Goal: Task Accomplishment & Management: Use online tool/utility

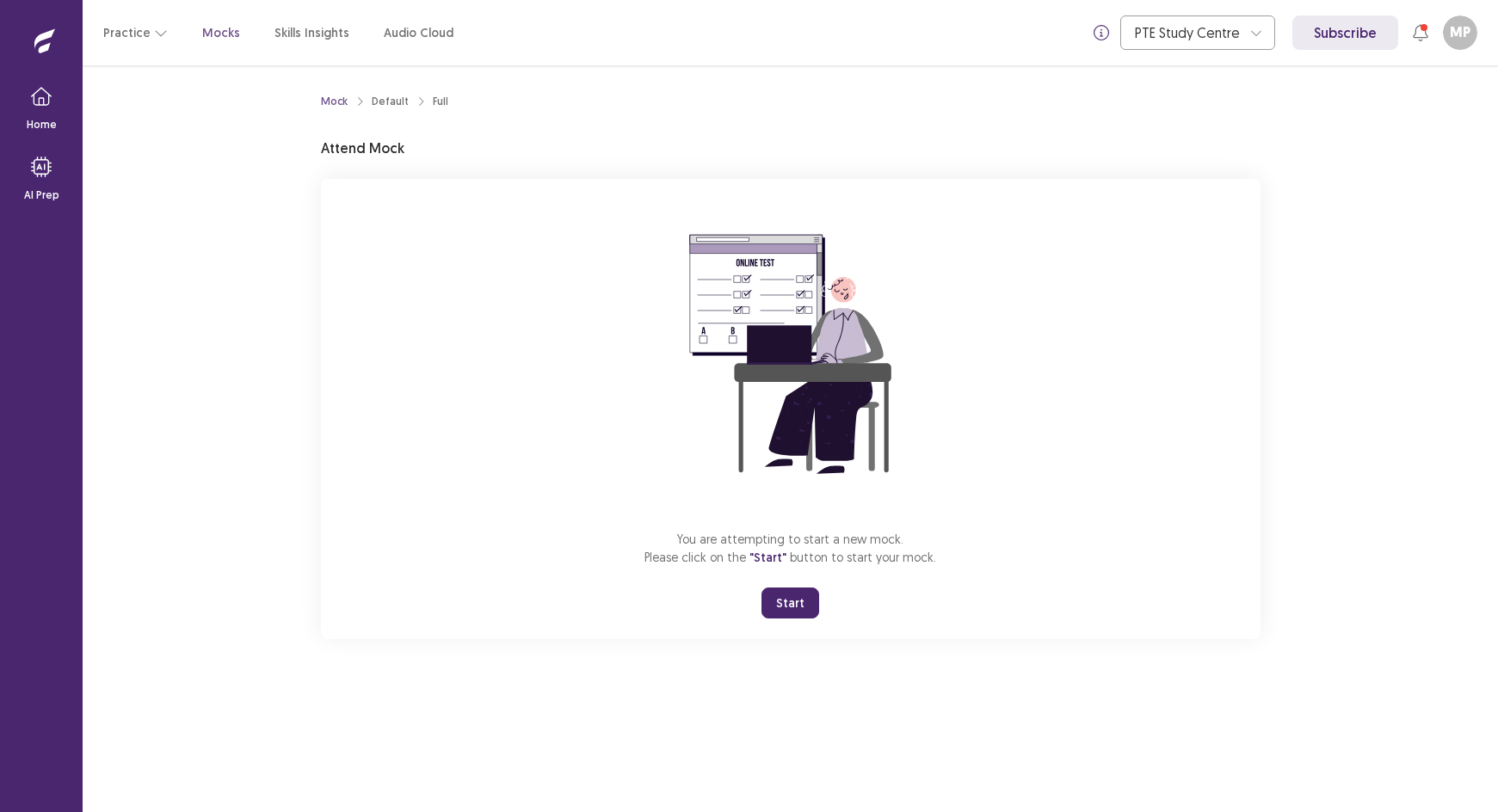
click at [783, 611] on button "Start" at bounding box center [791, 603] width 58 height 31
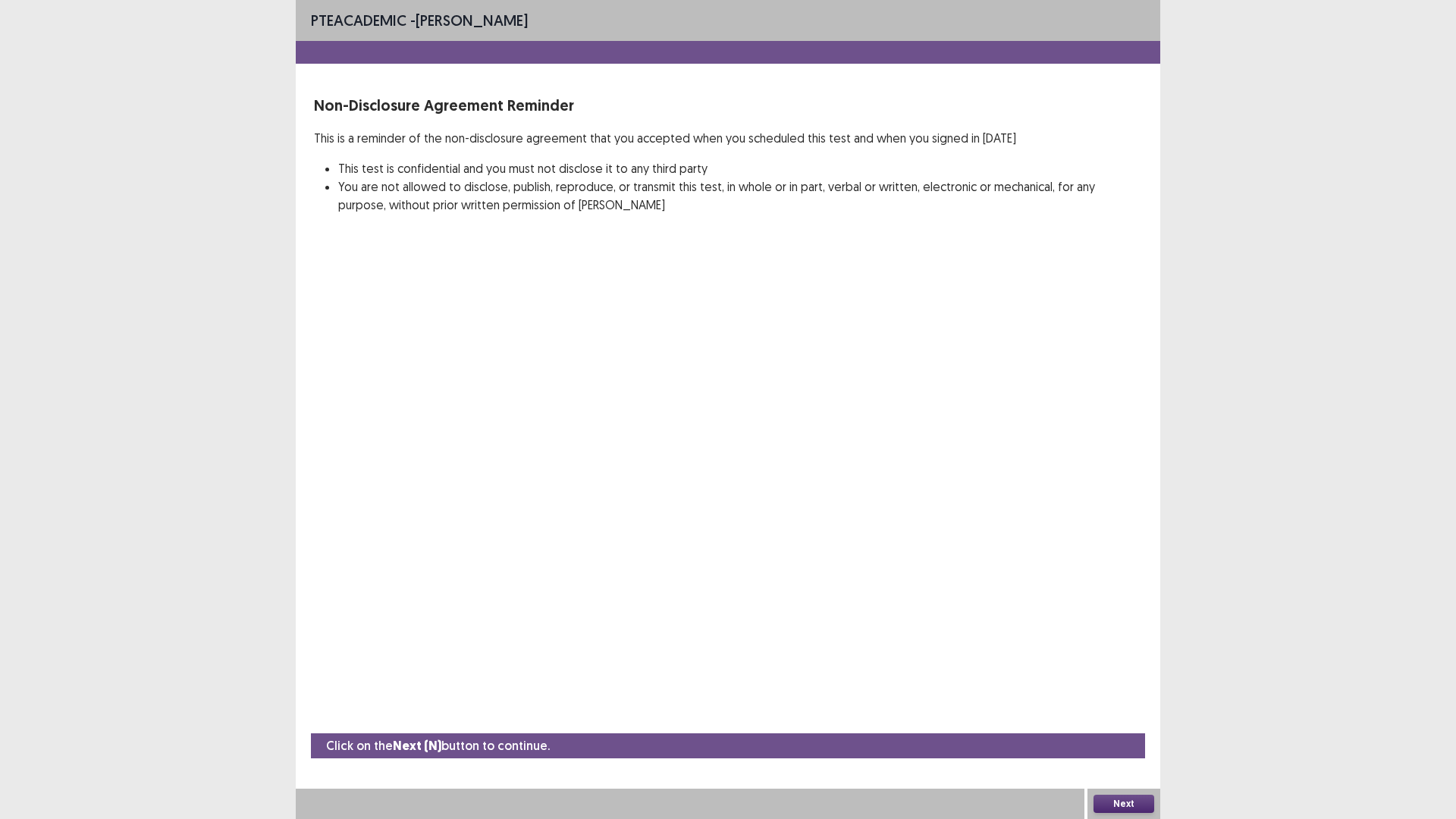
click at [1119, 715] on button "Next" at bounding box center [1123, 804] width 60 height 18
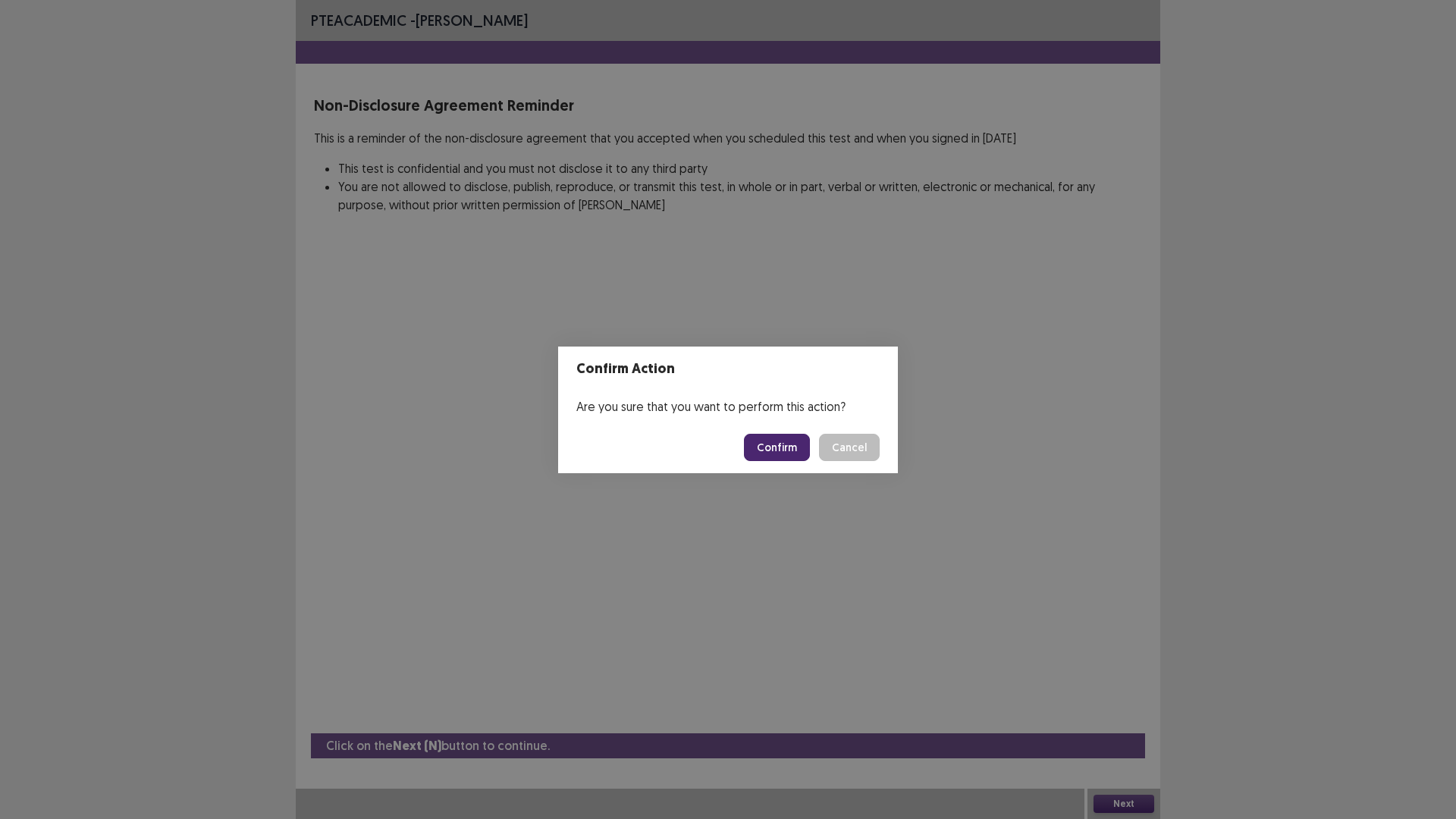
click at [776, 451] on button "Confirm" at bounding box center [776, 447] width 66 height 27
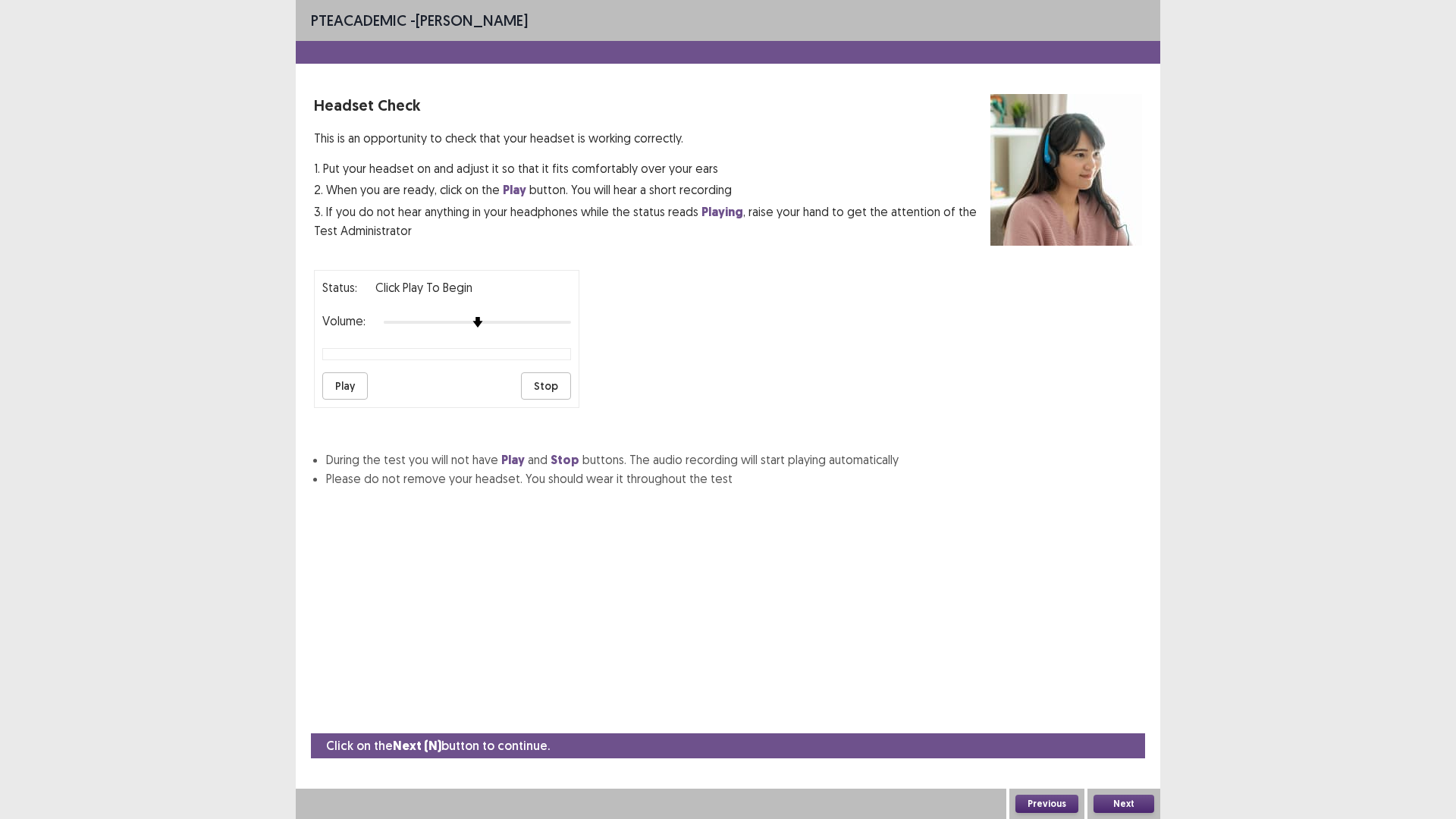
click at [336, 392] on button "Play" at bounding box center [344, 386] width 45 height 27
click at [342, 385] on button "Play" at bounding box center [344, 386] width 45 height 27
click at [1116, 715] on button "Next" at bounding box center [1123, 804] width 60 height 18
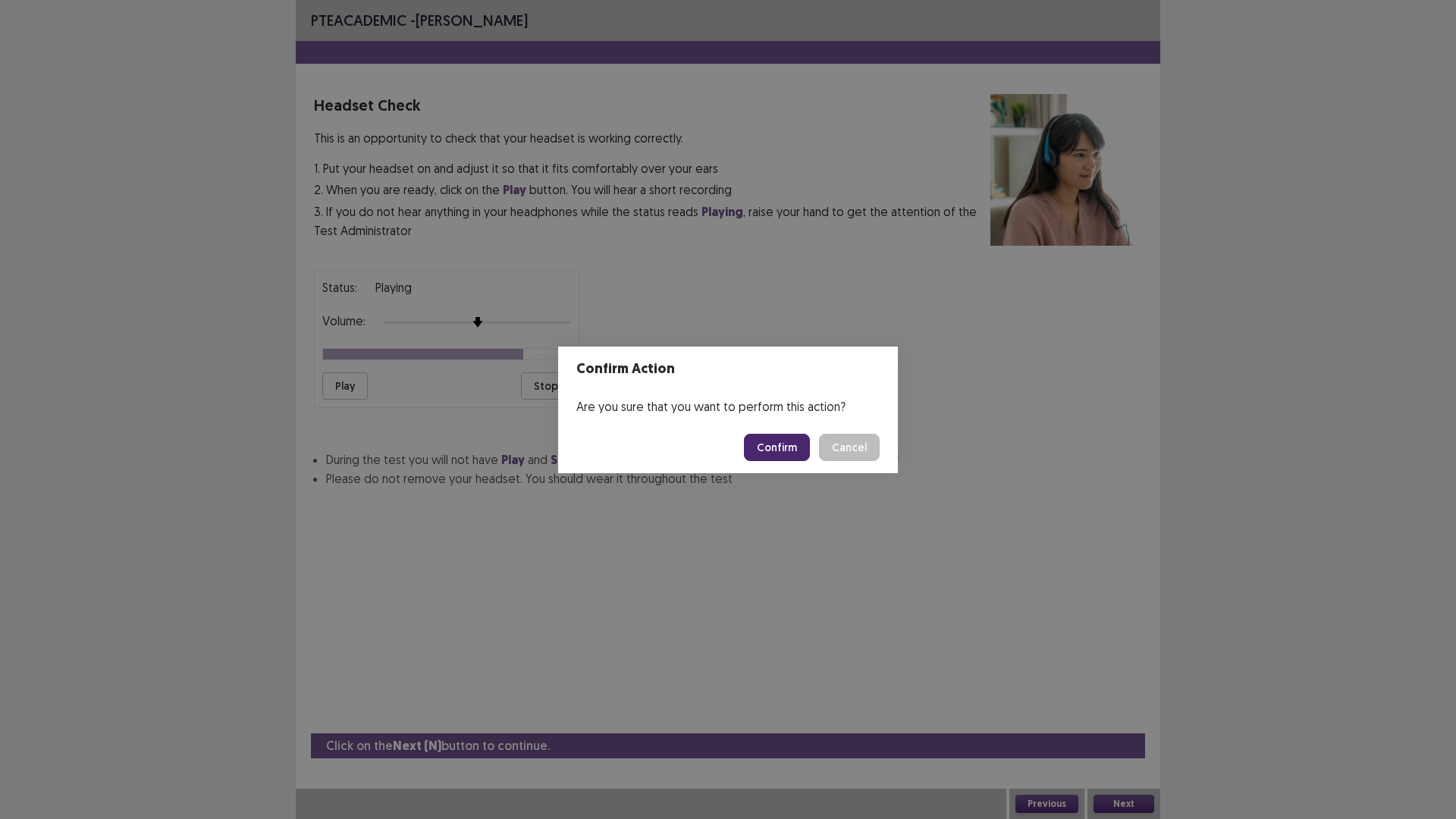
click at [791, 453] on button "Confirm" at bounding box center [776, 447] width 66 height 27
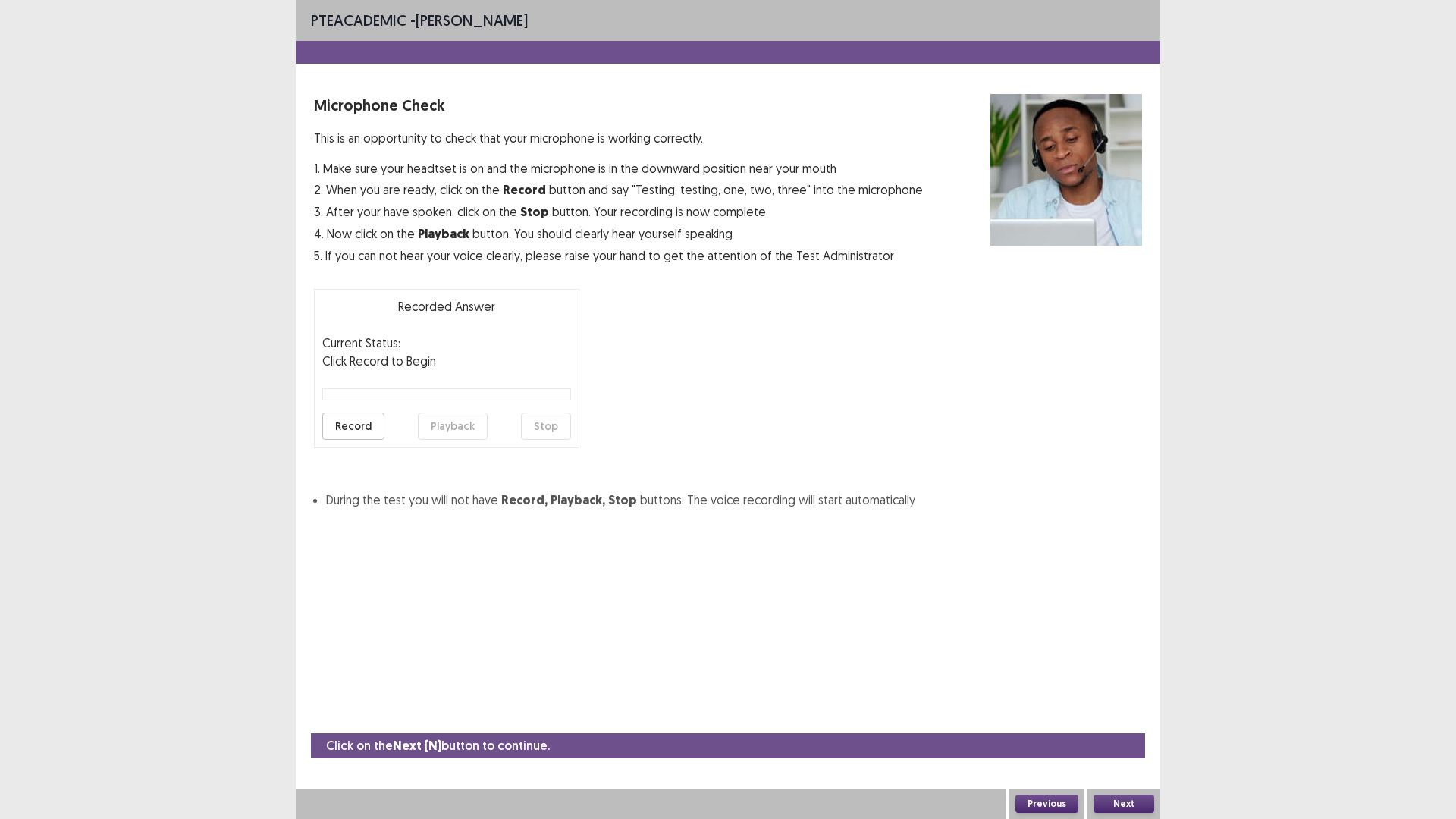
click at [364, 423] on button "Record" at bounding box center [353, 426] width 62 height 27
click at [544, 426] on button "Stop" at bounding box center [545, 426] width 50 height 27
click at [1132, 715] on button "Next" at bounding box center [1123, 804] width 60 height 18
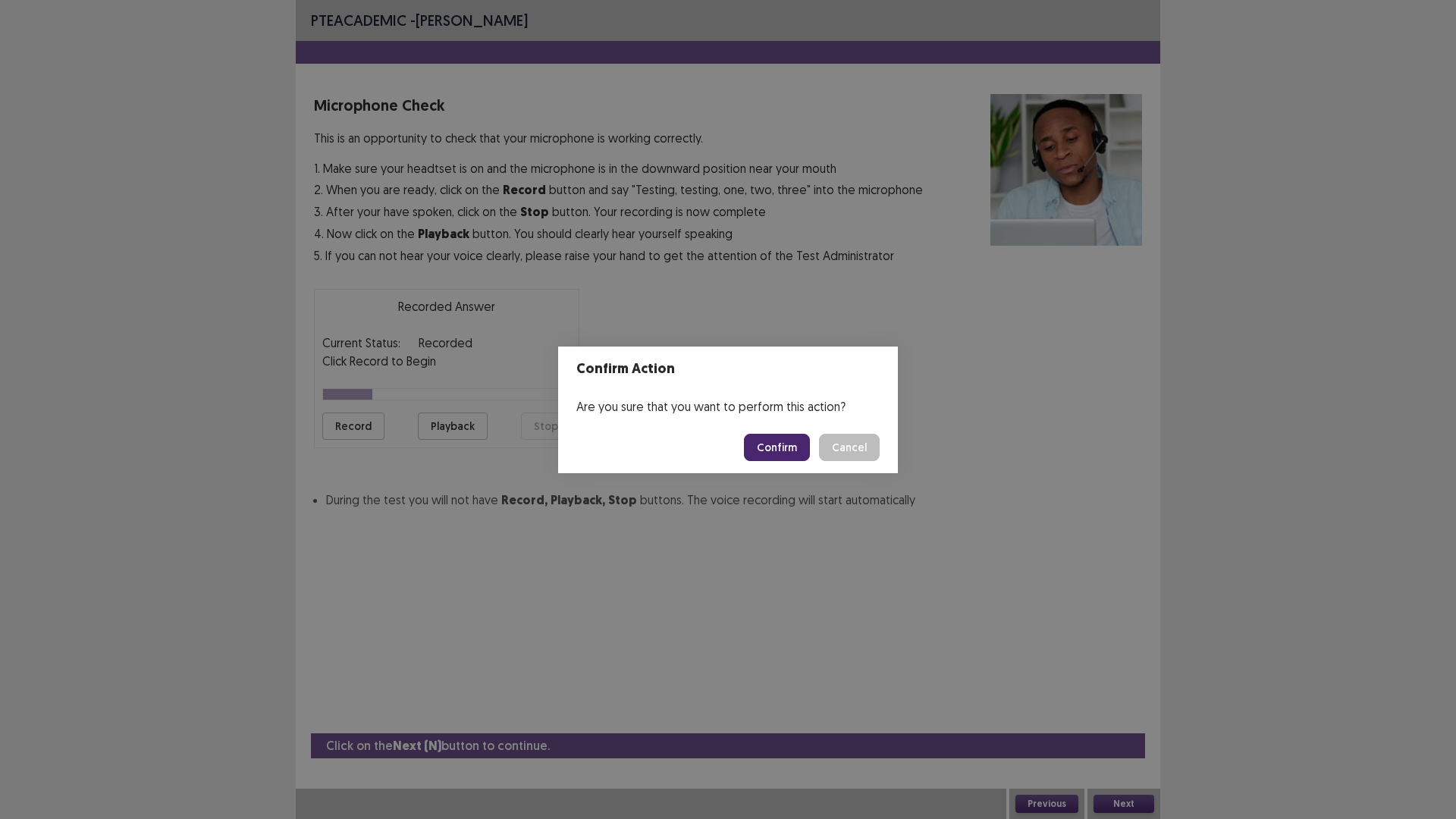
click at [772, 445] on button "Confirm" at bounding box center [776, 447] width 66 height 27
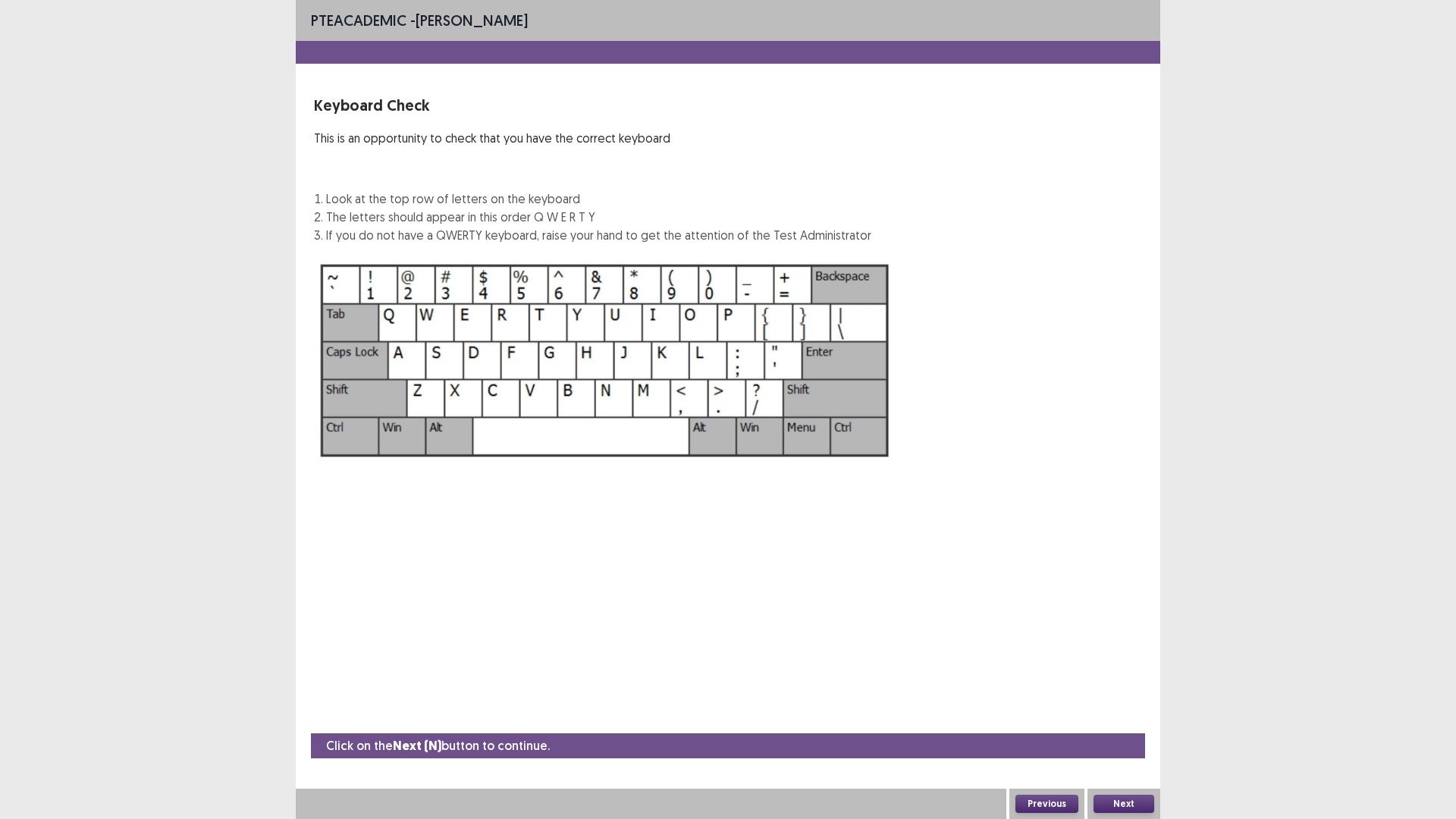
click at [1114, 715] on button "Next" at bounding box center [1123, 804] width 60 height 18
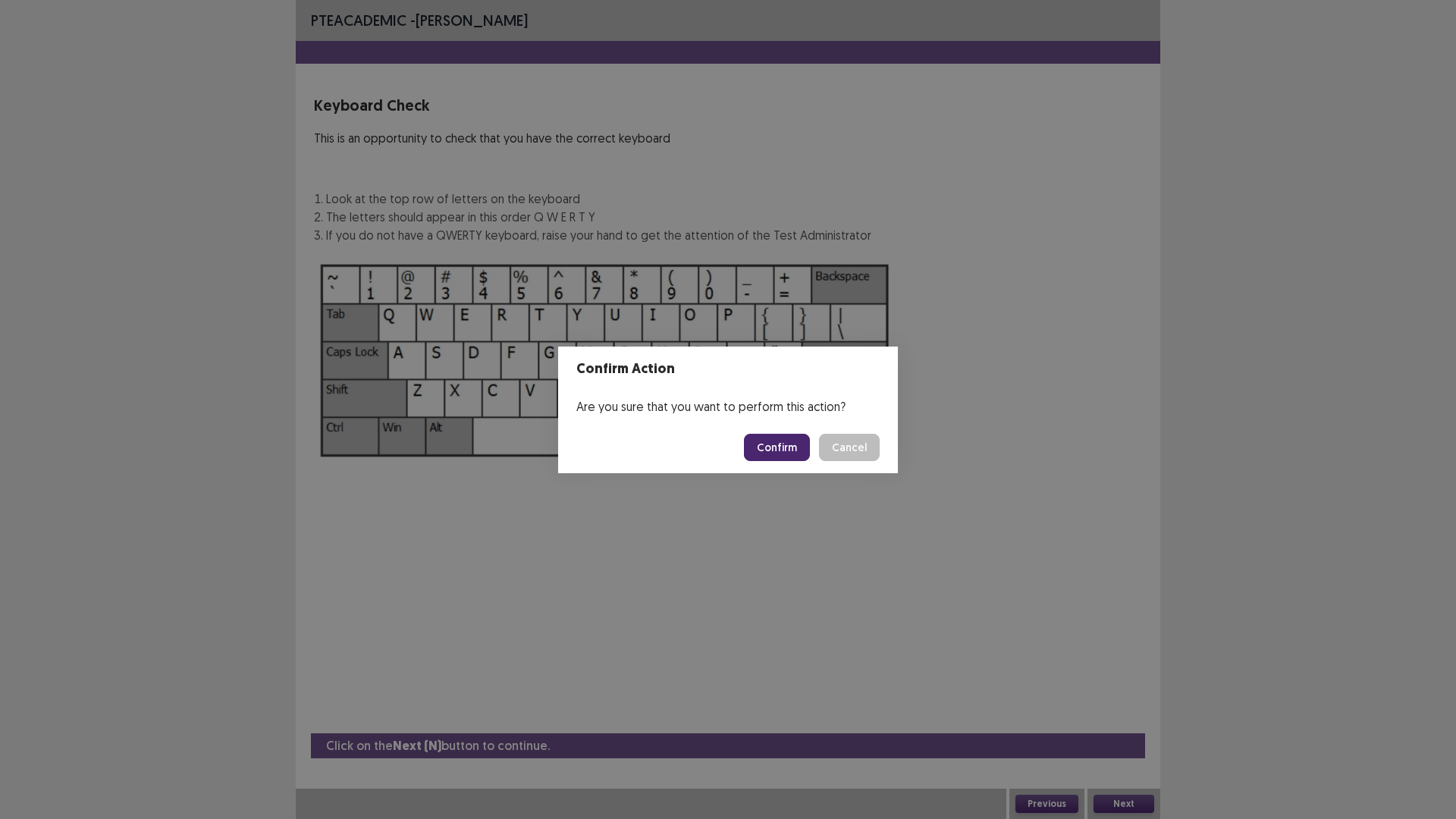
click at [781, 451] on button "Confirm" at bounding box center [776, 447] width 66 height 27
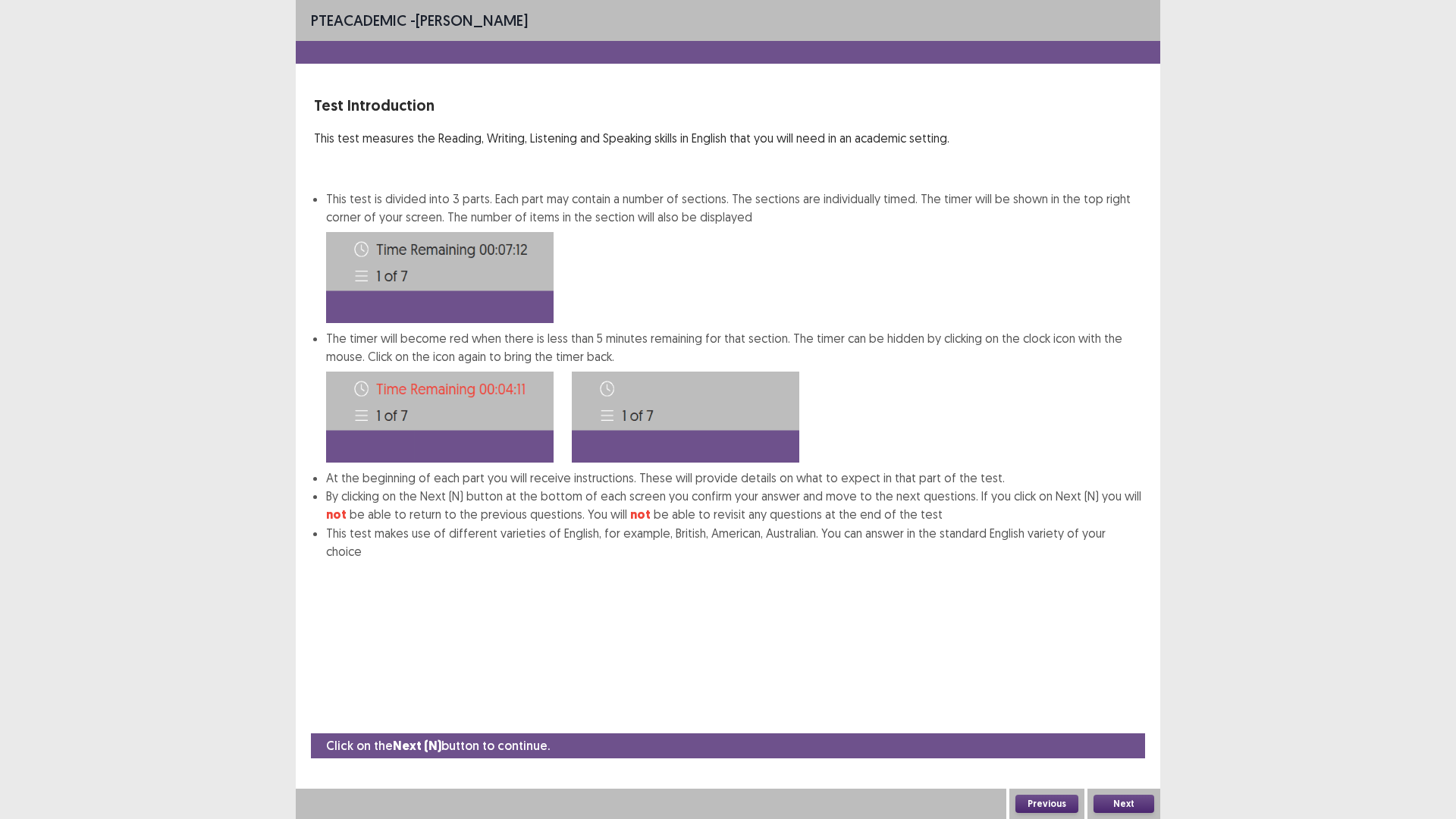
click at [1114, 715] on button "Next" at bounding box center [1123, 804] width 60 height 18
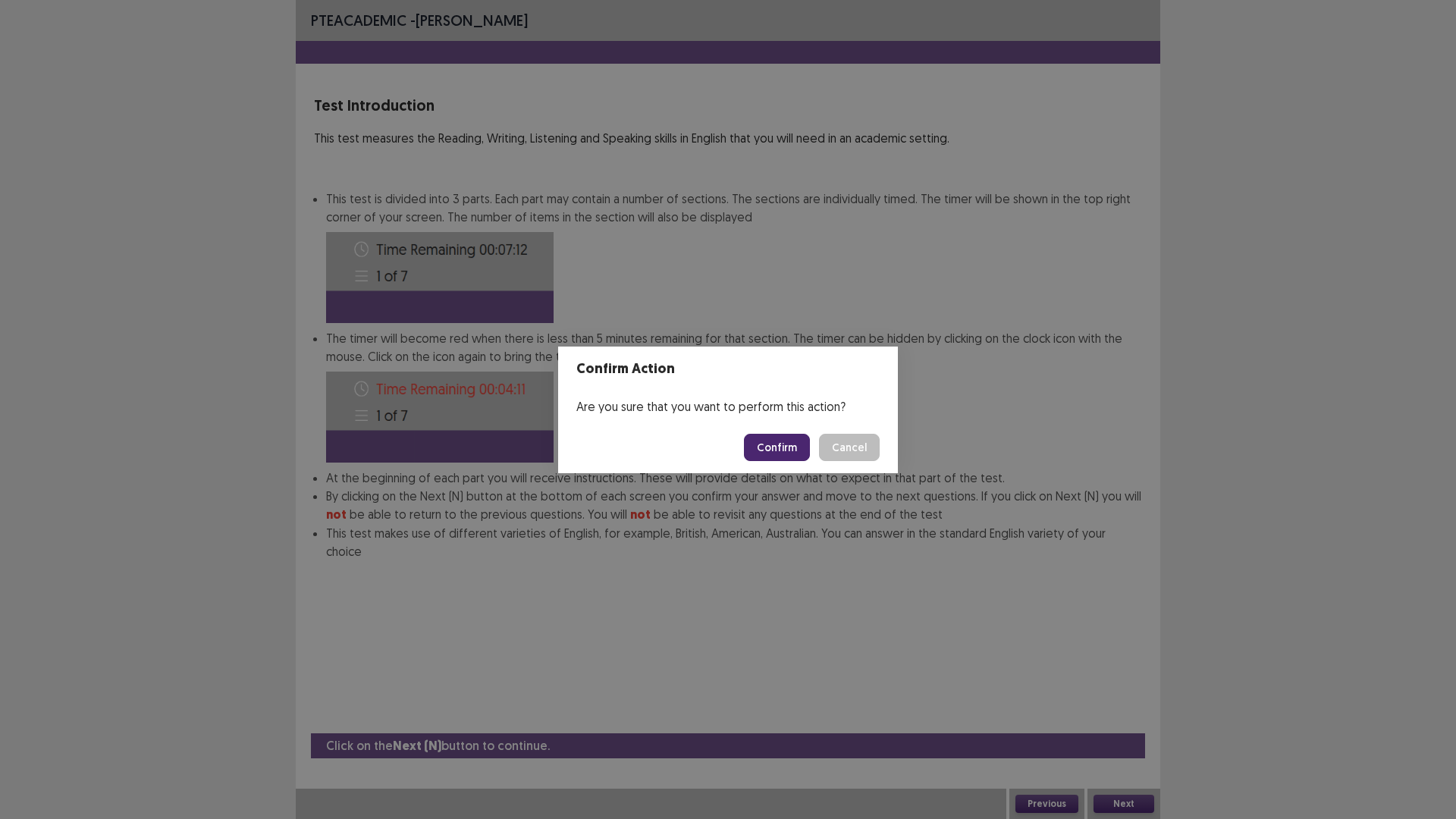
click at [773, 450] on button "Confirm" at bounding box center [776, 447] width 66 height 27
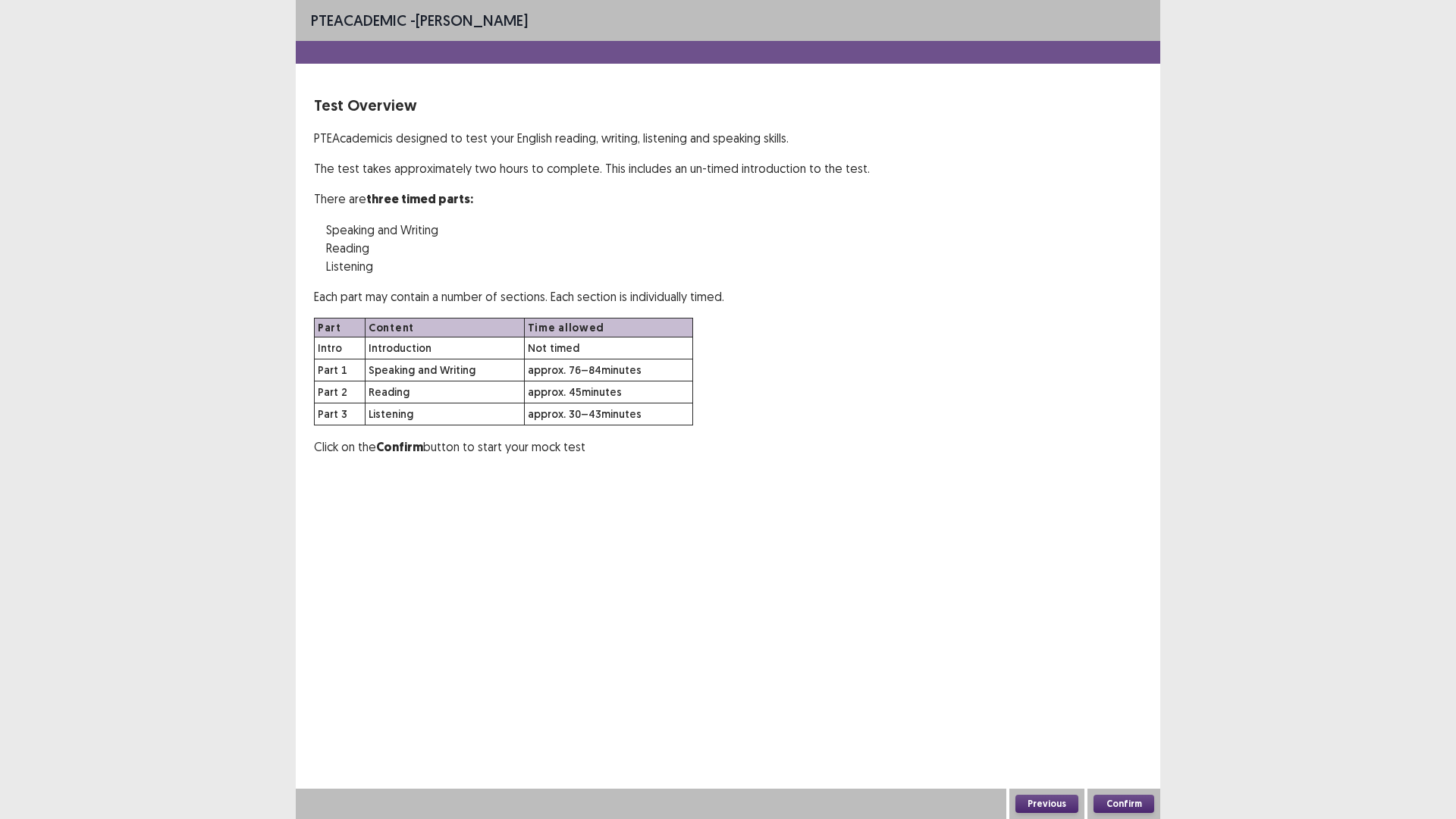
click at [1125, 715] on button "Confirm" at bounding box center [1123, 804] width 60 height 18
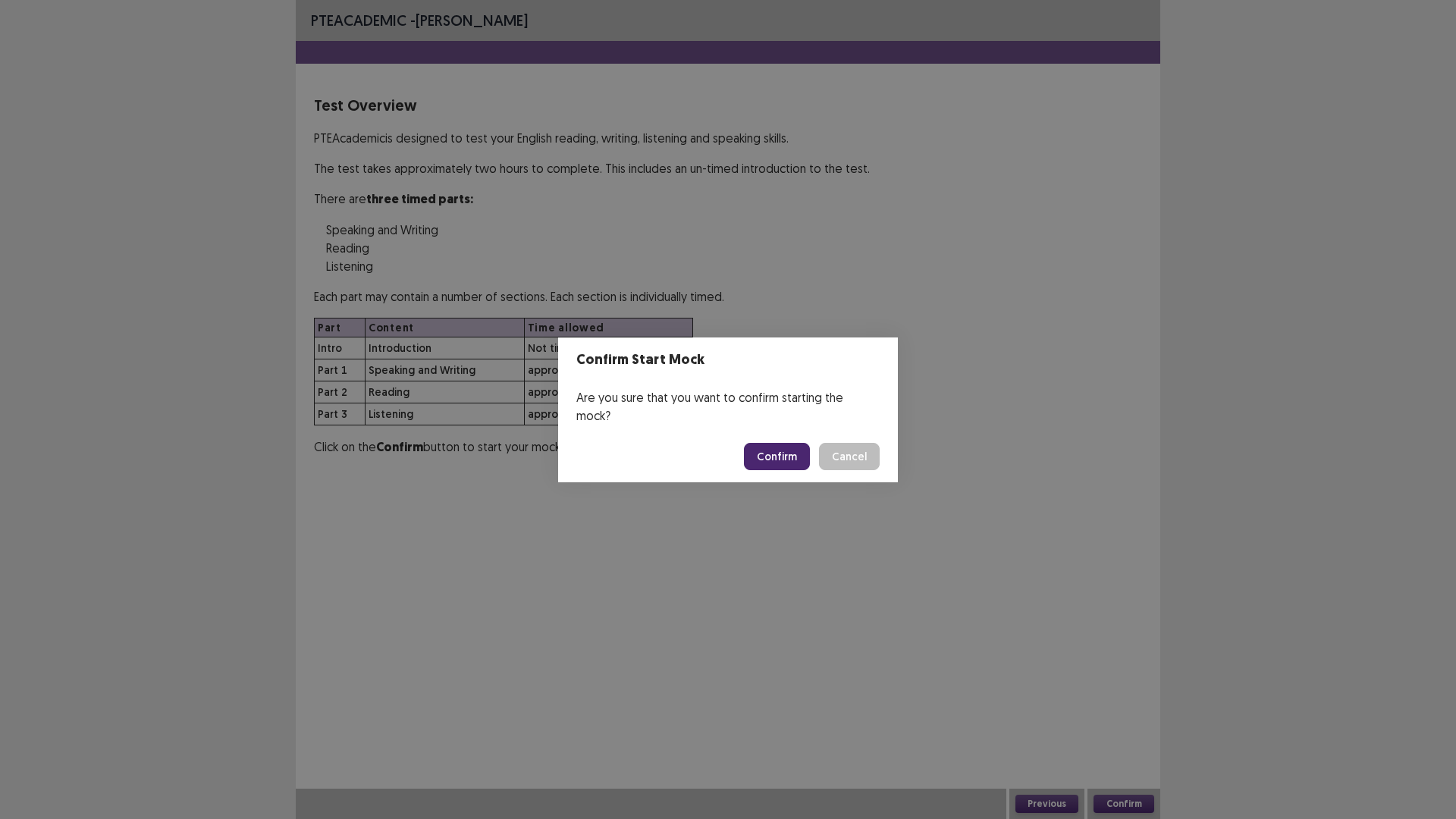
click at [789, 443] on button "Confirm" at bounding box center [776, 457] width 66 height 27
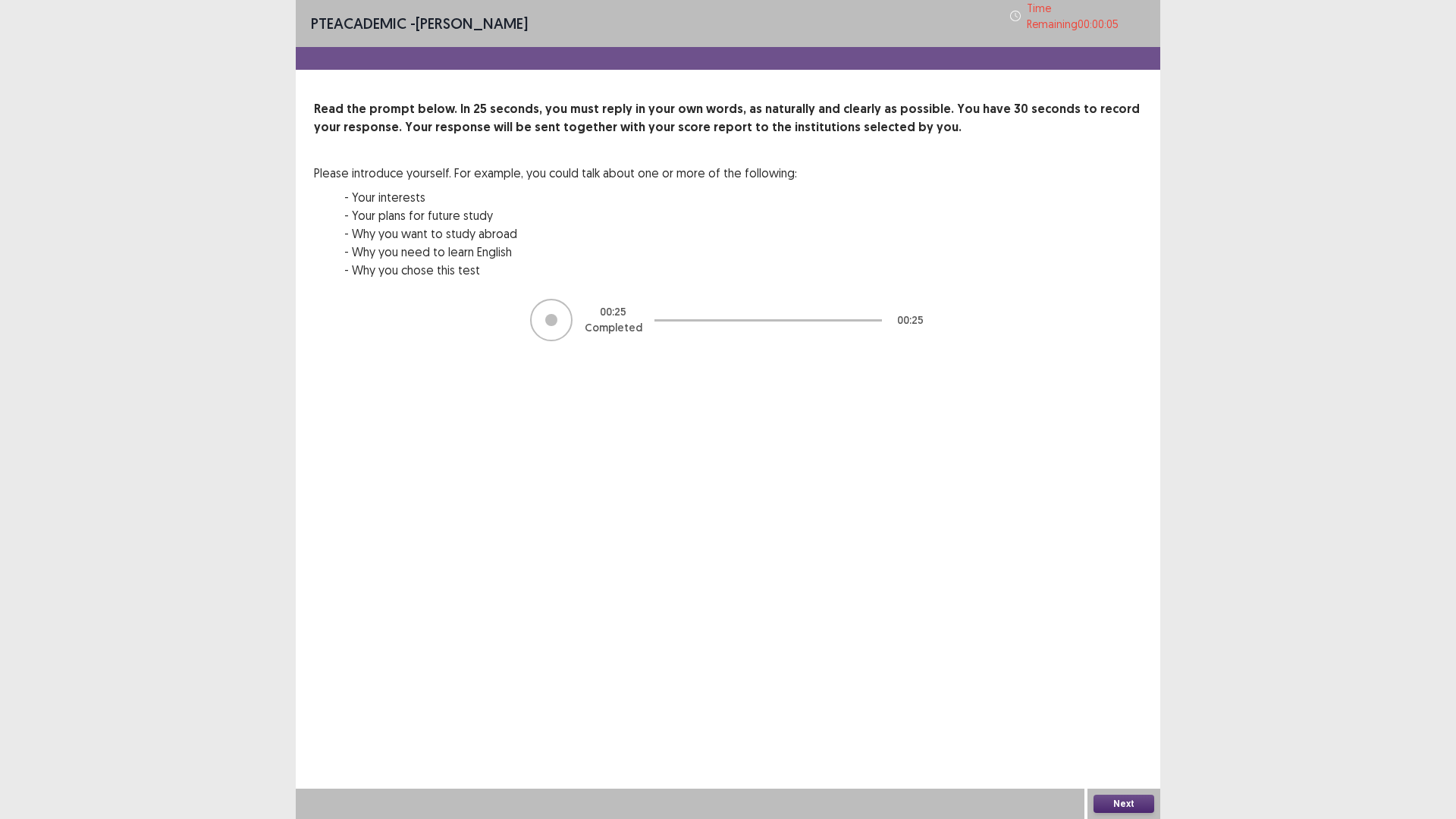
click at [1125, 715] on button "Next" at bounding box center [1123, 804] width 60 height 18
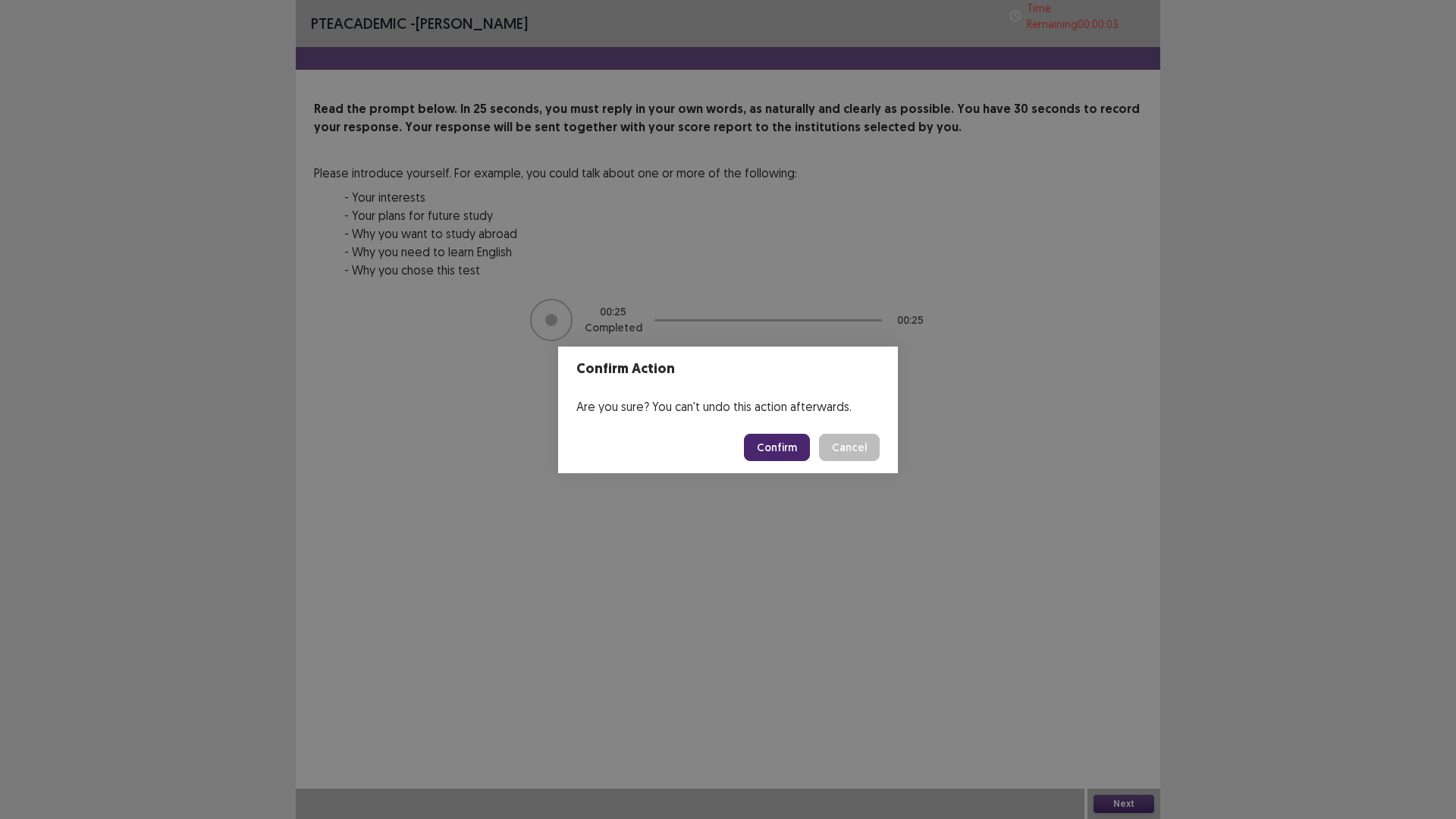
click at [771, 444] on button "Confirm" at bounding box center [776, 447] width 66 height 27
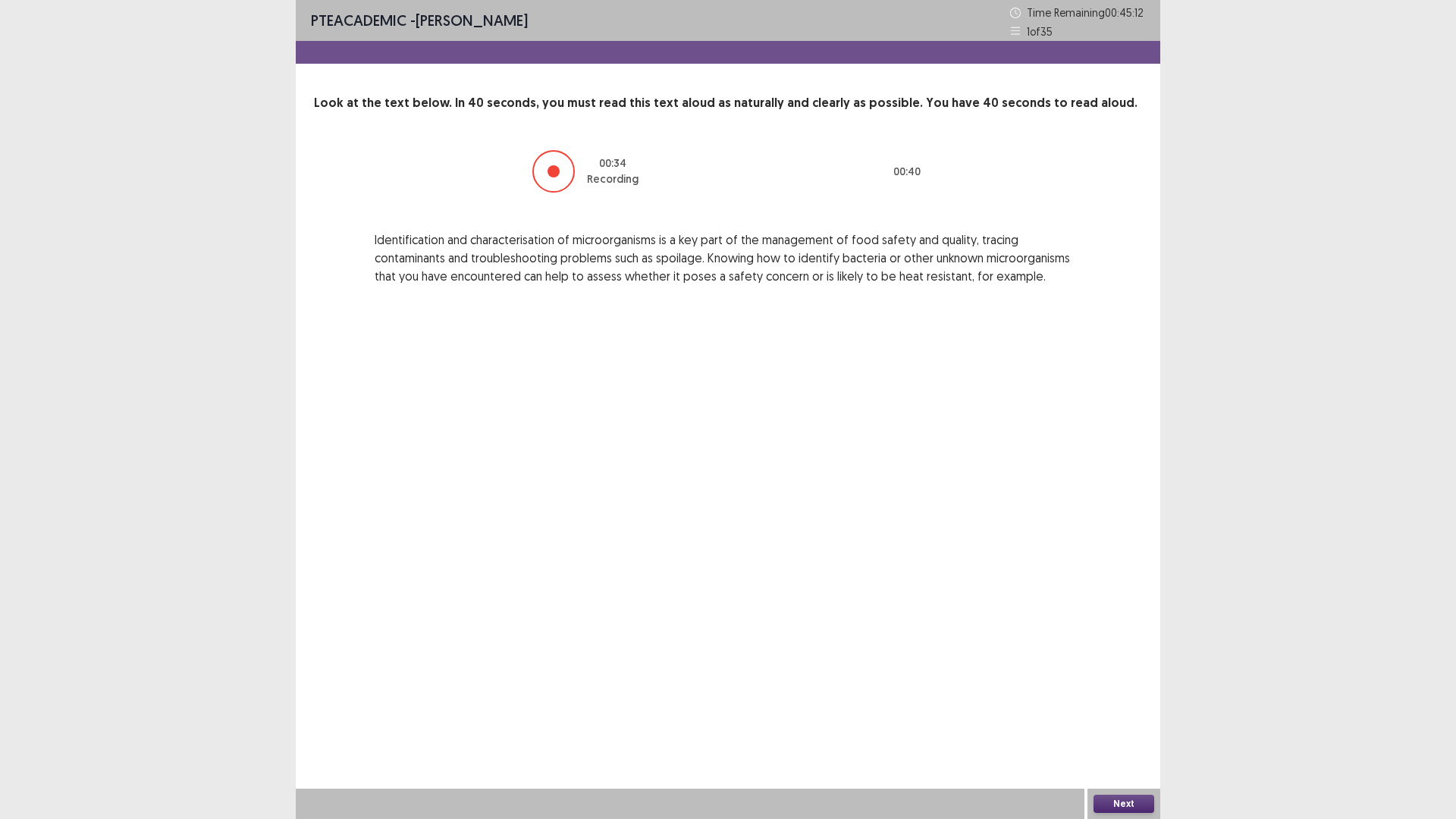
click at [1113, 715] on button "Next" at bounding box center [1123, 804] width 60 height 18
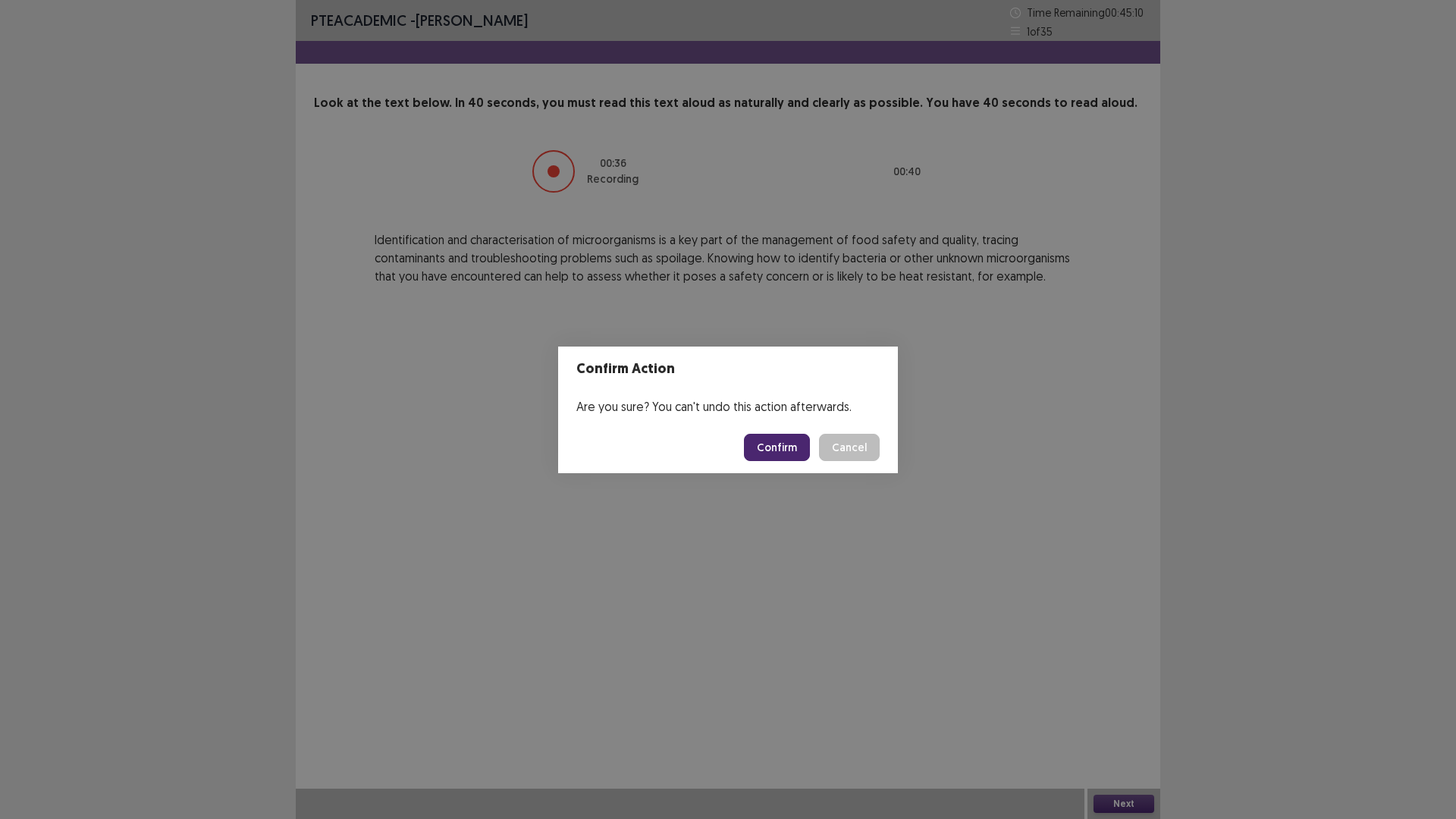
click at [764, 440] on button "Confirm" at bounding box center [776, 447] width 66 height 27
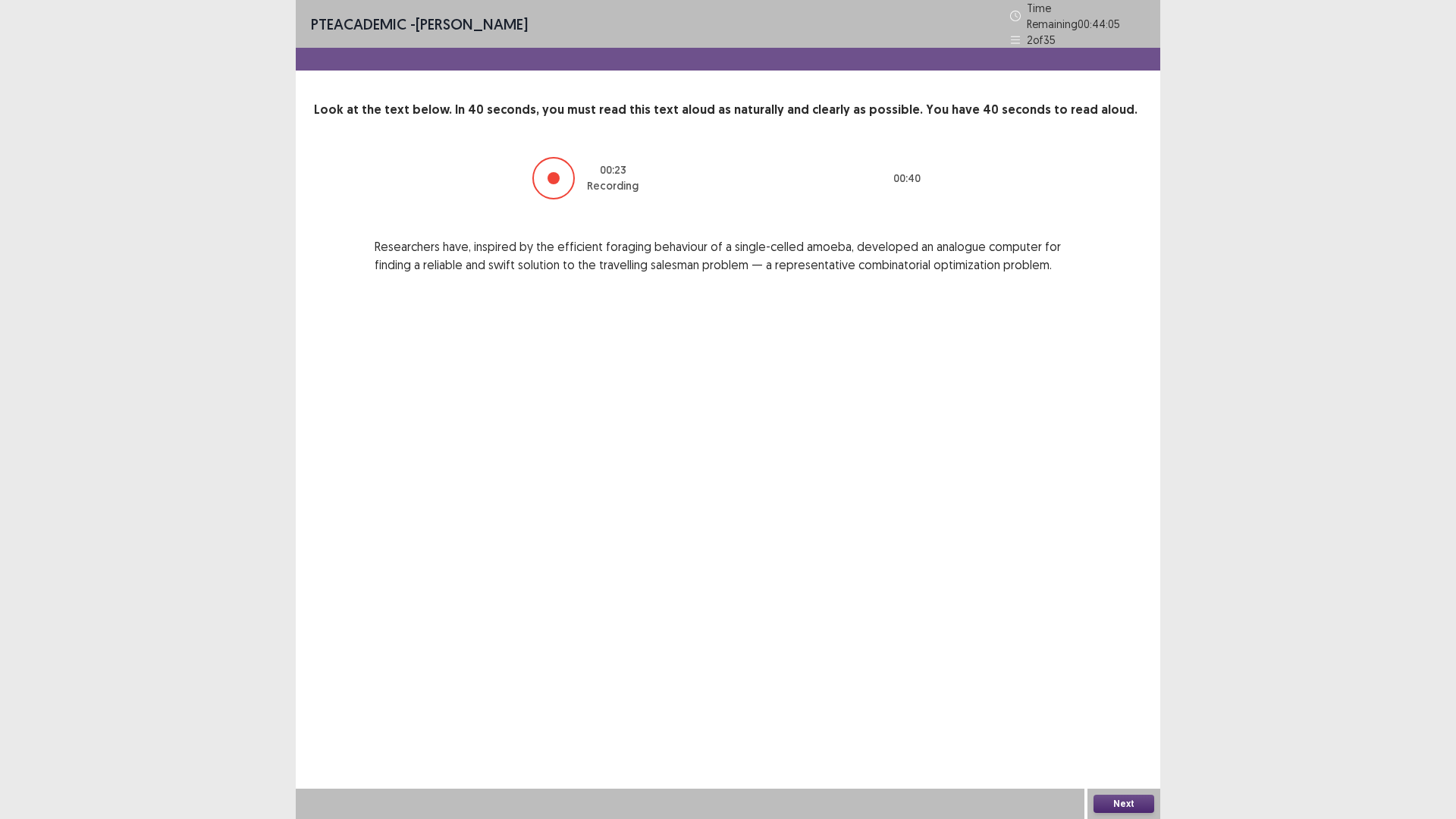
click at [1131, 715] on button "Next" at bounding box center [1123, 804] width 60 height 18
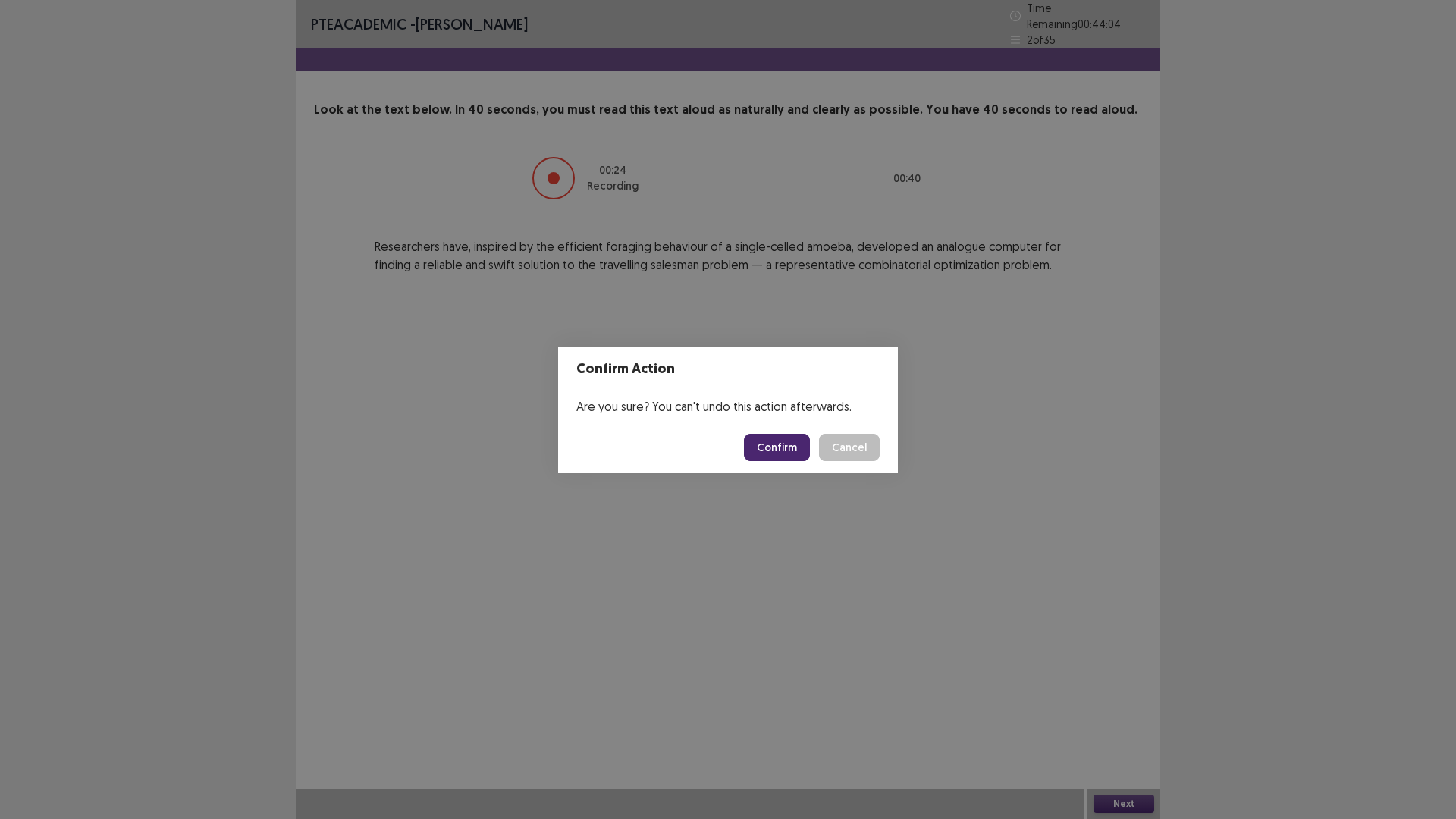
click at [791, 445] on button "Confirm" at bounding box center [776, 447] width 66 height 27
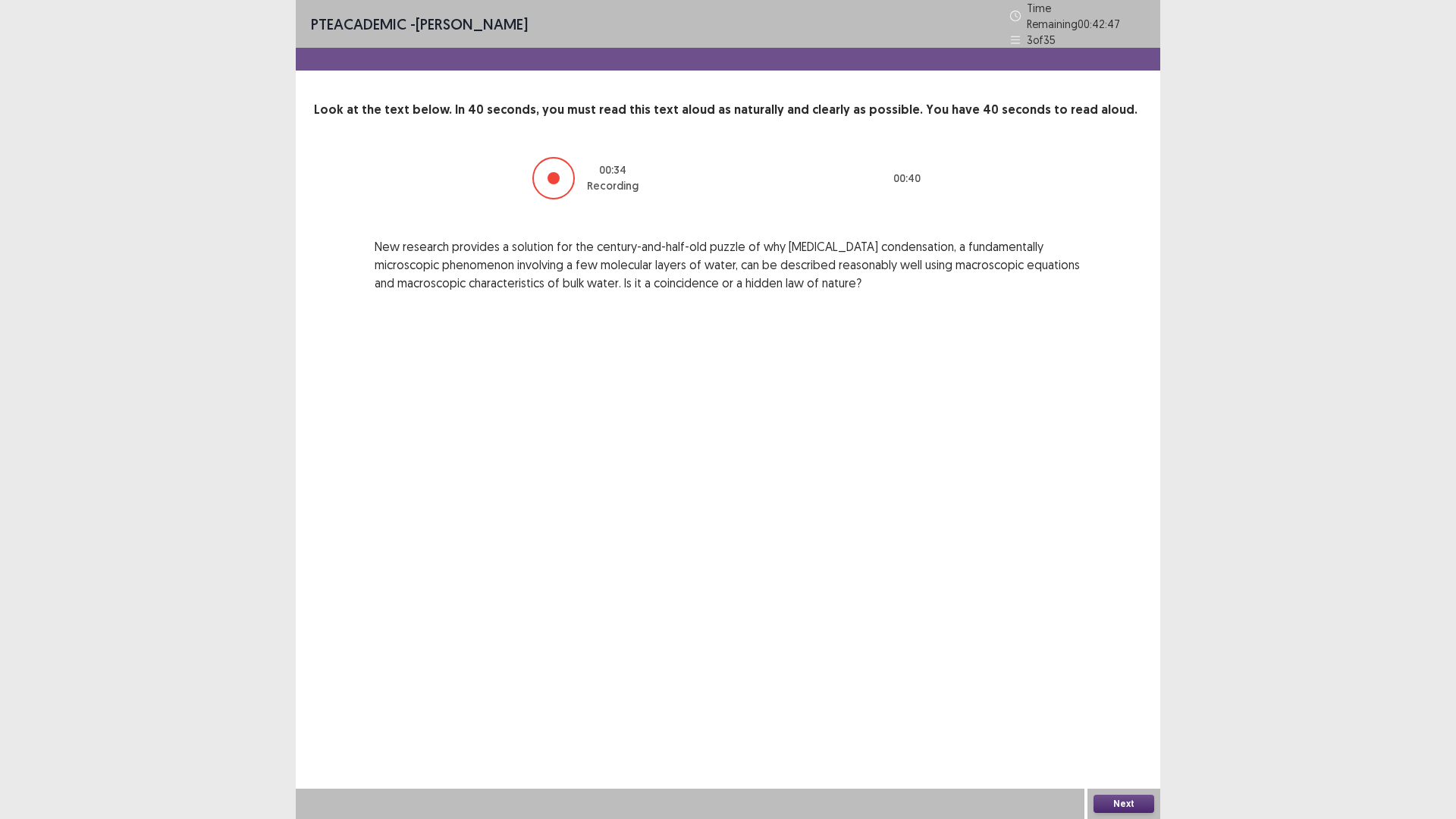
click at [1119, 715] on button "Next" at bounding box center [1123, 804] width 60 height 18
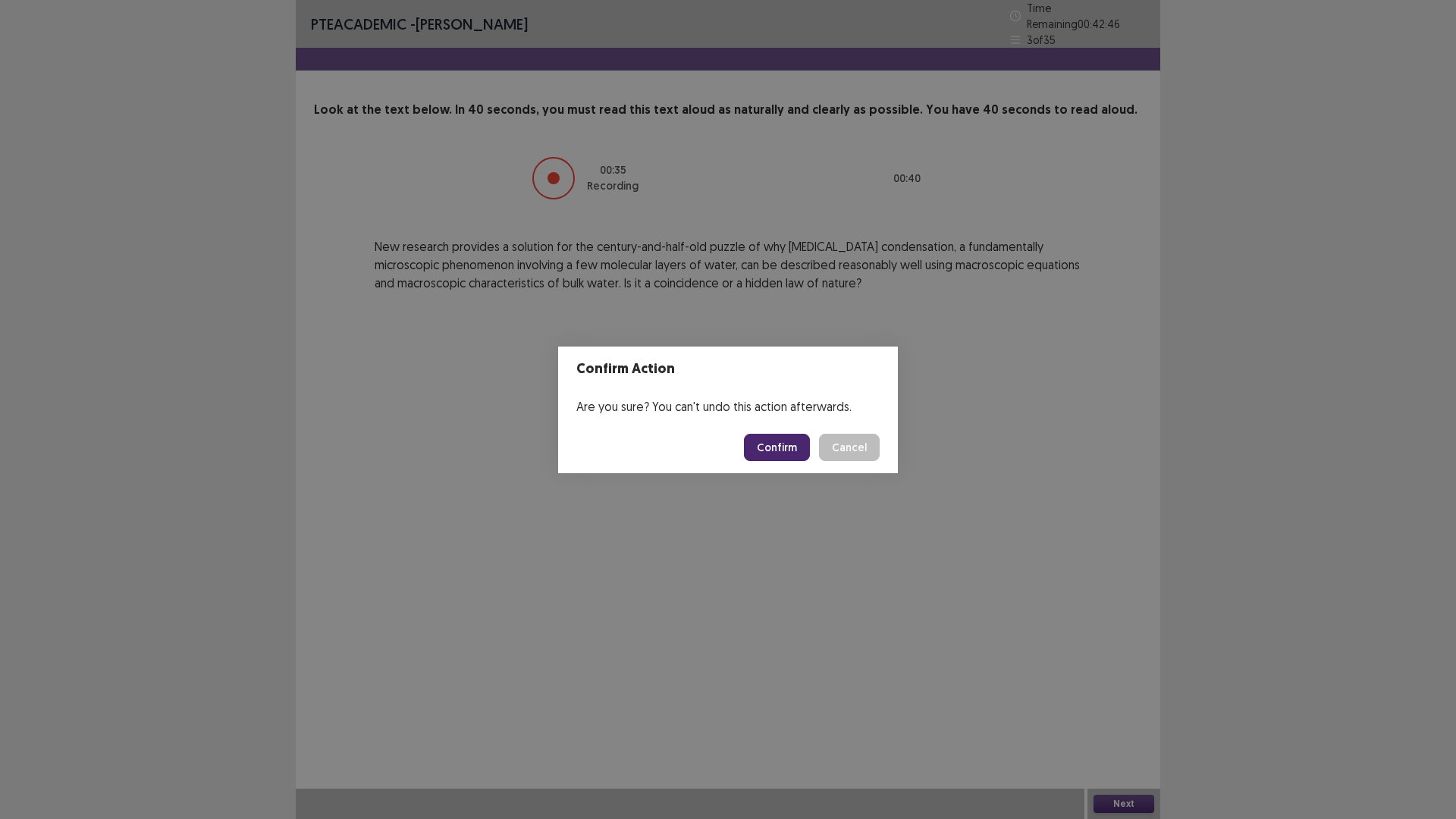
click at [783, 448] on button "Confirm" at bounding box center [776, 447] width 66 height 27
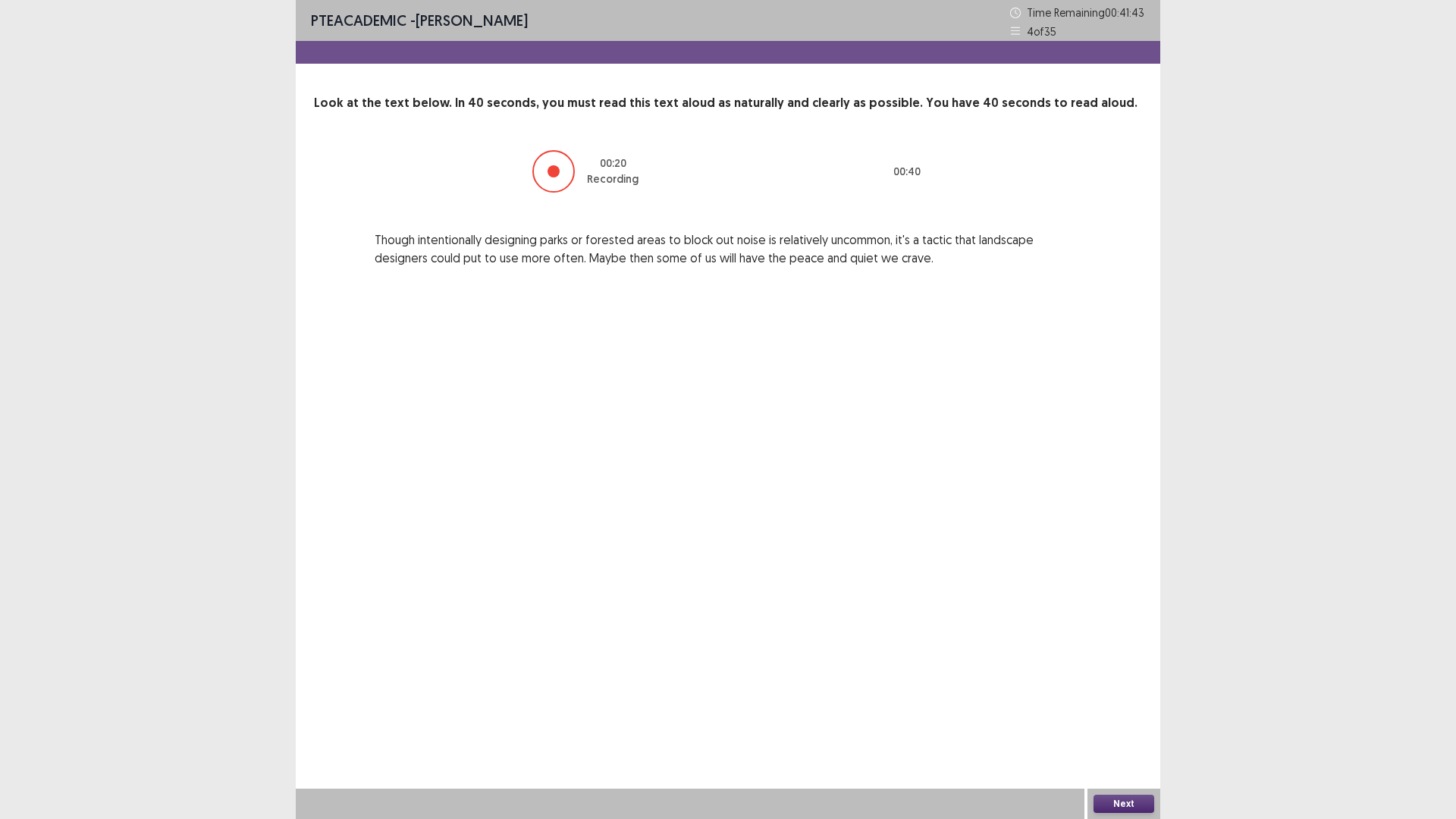
click at [1129, 715] on div "Next" at bounding box center [1123, 805] width 72 height 31
click at [1113, 715] on button "Next" at bounding box center [1123, 804] width 60 height 18
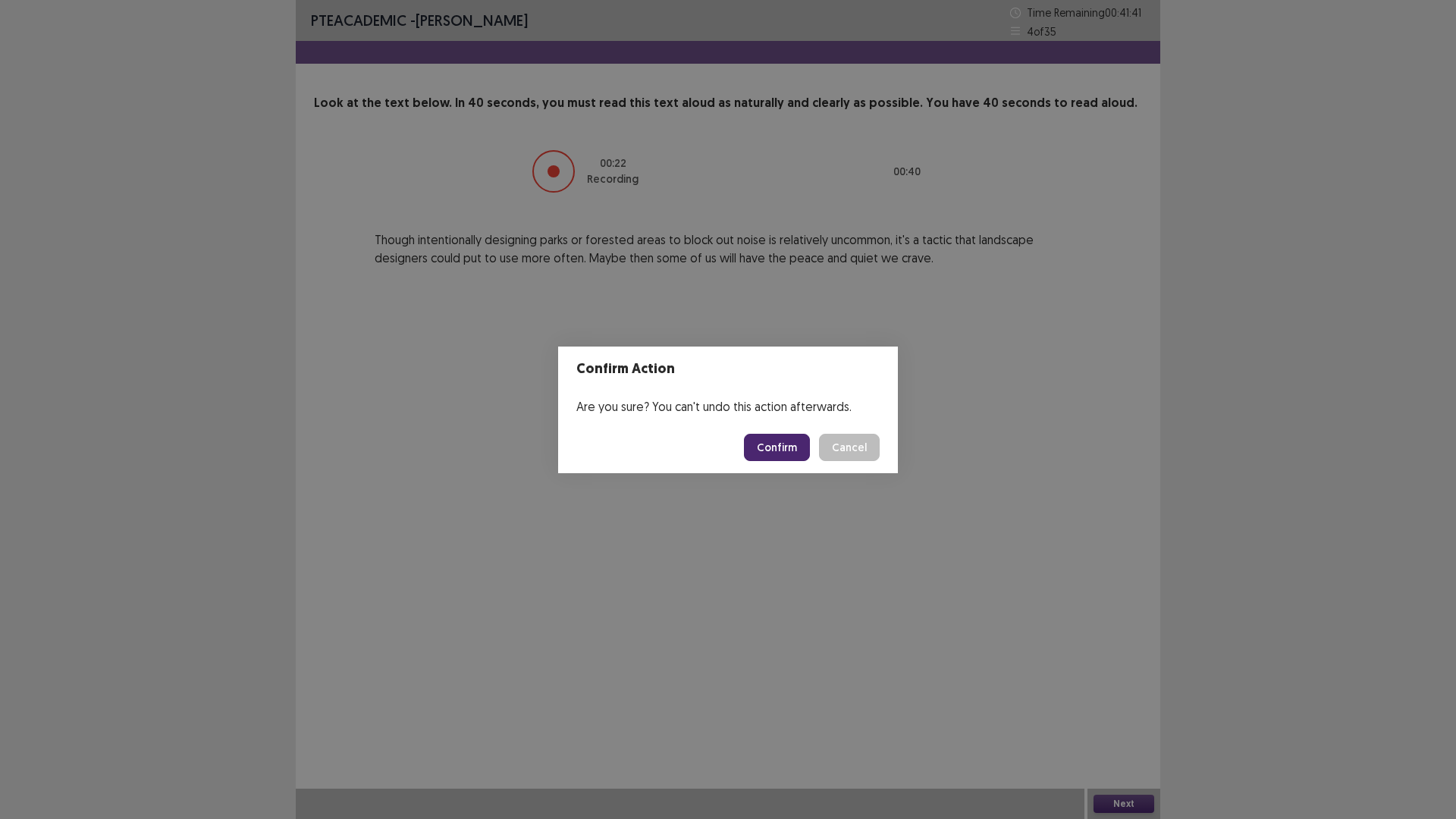
click at [791, 437] on button "Confirm" at bounding box center [776, 447] width 66 height 27
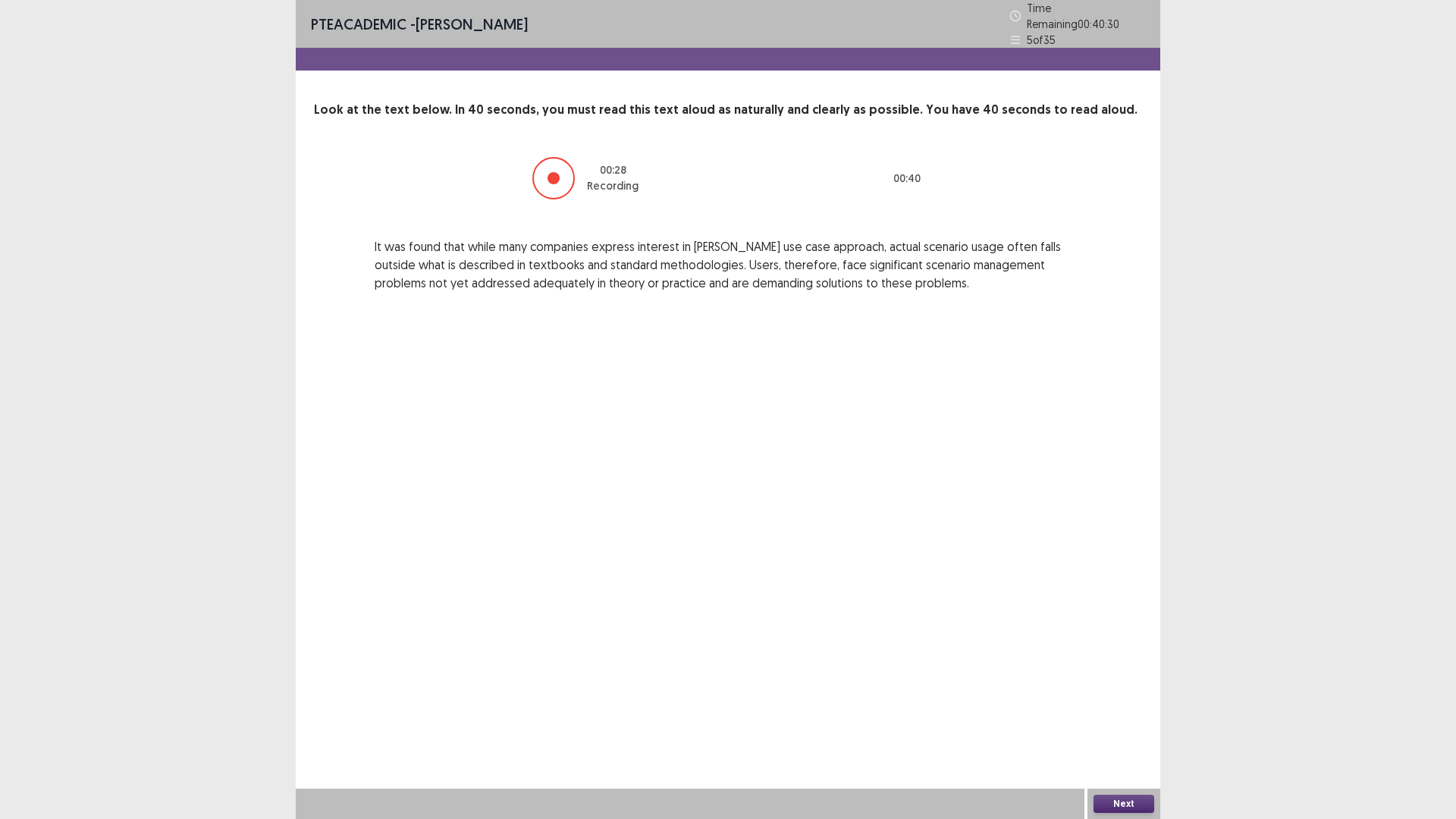
click at [1111, 715] on button "Next" at bounding box center [1123, 804] width 60 height 18
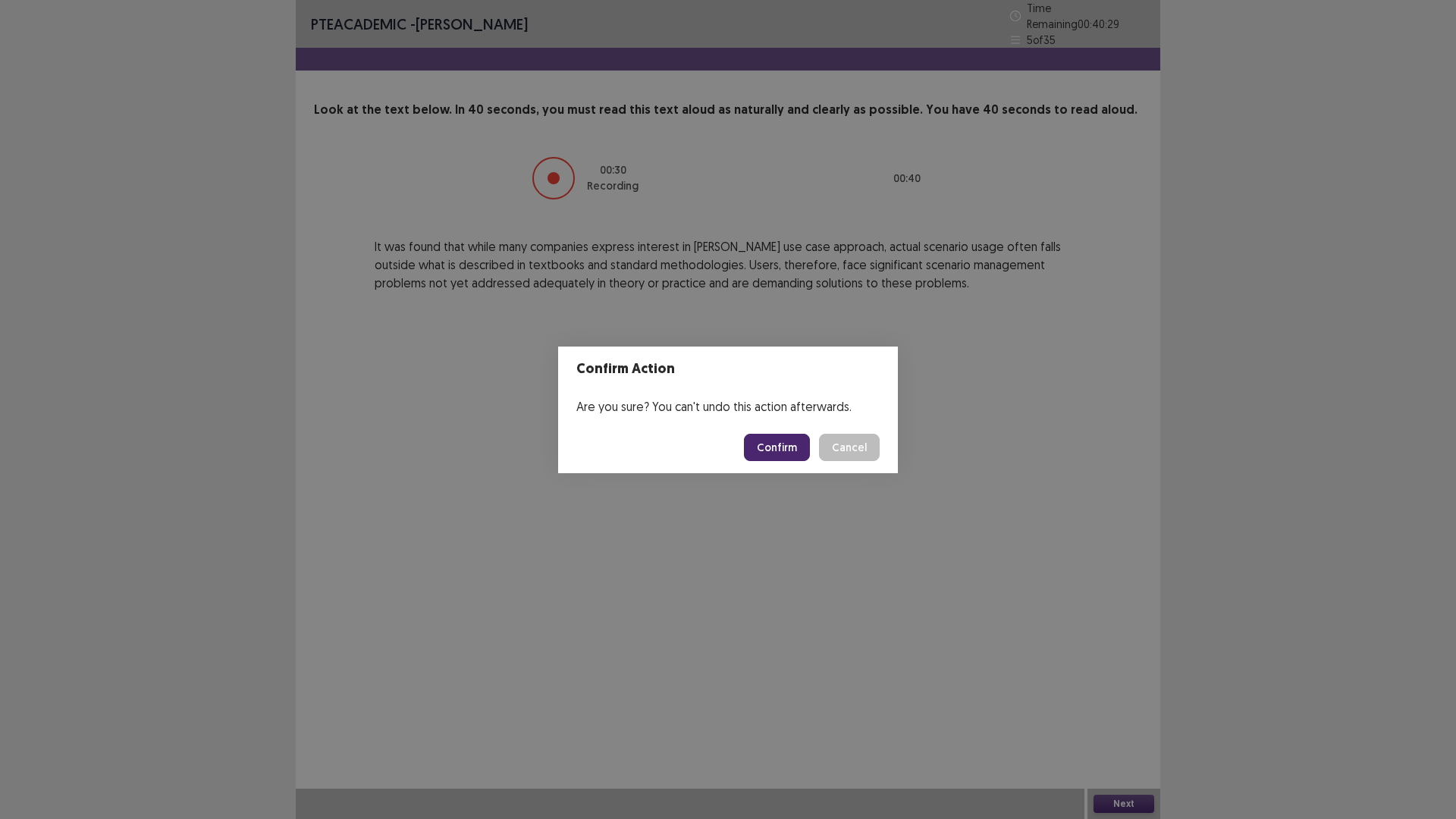
click at [780, 442] on button "Confirm" at bounding box center [776, 447] width 66 height 27
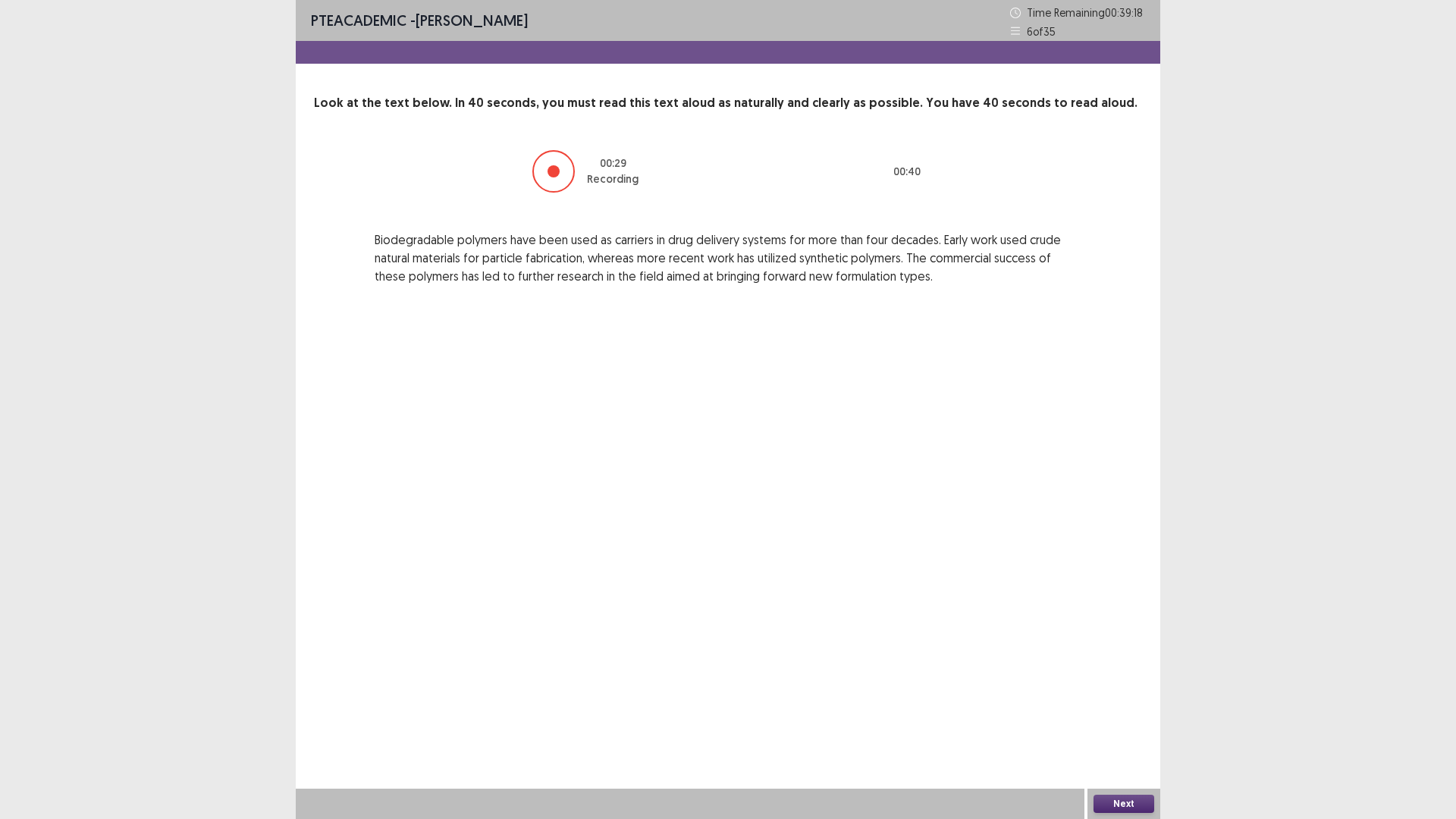
click at [1118, 715] on button "Next" at bounding box center [1123, 804] width 60 height 18
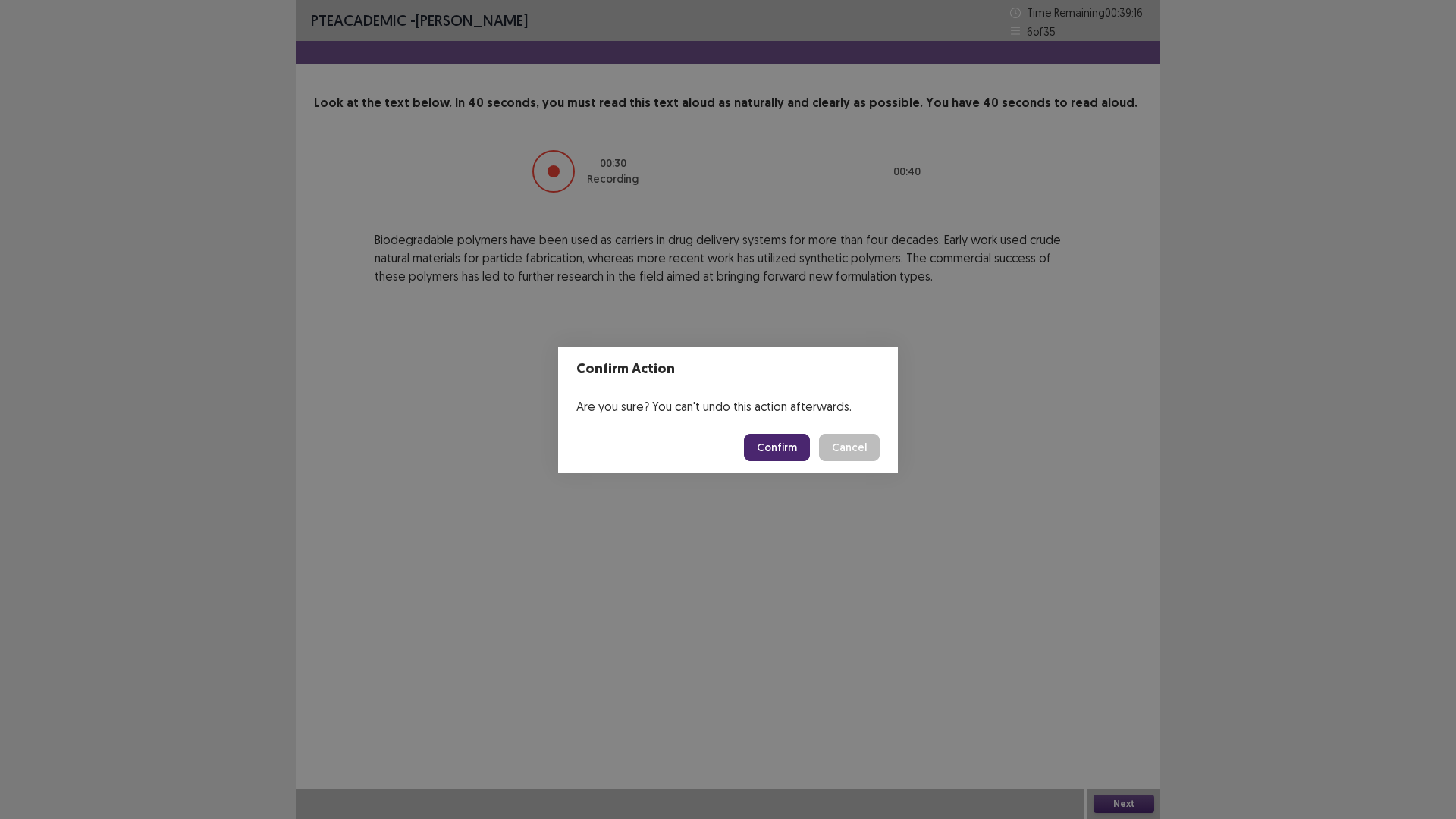
click at [791, 449] on button "Confirm" at bounding box center [776, 447] width 66 height 27
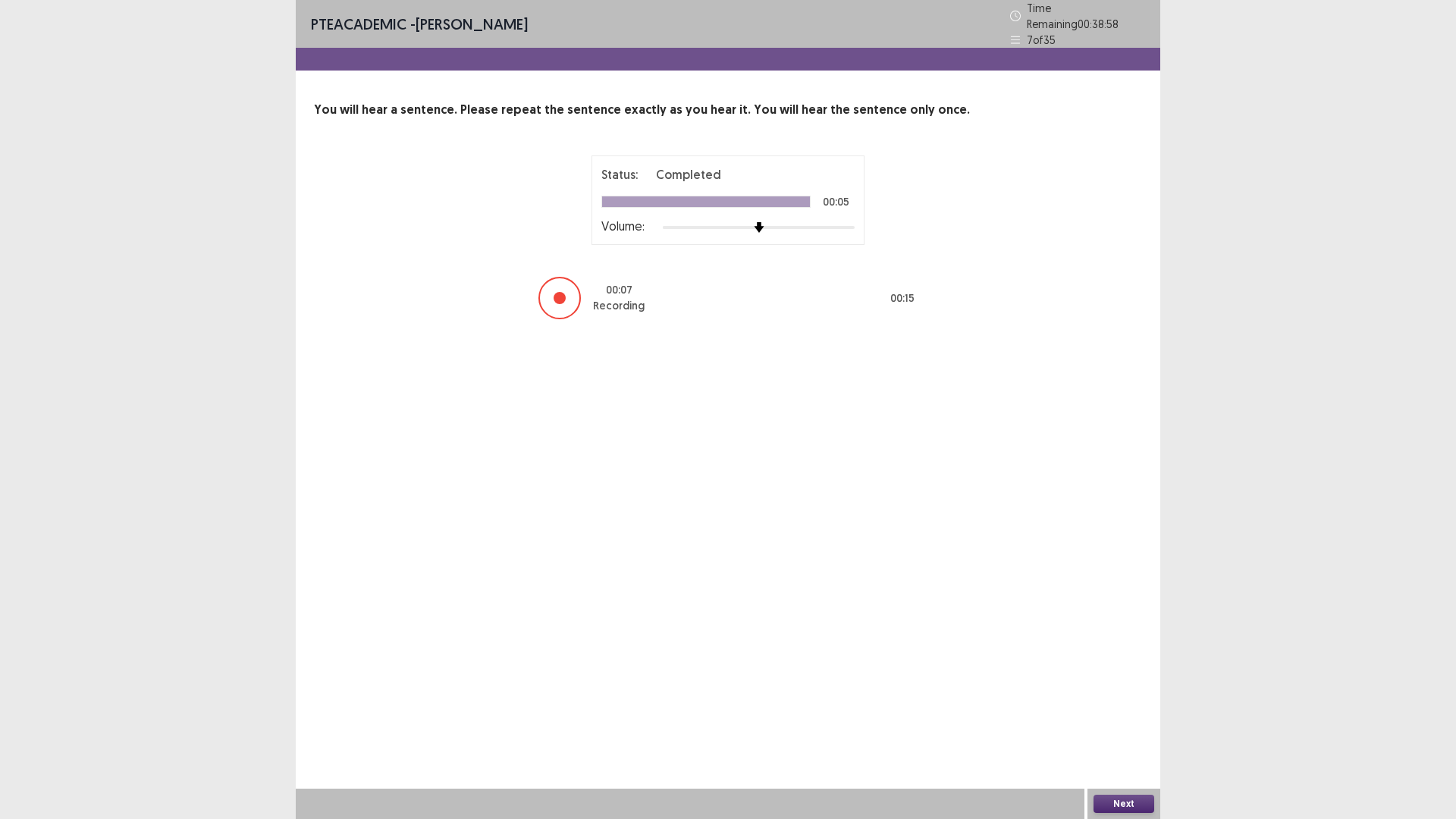
click at [1115, 715] on button "Next" at bounding box center [1123, 804] width 60 height 18
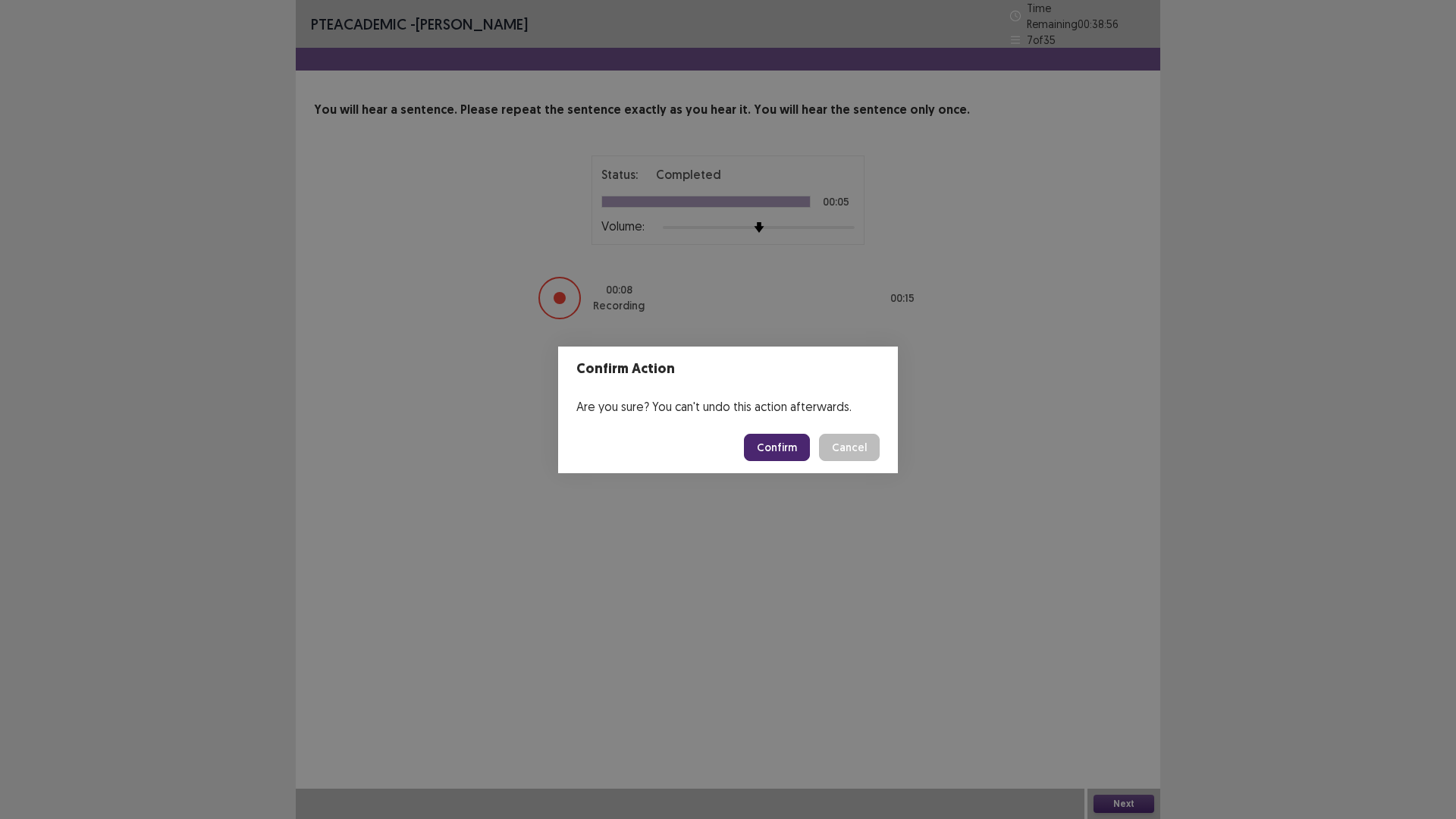
click at [781, 443] on button "Confirm" at bounding box center [776, 447] width 66 height 27
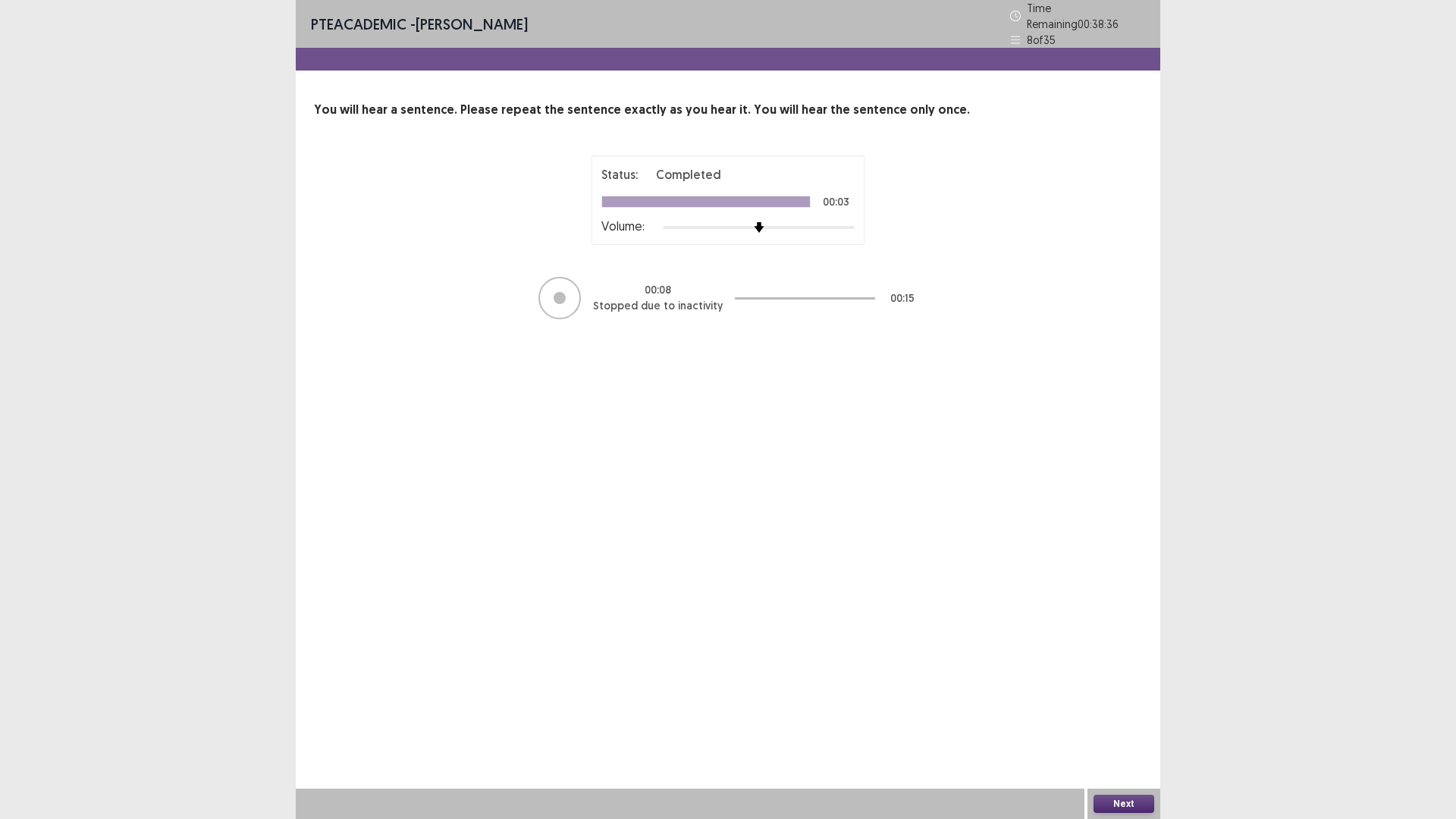
click at [1126, 715] on button "Next" at bounding box center [1123, 804] width 60 height 18
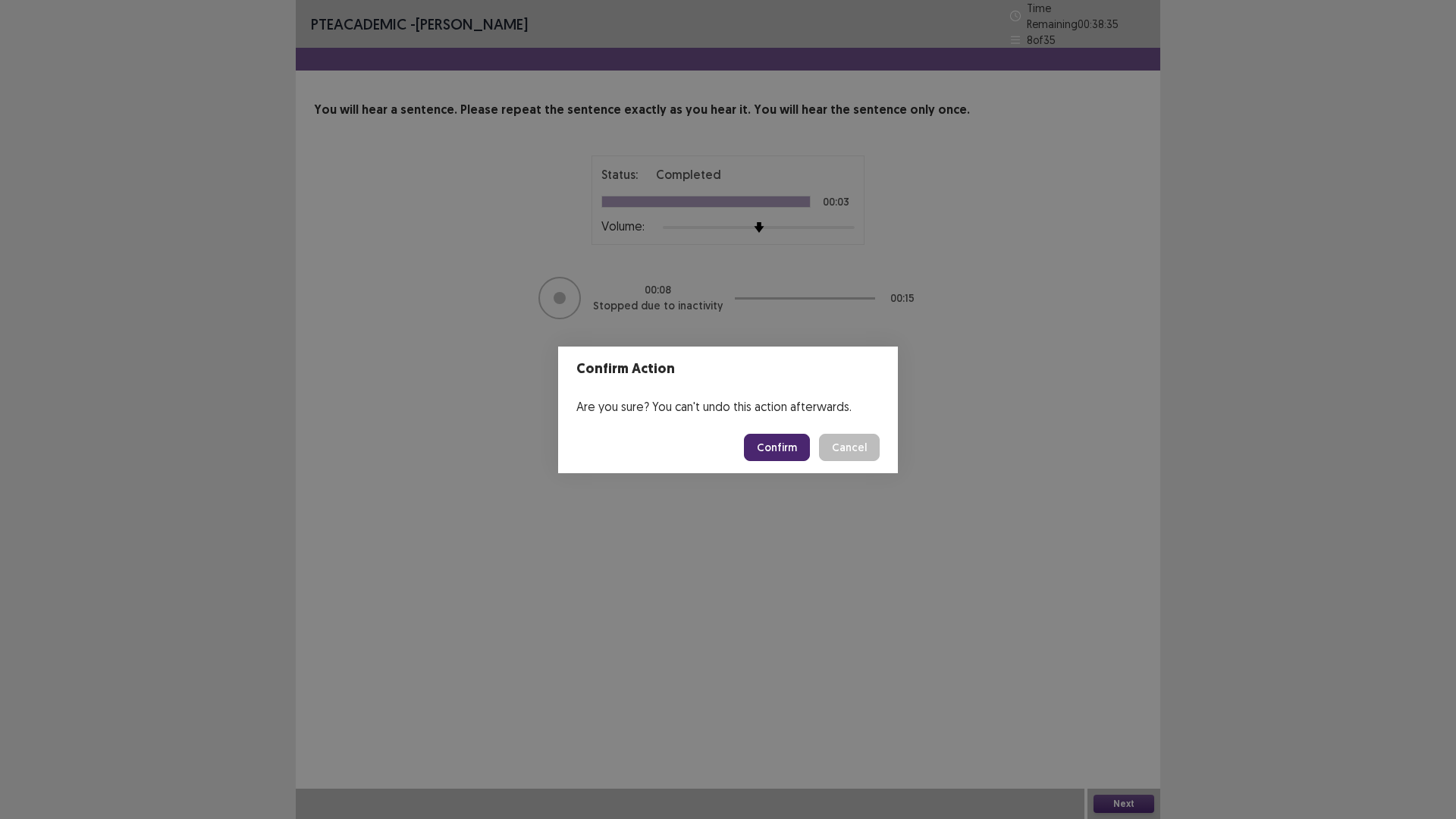
click at [780, 445] on button "Confirm" at bounding box center [776, 447] width 66 height 27
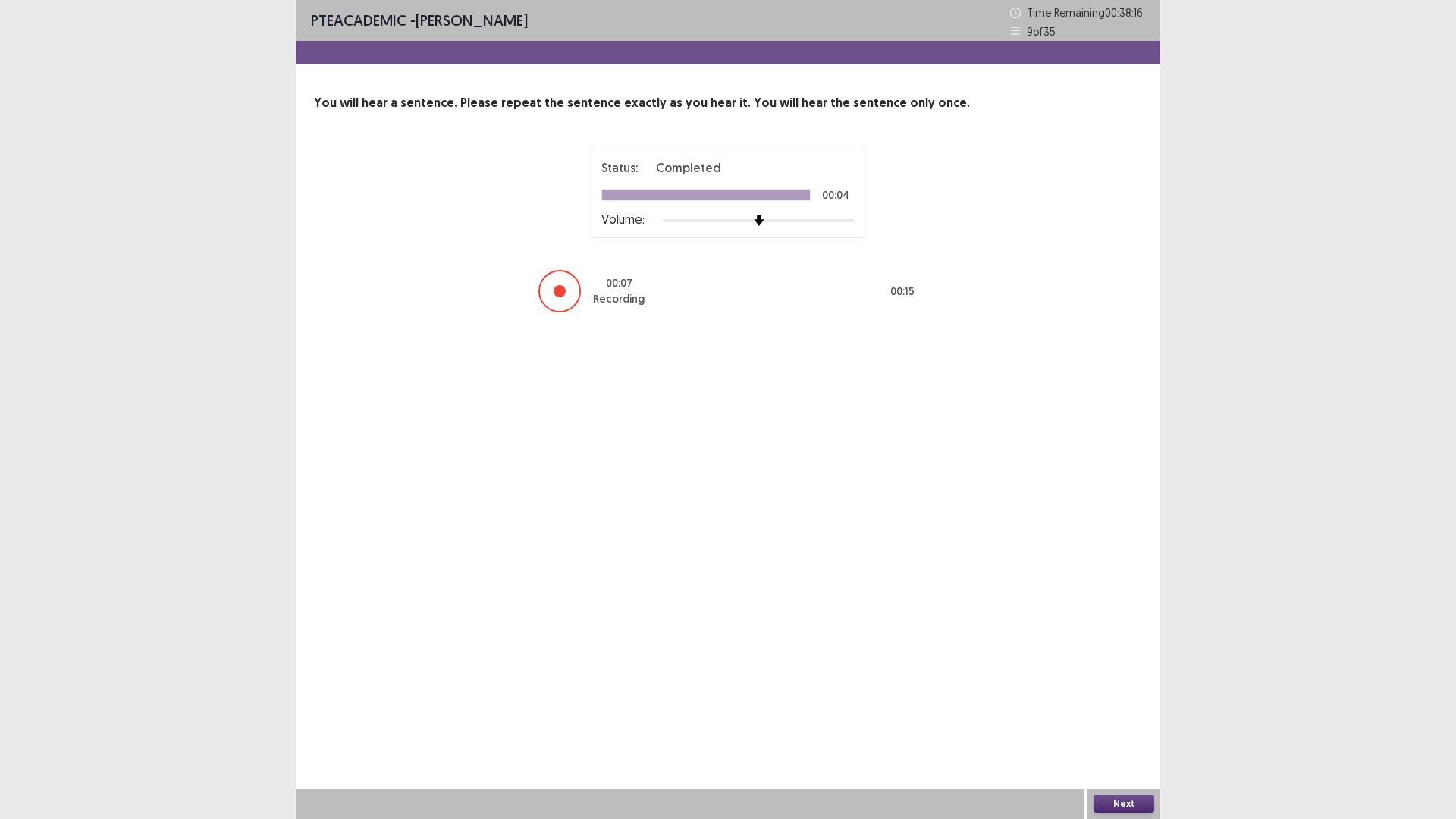
click at [1132, 715] on button "Next" at bounding box center [1123, 804] width 60 height 18
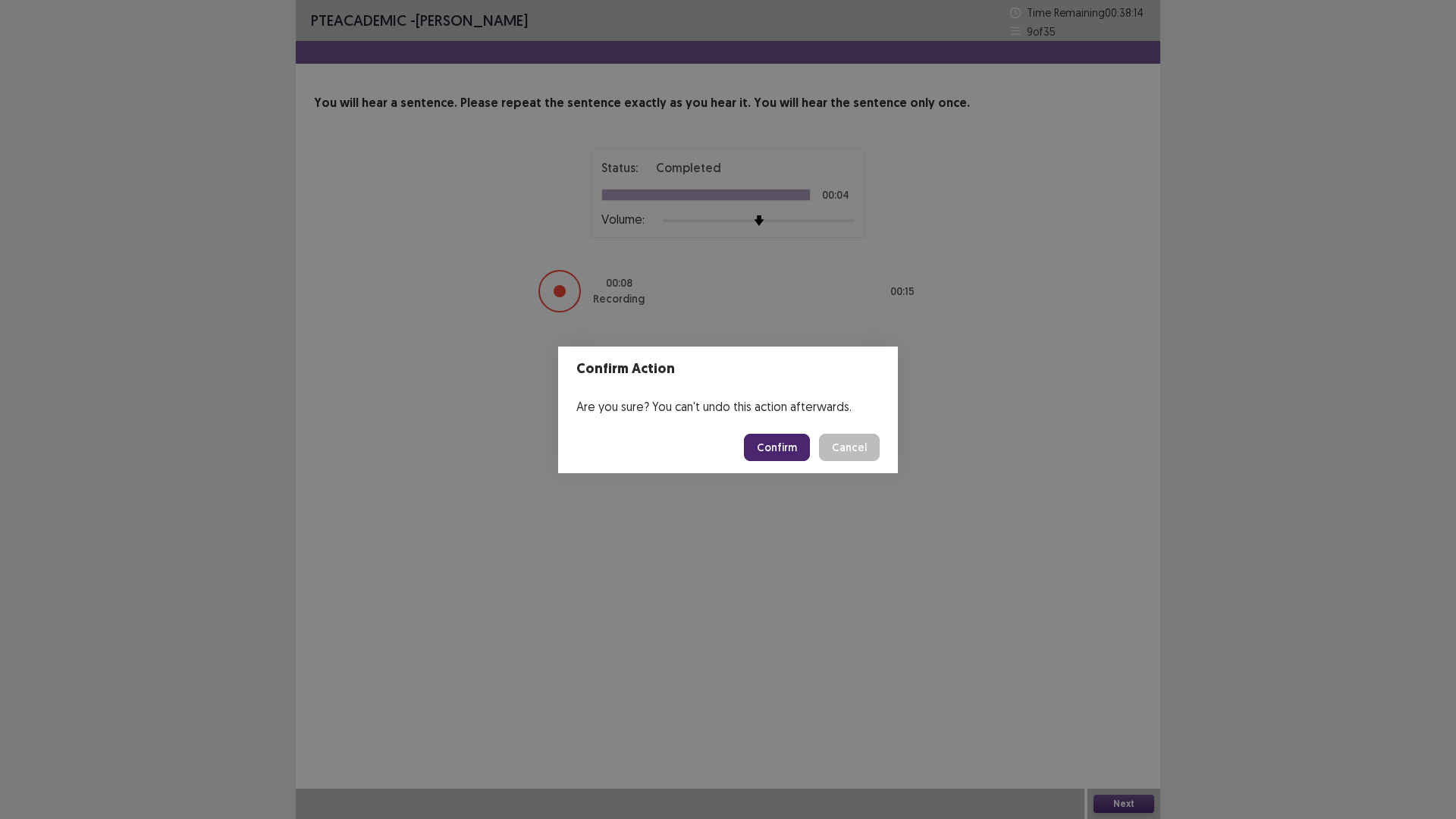
click at [772, 441] on button "Confirm" at bounding box center [776, 447] width 66 height 27
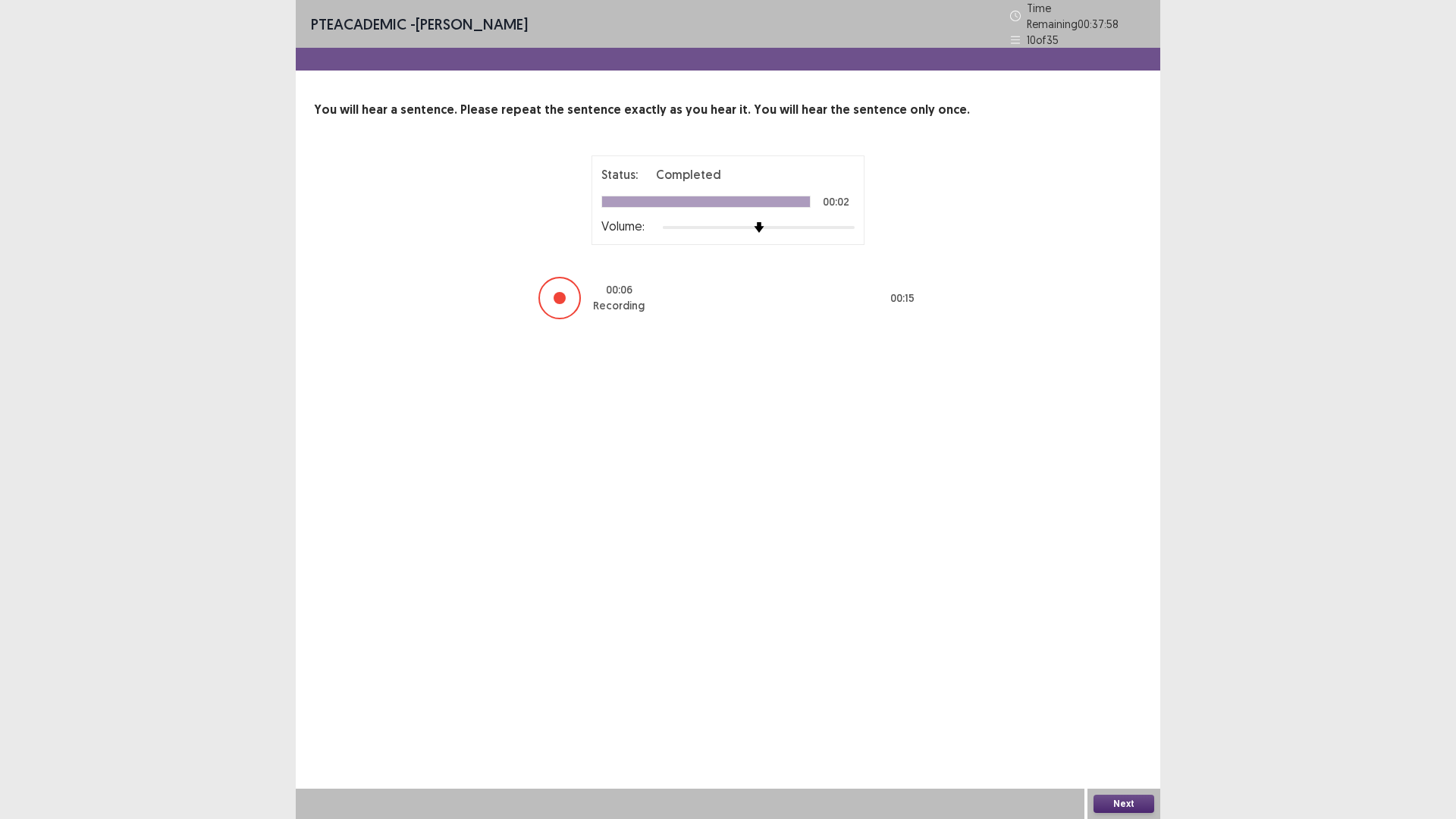
click at [1130, 715] on button "Next" at bounding box center [1123, 804] width 60 height 18
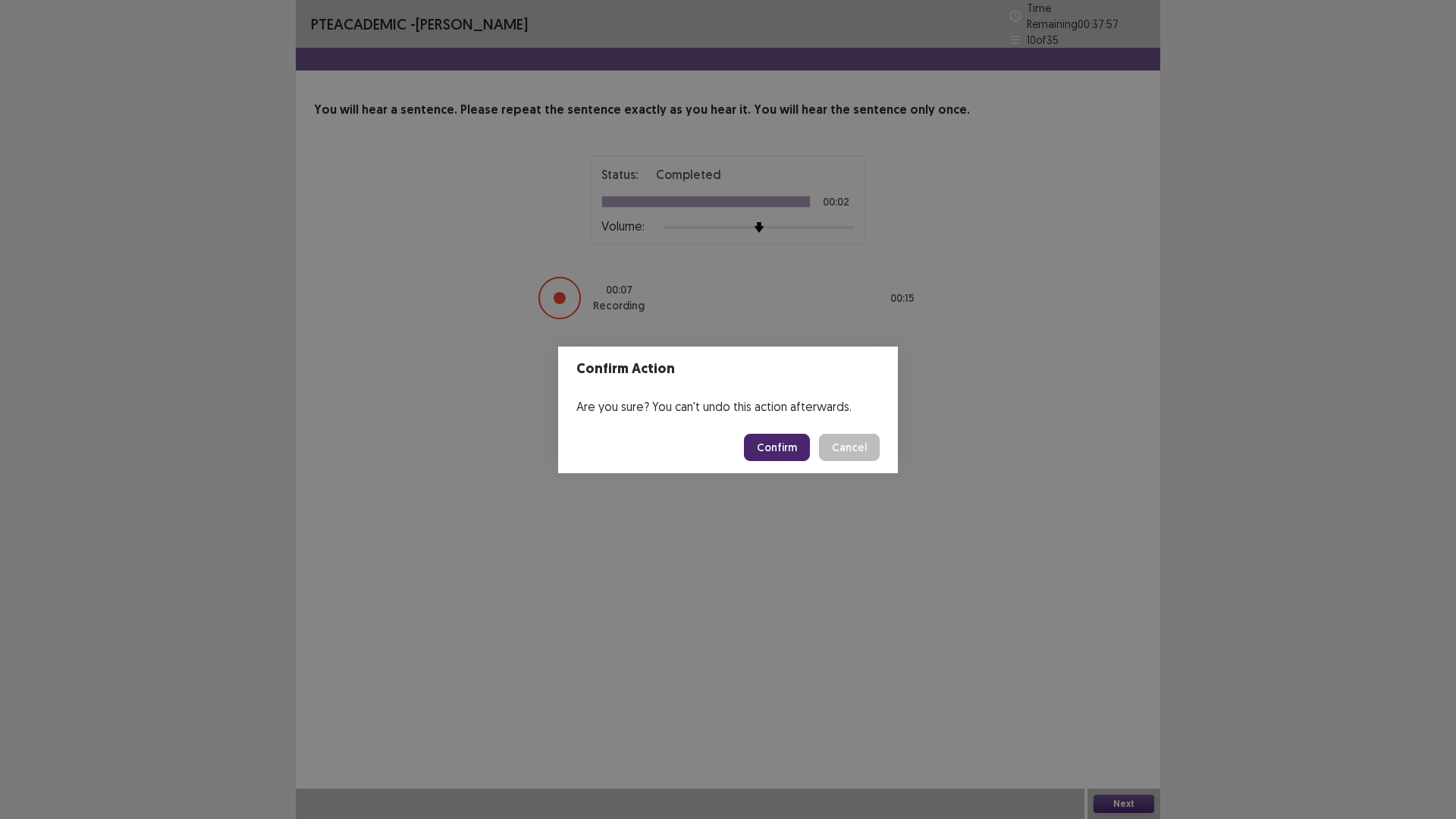
click at [774, 451] on button "Confirm" at bounding box center [776, 447] width 66 height 27
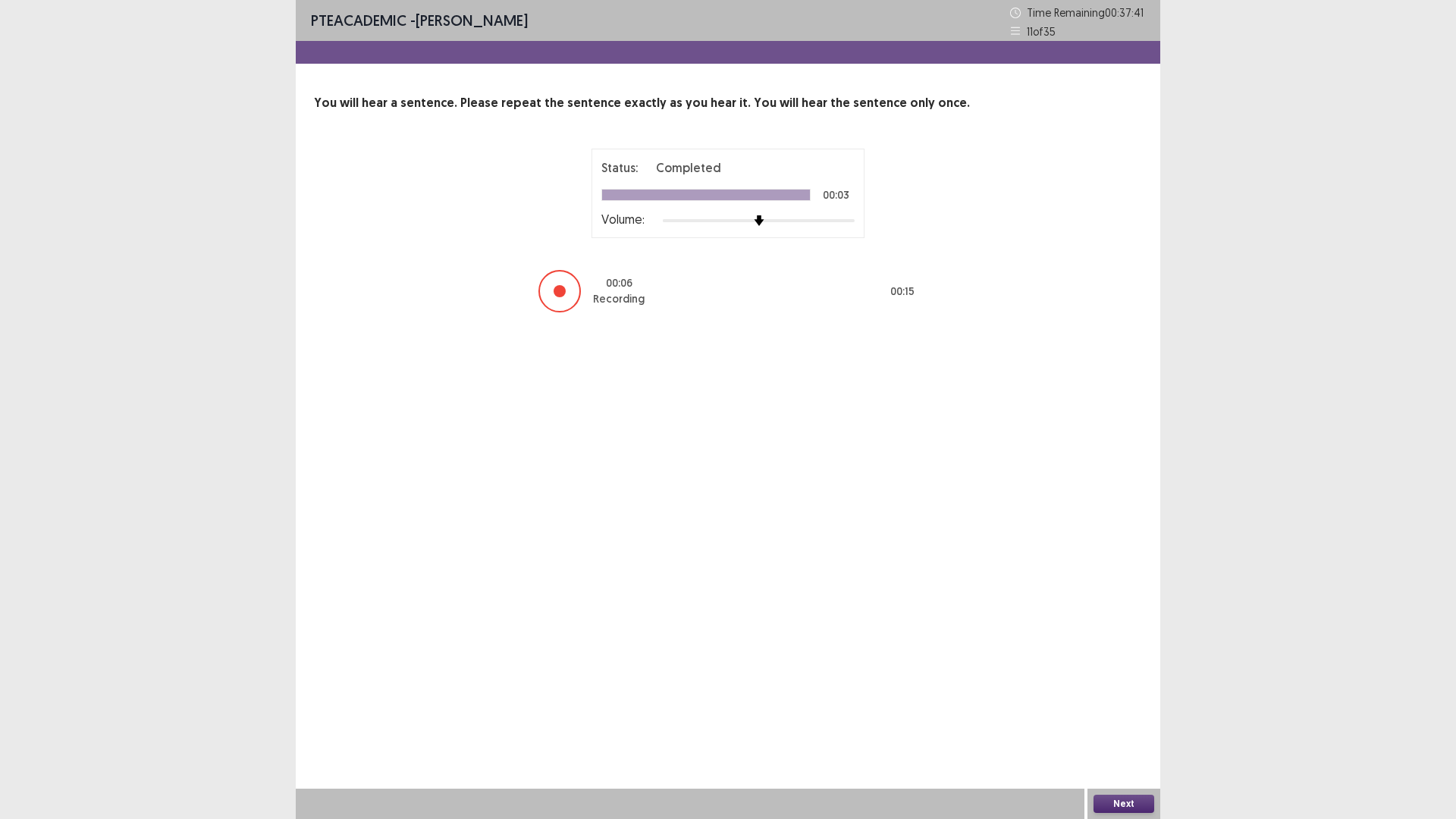
click at [1126, 715] on button "Next" at bounding box center [1123, 804] width 60 height 18
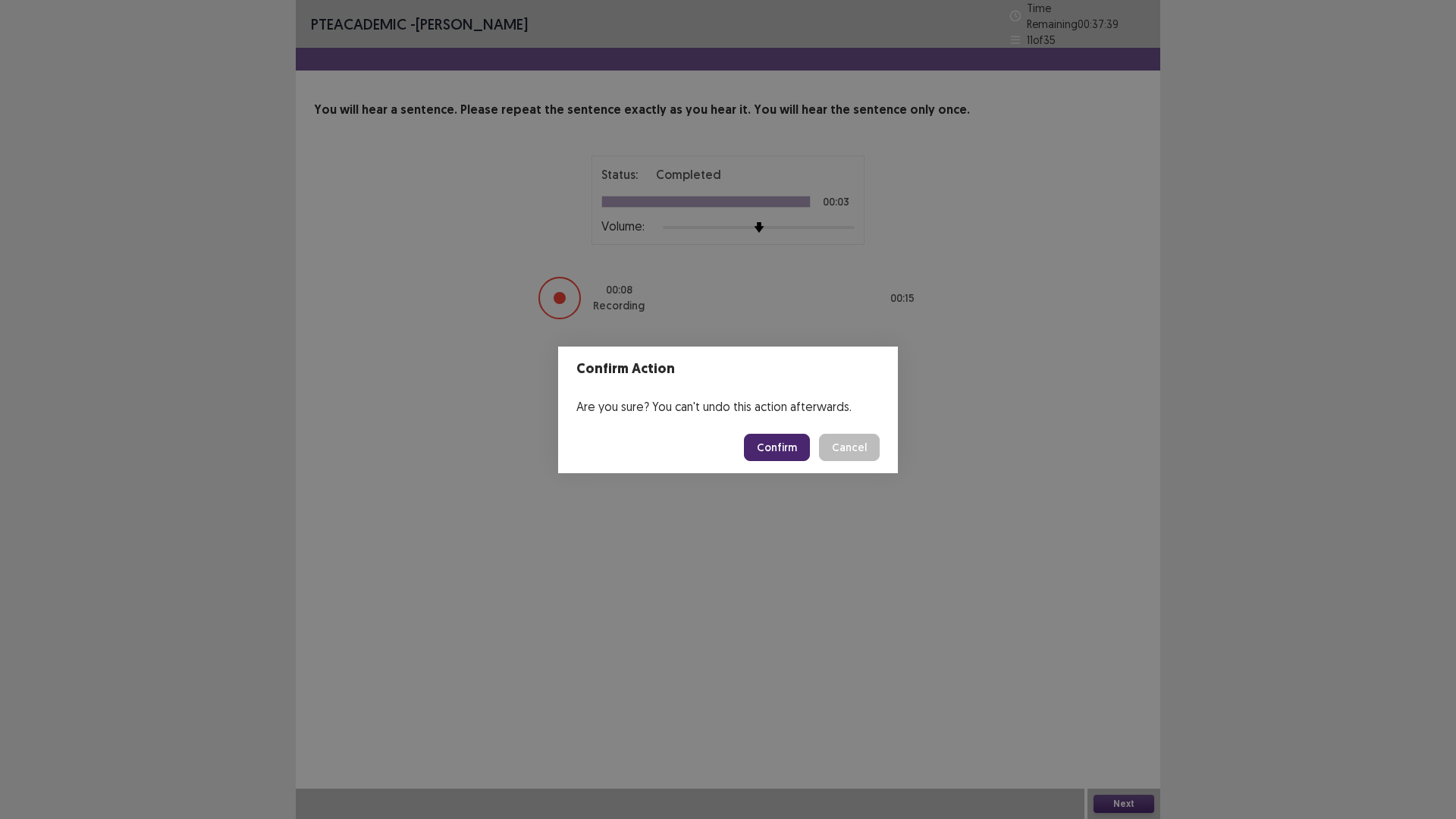
click at [775, 444] on button "Confirm" at bounding box center [776, 447] width 66 height 27
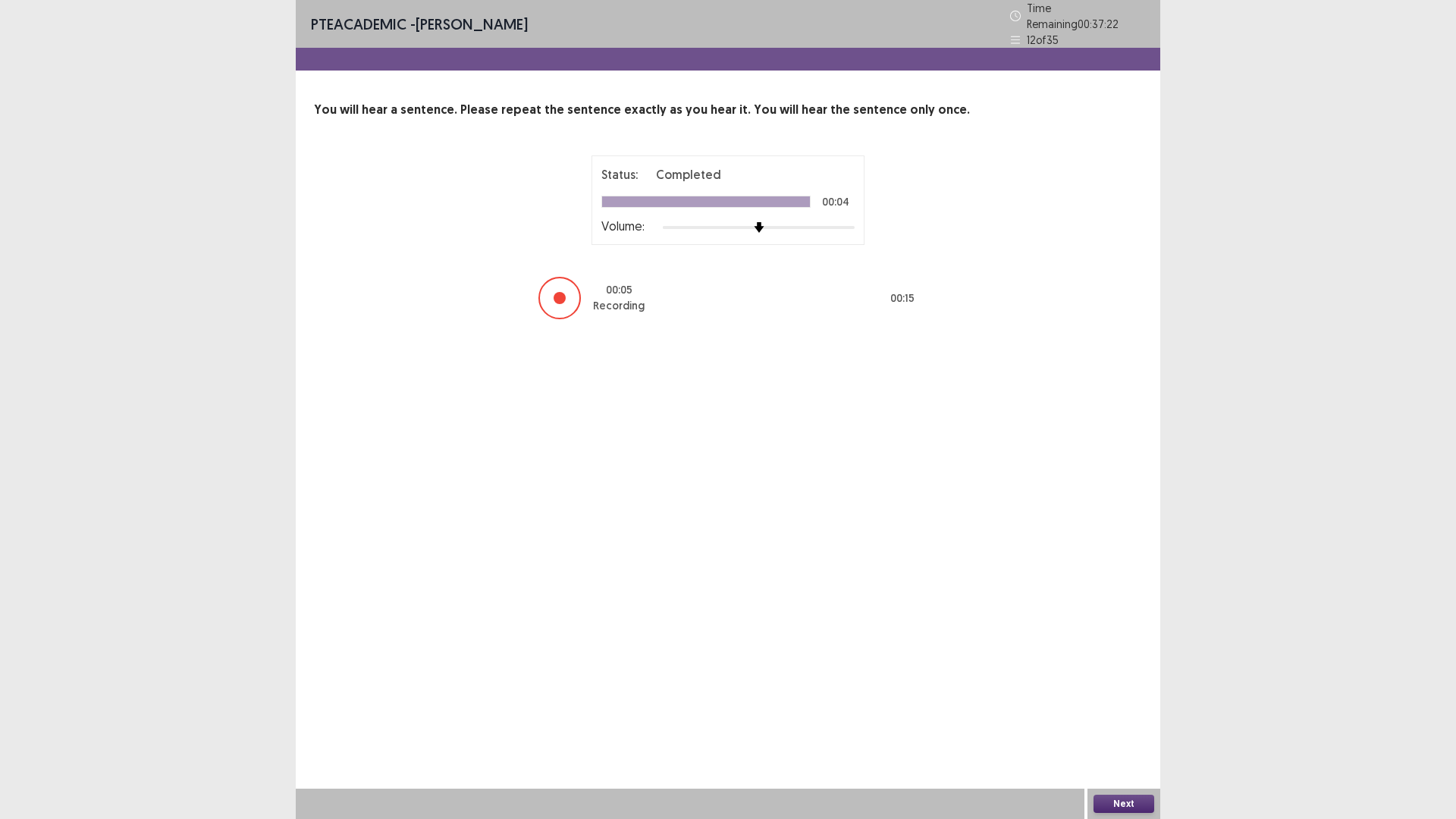
click at [1122, 715] on button "Next" at bounding box center [1123, 804] width 60 height 18
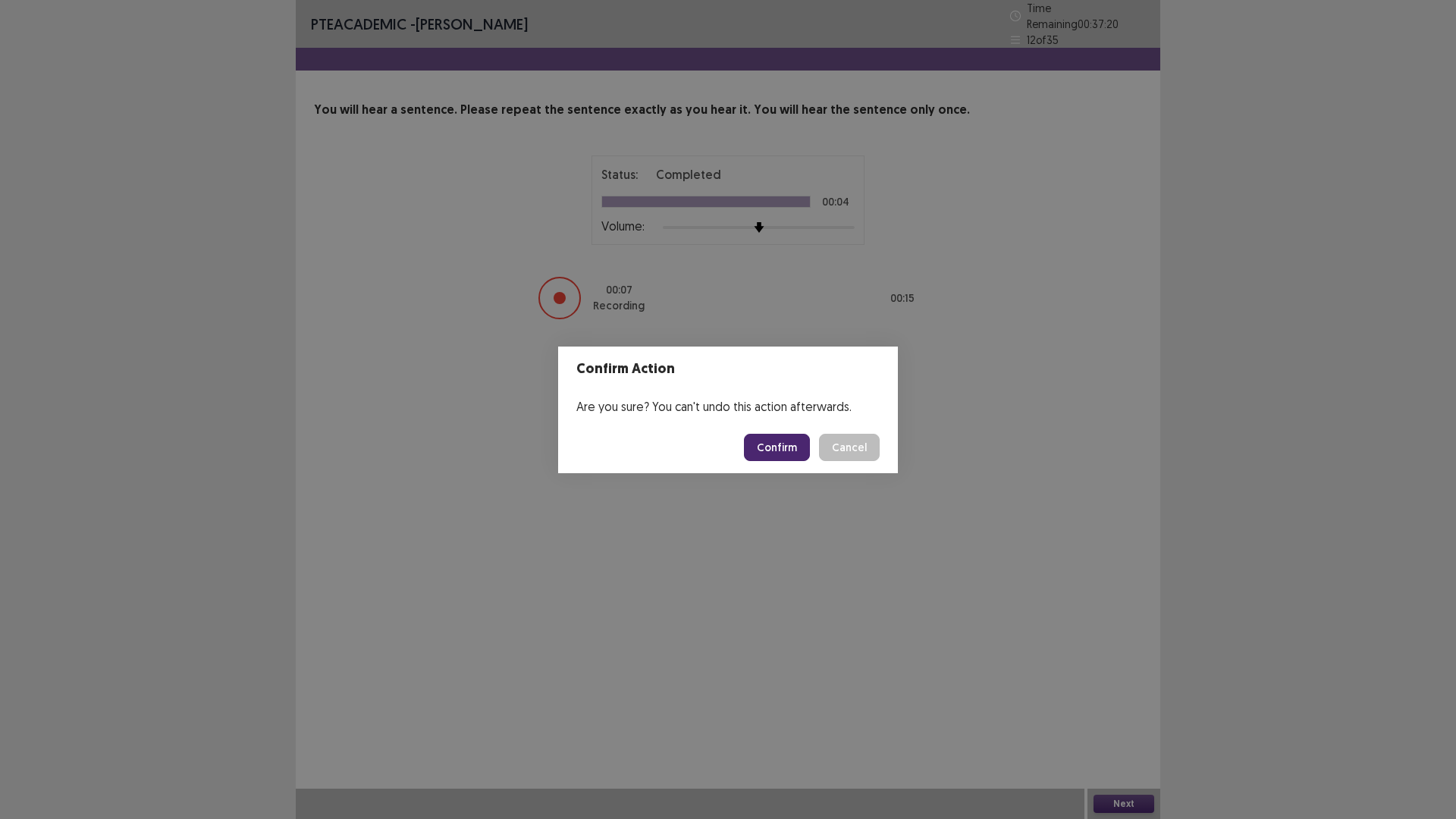
click at [798, 448] on button "Confirm" at bounding box center [776, 447] width 66 height 27
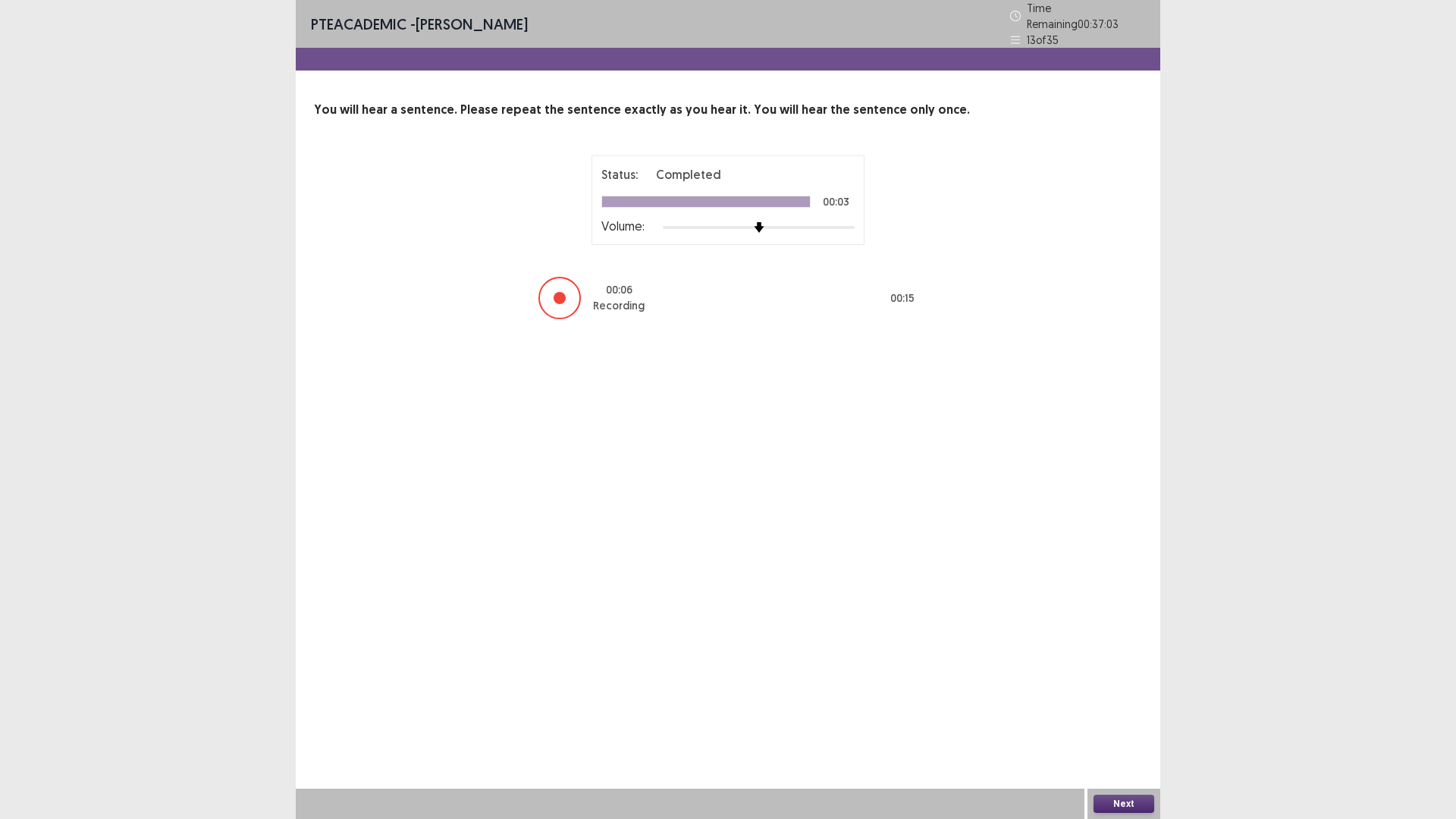
click at [1100, 715] on button "Next" at bounding box center [1123, 804] width 60 height 18
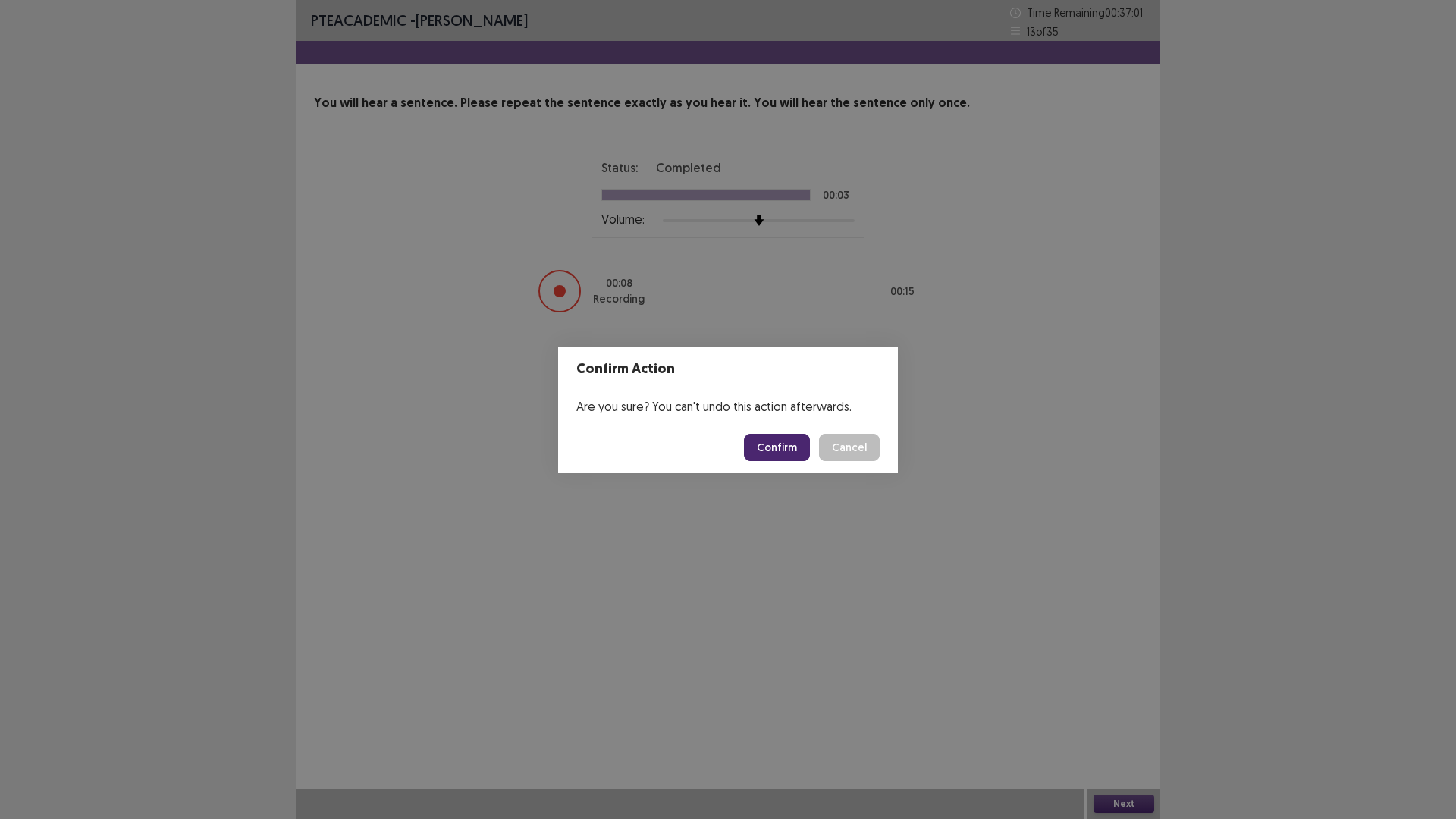
click at [775, 449] on button "Confirm" at bounding box center [776, 447] width 66 height 27
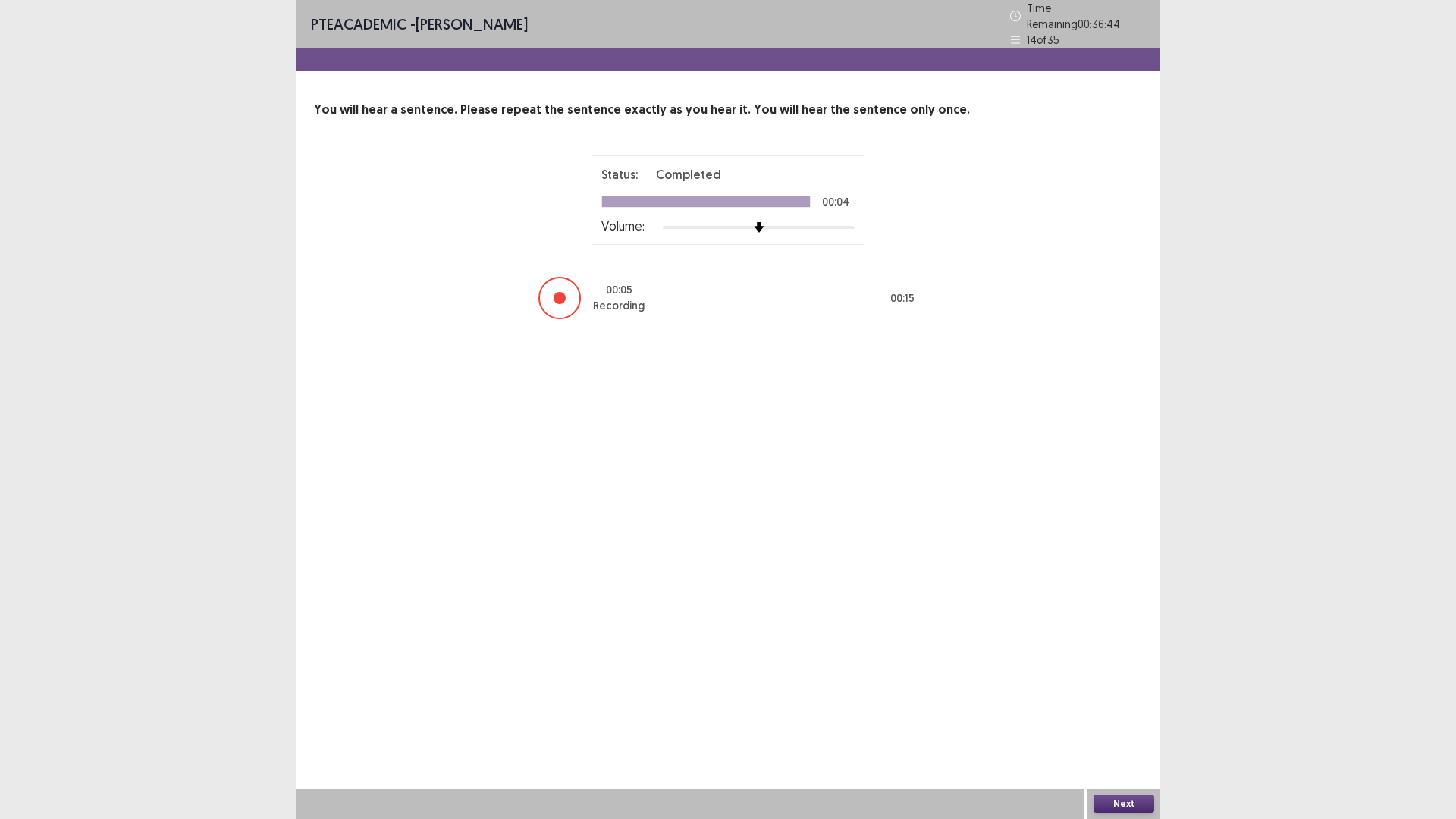
click at [1112, 715] on div "Next" at bounding box center [1123, 805] width 72 height 31
click at [1102, 715] on button "Next" at bounding box center [1123, 804] width 60 height 18
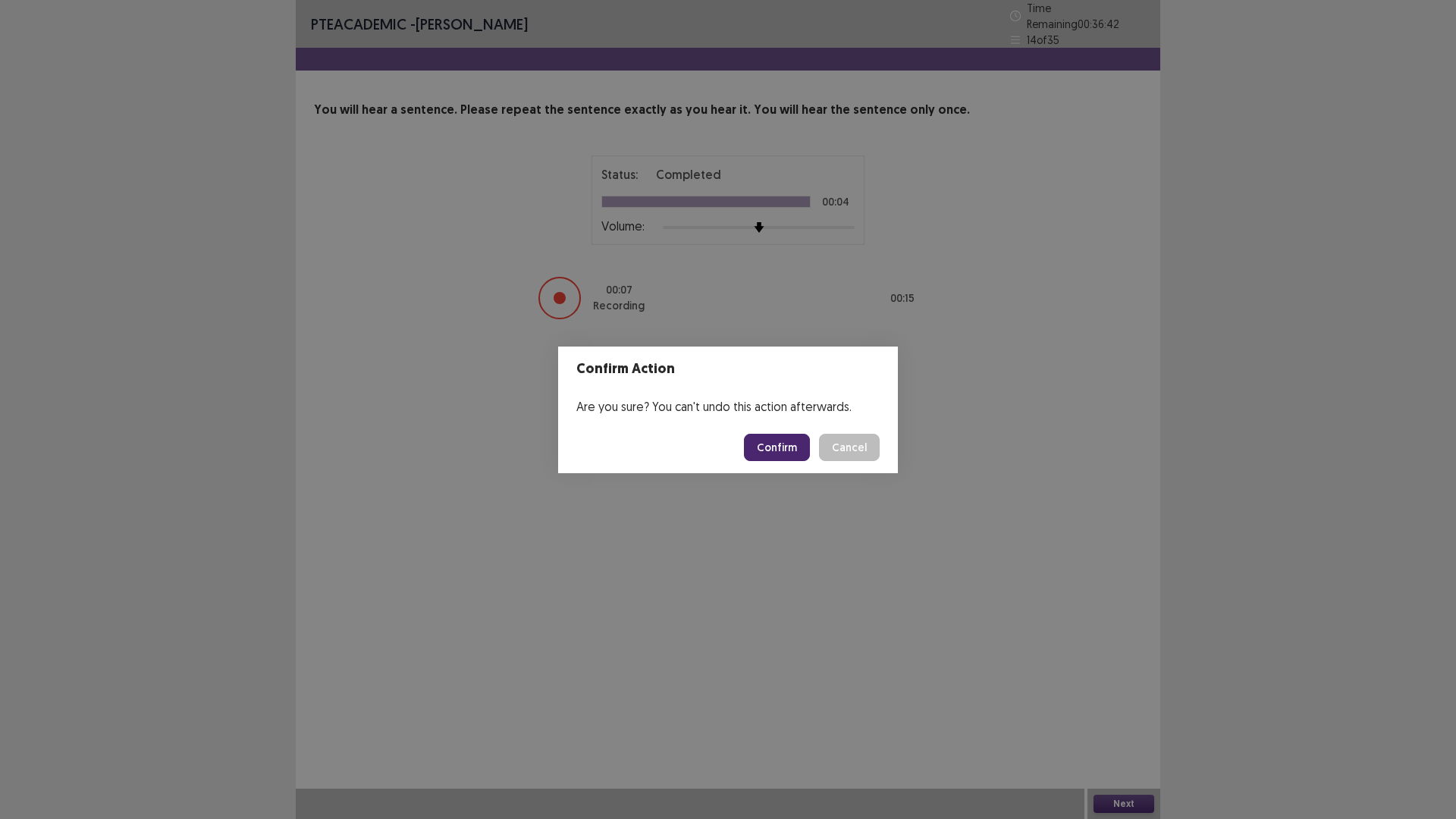
click at [778, 453] on button "Confirm" at bounding box center [776, 447] width 66 height 27
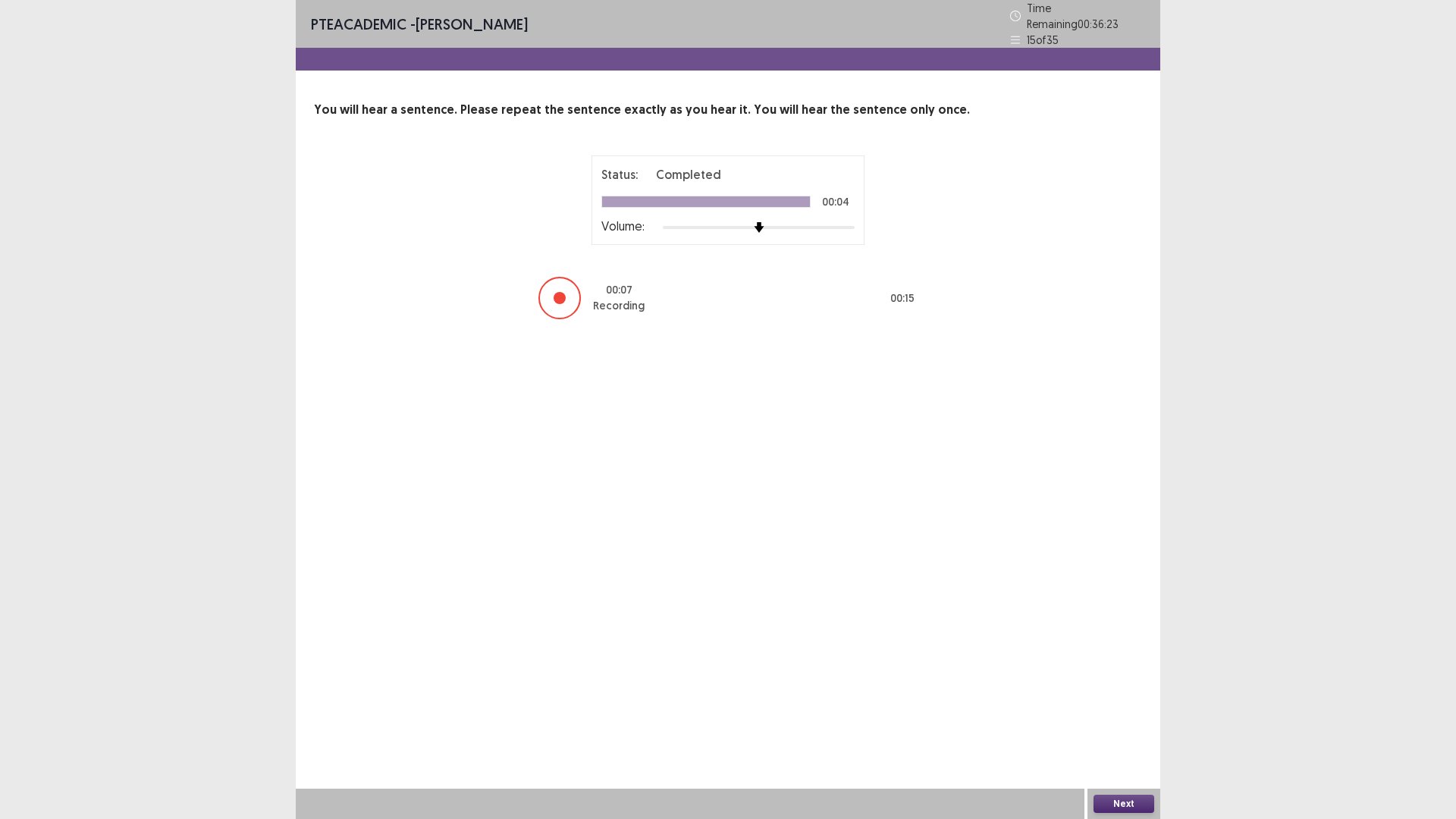
click at [1129, 715] on button "Next" at bounding box center [1123, 804] width 60 height 18
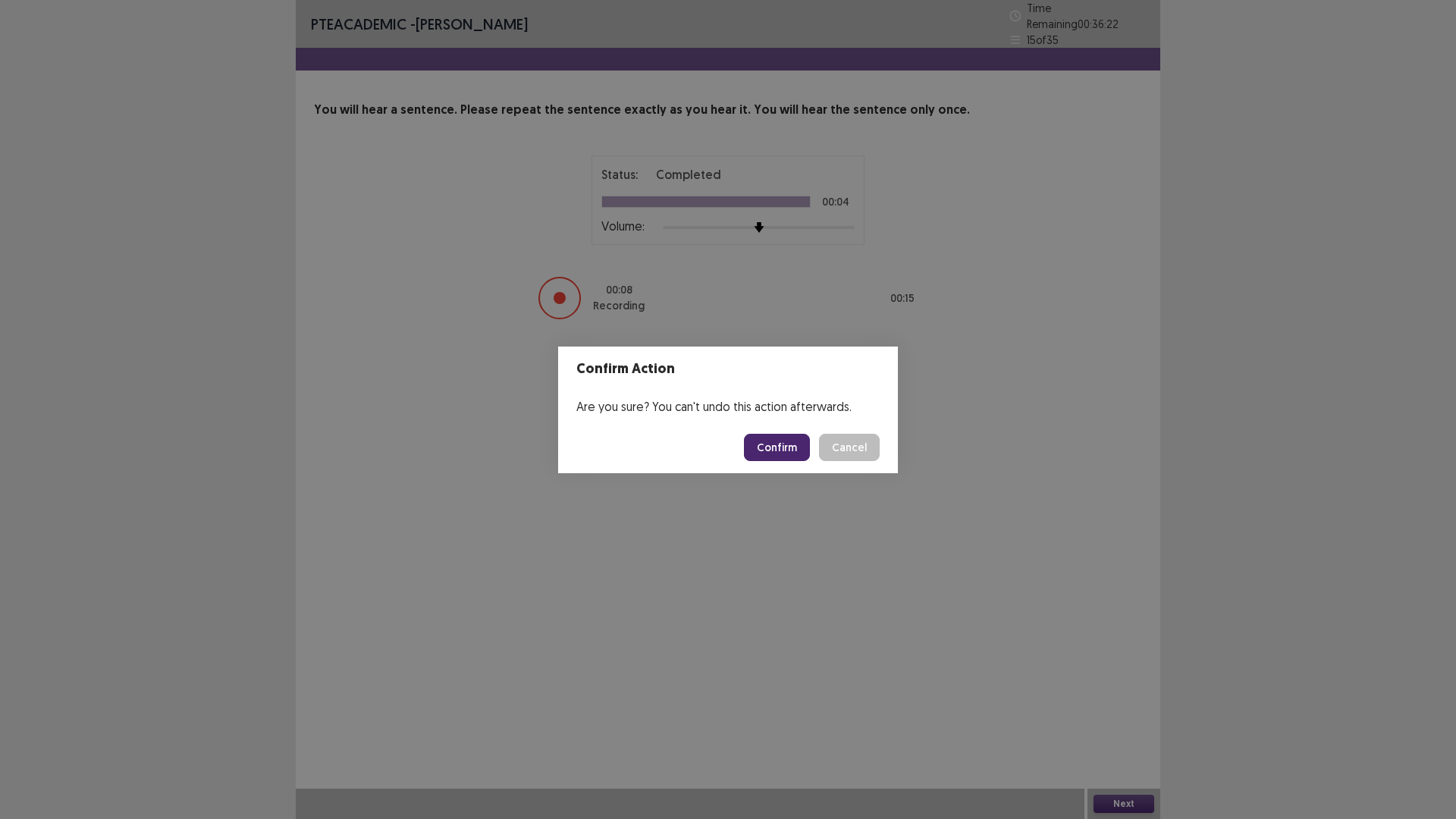
click at [796, 451] on button "Confirm" at bounding box center [776, 447] width 66 height 27
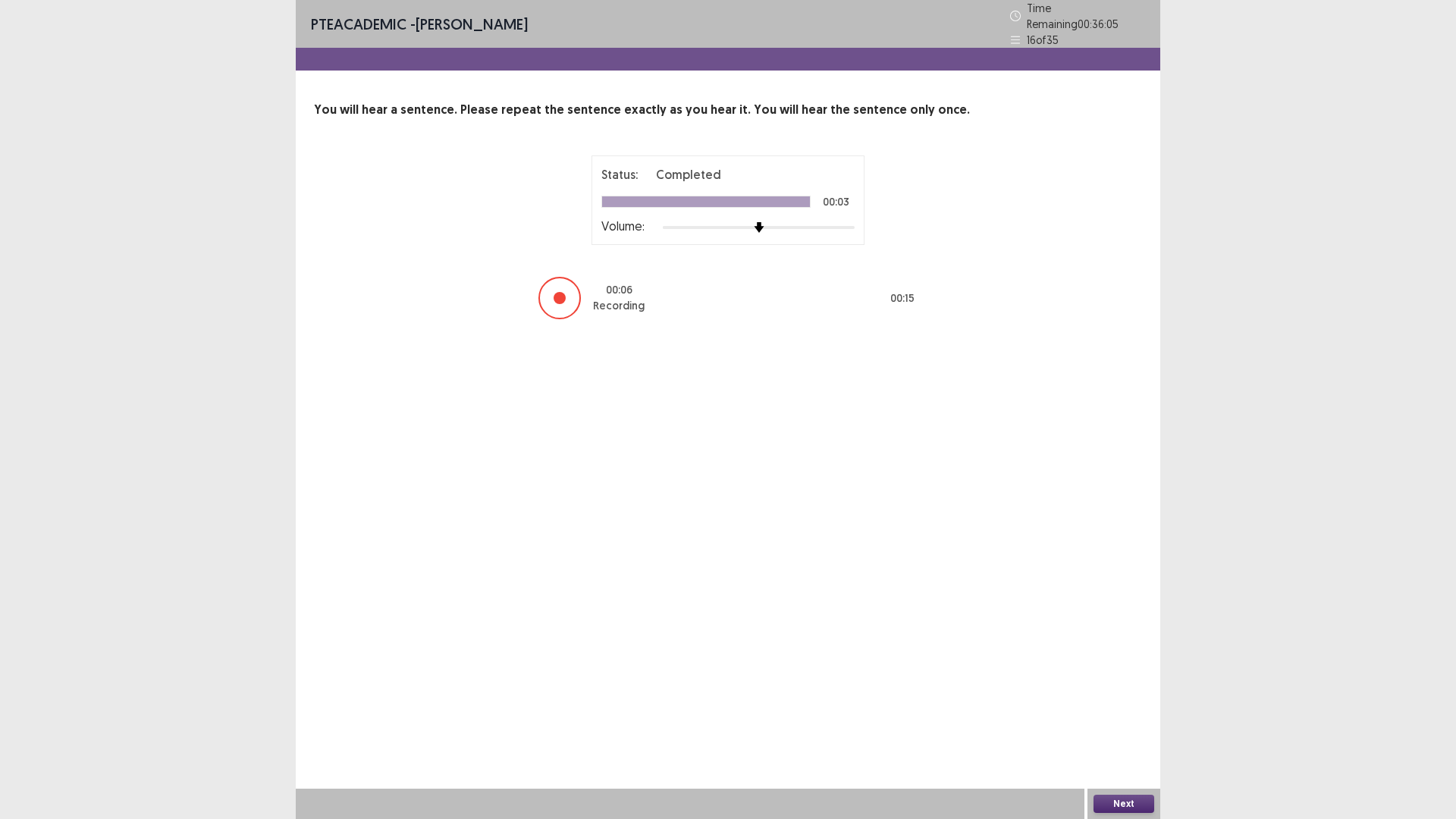
click at [1119, 715] on button "Next" at bounding box center [1123, 804] width 60 height 18
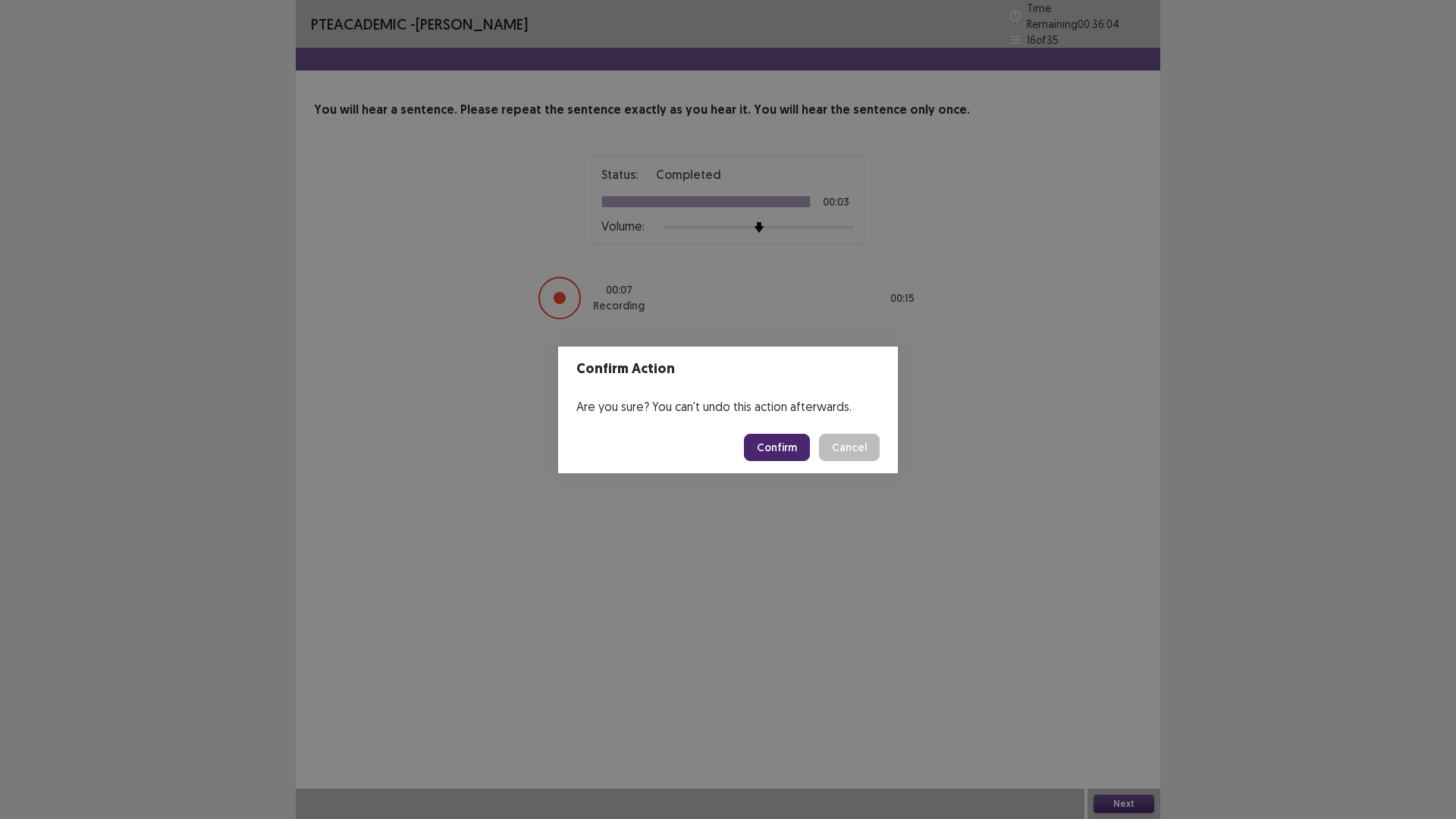
click at [794, 446] on button "Confirm" at bounding box center [776, 447] width 66 height 27
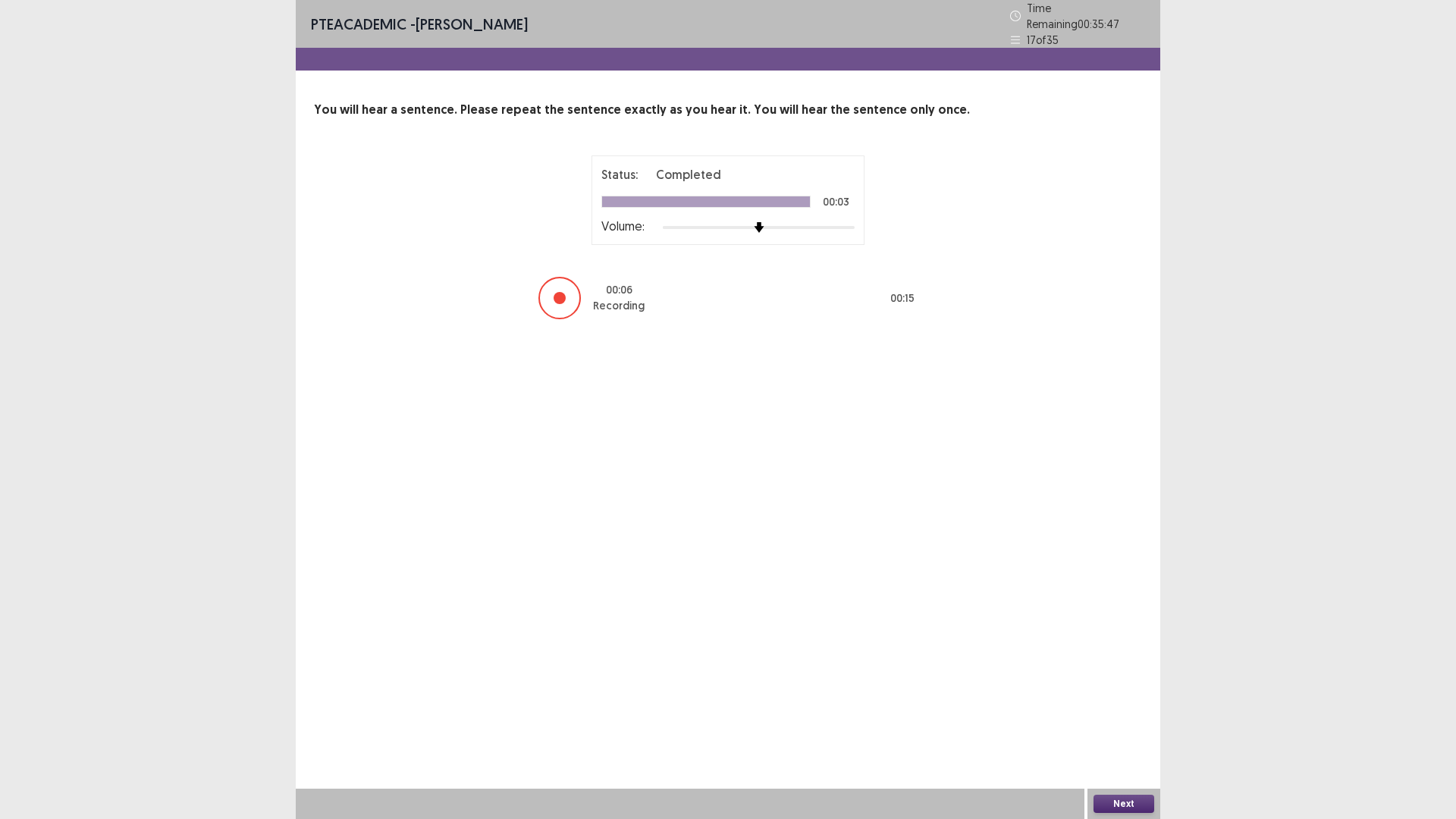
click at [1119, 715] on button "Next" at bounding box center [1123, 804] width 60 height 18
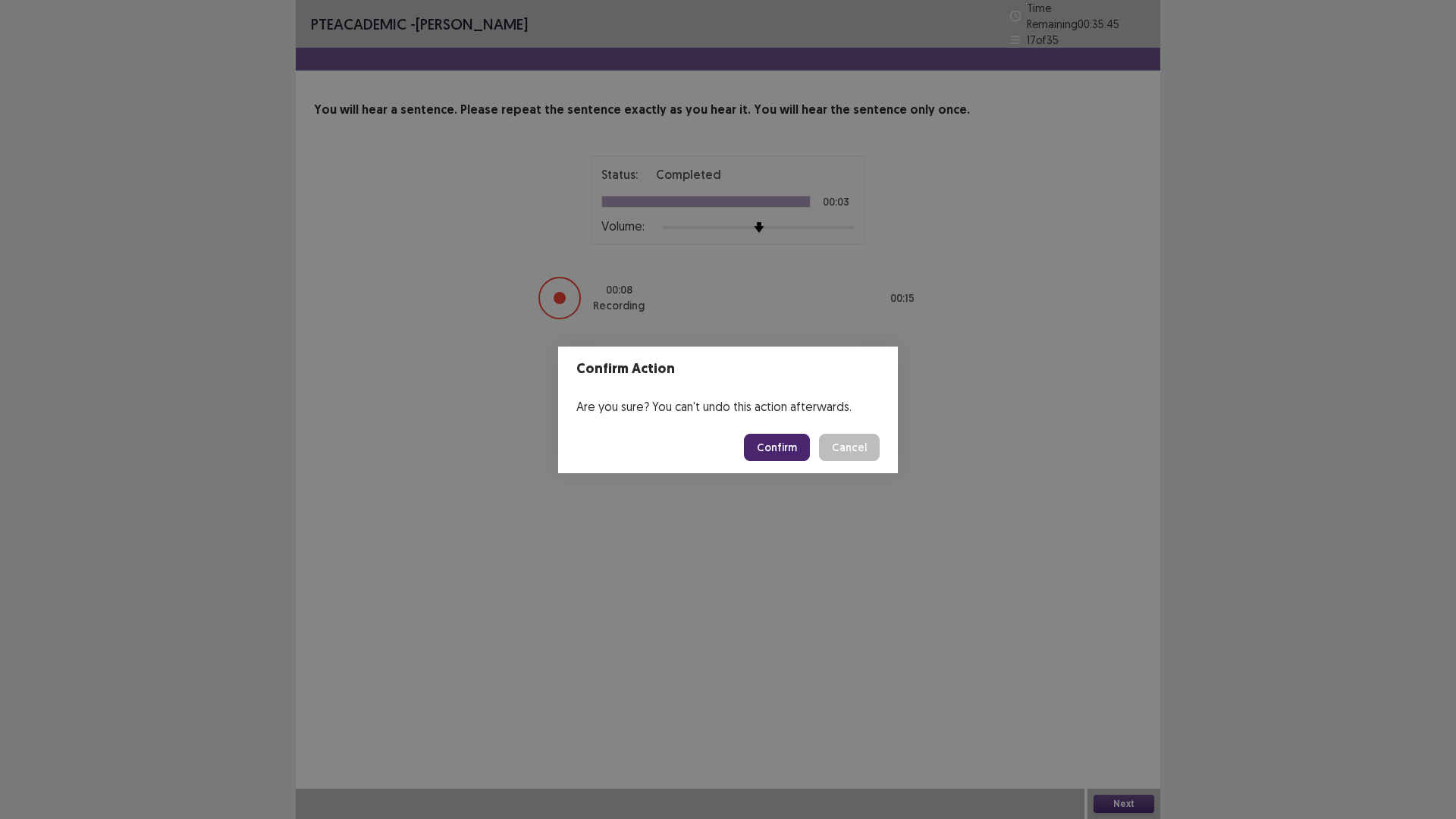
click at [797, 450] on button "Confirm" at bounding box center [776, 447] width 66 height 27
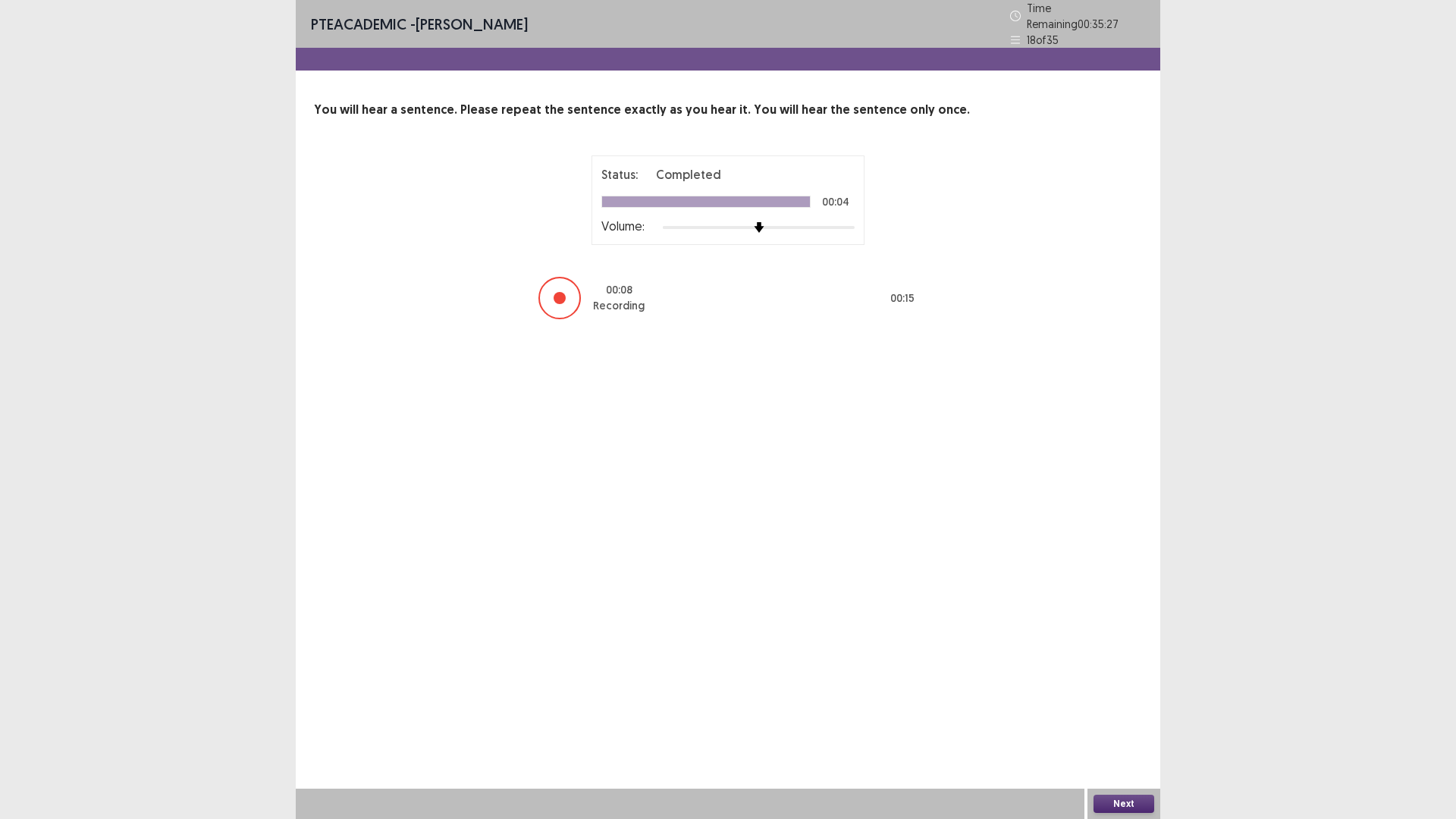
click at [1119, 715] on button "Next" at bounding box center [1123, 804] width 60 height 18
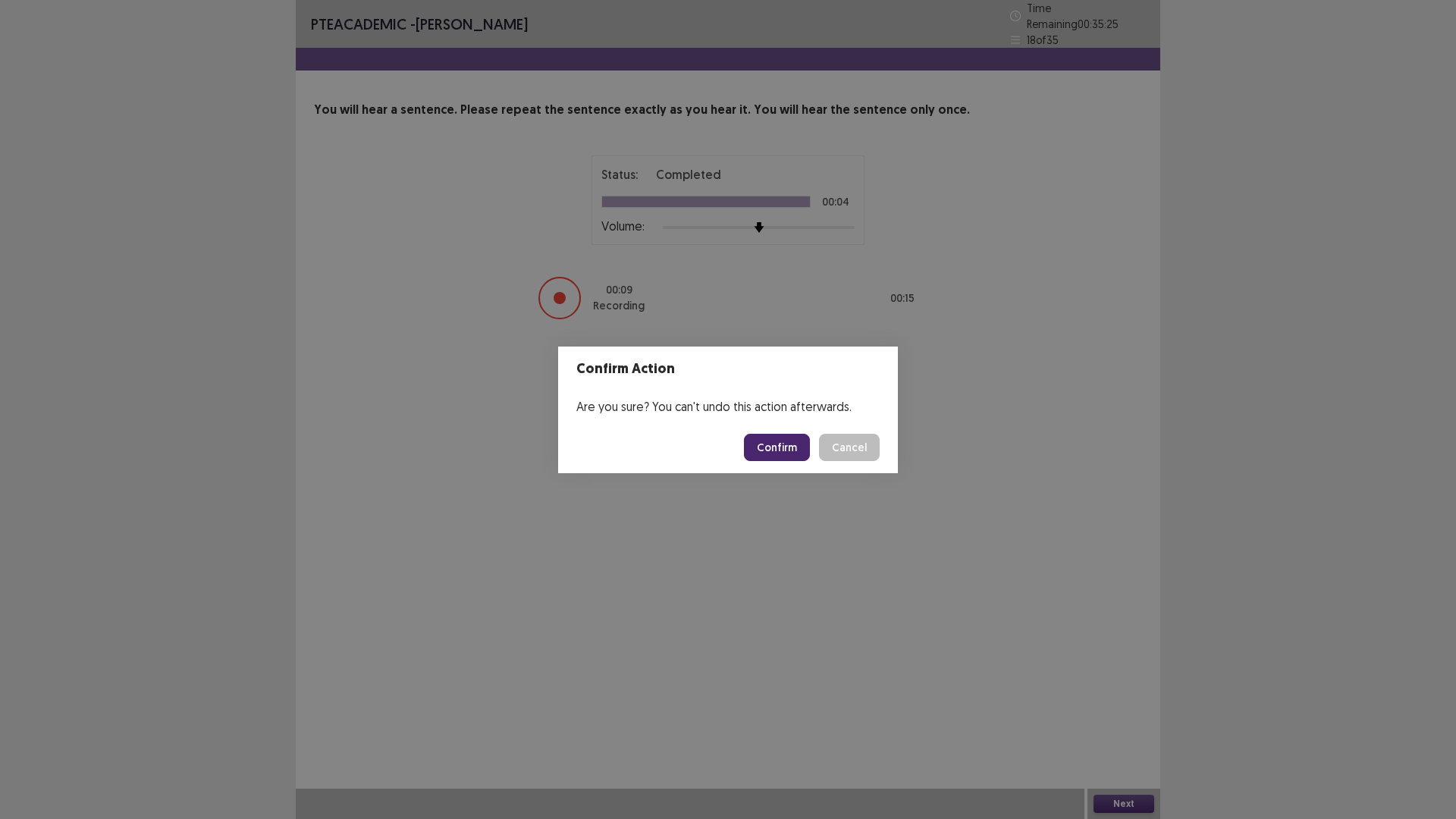
click at [789, 447] on button "Confirm" at bounding box center [776, 447] width 66 height 27
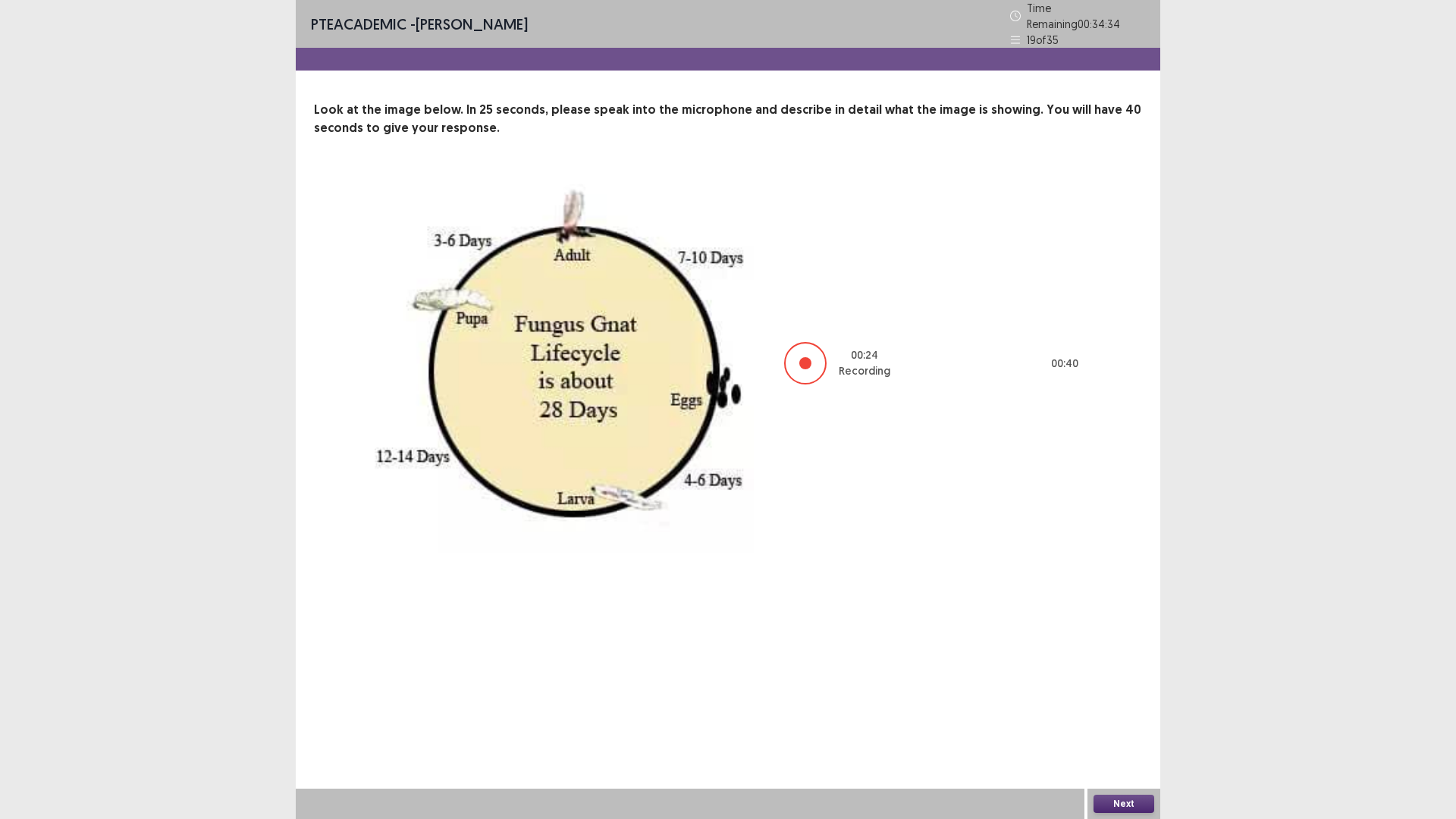
click at [1118, 715] on div "Next" at bounding box center [1123, 805] width 72 height 31
click at [1117, 715] on button "Next" at bounding box center [1123, 804] width 60 height 18
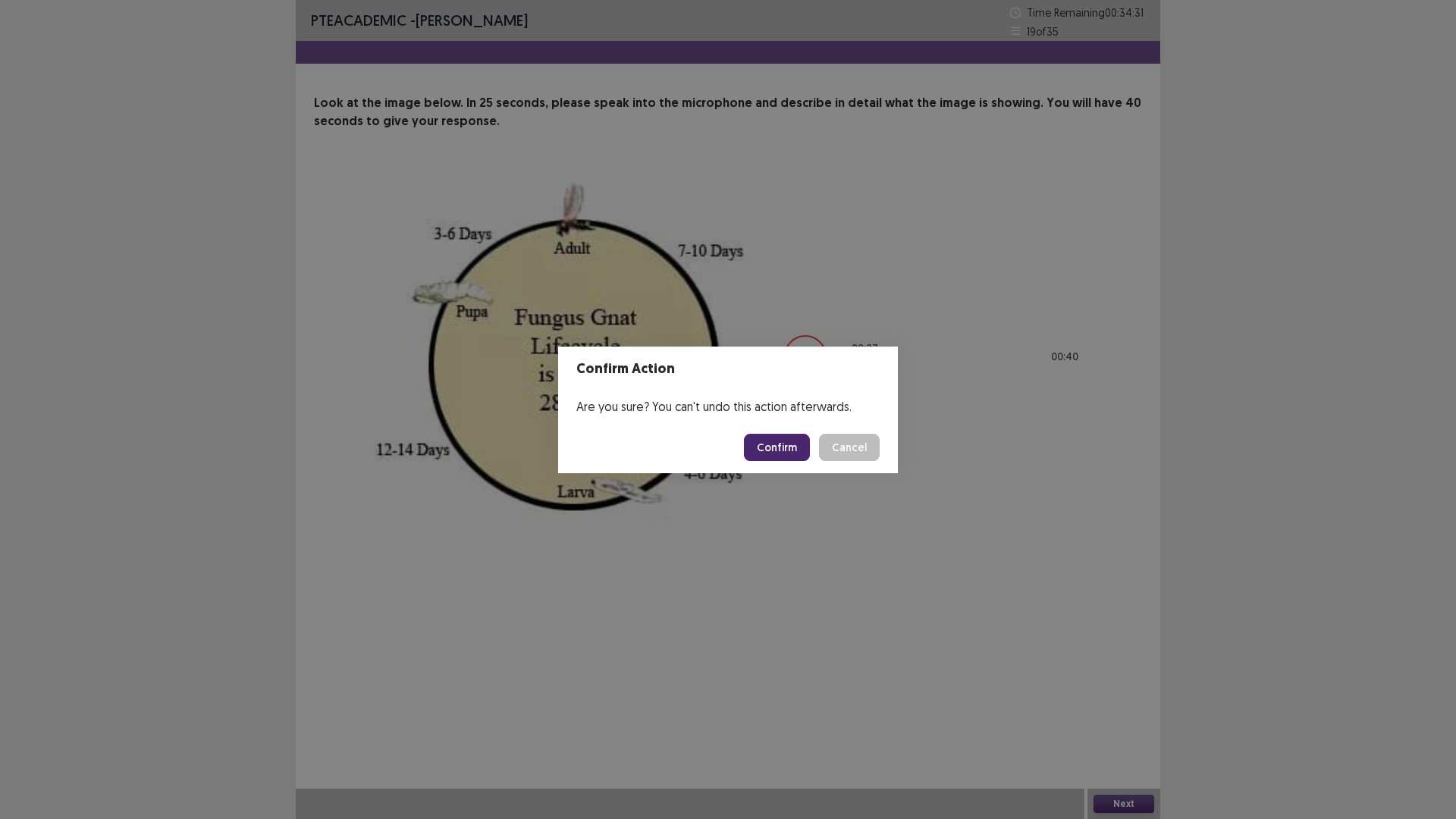
click at [791, 451] on button "Confirm" at bounding box center [776, 447] width 66 height 27
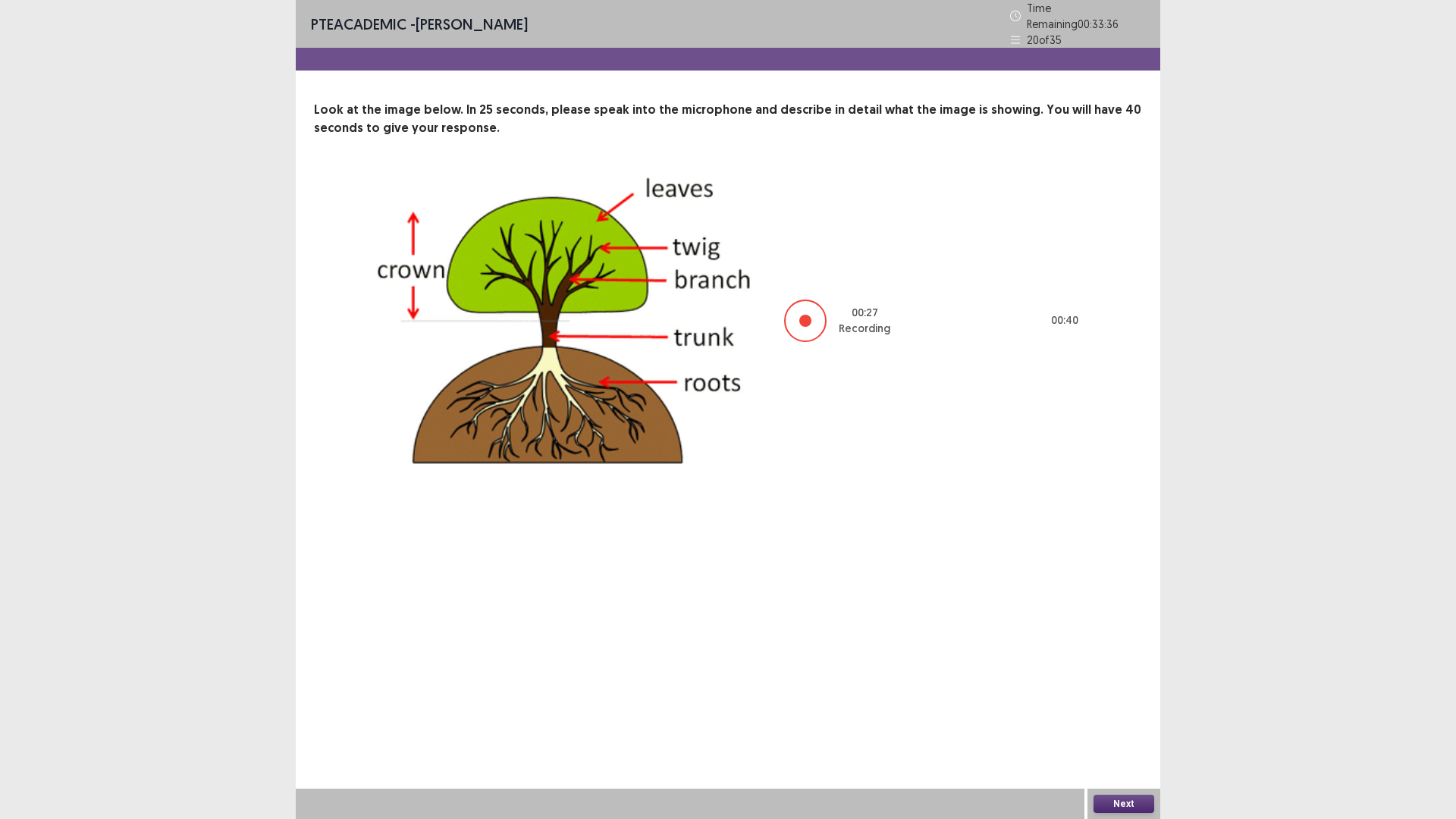
click at [1121, 715] on button "Next" at bounding box center [1123, 804] width 60 height 18
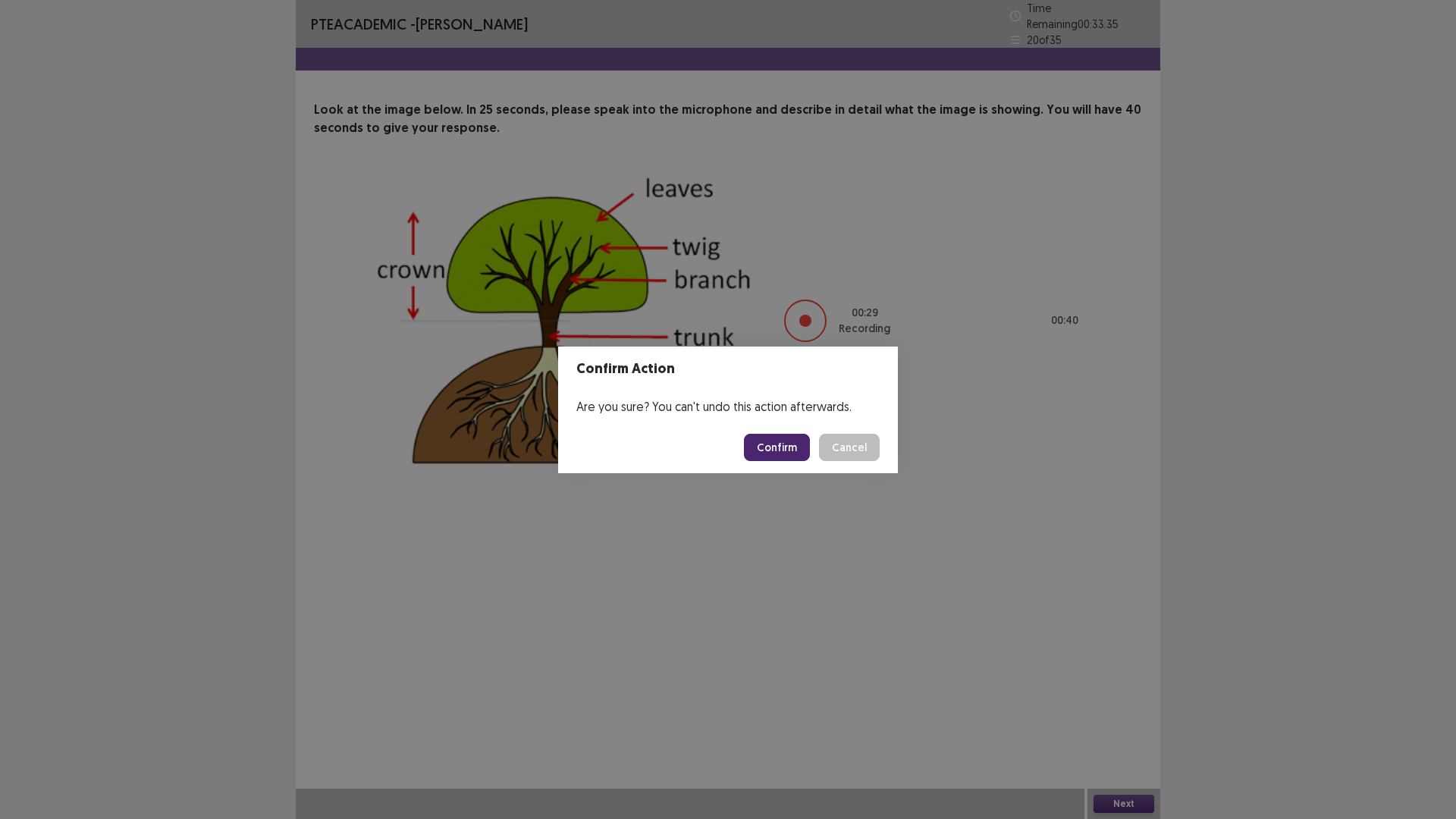
click at [778, 435] on button "Confirm" at bounding box center [776, 447] width 66 height 27
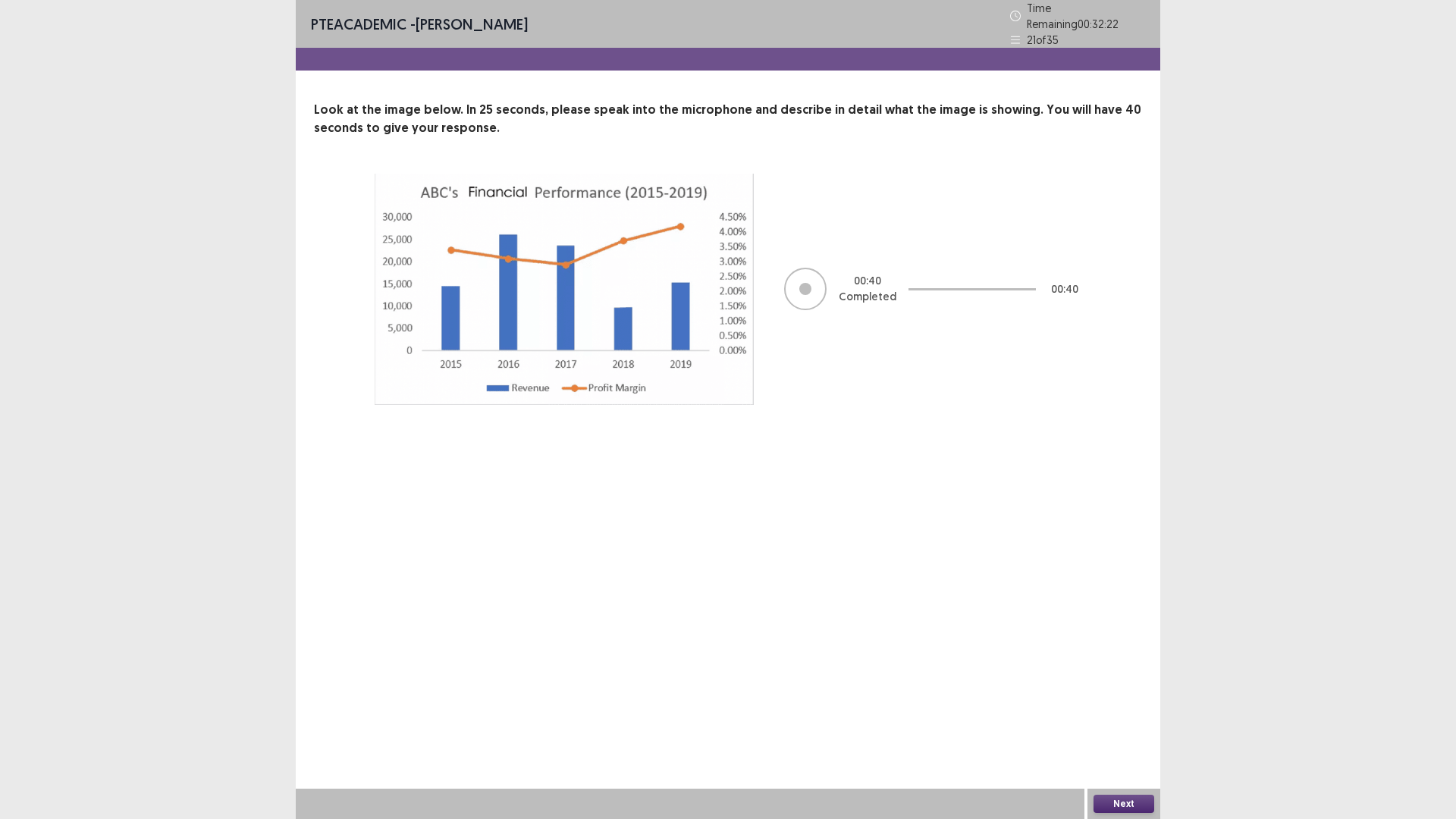
click at [1129, 715] on button "Next" at bounding box center [1123, 804] width 60 height 18
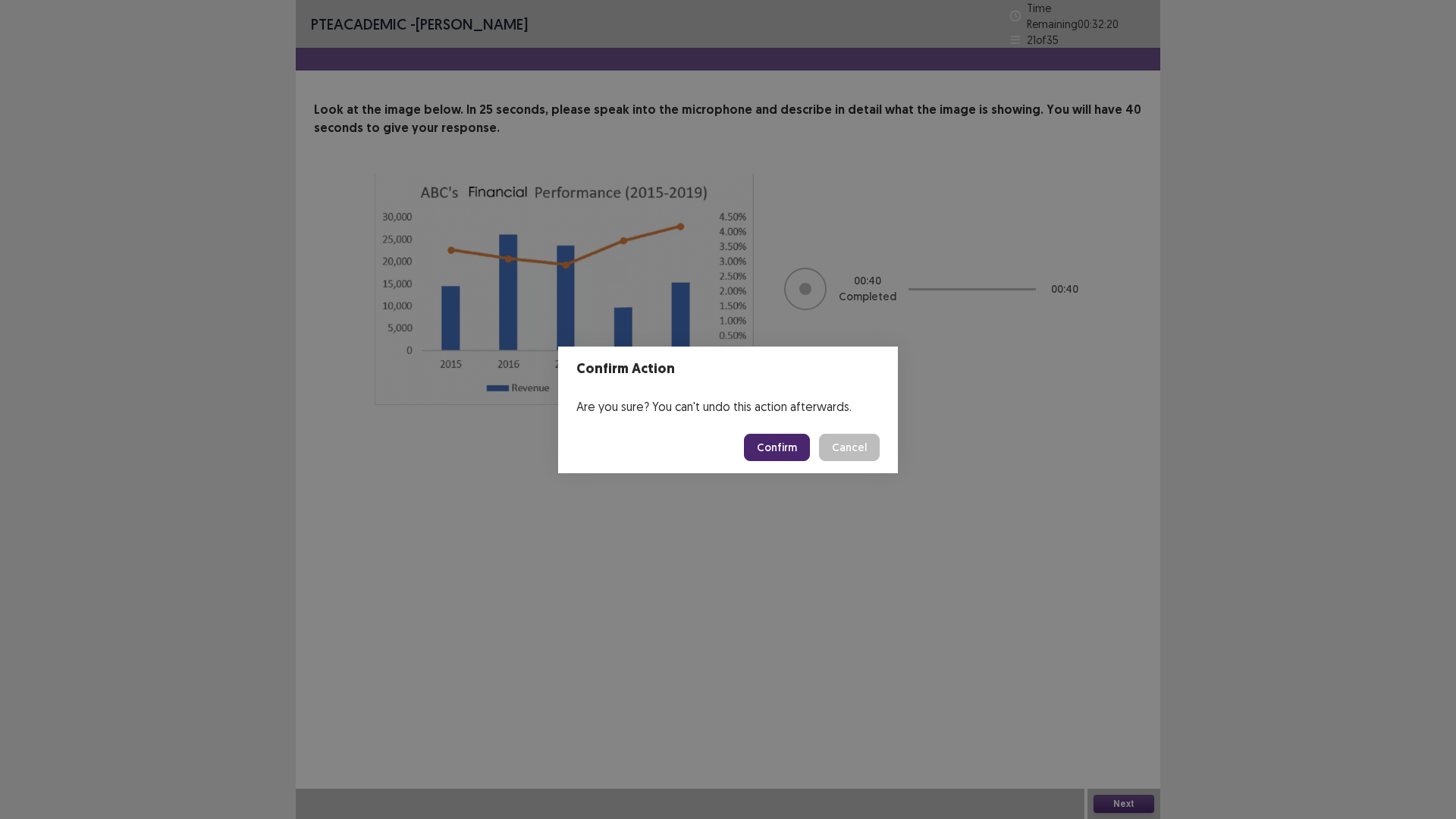
click at [788, 445] on button "Confirm" at bounding box center [776, 447] width 66 height 27
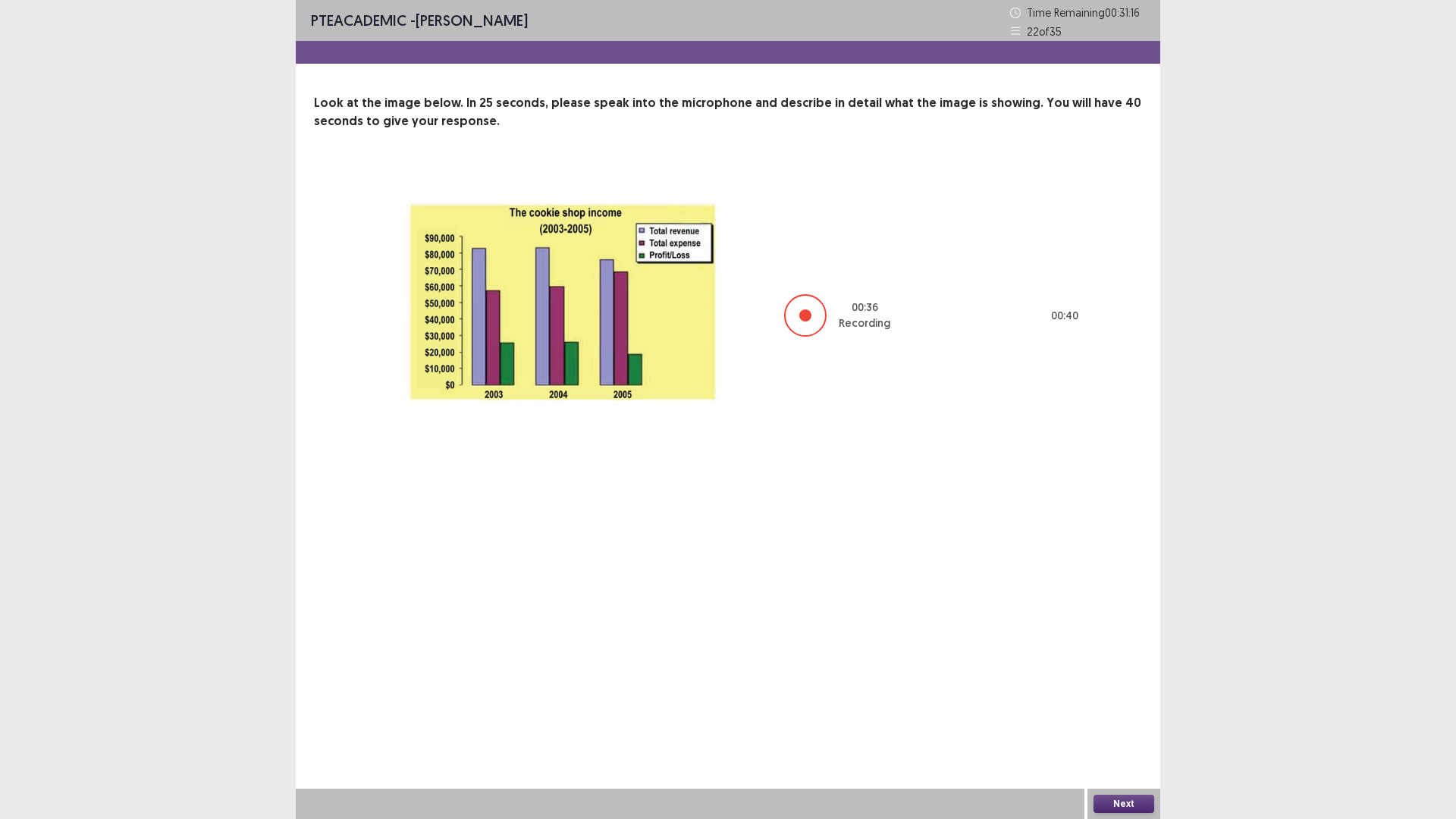
click at [1117, 715] on button "Next" at bounding box center [1123, 804] width 60 height 18
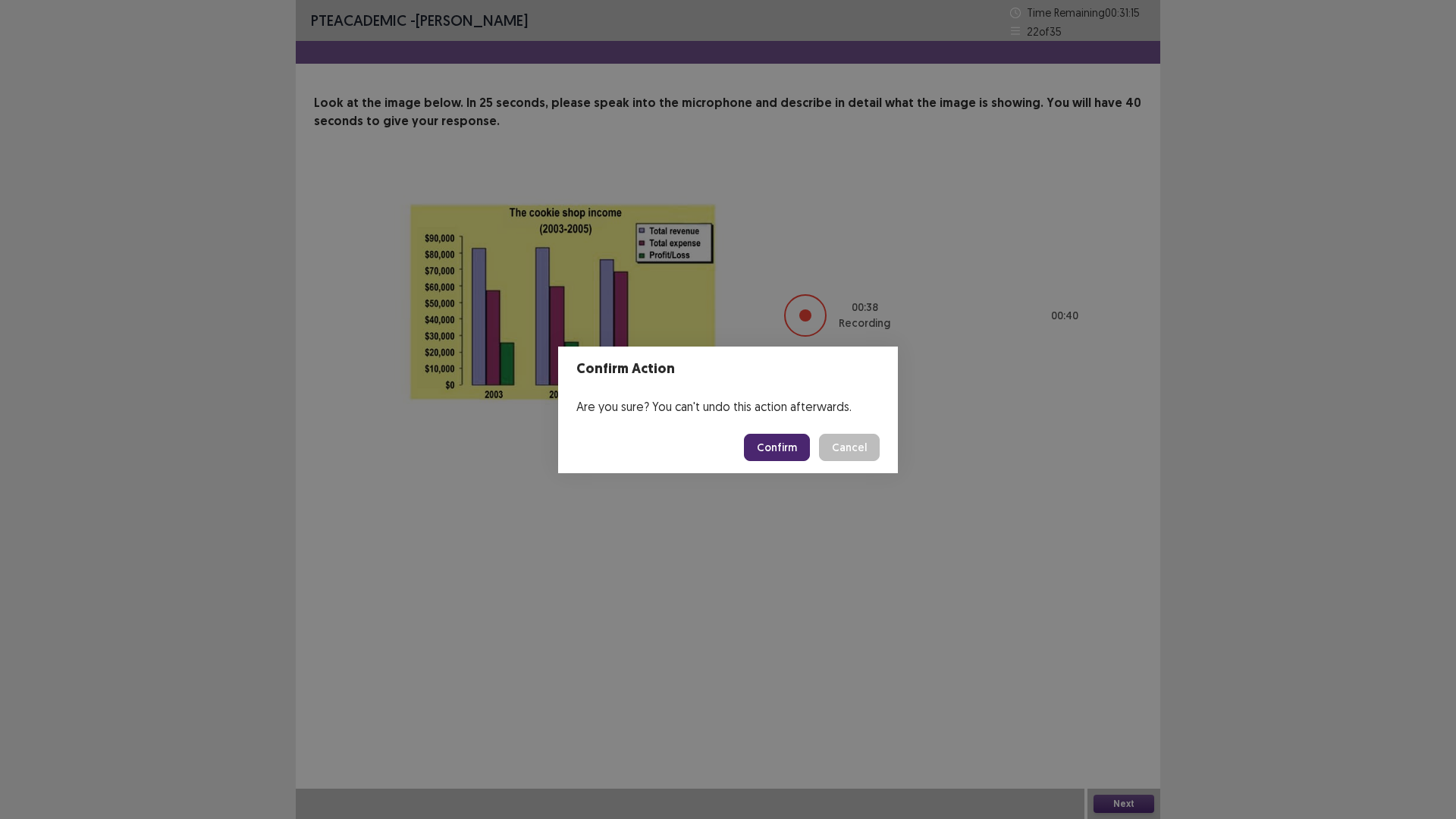
click at [776, 441] on button "Confirm" at bounding box center [776, 447] width 66 height 27
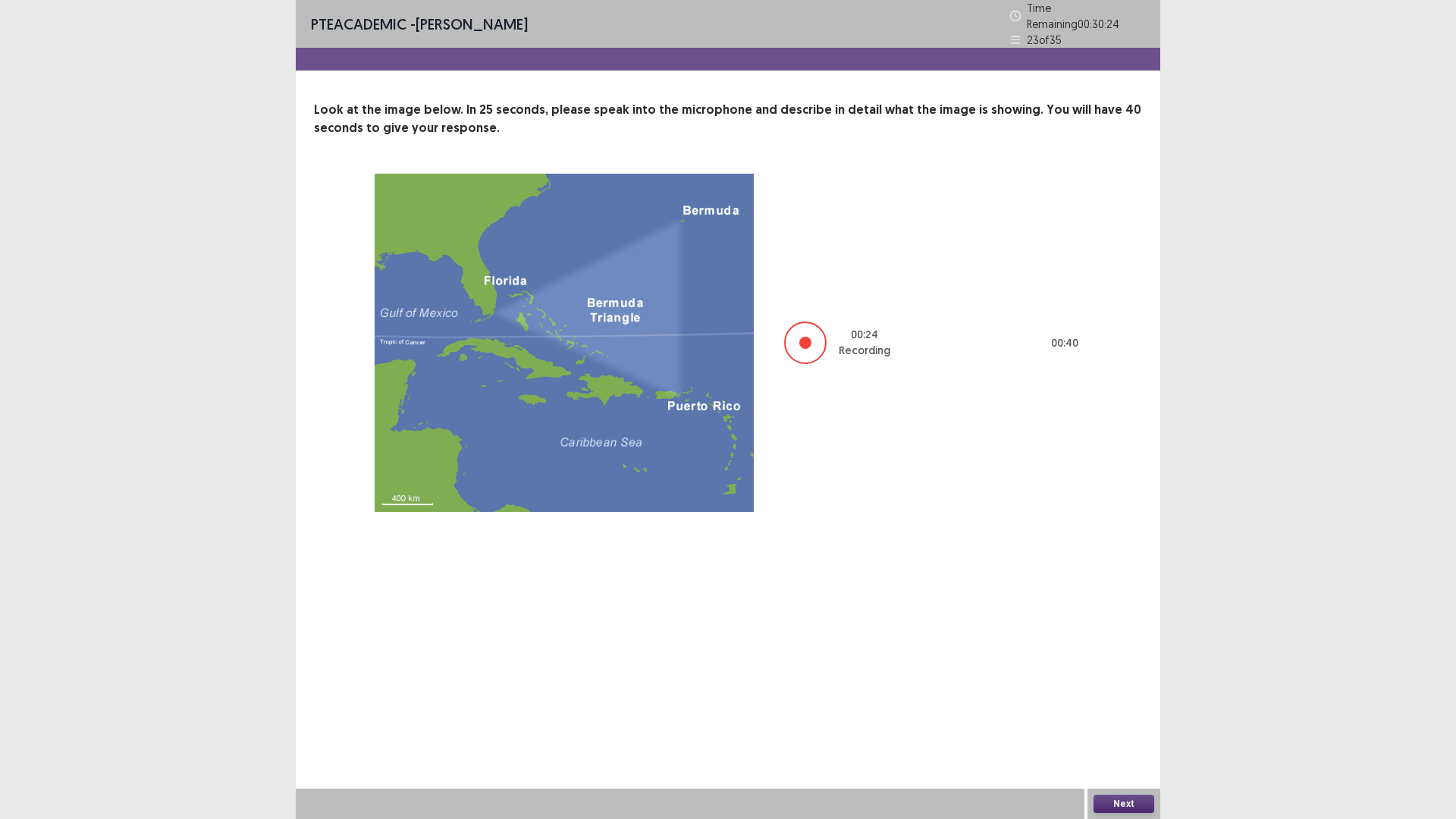
click at [1126, 715] on button "Next" at bounding box center [1123, 804] width 60 height 18
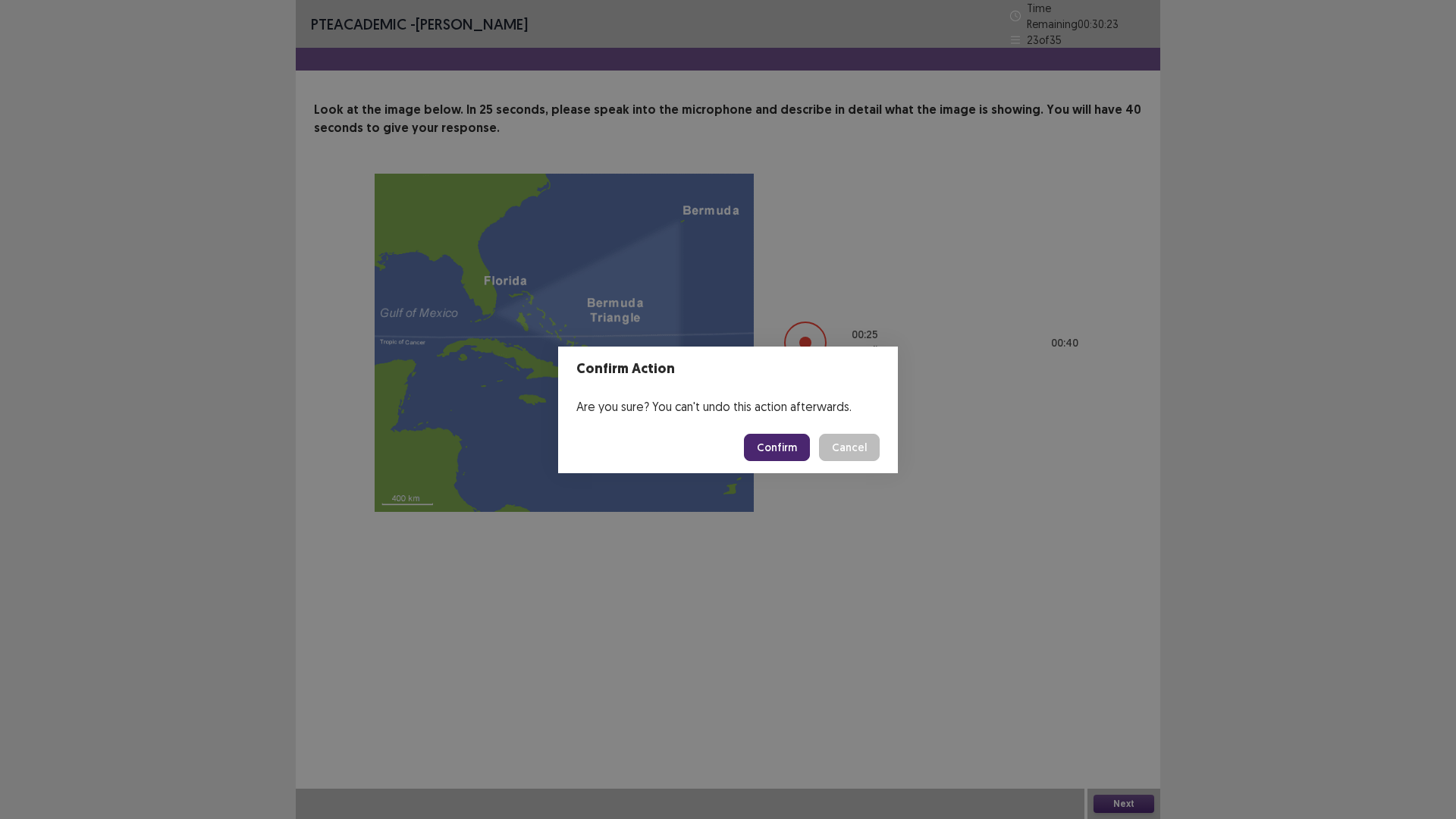
click at [771, 444] on button "Confirm" at bounding box center [776, 447] width 66 height 27
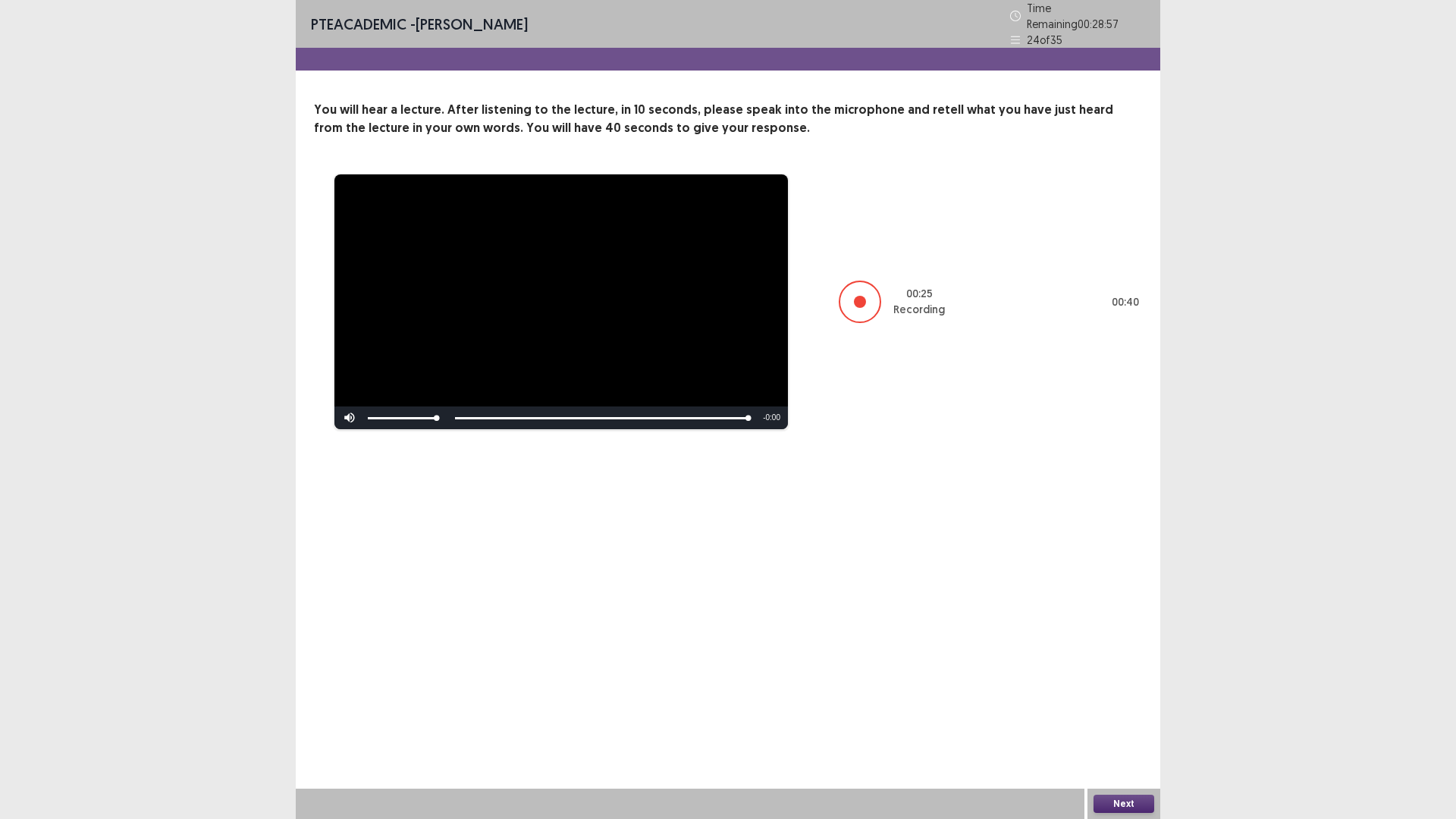
click at [1135, 715] on button "Next" at bounding box center [1123, 804] width 60 height 18
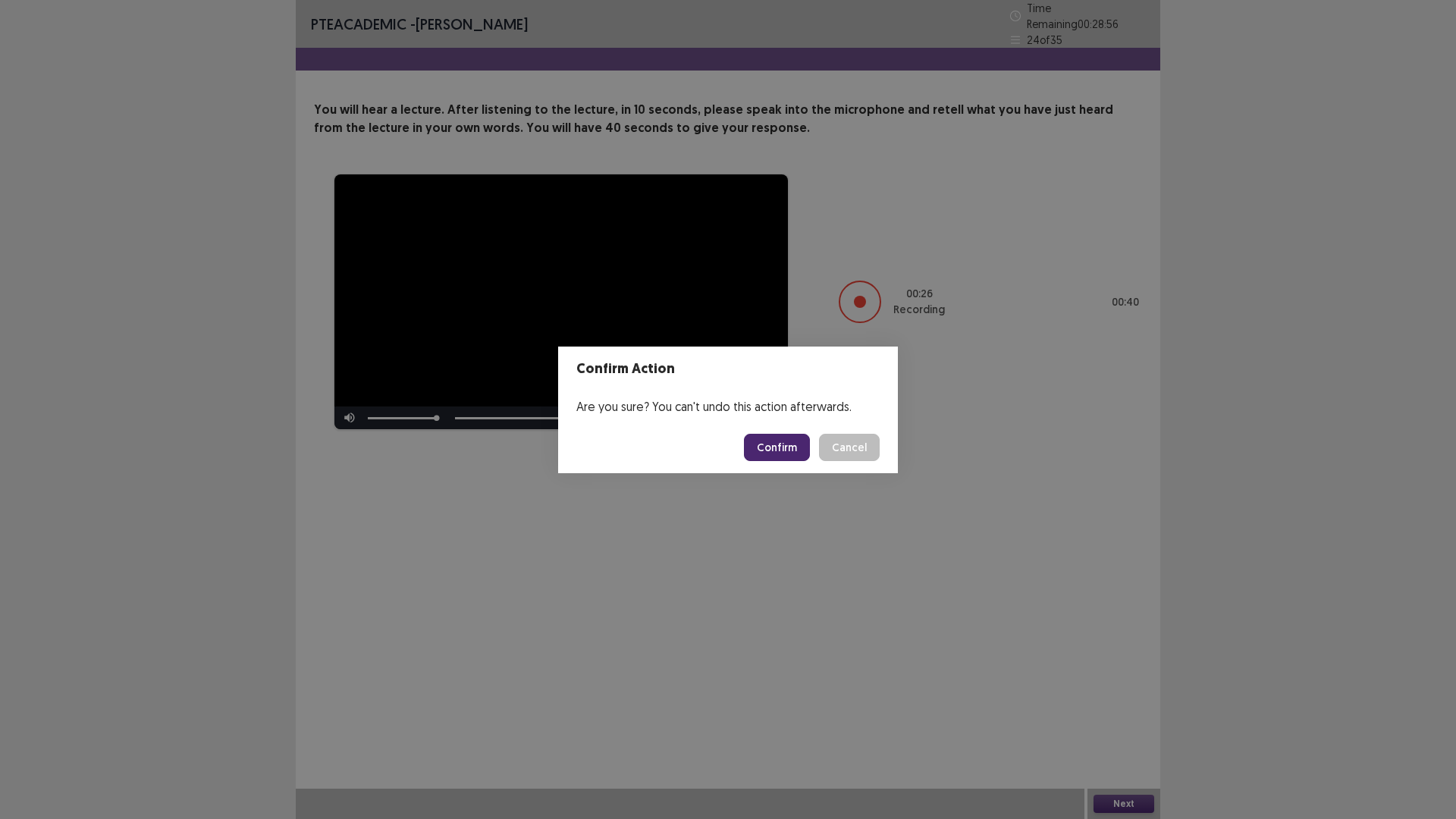
click at [774, 451] on button "Confirm" at bounding box center [776, 447] width 66 height 27
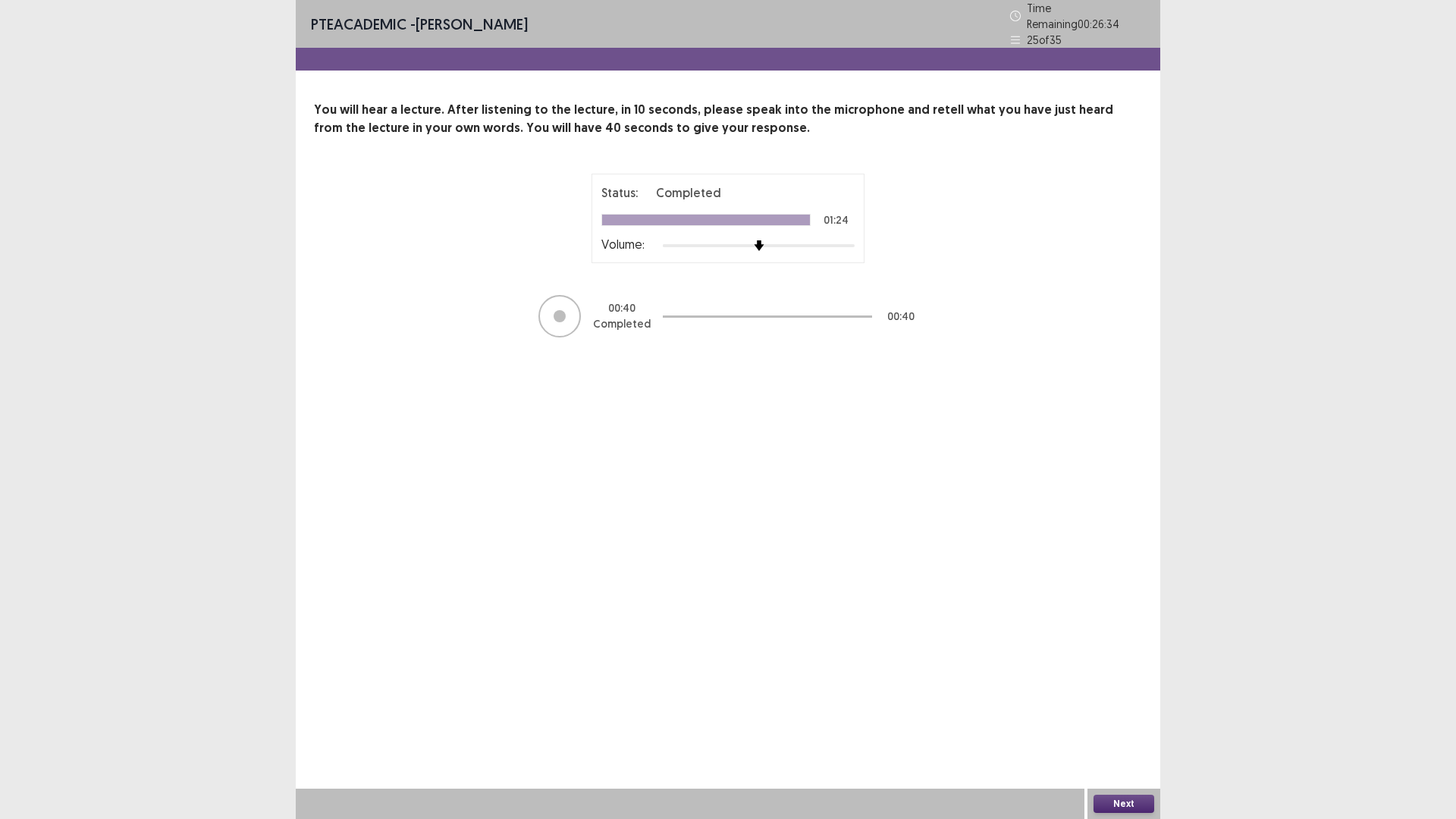
click at [1129, 715] on button "Next" at bounding box center [1123, 804] width 60 height 18
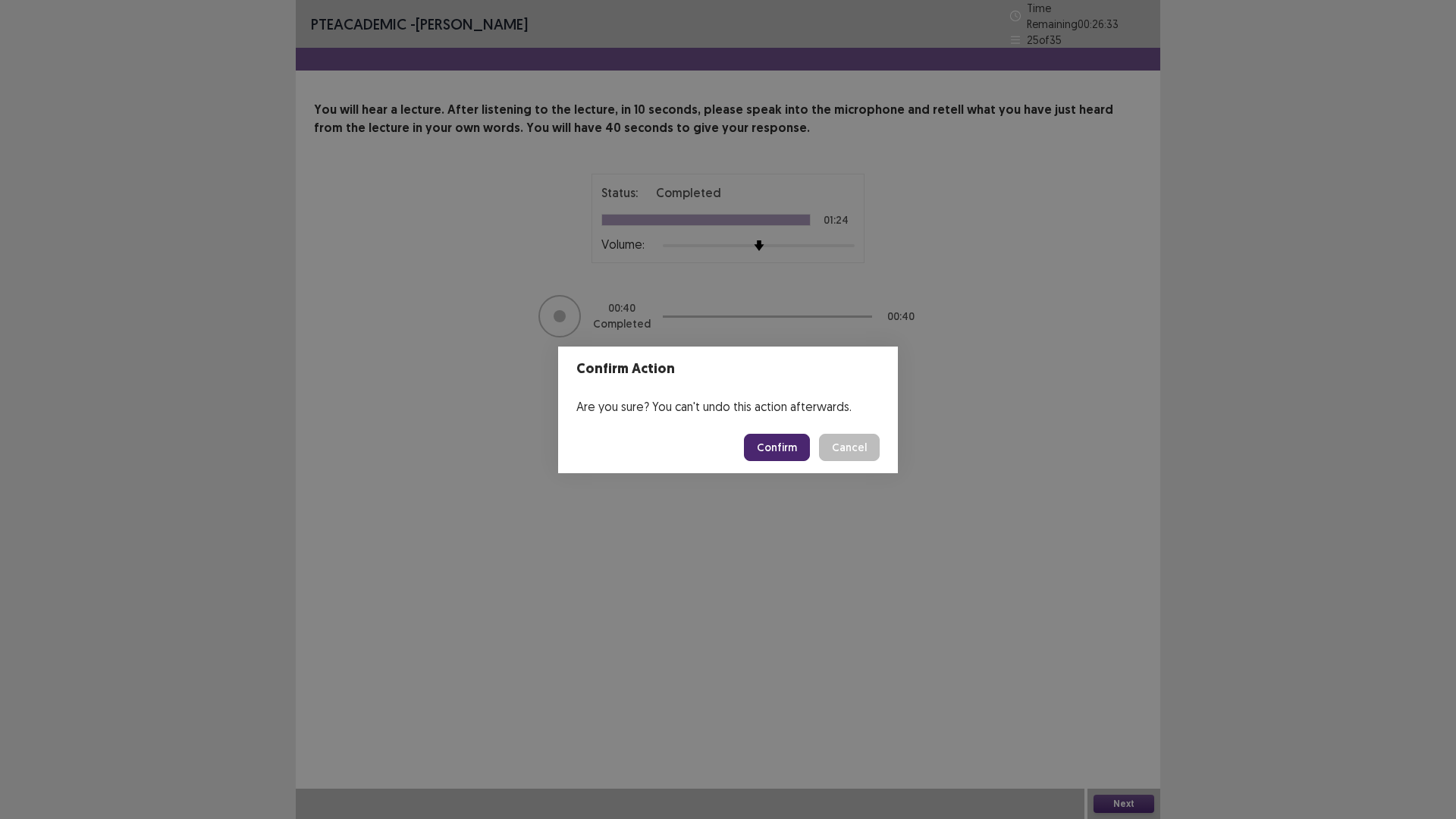
click at [790, 437] on button "Confirm" at bounding box center [776, 447] width 66 height 27
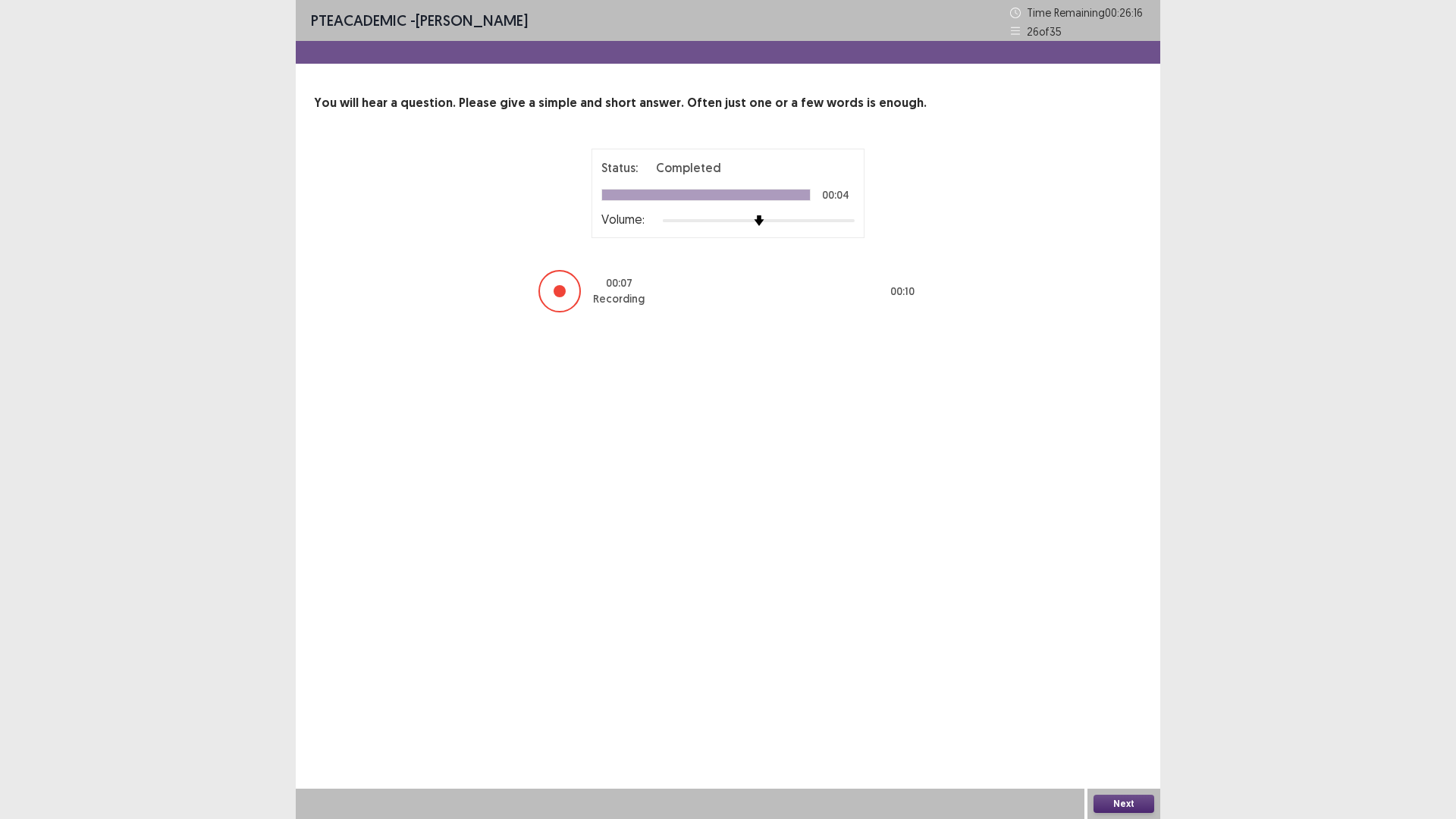
click at [1122, 715] on button "Next" at bounding box center [1123, 804] width 60 height 18
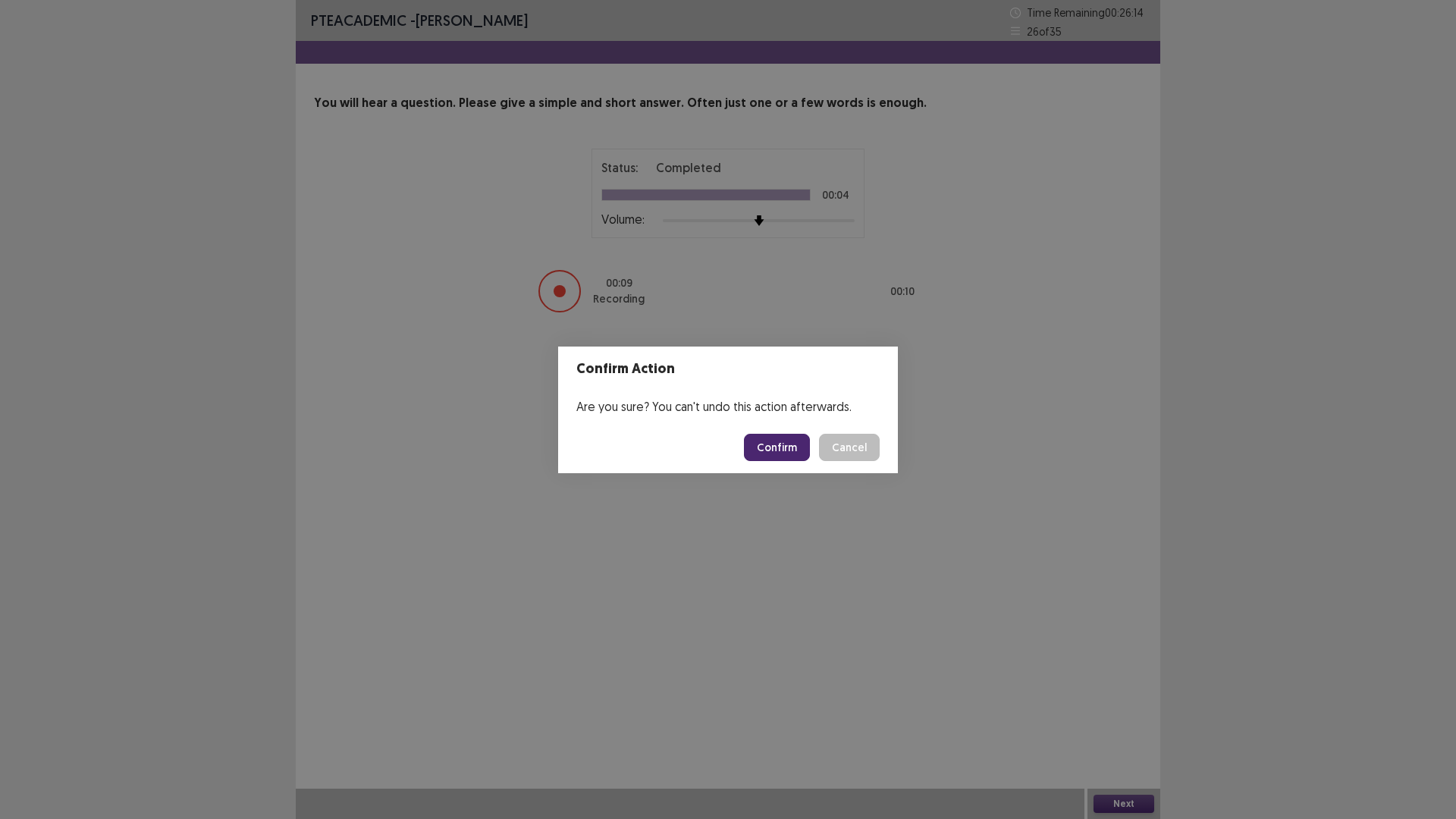
click at [785, 442] on button "Confirm" at bounding box center [776, 447] width 66 height 27
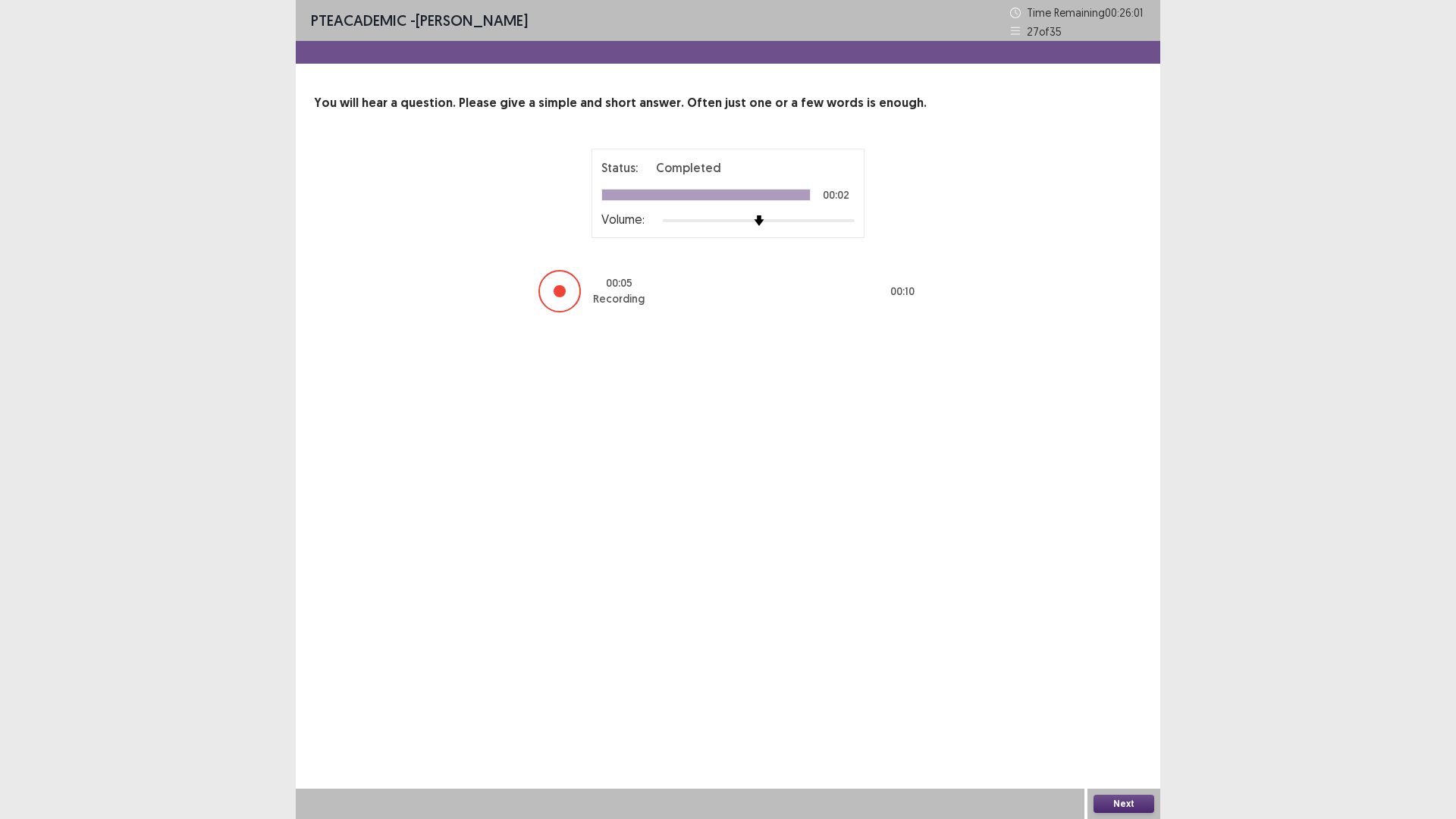
click at [1136, 715] on button "Next" at bounding box center [1123, 804] width 60 height 18
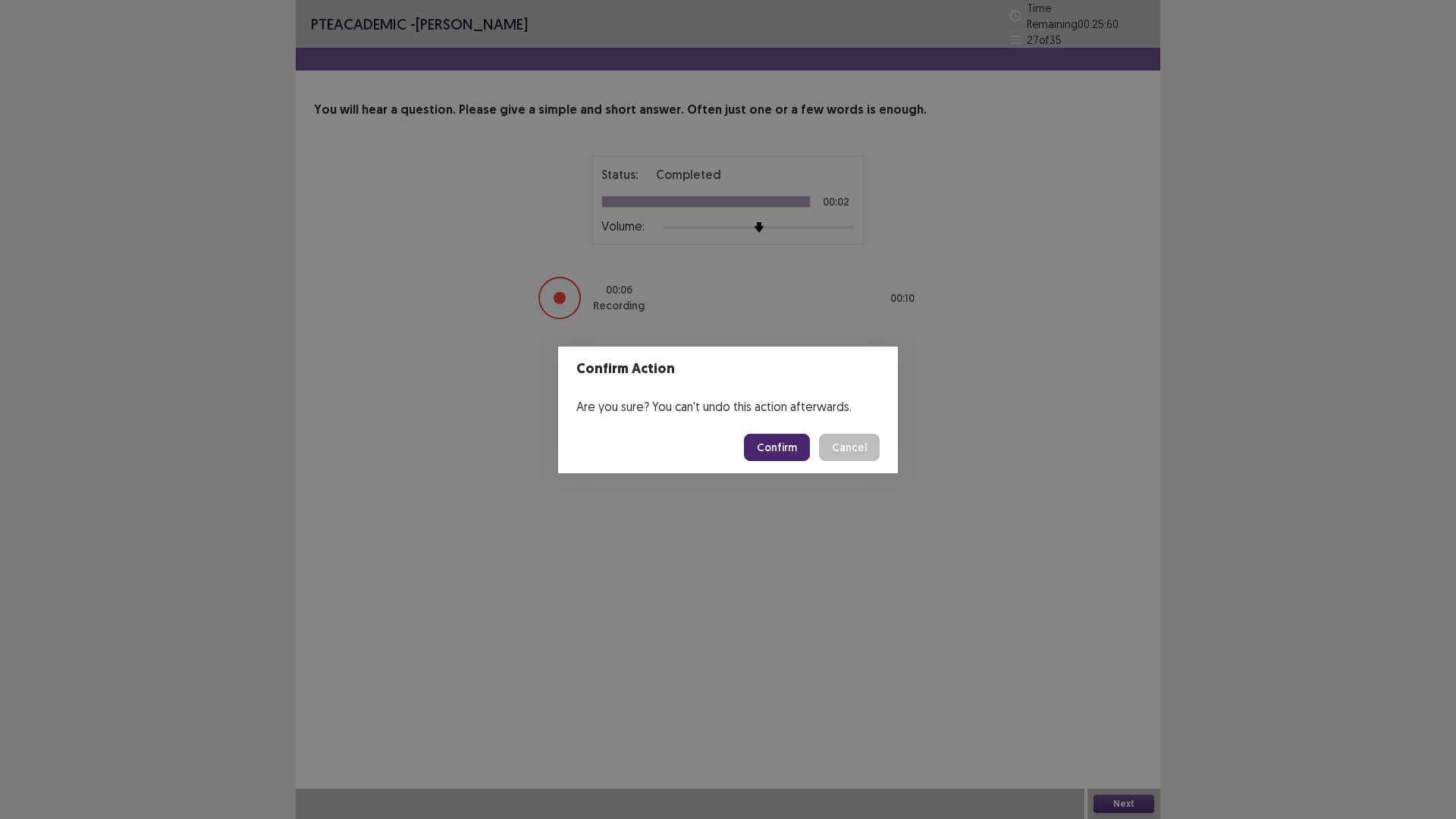
click at [787, 442] on button "Confirm" at bounding box center [776, 447] width 66 height 27
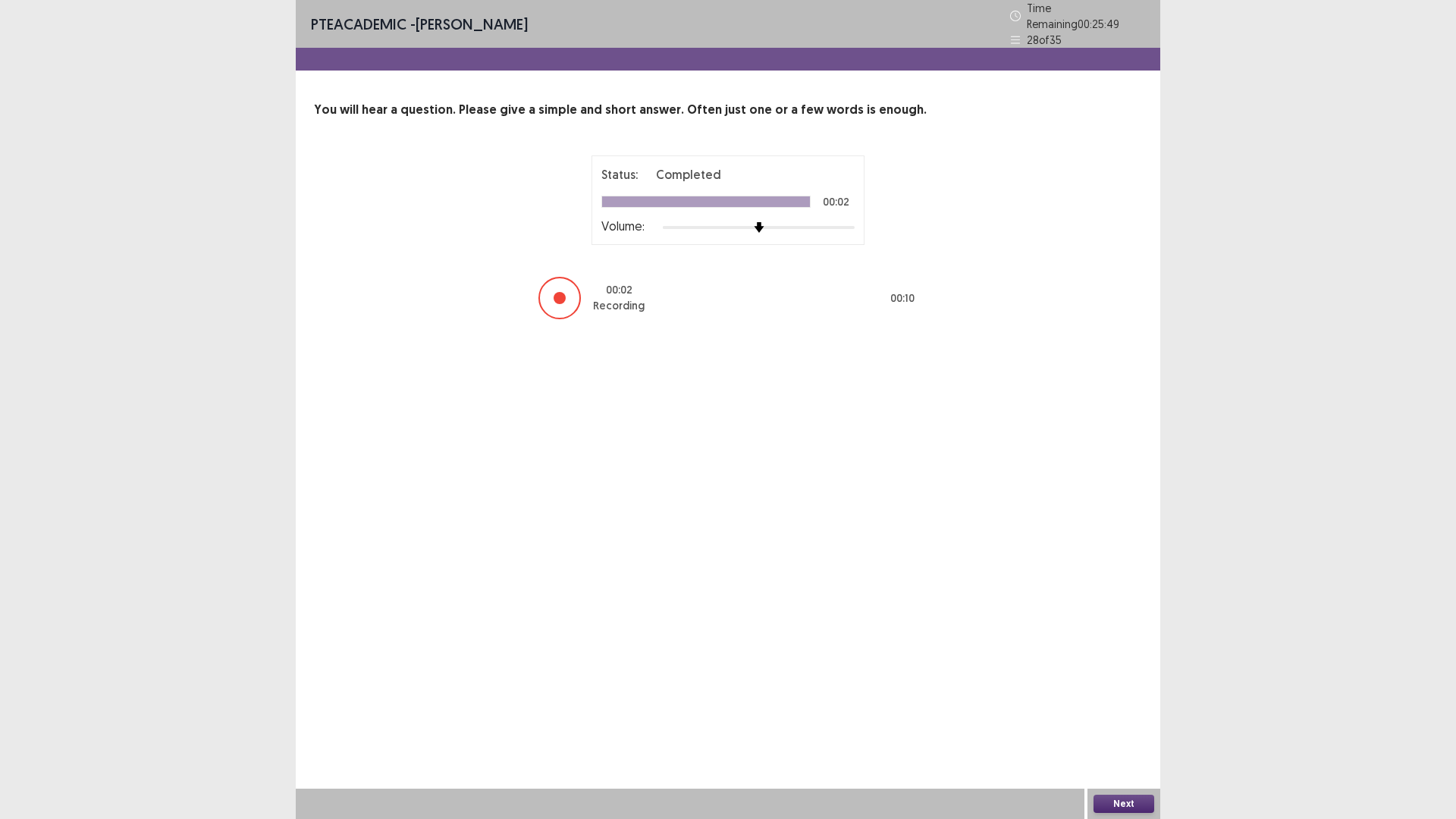
click at [1104, 715] on button "Next" at bounding box center [1123, 804] width 60 height 18
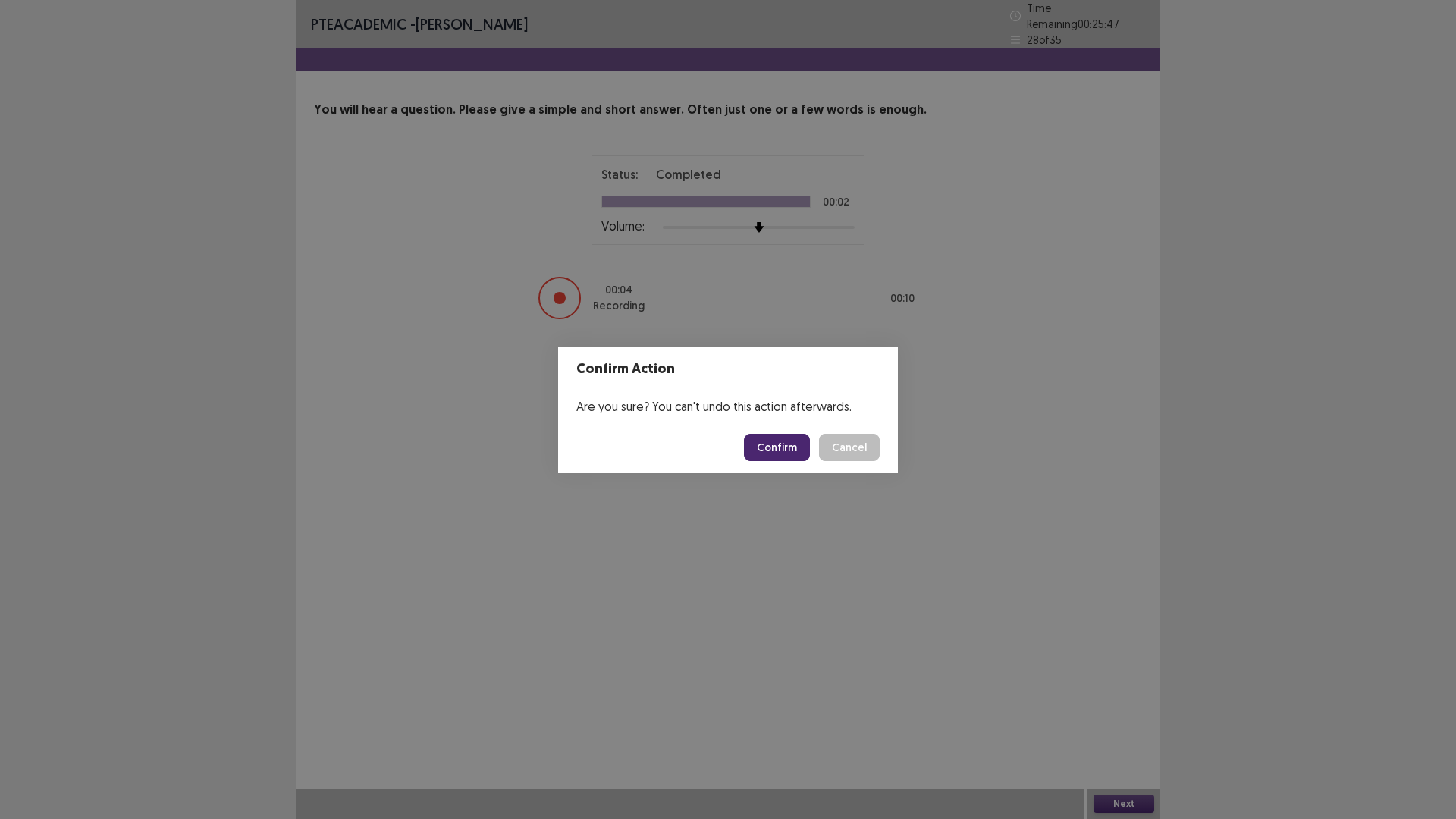
click at [785, 441] on button "Confirm" at bounding box center [776, 447] width 66 height 27
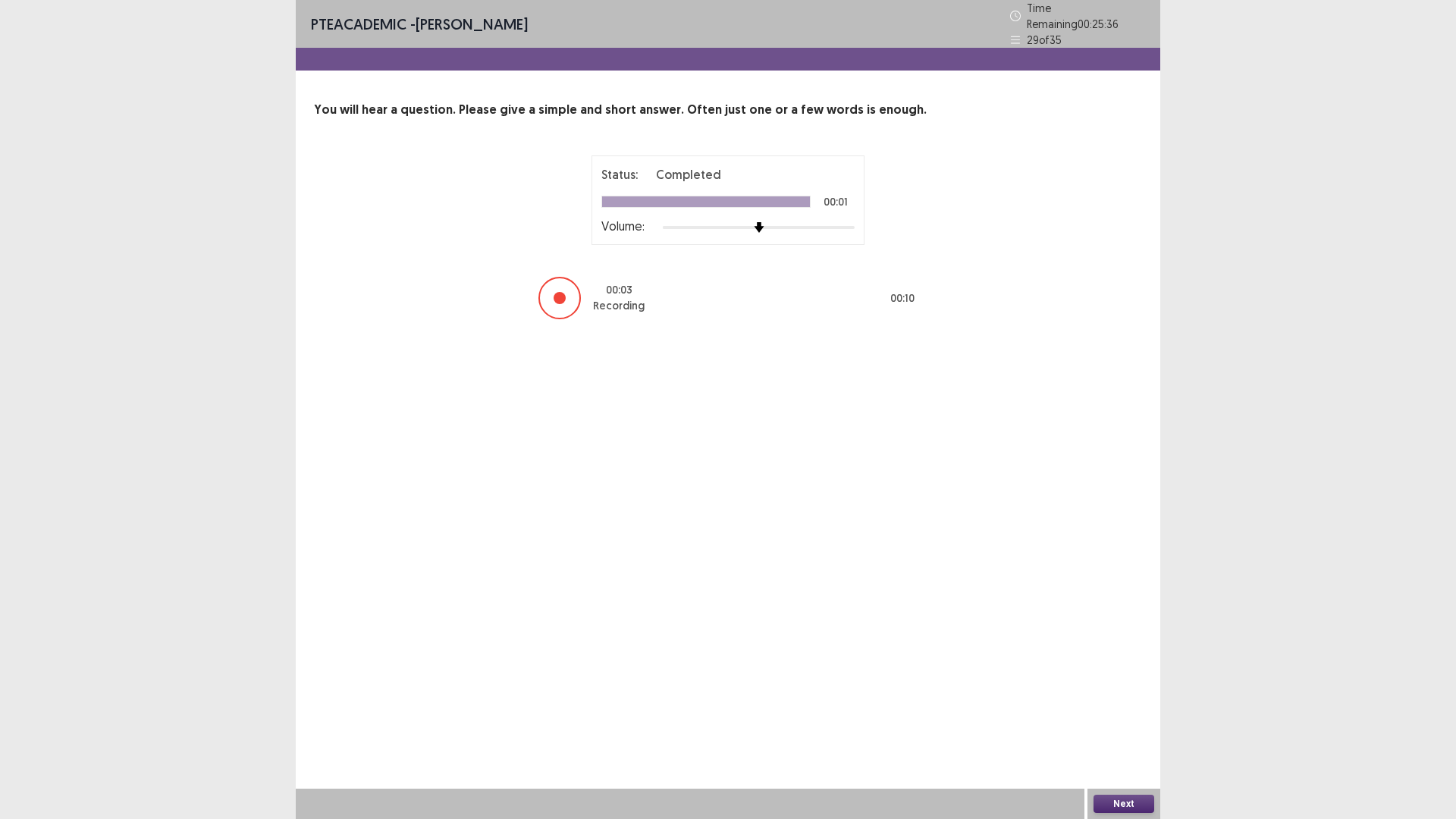
click at [1112, 715] on button "Next" at bounding box center [1123, 804] width 60 height 18
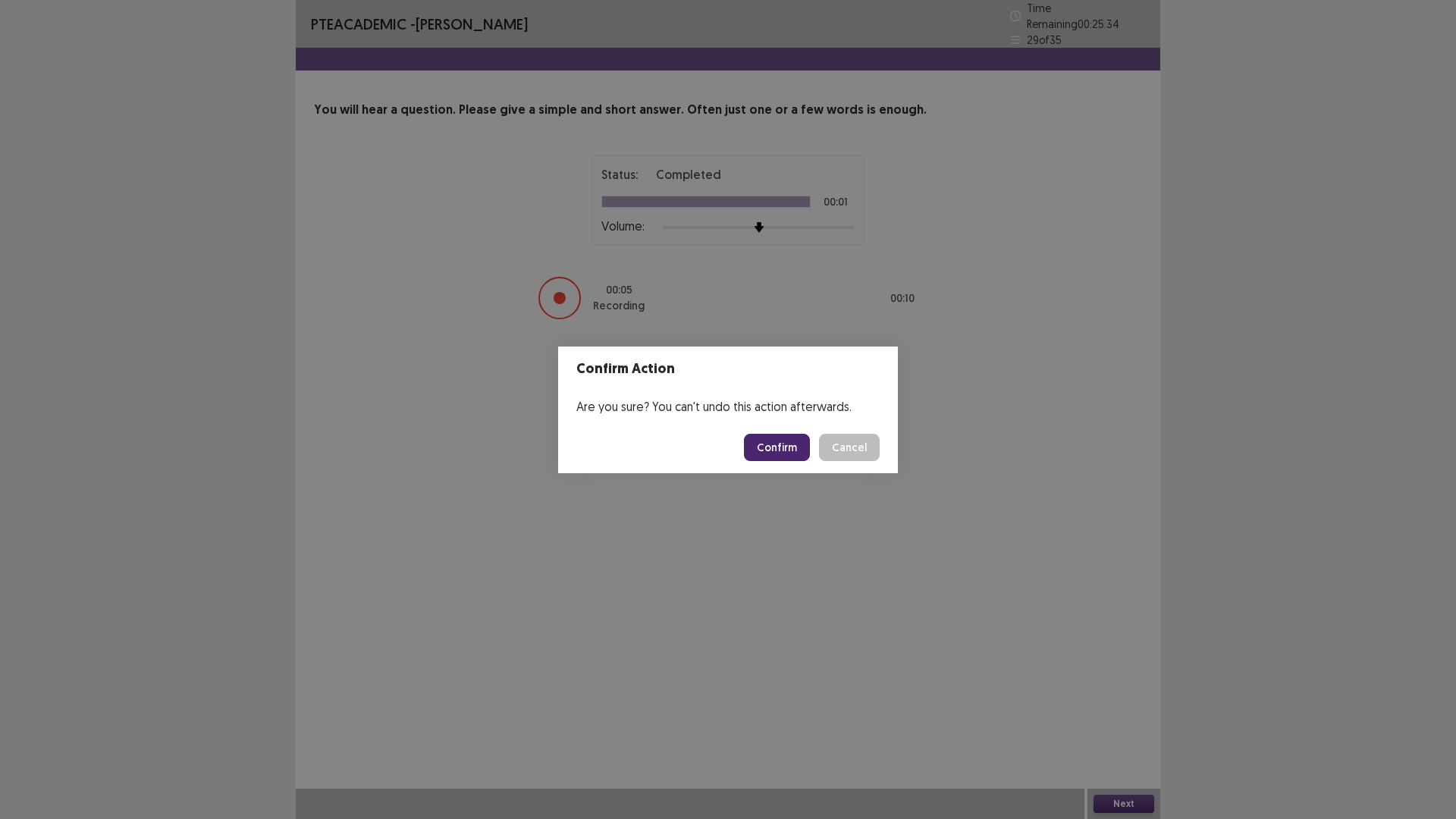
click at [780, 441] on button "Confirm" at bounding box center [776, 447] width 66 height 27
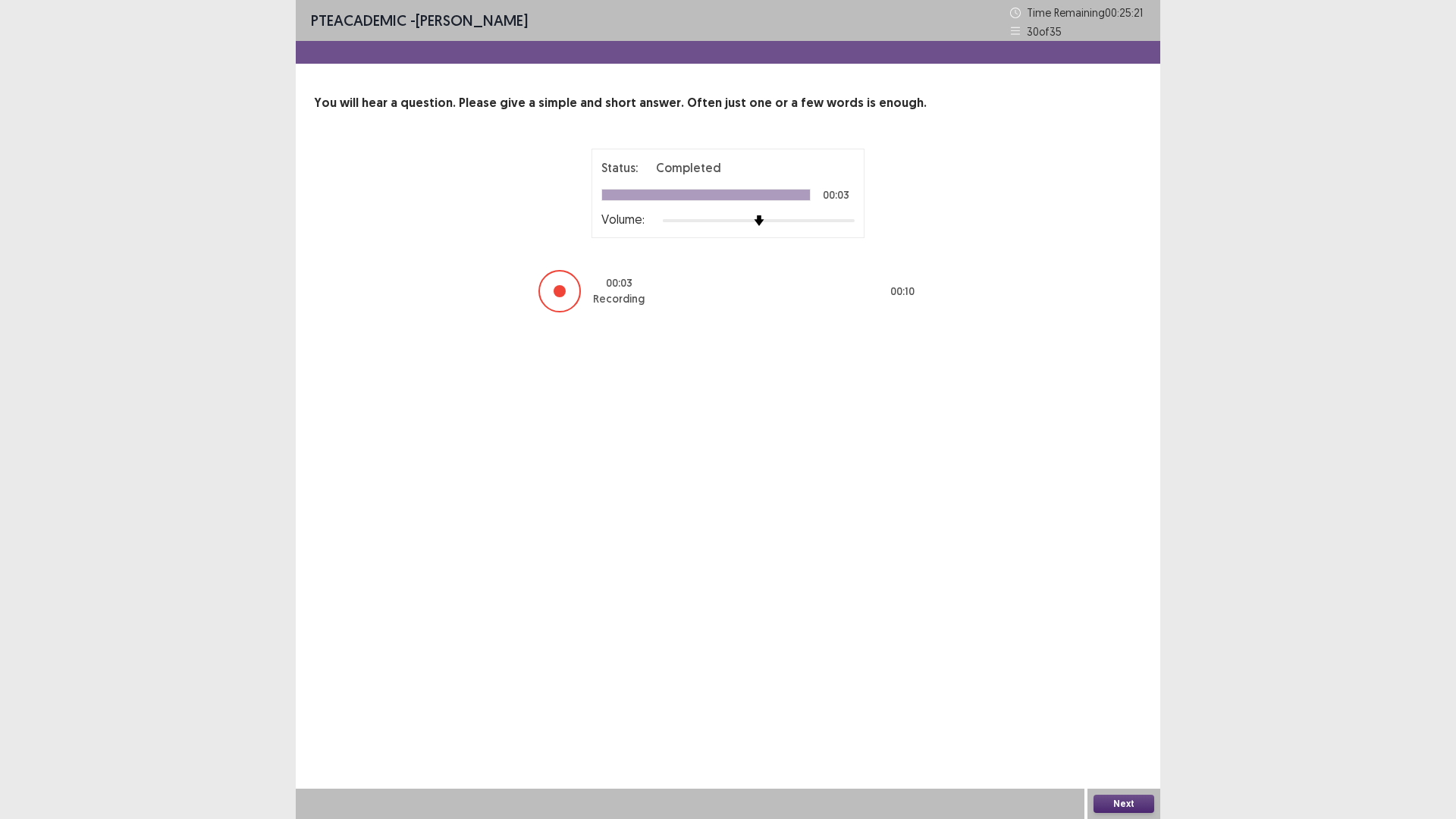
click at [1124, 715] on button "Next" at bounding box center [1123, 804] width 60 height 18
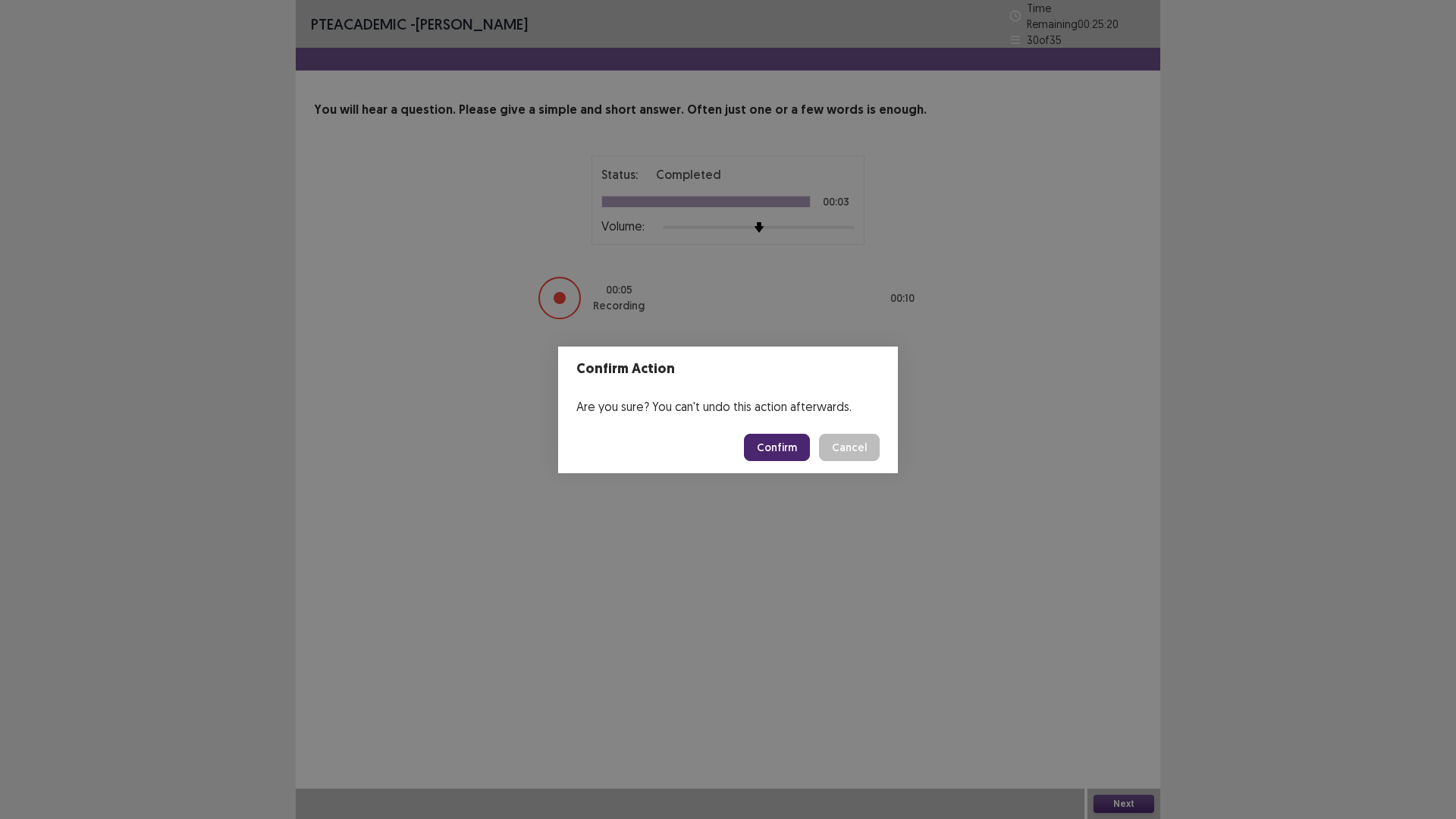
click at [789, 451] on button "Confirm" at bounding box center [776, 447] width 66 height 27
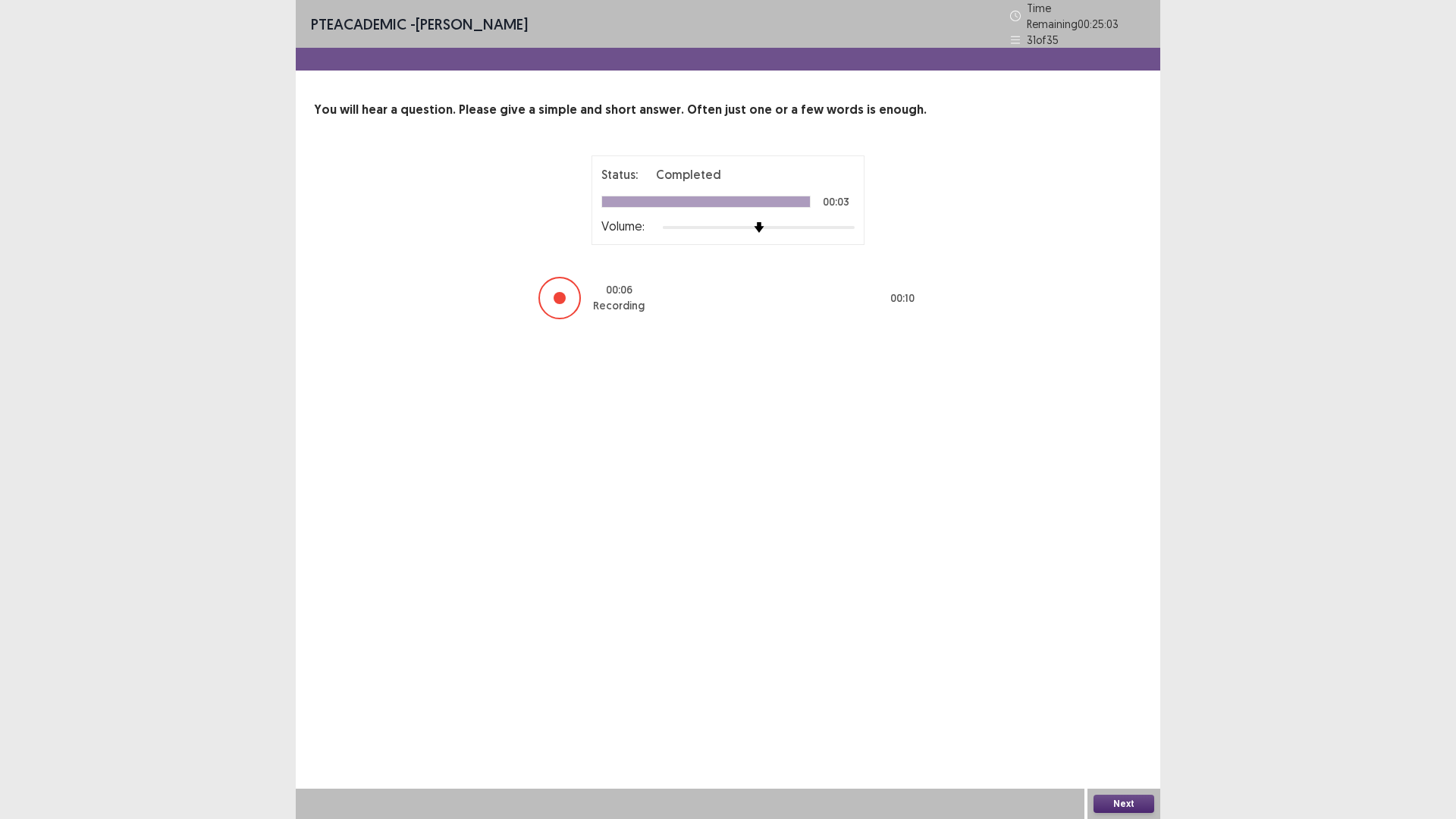
click at [1119, 715] on button "Next" at bounding box center [1123, 804] width 60 height 18
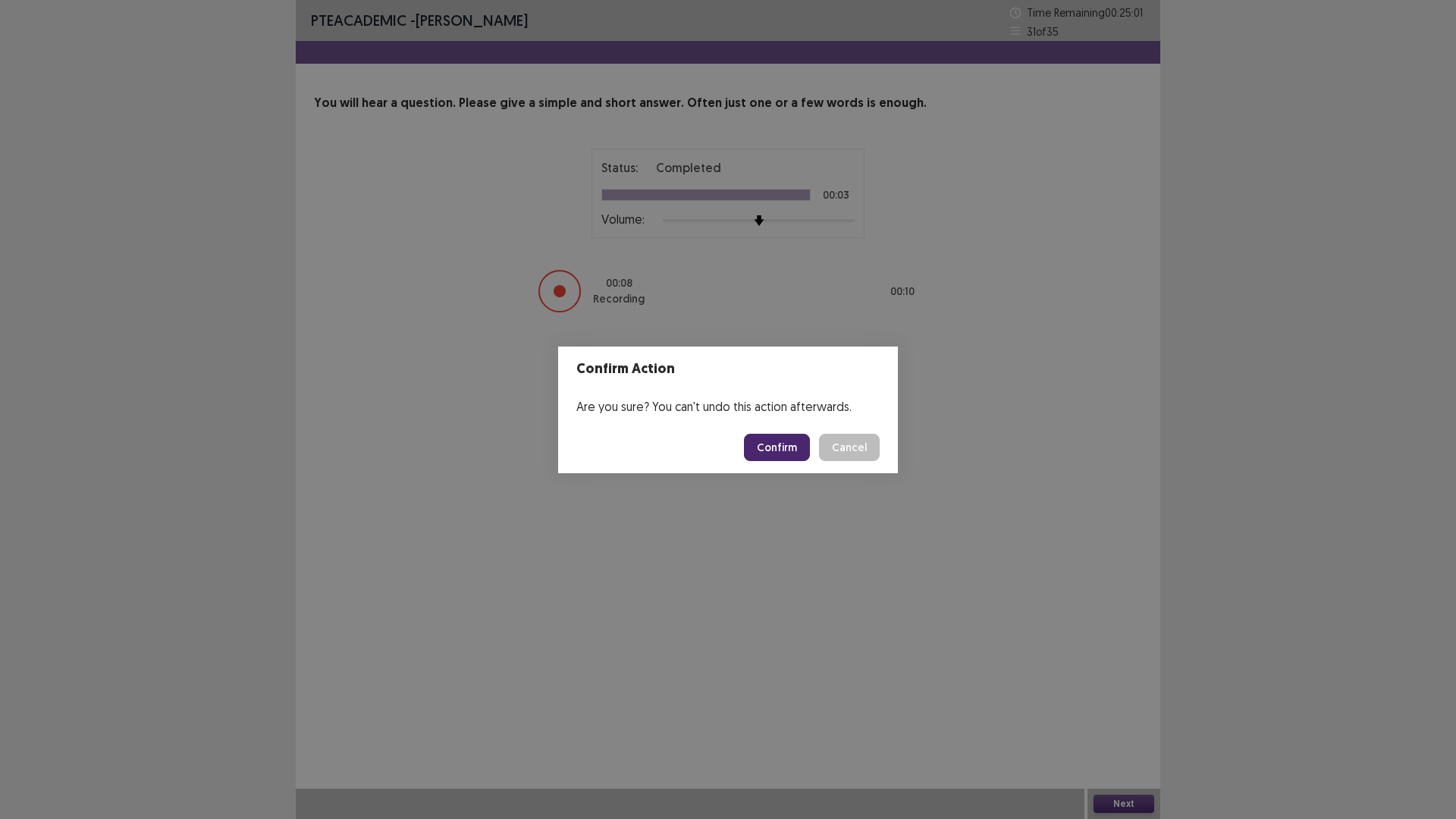
click at [769, 442] on button "Confirm" at bounding box center [776, 447] width 66 height 27
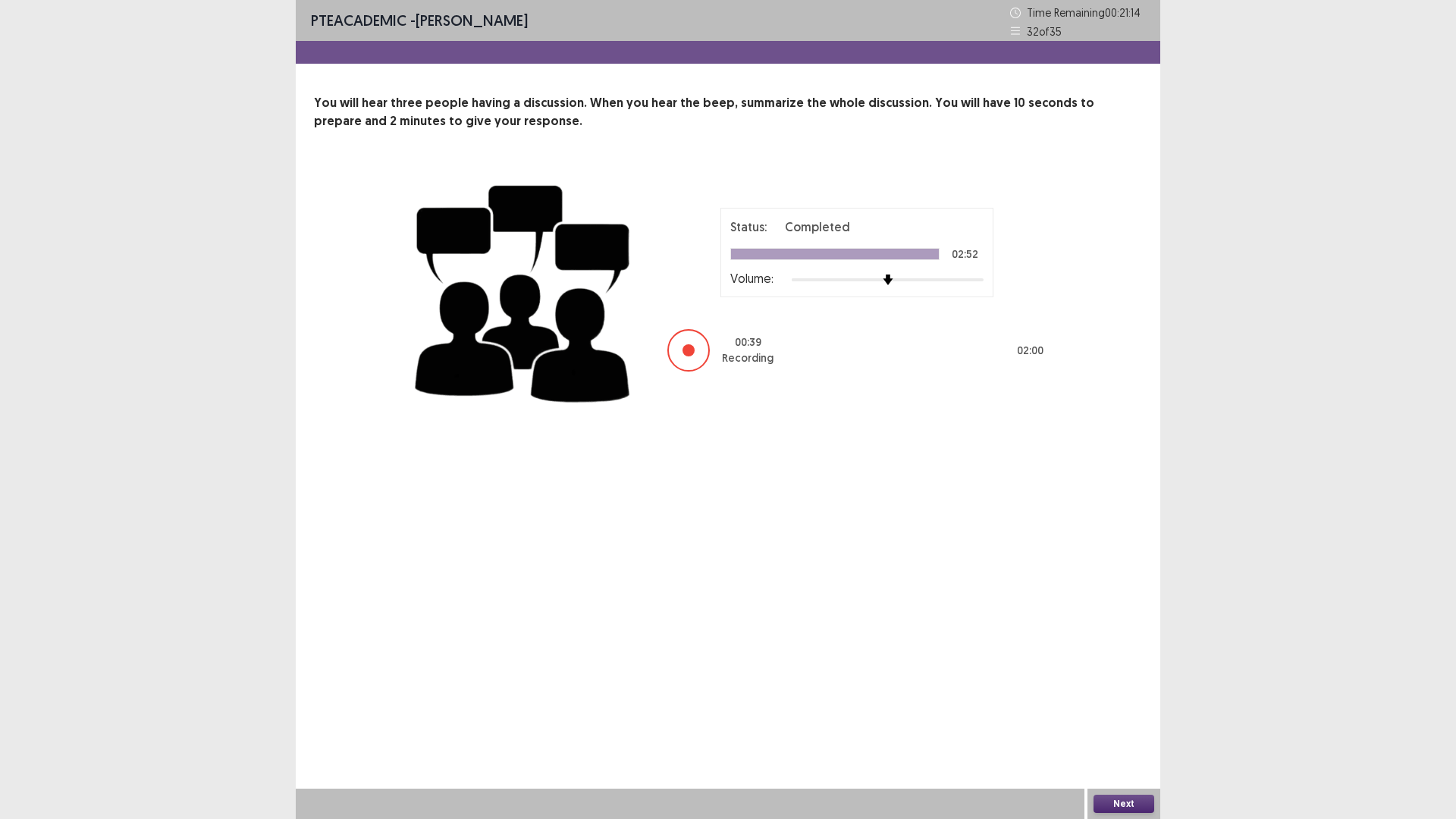
click at [1119, 715] on button "Next" at bounding box center [1123, 804] width 60 height 18
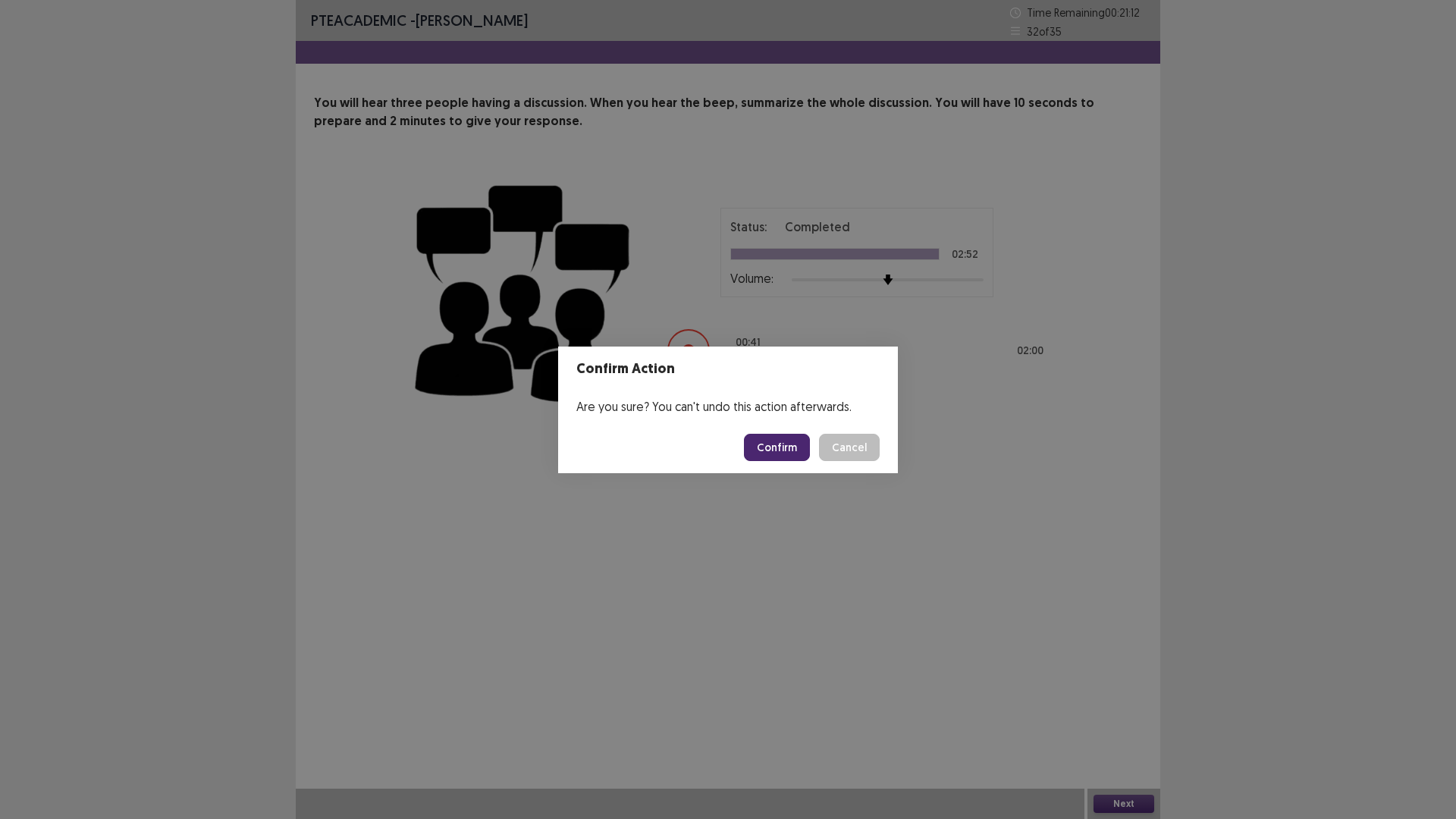
click at [781, 441] on button "Confirm" at bounding box center [776, 447] width 66 height 27
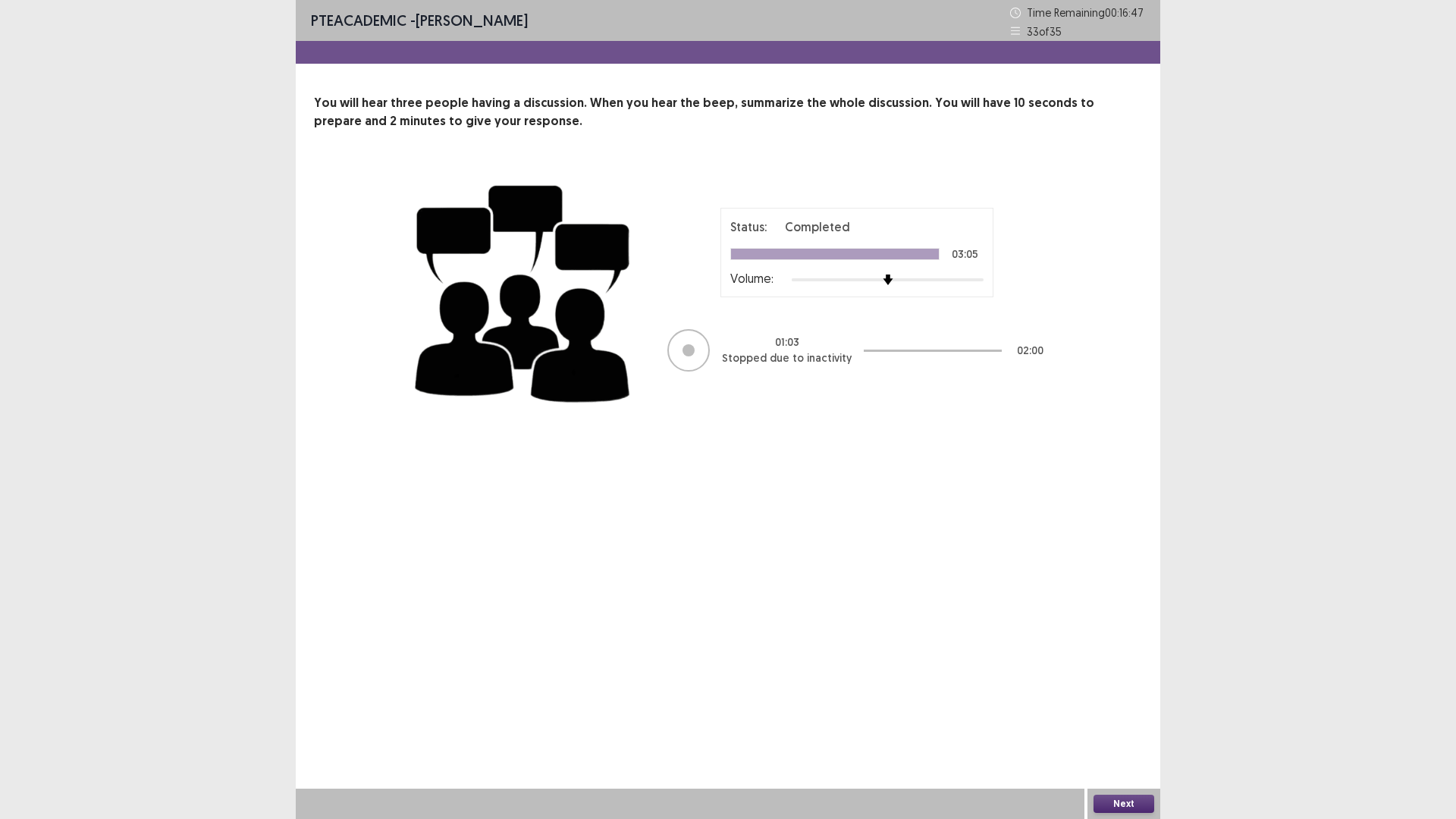
click at [1111, 715] on div "Next" at bounding box center [1123, 805] width 72 height 31
click at [1110, 715] on button "Next" at bounding box center [1123, 804] width 60 height 18
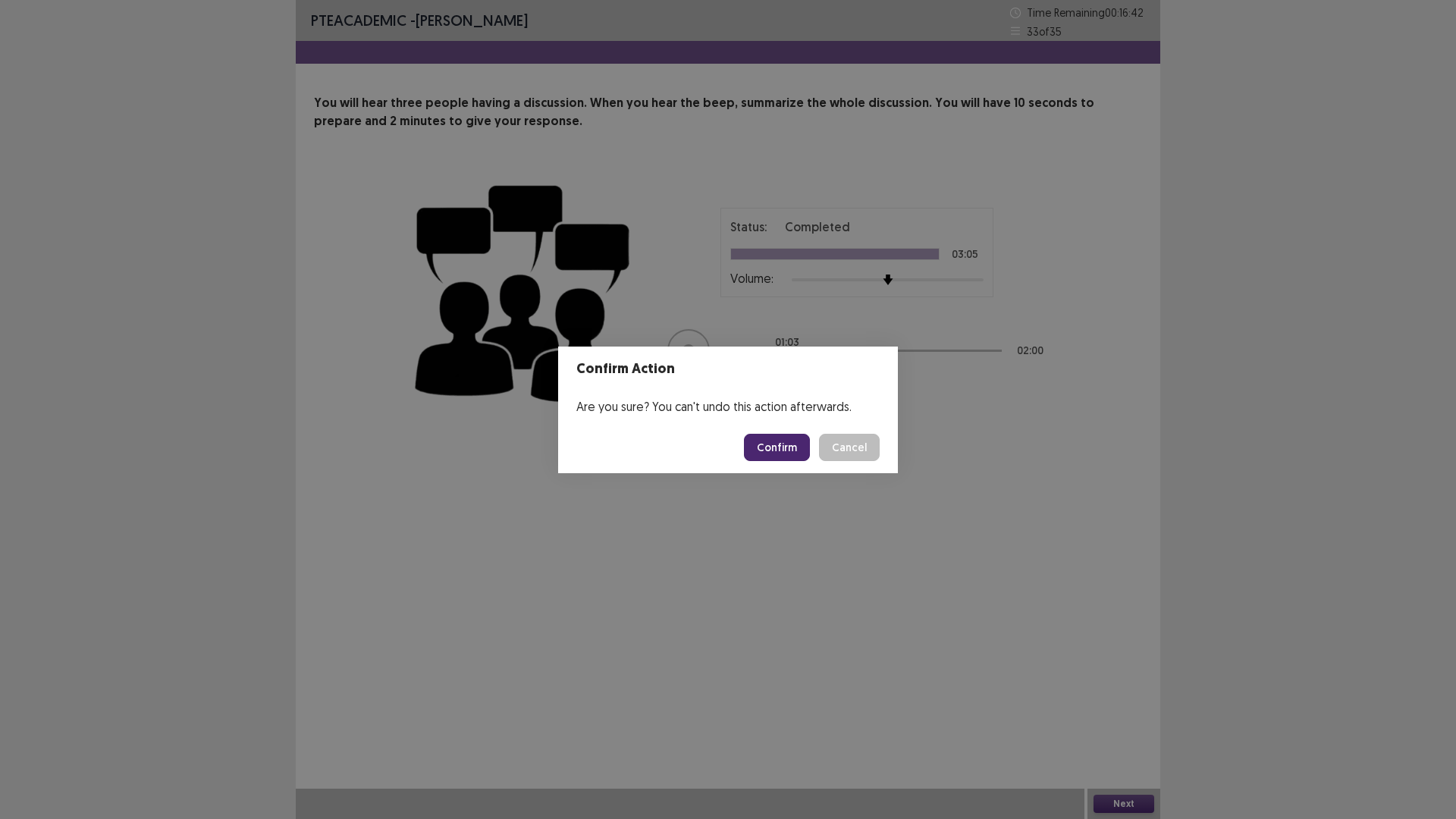
click at [780, 444] on button "Confirm" at bounding box center [776, 447] width 66 height 27
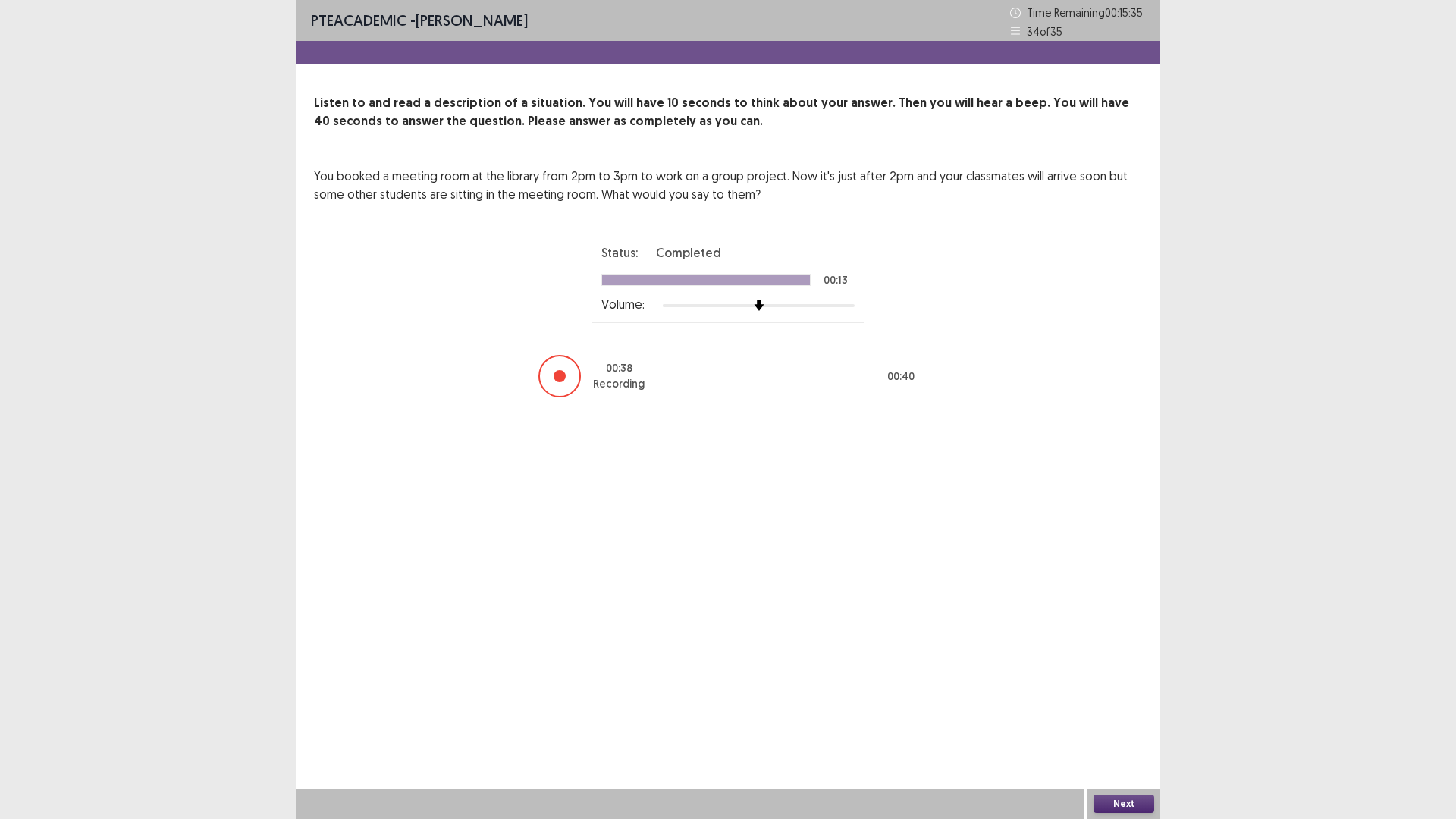
click at [1126, 715] on button "Next" at bounding box center [1123, 804] width 60 height 18
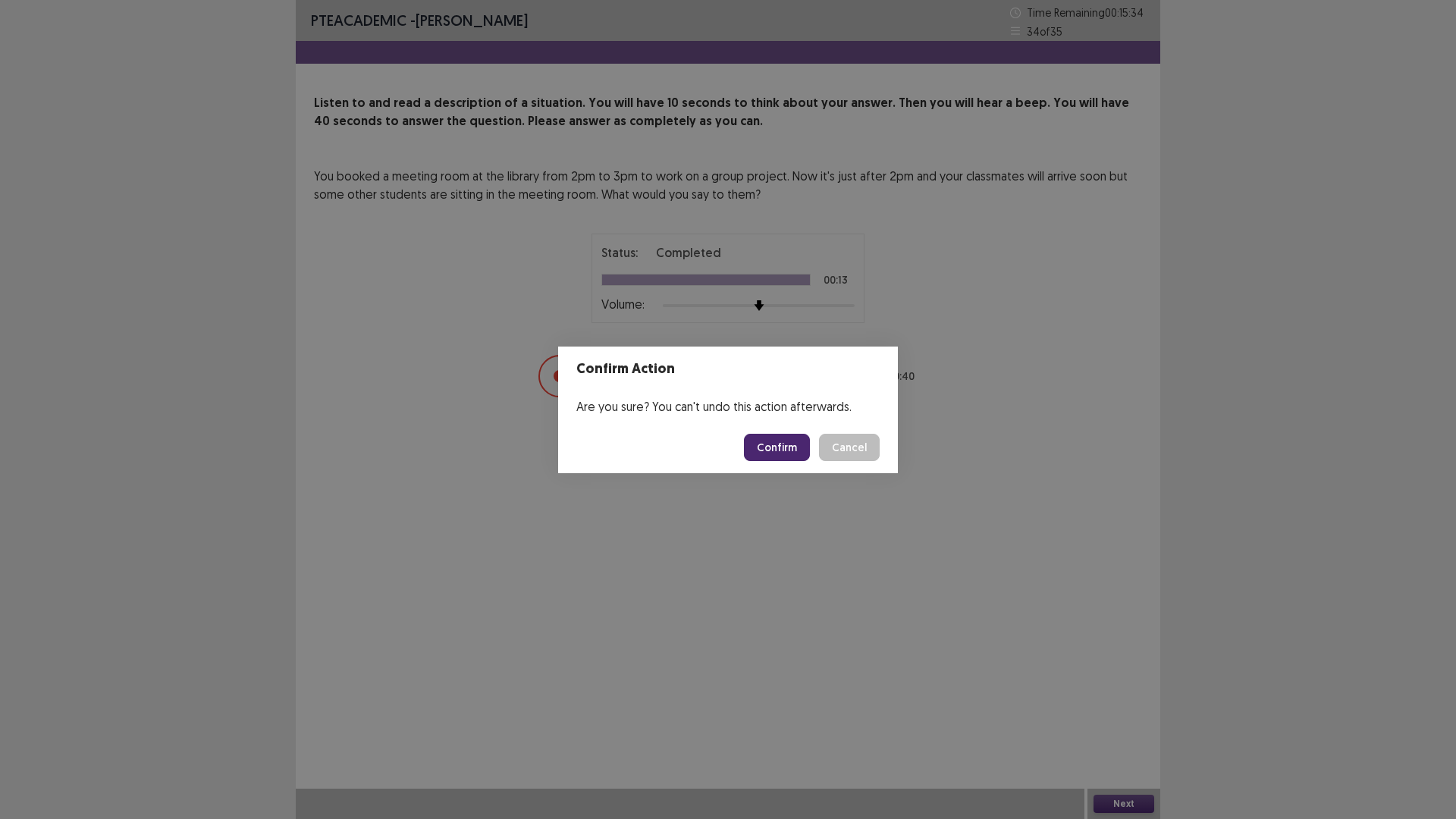
click at [780, 452] on button "Confirm" at bounding box center [776, 447] width 66 height 27
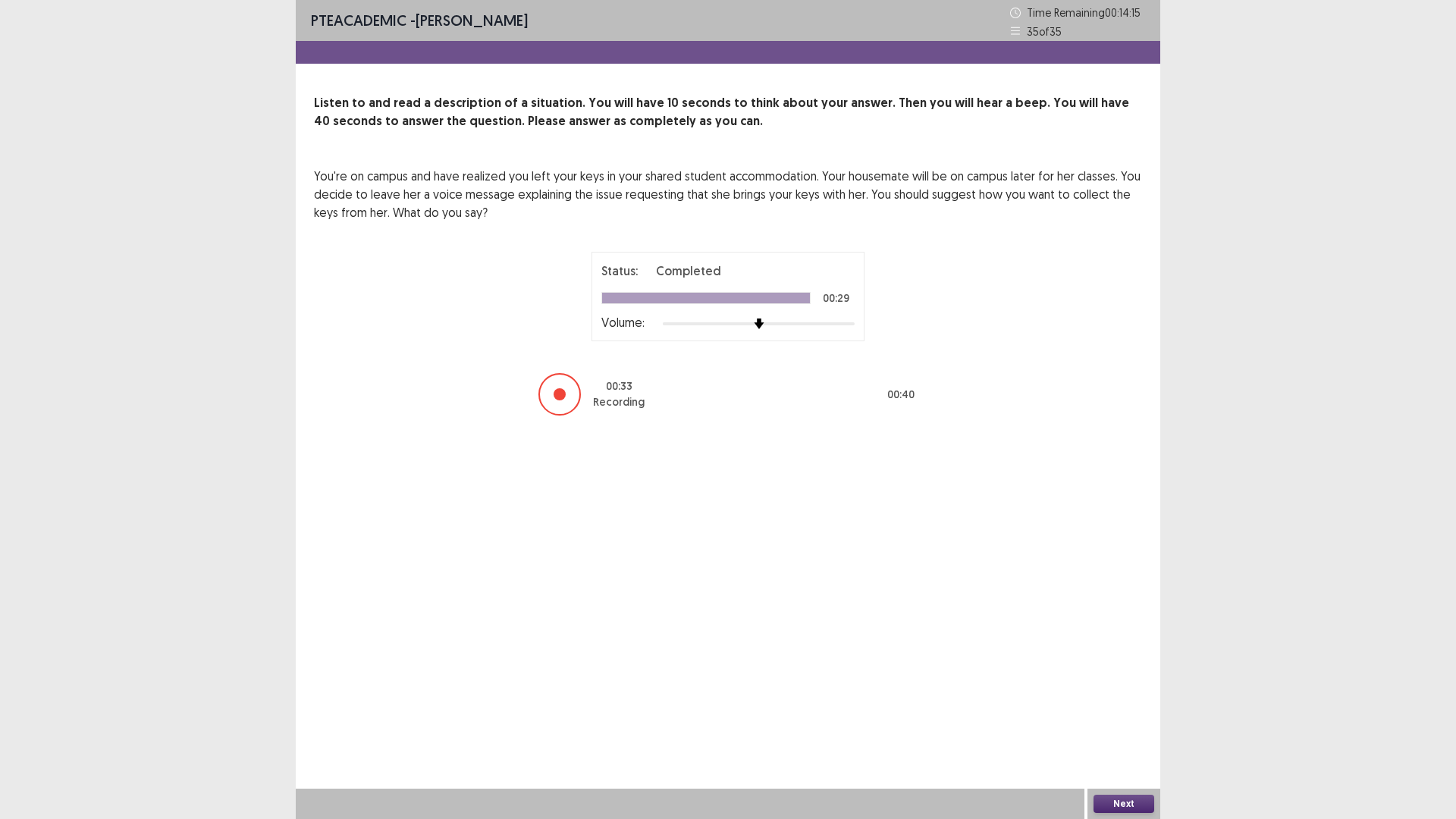
click at [1107, 715] on button "Next" at bounding box center [1123, 804] width 60 height 18
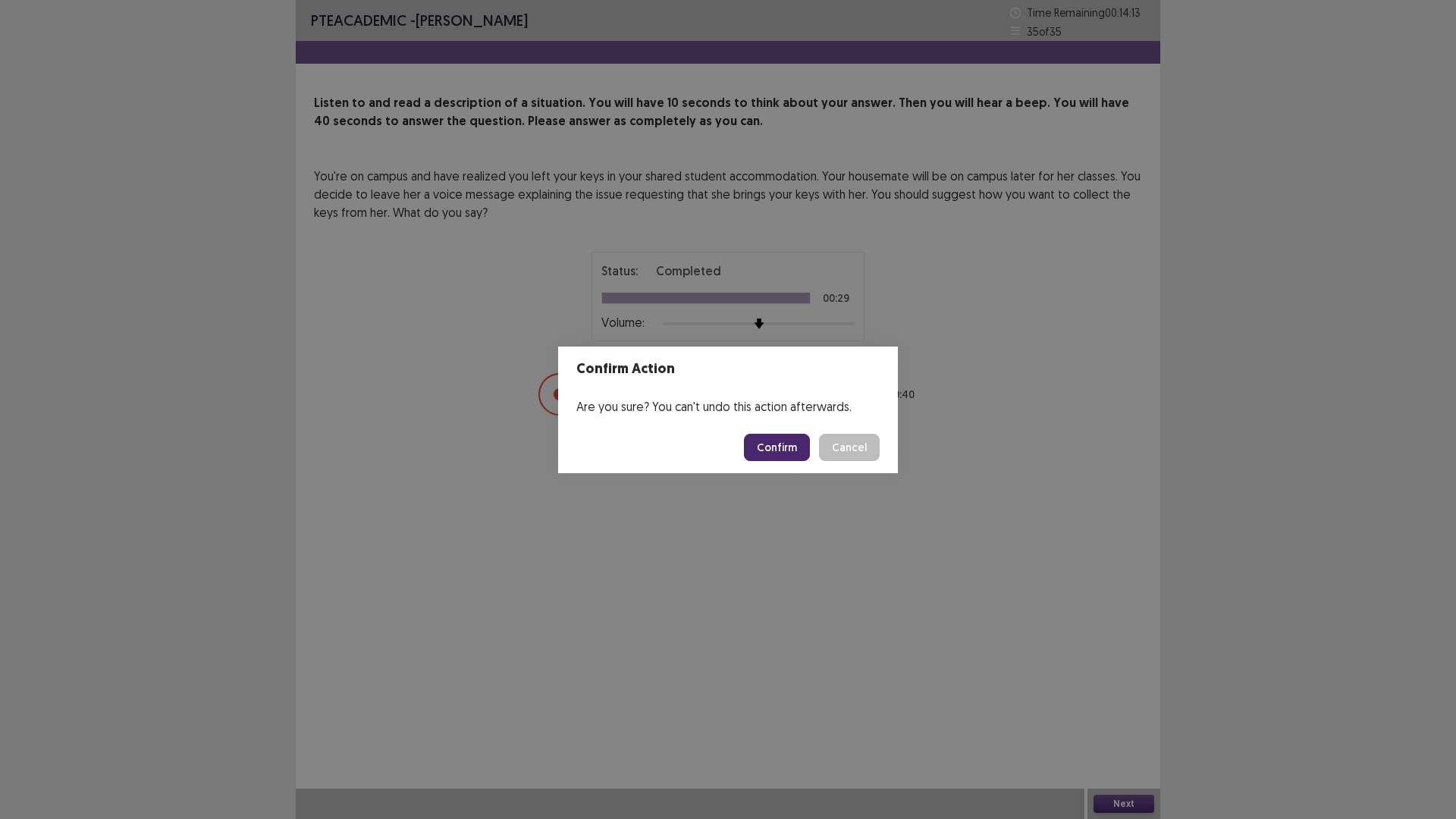
click at [780, 448] on button "Confirm" at bounding box center [776, 447] width 66 height 27
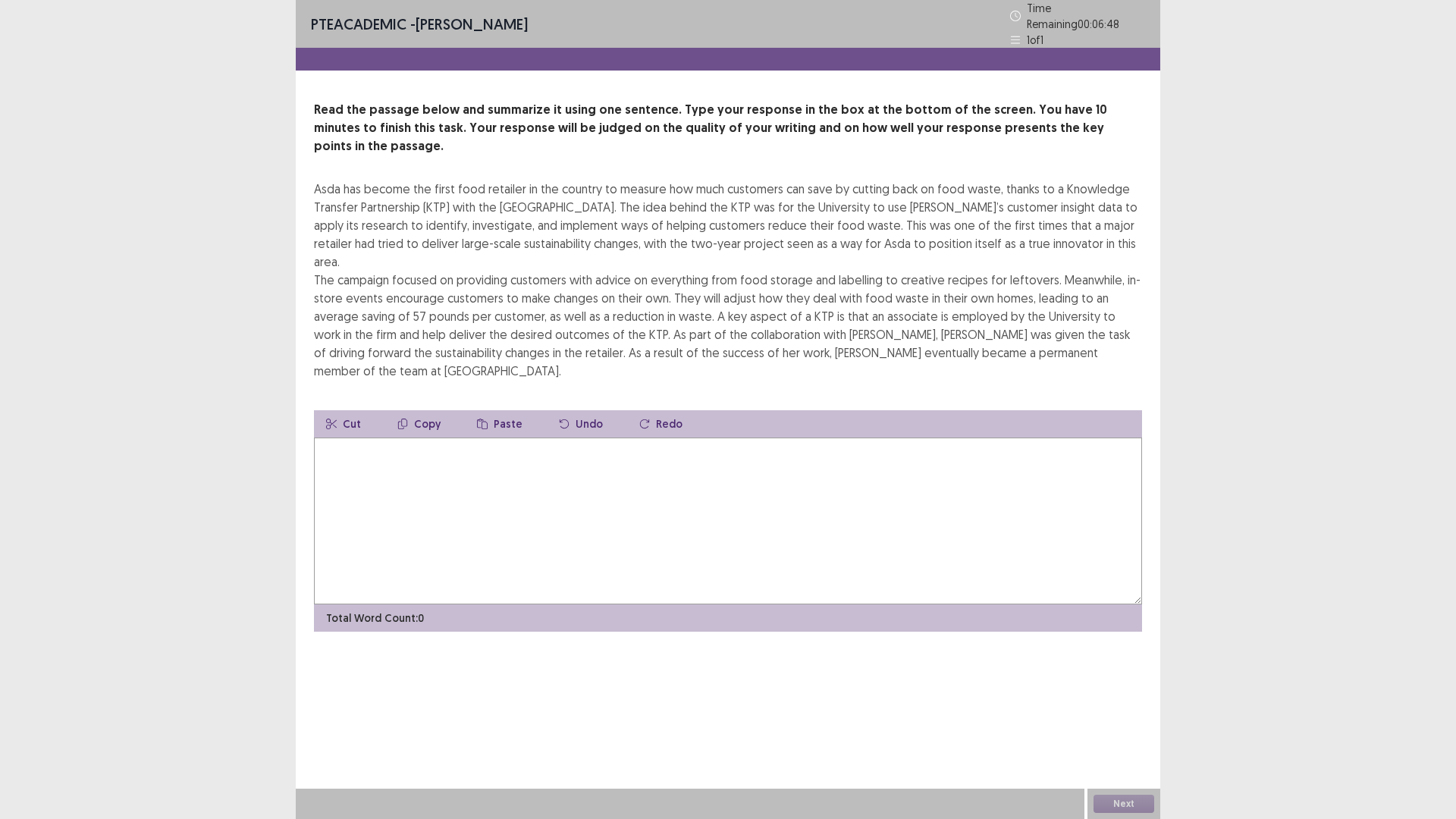
click at [506, 437] on textarea at bounding box center [728, 521] width 828 height 167
type textarea "*"
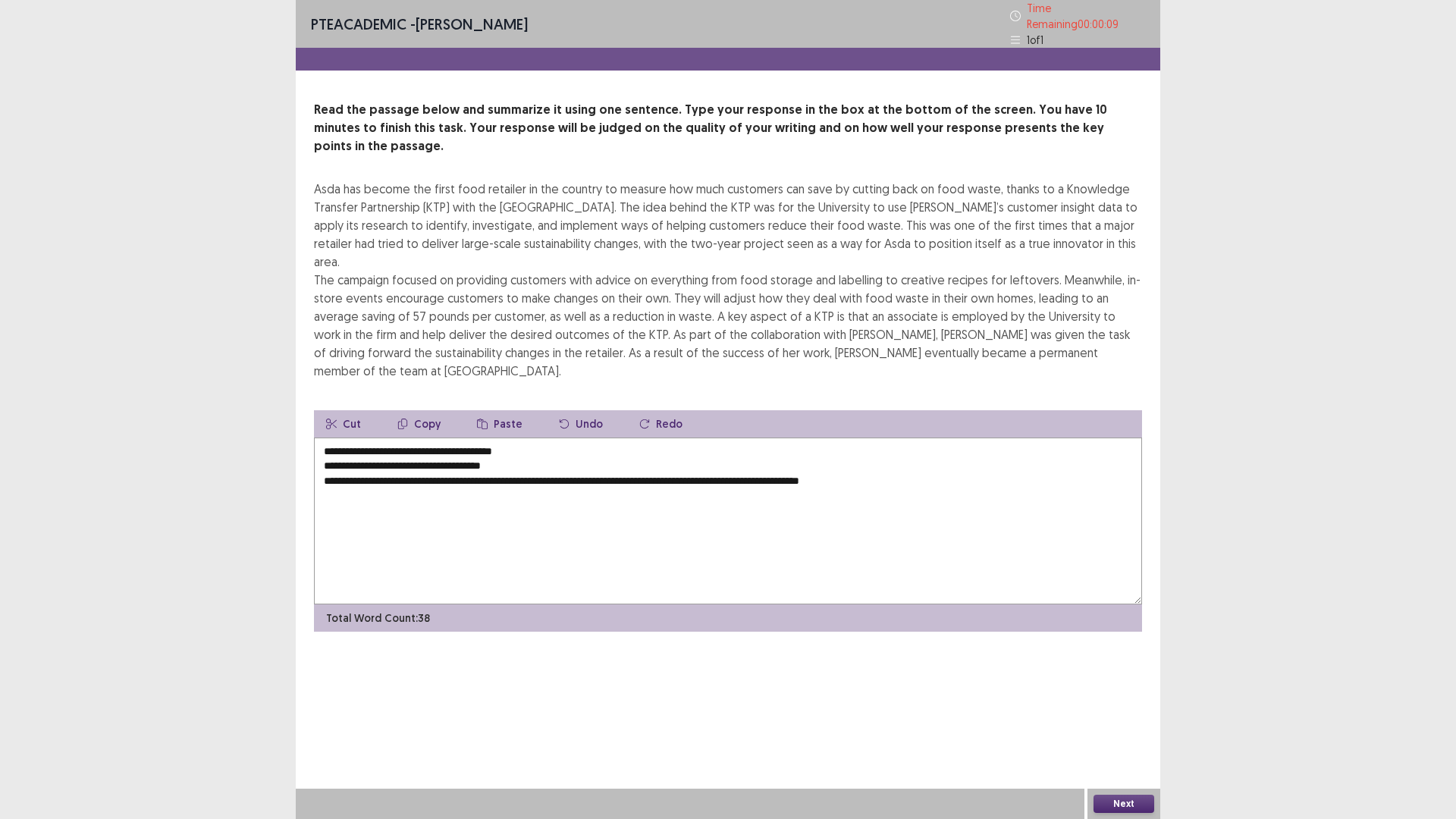
click at [527, 437] on textarea "**********" at bounding box center [728, 521] width 828 height 167
click at [519, 437] on textarea "**********" at bounding box center [728, 521] width 828 height 167
type textarea "**********"
click at [1136, 715] on button "Next" at bounding box center [1123, 804] width 60 height 18
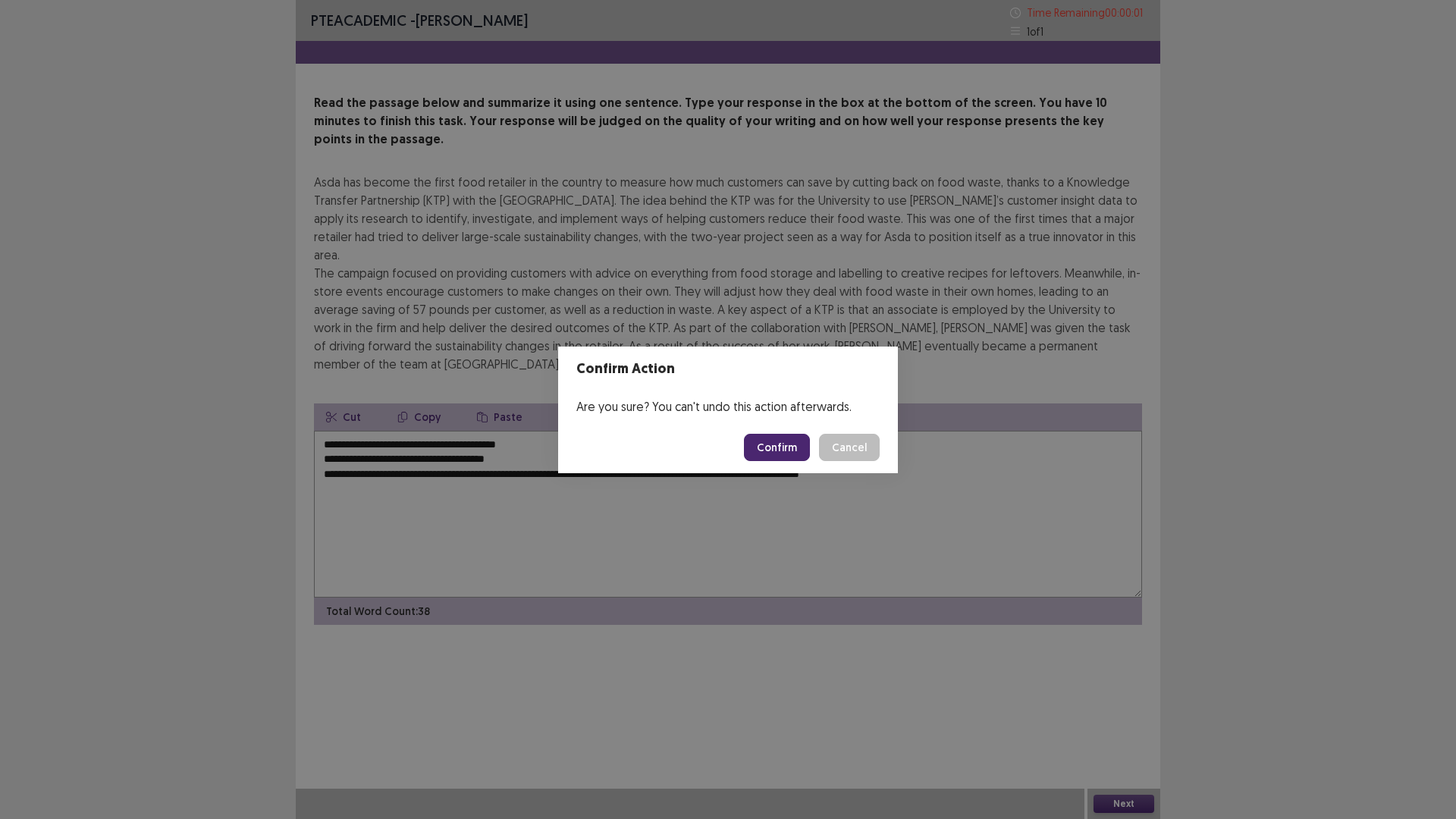
click at [786, 447] on button "Confirm" at bounding box center [776, 447] width 66 height 27
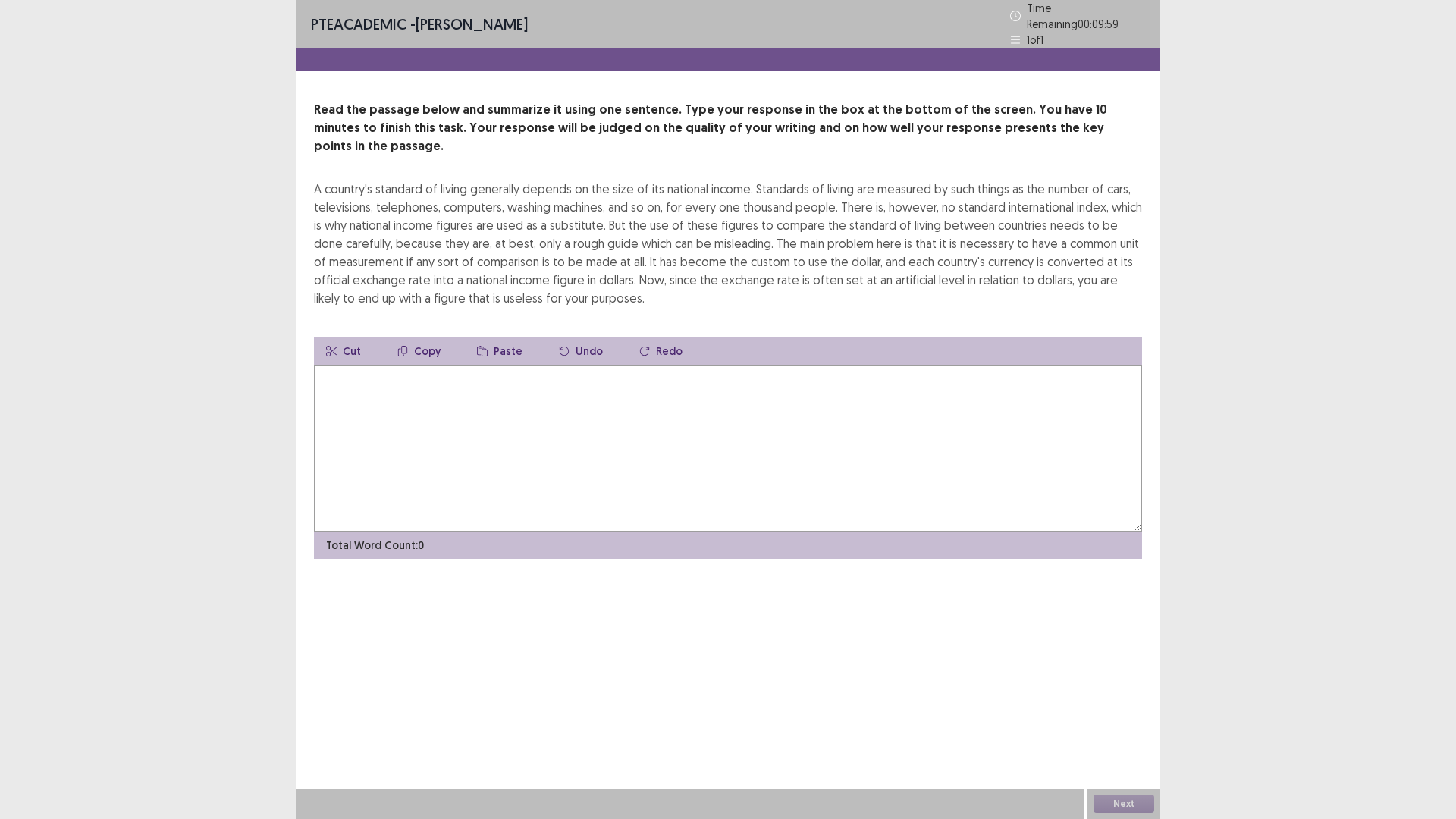
click at [641, 409] on textarea at bounding box center [728, 448] width 828 height 167
click at [696, 421] on textarea at bounding box center [728, 448] width 828 height 167
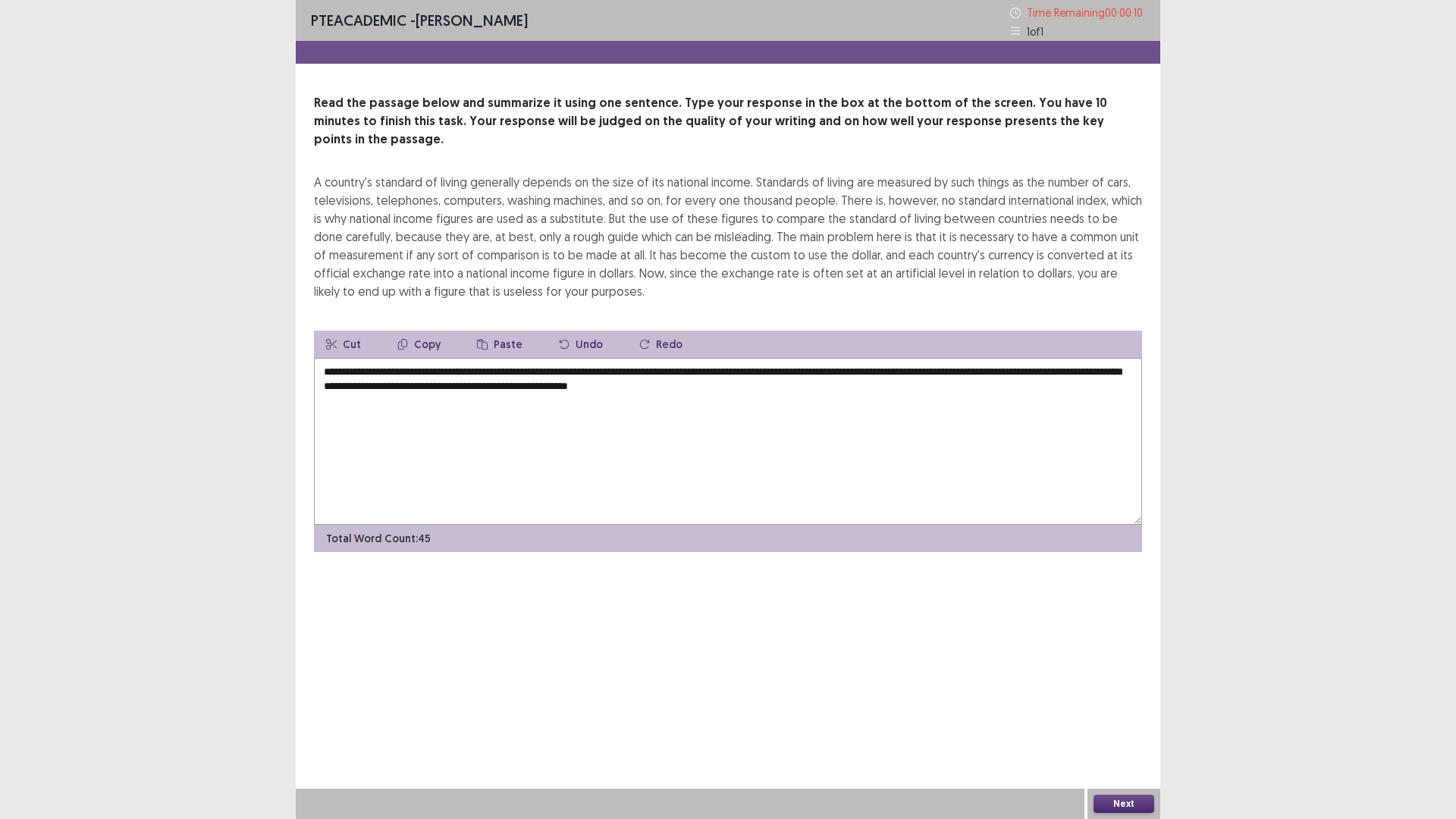
type textarea "**********"
click at [1110, 715] on button "Next" at bounding box center [1123, 804] width 60 height 18
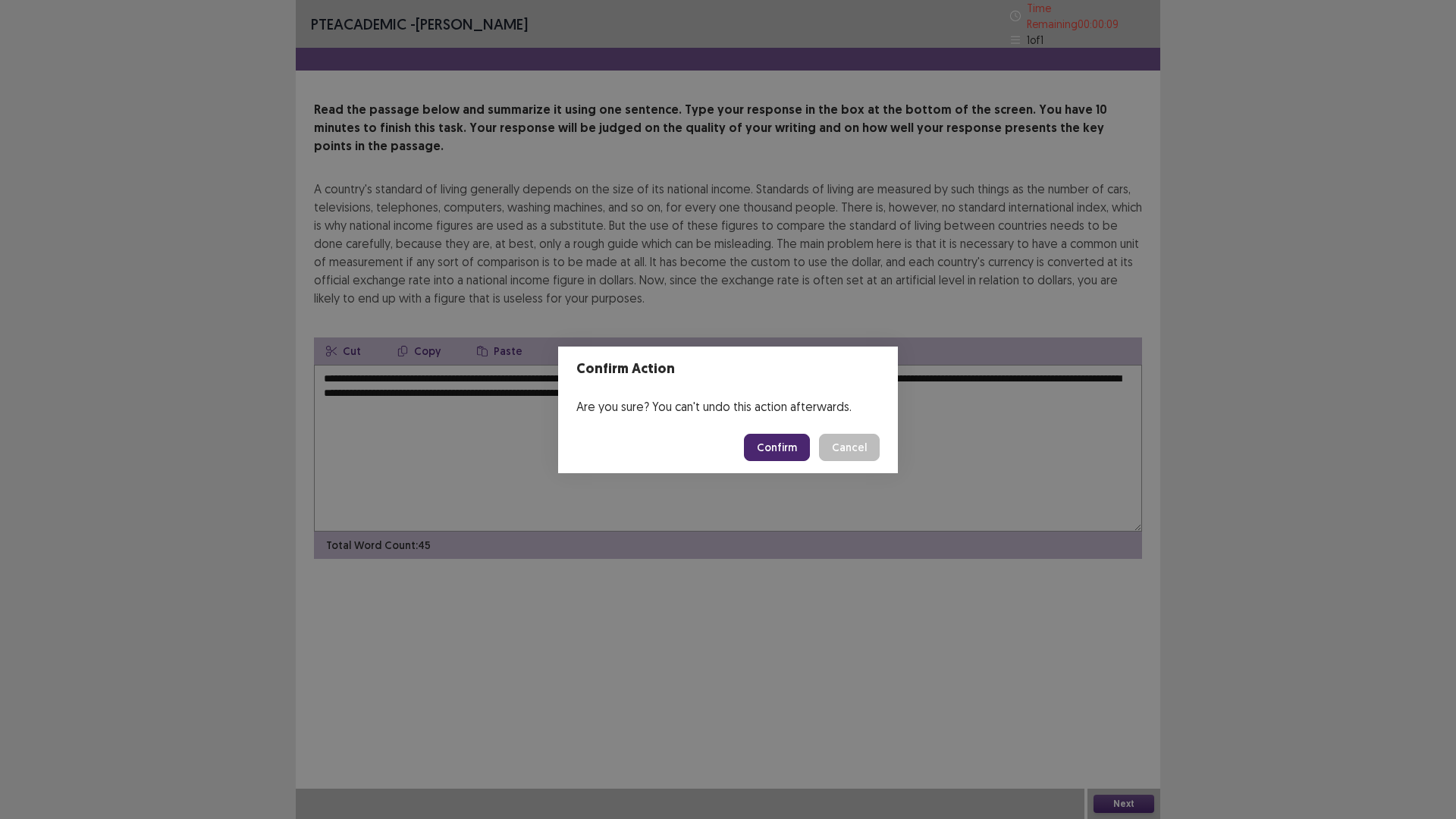
click at [761, 444] on button "Confirm" at bounding box center [776, 447] width 66 height 27
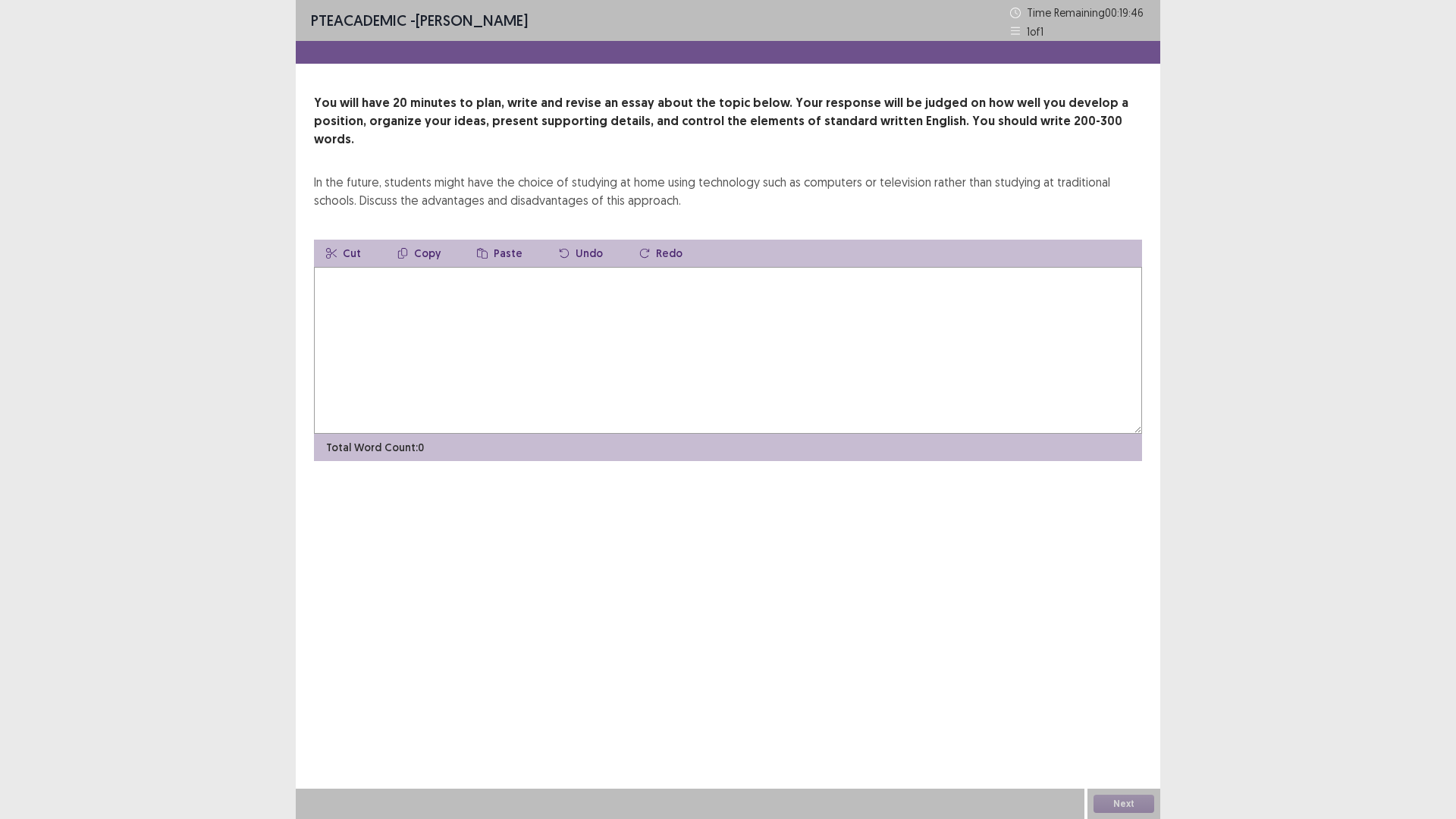
click at [462, 283] on textarea at bounding box center [728, 350] width 828 height 167
type textarea "*"
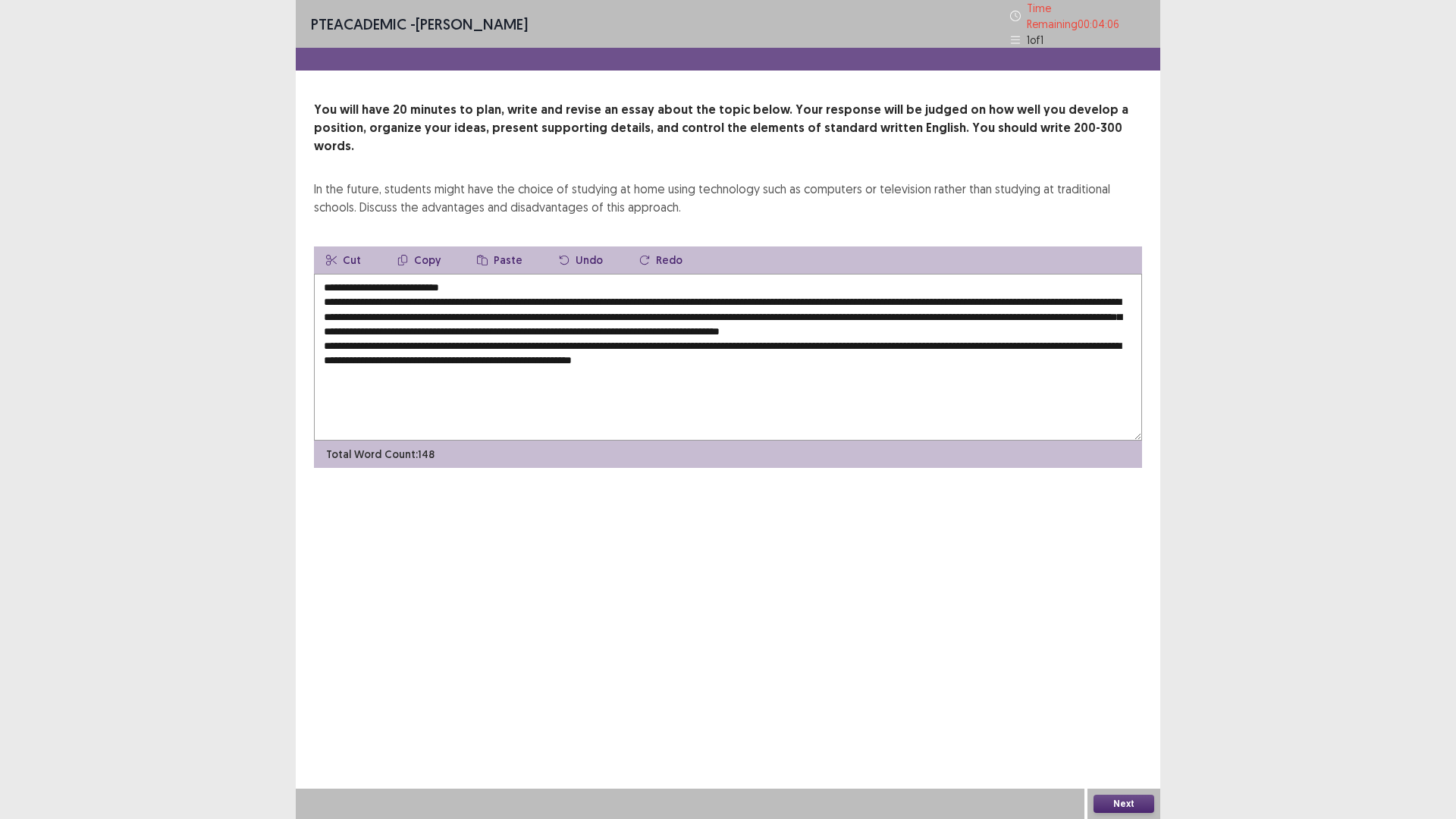
click at [820, 351] on textarea "**********" at bounding box center [728, 357] width 828 height 167
click at [850, 352] on textarea "**********" at bounding box center [728, 357] width 828 height 167
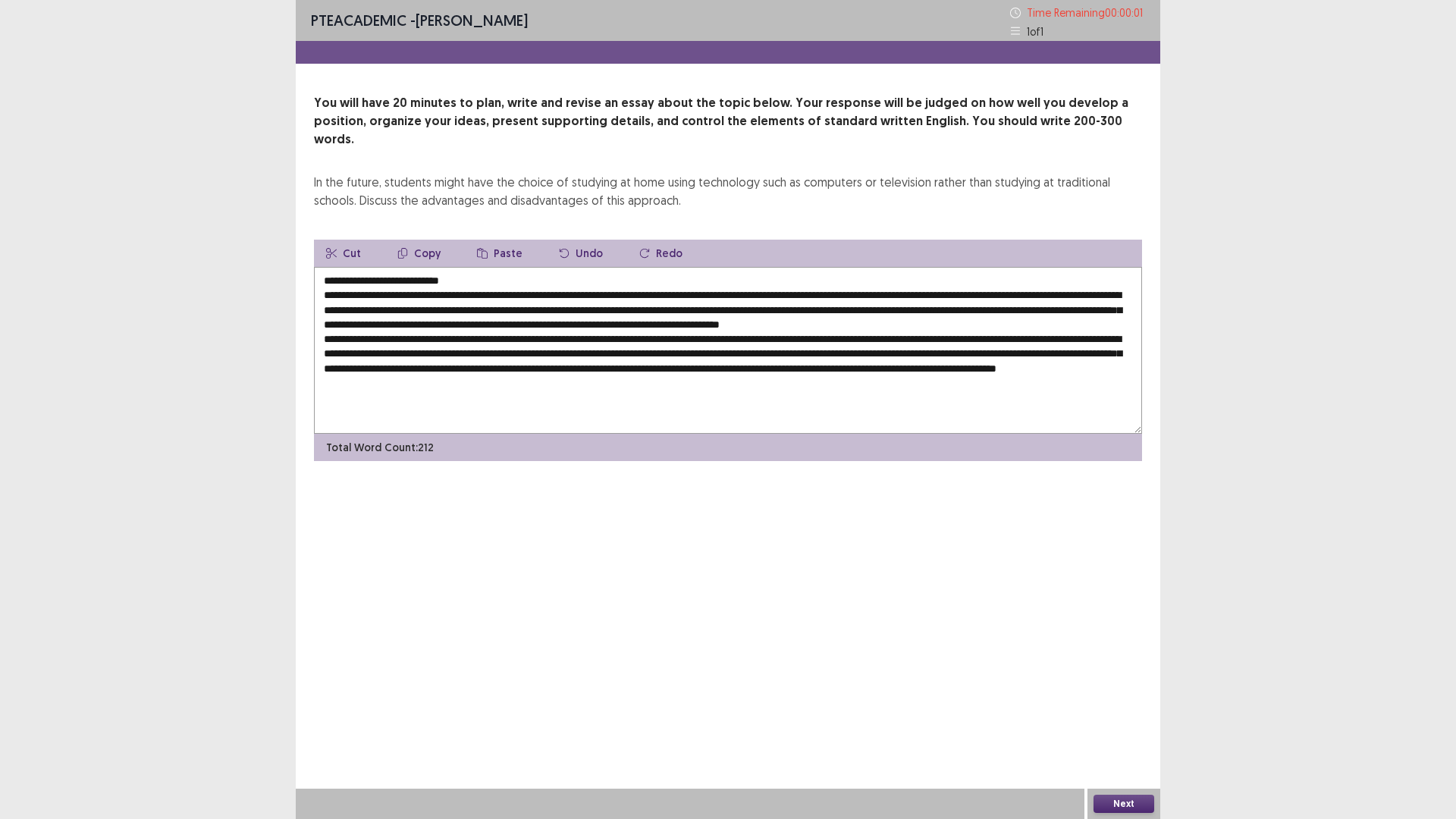
type textarea "**********"
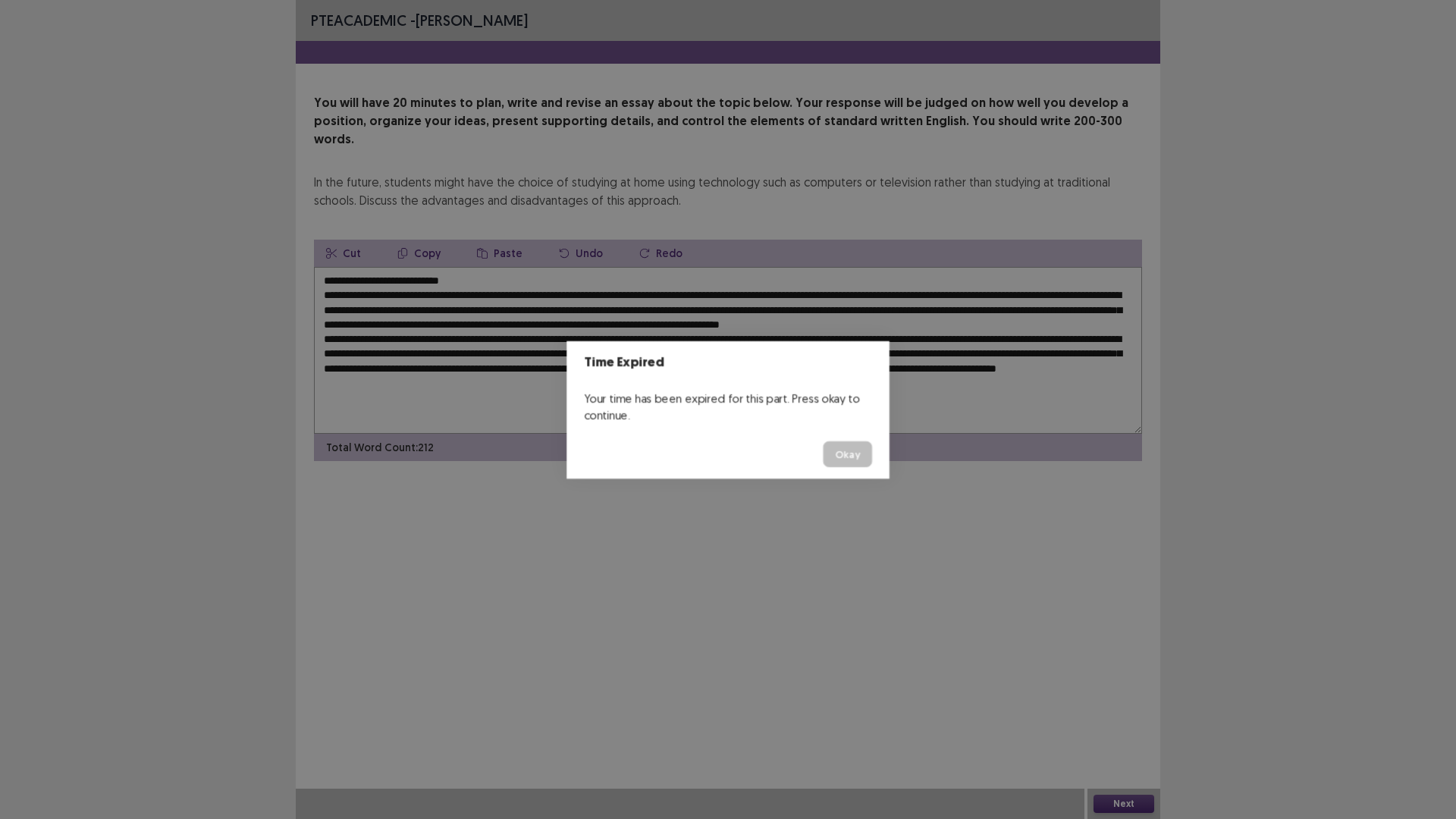
click at [823, 441] on button "Okay" at bounding box center [848, 453] width 49 height 26
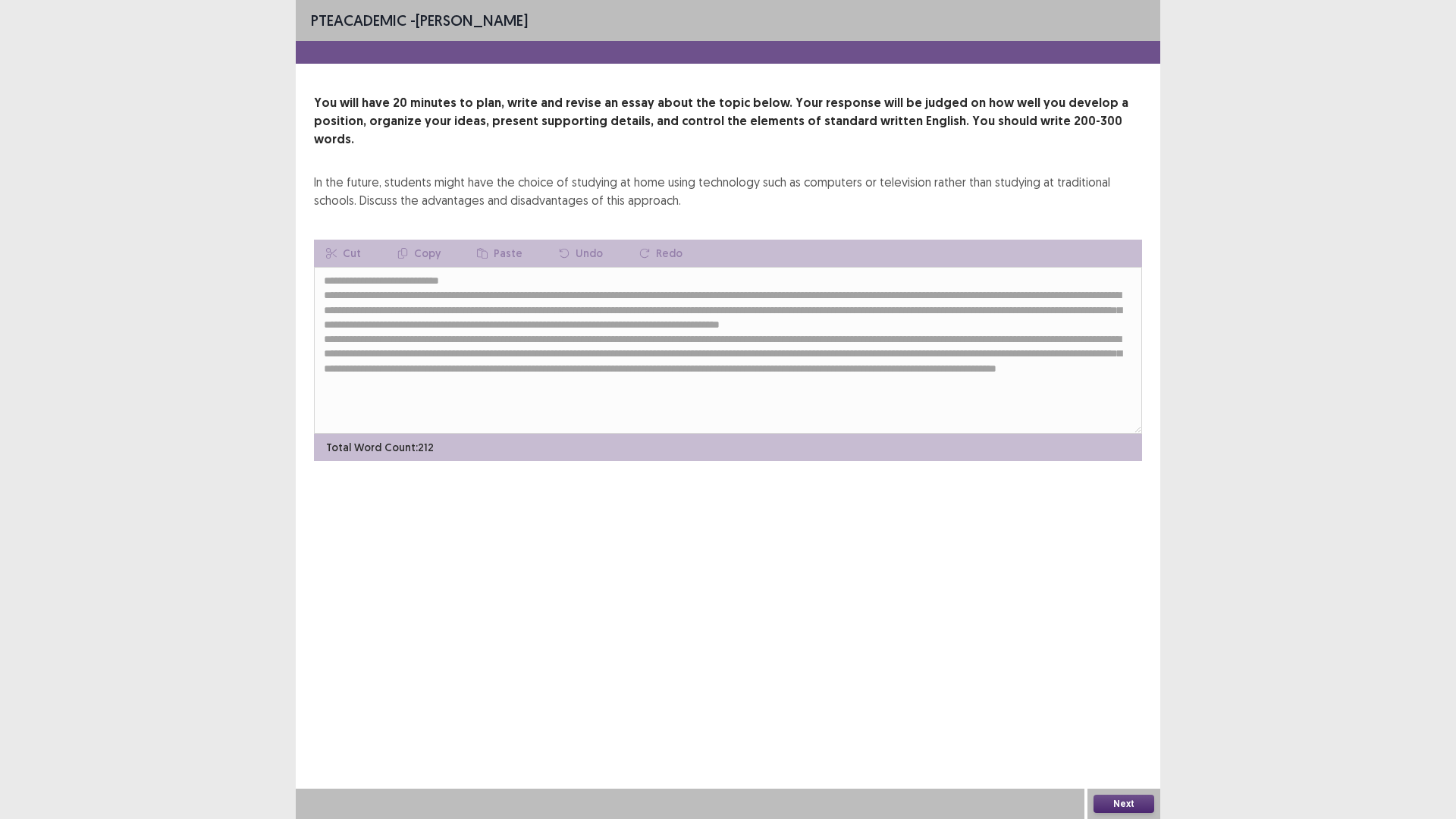
click at [1128, 715] on button "Next" at bounding box center [1123, 804] width 60 height 18
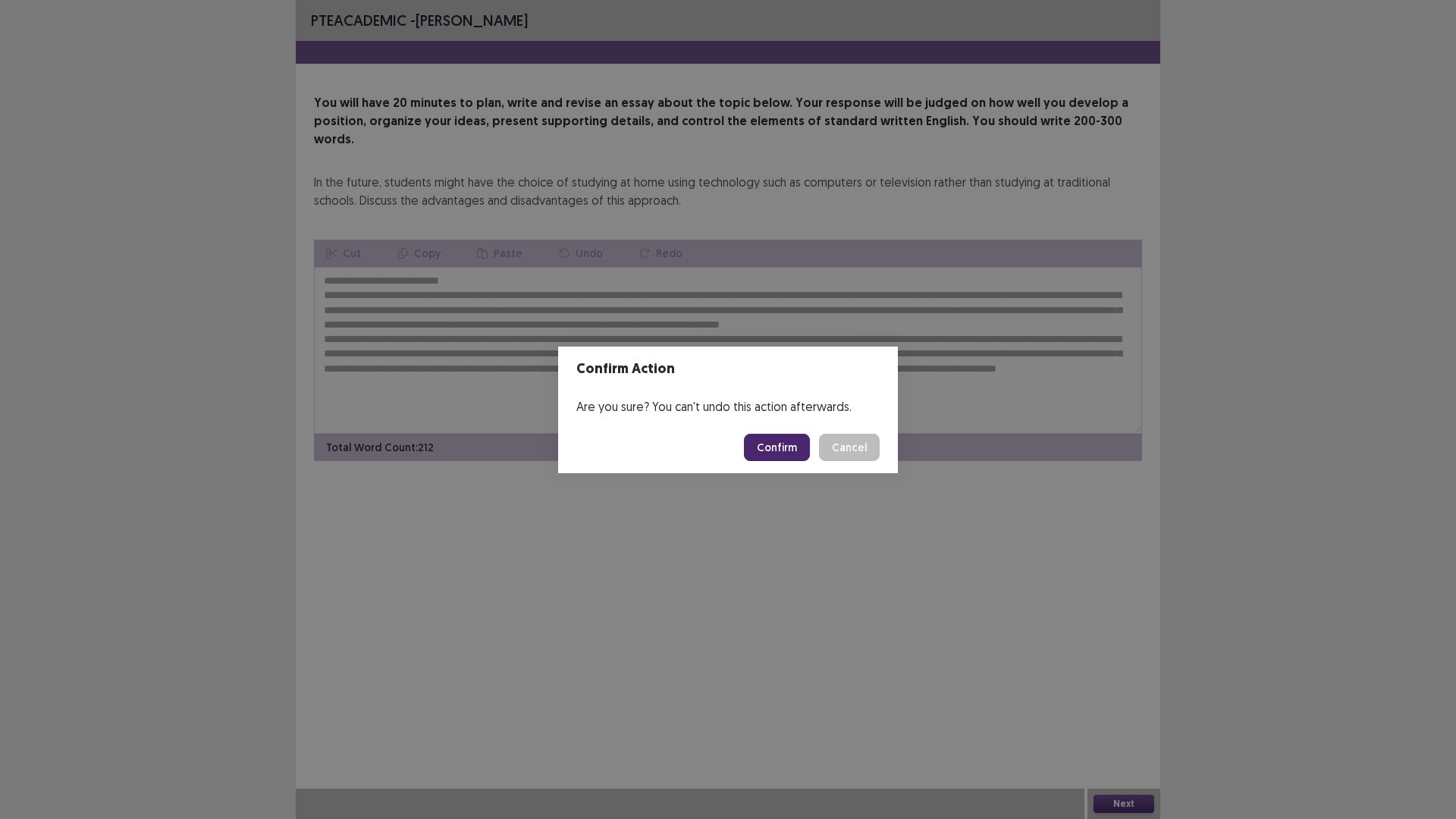
click at [796, 448] on button "Confirm" at bounding box center [776, 447] width 66 height 27
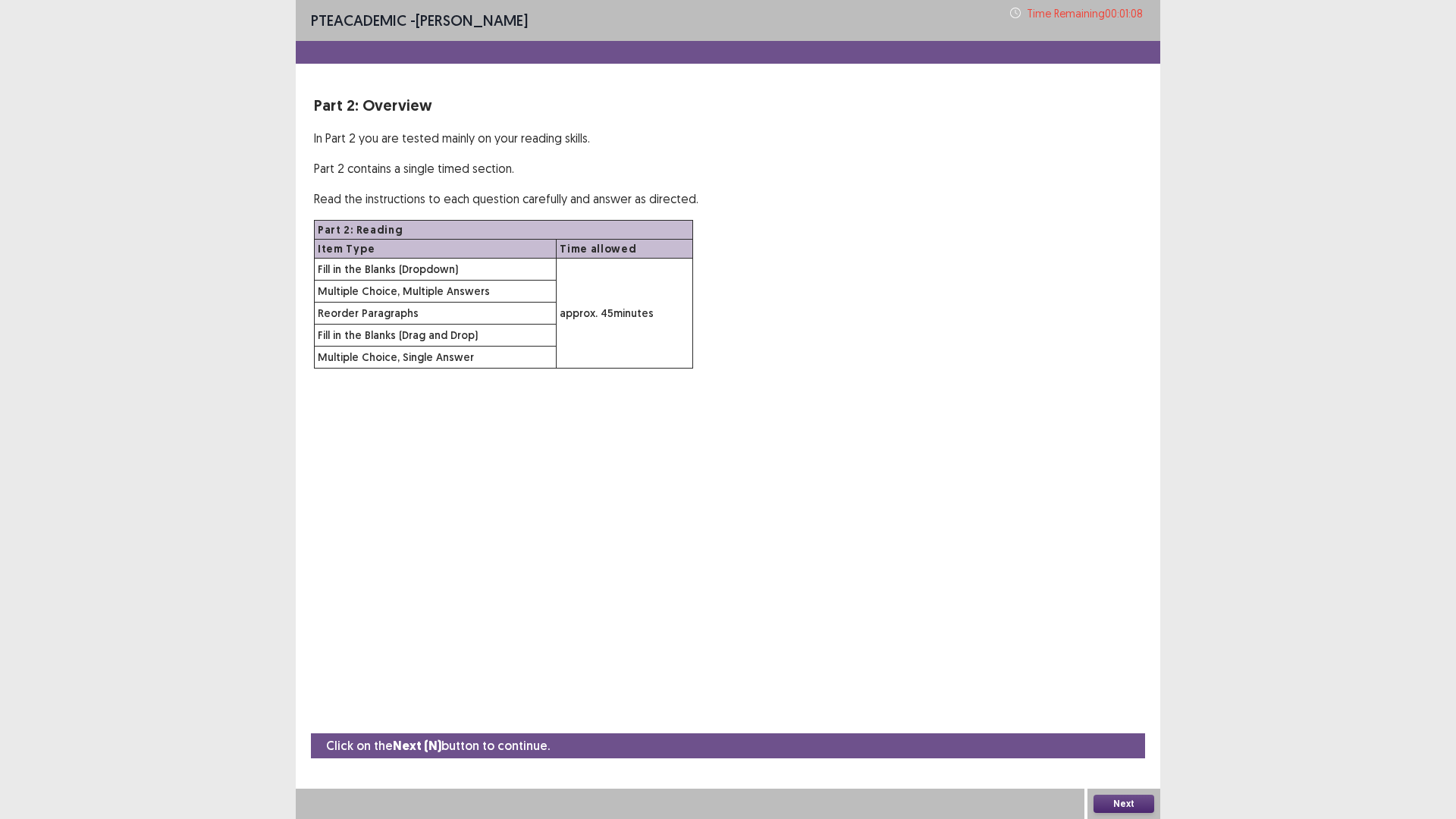
click at [1125, 715] on button "Next" at bounding box center [1123, 804] width 60 height 18
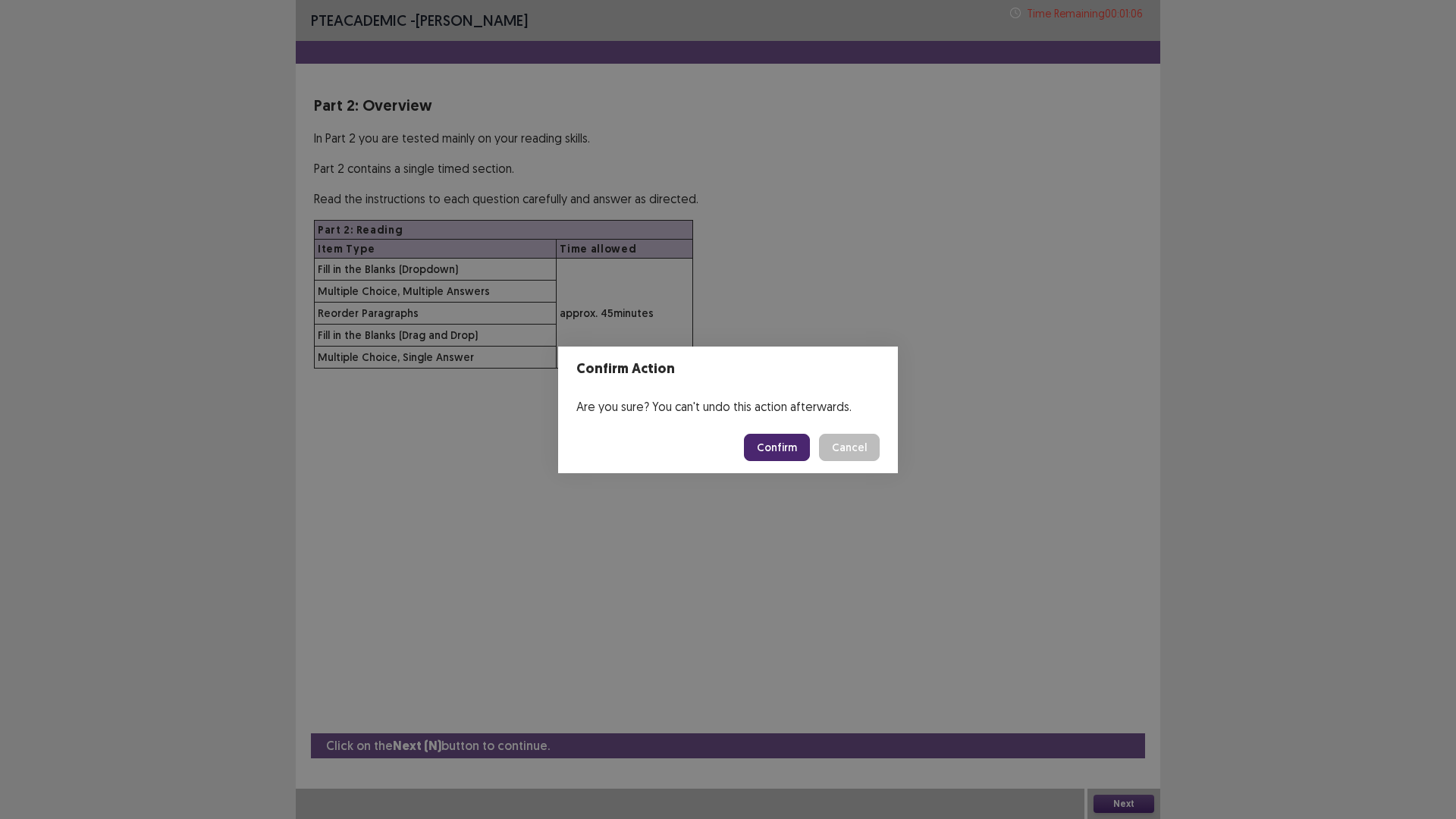
click at [778, 441] on button "Confirm" at bounding box center [776, 447] width 66 height 27
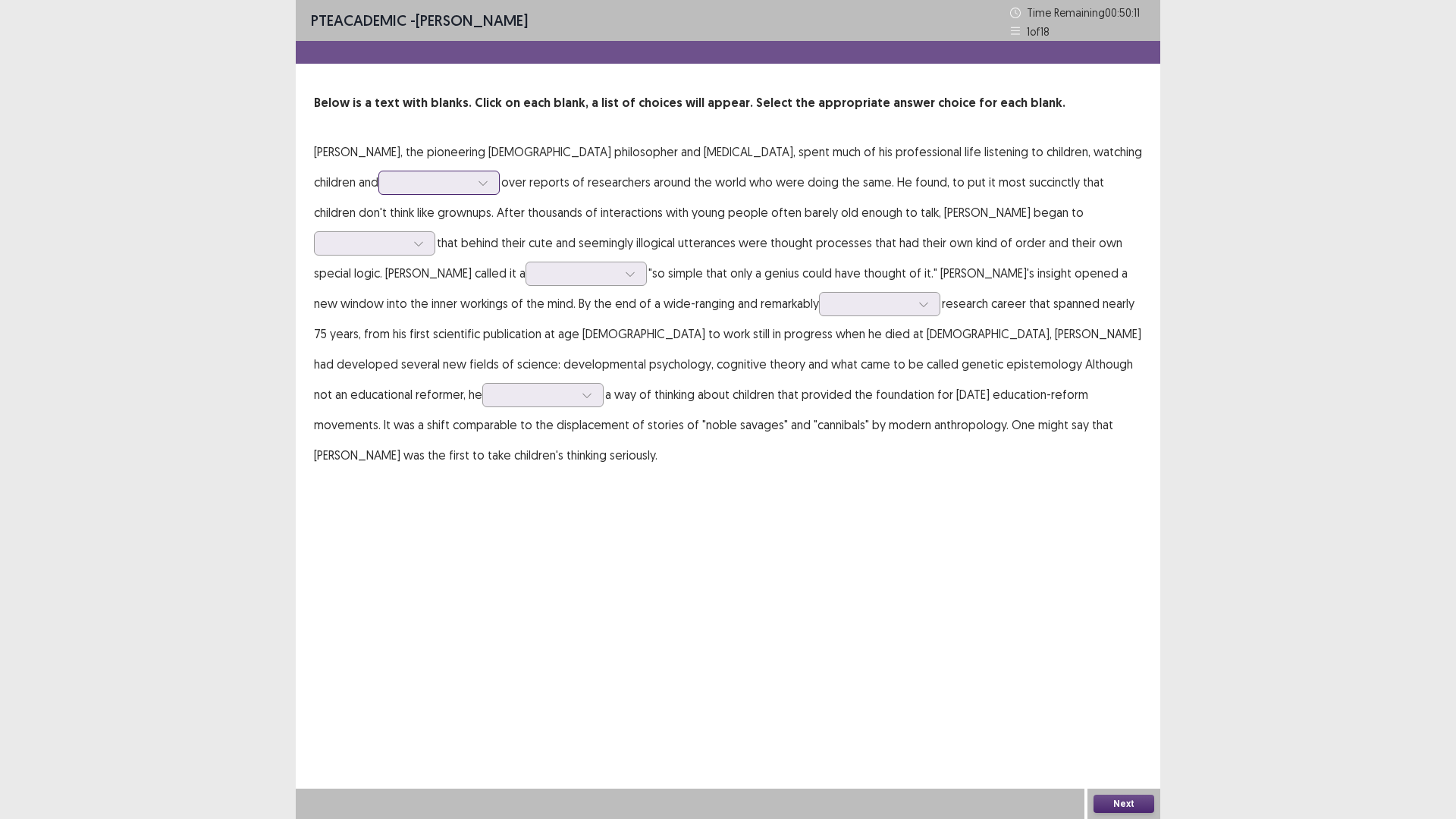
click at [472, 182] on div at bounding box center [483, 182] width 23 height 23
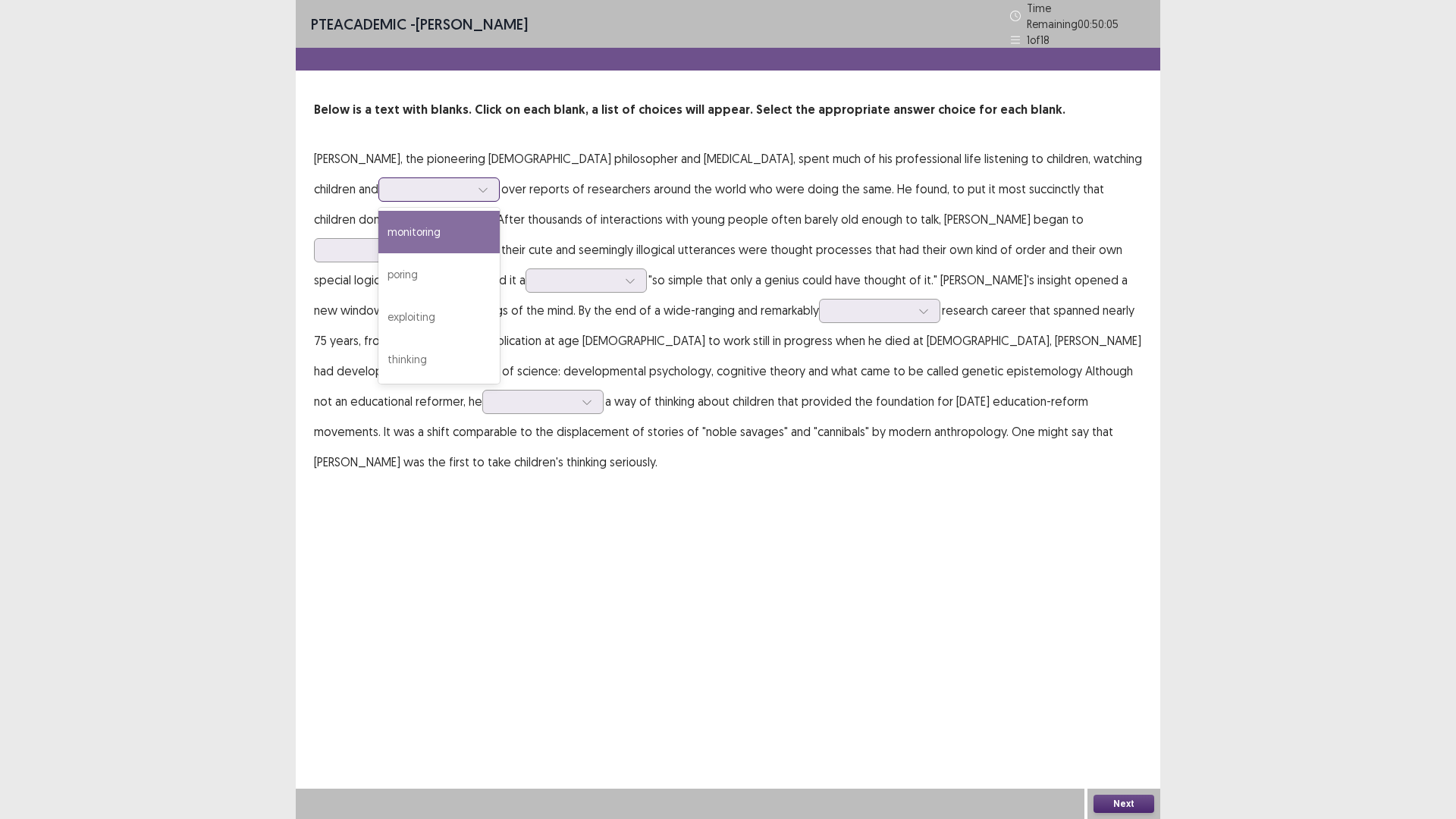
click at [400, 231] on div "monitoring" at bounding box center [439, 232] width 121 height 43
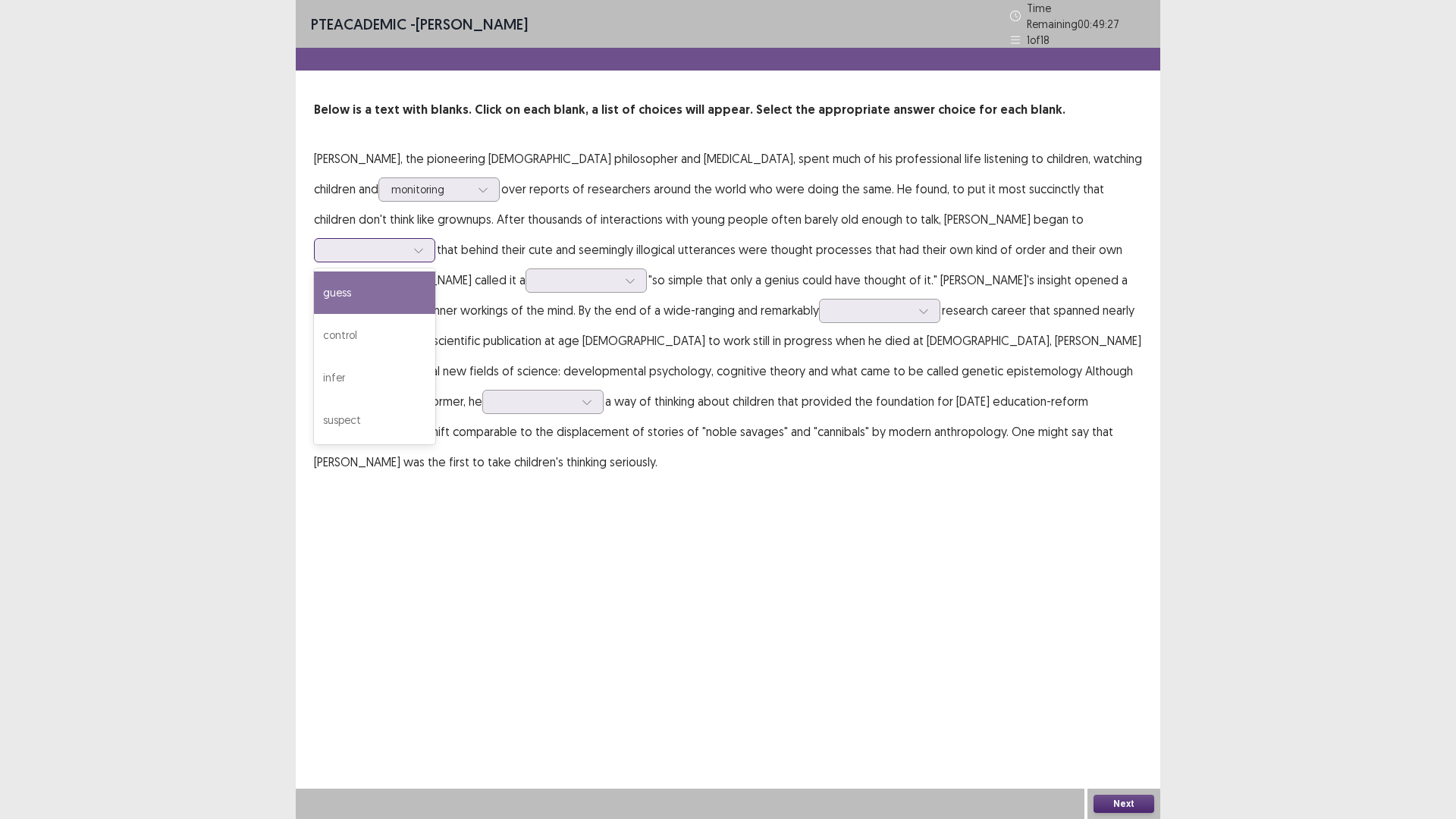
click at [430, 239] on div at bounding box center [418, 250] width 23 height 23
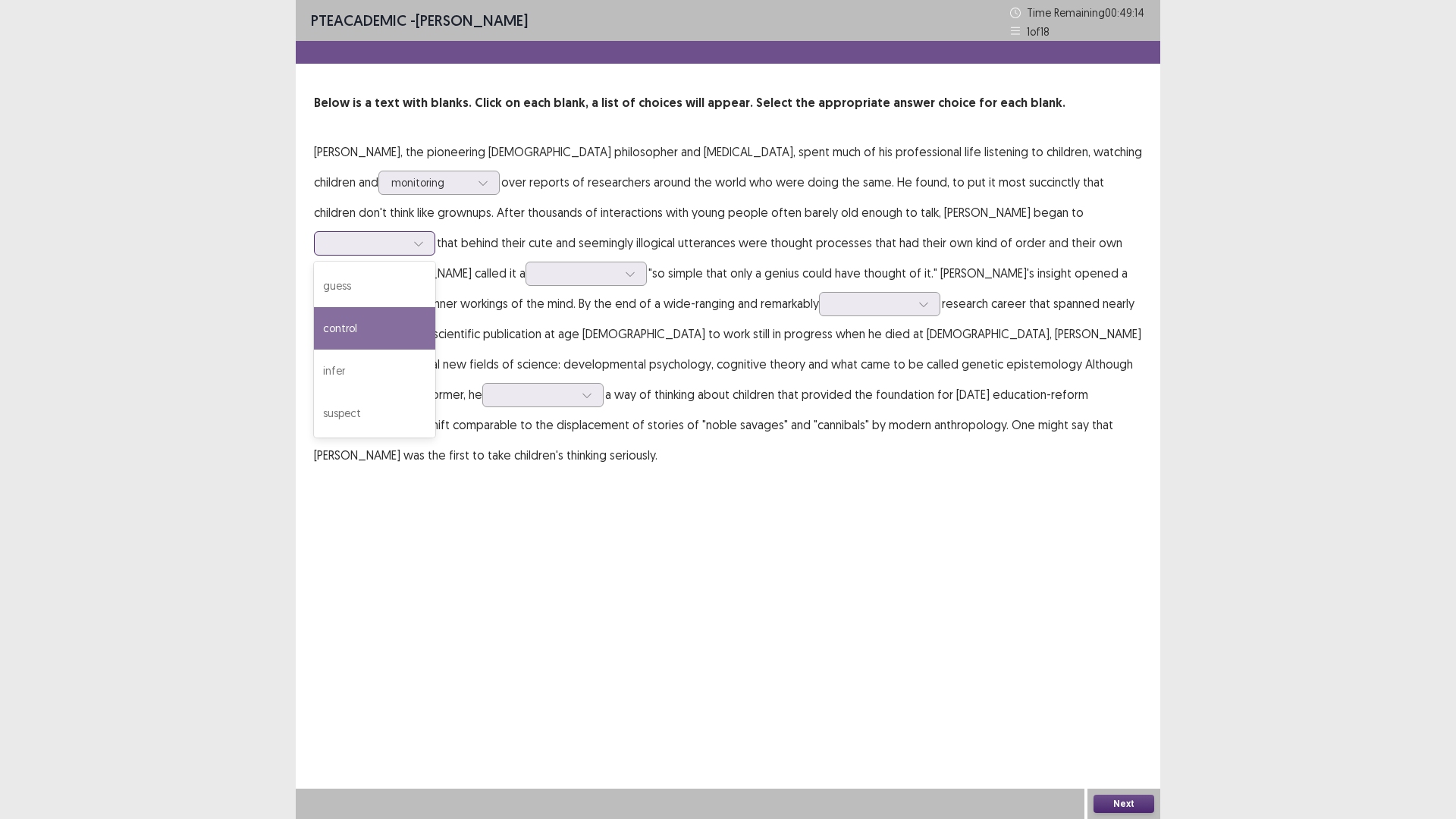
click at [435, 307] on div "control" at bounding box center [374, 328] width 121 height 43
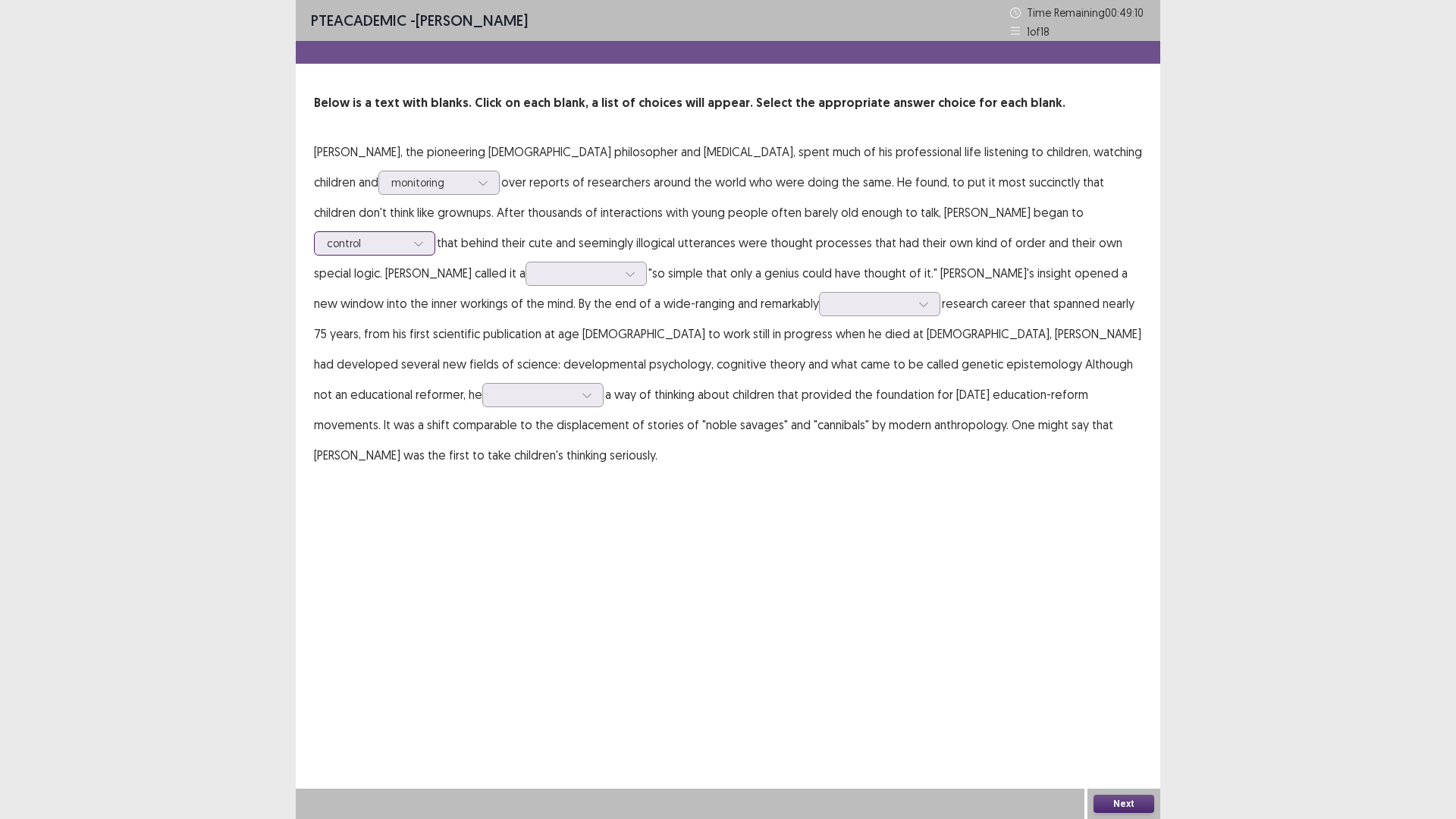
click at [423, 238] on icon at bounding box center [418, 243] width 10 height 10
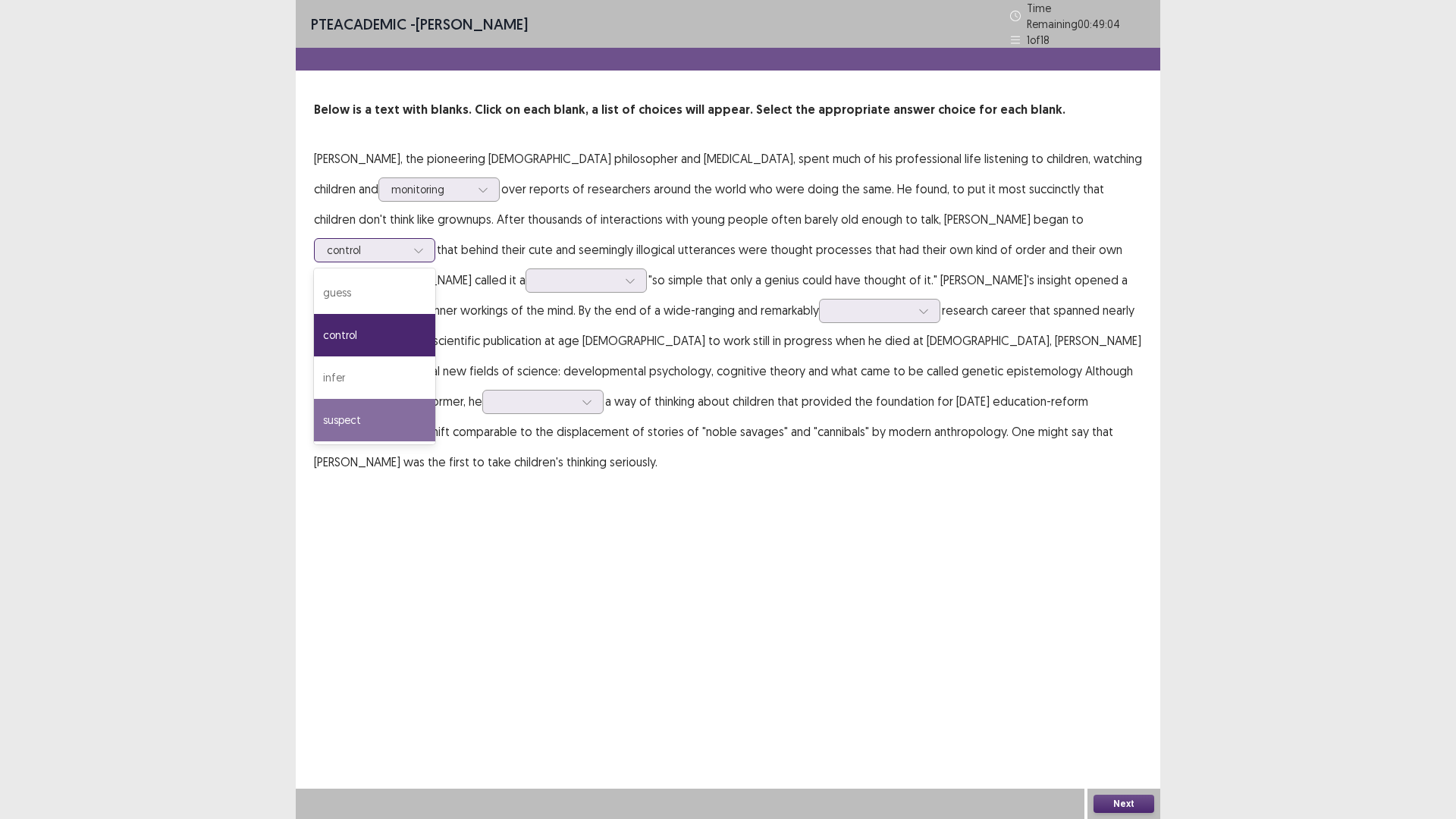
click at [435, 399] on div "suspect" at bounding box center [374, 420] width 121 height 43
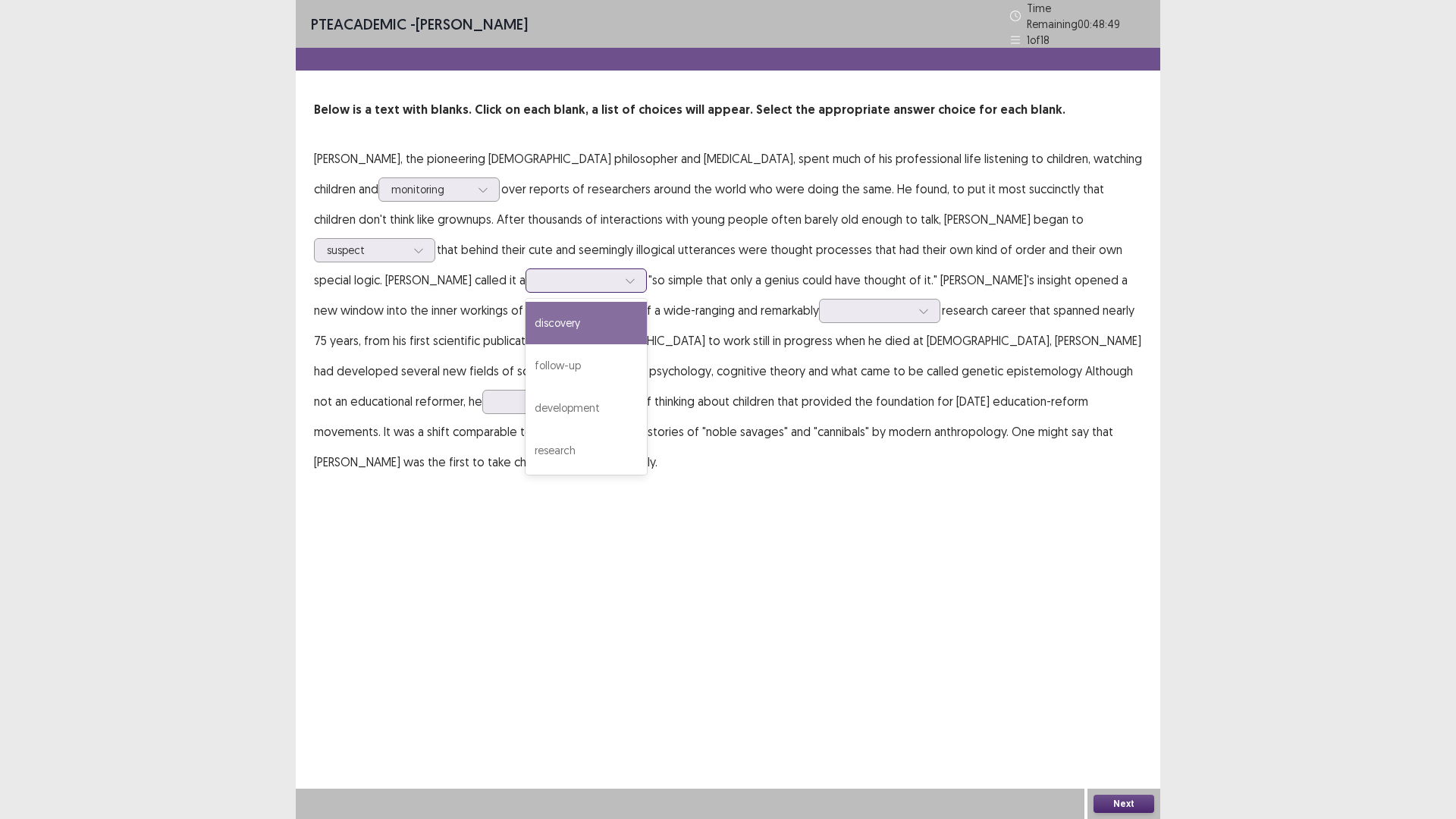
click at [619, 271] on div at bounding box center [630, 280] width 23 height 23
click at [526, 321] on div "discovery" at bounding box center [586, 323] width 121 height 43
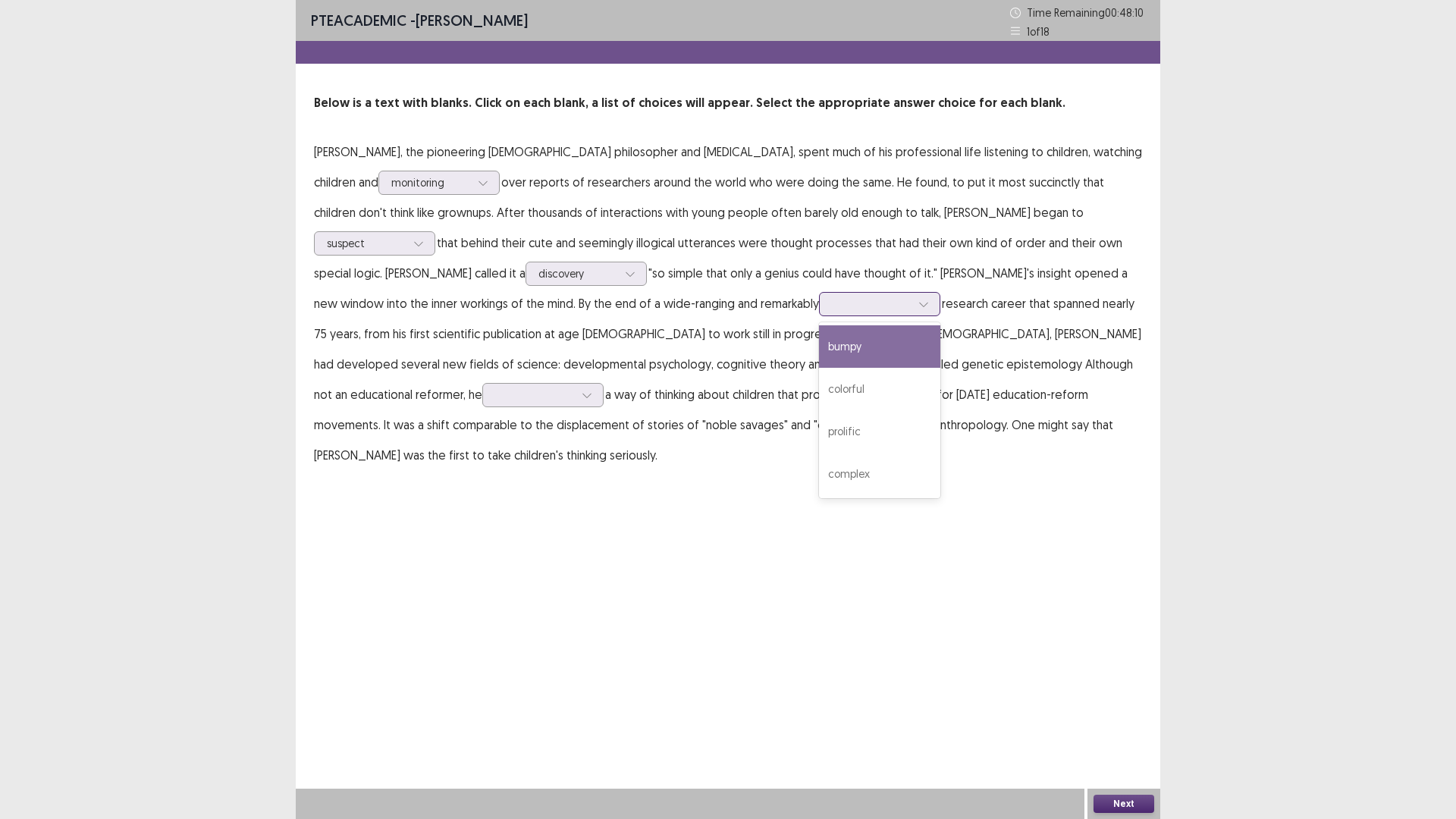
click at [912, 309] on div at bounding box center [924, 304] width 23 height 23
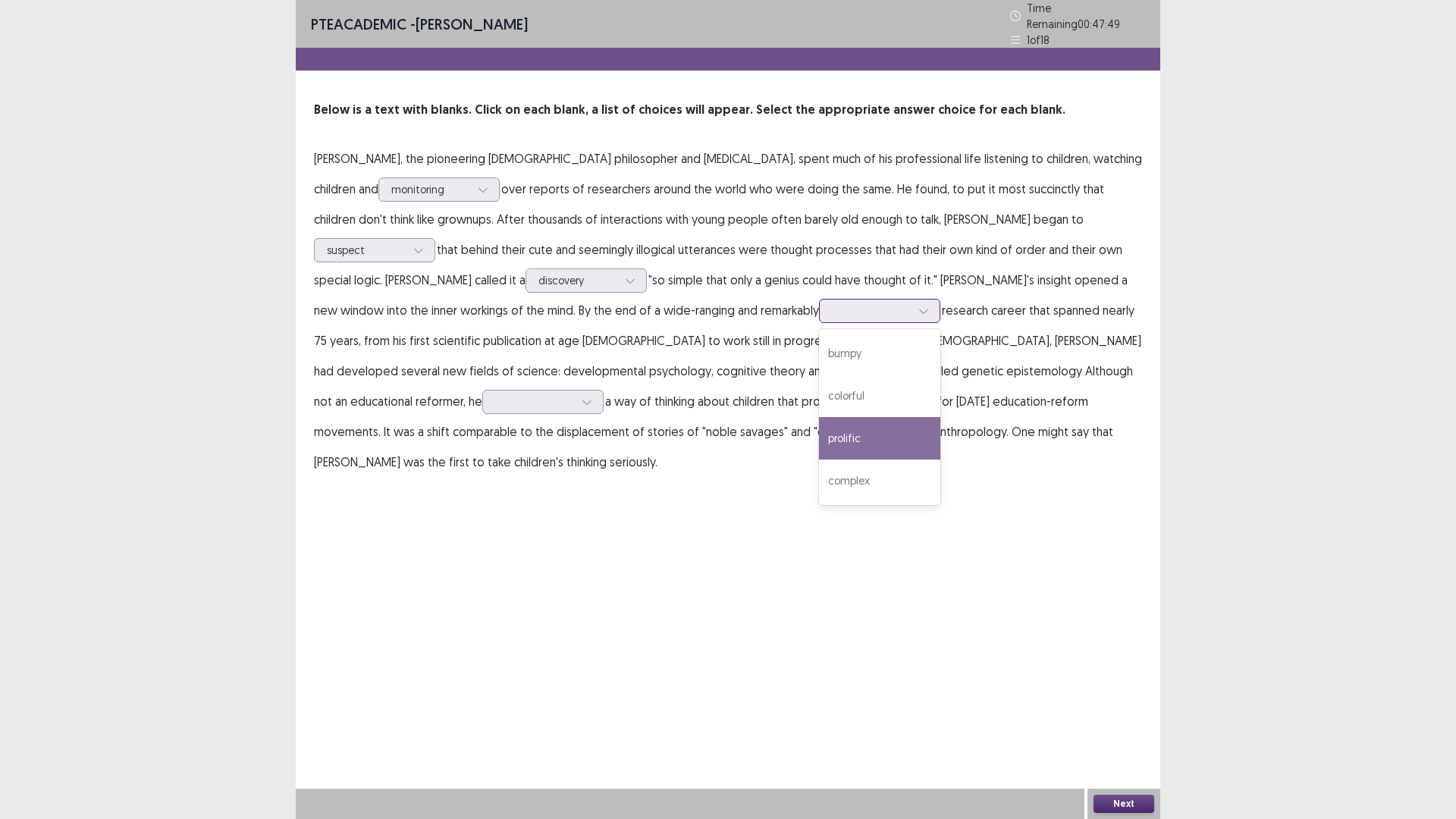
click at [819, 425] on div "prolific" at bounding box center [879, 438] width 121 height 43
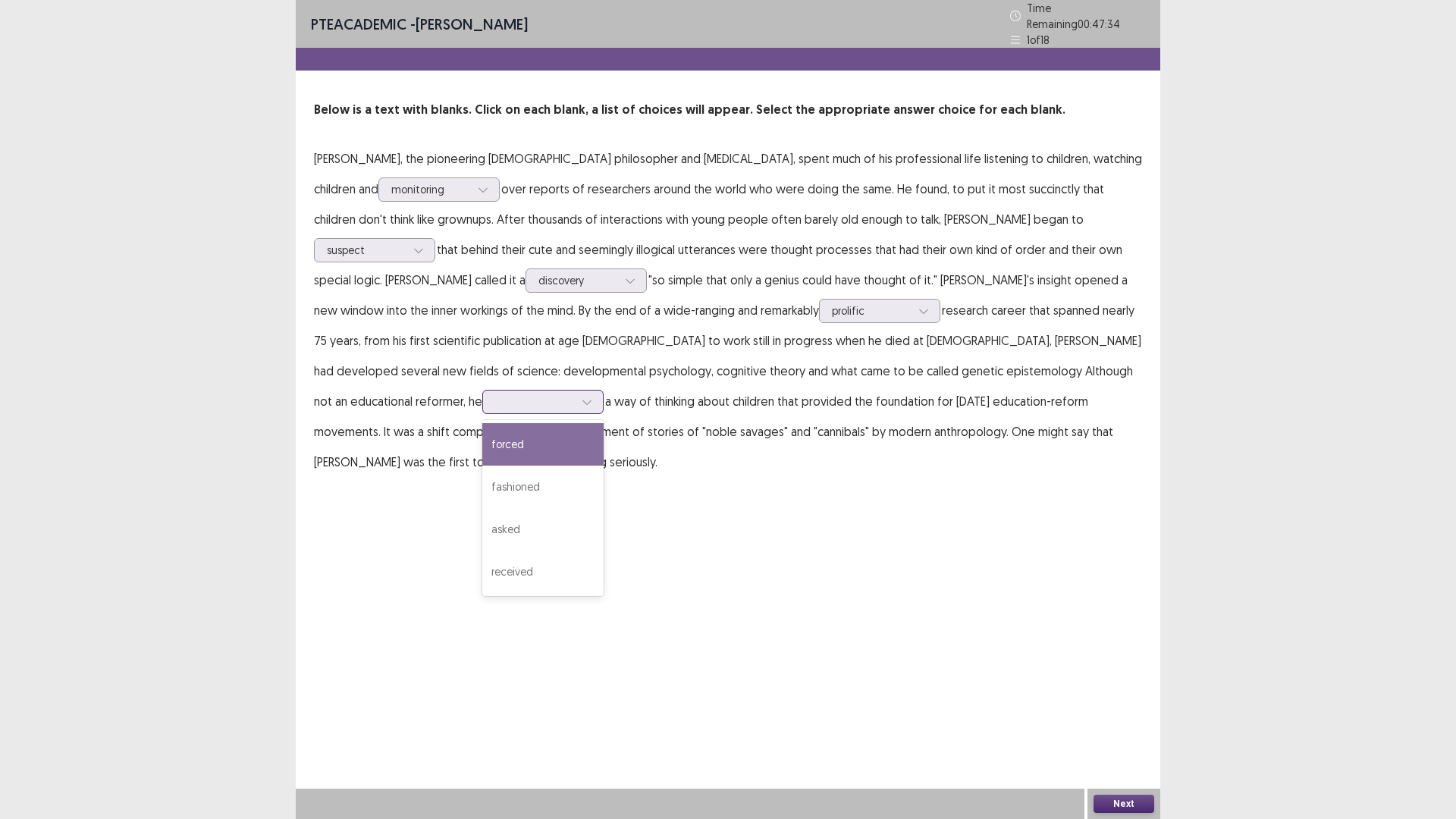
click at [592, 396] on icon at bounding box center [587, 401] width 10 height 10
click at [603, 551] on div "received" at bounding box center [543, 572] width 121 height 43
click at [1128, 715] on button "Next" at bounding box center [1123, 804] width 60 height 18
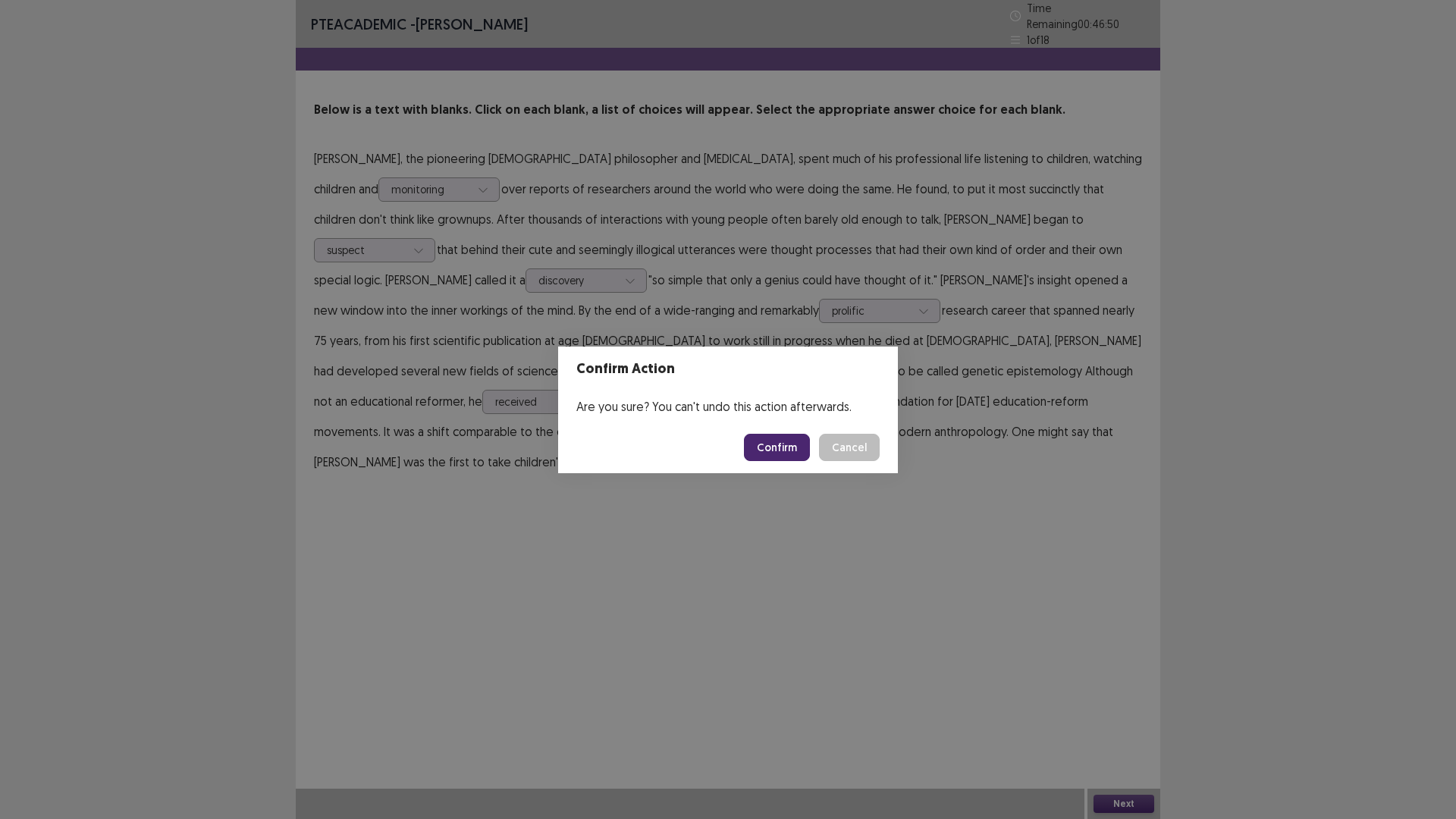
click at [786, 448] on button "Confirm" at bounding box center [776, 447] width 66 height 27
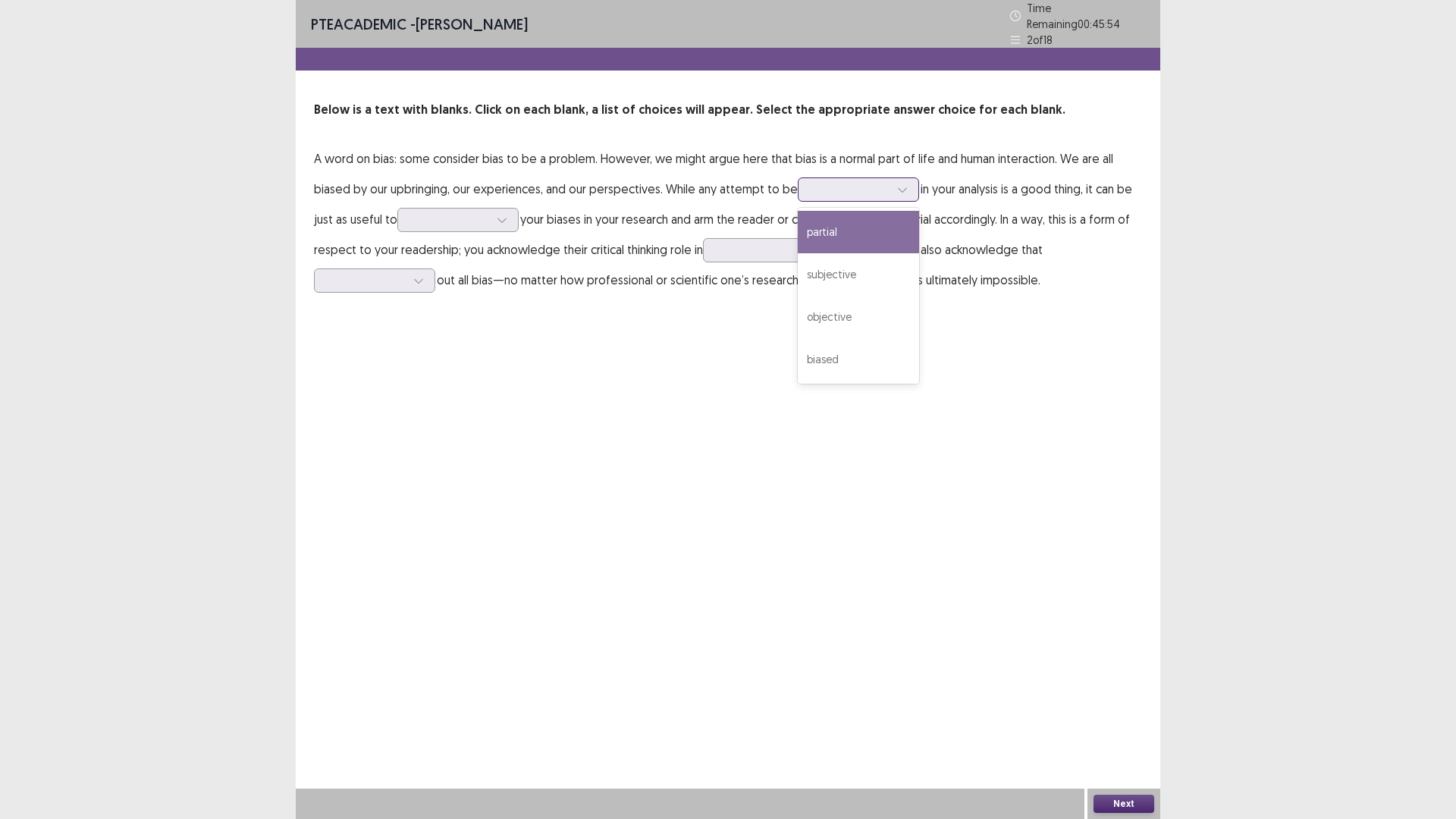
click at [898, 184] on icon at bounding box center [902, 189] width 10 height 10
click at [874, 359] on div "biased" at bounding box center [858, 360] width 121 height 43
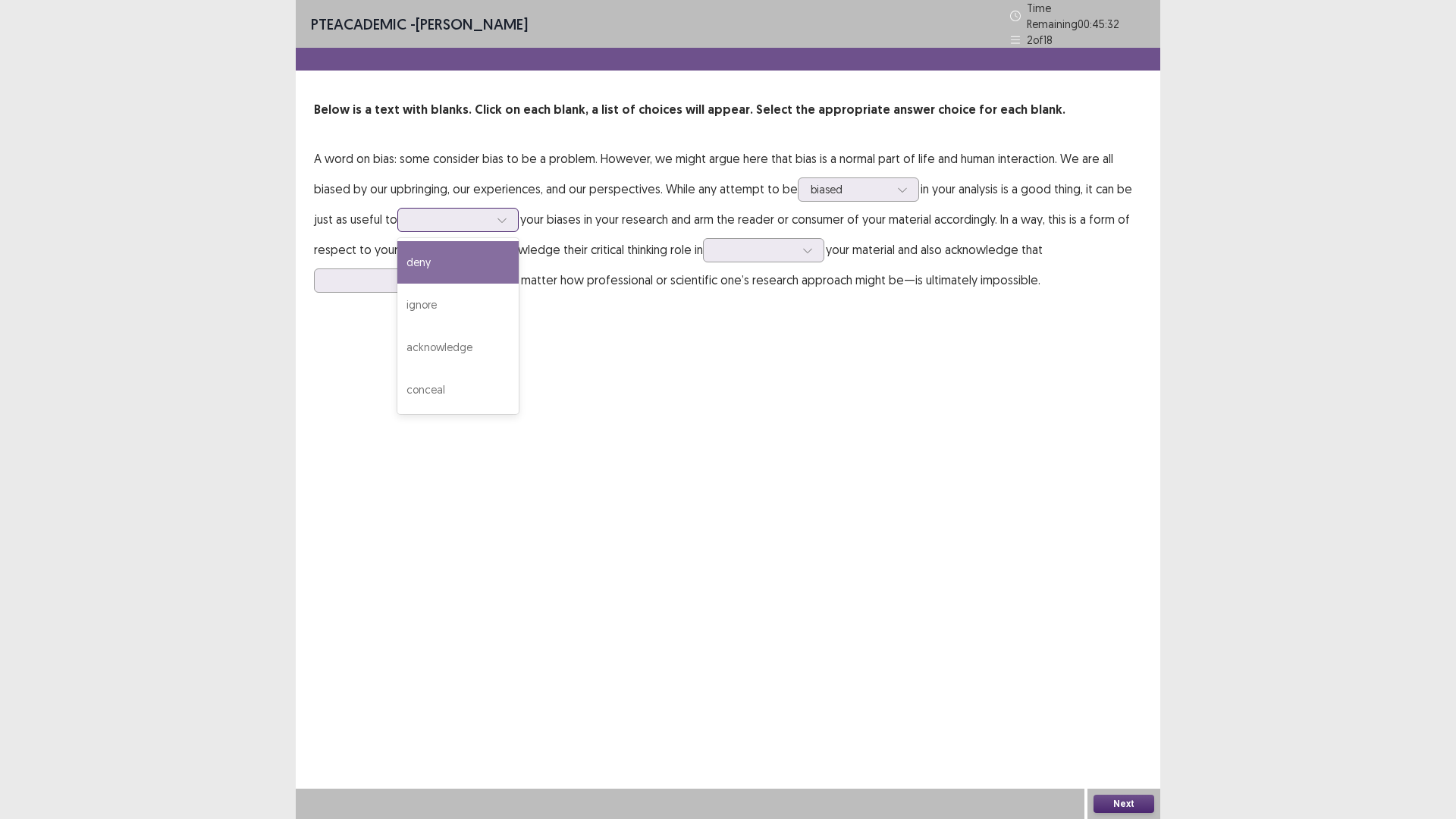
click at [497, 217] on icon at bounding box center [502, 220] width 10 height 10
click at [485, 341] on div "acknowledge" at bounding box center [458, 348] width 121 height 43
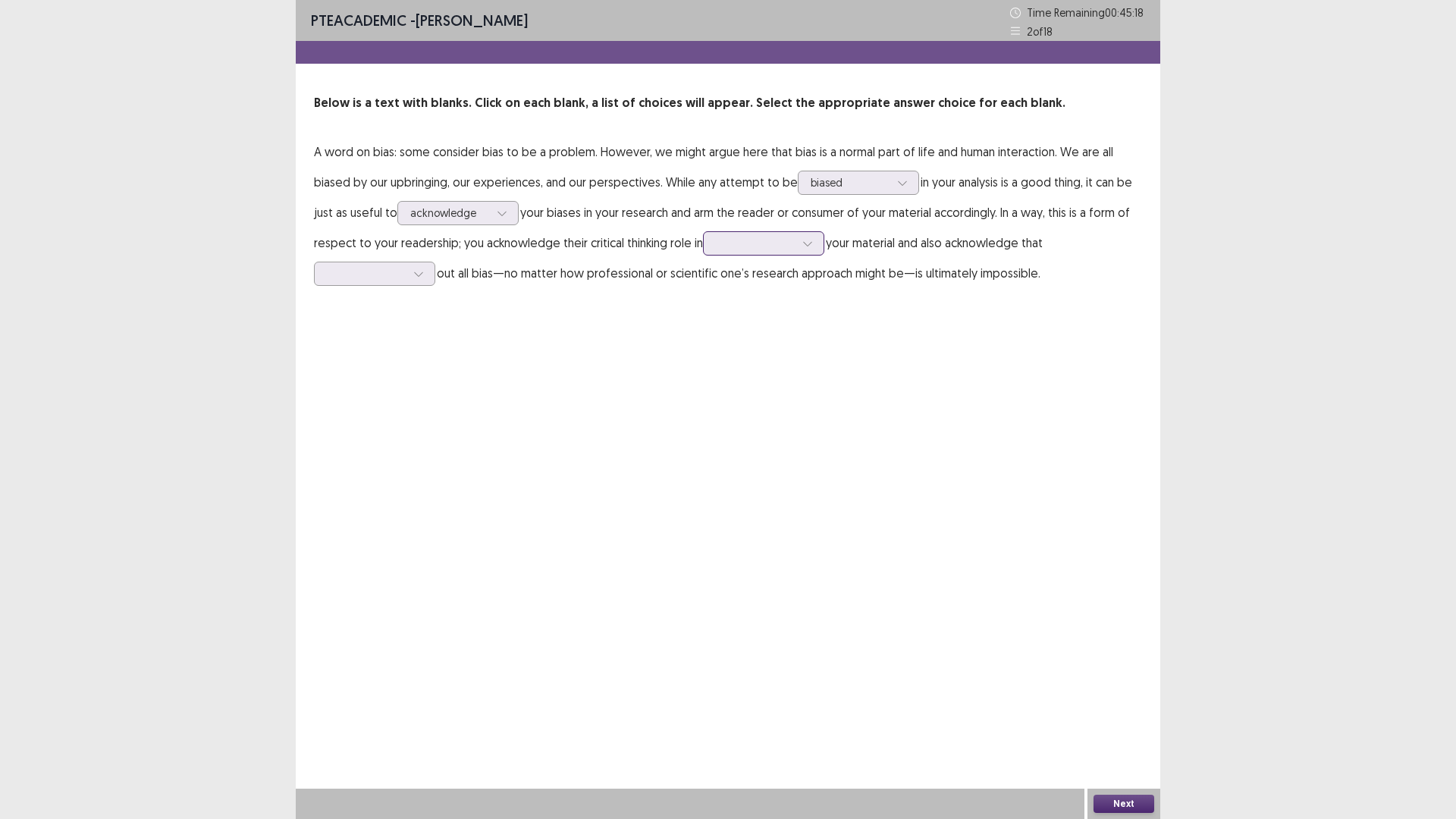
click at [809, 248] on icon at bounding box center [808, 243] width 10 height 10
click at [770, 338] on div "rejecting" at bounding box center [763, 328] width 121 height 43
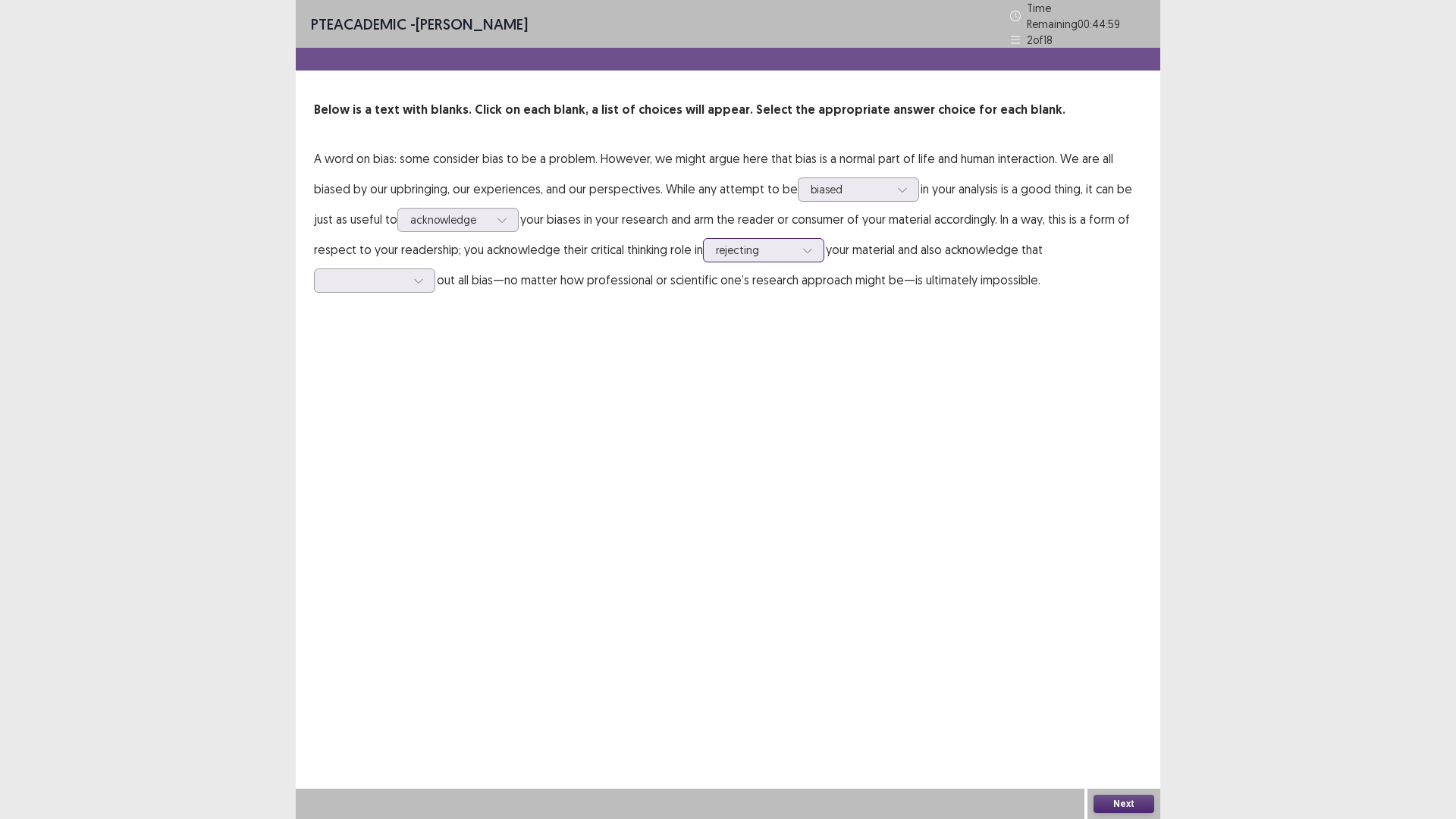
click at [809, 239] on div at bounding box center [807, 250] width 23 height 23
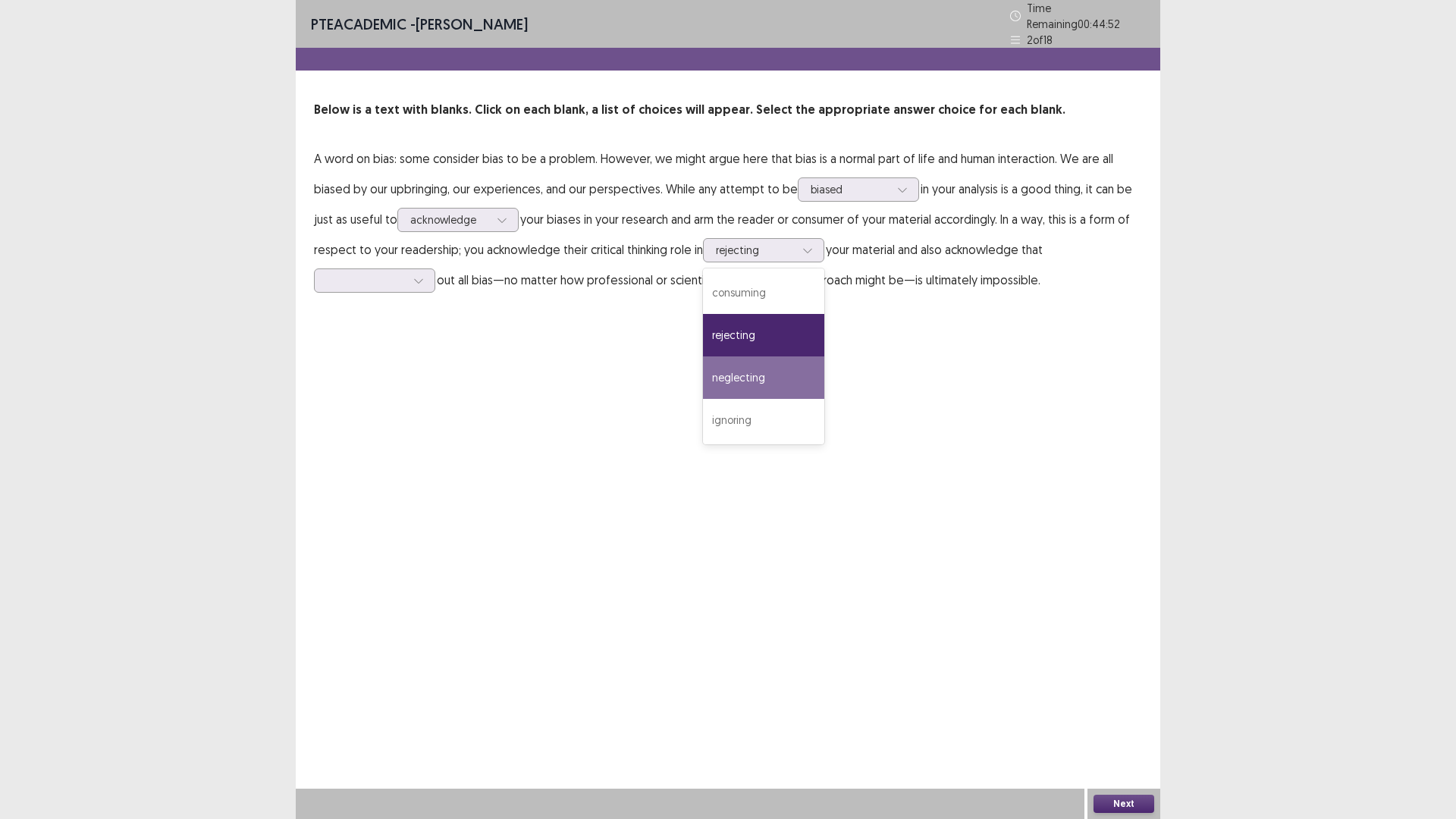
click at [882, 372] on div "PTE academic - [PERSON_NAME] Time Remaining 00 : 44 : 52 2 of 18 Below is a tex…" at bounding box center [728, 409] width 864 height 819
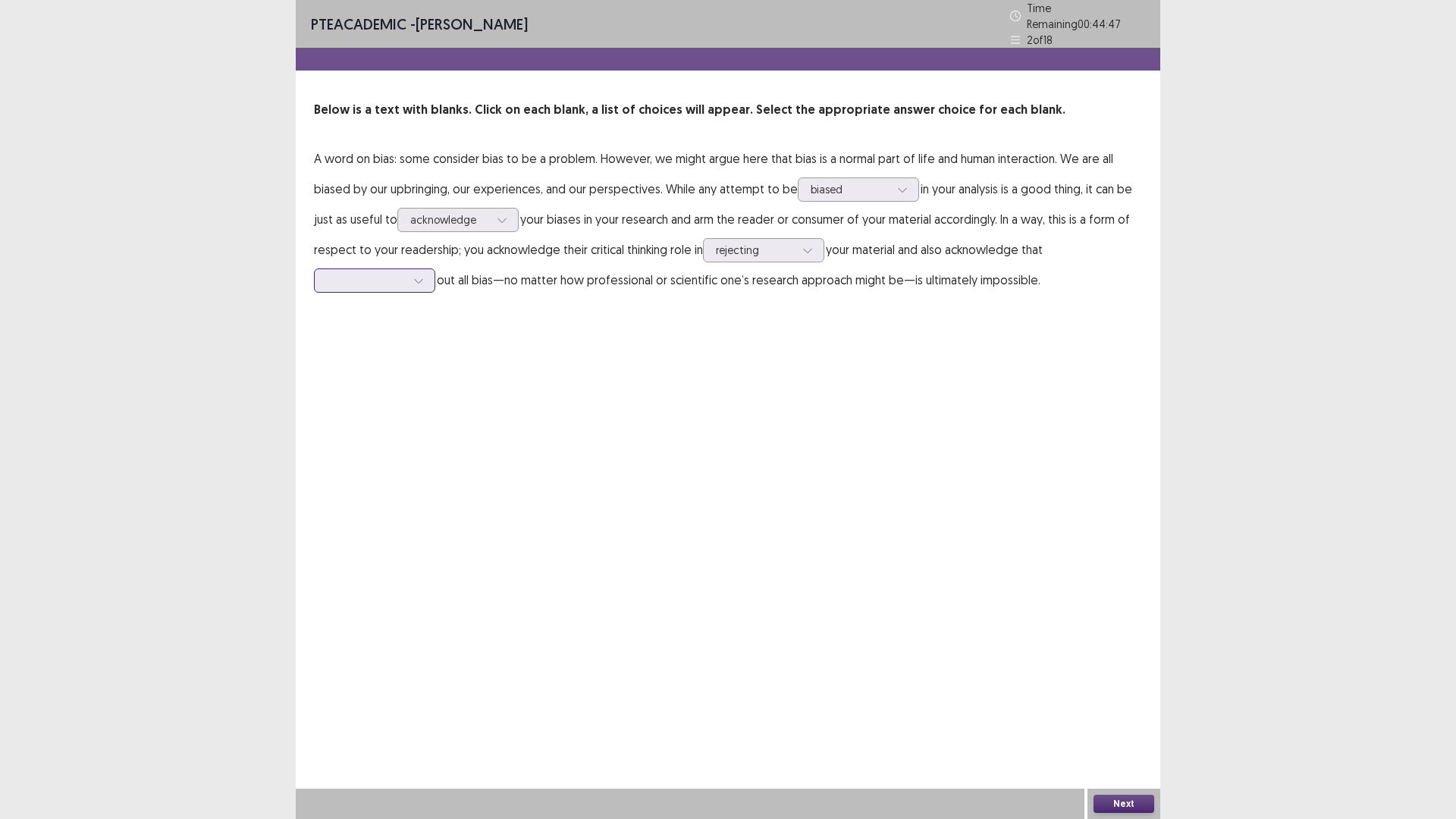
click at [418, 275] on icon at bounding box center [418, 280] width 10 height 10
click at [402, 320] on div "finding" at bounding box center [374, 323] width 121 height 43
click at [1132, 715] on button "Next" at bounding box center [1123, 804] width 60 height 18
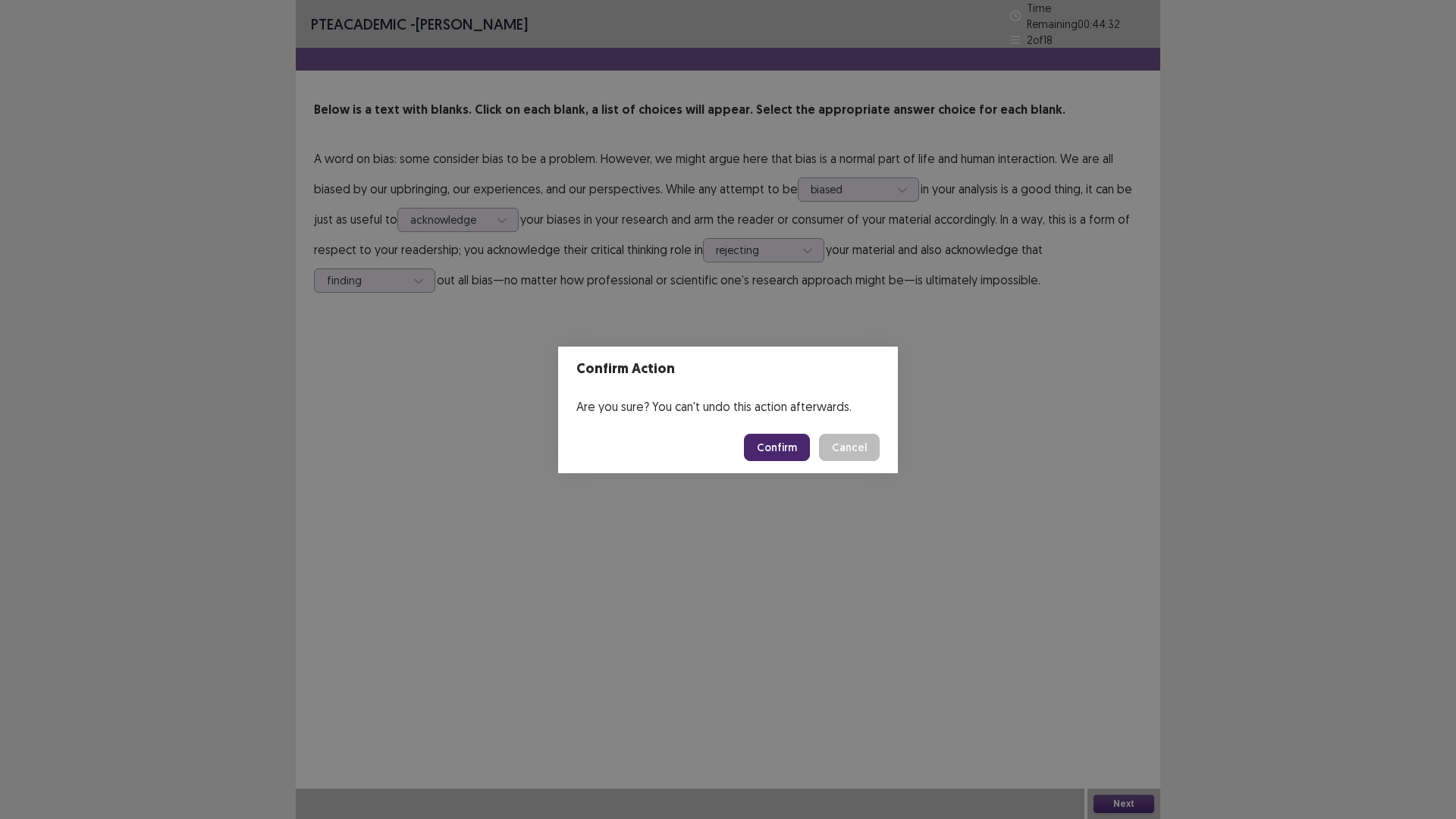
click at [780, 444] on button "Confirm" at bounding box center [776, 447] width 66 height 27
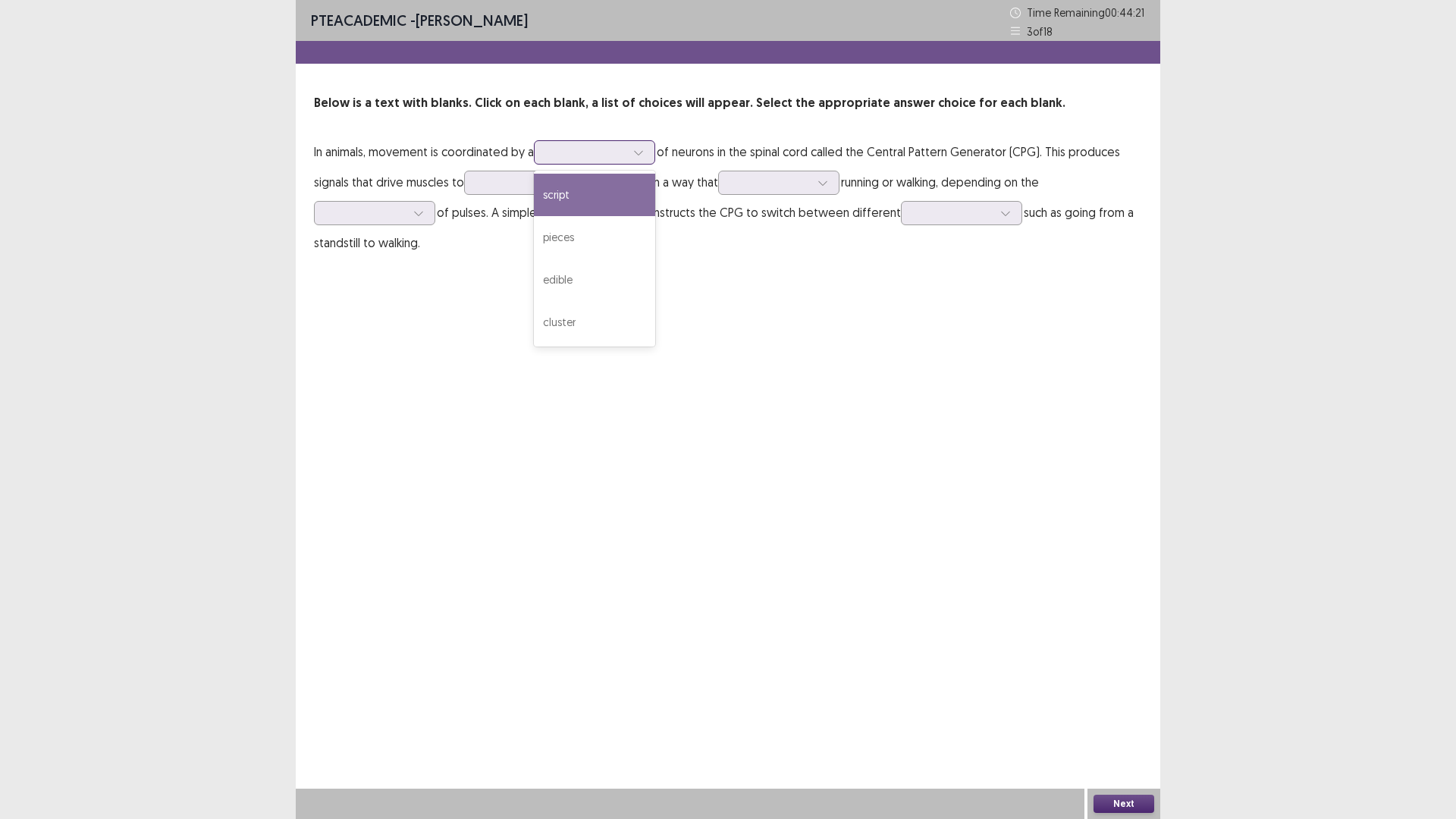
click at [644, 153] on icon at bounding box center [638, 153] width 10 height 10
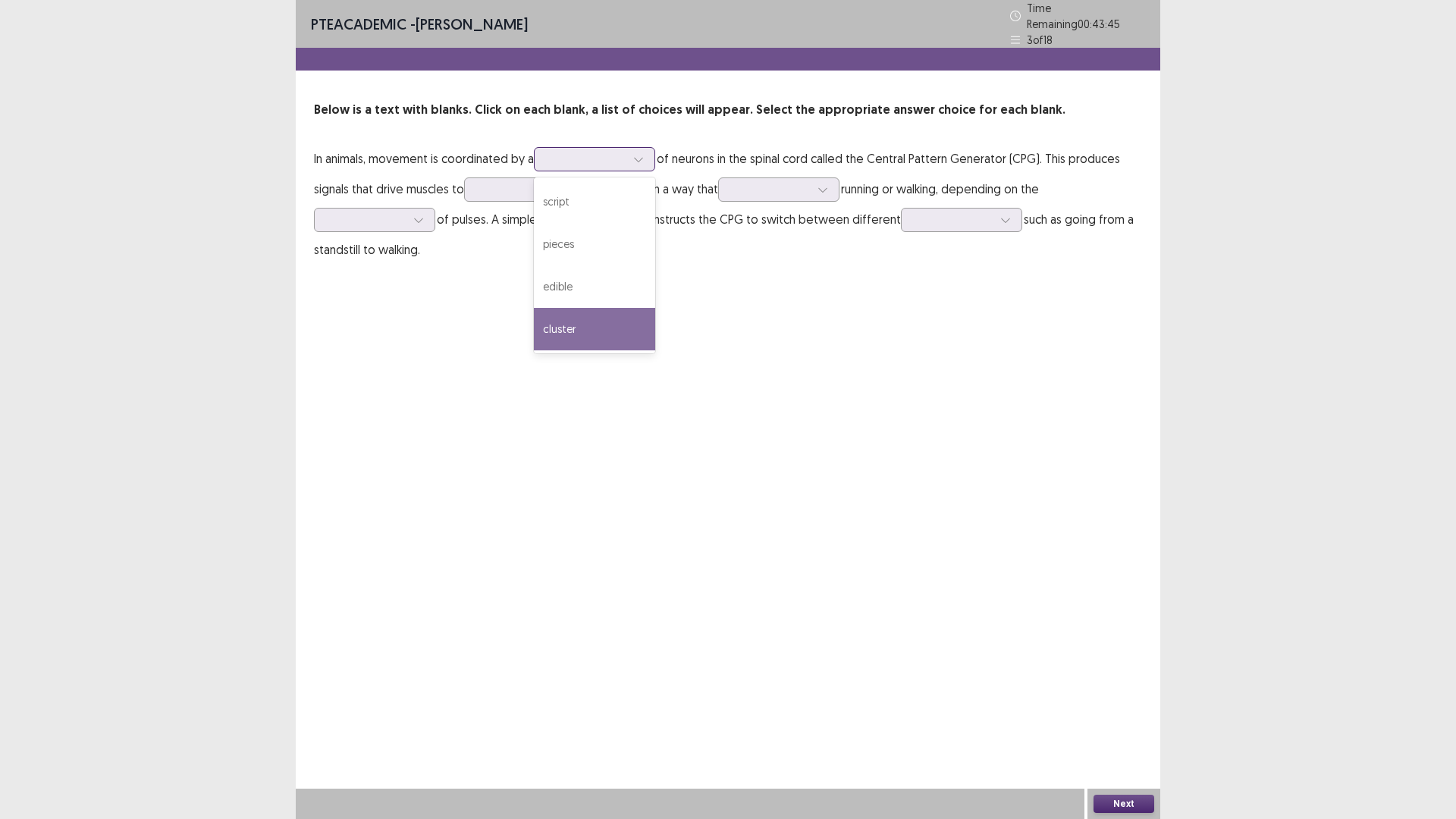
click at [597, 314] on div "cluster" at bounding box center [594, 329] width 121 height 43
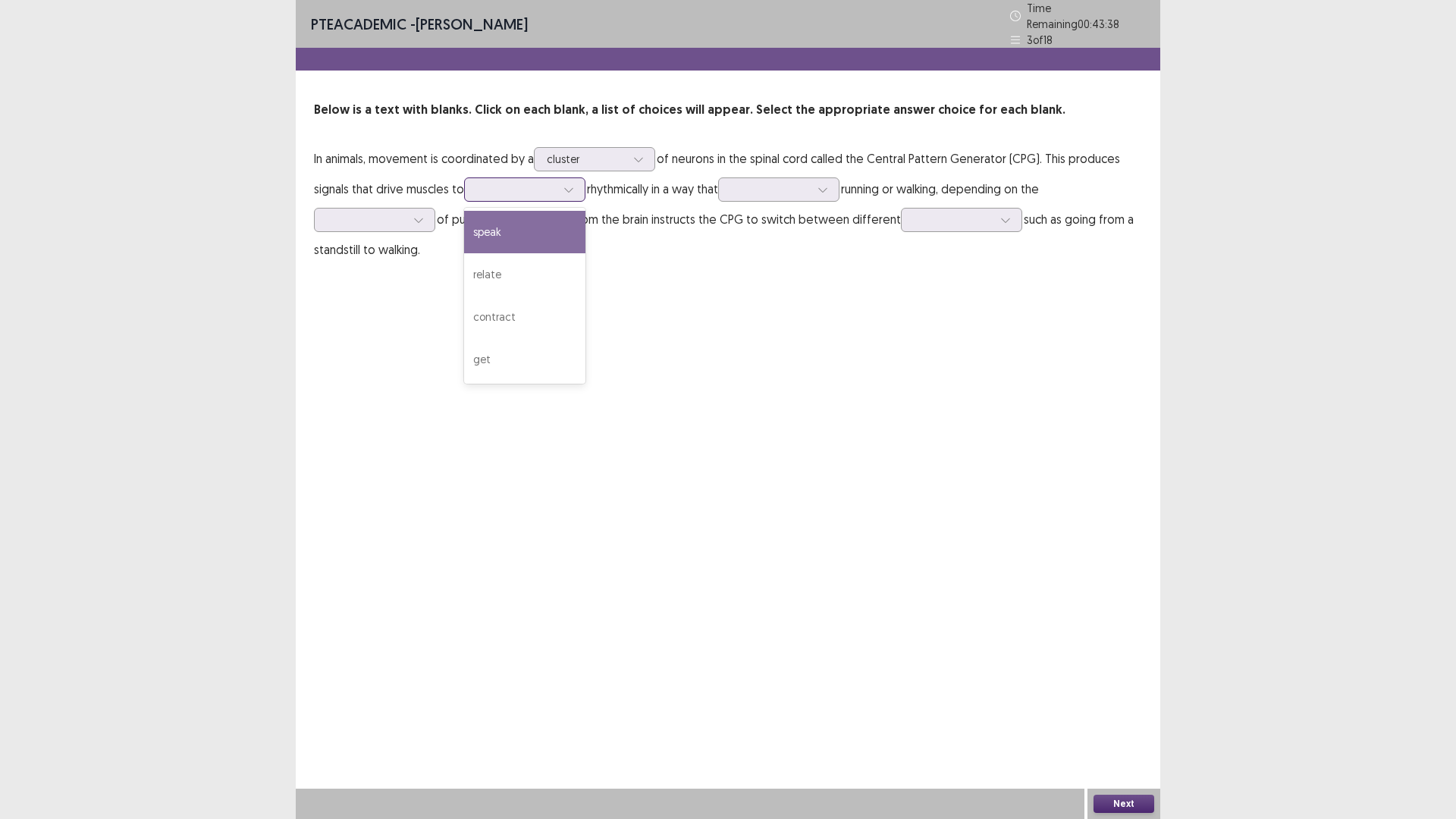
click at [567, 184] on icon at bounding box center [568, 189] width 10 height 10
click at [547, 354] on div "get" at bounding box center [525, 360] width 121 height 43
click at [828, 187] on icon at bounding box center [822, 189] width 10 height 10
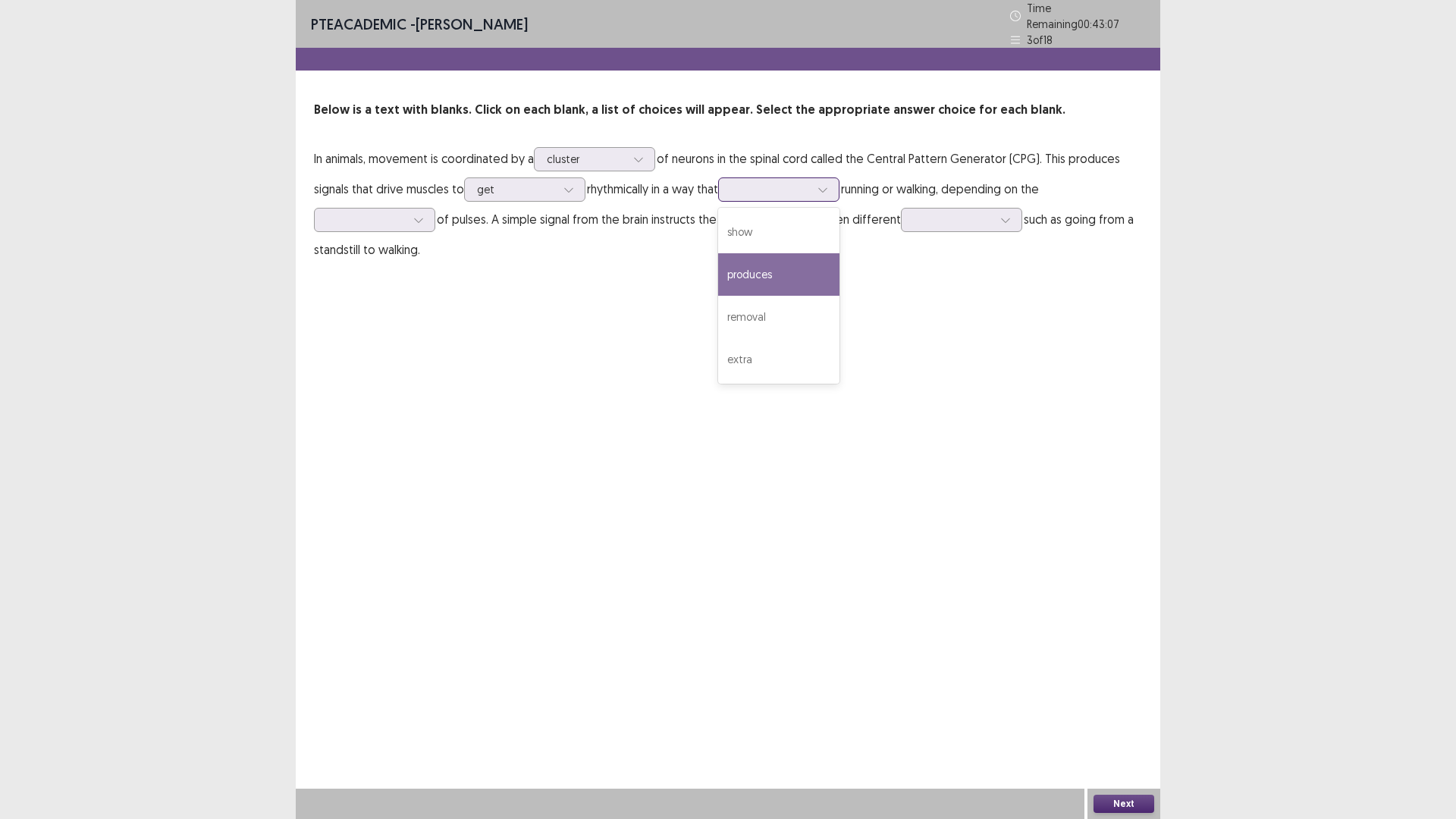
click at [820, 265] on div "produces" at bounding box center [779, 274] width 121 height 43
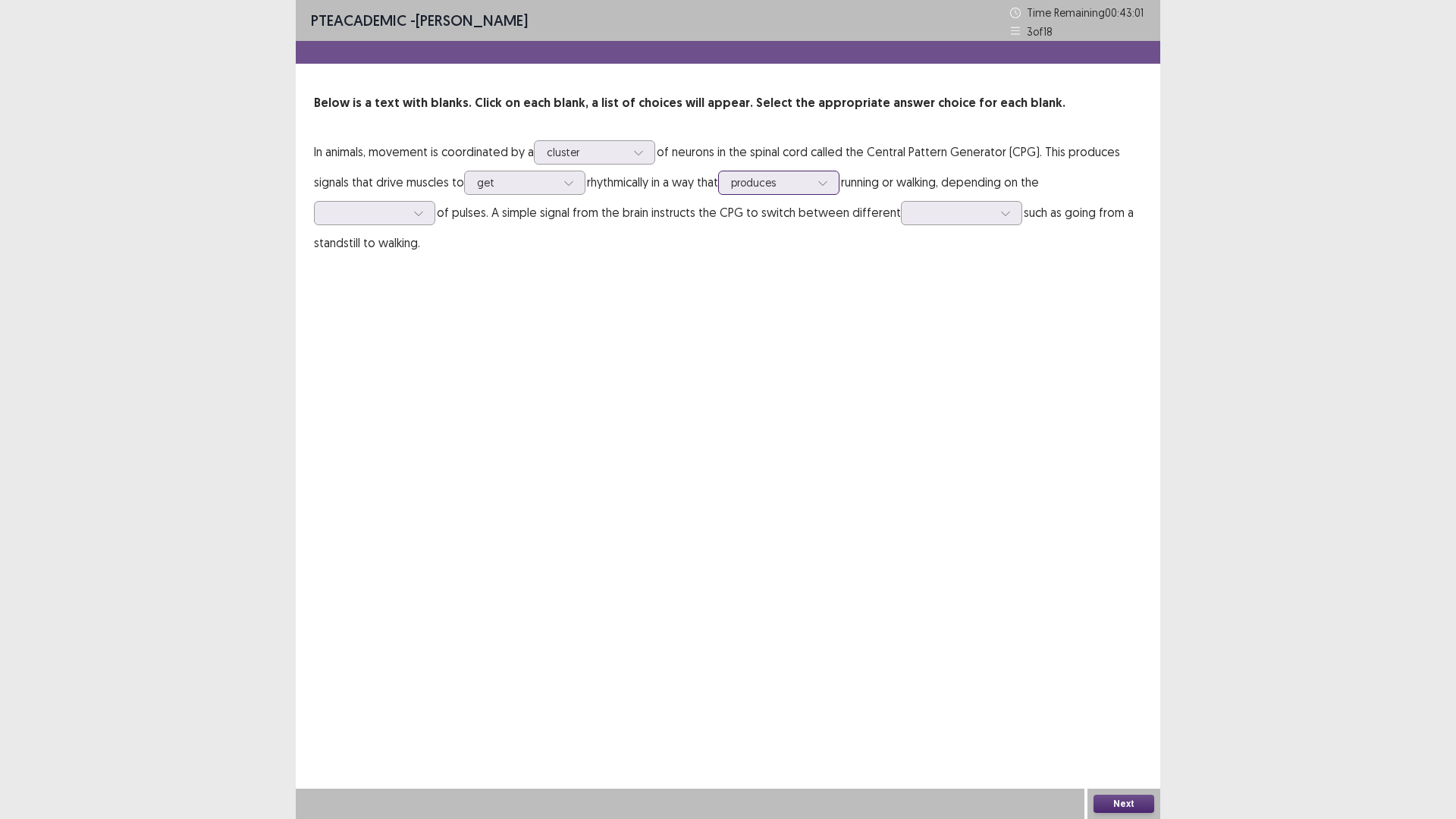
click at [828, 182] on icon at bounding box center [822, 182] width 10 height 10
click at [818, 211] on div "show" at bounding box center [779, 225] width 121 height 43
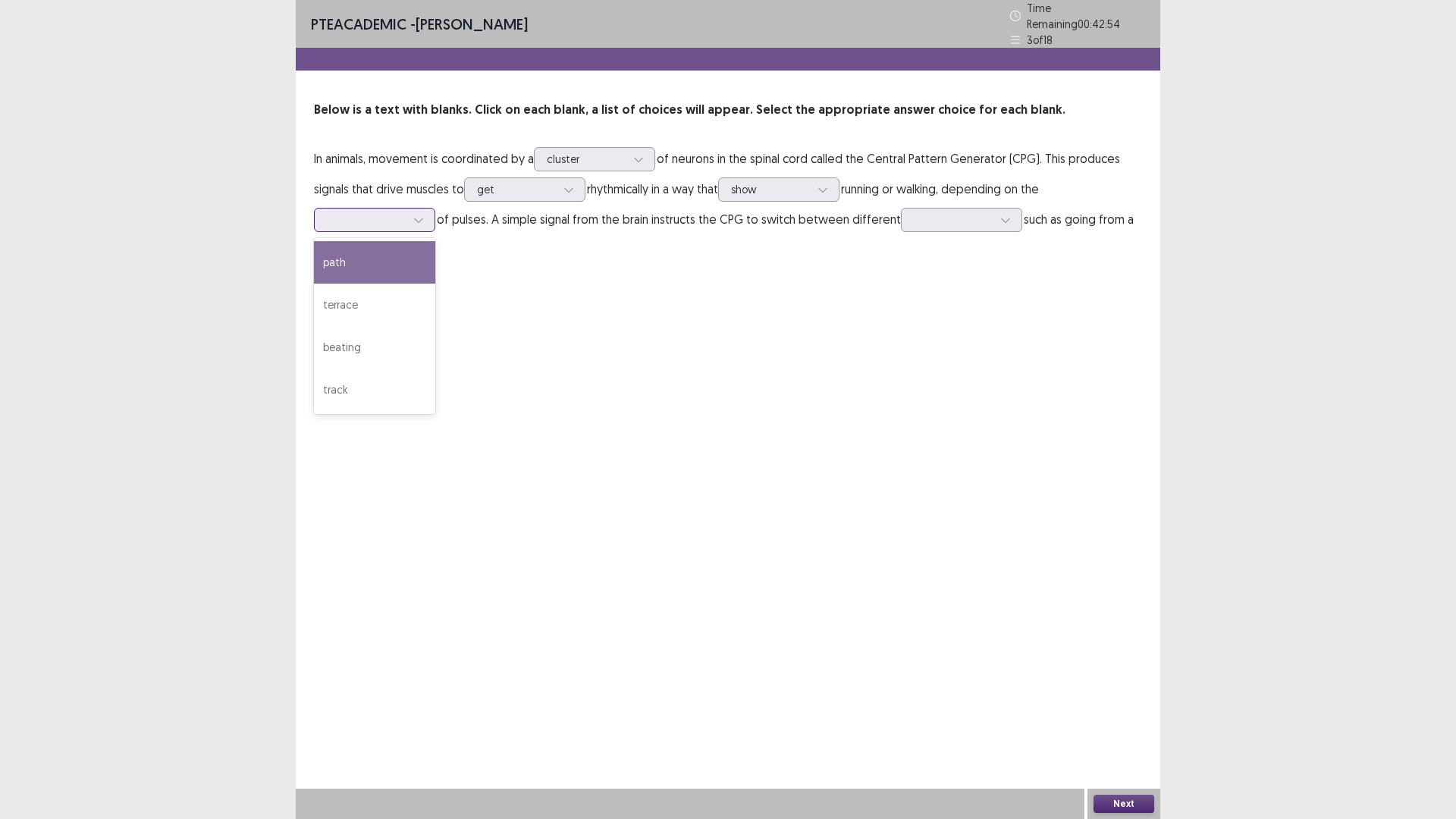
click at [414, 215] on icon at bounding box center [418, 220] width 10 height 10
click at [379, 251] on div "path" at bounding box center [374, 262] width 121 height 43
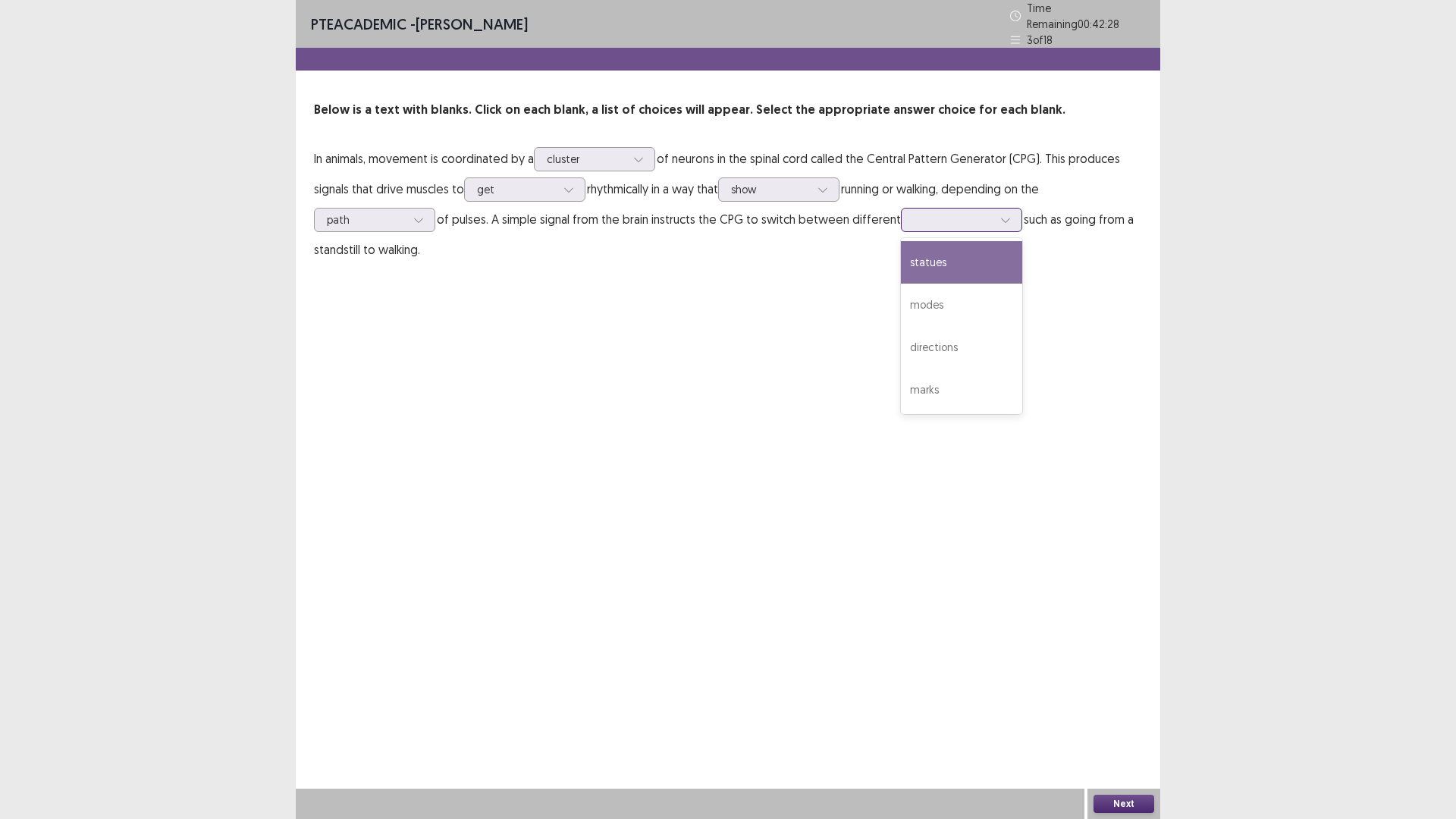
click at [1001, 215] on icon at bounding box center [1005, 220] width 10 height 10
click at [962, 349] on div "directions" at bounding box center [961, 348] width 121 height 43
click at [1119, 715] on button "Next" at bounding box center [1123, 804] width 60 height 18
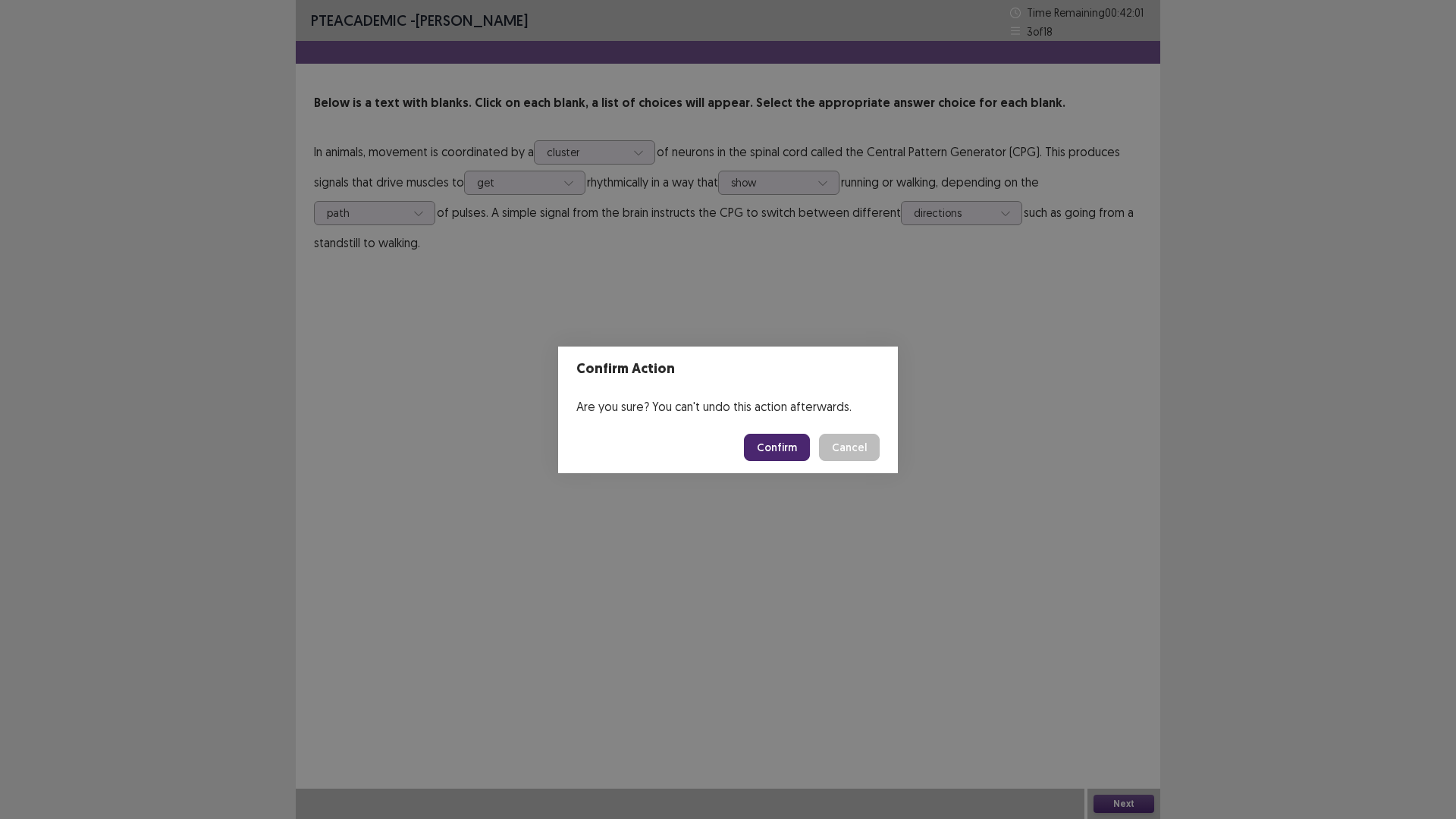
click at [783, 451] on button "Confirm" at bounding box center [776, 447] width 66 height 27
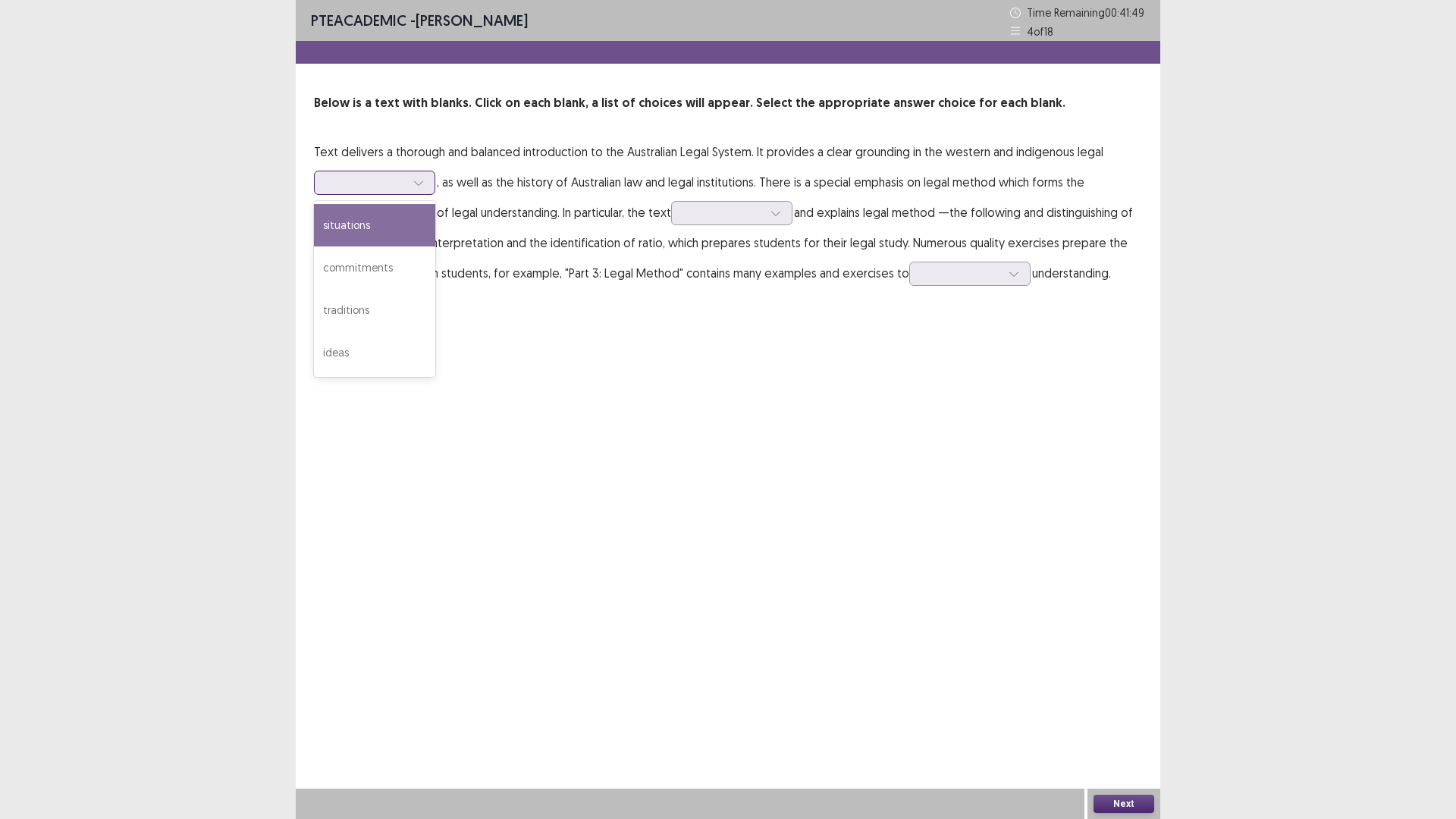
click at [412, 182] on div at bounding box center [418, 182] width 23 height 23
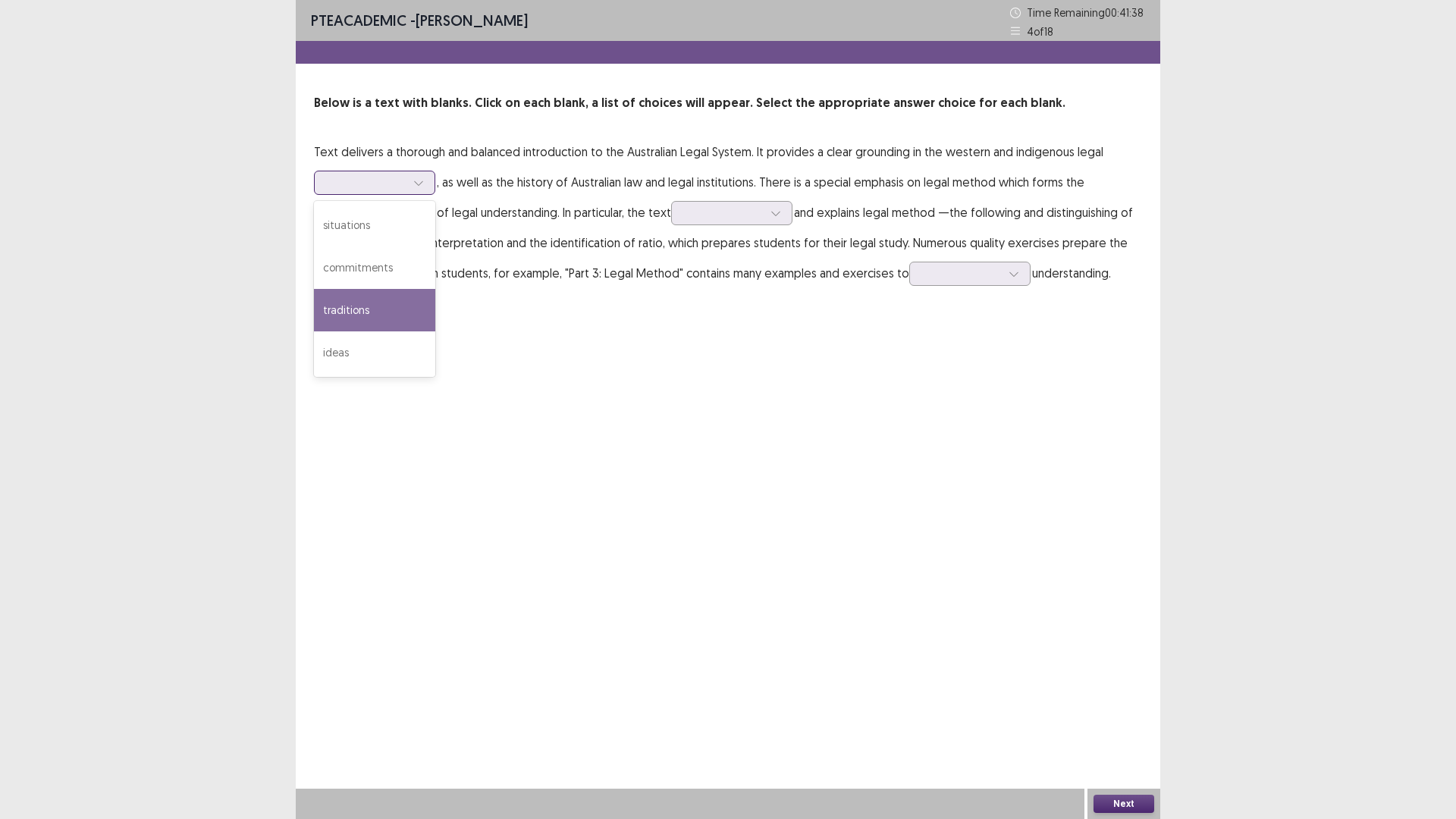
click at [415, 302] on div "traditions" at bounding box center [374, 310] width 121 height 43
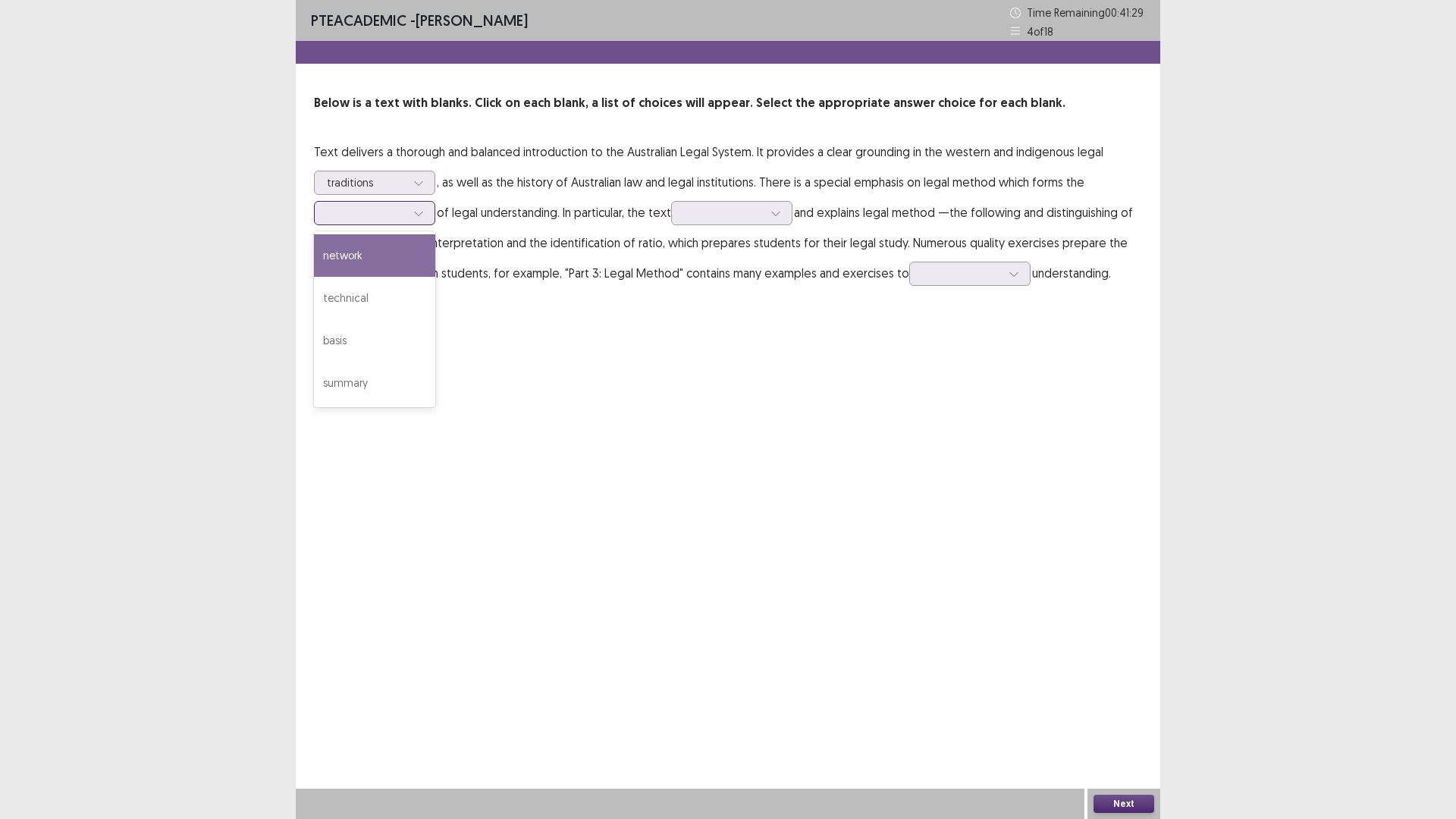
click at [417, 211] on icon at bounding box center [418, 213] width 10 height 10
click at [378, 298] on div "technical" at bounding box center [374, 298] width 121 height 43
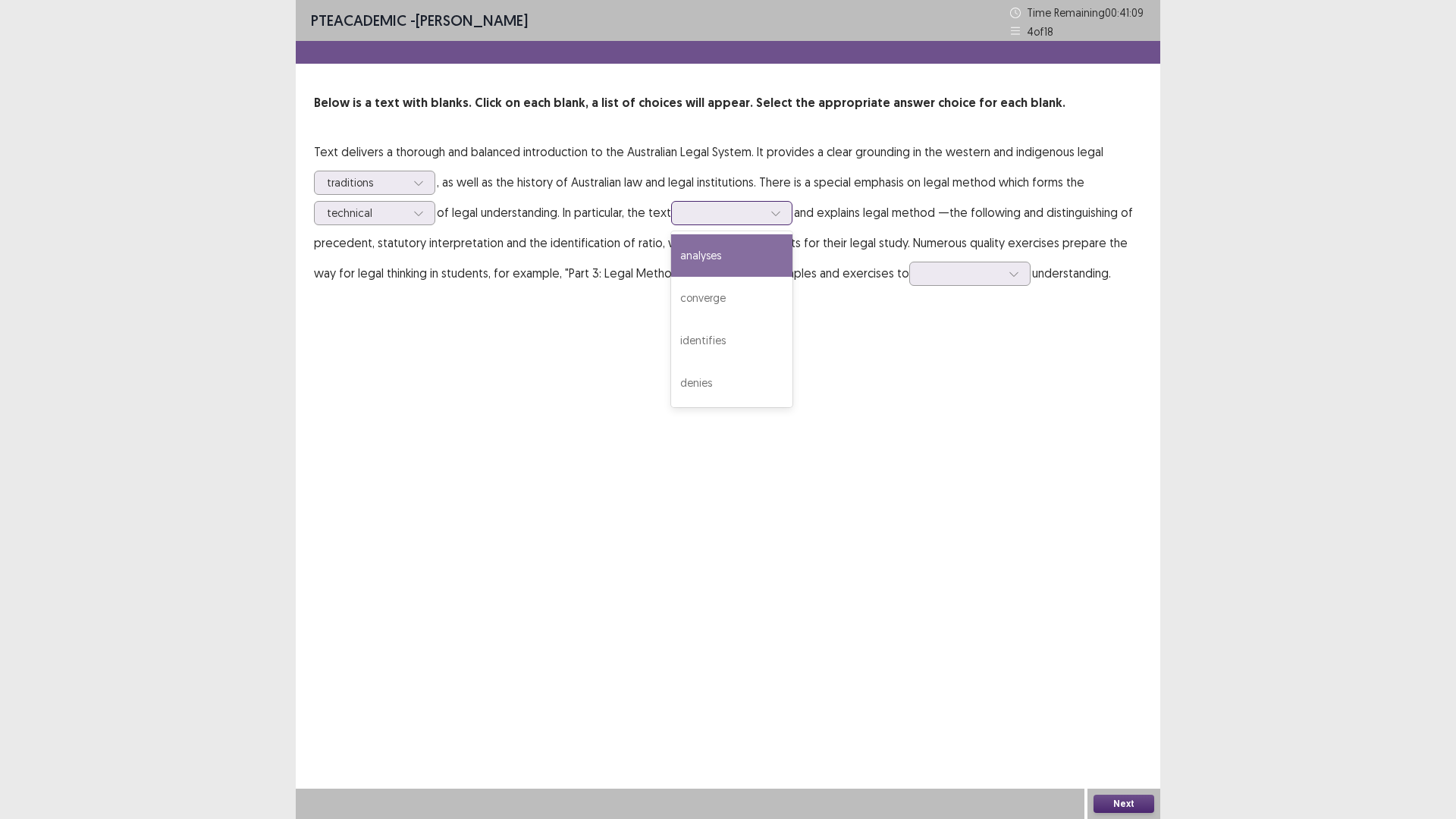
click at [778, 211] on icon at bounding box center [775, 213] width 10 height 10
click at [725, 248] on div "analyses" at bounding box center [732, 256] width 121 height 43
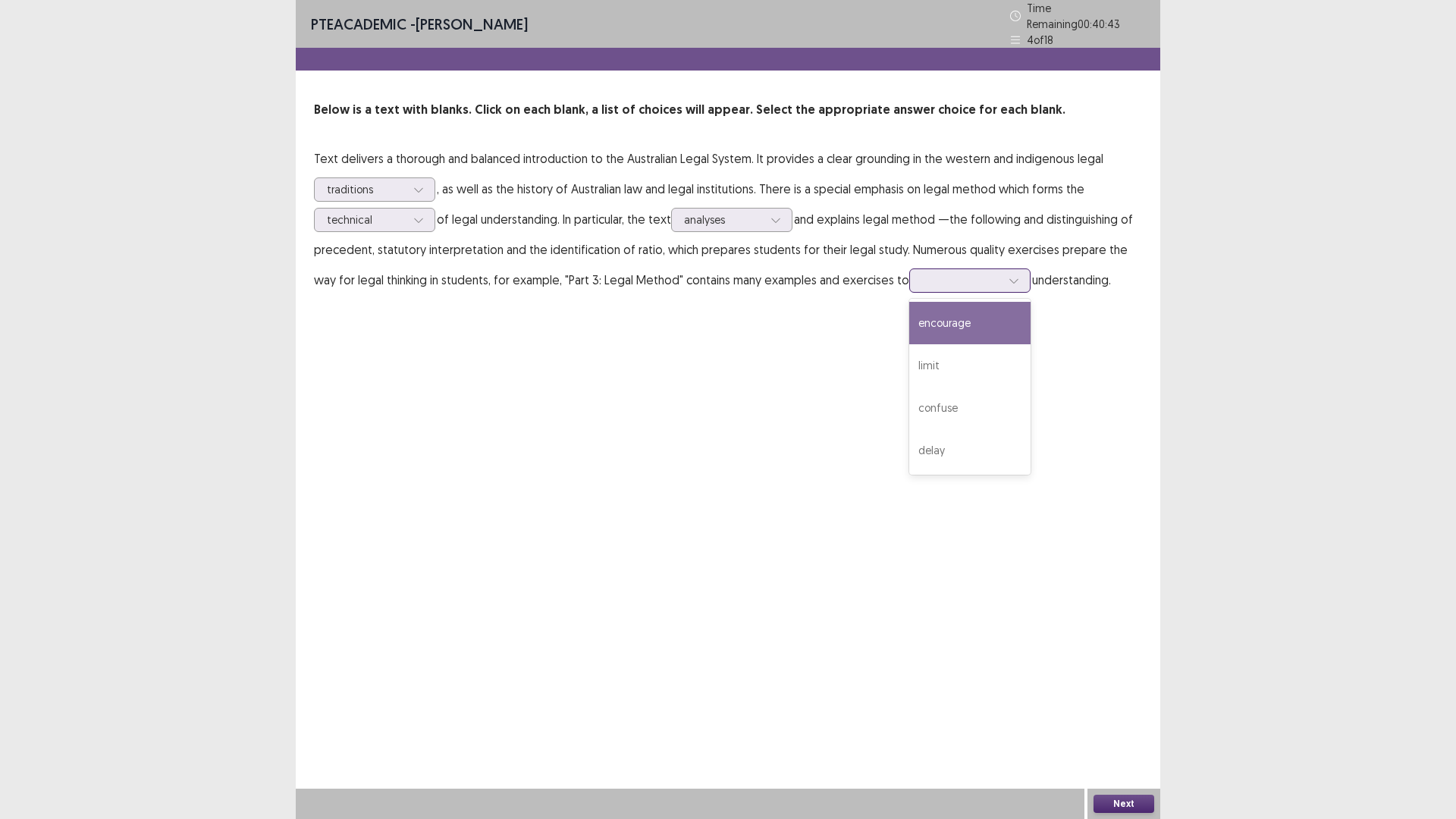
click at [1009, 275] on icon at bounding box center [1014, 280] width 10 height 10
click at [970, 320] on div "encourage" at bounding box center [970, 323] width 121 height 43
click at [1128, 715] on button "Next" at bounding box center [1123, 804] width 60 height 18
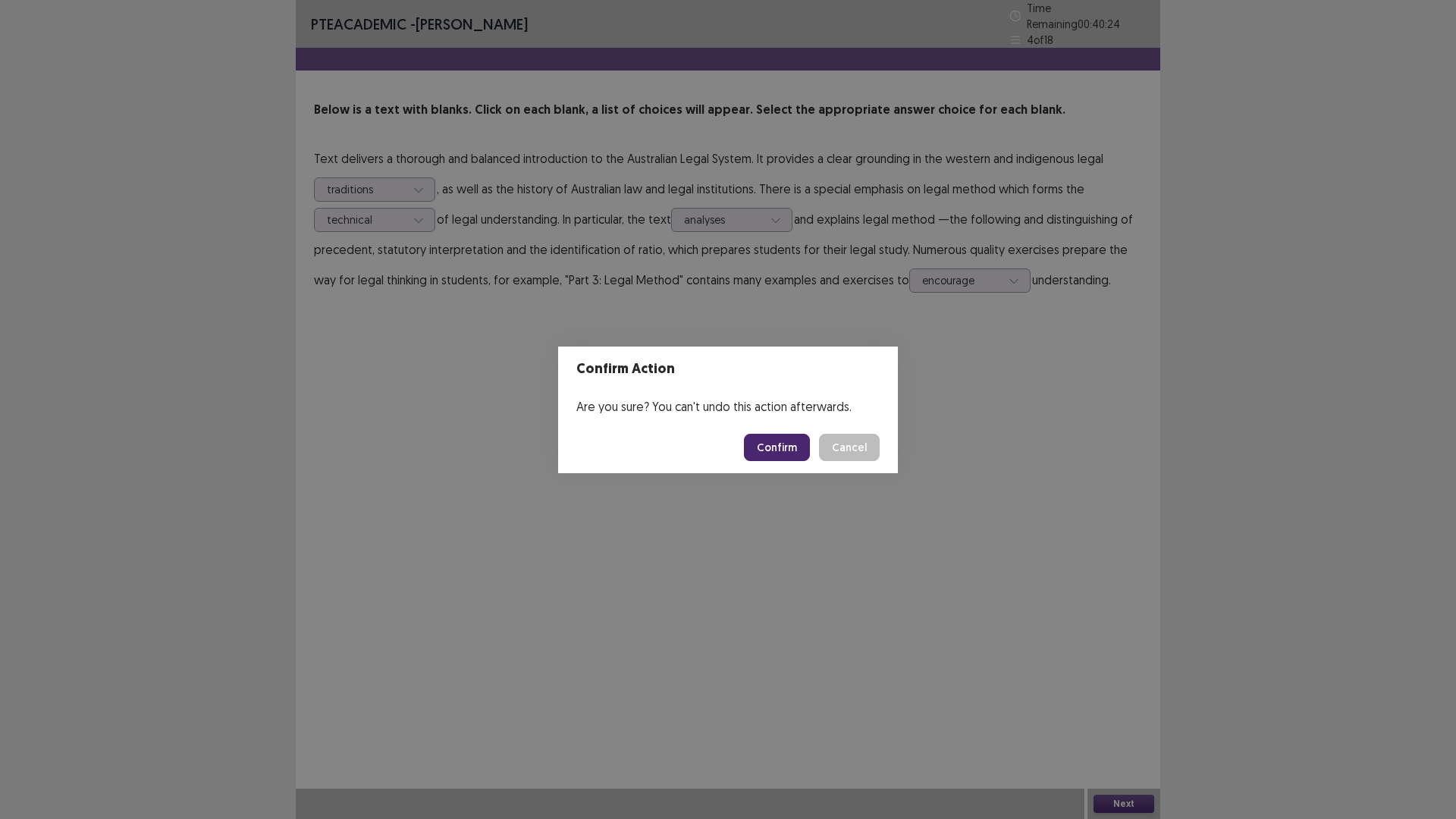
click at [777, 441] on button "Confirm" at bounding box center [776, 447] width 66 height 27
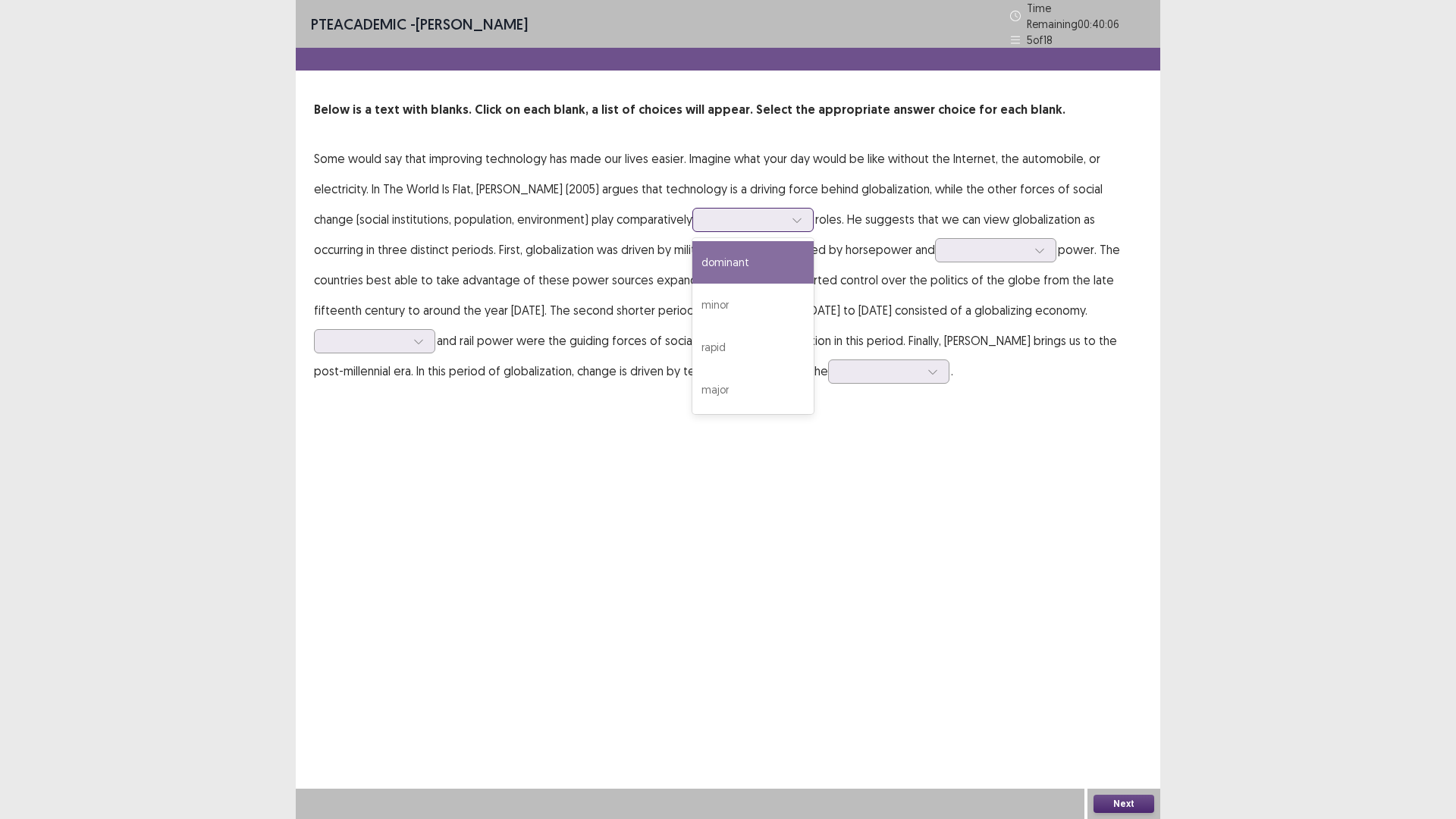
click at [803, 215] on icon at bounding box center [797, 220] width 10 height 10
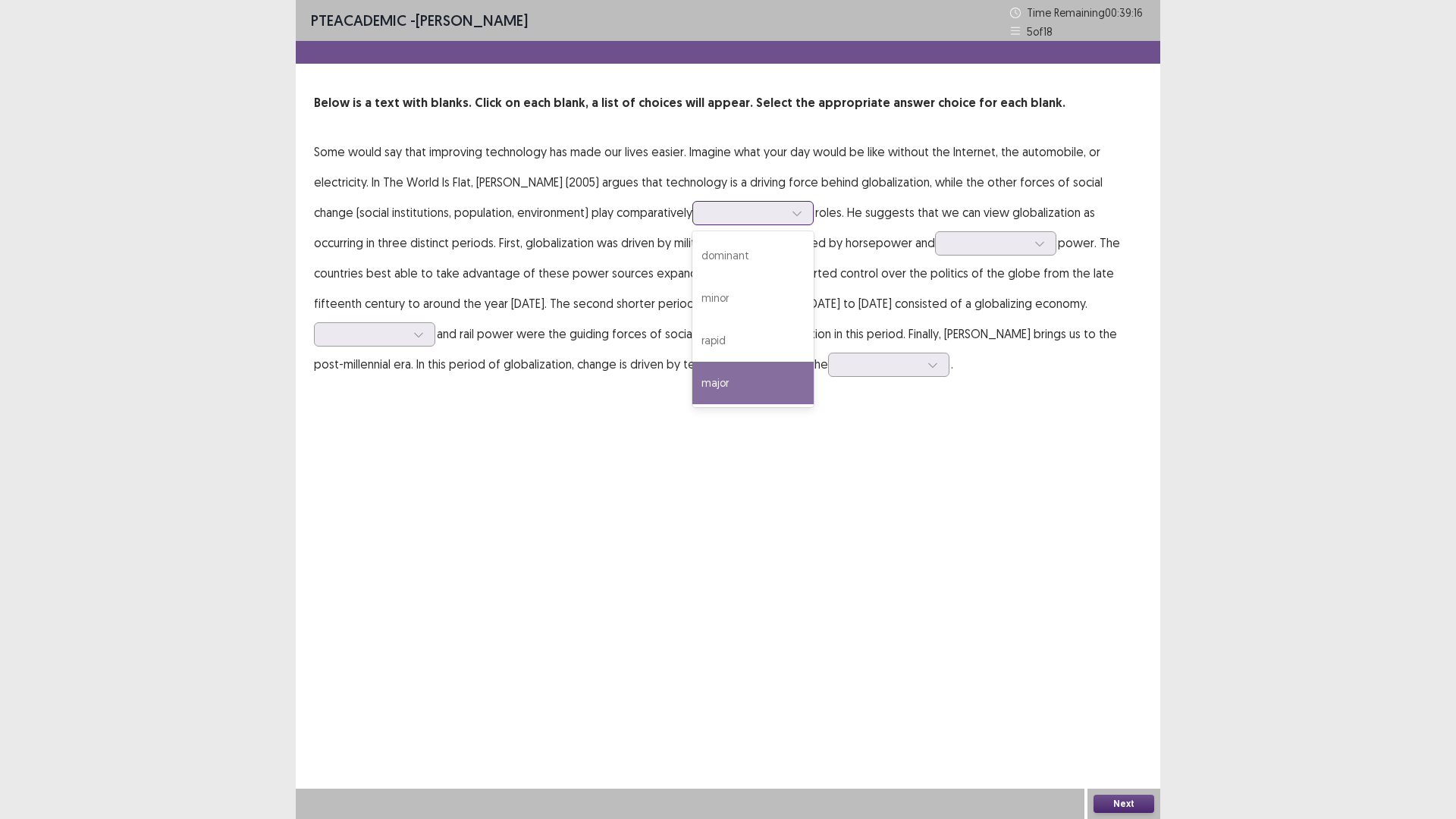
click at [745, 378] on div "major" at bounding box center [752, 383] width 121 height 43
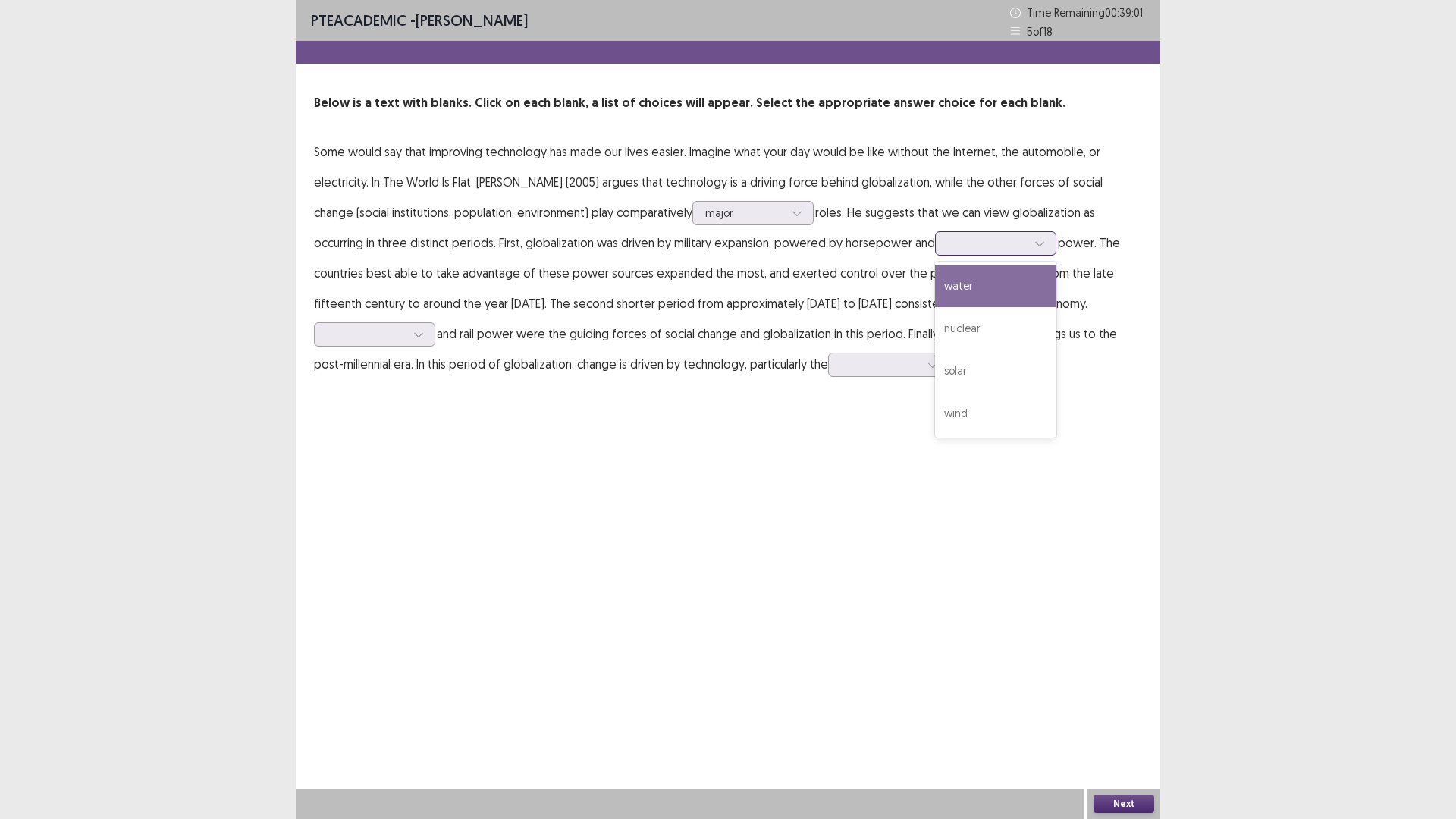
click at [1035, 243] on icon at bounding box center [1039, 243] width 10 height 10
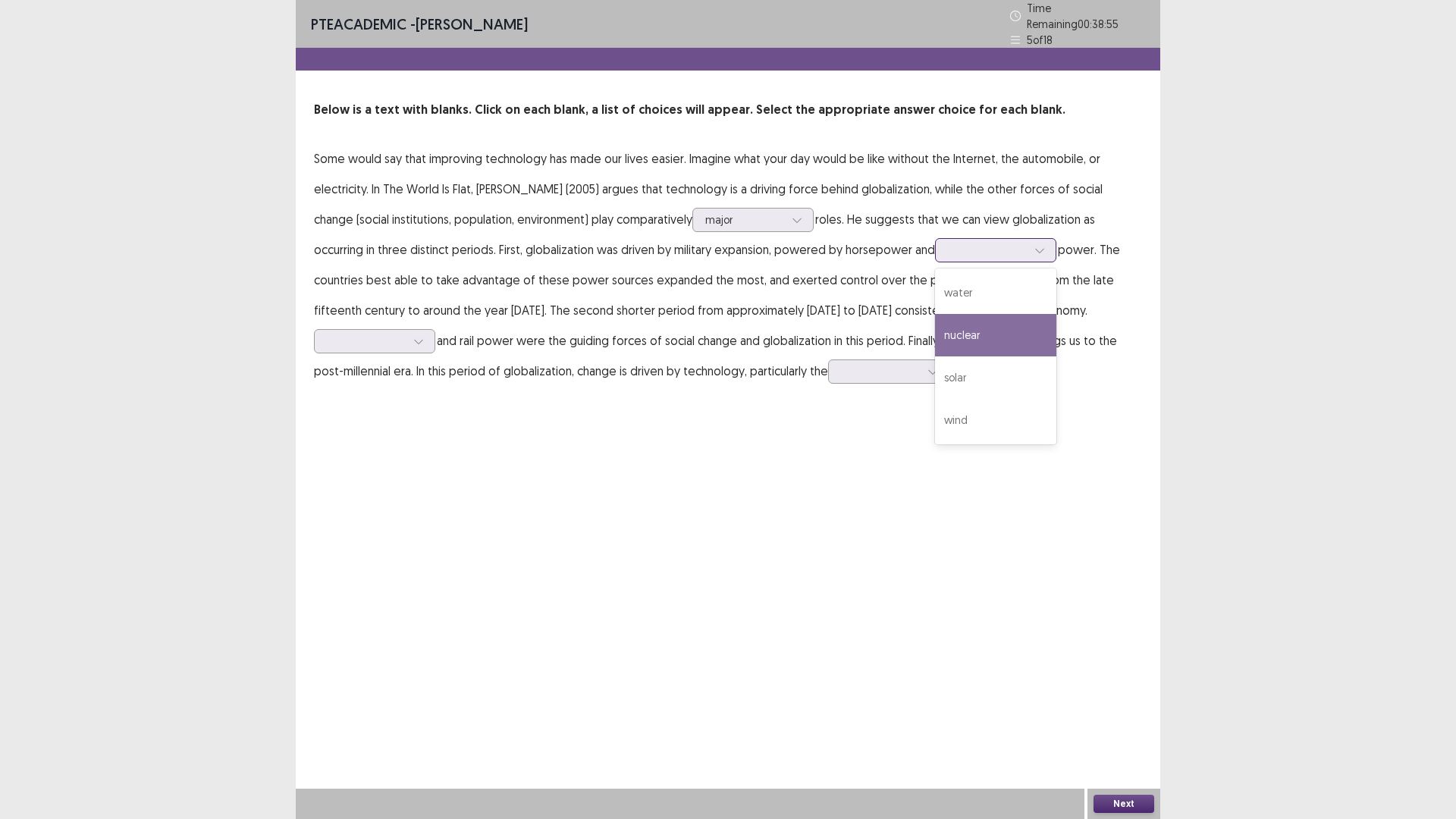
click at [1026, 318] on div "nuclear" at bounding box center [995, 335] width 121 height 43
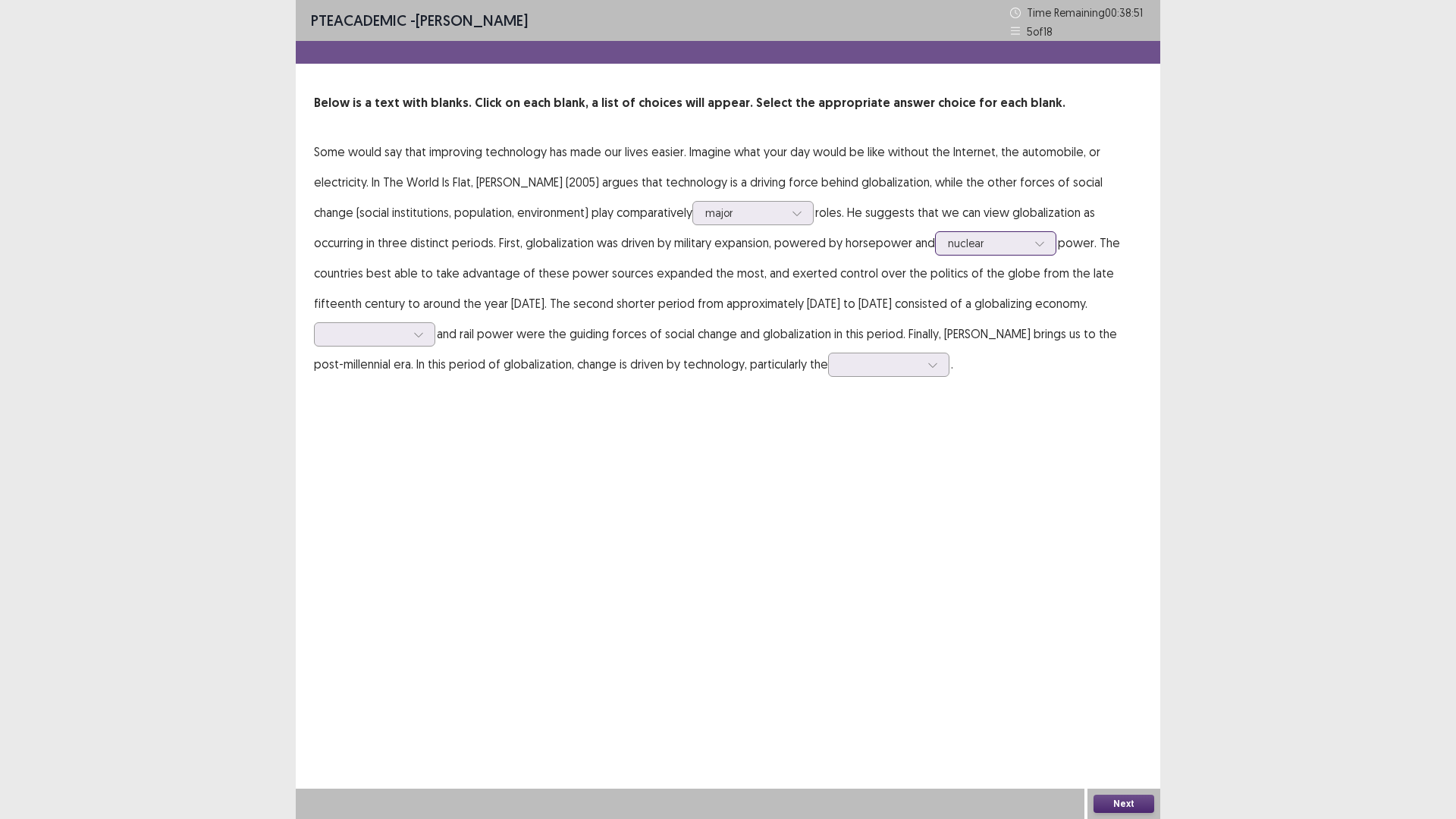
click at [1032, 245] on div at bounding box center [1039, 243] width 23 height 23
click at [984, 360] on div "solar" at bounding box center [995, 371] width 121 height 43
click at [417, 332] on icon at bounding box center [418, 334] width 10 height 10
click at [364, 378] on div "Solar" at bounding box center [374, 377] width 121 height 43
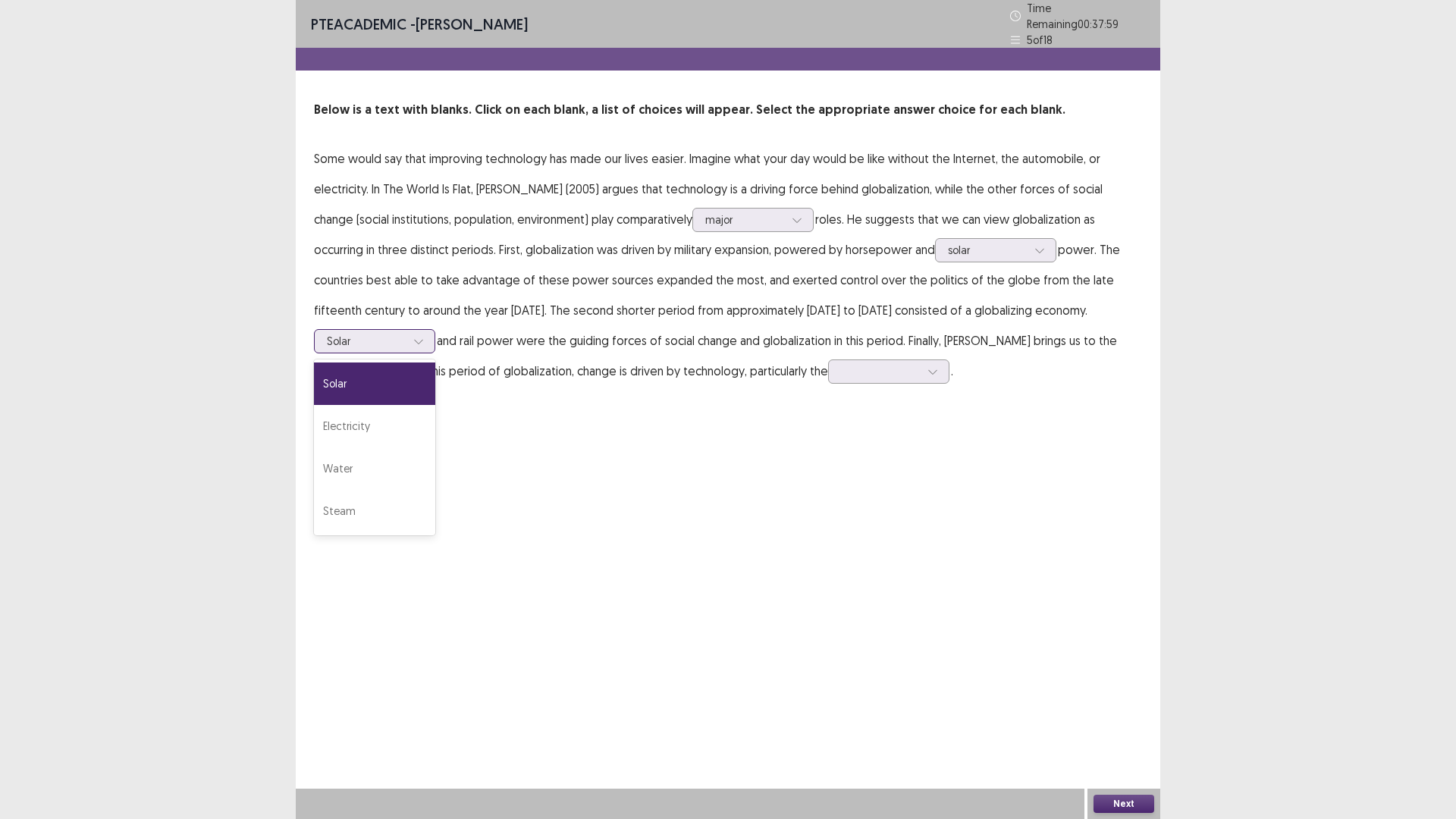
click at [421, 336] on icon at bounding box center [418, 341] width 10 height 10
click at [389, 410] on div "Electricity" at bounding box center [374, 426] width 121 height 43
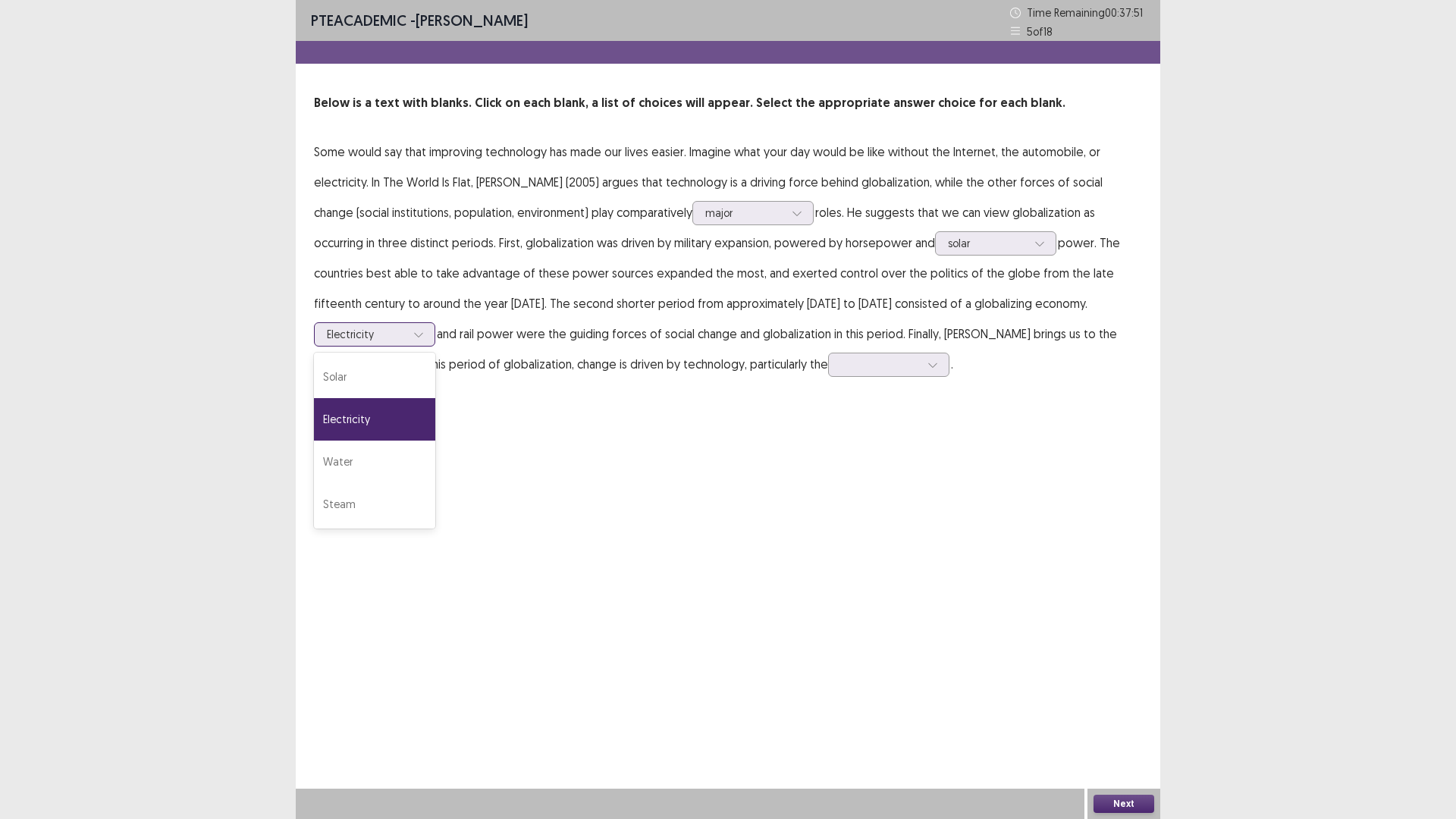
click at [427, 337] on div at bounding box center [418, 334] width 23 height 23
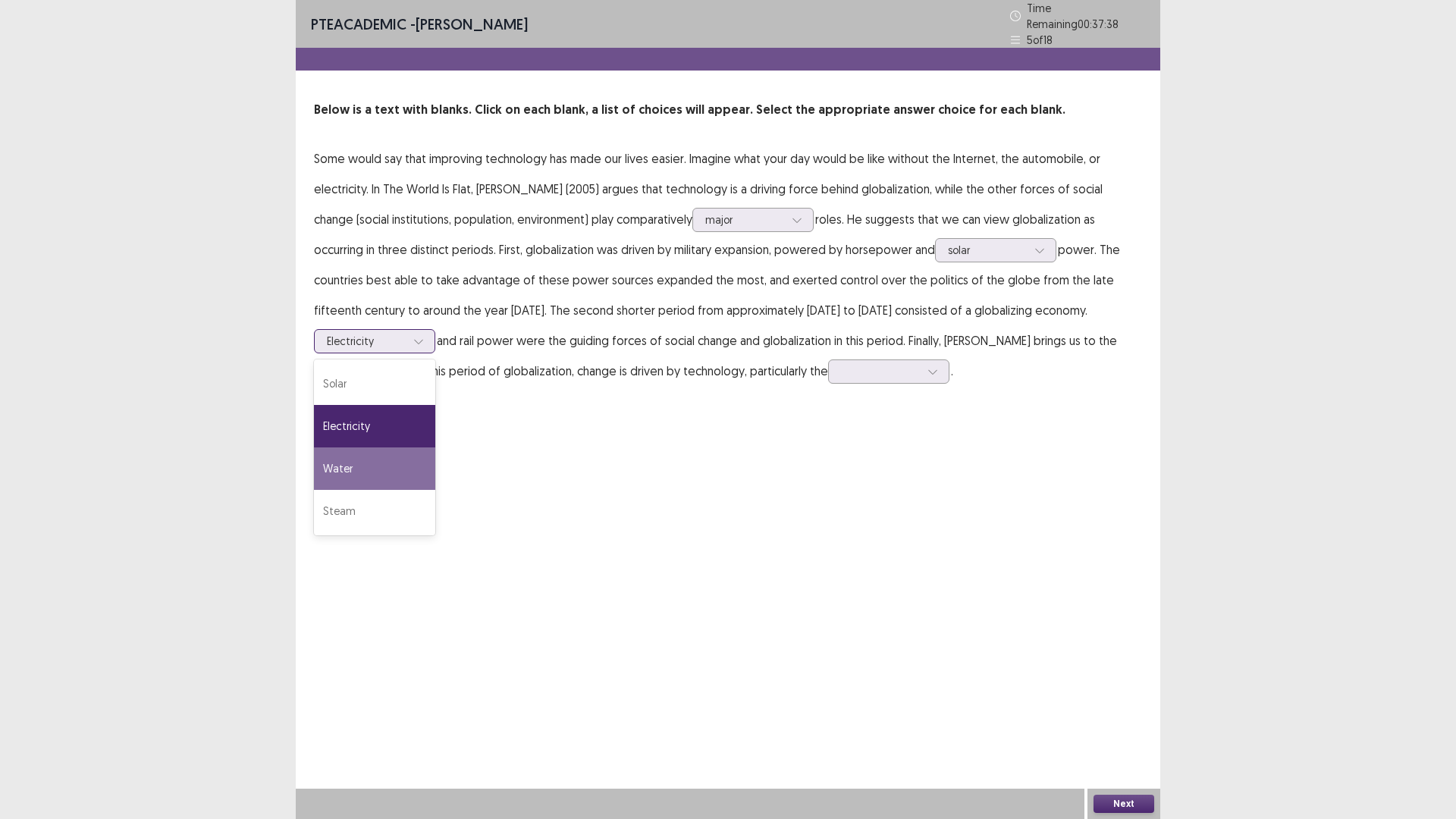
click at [390, 451] on div "Water" at bounding box center [374, 469] width 121 height 43
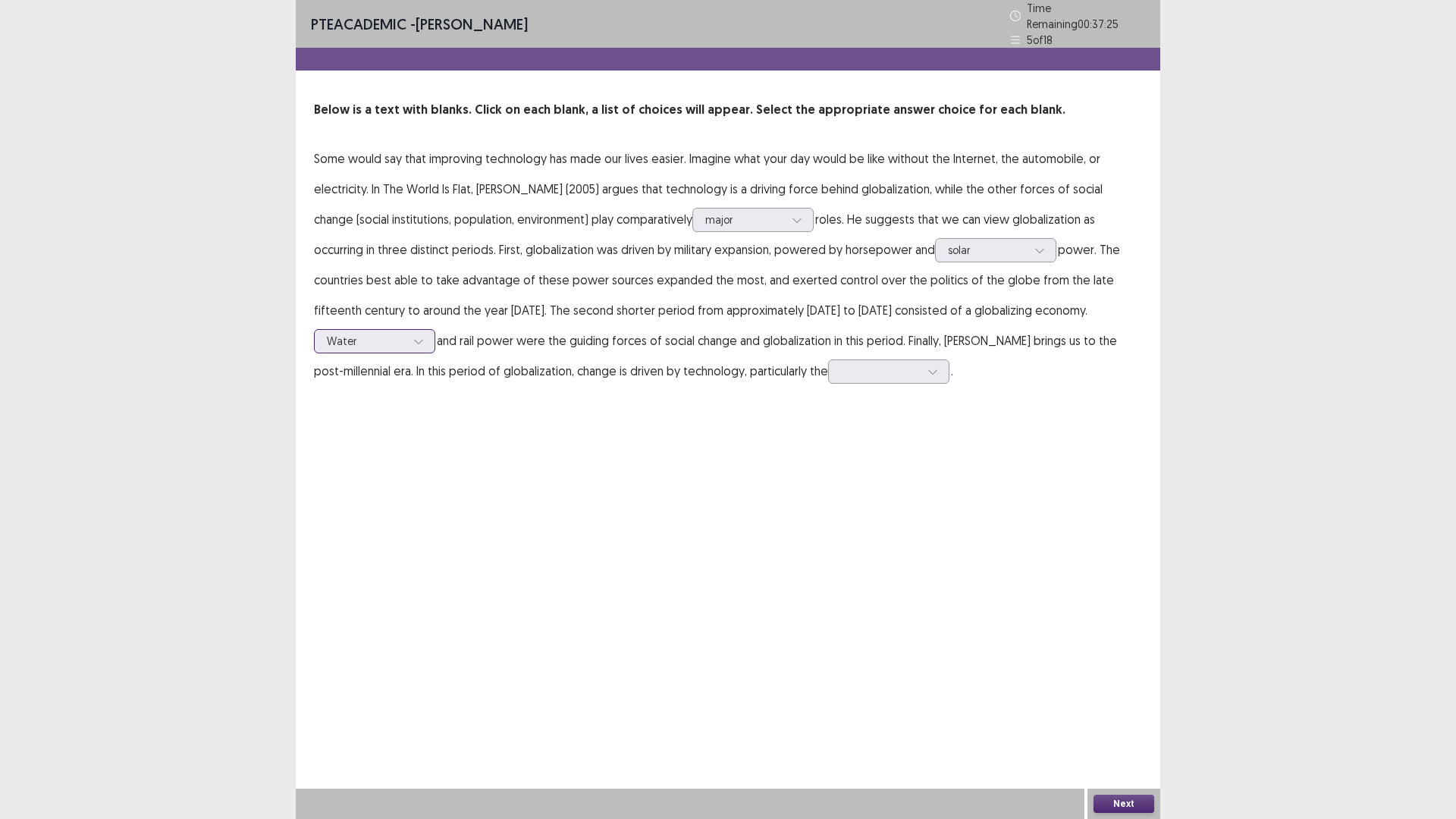
click at [415, 340] on div at bounding box center [418, 341] width 23 height 23
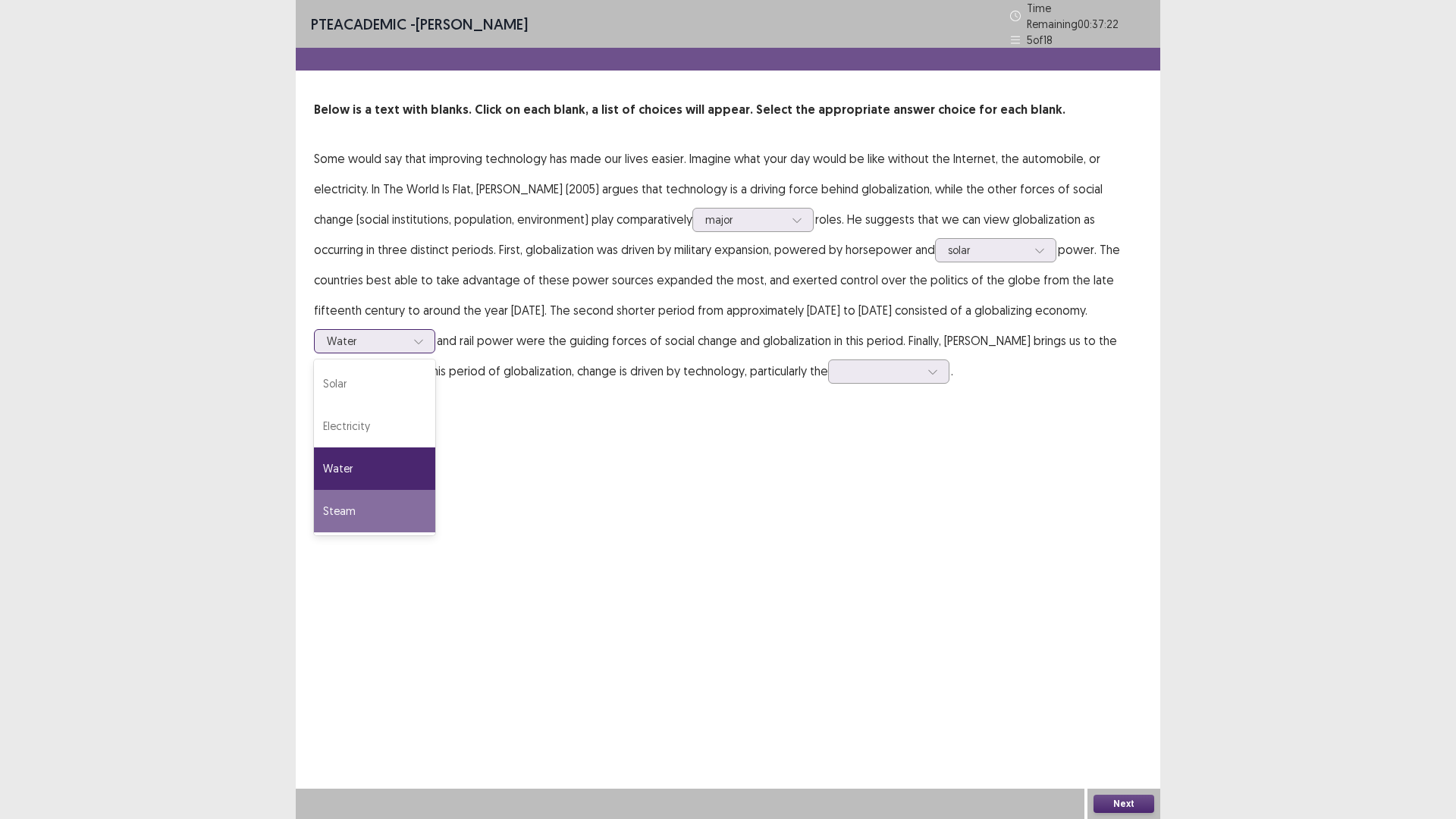
click at [407, 502] on div "Steam" at bounding box center [374, 511] width 121 height 43
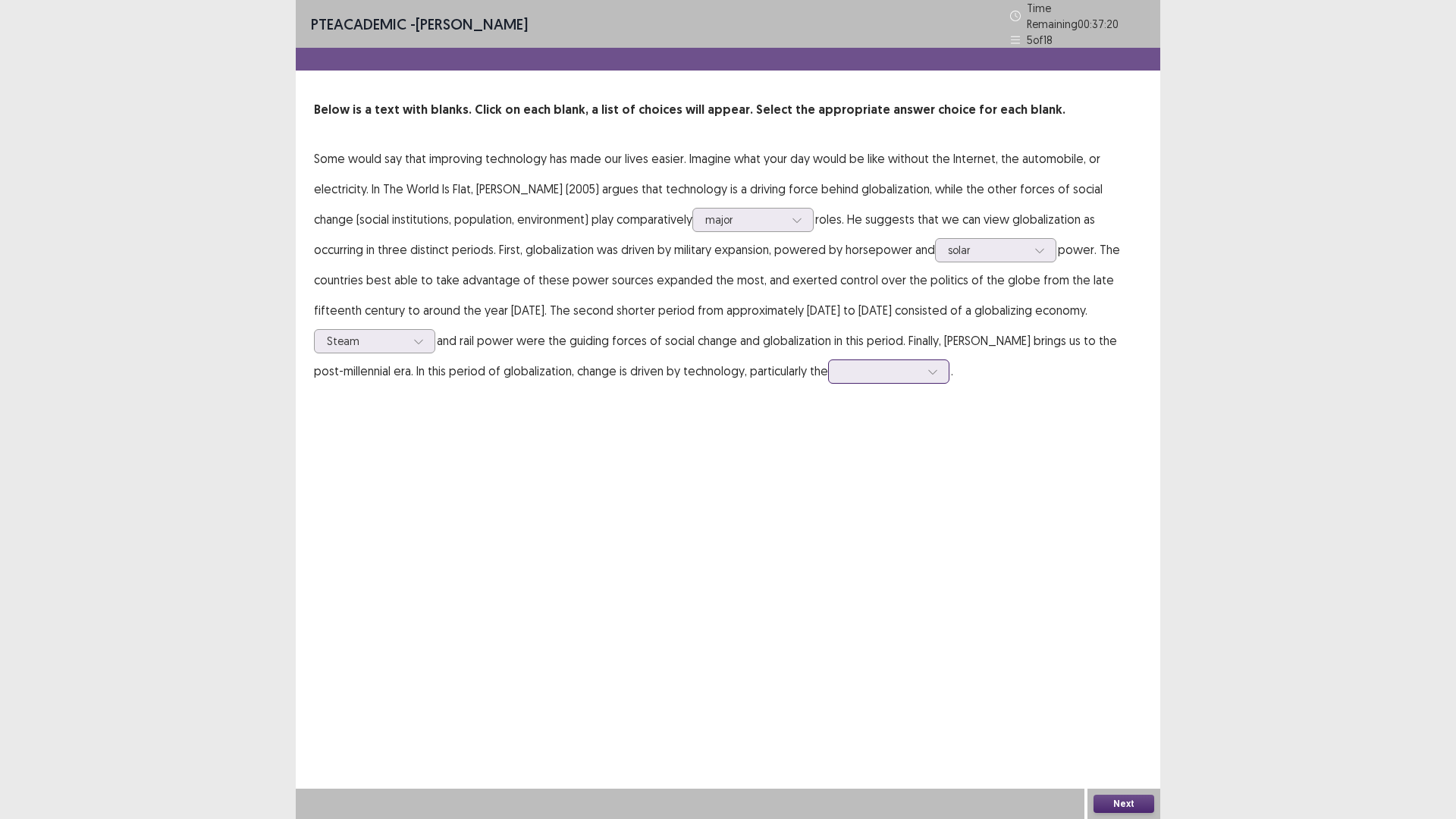
click at [927, 366] on icon at bounding box center [932, 372] width 10 height 10
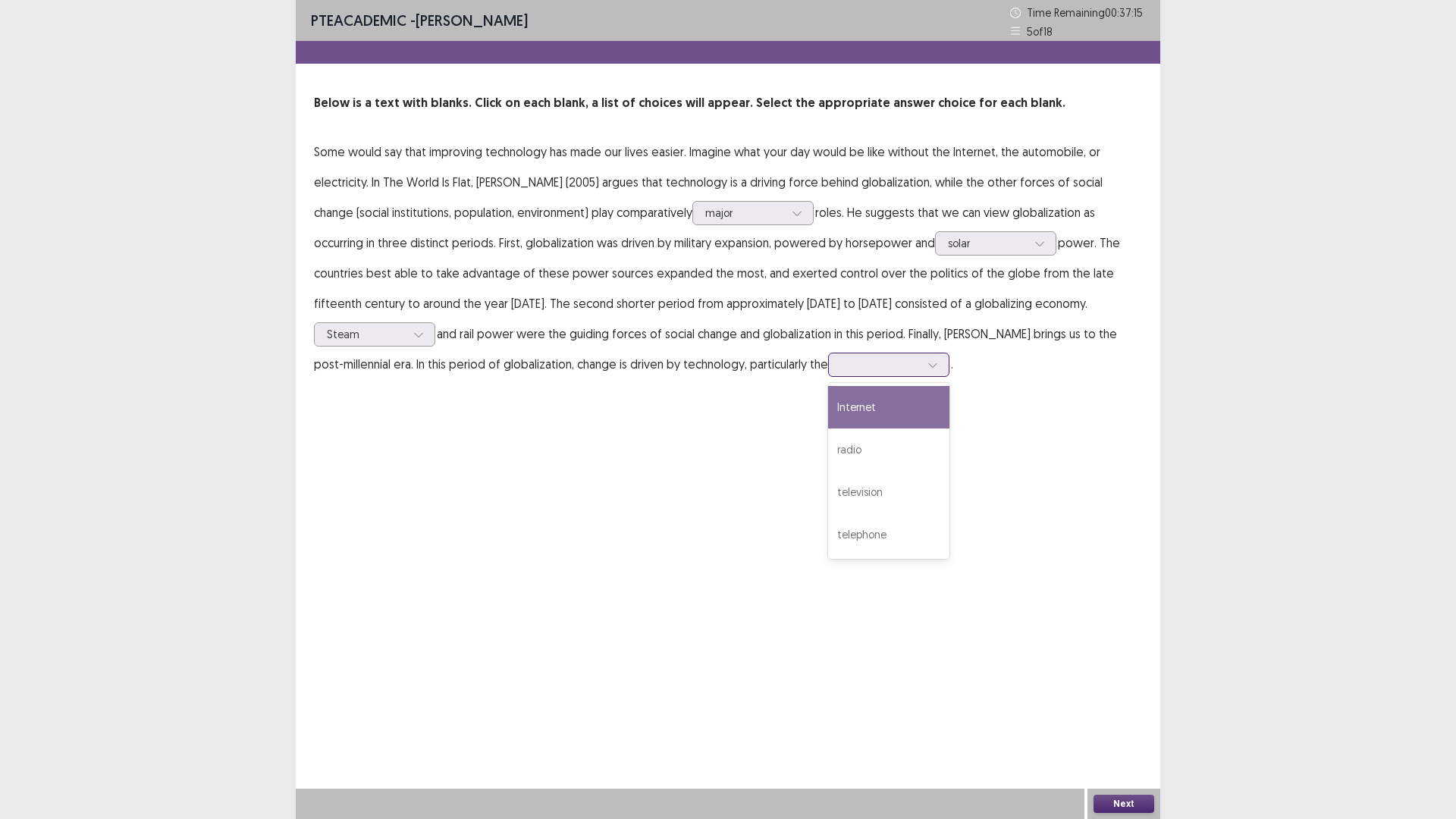
click at [870, 412] on div "Internet" at bounding box center [889, 407] width 121 height 43
click at [1116, 715] on div "Next" at bounding box center [1123, 805] width 72 height 31
click at [1120, 715] on button "Next" at bounding box center [1123, 804] width 60 height 18
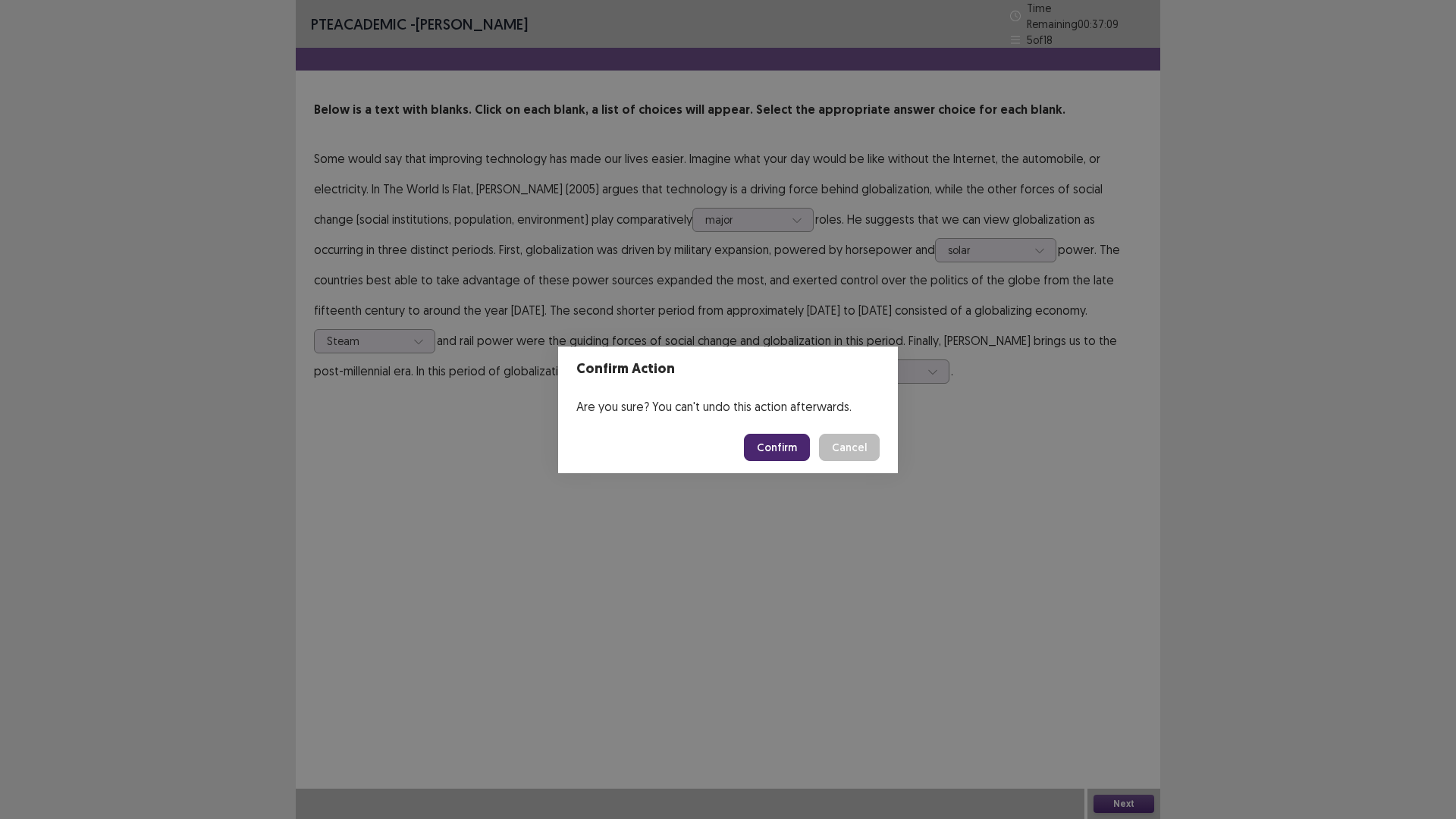
click at [767, 440] on button "Confirm" at bounding box center [776, 447] width 66 height 27
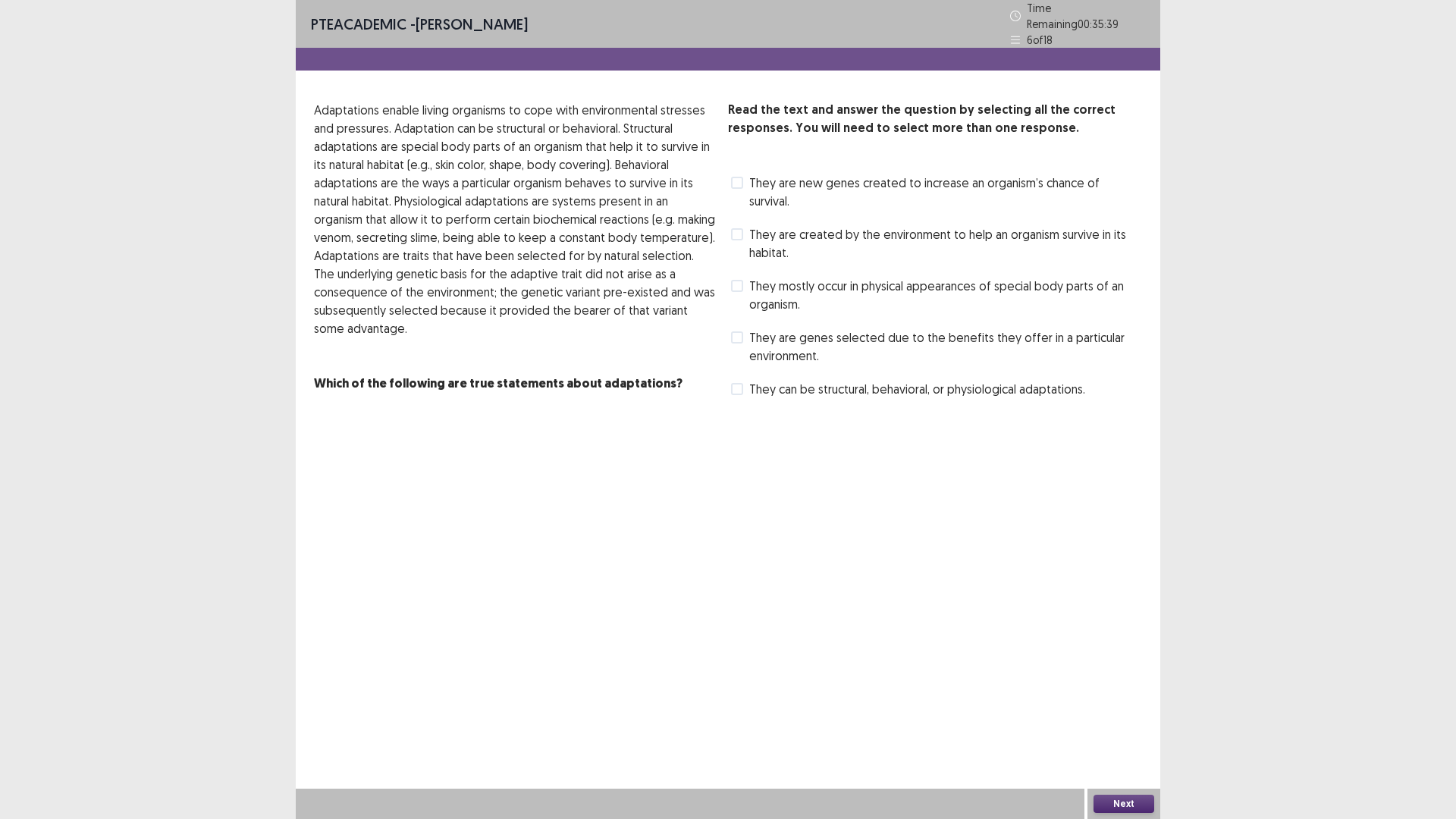
click at [739, 228] on span at bounding box center [737, 234] width 12 height 12
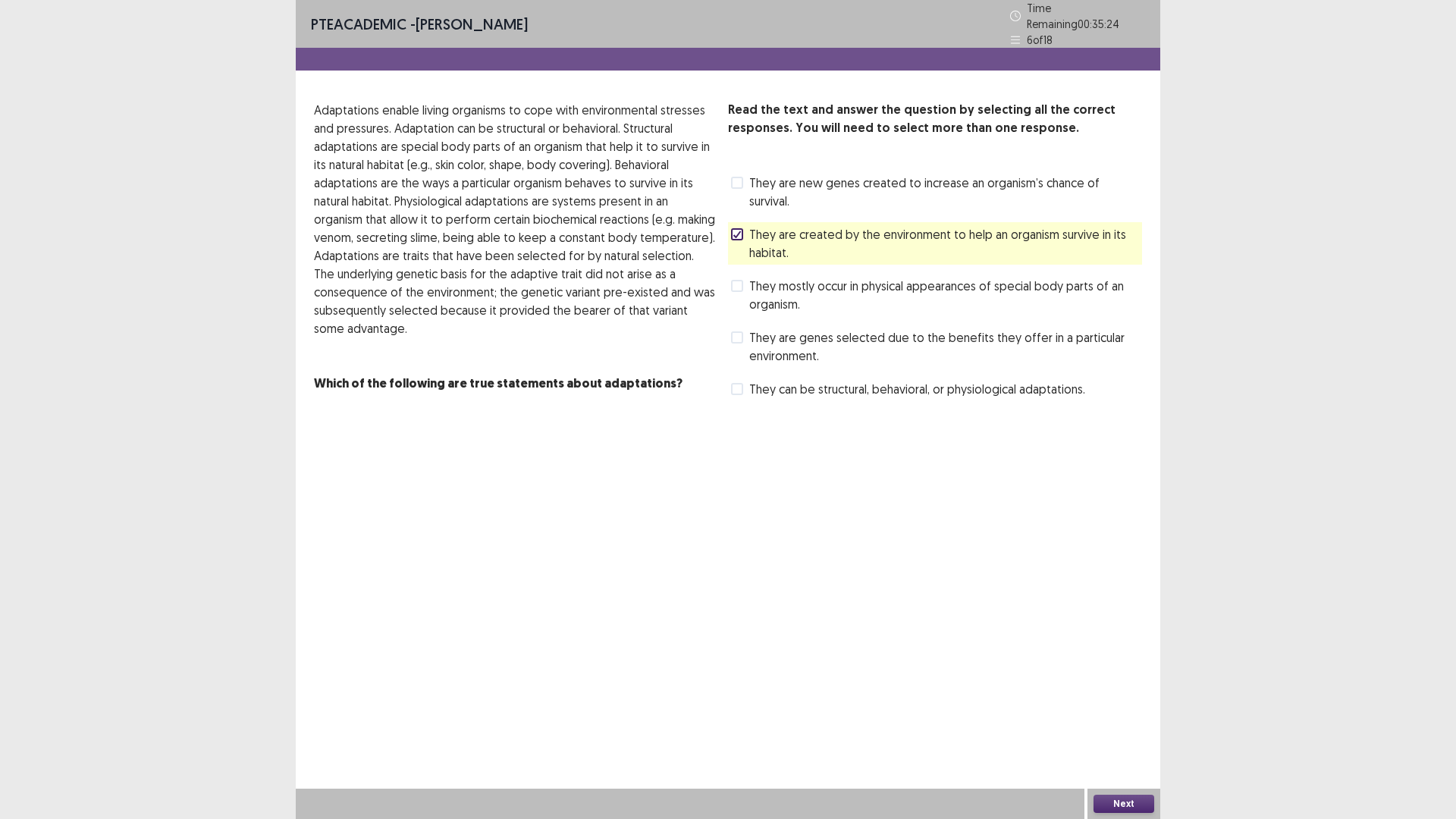
click at [735, 332] on span at bounding box center [737, 337] width 12 height 12
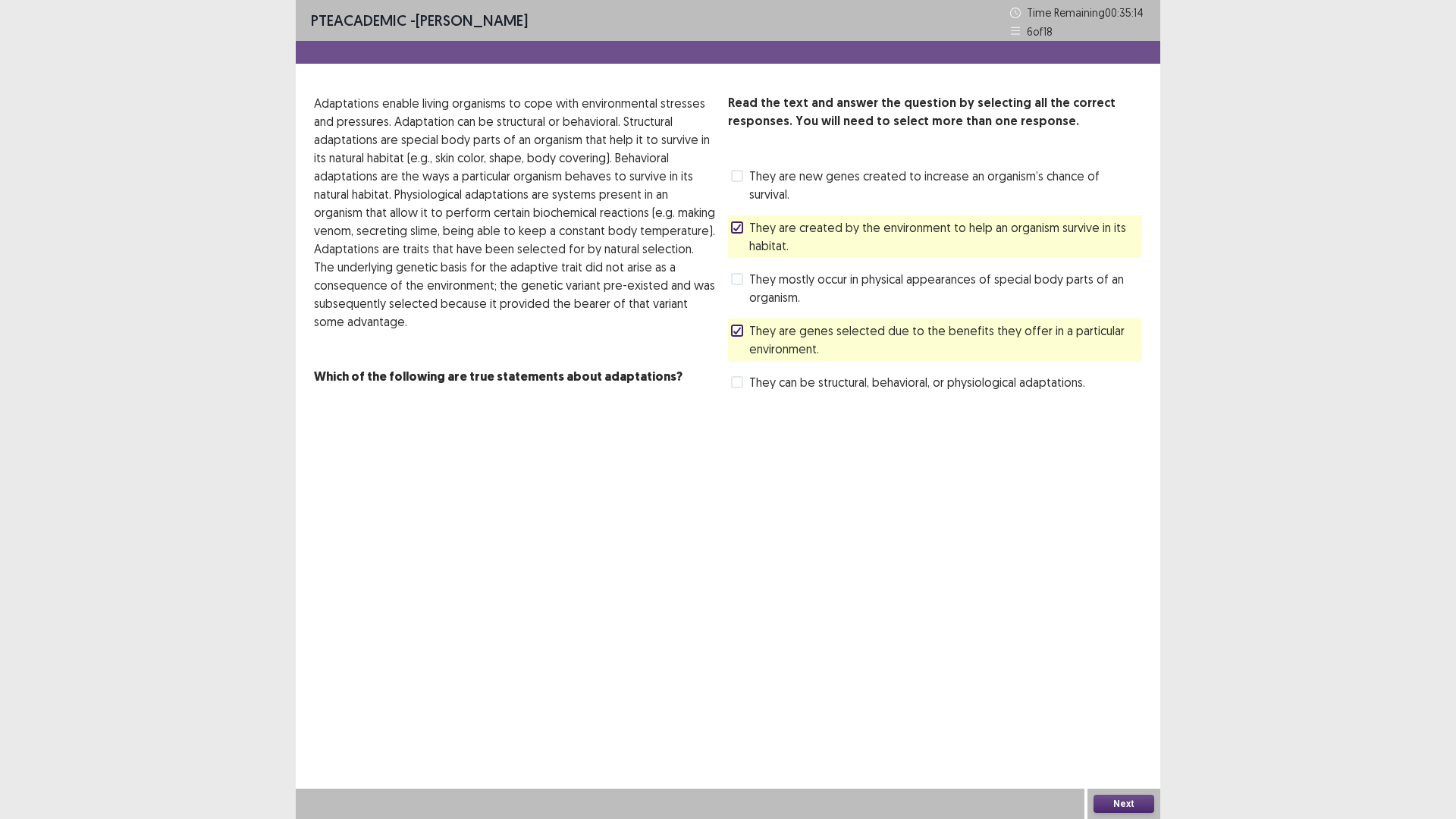
click at [738, 376] on span at bounding box center [737, 382] width 12 height 12
click at [1112, 715] on button "Next" at bounding box center [1123, 804] width 60 height 18
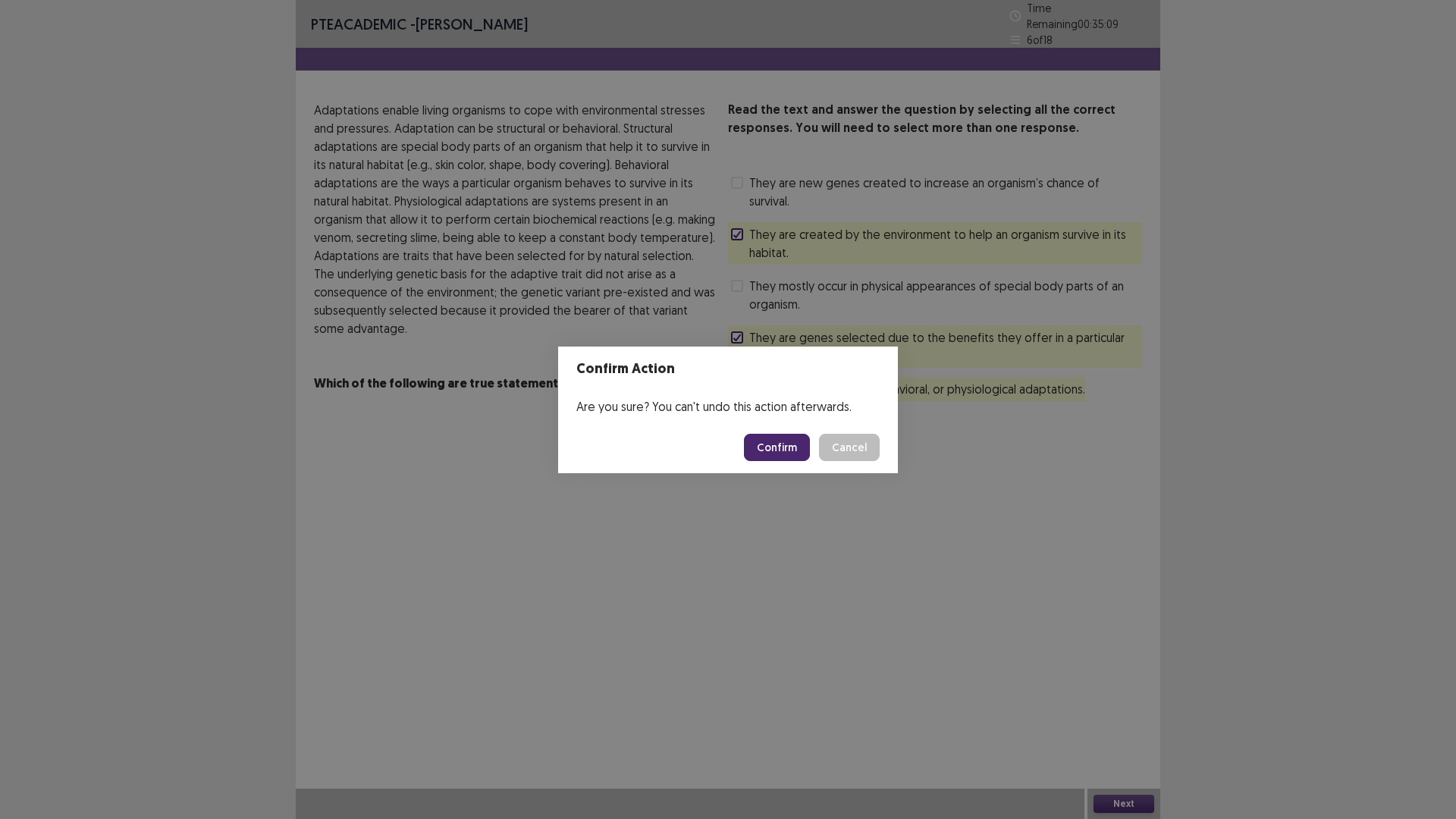
click at [771, 444] on button "Confirm" at bounding box center [776, 447] width 66 height 27
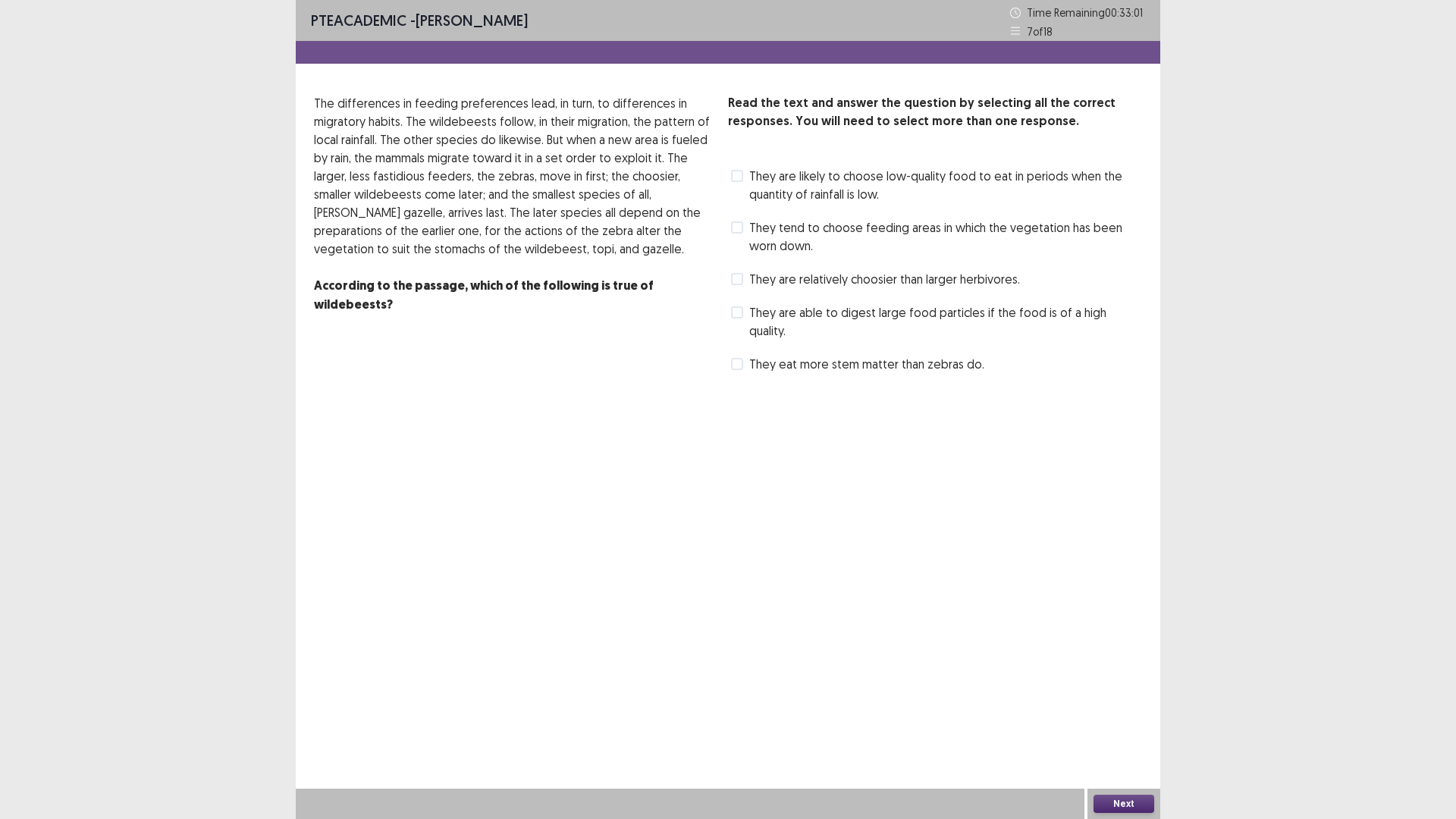
click at [736, 225] on span at bounding box center [737, 228] width 12 height 12
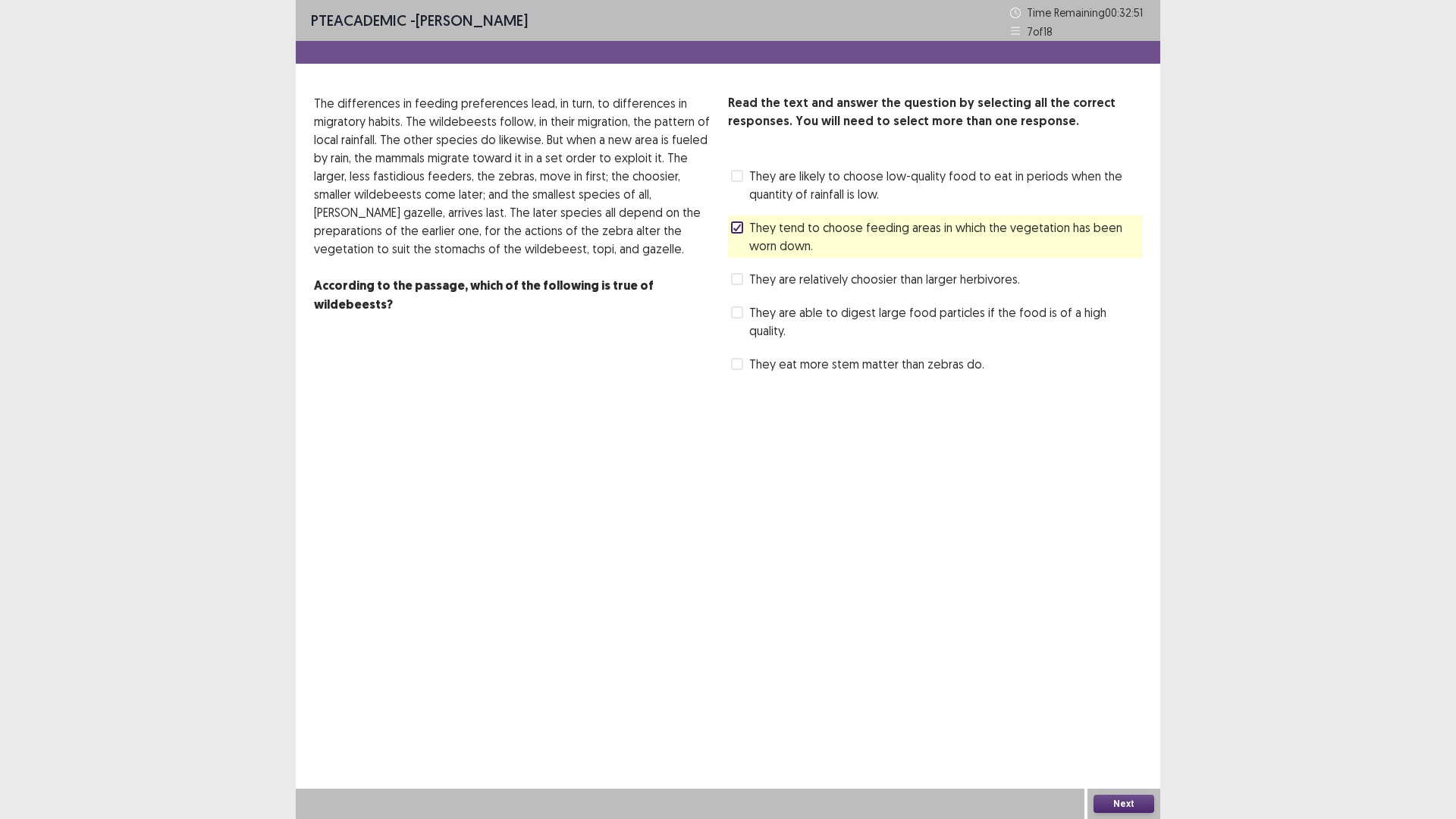
click at [741, 176] on span at bounding box center [737, 176] width 12 height 12
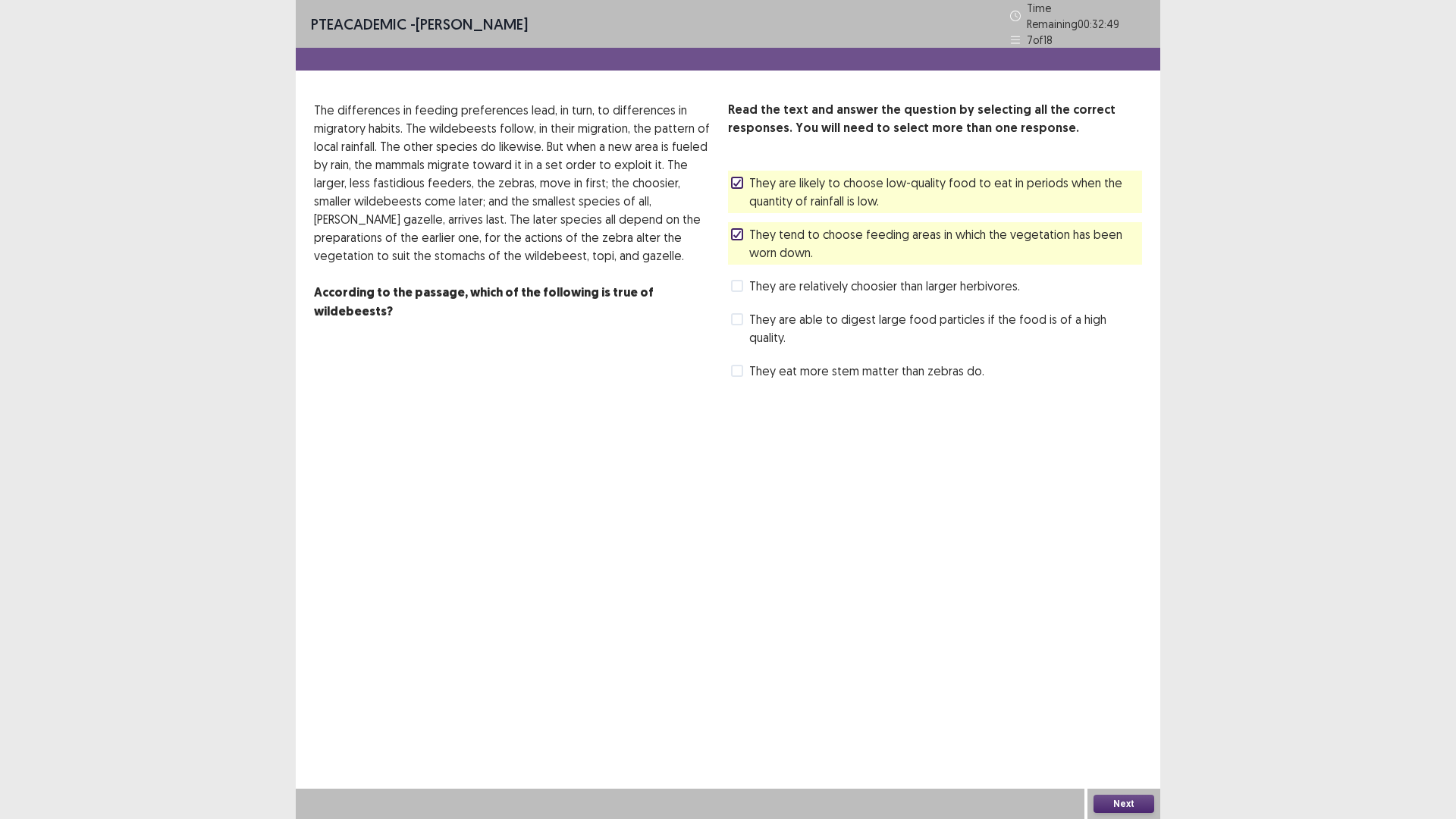
click at [1119, 715] on button "Next" at bounding box center [1123, 804] width 60 height 18
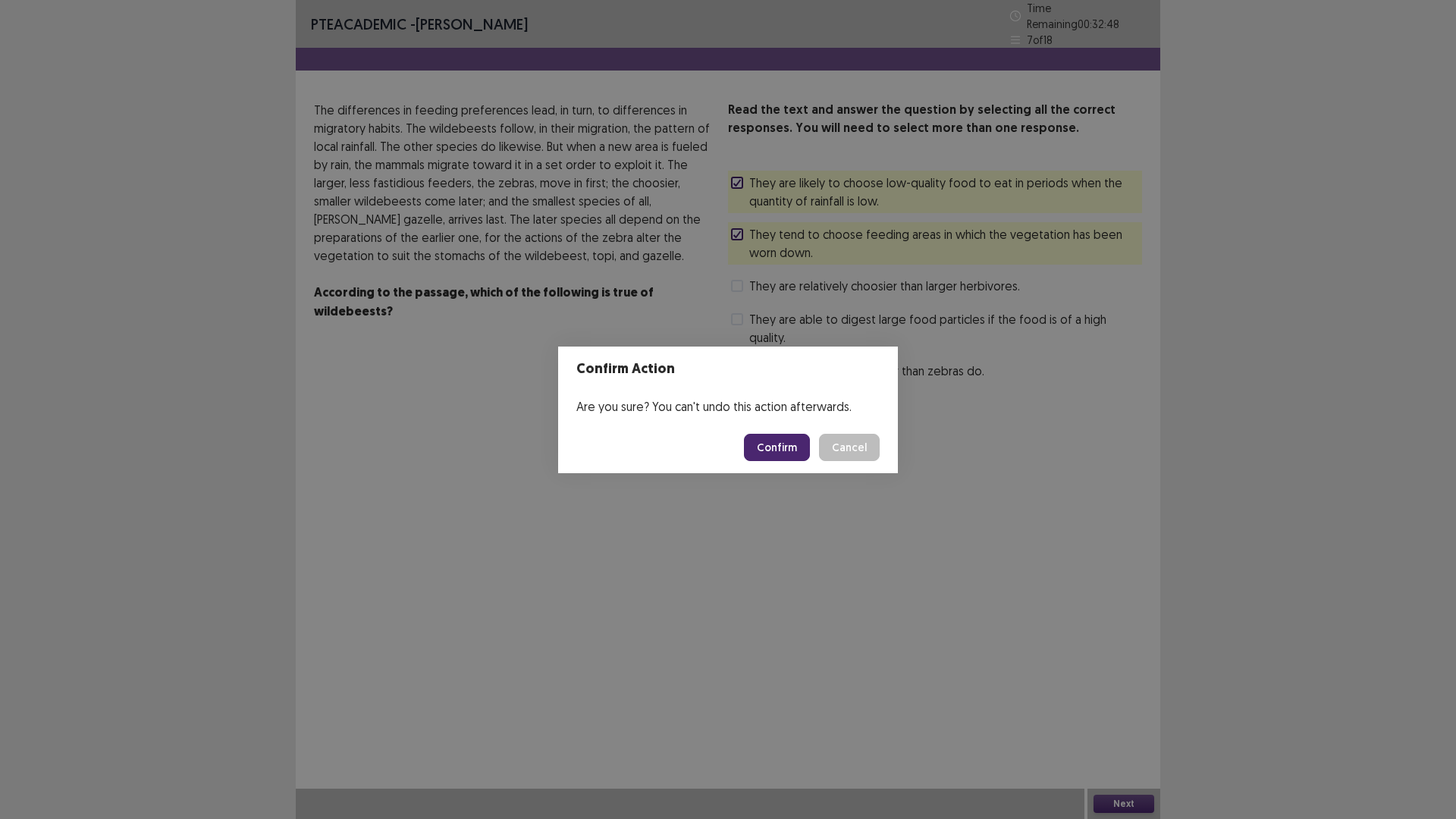
click at [772, 442] on button "Confirm" at bounding box center [776, 447] width 66 height 27
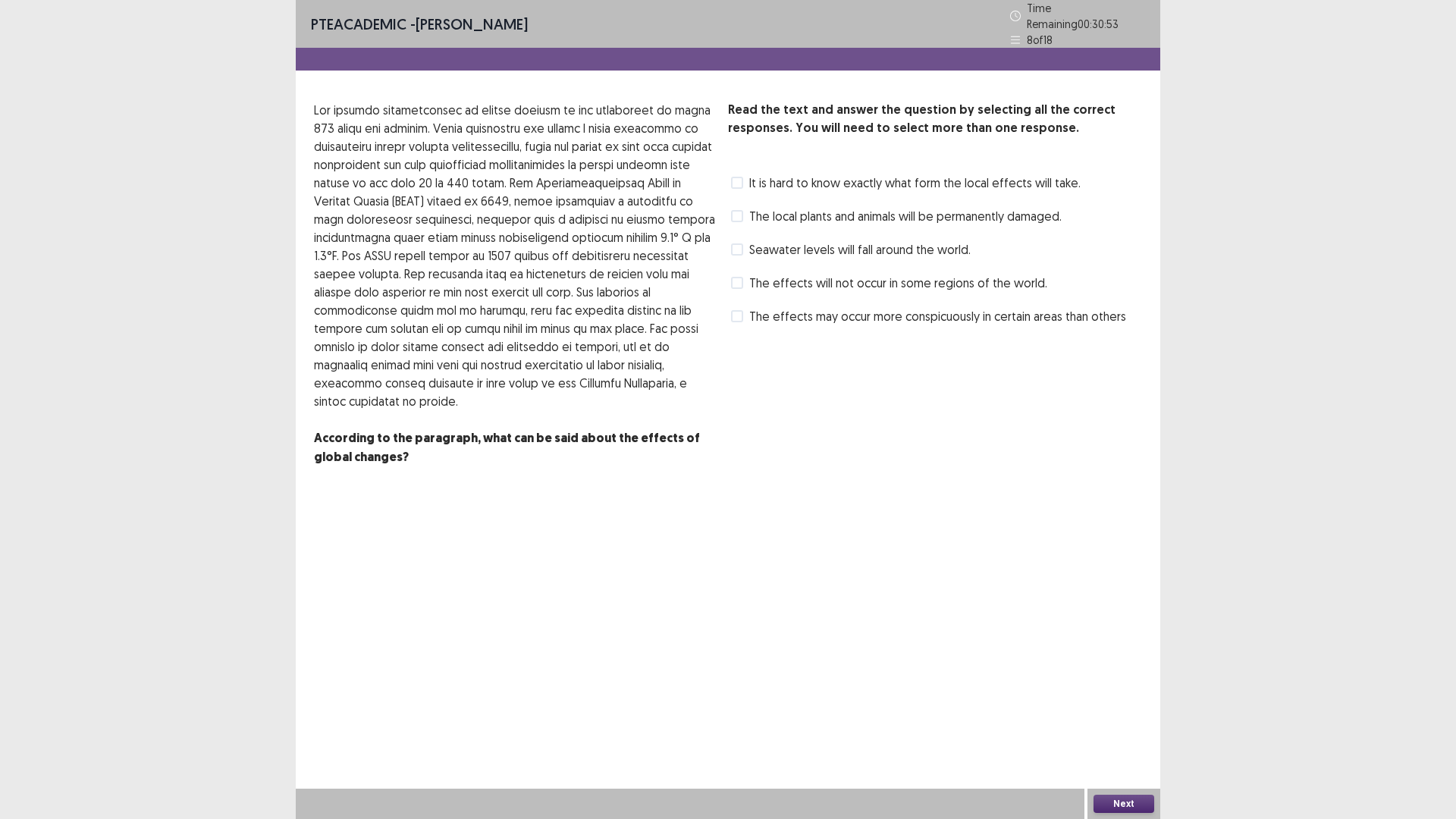
click at [737, 310] on span at bounding box center [737, 316] width 12 height 12
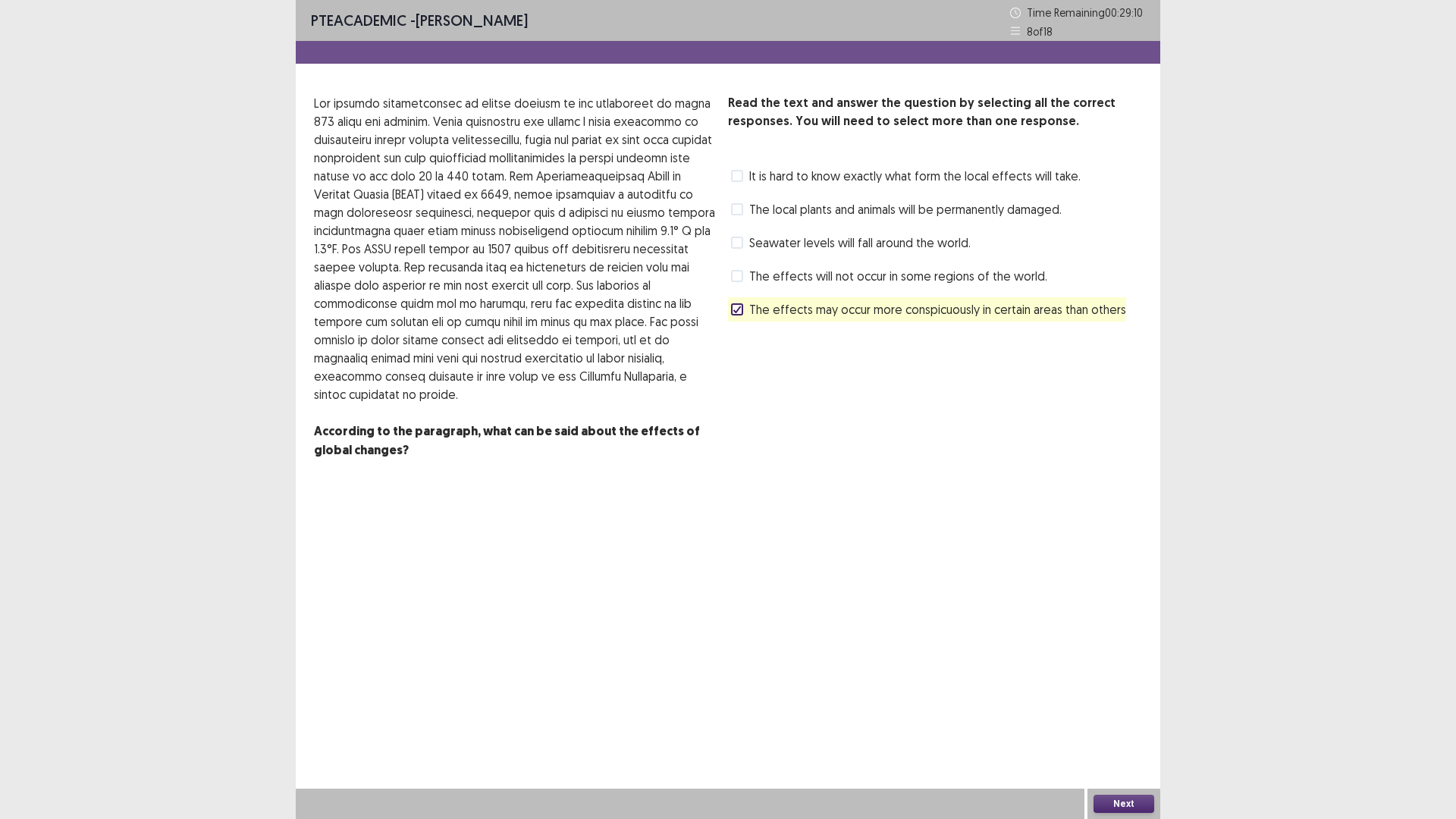
click at [744, 238] on label "Seawater levels will fall around the world." at bounding box center [850, 242] width 239 height 18
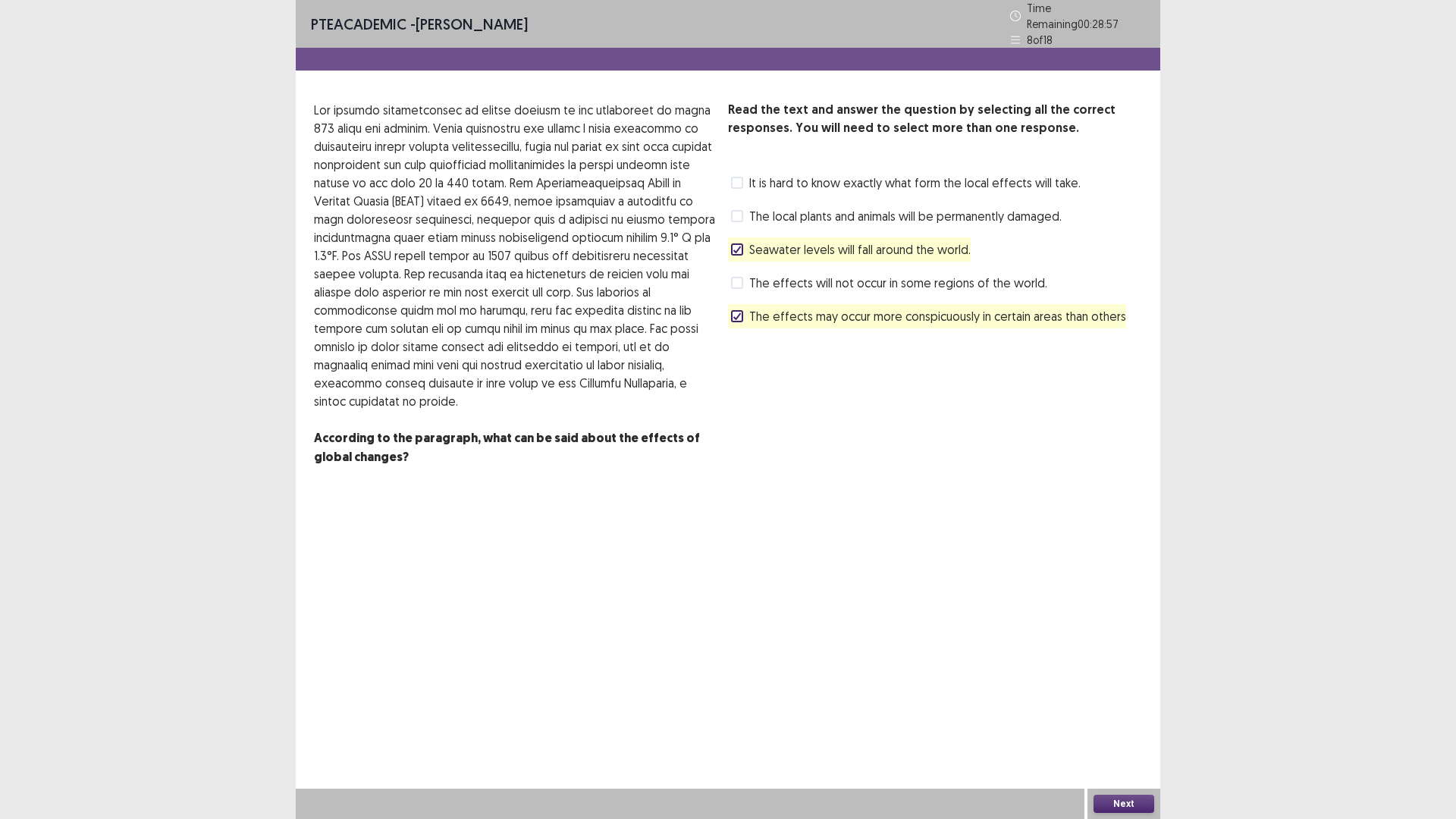
click at [735, 176] on span at bounding box center [737, 182] width 12 height 12
click at [1121, 715] on button "Next" at bounding box center [1123, 804] width 60 height 18
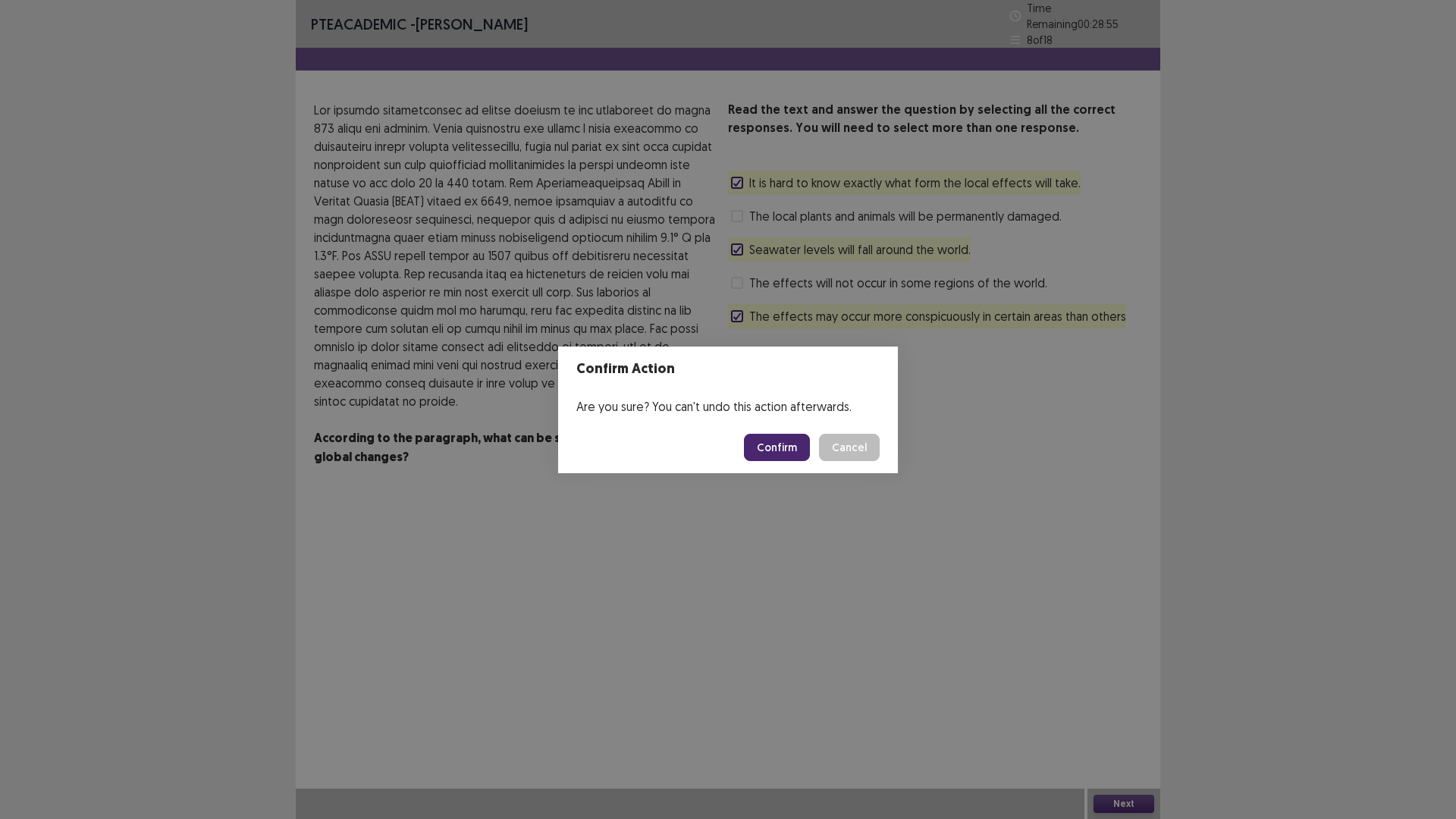
click at [791, 442] on button "Confirm" at bounding box center [776, 447] width 66 height 27
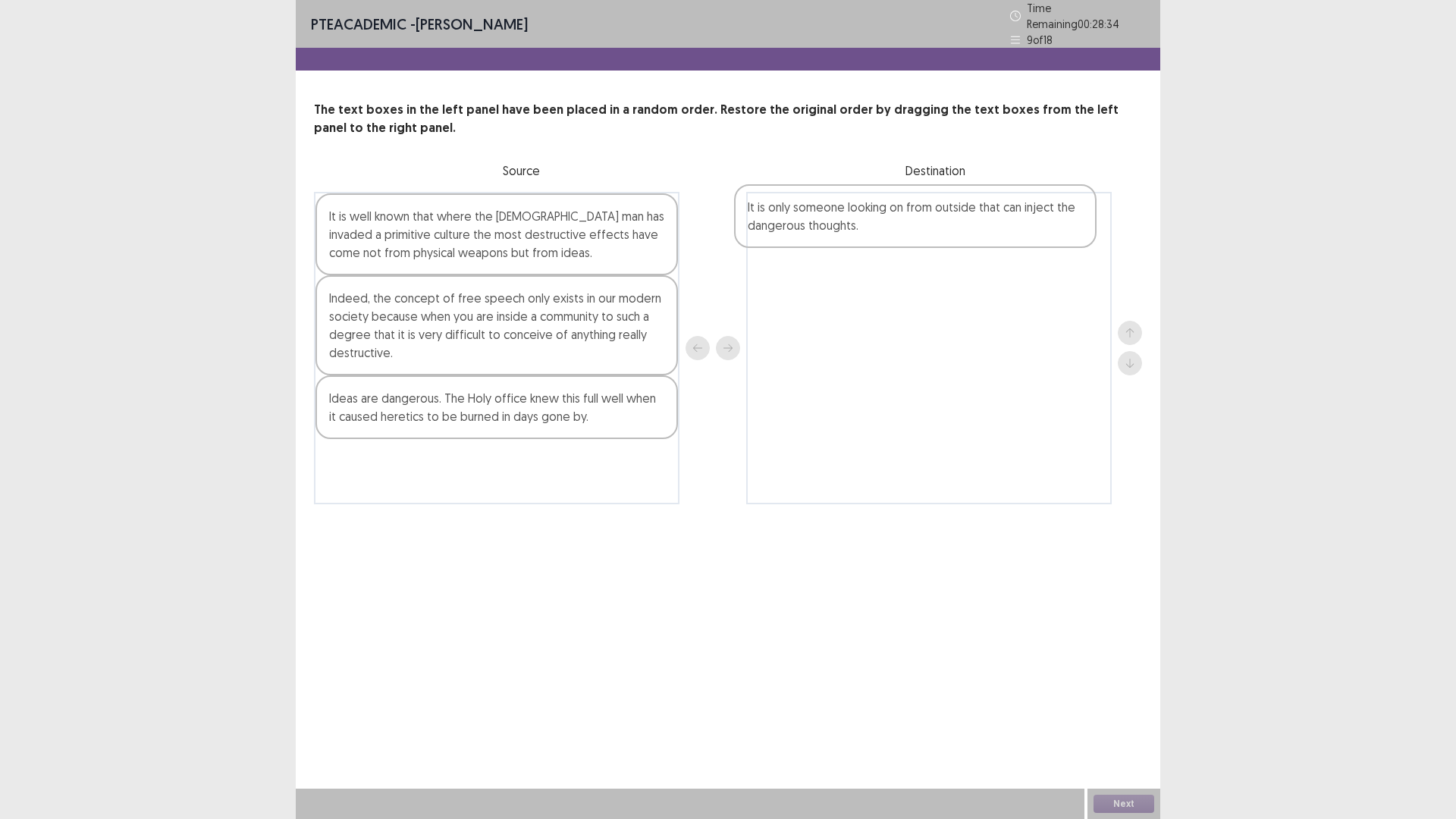
drag, startPoint x: 361, startPoint y: 295, endPoint x: 785, endPoint y: 193, distance: 436.1
click at [785, 195] on div "It is well known that where the [DEMOGRAPHIC_DATA] man has invaded a primitive …" at bounding box center [728, 348] width 828 height 313
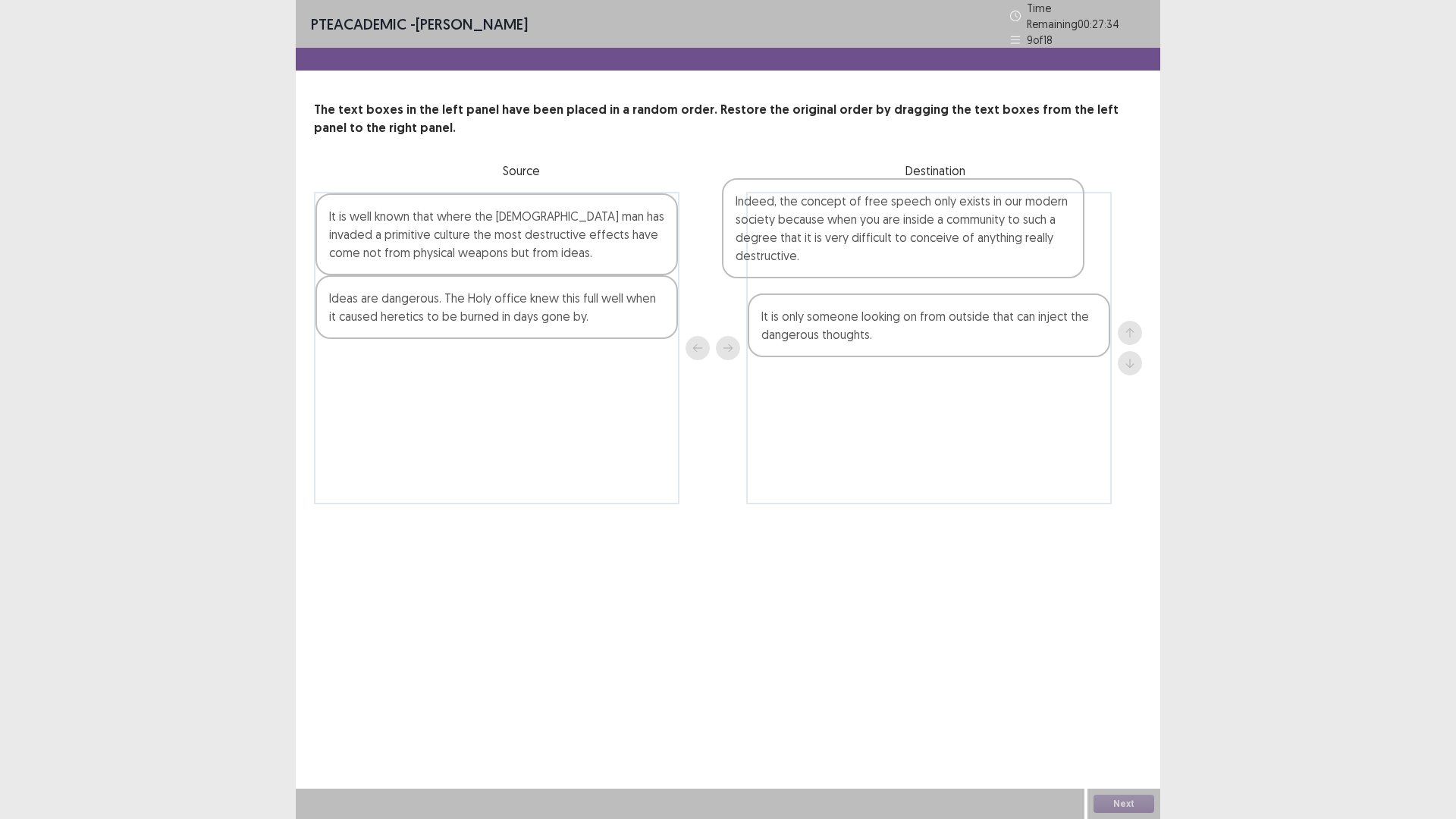
drag, startPoint x: 371, startPoint y: 314, endPoint x: 786, endPoint y: 222, distance: 425.1
click at [786, 222] on div "It is well known that where the [DEMOGRAPHIC_DATA] man has invaded a primitive …" at bounding box center [728, 348] width 828 height 313
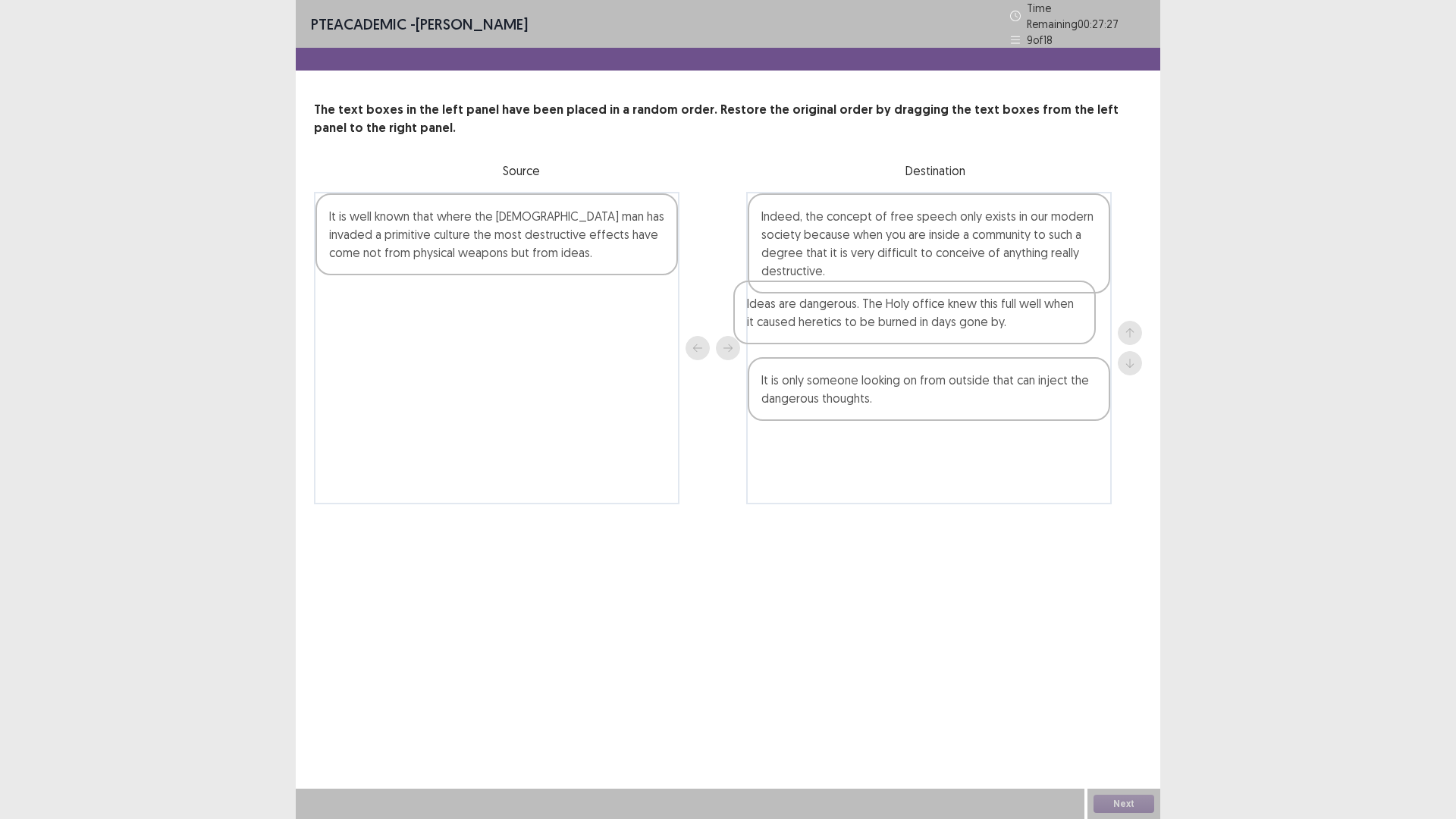
drag, startPoint x: 421, startPoint y: 295, endPoint x: 848, endPoint y: 308, distance: 427.2
click at [848, 308] on div "It is well known that where the [DEMOGRAPHIC_DATA] man has invaded a primitive …" at bounding box center [728, 348] width 828 height 313
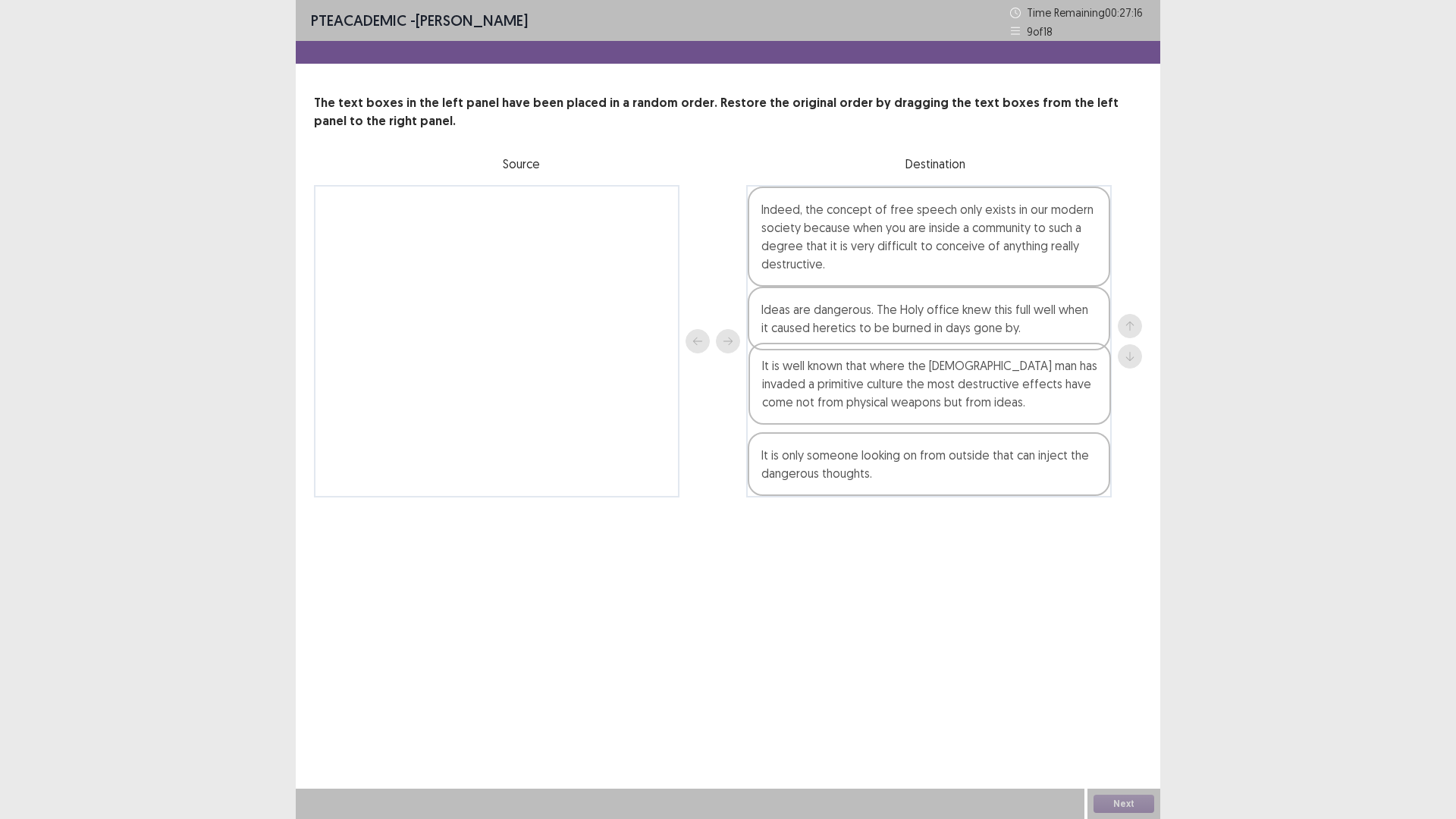
drag, startPoint x: 430, startPoint y: 235, endPoint x: 879, endPoint y: 405, distance: 480.1
click at [879, 405] on div "It is well known that where the [DEMOGRAPHIC_DATA] man has invaded a primitive …" at bounding box center [728, 341] width 828 height 313
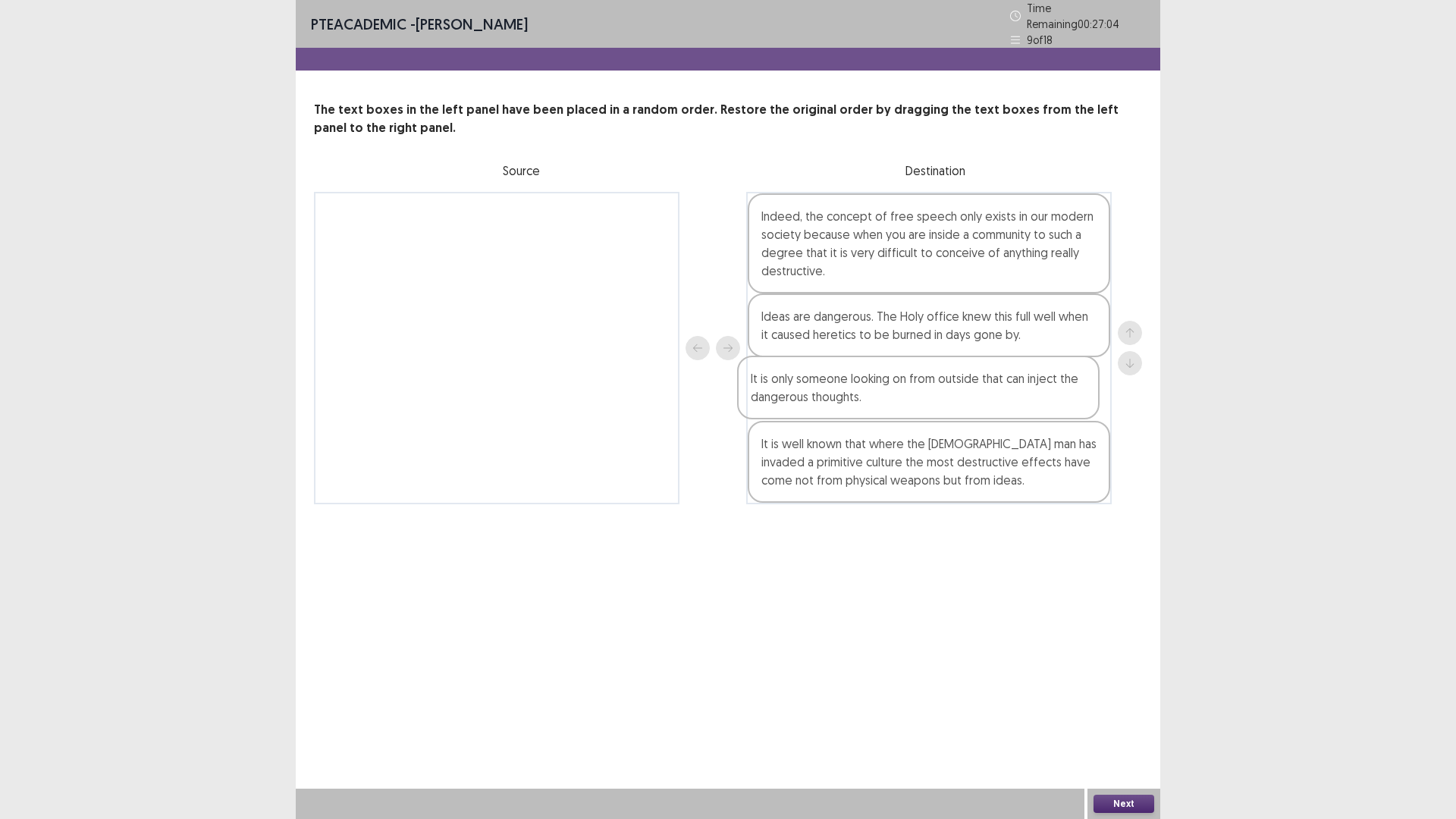
drag, startPoint x: 850, startPoint y: 469, endPoint x: 840, endPoint y: 394, distance: 75.7
click at [840, 394] on div "Indeed, the concept of free speech only exists in our modern society because wh…" at bounding box center [929, 348] width 365 height 313
click at [1120, 715] on button "Next" at bounding box center [1123, 804] width 60 height 18
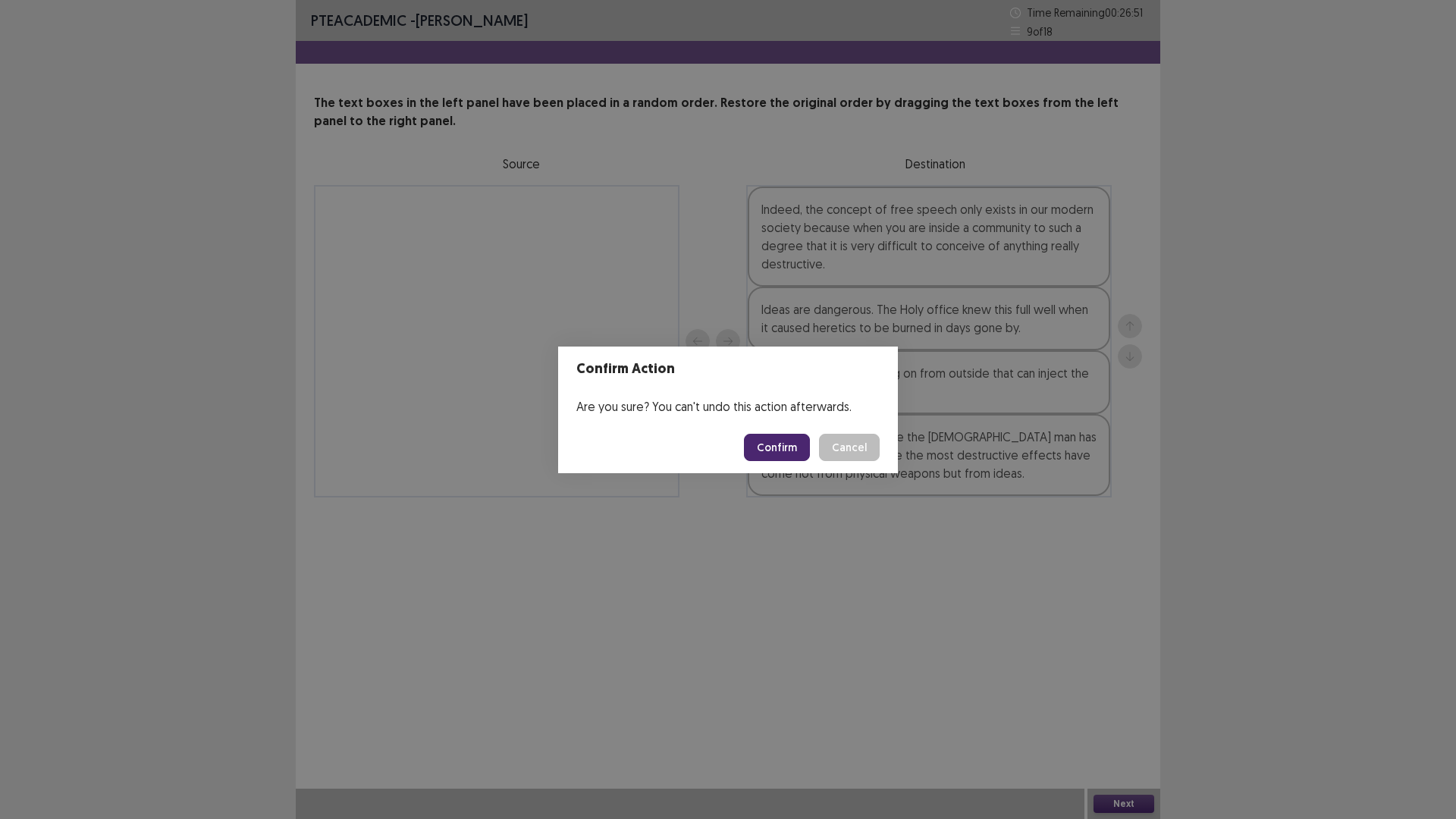
click at [777, 447] on button "Confirm" at bounding box center [776, 447] width 66 height 27
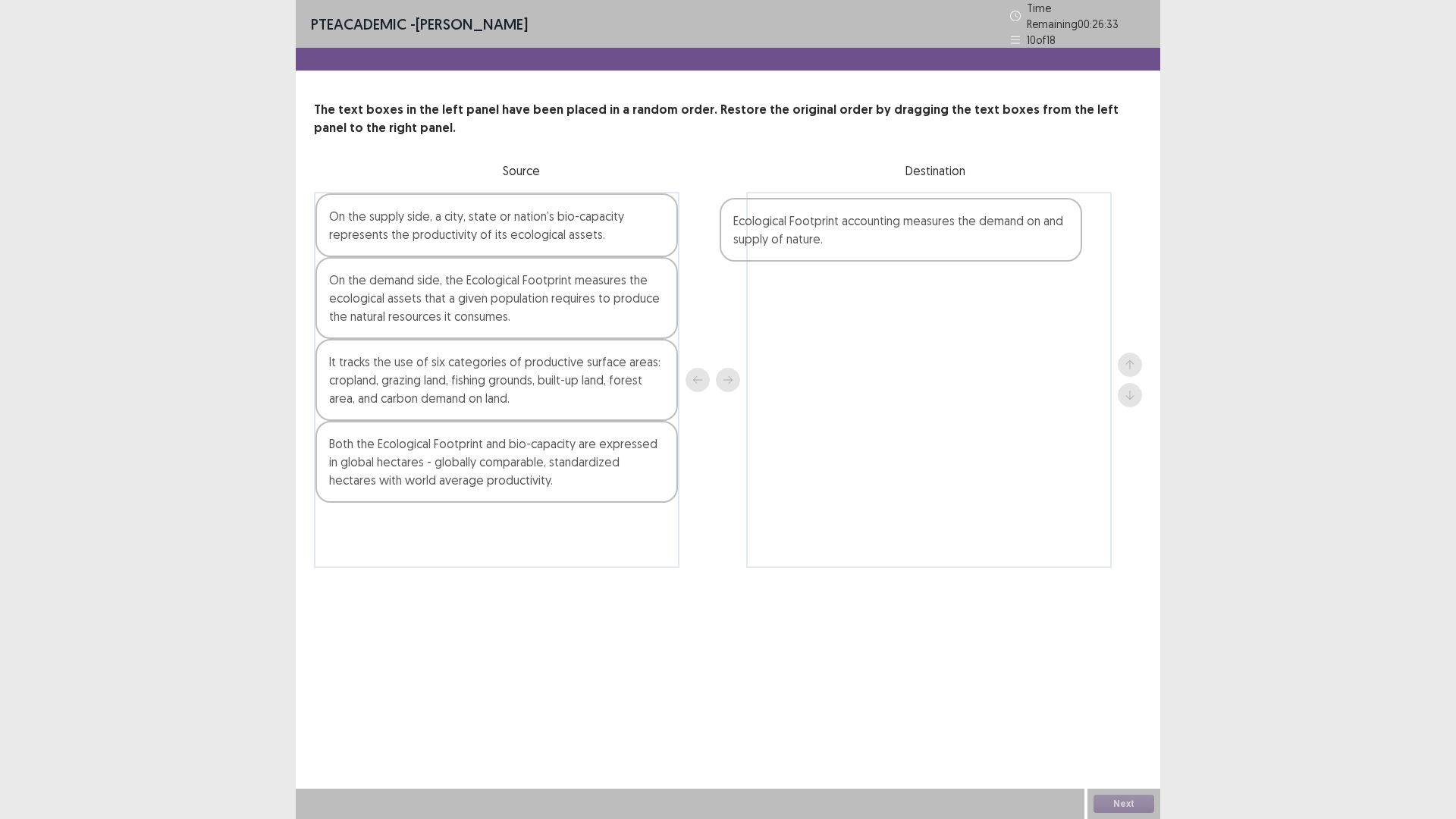
drag, startPoint x: 371, startPoint y: 288, endPoint x: 780, endPoint y: 235, distance: 412.4
click at [780, 235] on div "On the supply side, a city, state or nation’s bio-capacity represents the produ…" at bounding box center [728, 379] width 828 height 376
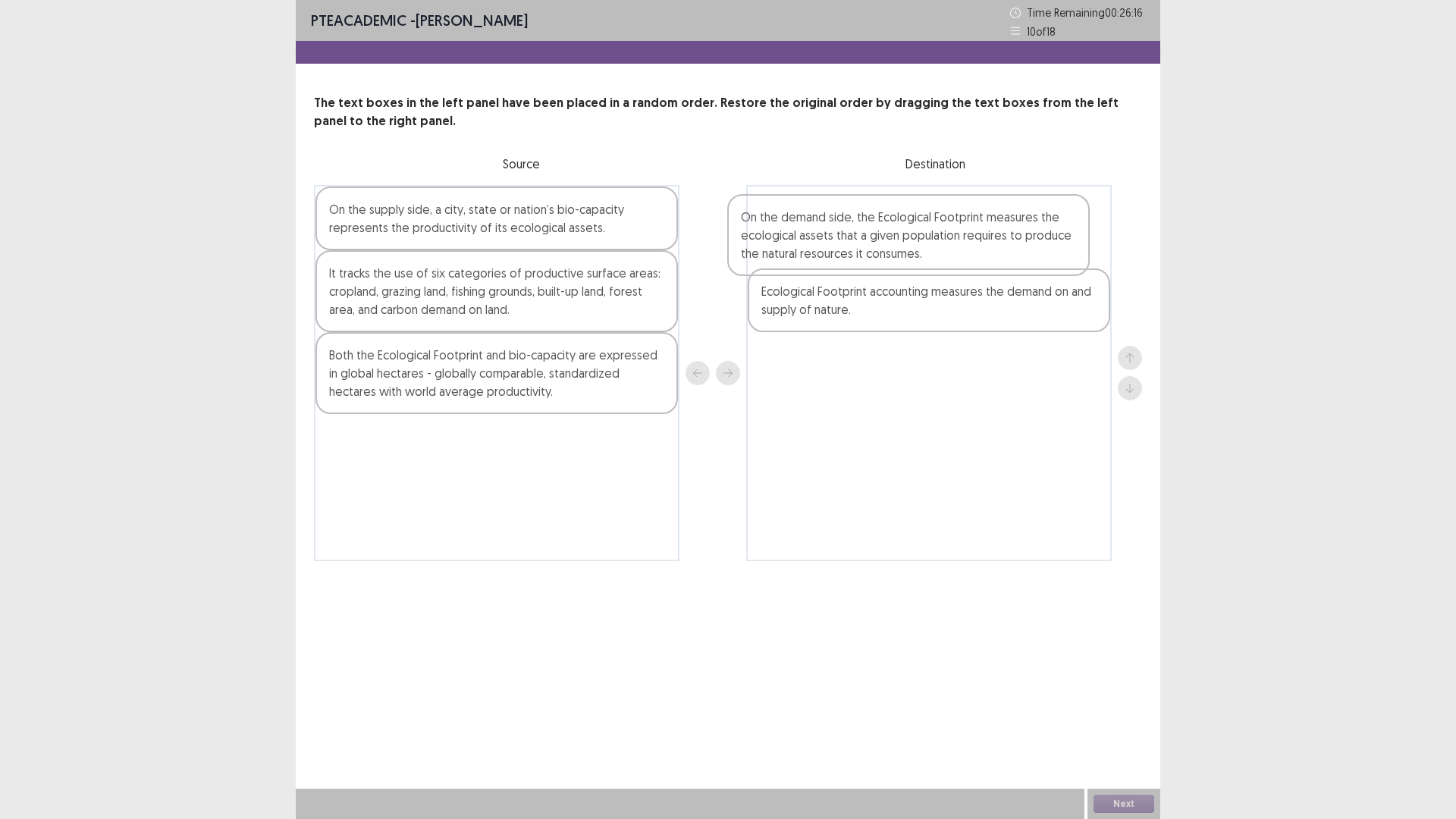
drag, startPoint x: 400, startPoint y: 309, endPoint x: 818, endPoint y: 252, distance: 421.9
click at [818, 252] on div "On the supply side, a city, state or nation’s bio-capacity represents the produ…" at bounding box center [728, 372] width 828 height 376
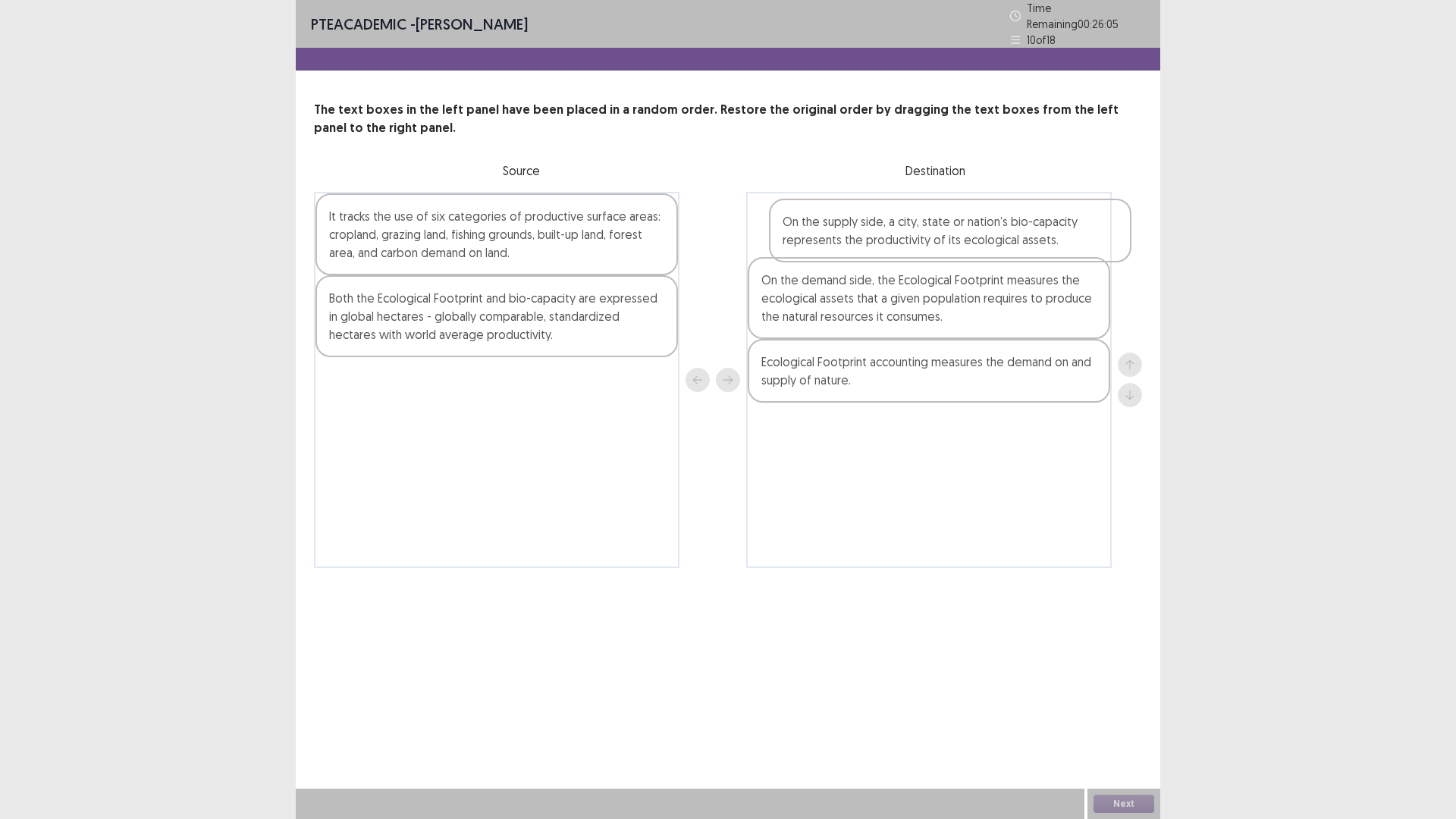
drag, startPoint x: 468, startPoint y: 228, endPoint x: 908, endPoint y: 244, distance: 440.3
click at [925, 241] on div "On the supply side, a city, state or nation’s bio-capacity represents the produ…" at bounding box center [728, 379] width 828 height 376
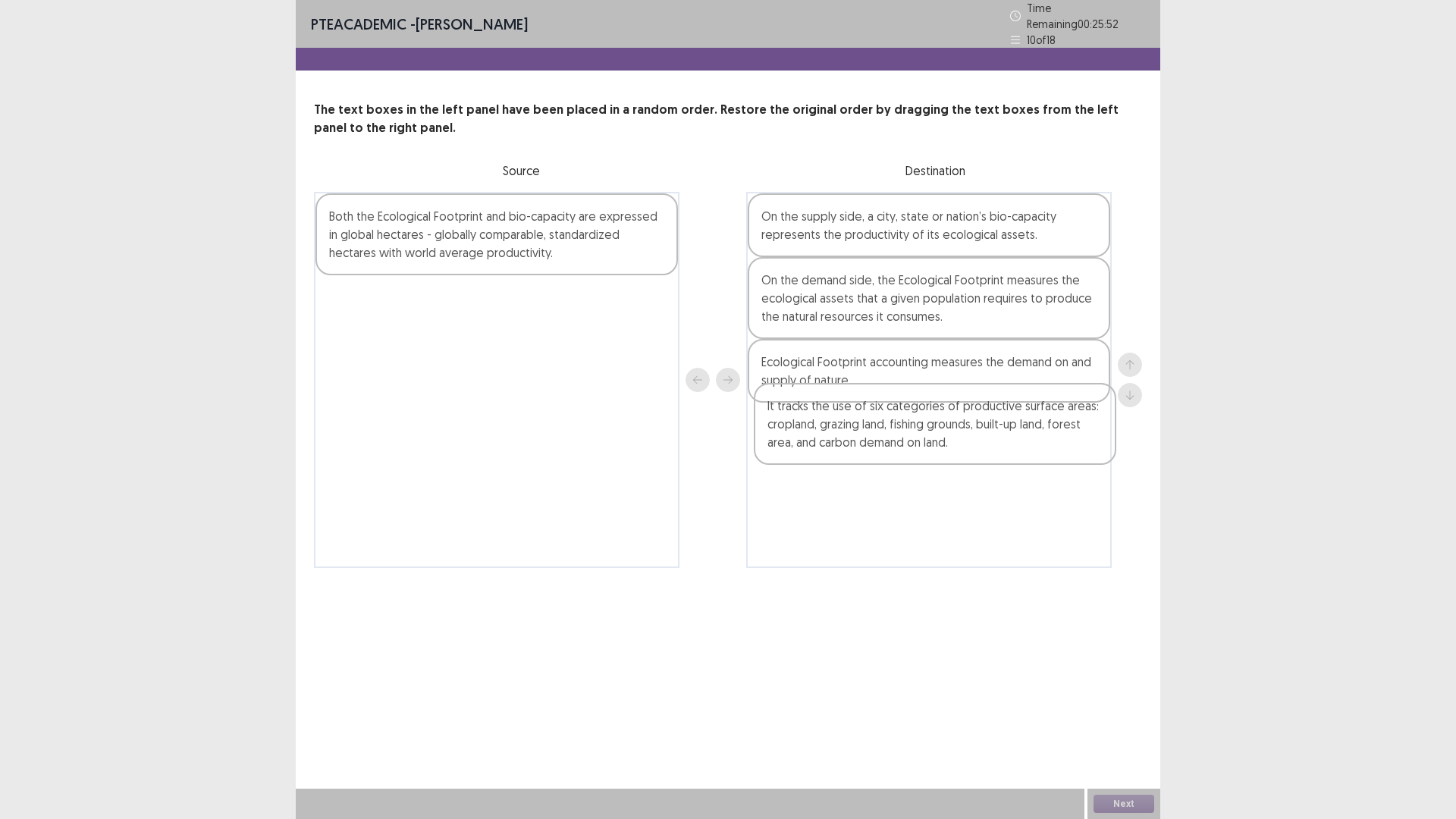
drag, startPoint x: 436, startPoint y: 231, endPoint x: 893, endPoint y: 430, distance: 498.4
click at [893, 430] on div "It tracks the use of six categories of productive surface areas: cropland, graz…" at bounding box center [728, 379] width 828 height 376
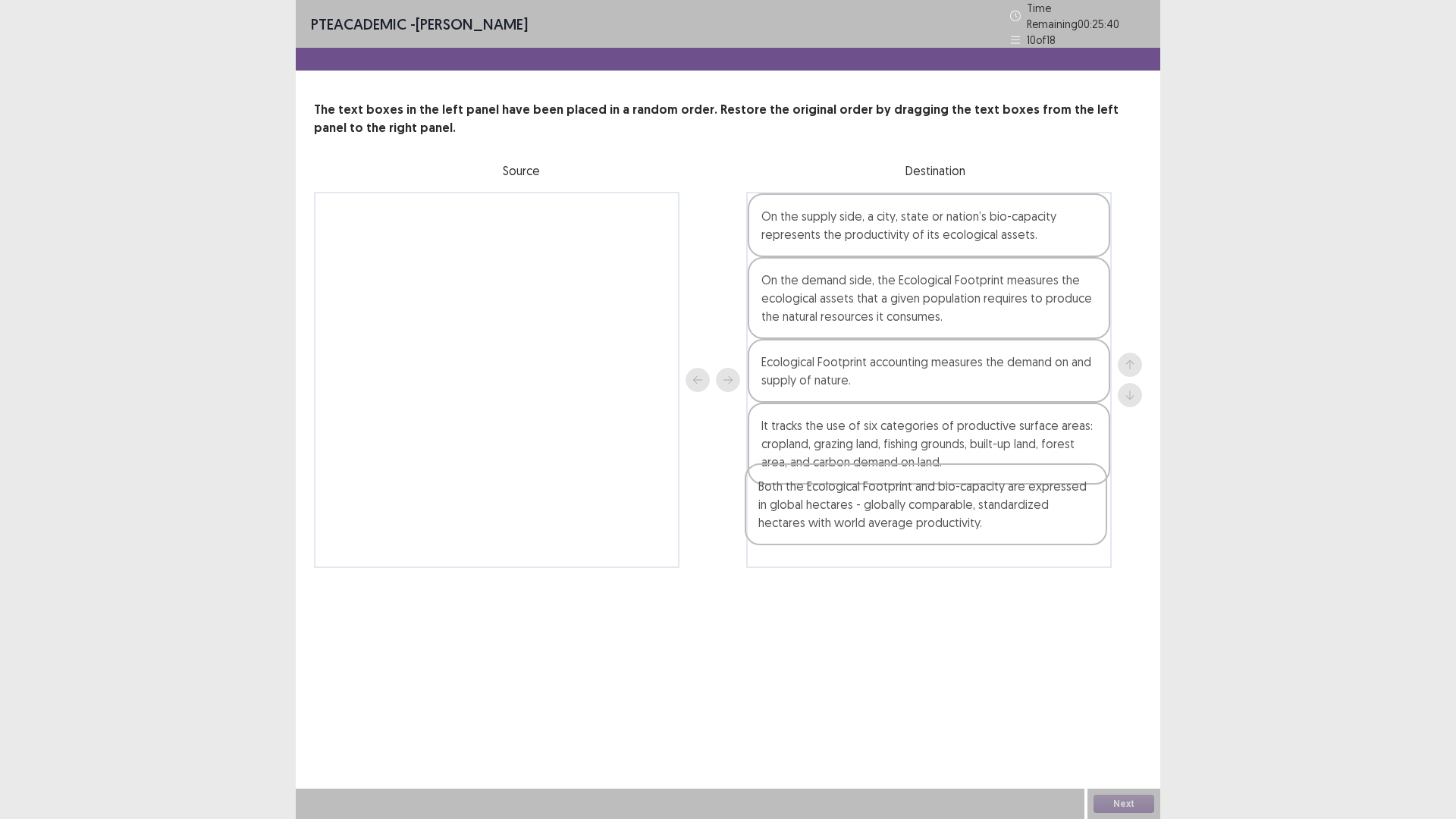
drag, startPoint x: 439, startPoint y: 222, endPoint x: 870, endPoint y: 505, distance: 515.6
click at [870, 505] on div "Both the Ecological Footprint and bio-capacity are expressed in global hectares…" at bounding box center [728, 379] width 828 height 376
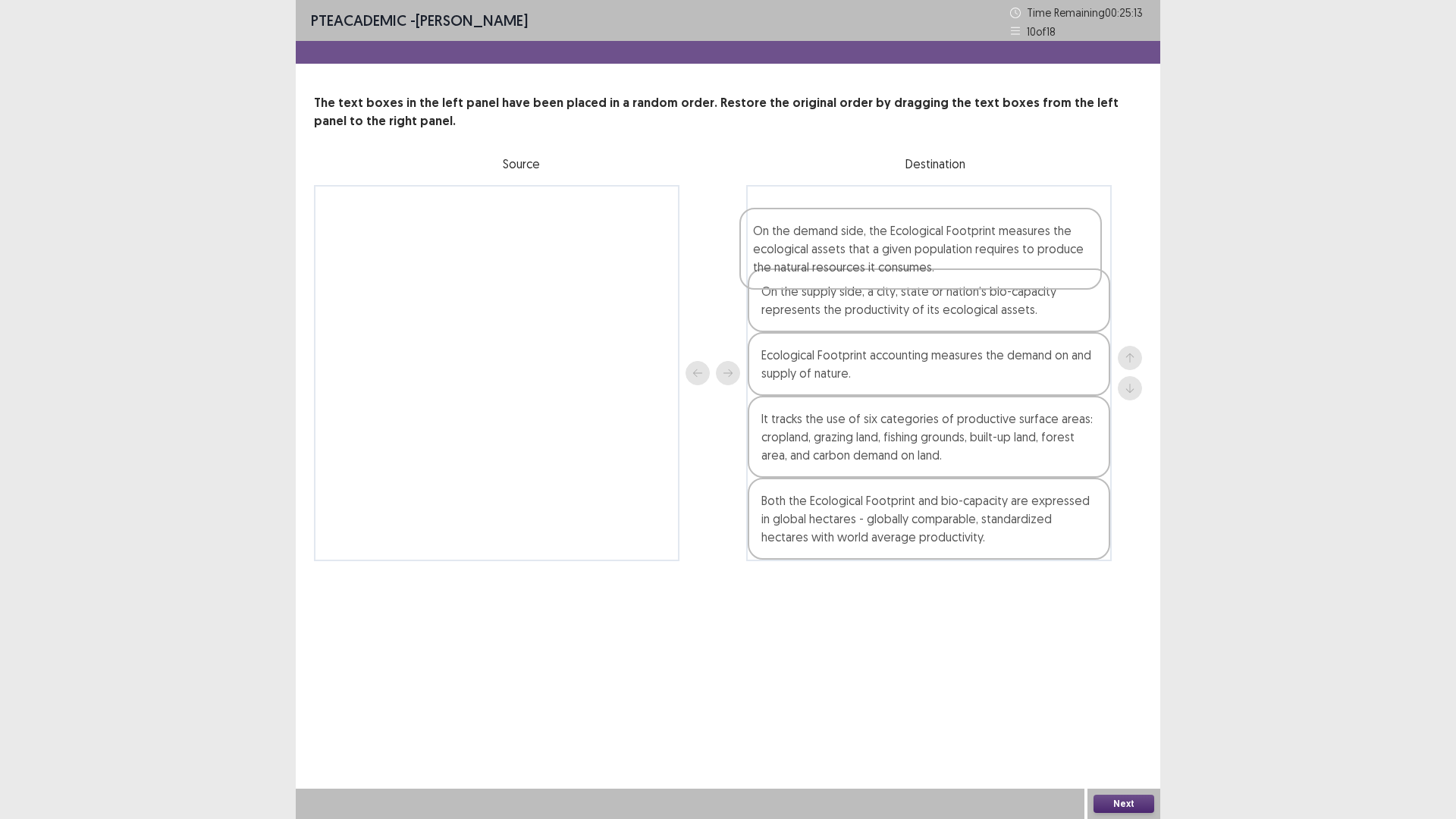
drag, startPoint x: 877, startPoint y: 297, endPoint x: 866, endPoint y: 245, distance: 53.2
click at [866, 245] on div "On the supply side, a city, state or nation’s bio-capacity represents the produ…" at bounding box center [929, 372] width 365 height 376
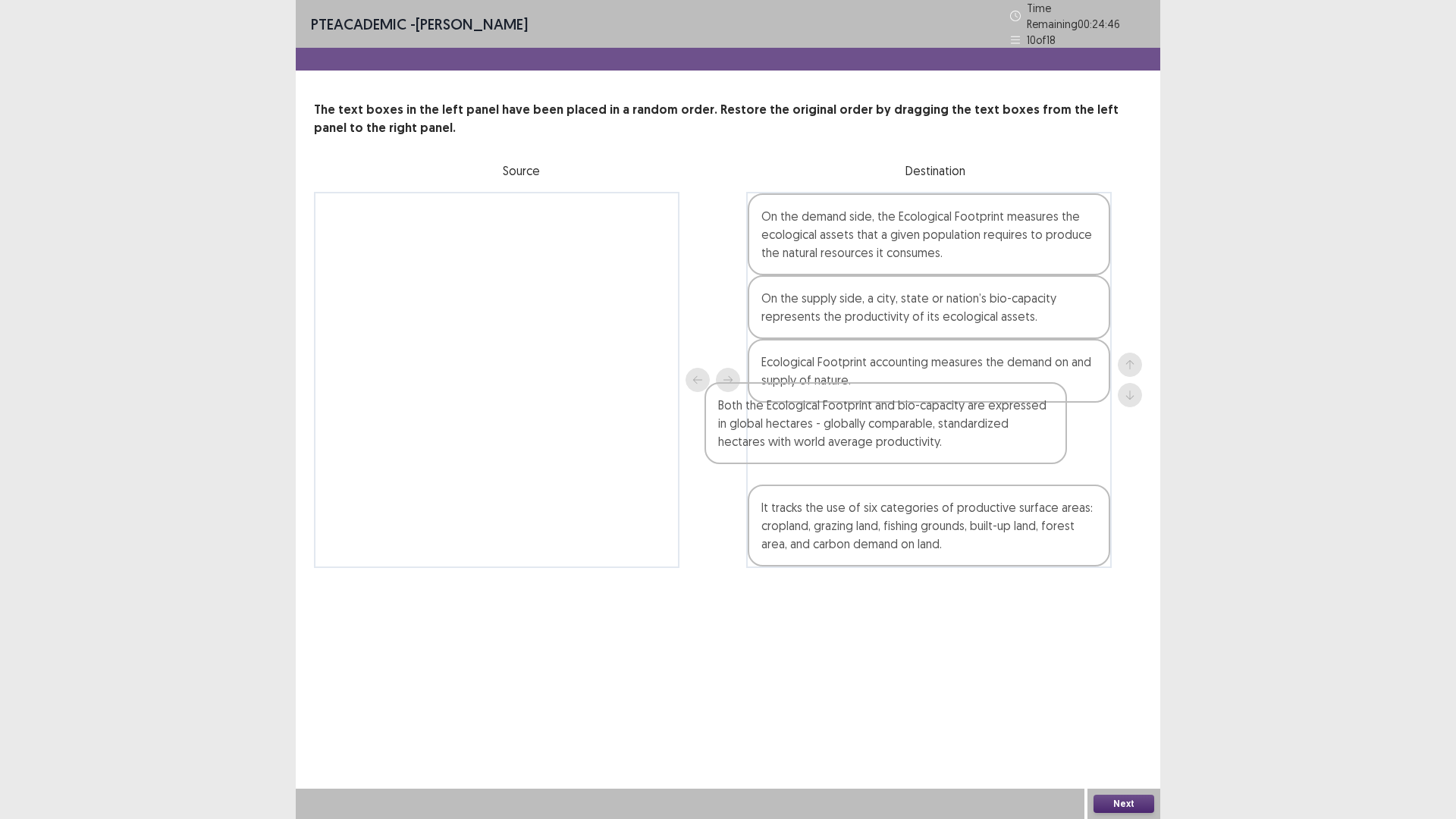
drag, startPoint x: 826, startPoint y: 527, endPoint x: 787, endPoint y: 424, distance: 110.1
click at [787, 424] on div "On the demand side, the Ecological Footprint measures the ecological assets tha…" at bounding box center [929, 379] width 365 height 376
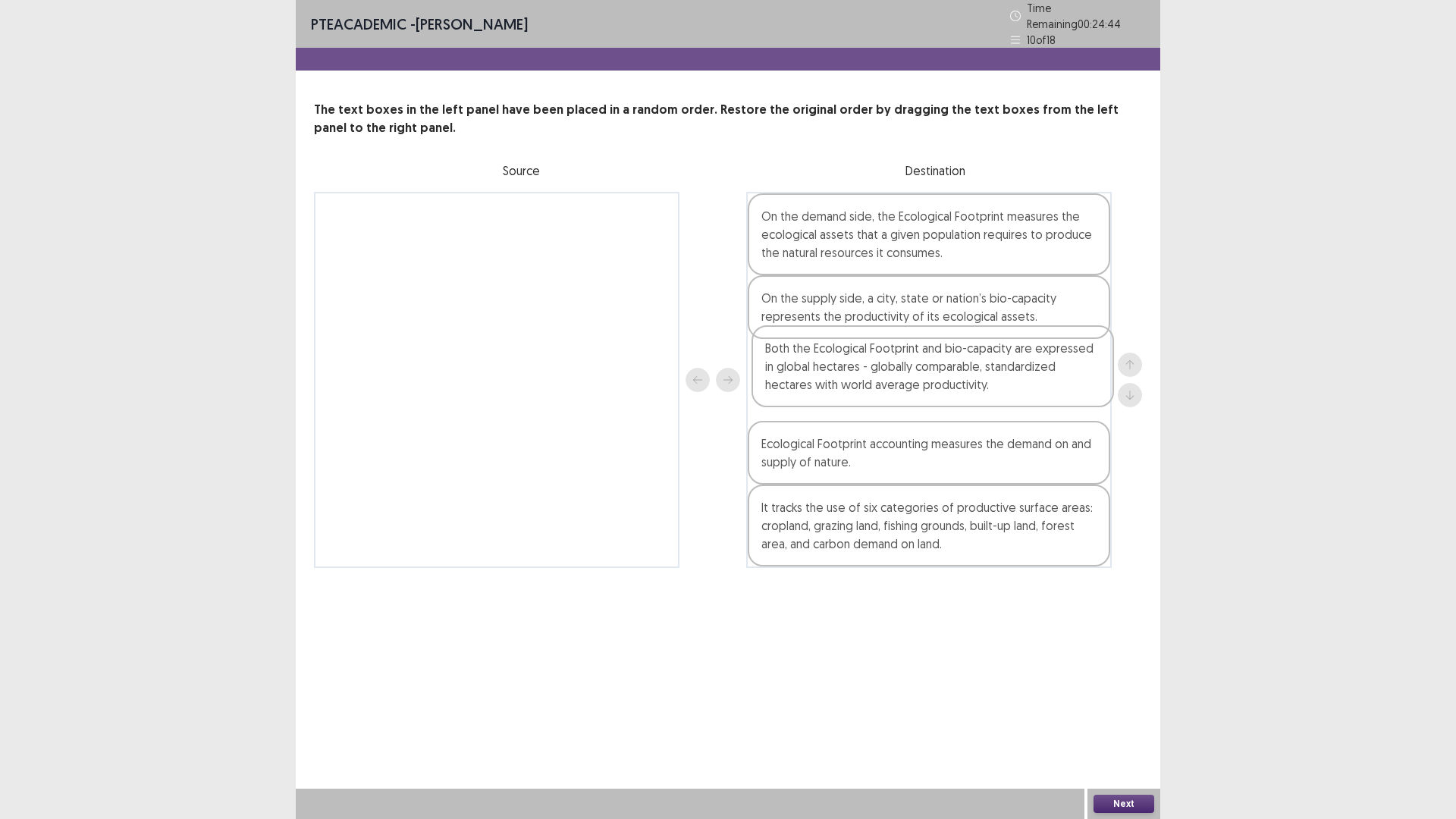
drag, startPoint x: 835, startPoint y: 435, endPoint x: 842, endPoint y: 349, distance: 86.3
click at [842, 349] on div "On the demand side, the Ecological Footprint measures the ecological assets tha…" at bounding box center [929, 379] width 365 height 376
click at [1131, 715] on button "Next" at bounding box center [1123, 804] width 60 height 18
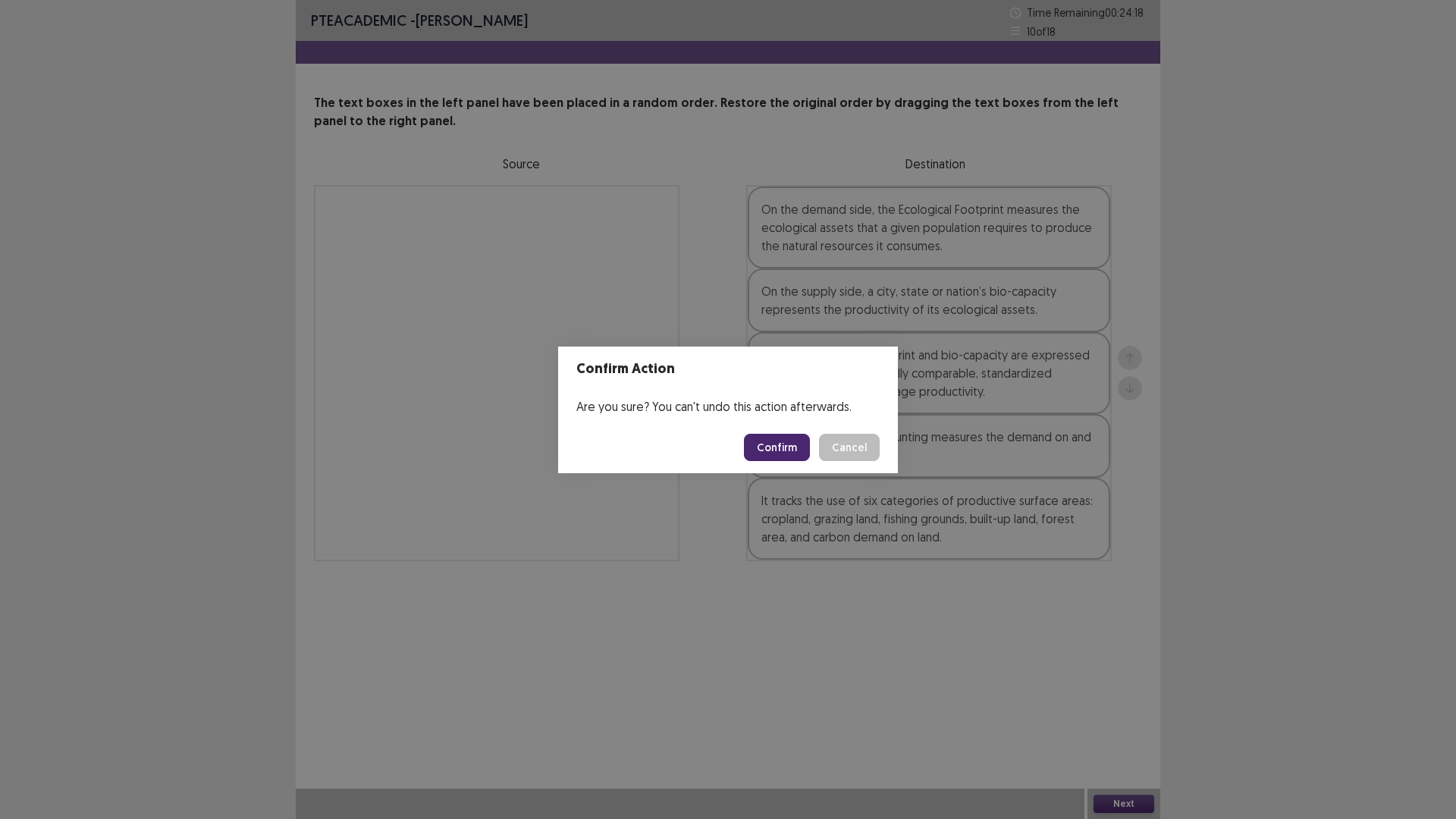
click at [779, 448] on button "Confirm" at bounding box center [776, 447] width 66 height 27
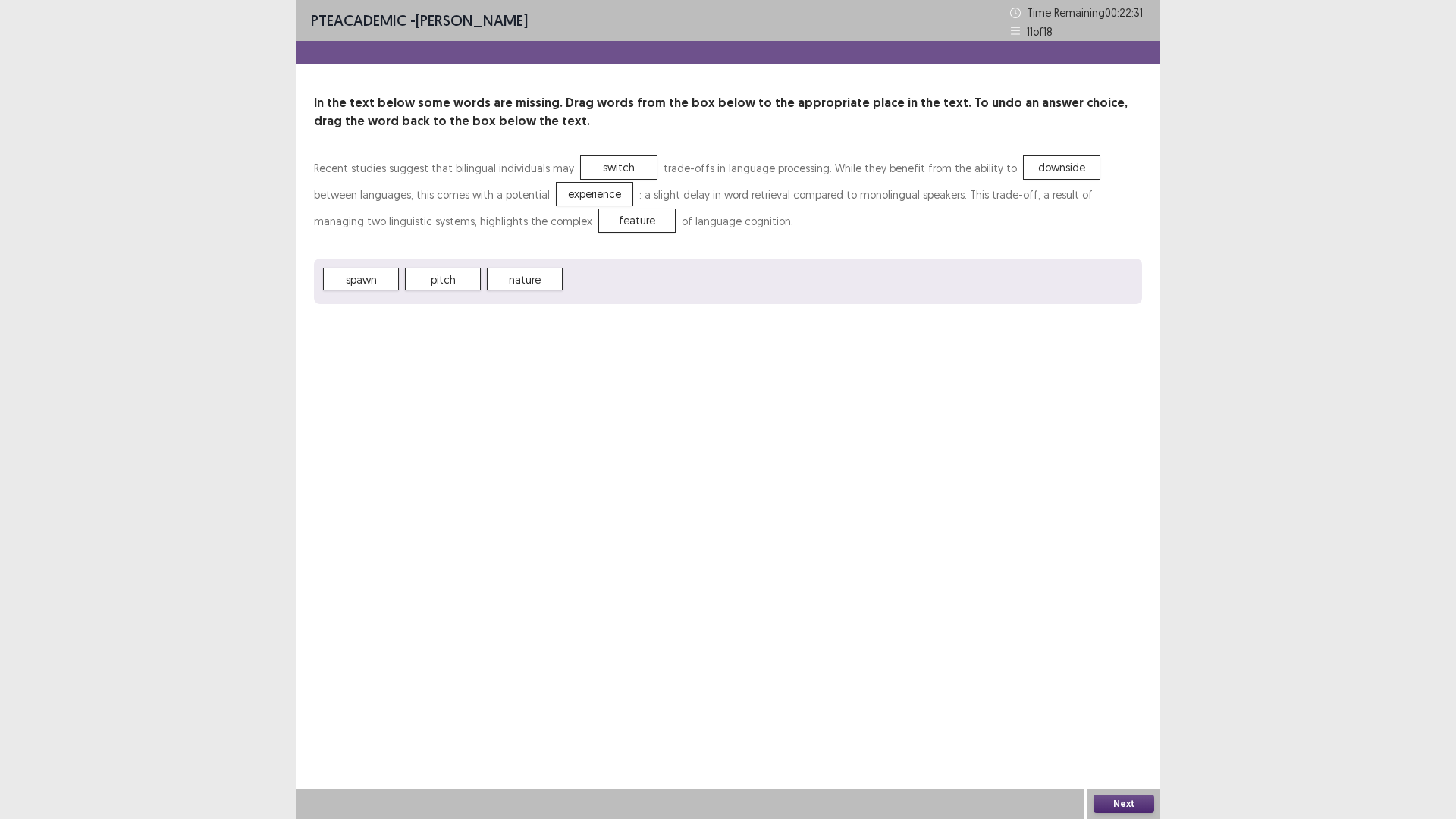
click at [1138, 715] on button "Next" at bounding box center [1123, 804] width 60 height 18
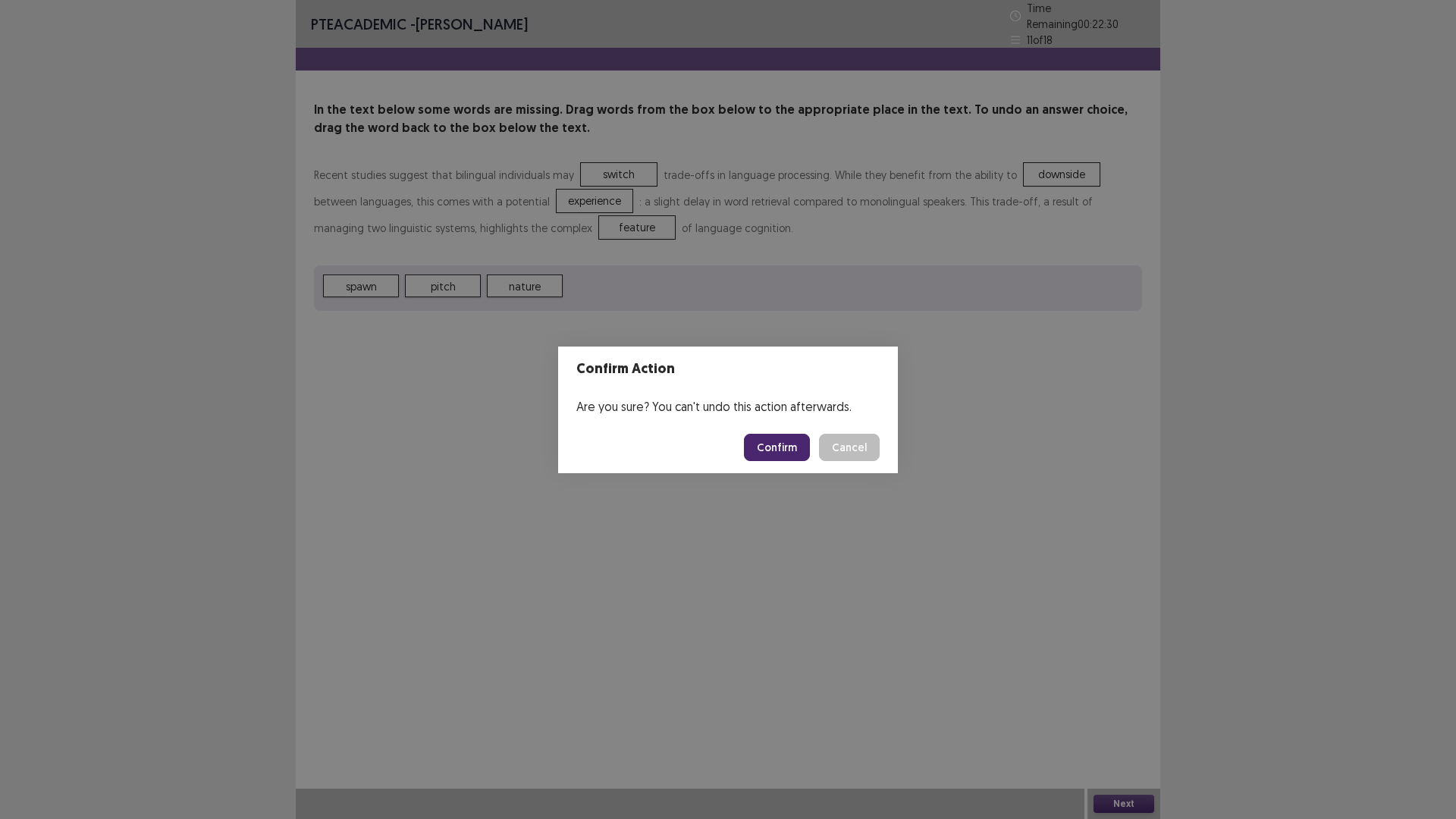
click at [774, 447] on button "Confirm" at bounding box center [776, 447] width 66 height 27
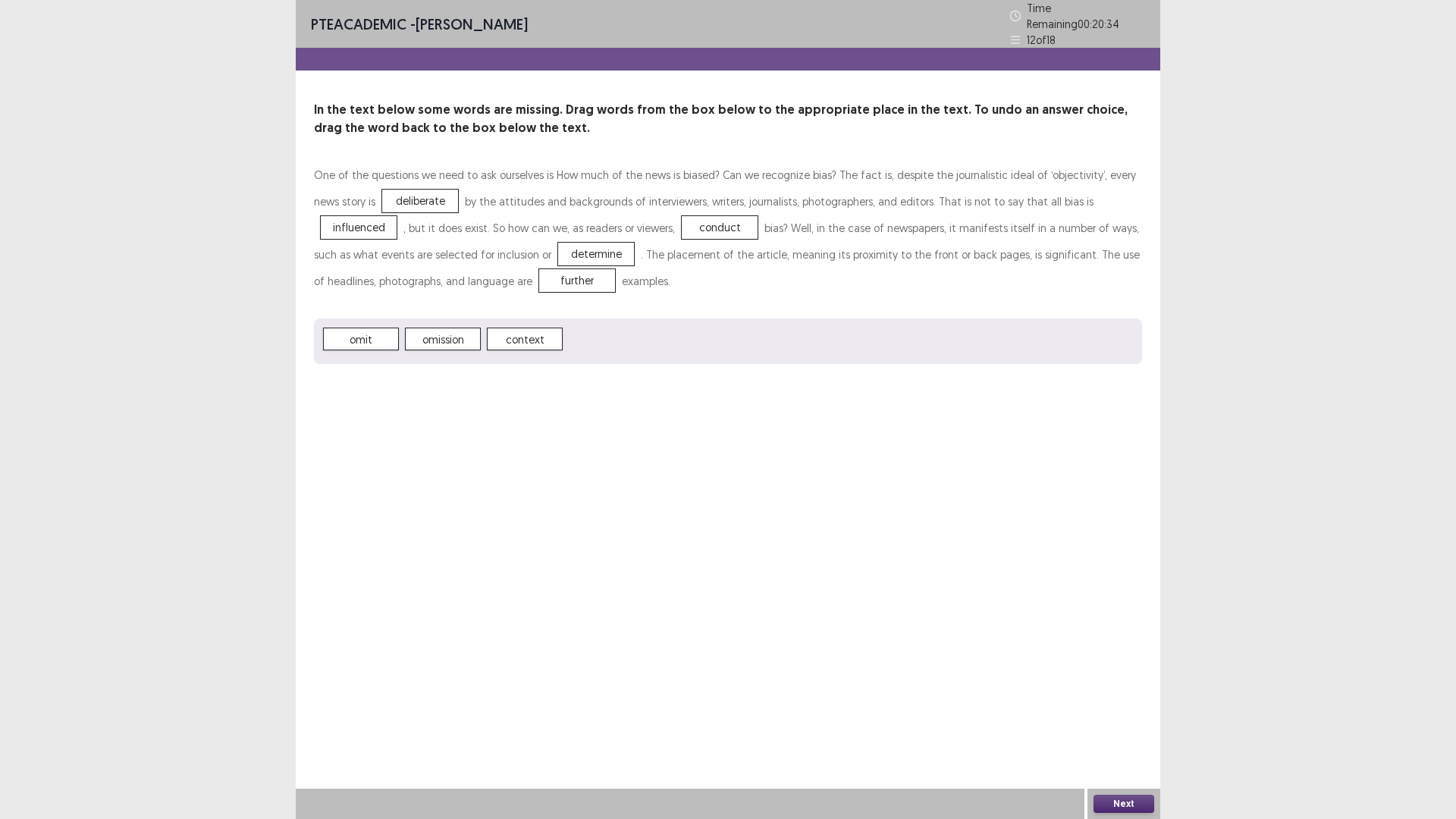
click at [1126, 715] on button "Next" at bounding box center [1123, 804] width 60 height 18
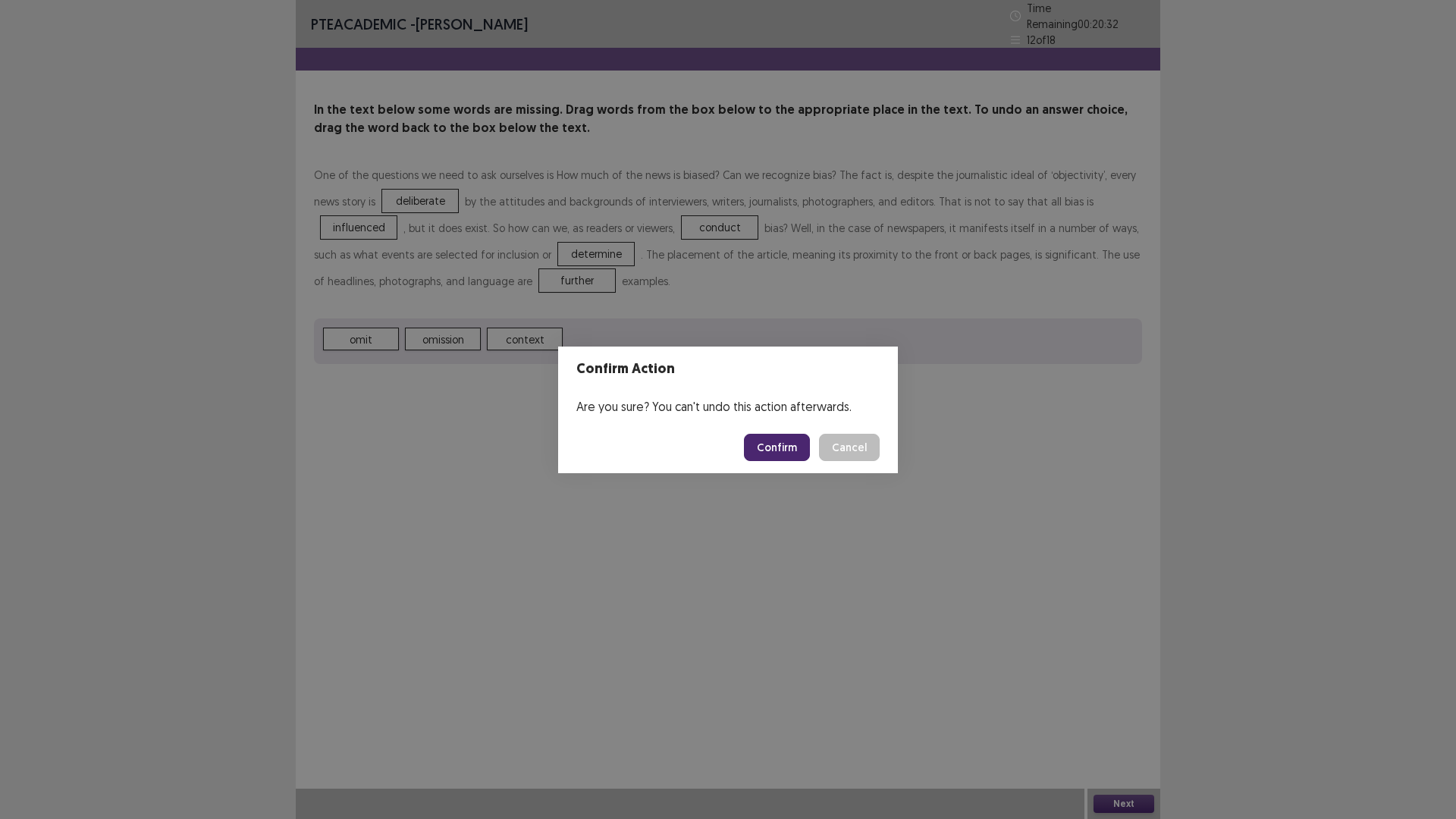
click at [777, 444] on button "Confirm" at bounding box center [776, 447] width 66 height 27
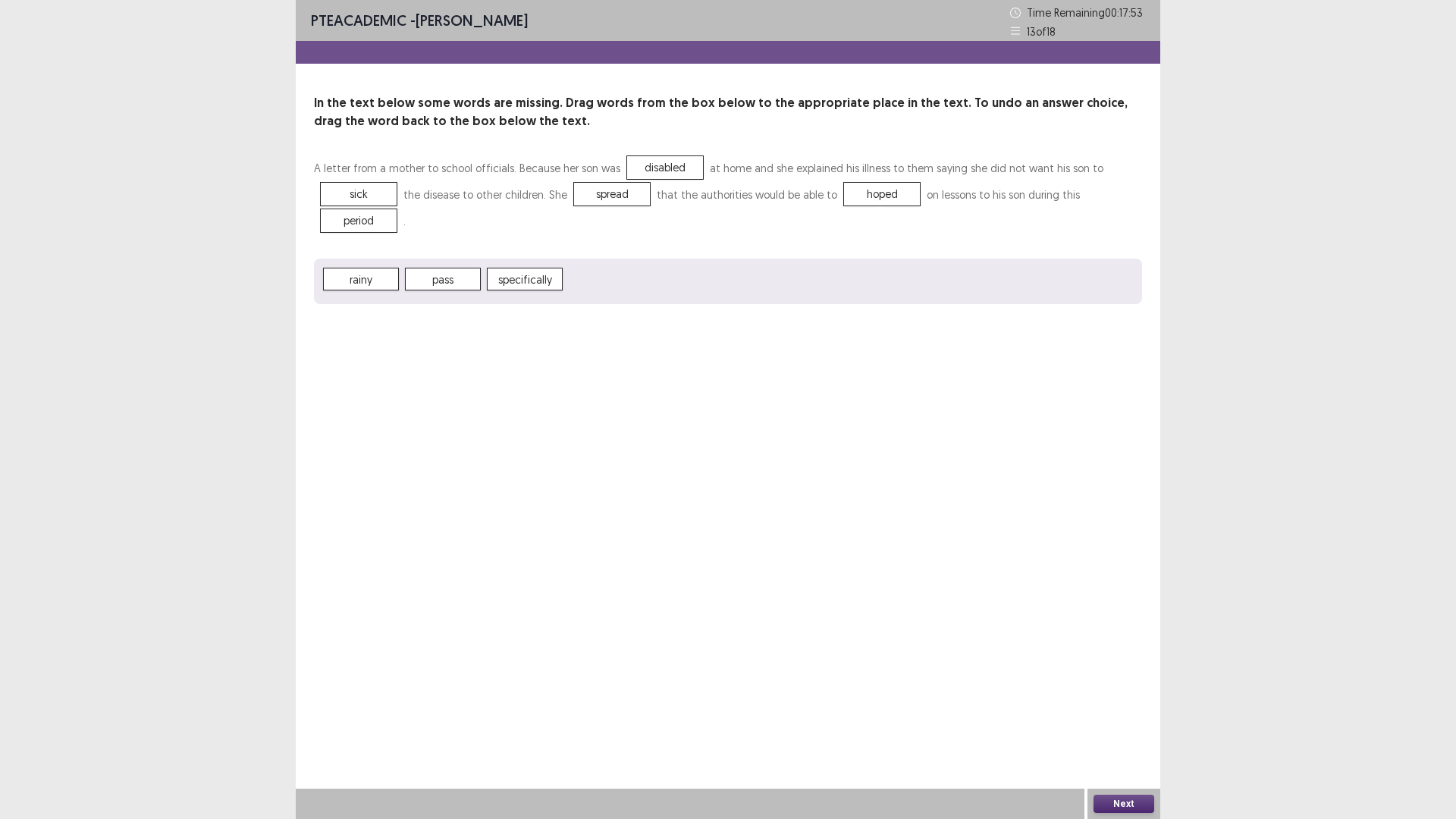
click at [1133, 715] on button "Next" at bounding box center [1123, 804] width 60 height 18
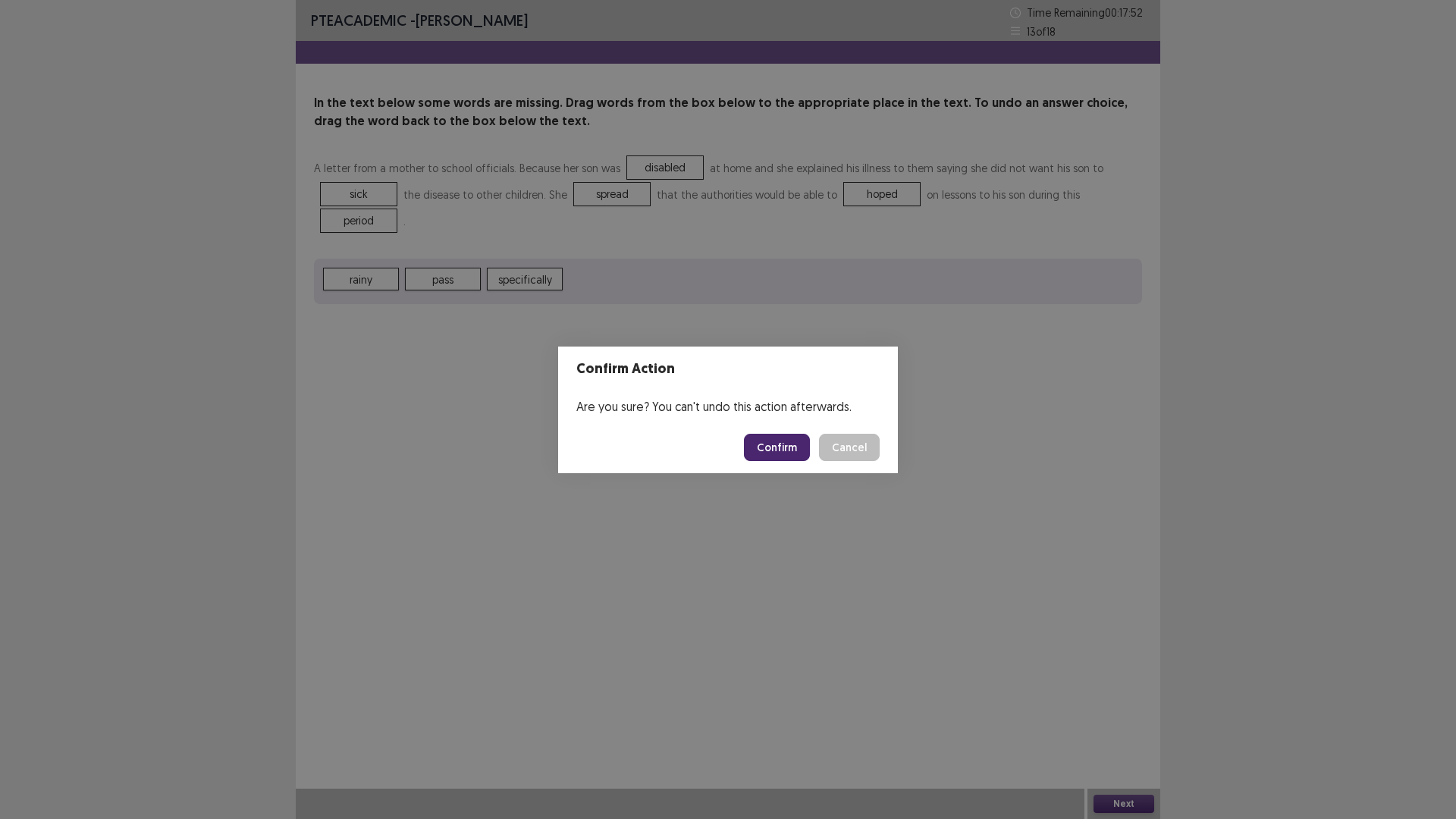
click at [788, 447] on button "Confirm" at bounding box center [776, 447] width 66 height 27
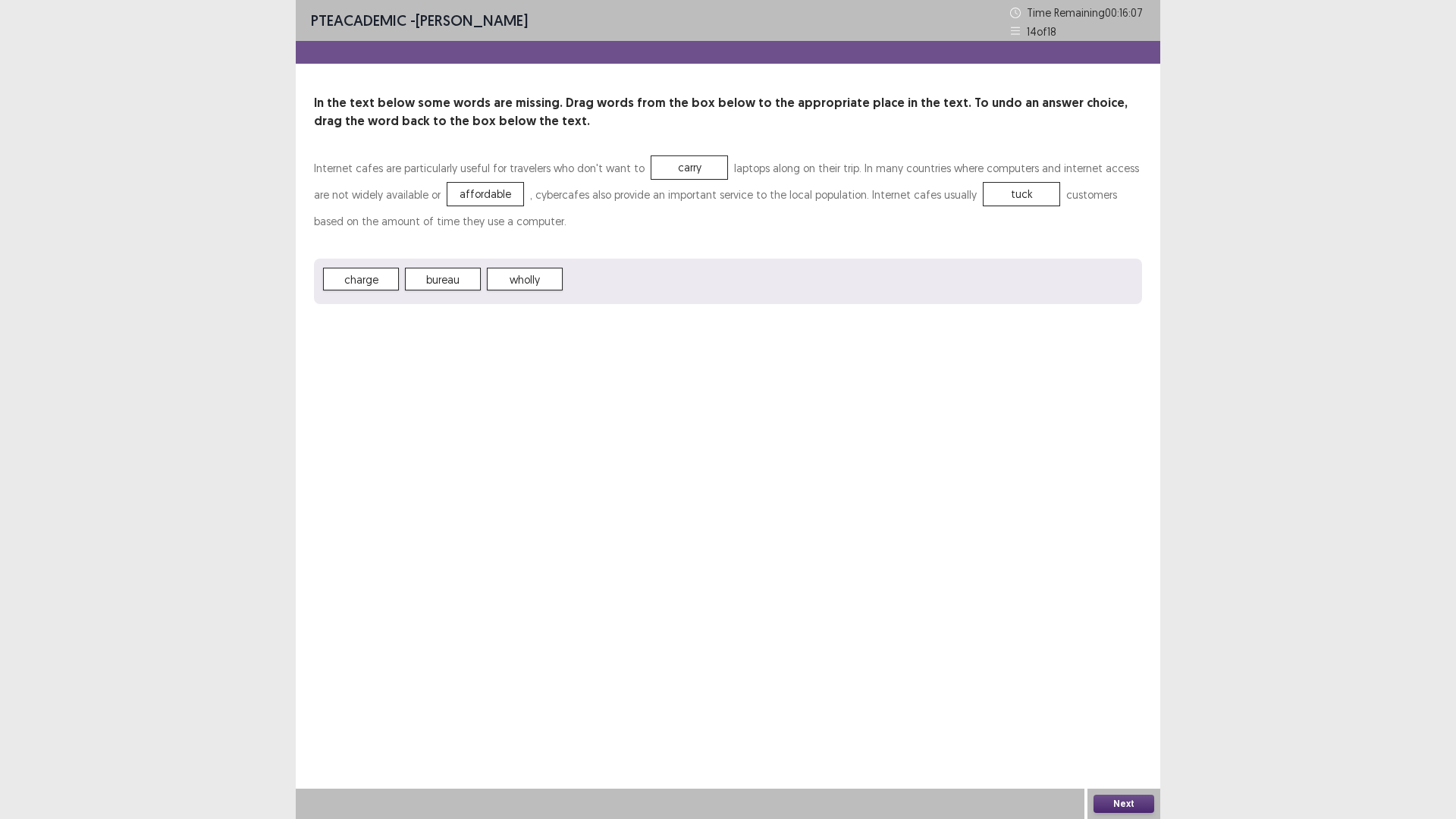
click at [1131, 715] on button "Next" at bounding box center [1123, 804] width 60 height 18
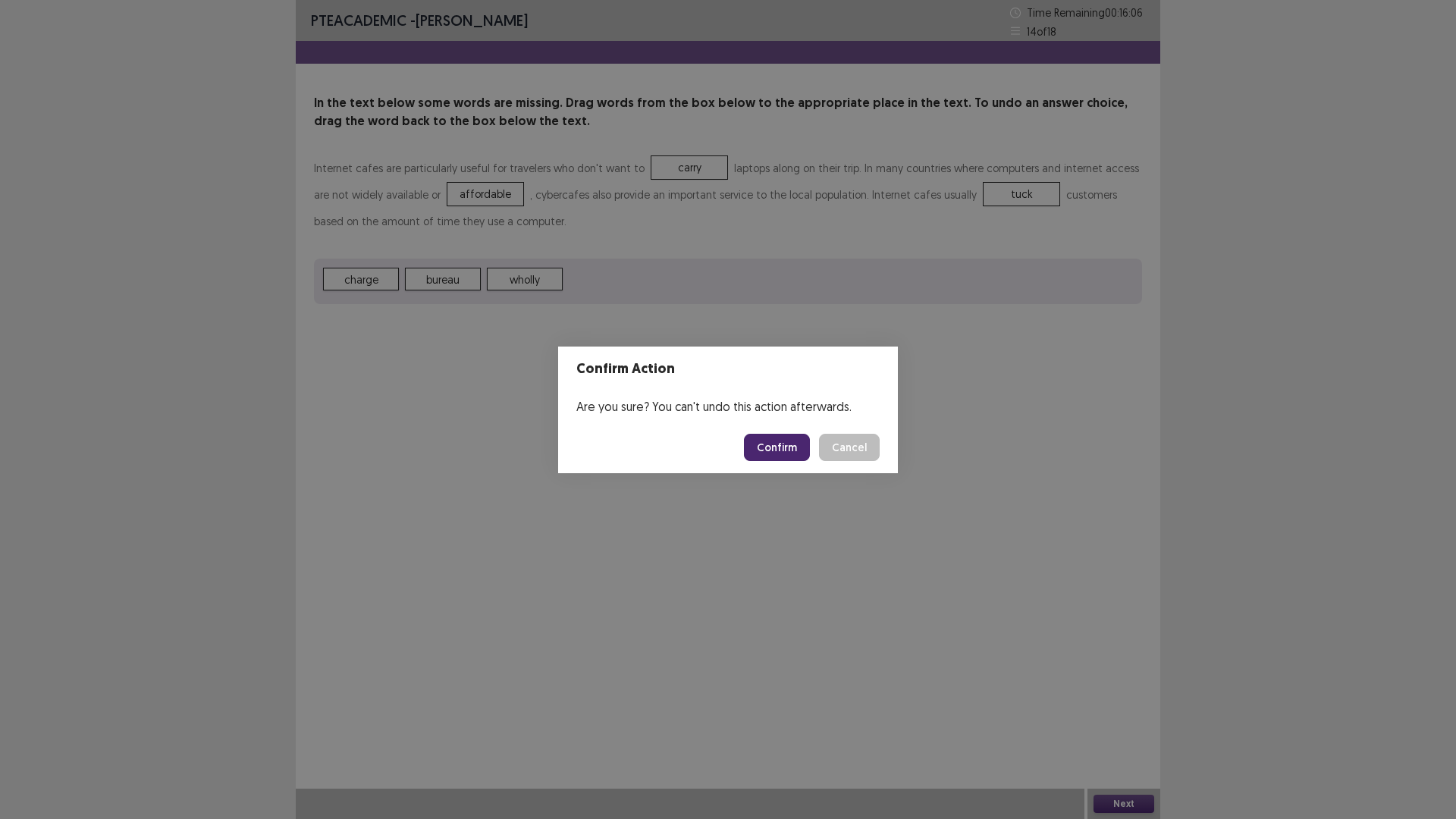
click at [787, 444] on button "Confirm" at bounding box center [776, 447] width 66 height 27
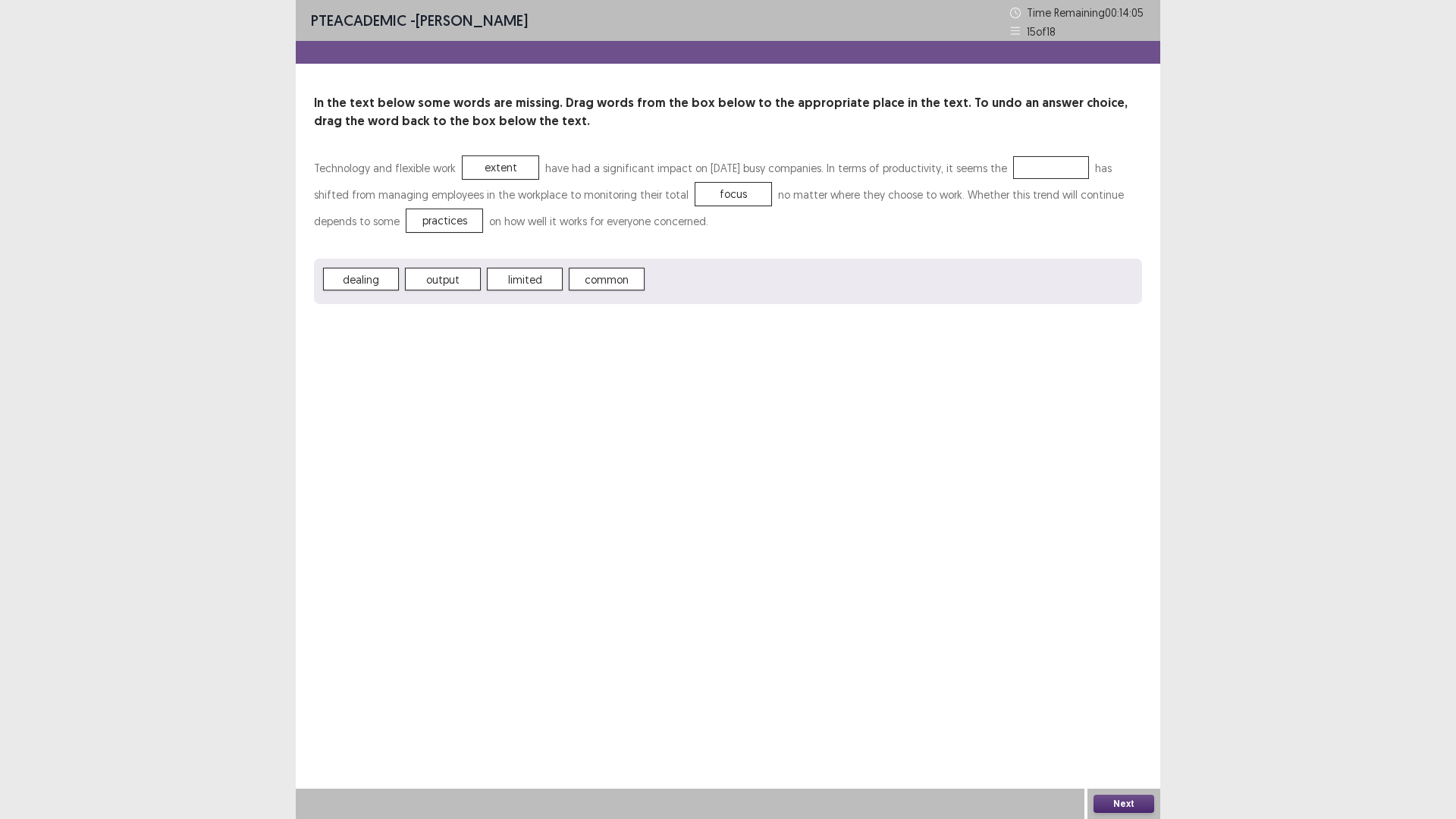
click at [406, 218] on span "practices" at bounding box center [444, 221] width 76 height 23
click at [1125, 715] on button "Next" at bounding box center [1123, 804] width 60 height 18
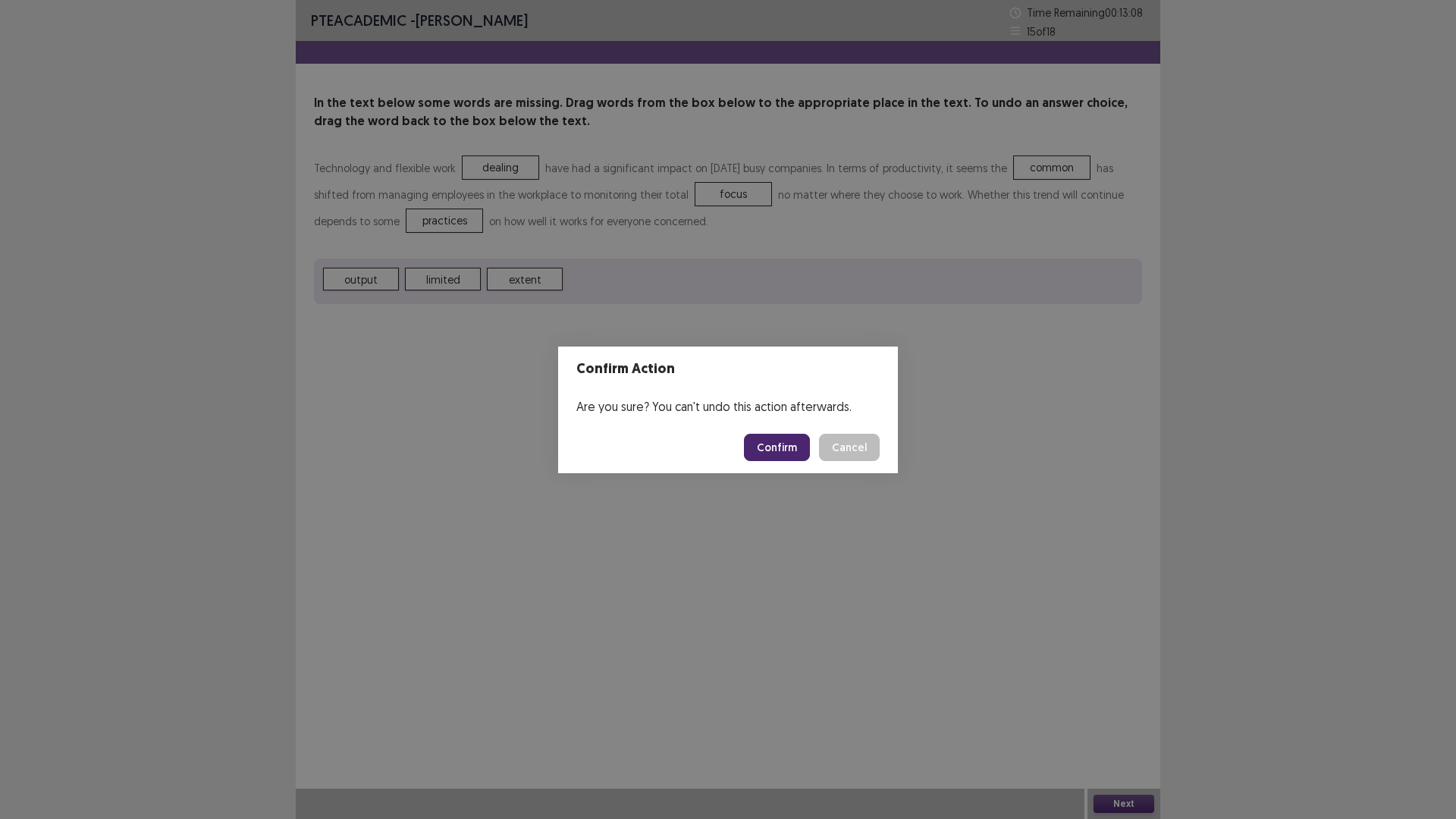
click at [783, 446] on button "Confirm" at bounding box center [776, 447] width 66 height 27
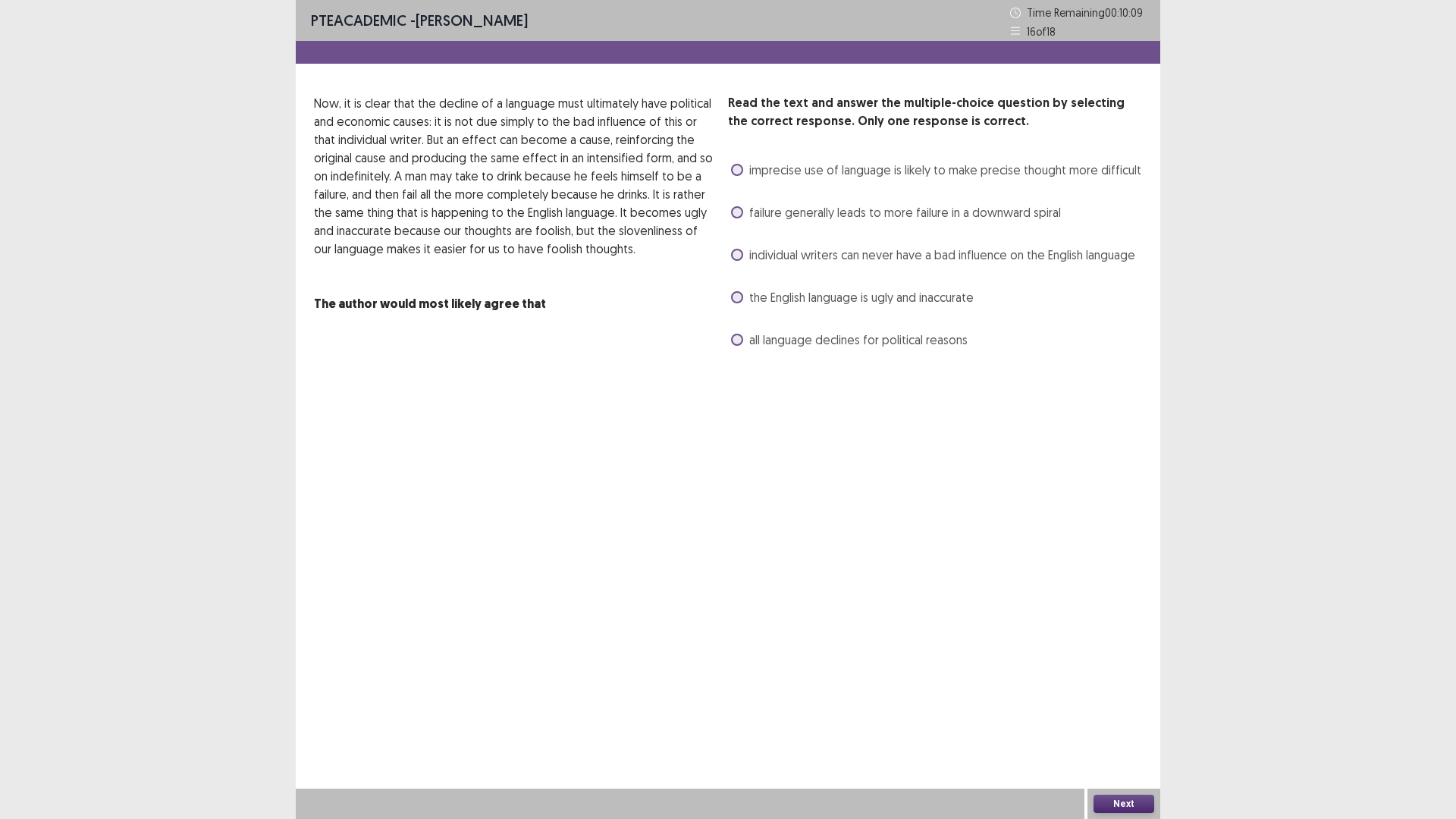
click at [736, 295] on span at bounding box center [737, 297] width 12 height 12
click at [1131, 715] on button "Next" at bounding box center [1123, 804] width 60 height 18
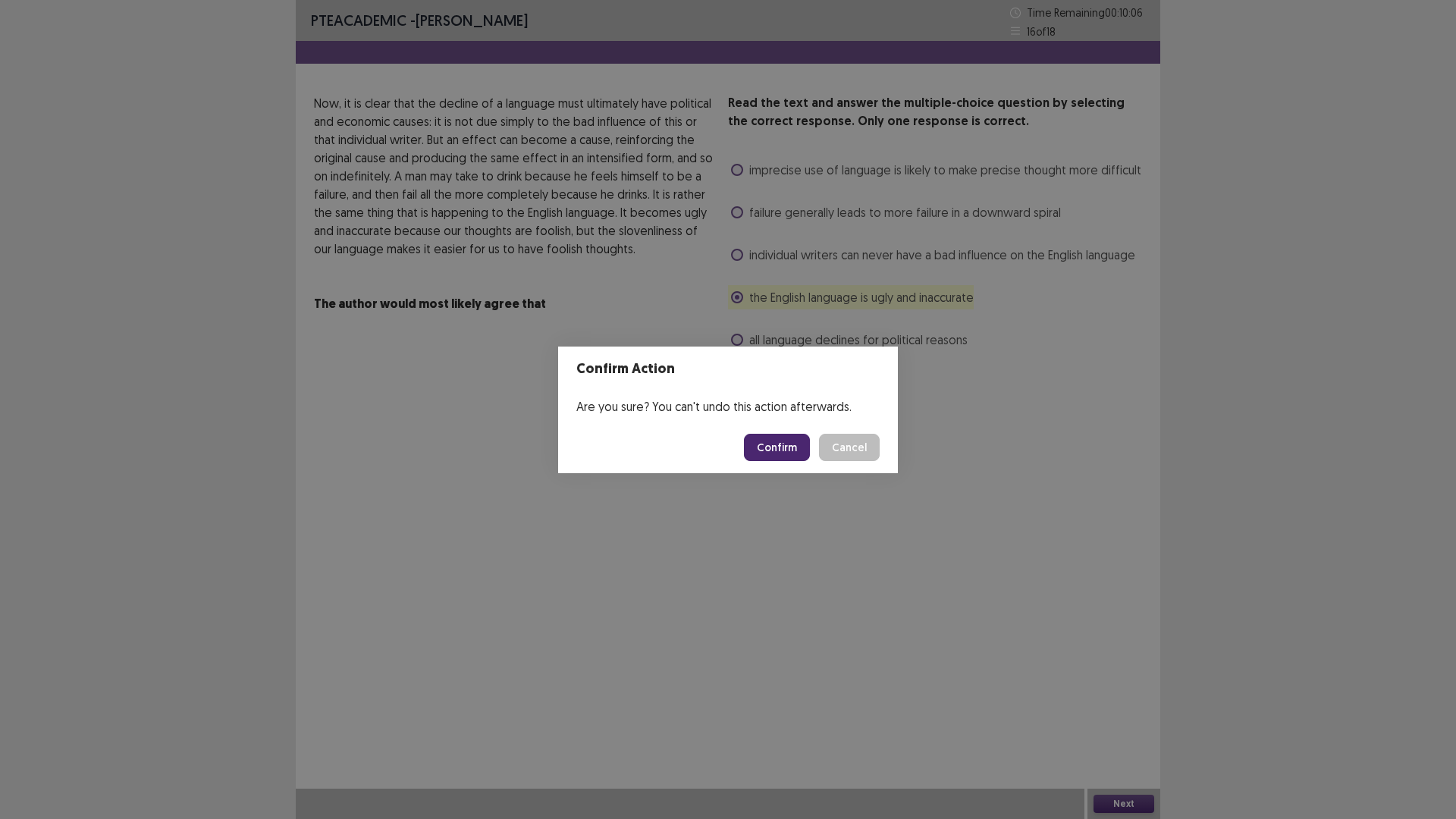
click at [795, 448] on button "Confirm" at bounding box center [776, 447] width 66 height 27
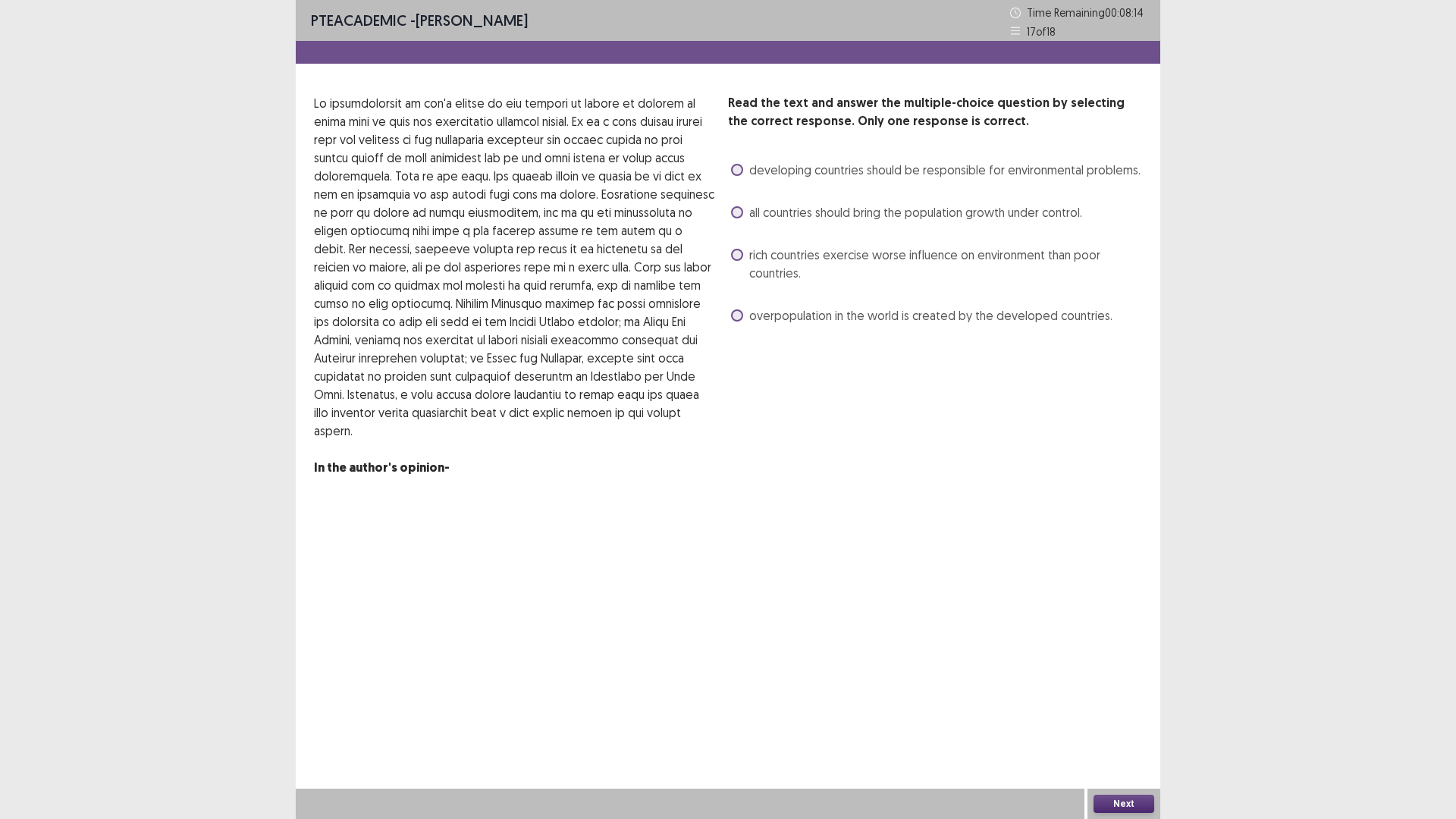
click at [734, 164] on span at bounding box center [737, 170] width 12 height 12
click at [1126, 715] on button "Next" at bounding box center [1123, 804] width 60 height 18
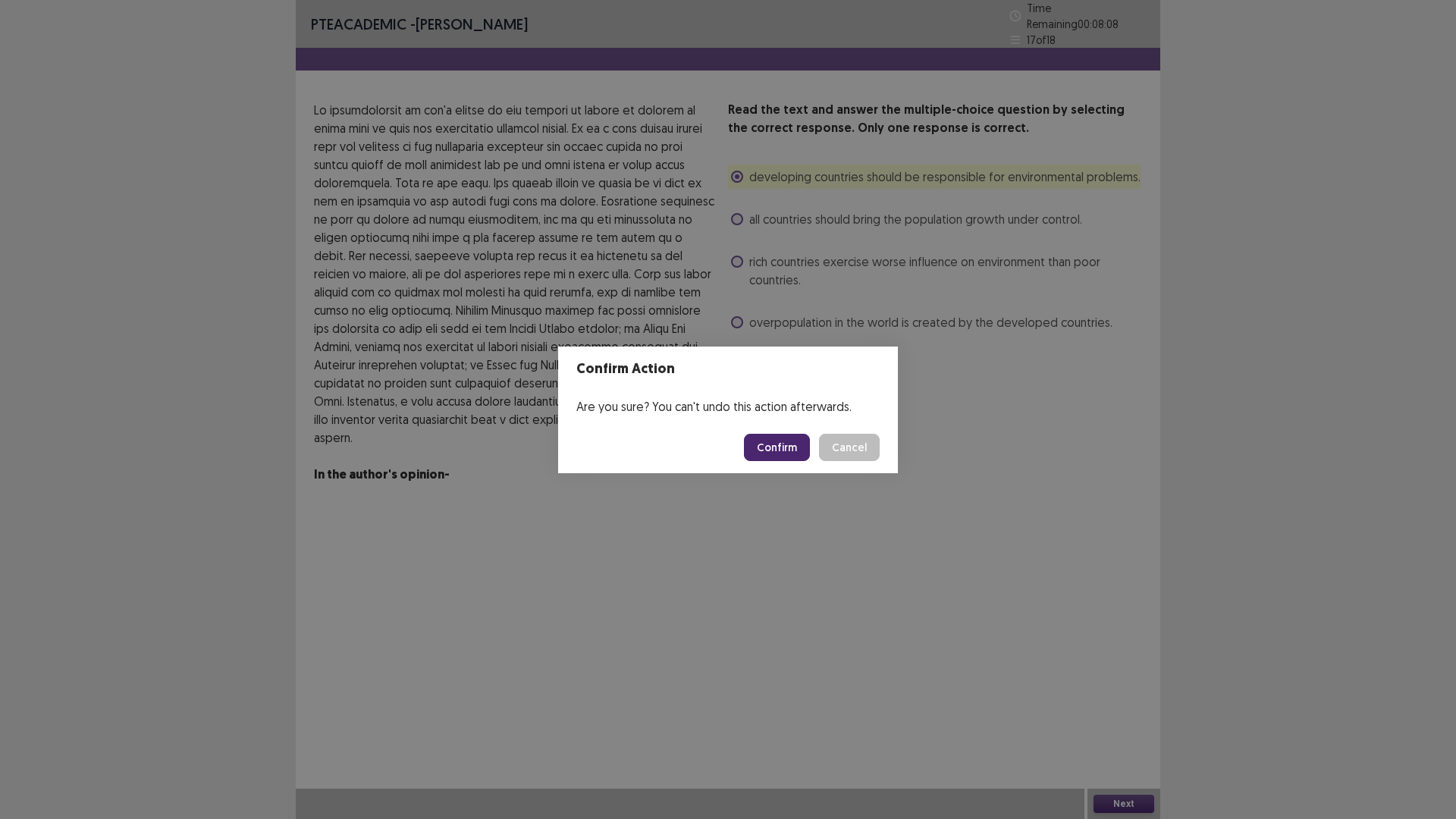
click at [759, 502] on div "Confirm Action Are you sure? You can't undo this action afterwards. Confirm Can…" at bounding box center [728, 409] width 1456 height 819
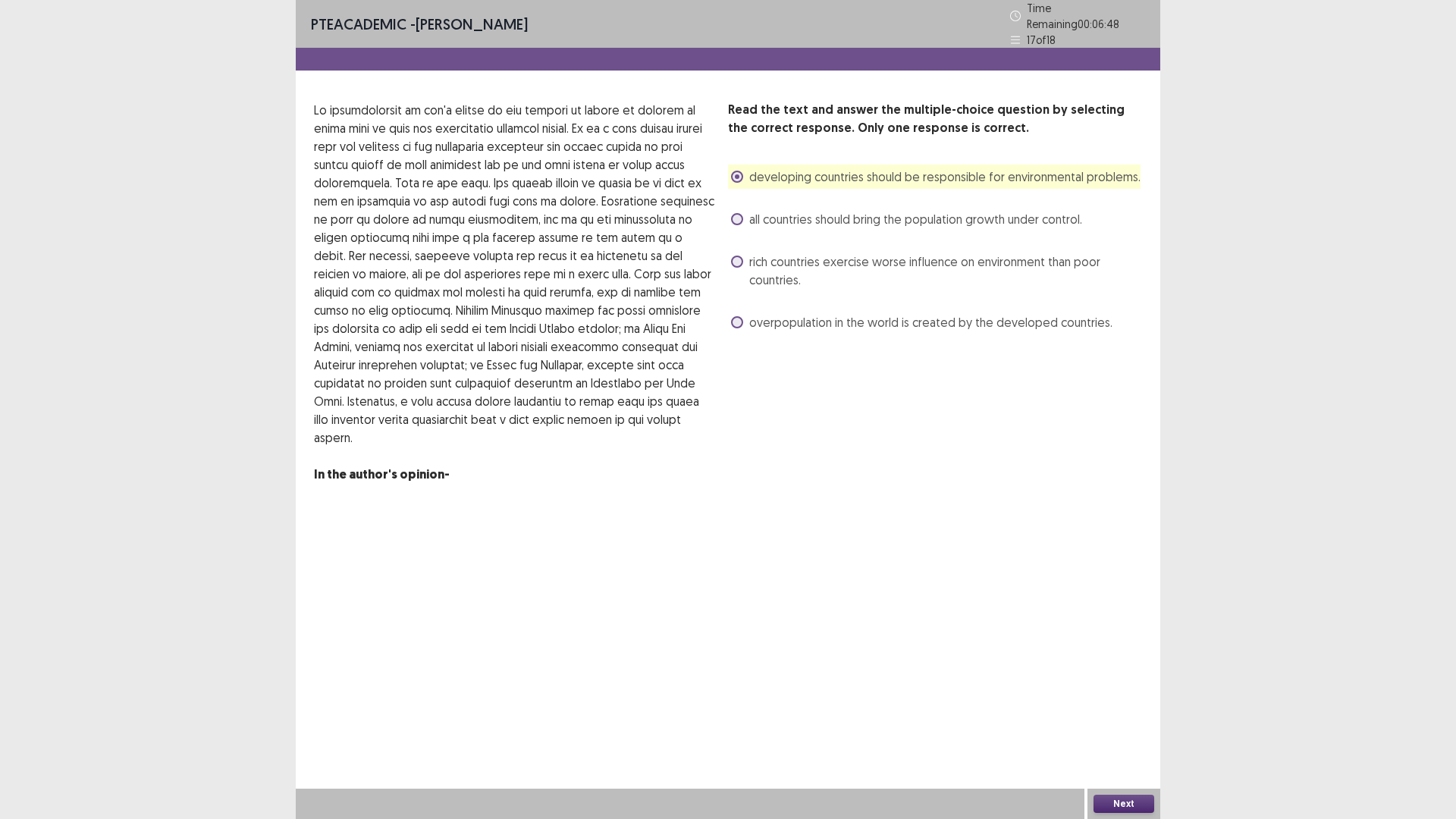
click at [1119, 715] on button "Next" at bounding box center [1123, 804] width 60 height 18
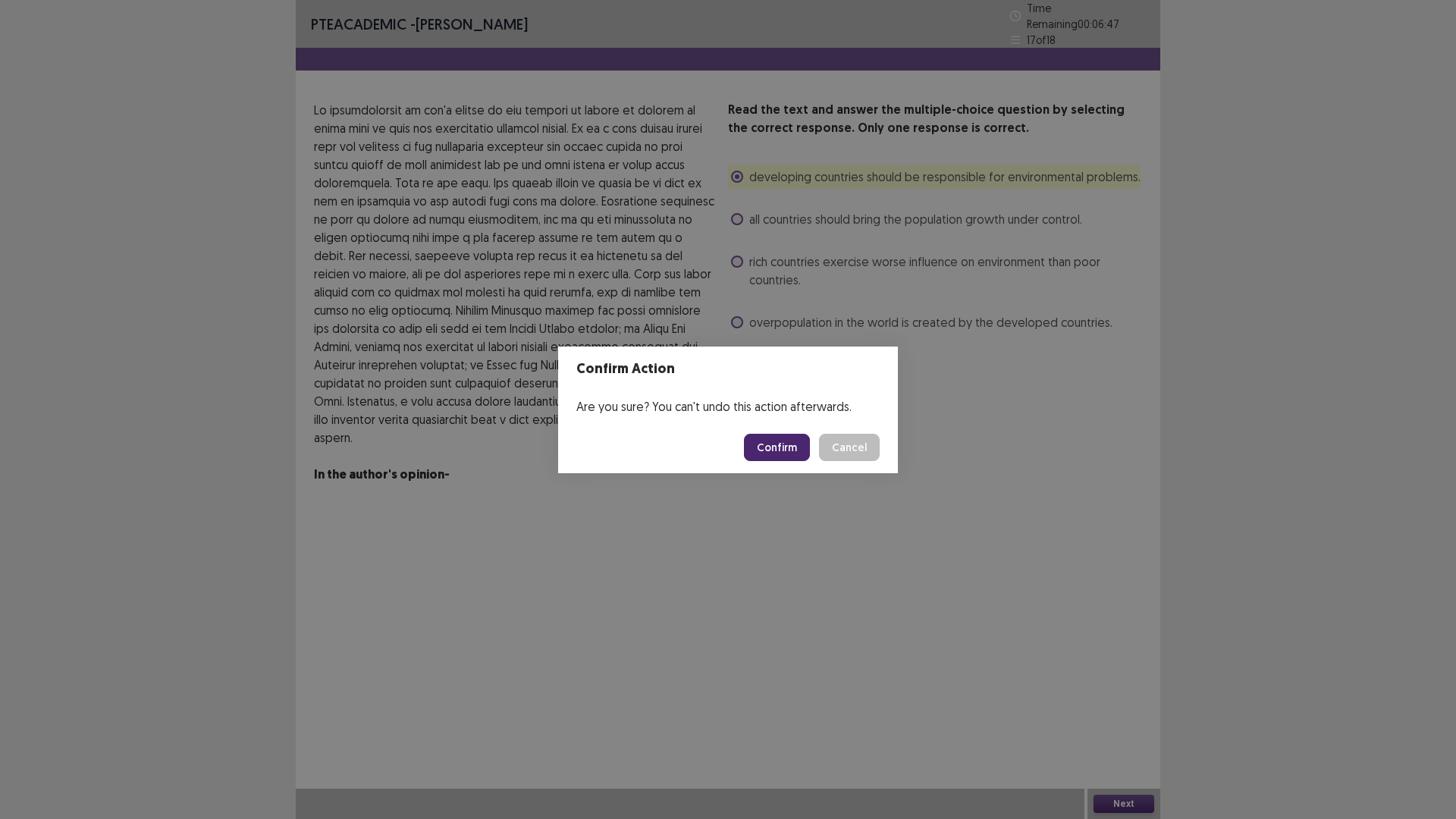
click at [783, 440] on button "Confirm" at bounding box center [776, 447] width 66 height 27
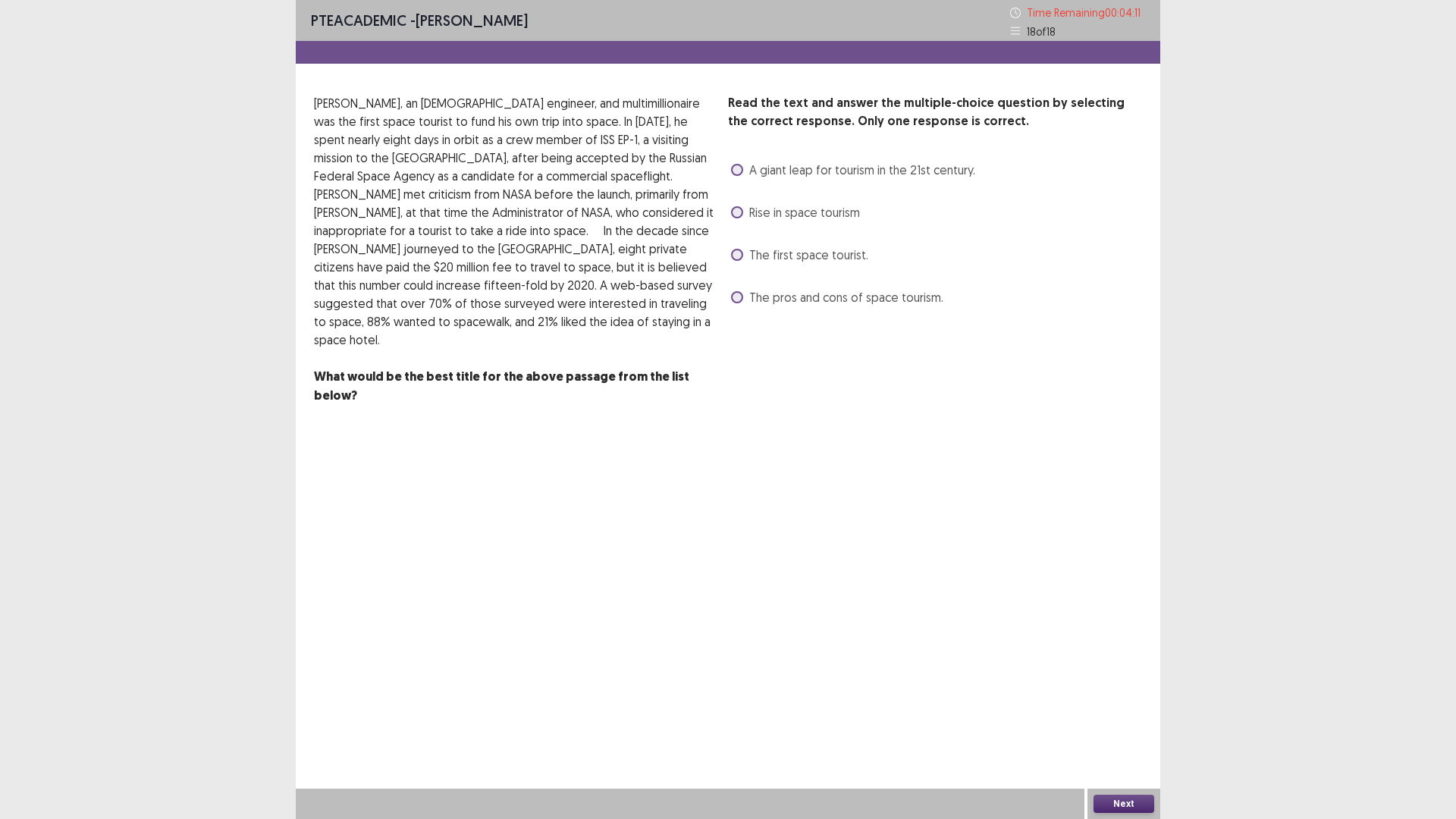
click at [736, 250] on span at bounding box center [737, 255] width 12 height 12
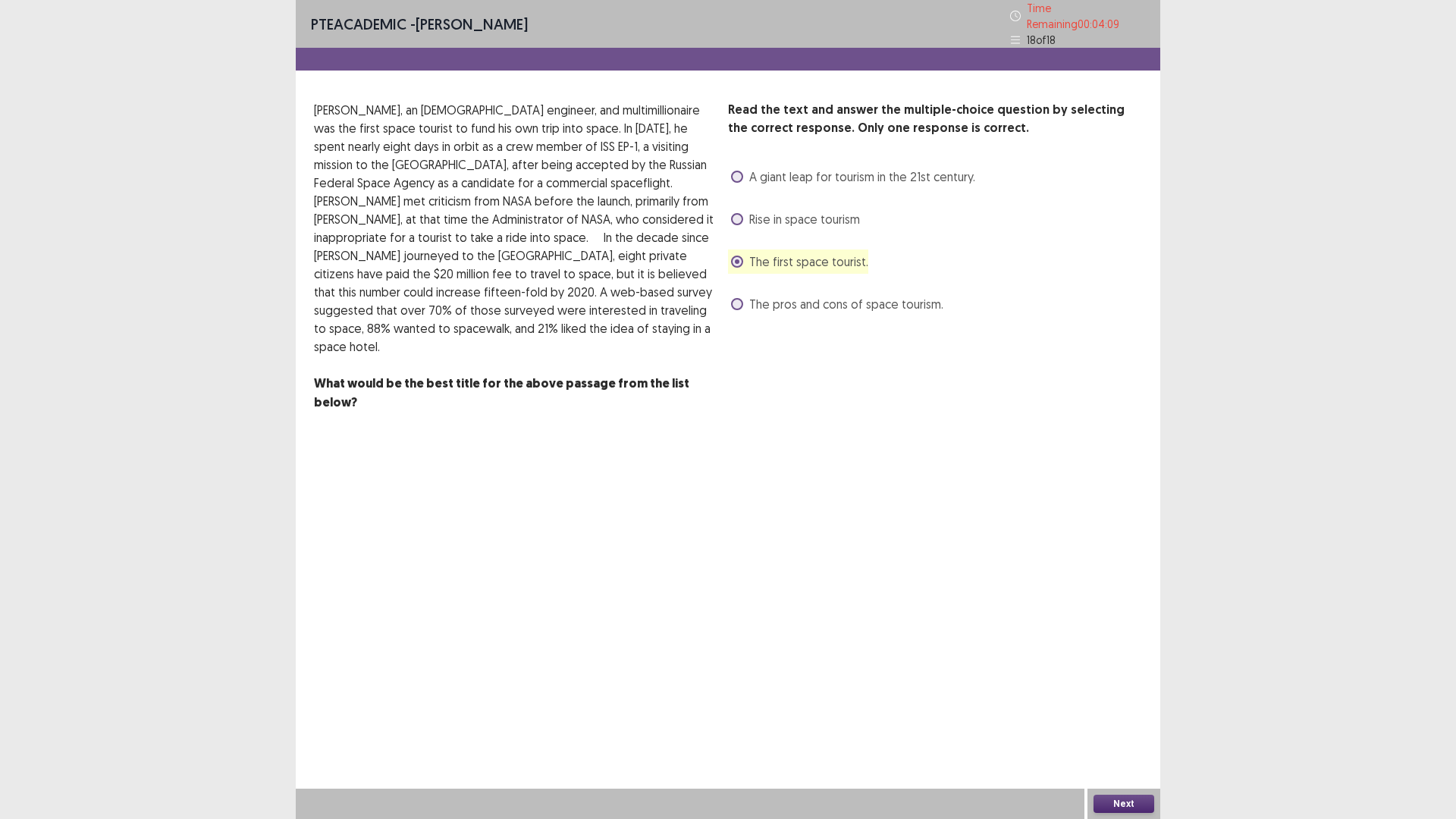
click at [1122, 715] on button "Next" at bounding box center [1123, 804] width 60 height 18
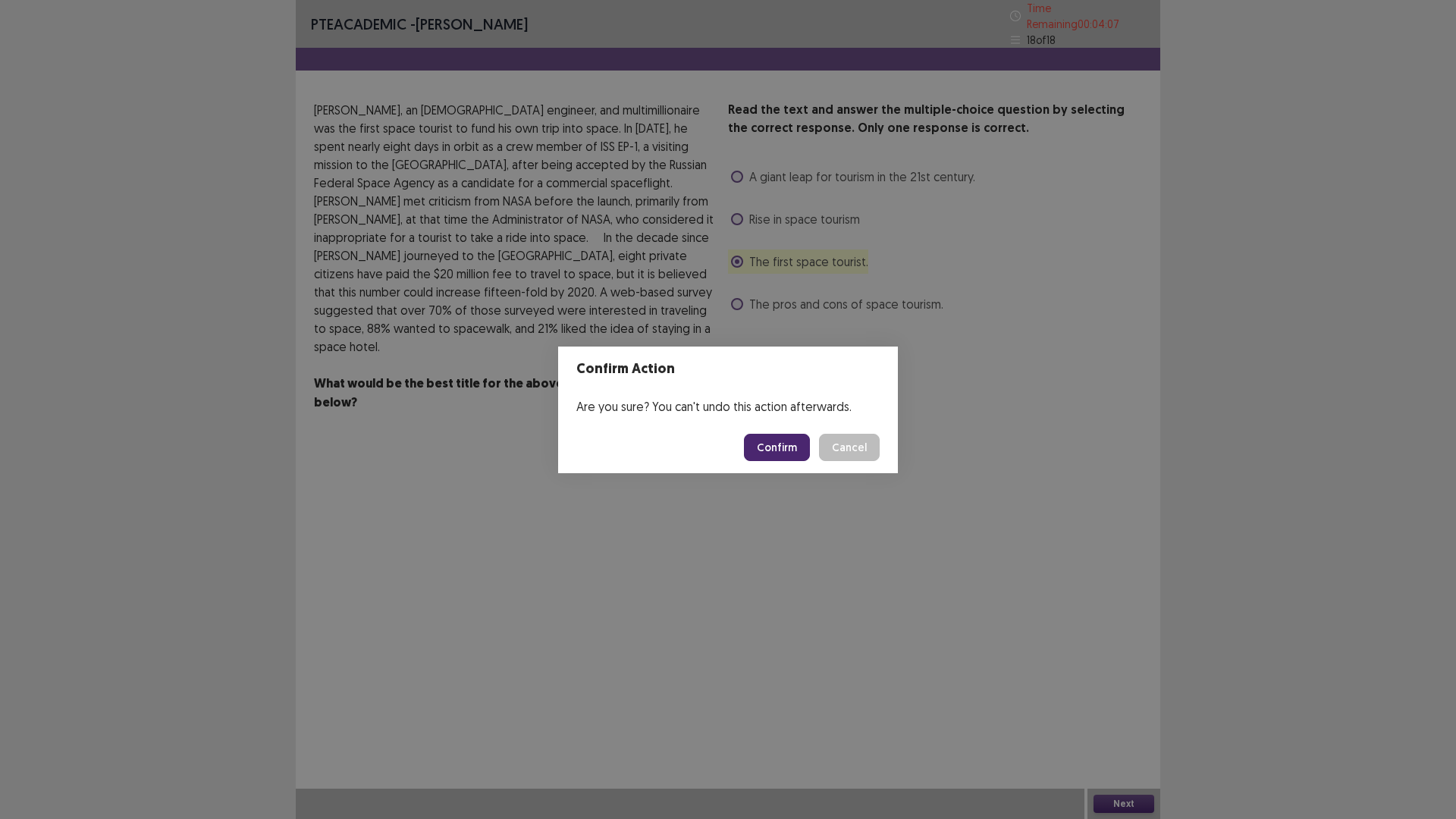
click at [777, 439] on button "Confirm" at bounding box center [776, 447] width 66 height 27
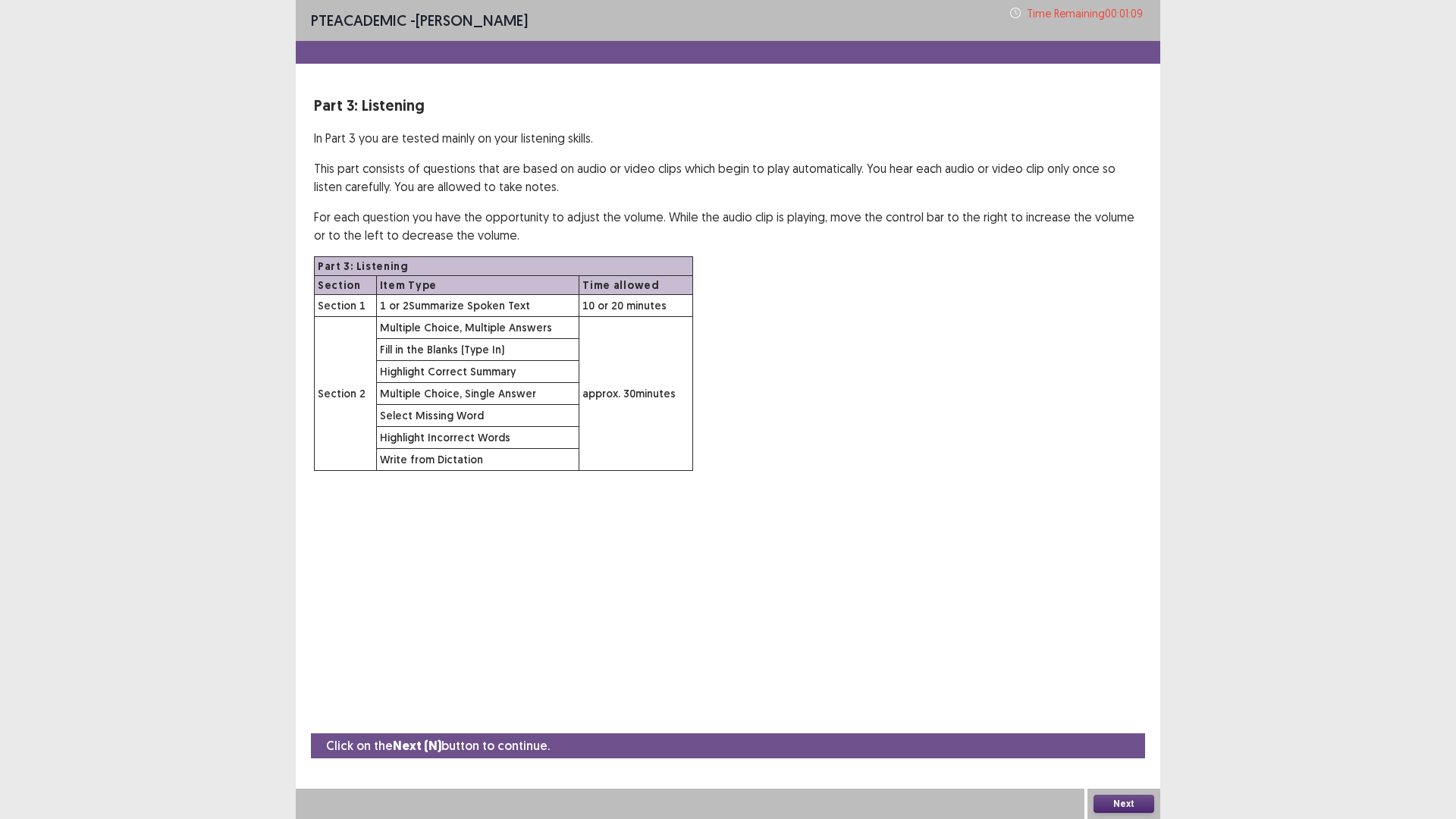
click at [1125, 715] on button "Next" at bounding box center [1123, 804] width 60 height 18
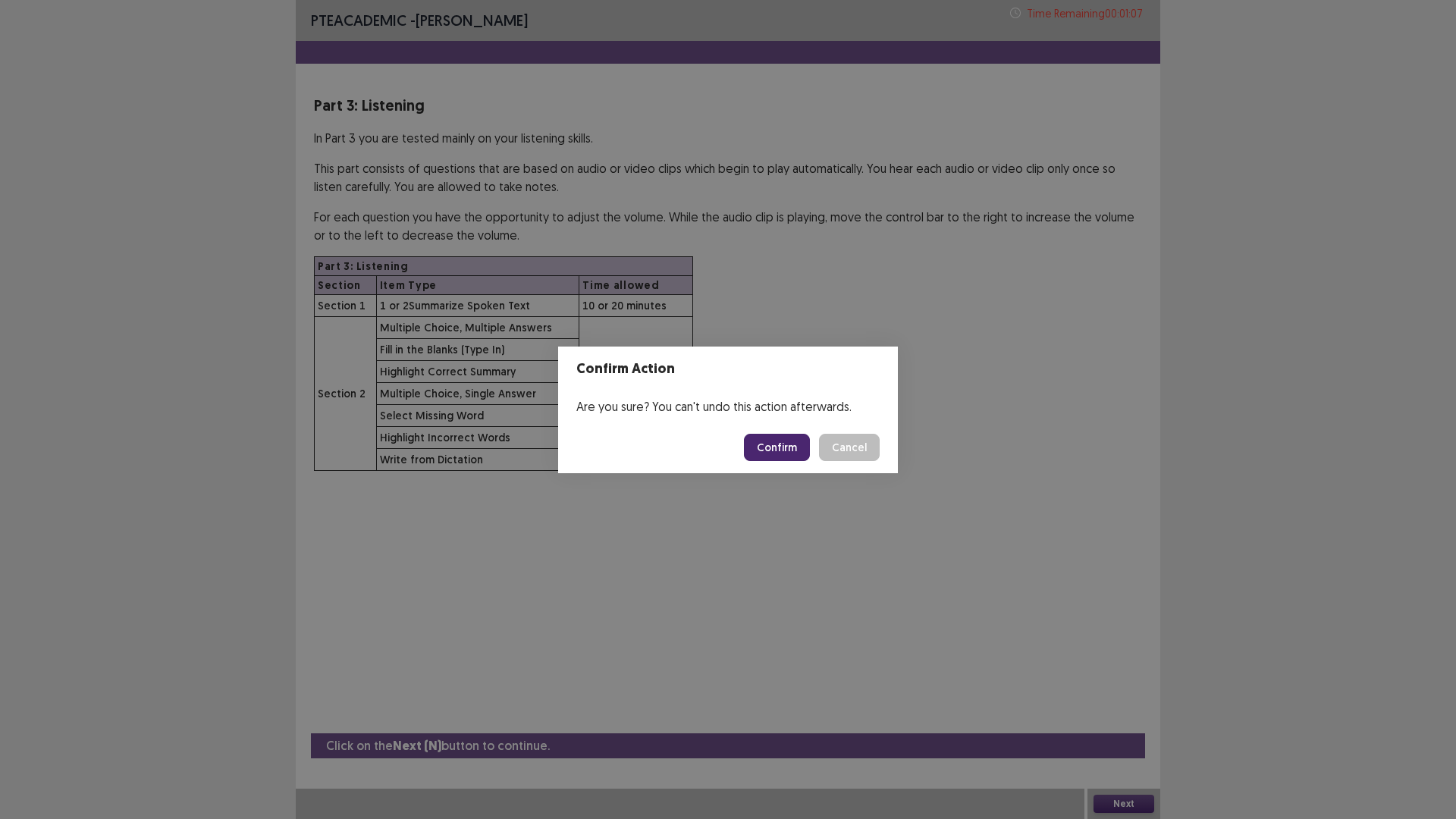
click at [765, 445] on button "Confirm" at bounding box center [776, 447] width 66 height 27
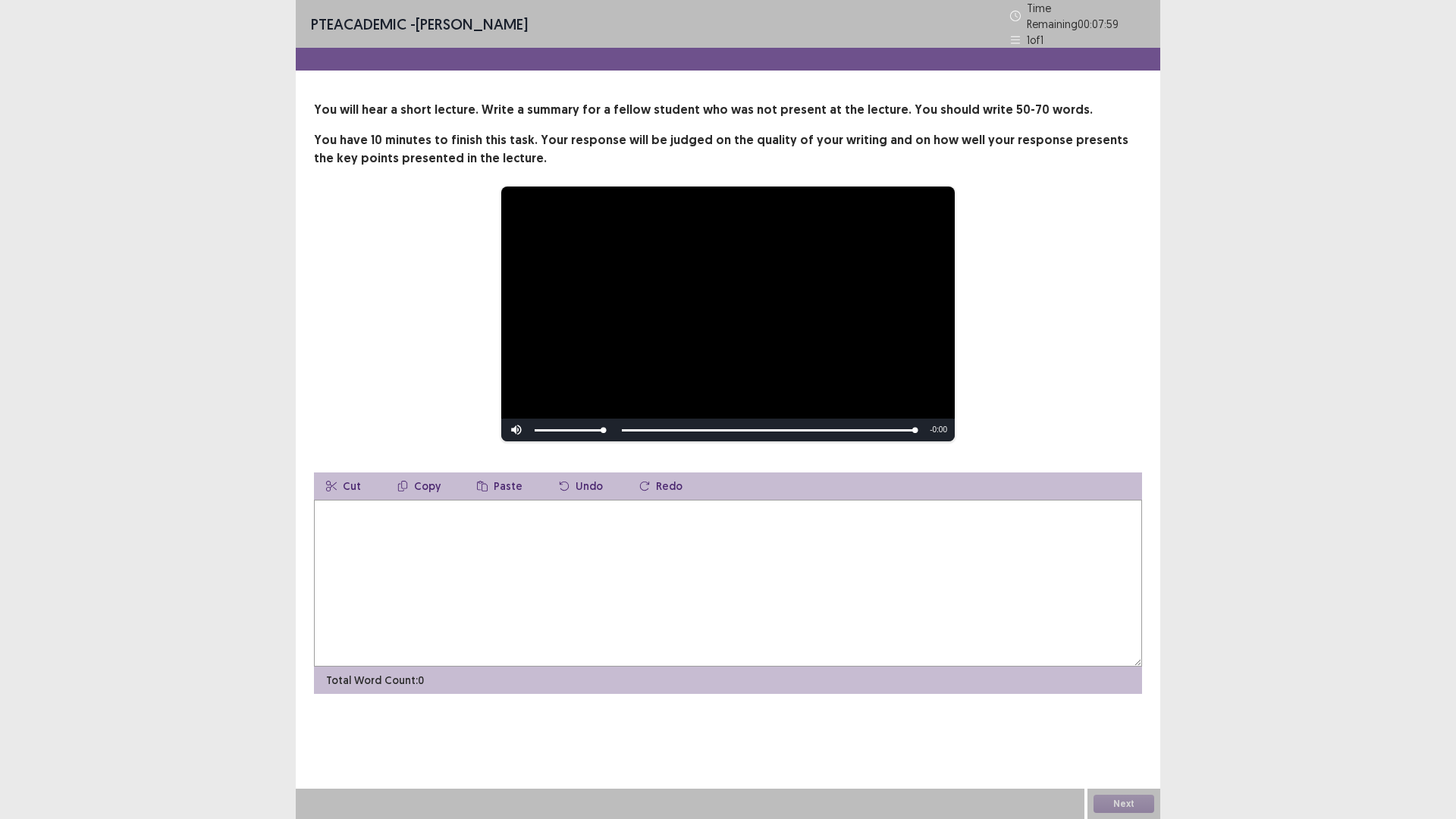
click at [410, 572] on textarea at bounding box center [728, 583] width 828 height 167
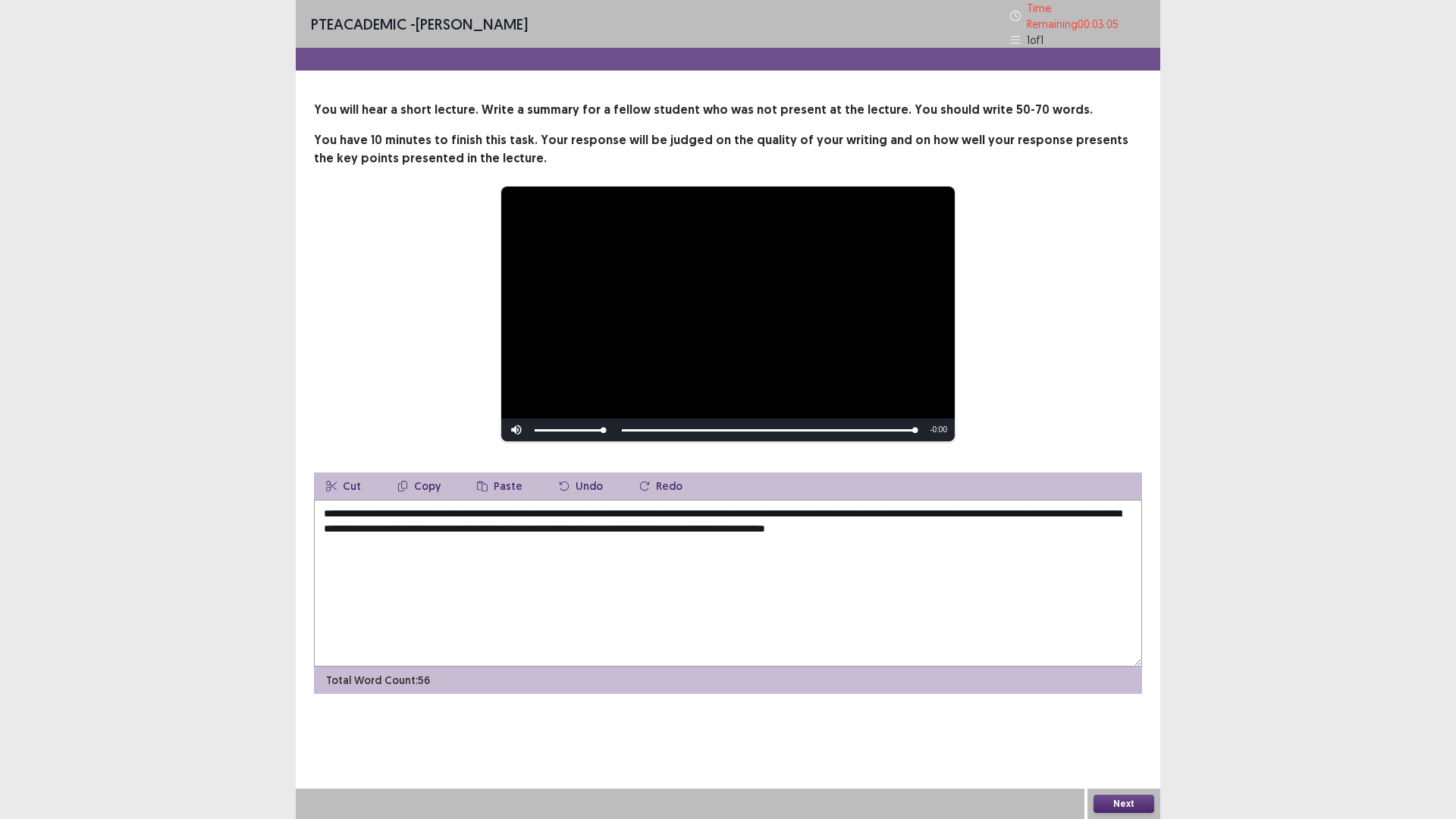
type textarea "**********"
click at [1136, 715] on button "Next" at bounding box center [1123, 804] width 60 height 18
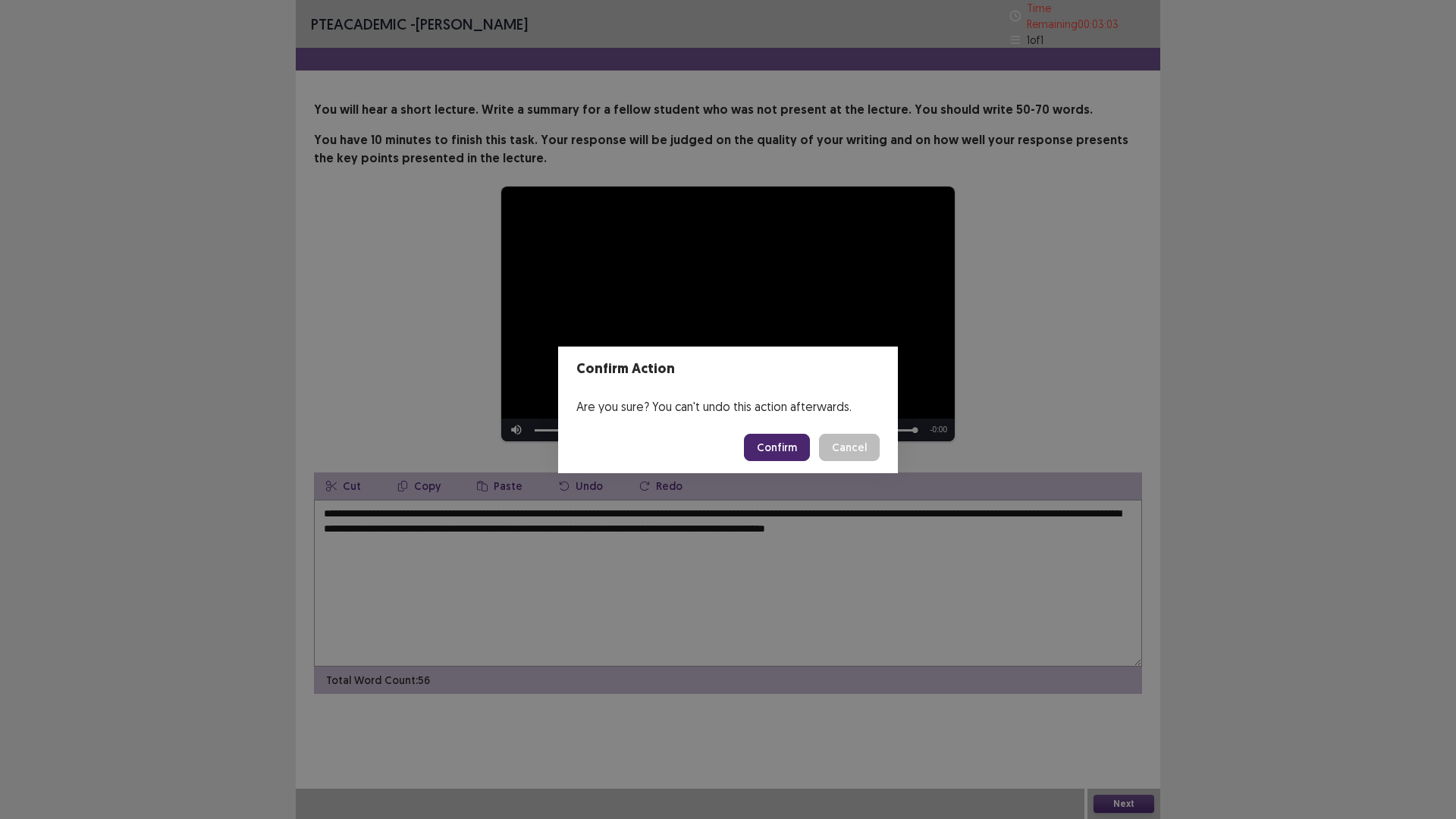
click at [775, 449] on button "Confirm" at bounding box center [776, 447] width 66 height 27
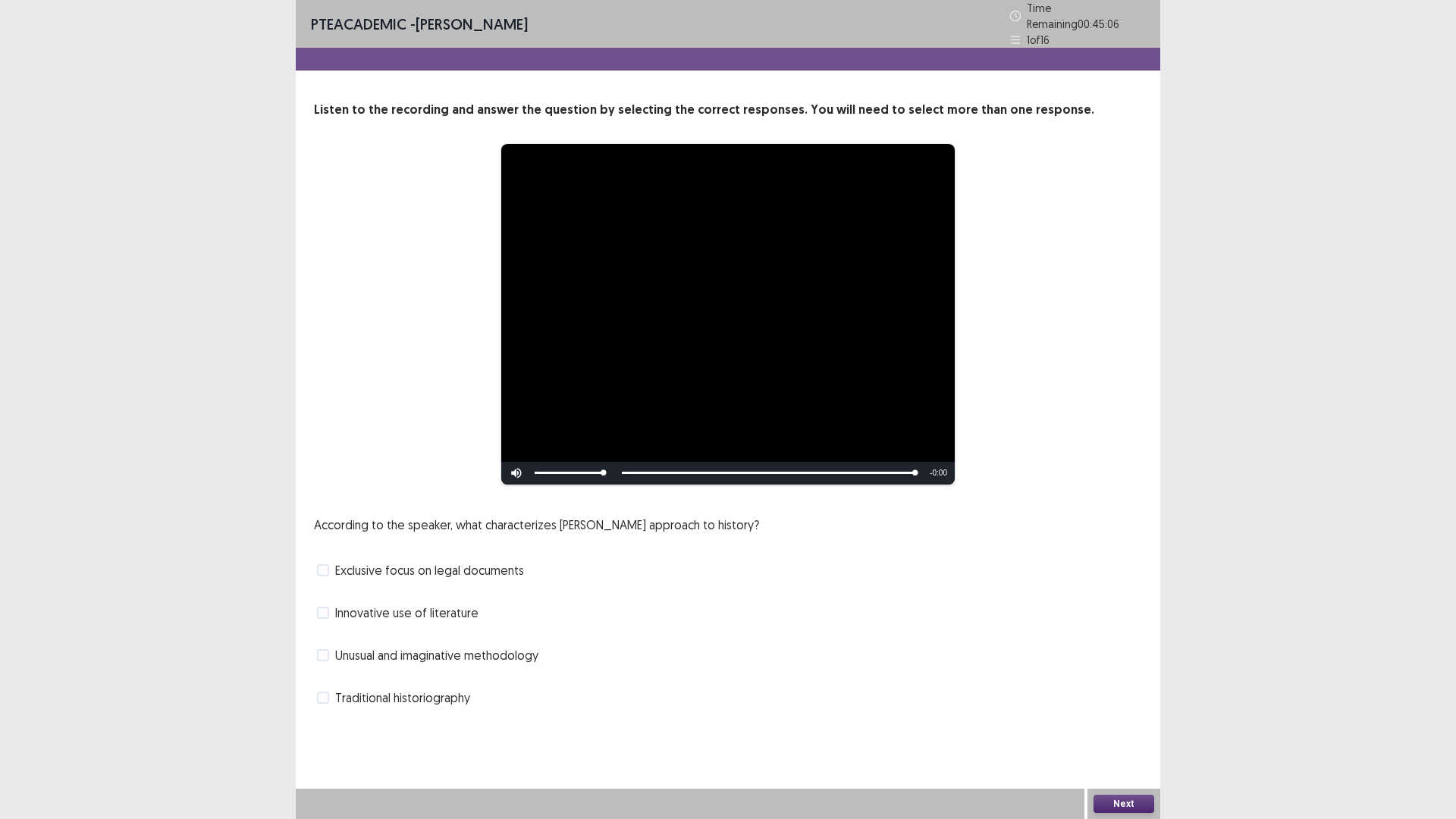
click at [322, 692] on span at bounding box center [323, 698] width 12 height 12
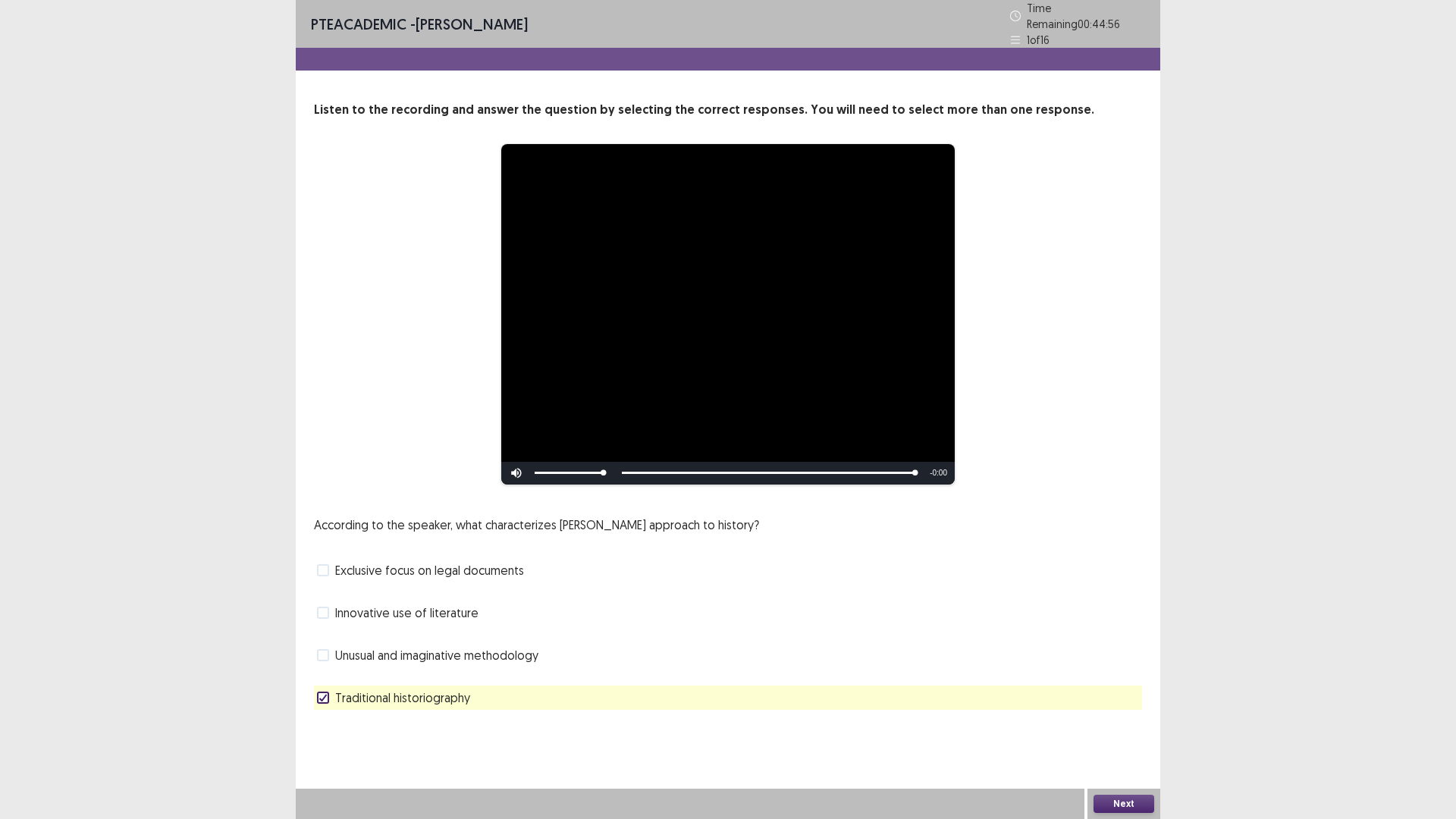
click at [1104, 715] on button "Next" at bounding box center [1123, 804] width 60 height 18
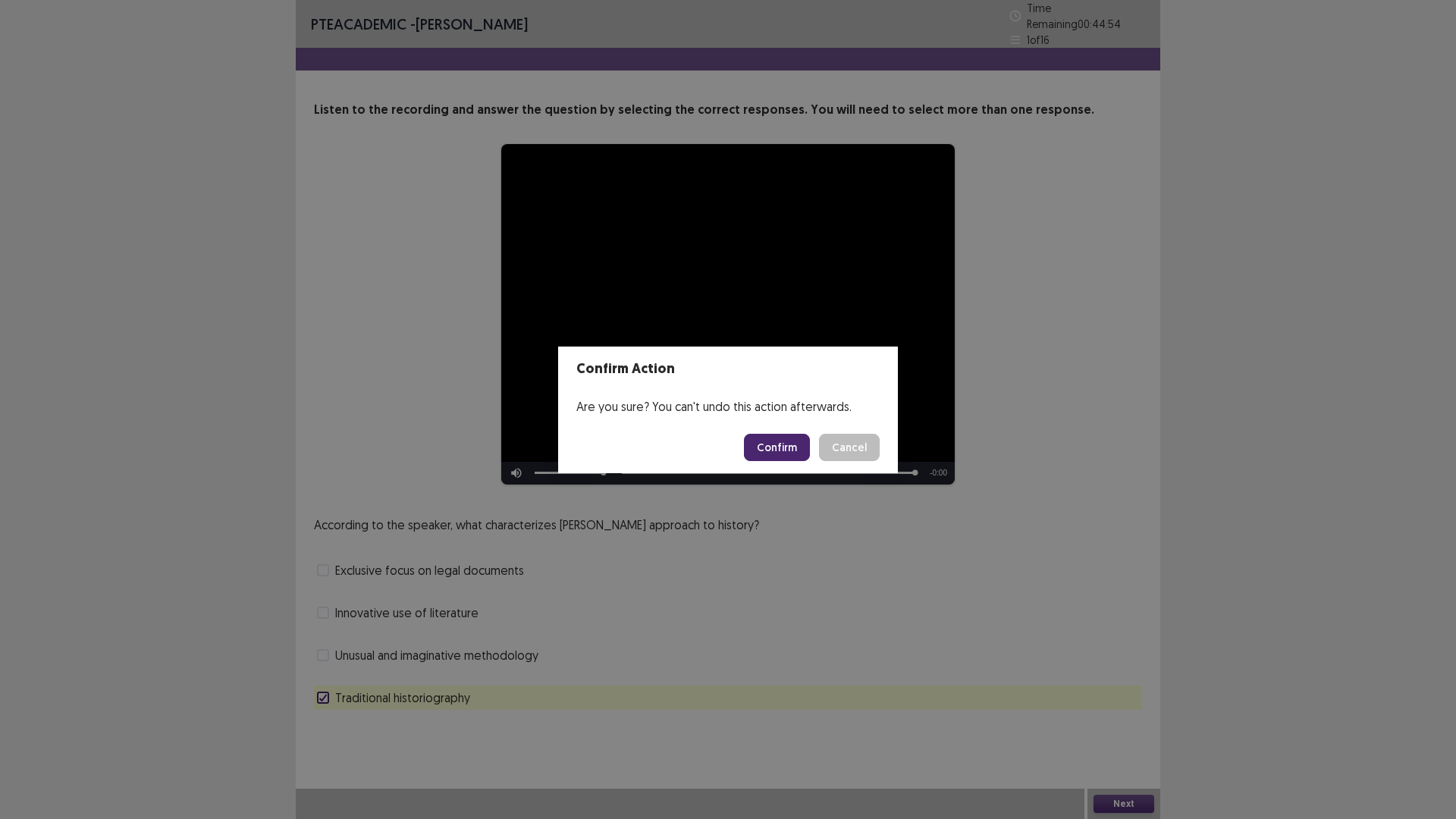
click at [780, 447] on button "Confirm" at bounding box center [776, 447] width 66 height 27
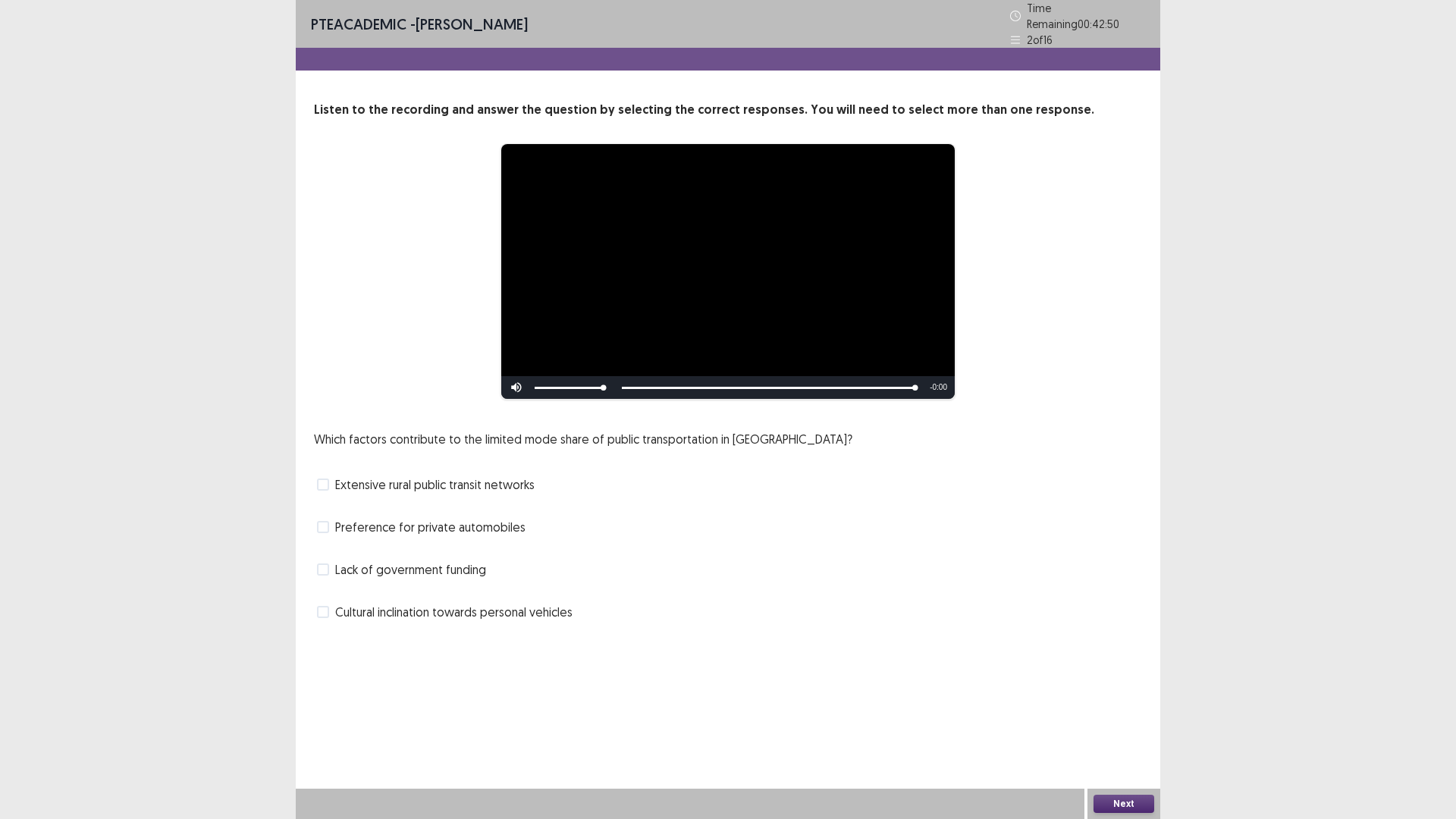
click at [322, 521] on span at bounding box center [323, 527] width 12 height 12
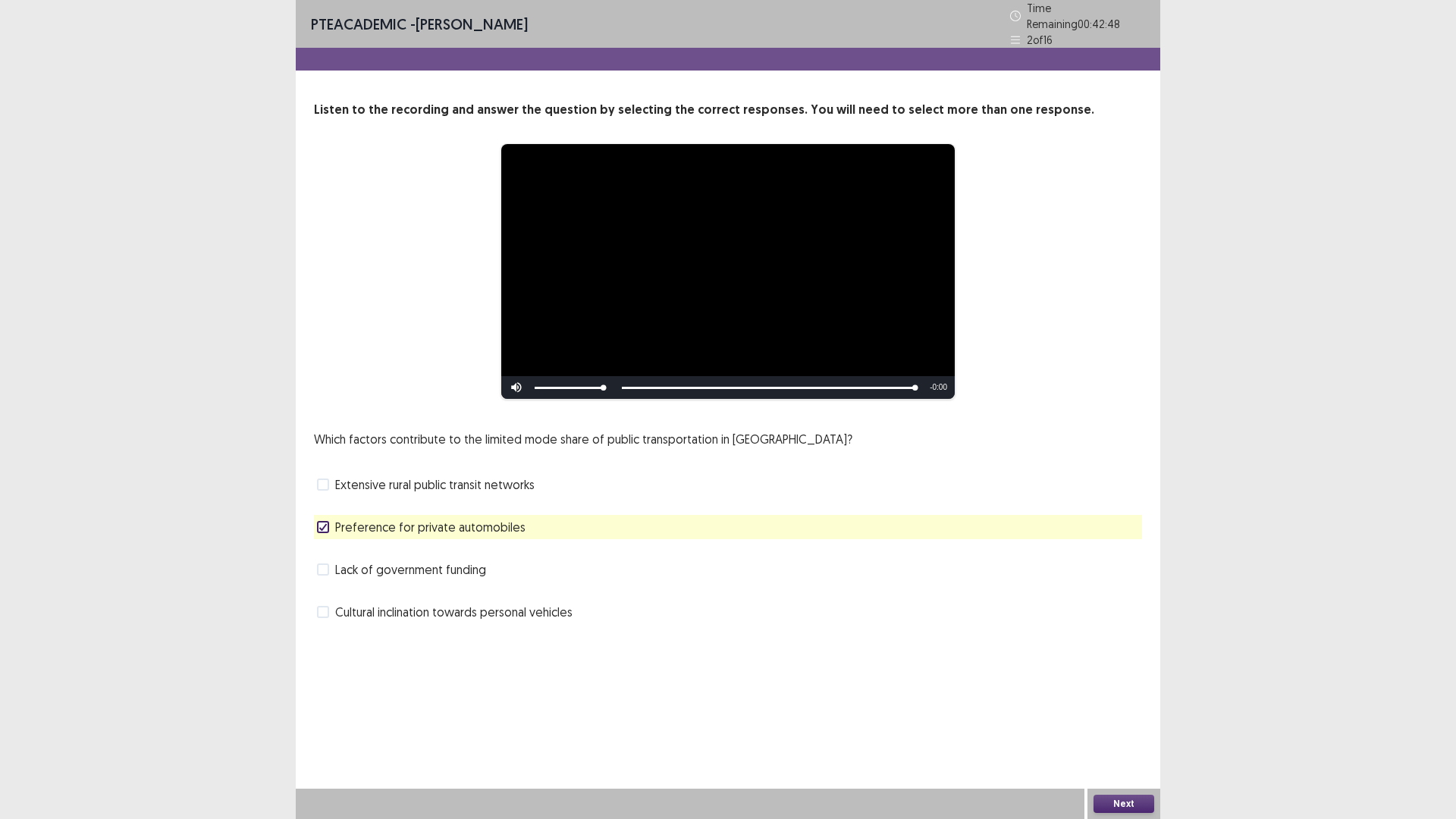
click at [1100, 715] on button "Next" at bounding box center [1123, 804] width 60 height 18
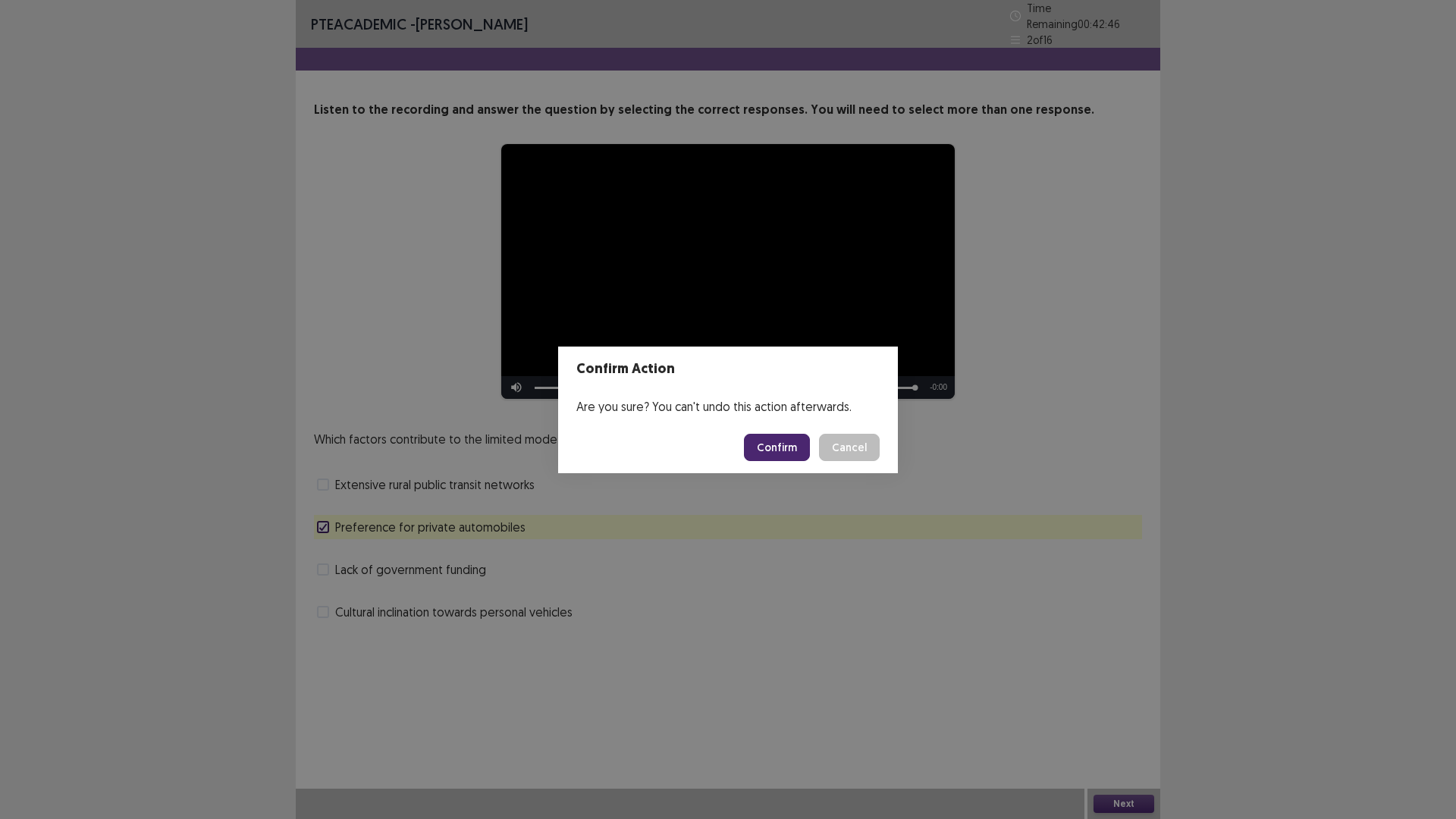
click at [776, 444] on button "Confirm" at bounding box center [776, 447] width 66 height 27
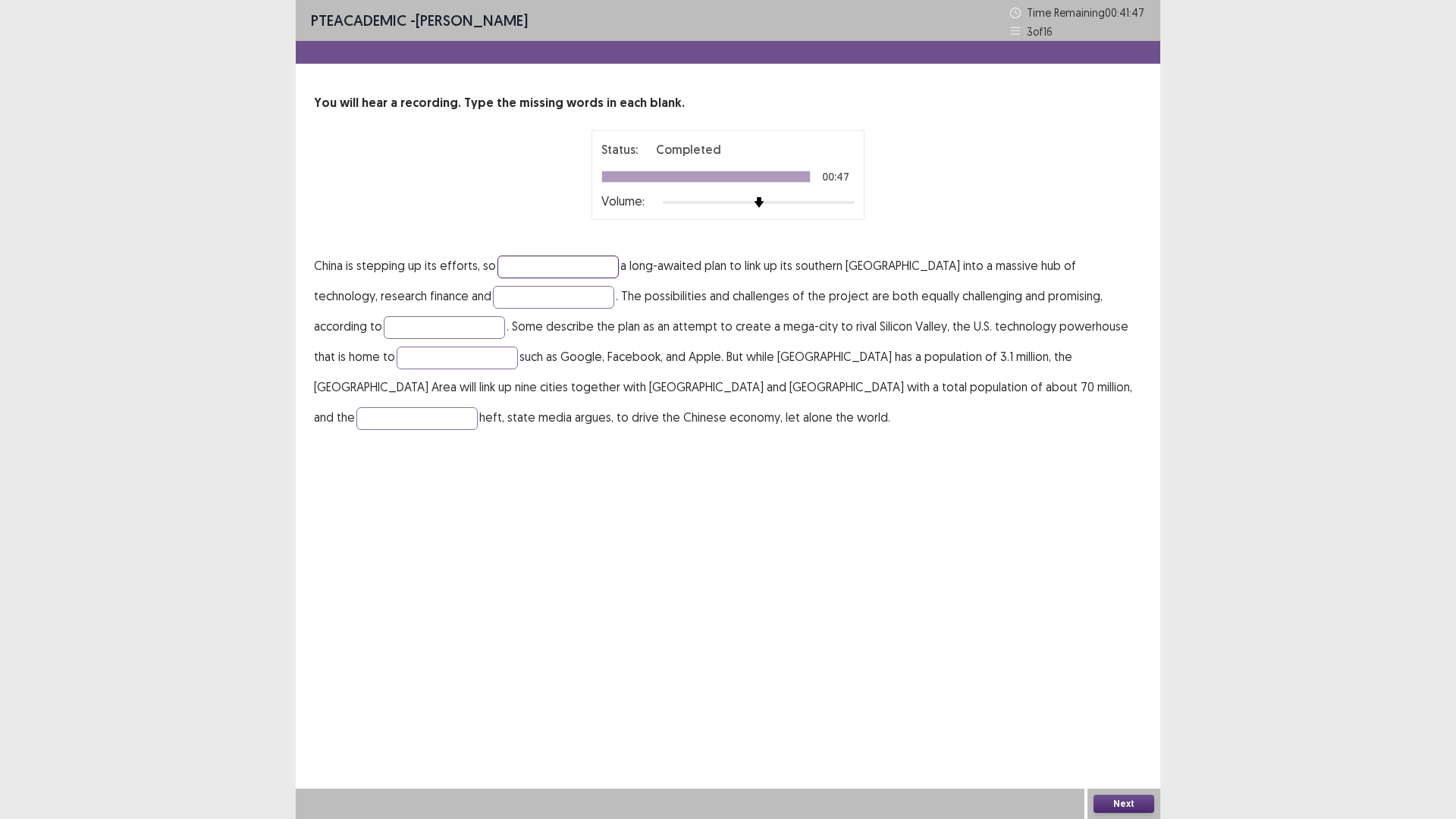
click at [533, 274] on input "text" at bounding box center [558, 267] width 121 height 23
click at [492, 293] on input "text" at bounding box center [553, 297] width 121 height 23
type input "**********"
click at [383, 322] on input "text" at bounding box center [444, 327] width 121 height 23
type input "********"
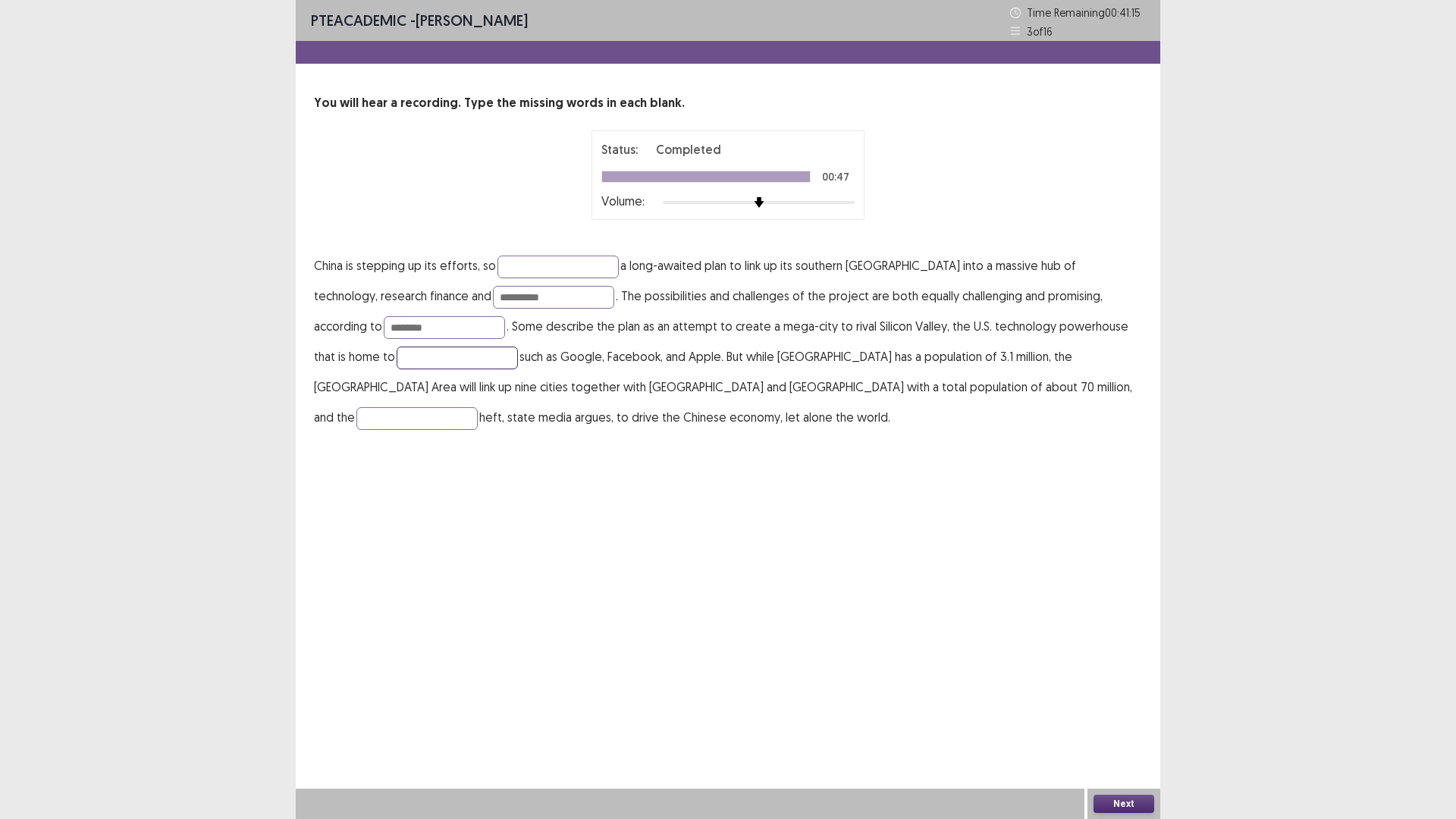
click at [411, 352] on input "text" at bounding box center [457, 358] width 121 height 23
type input "*********"
click at [478, 407] on input "text" at bounding box center [417, 418] width 121 height 23
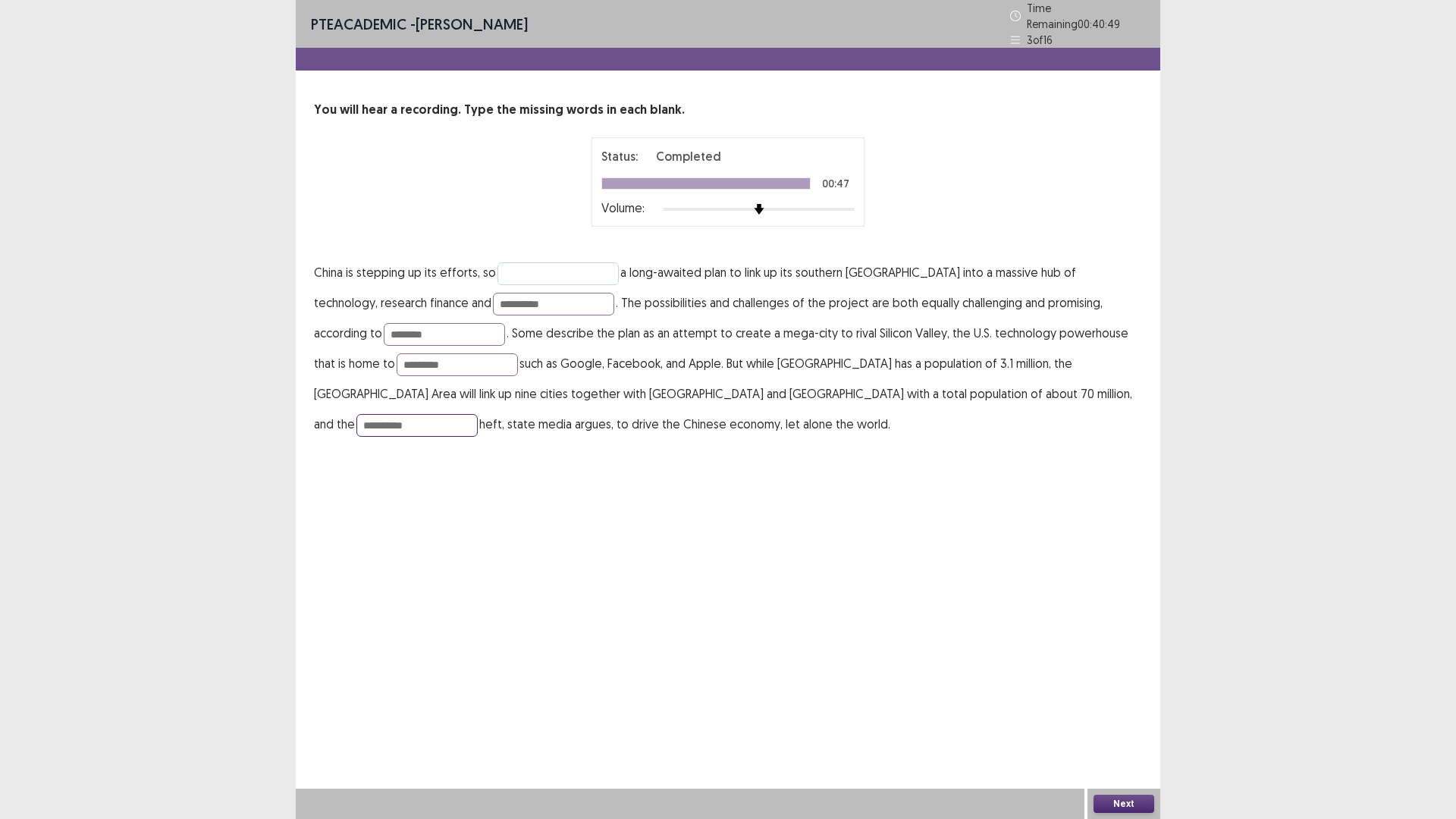
type input "**********"
click at [575, 270] on input "text" at bounding box center [558, 274] width 121 height 23
type input "********"
click at [1137, 715] on button "Next" at bounding box center [1123, 804] width 60 height 18
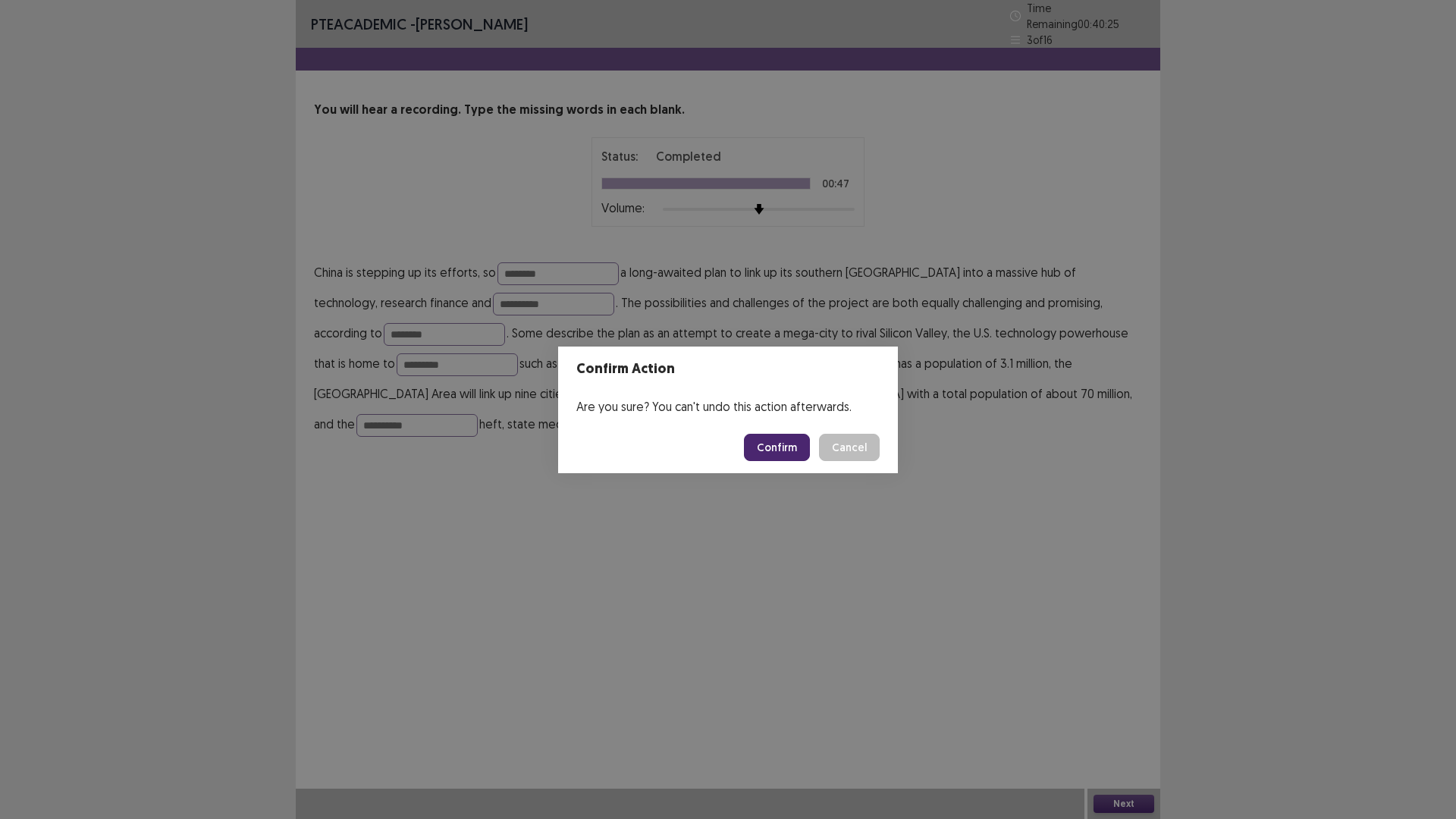
click at [791, 447] on button "Confirm" at bounding box center [776, 447] width 66 height 27
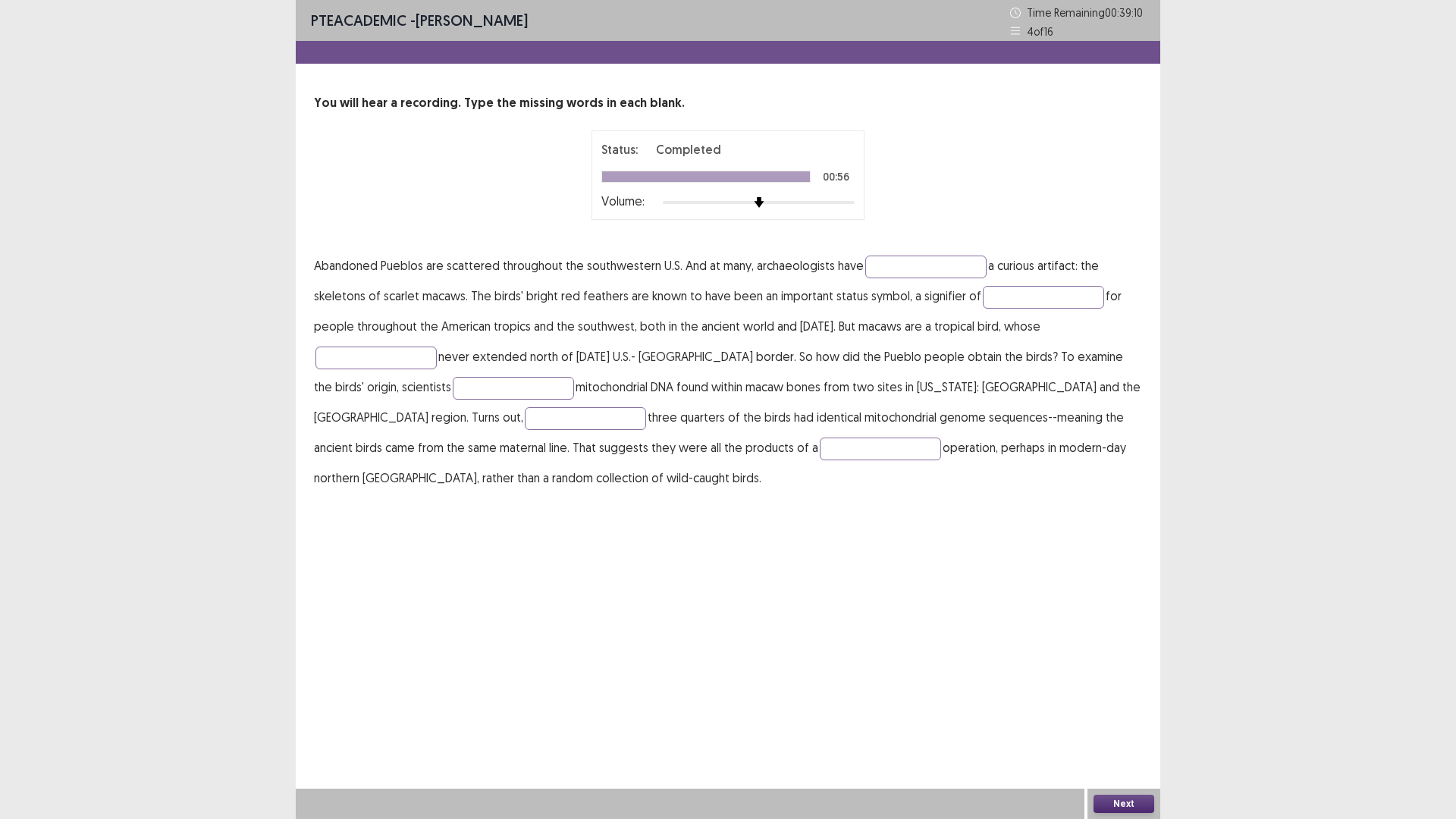
click at [892, 252] on p "Abandoned Pueblos are scattered throughout the southwestern U.S. And at many, a…" at bounding box center [728, 372] width 828 height 243
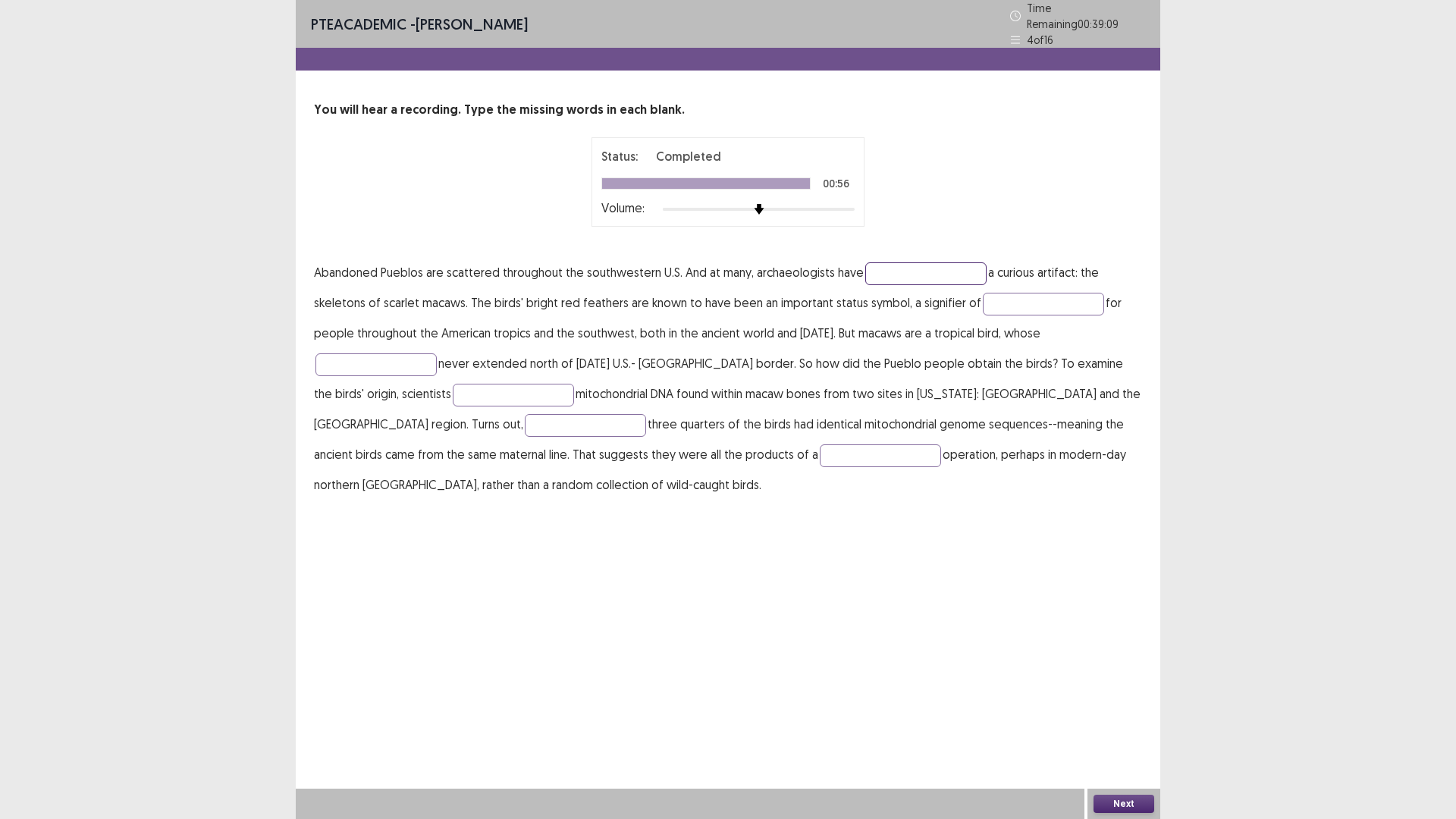
click at [888, 263] on input "text" at bounding box center [925, 274] width 121 height 23
type input "**"
click at [998, 293] on input "text" at bounding box center [1043, 304] width 121 height 23
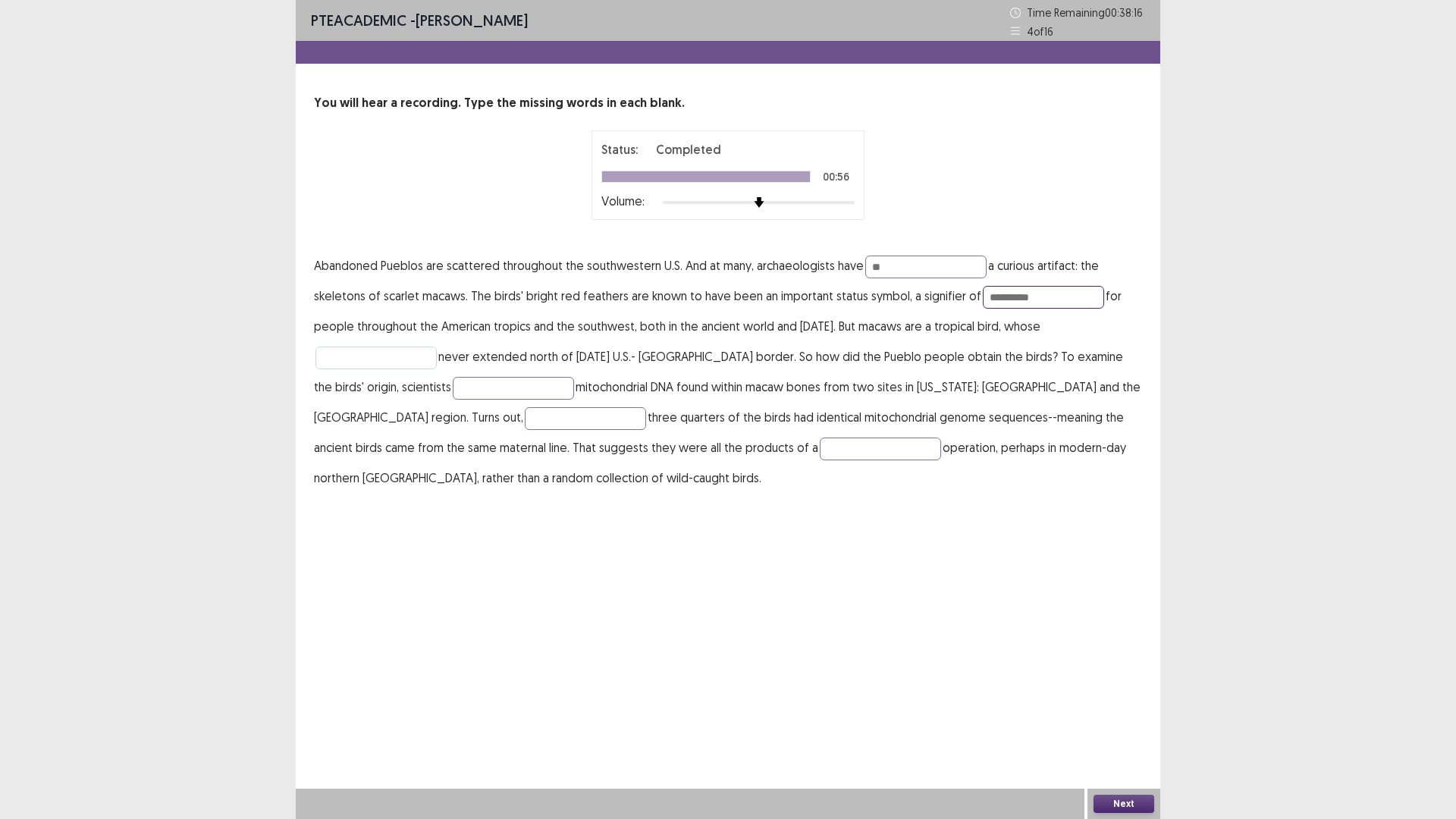
type input "**********"
click at [374, 352] on input "text" at bounding box center [376, 358] width 121 height 23
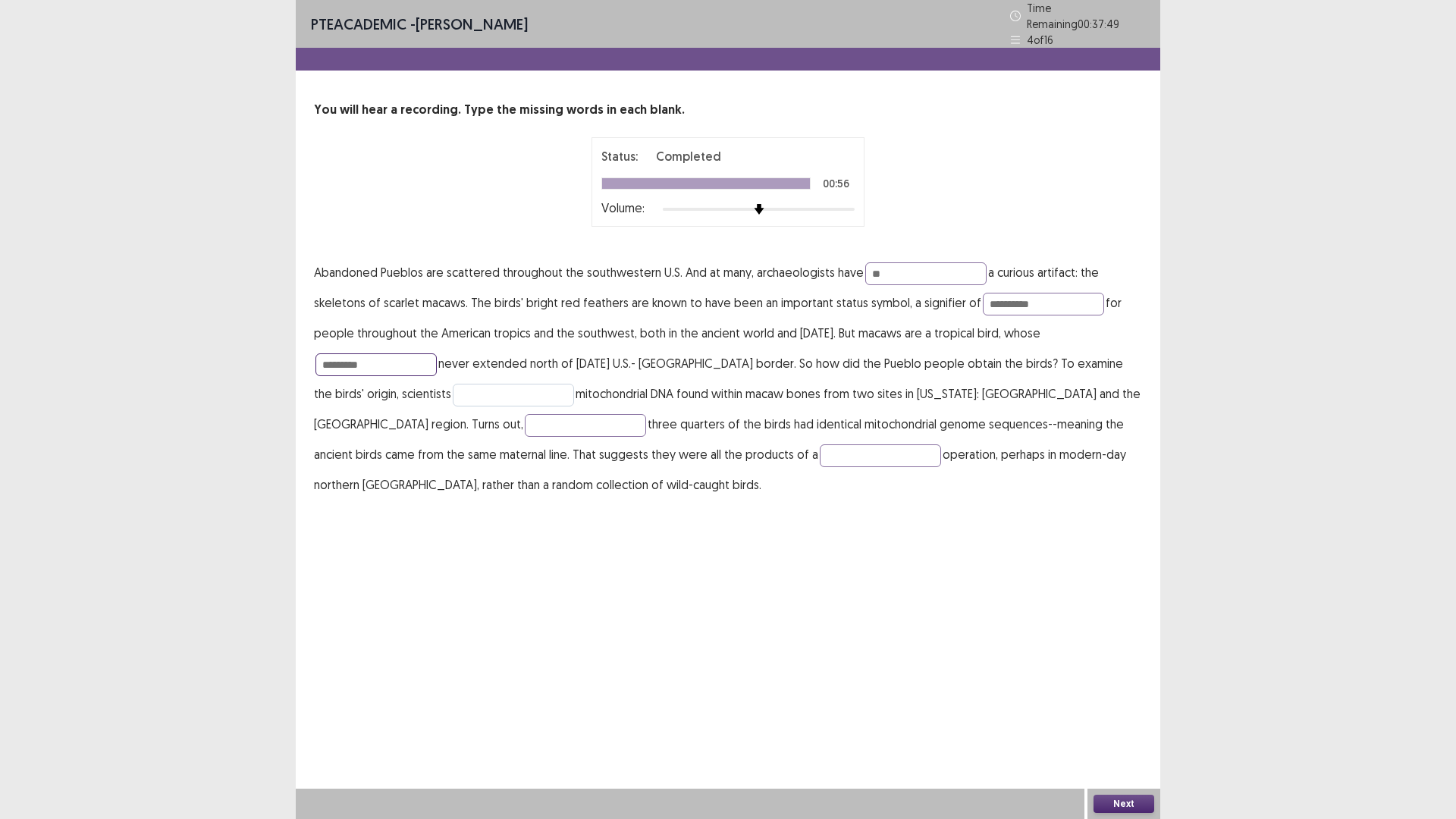
type input "*********"
click at [452, 384] on input "text" at bounding box center [513, 395] width 121 height 23
type input "***"
click at [525, 419] on input "text" at bounding box center [585, 425] width 121 height 23
type input "***"
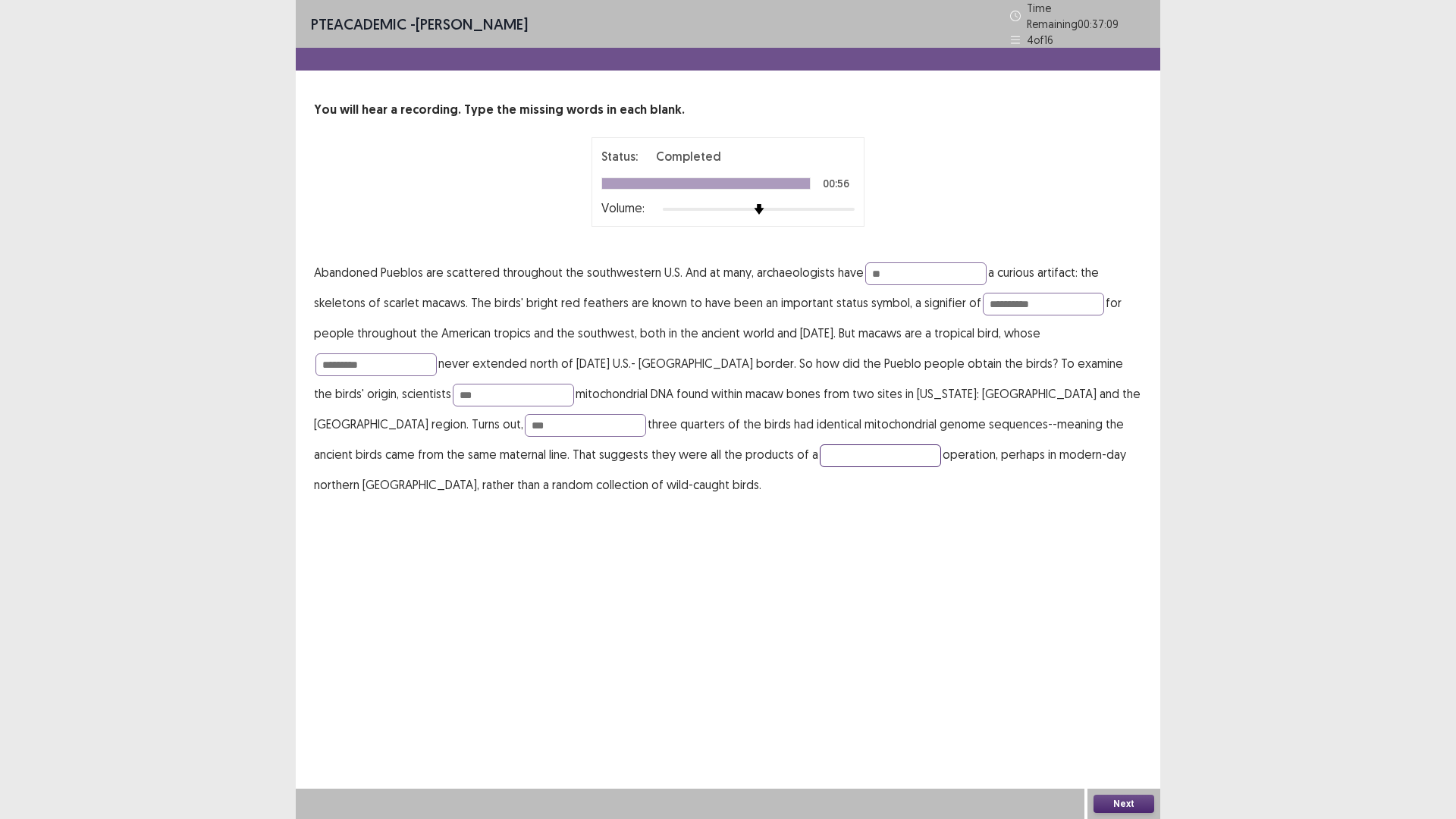
click at [820, 444] on input "text" at bounding box center [880, 455] width 121 height 23
type input "**"
click at [1127, 715] on button "Next" at bounding box center [1123, 804] width 60 height 18
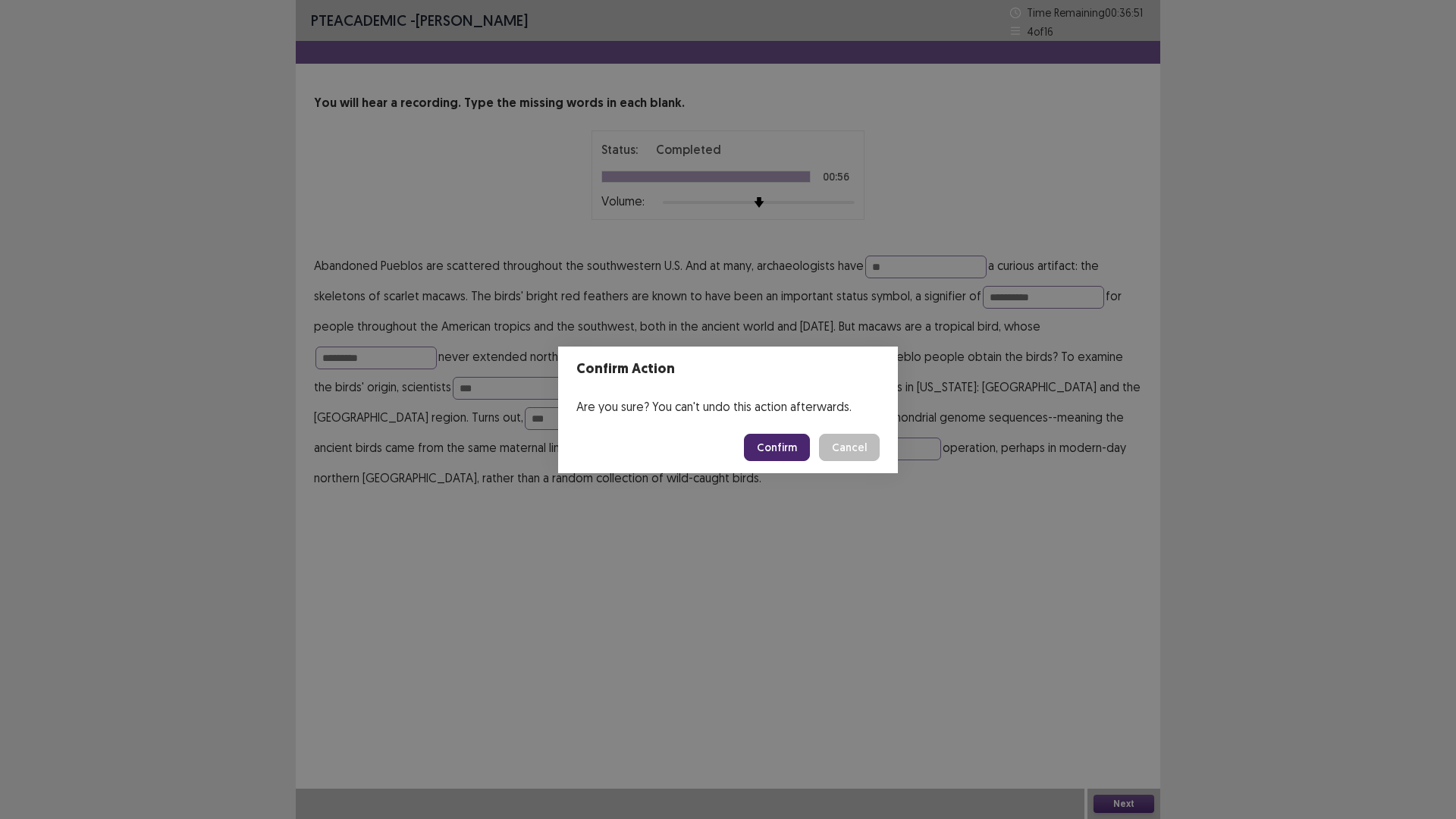
click at [781, 447] on button "Confirm" at bounding box center [776, 447] width 66 height 27
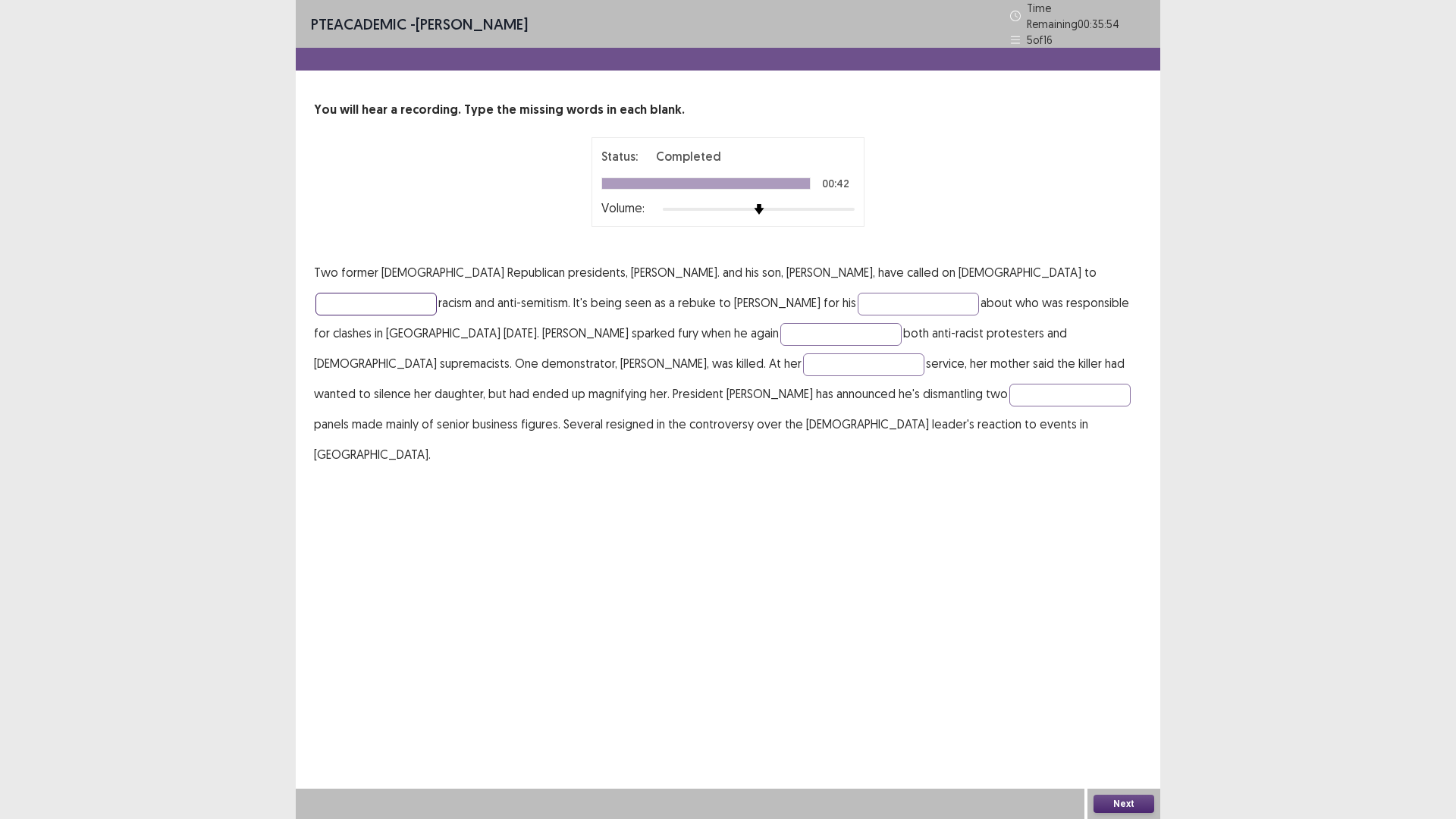
click at [437, 293] on input "text" at bounding box center [376, 304] width 121 height 23
type input "*******"
click at [857, 297] on input "text" at bounding box center [918, 304] width 121 height 23
type input "******"
click at [780, 325] on input "text" at bounding box center [841, 334] width 121 height 23
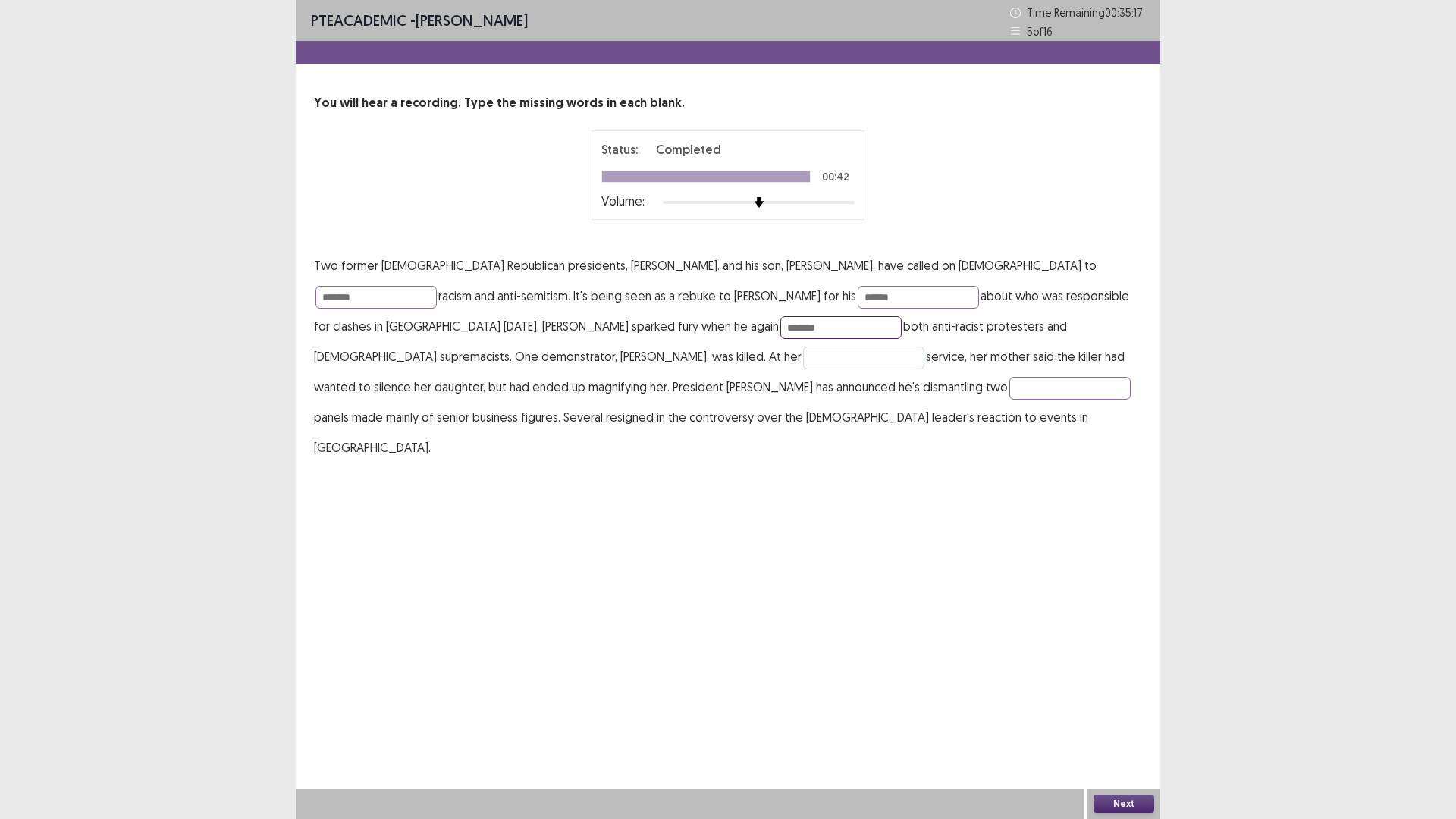
type input "*******"
click at [803, 351] on input "text" at bounding box center [863, 358] width 121 height 23
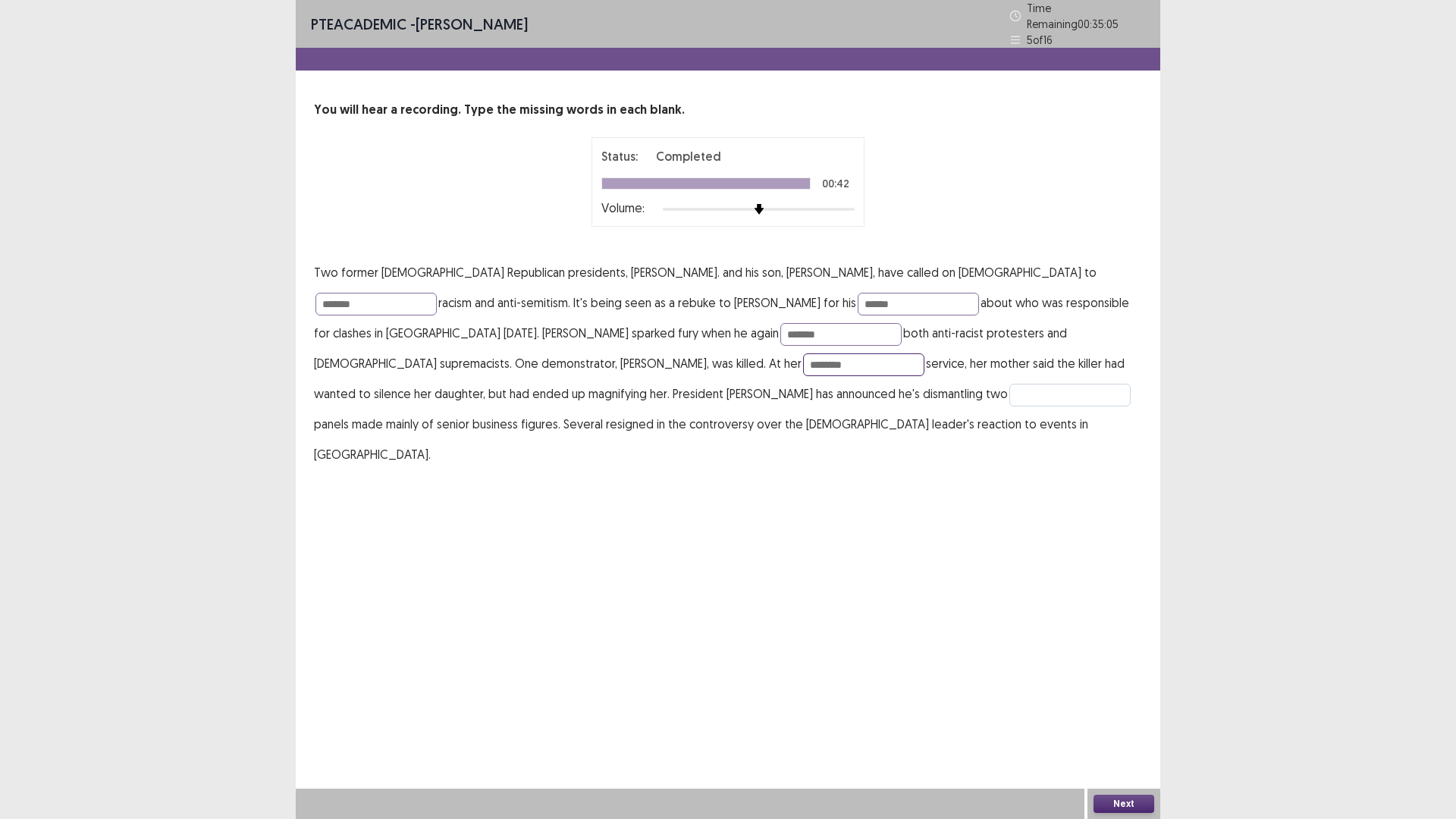
type input "********"
click at [1009, 386] on input "text" at bounding box center [1069, 395] width 121 height 23
type input "********"
click at [1131, 715] on button "Next" at bounding box center [1123, 804] width 60 height 18
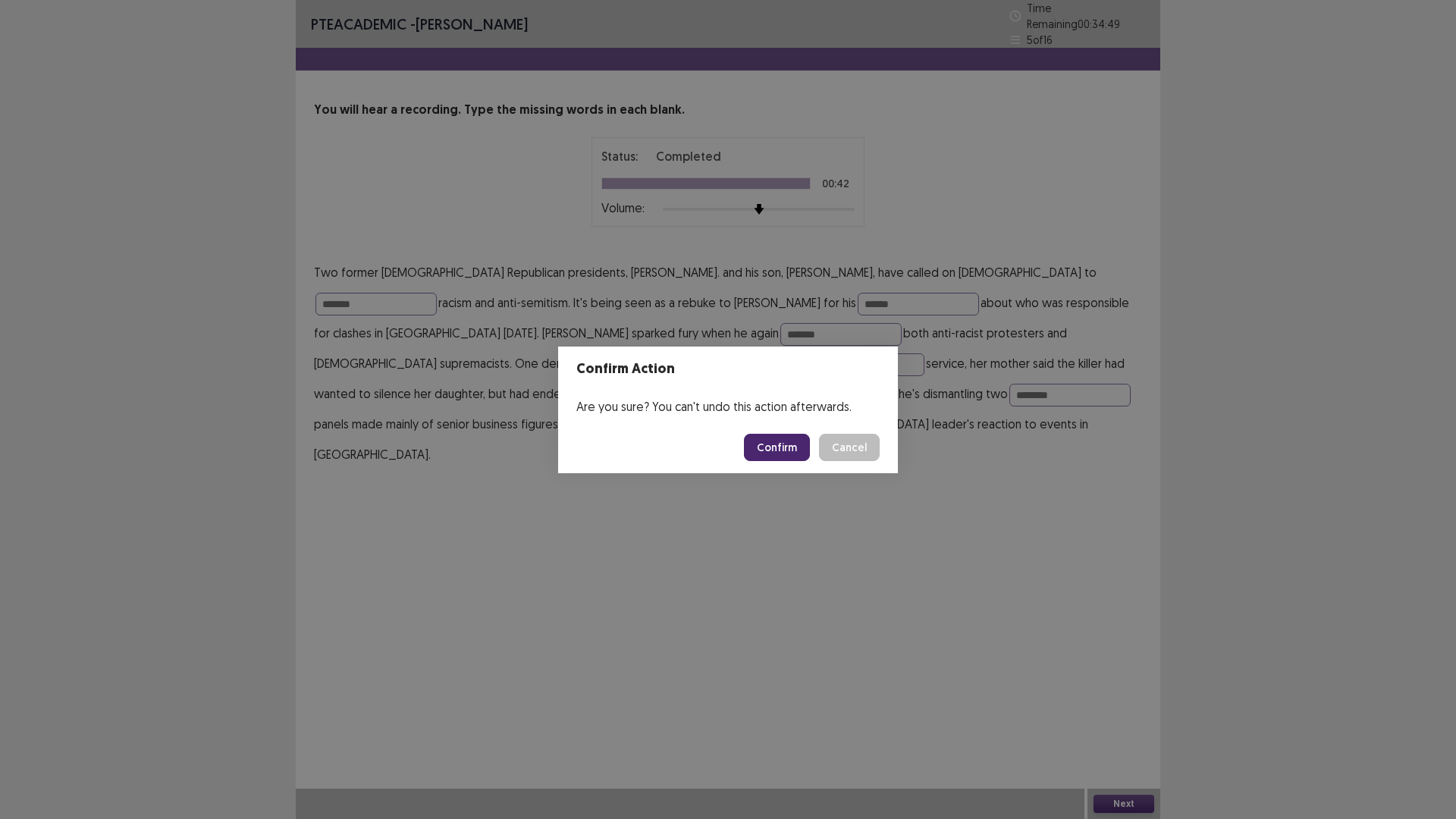
click at [792, 449] on button "Confirm" at bounding box center [776, 447] width 66 height 27
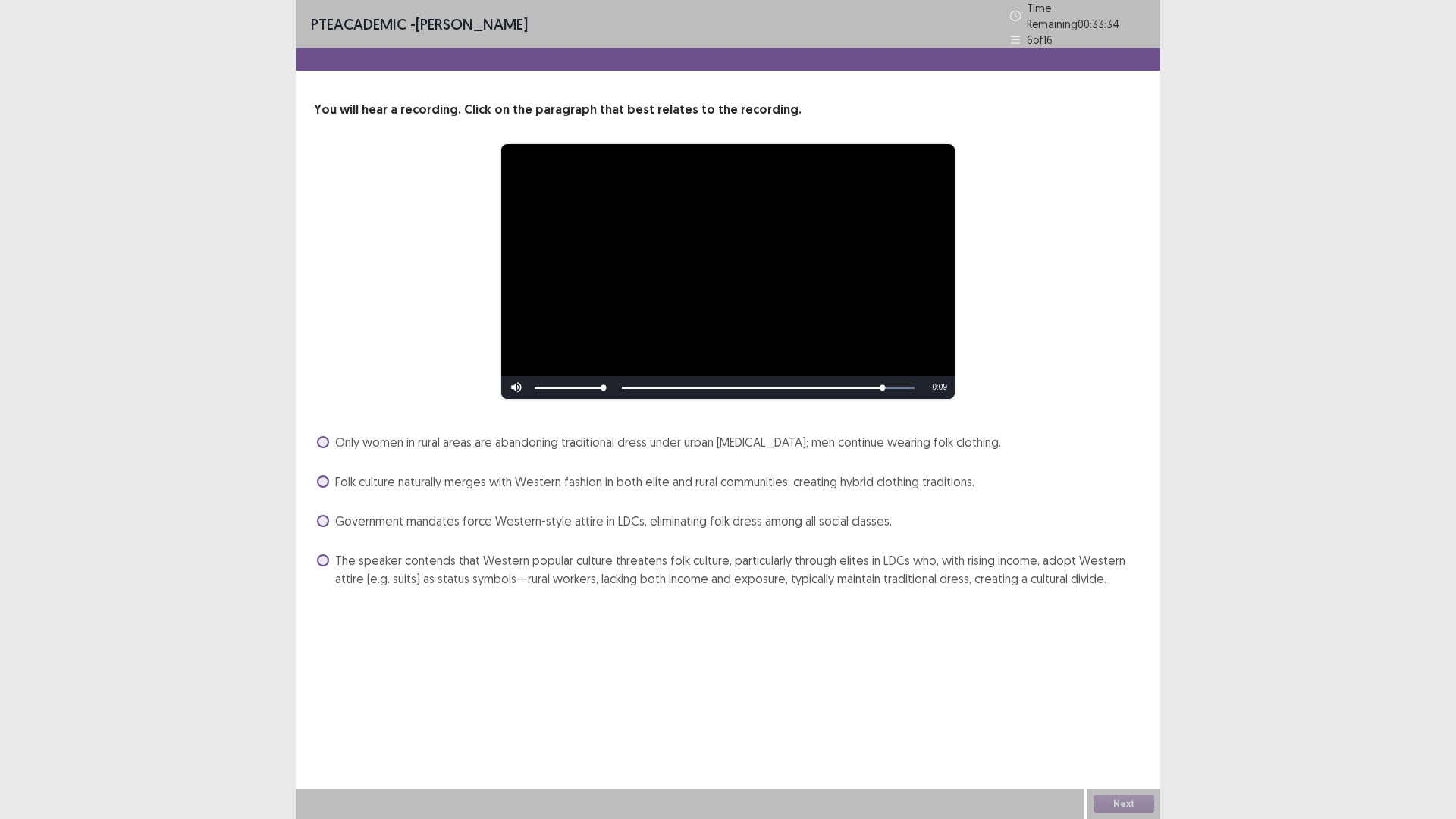
click at [325, 515] on span at bounding box center [323, 521] width 12 height 12
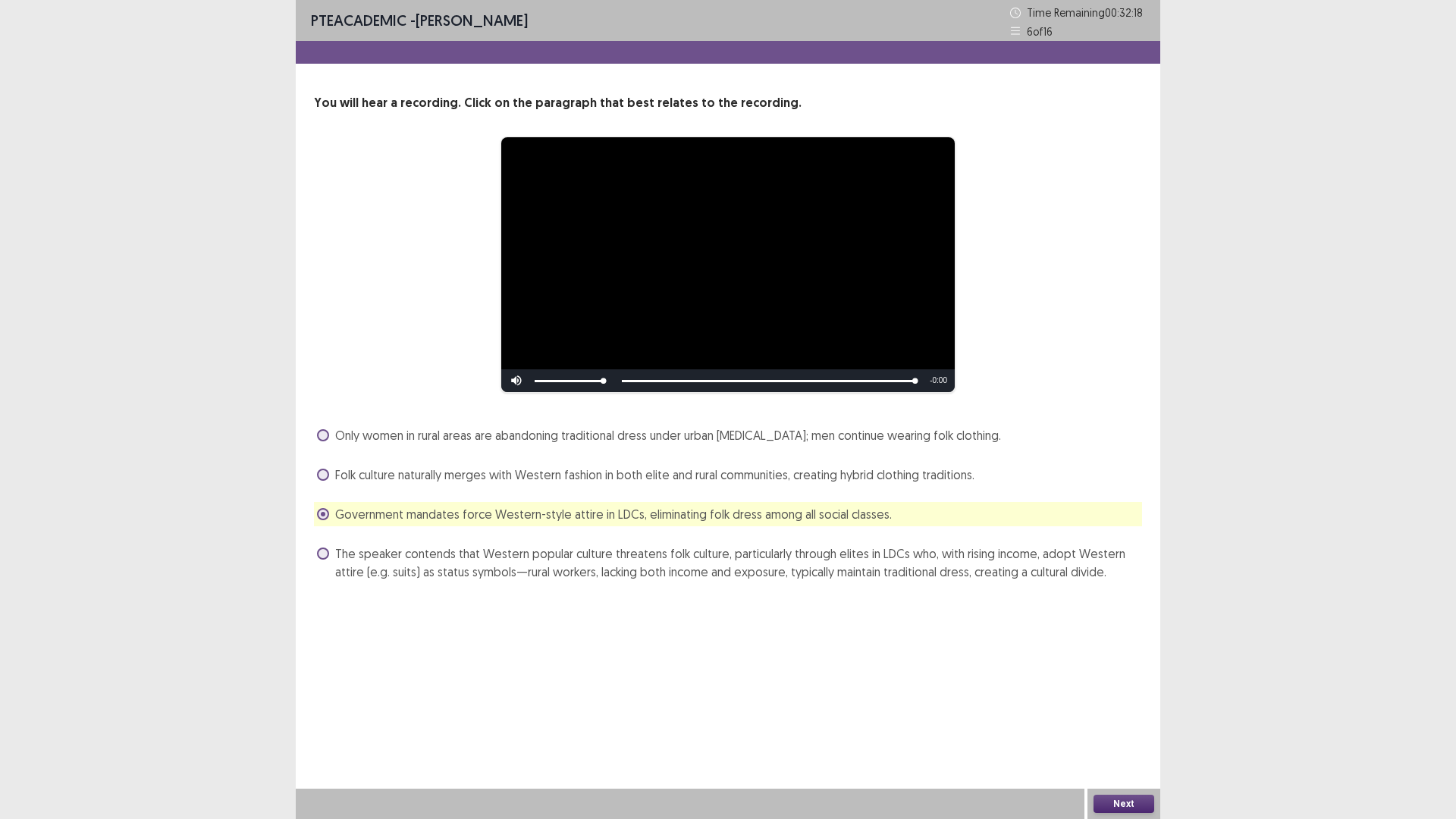
click at [329, 474] on label "Folk culture naturally merges with Western fashion in both elite and rural comm…" at bounding box center [646, 474] width 658 height 18
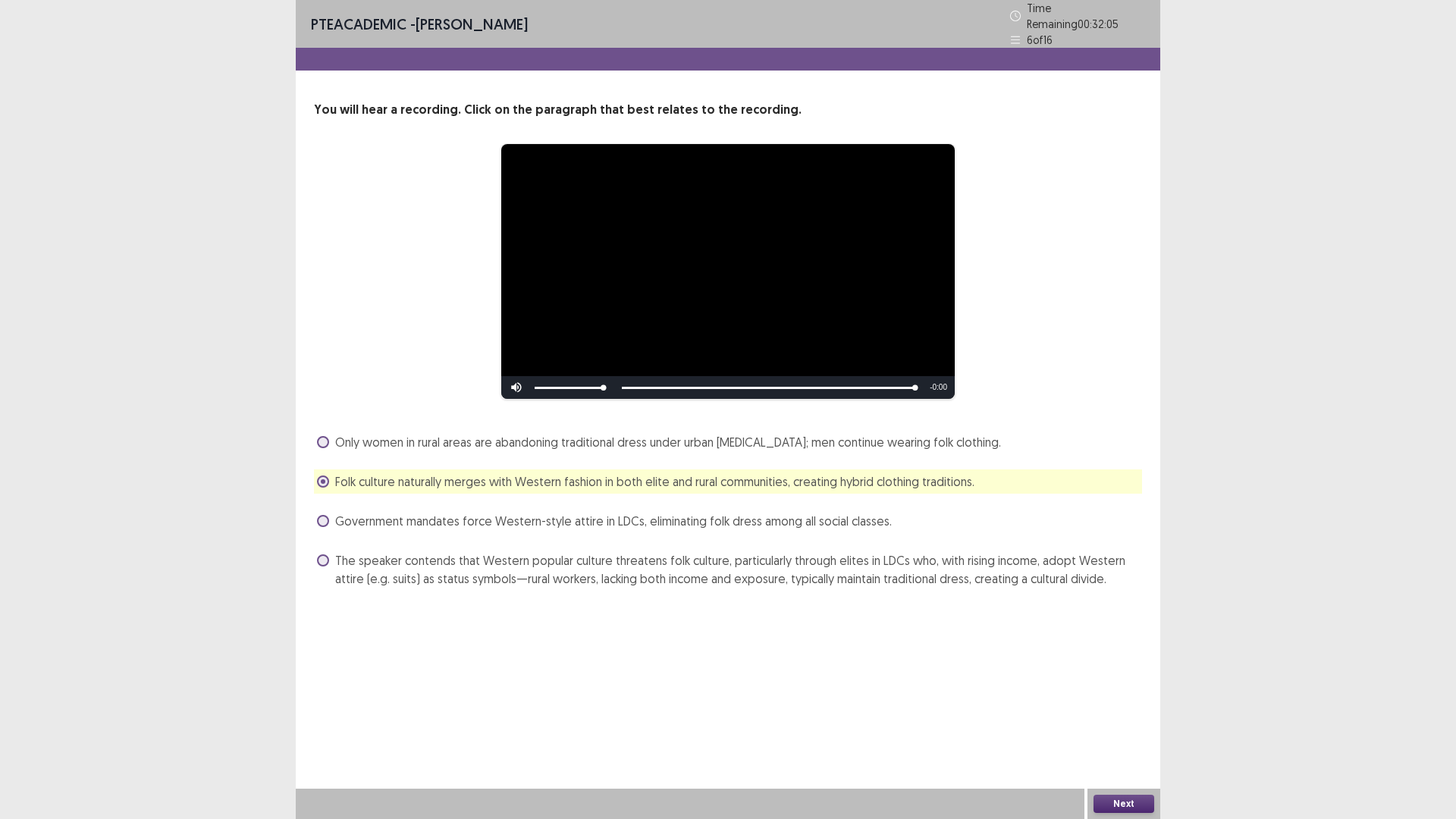
click at [1121, 715] on button "Next" at bounding box center [1123, 804] width 60 height 18
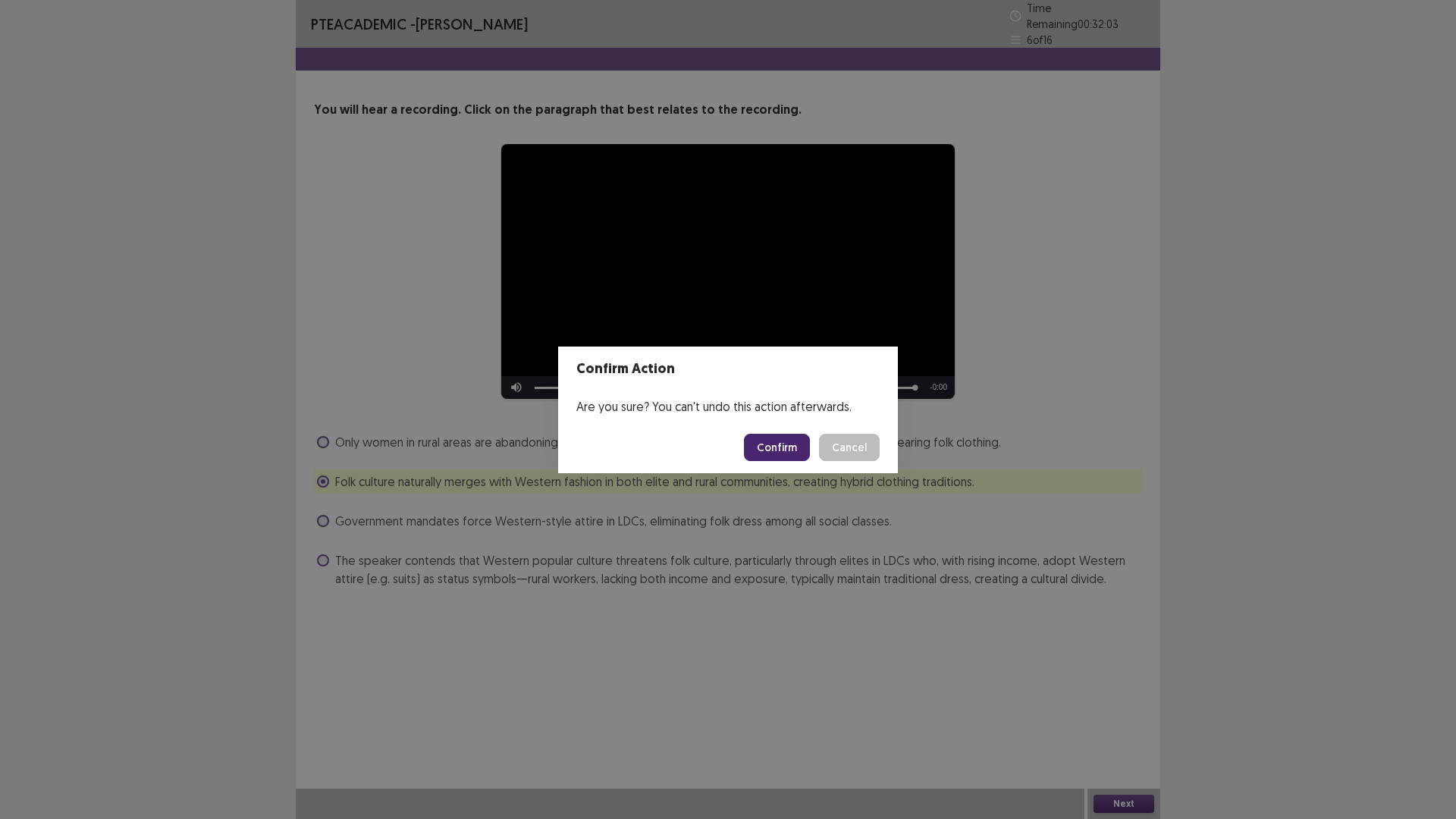
click at [786, 444] on button "Confirm" at bounding box center [776, 447] width 66 height 27
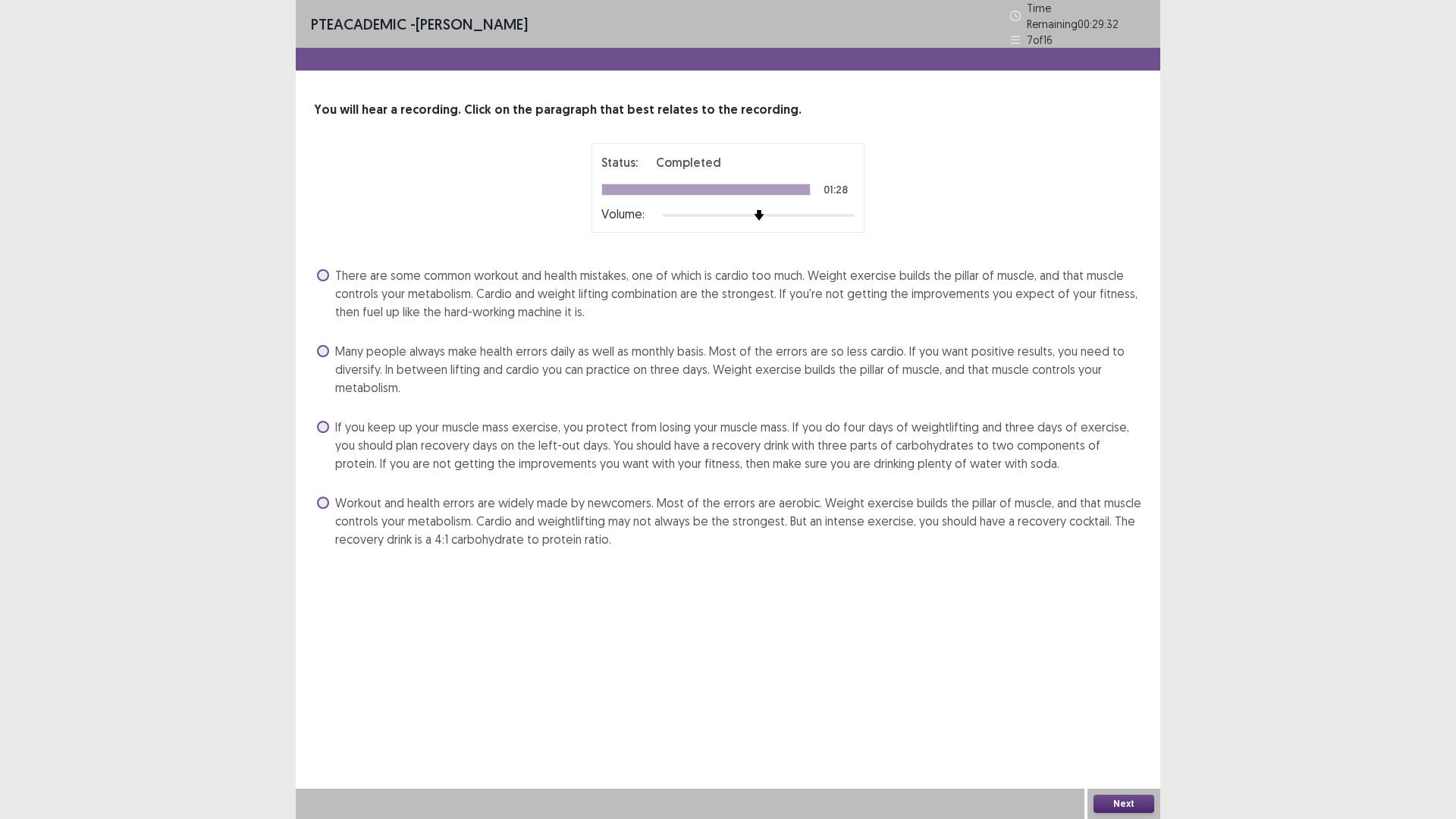
click at [325, 269] on span at bounding box center [323, 275] width 12 height 12
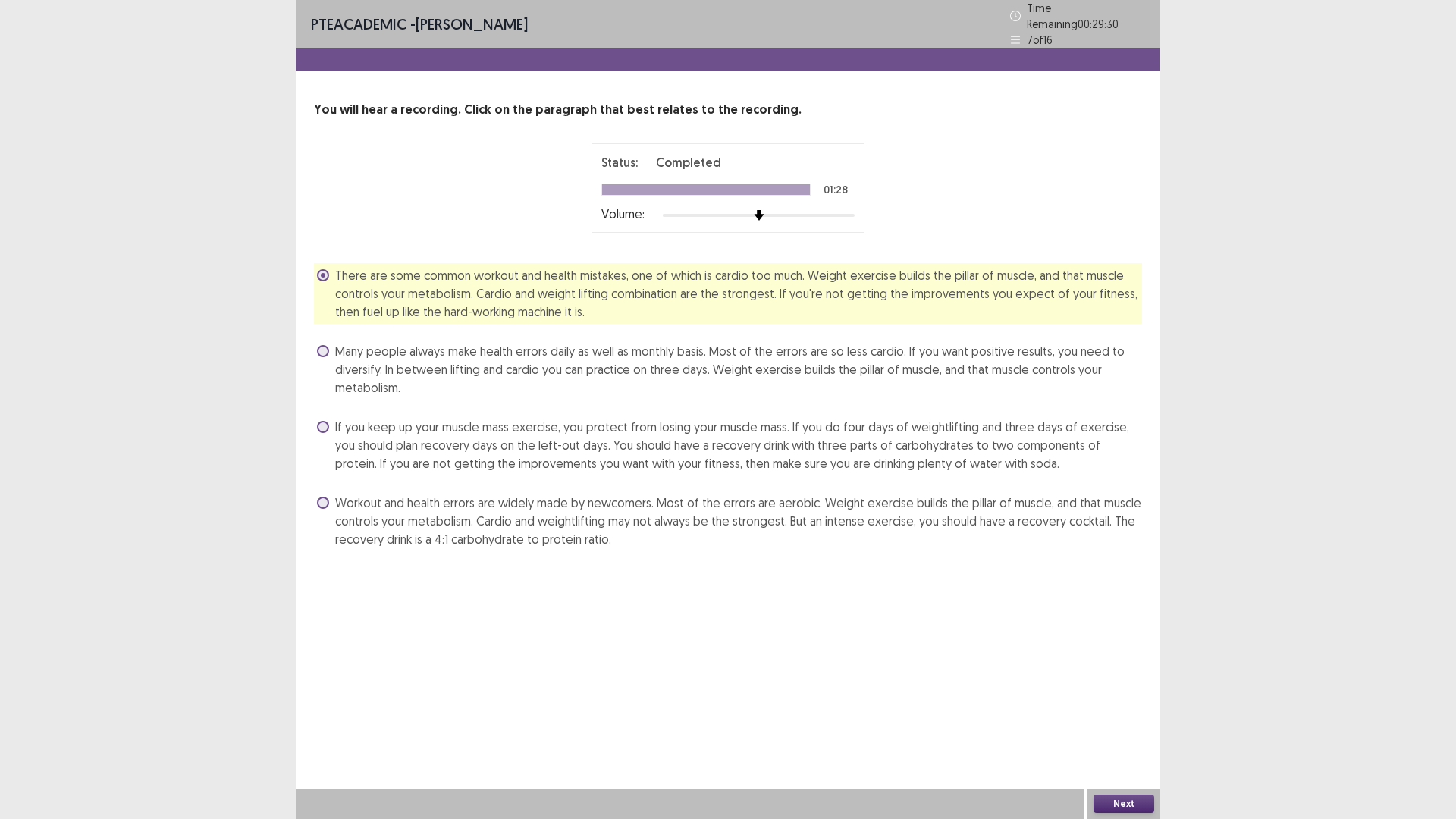
click at [1131, 715] on button "Next" at bounding box center [1123, 804] width 60 height 18
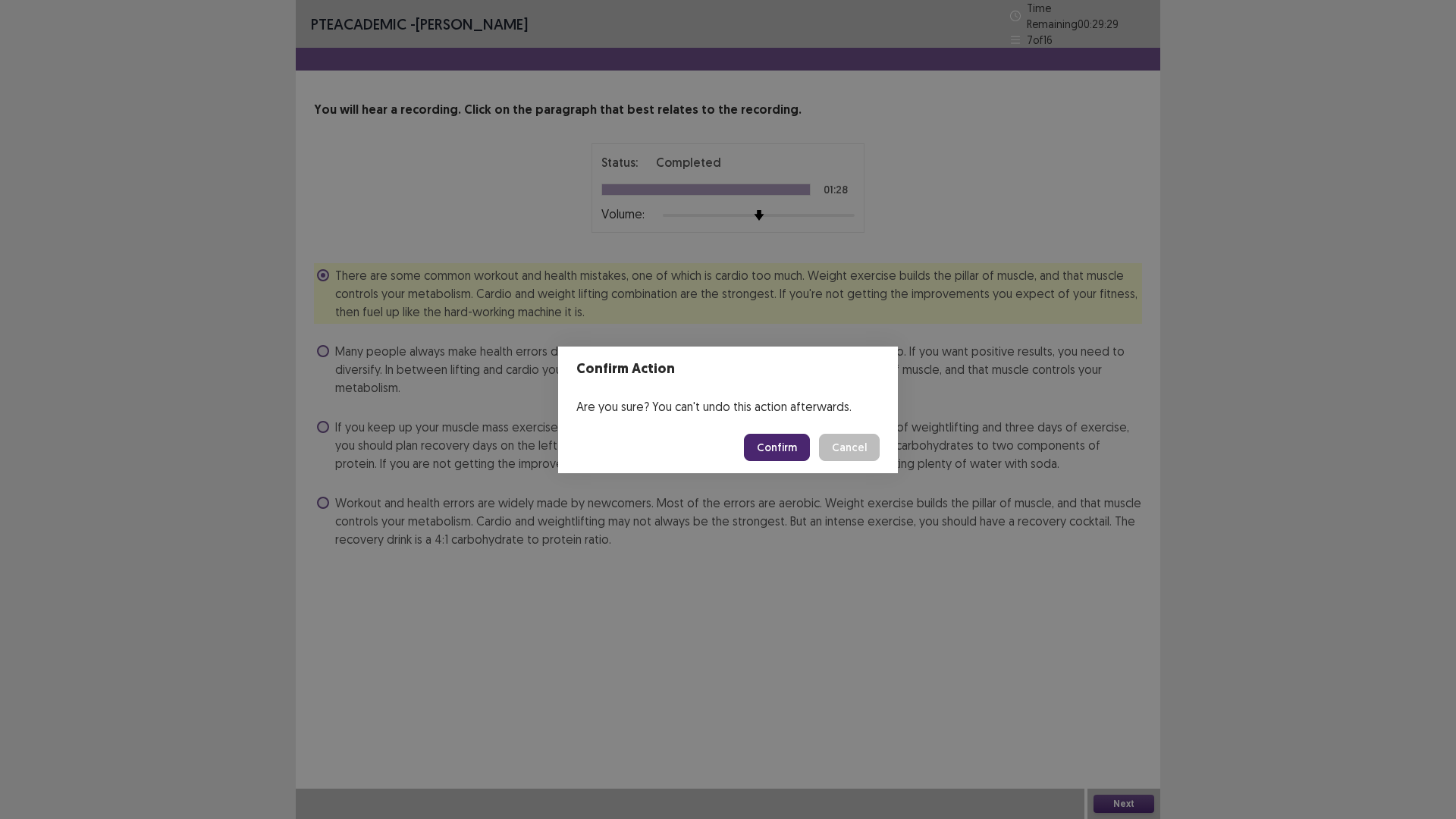
click at [768, 439] on button "Confirm" at bounding box center [776, 447] width 66 height 27
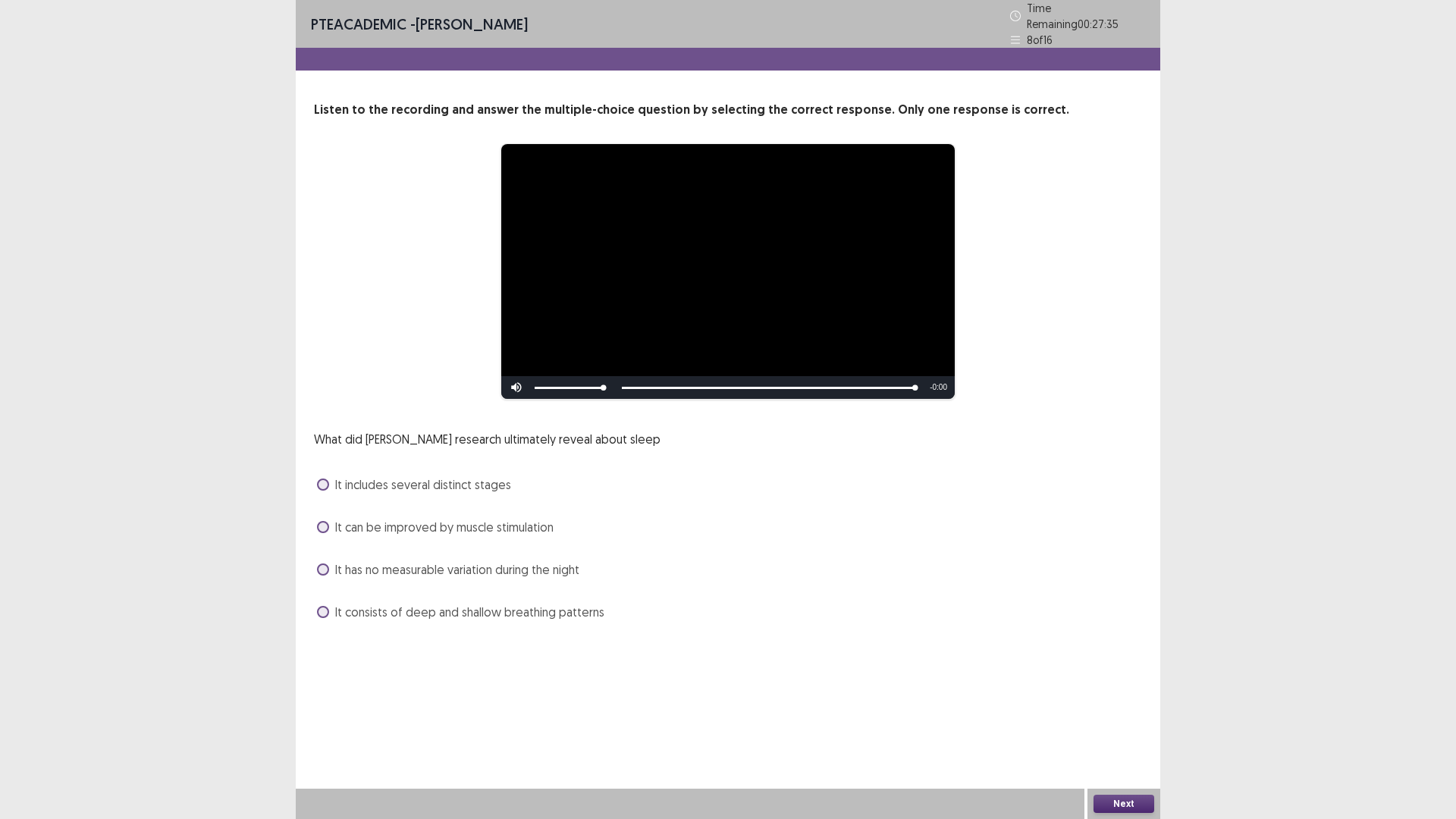
click at [323, 563] on span at bounding box center [323, 569] width 12 height 12
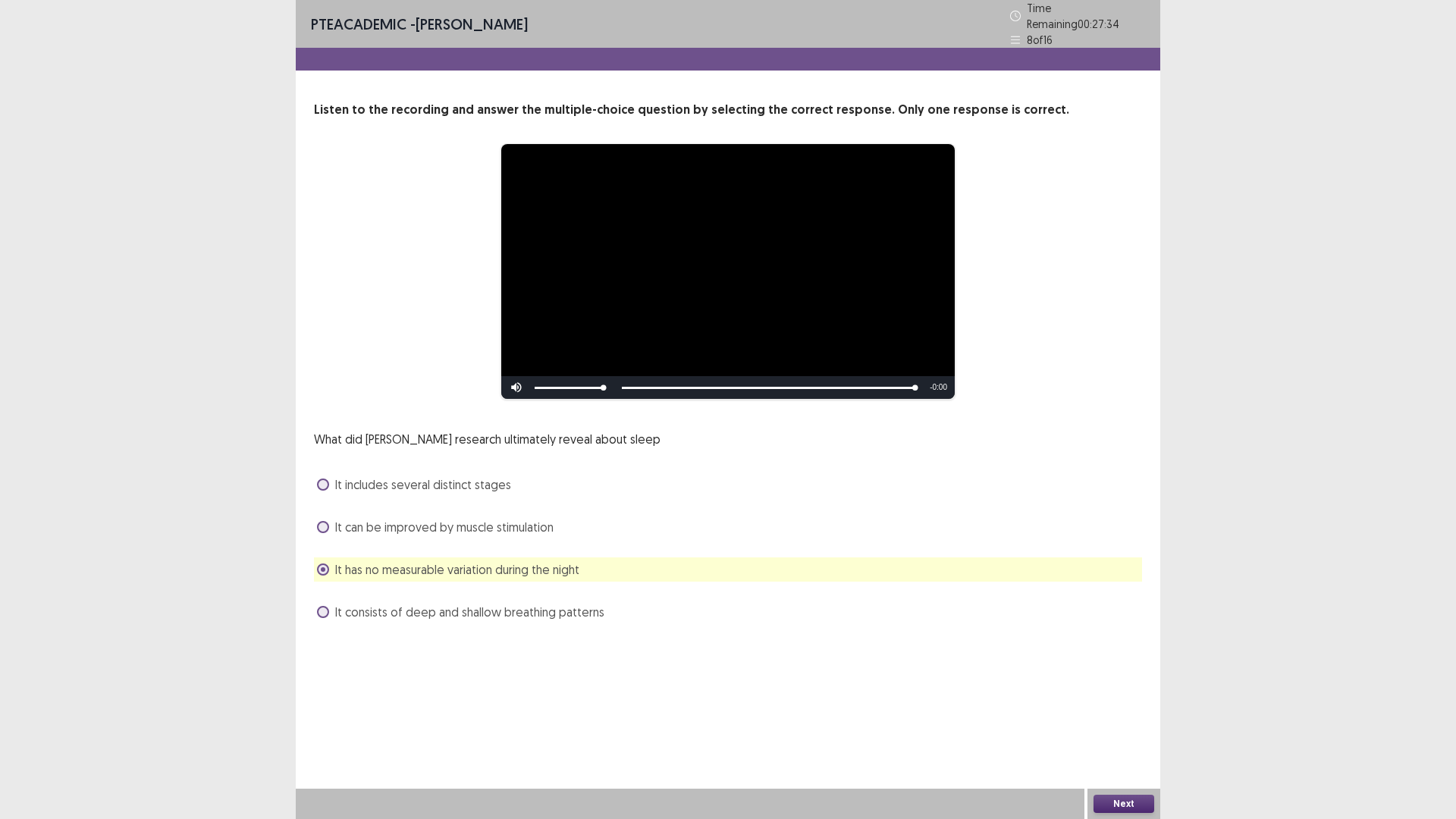
click at [1114, 715] on button "Next" at bounding box center [1123, 804] width 60 height 18
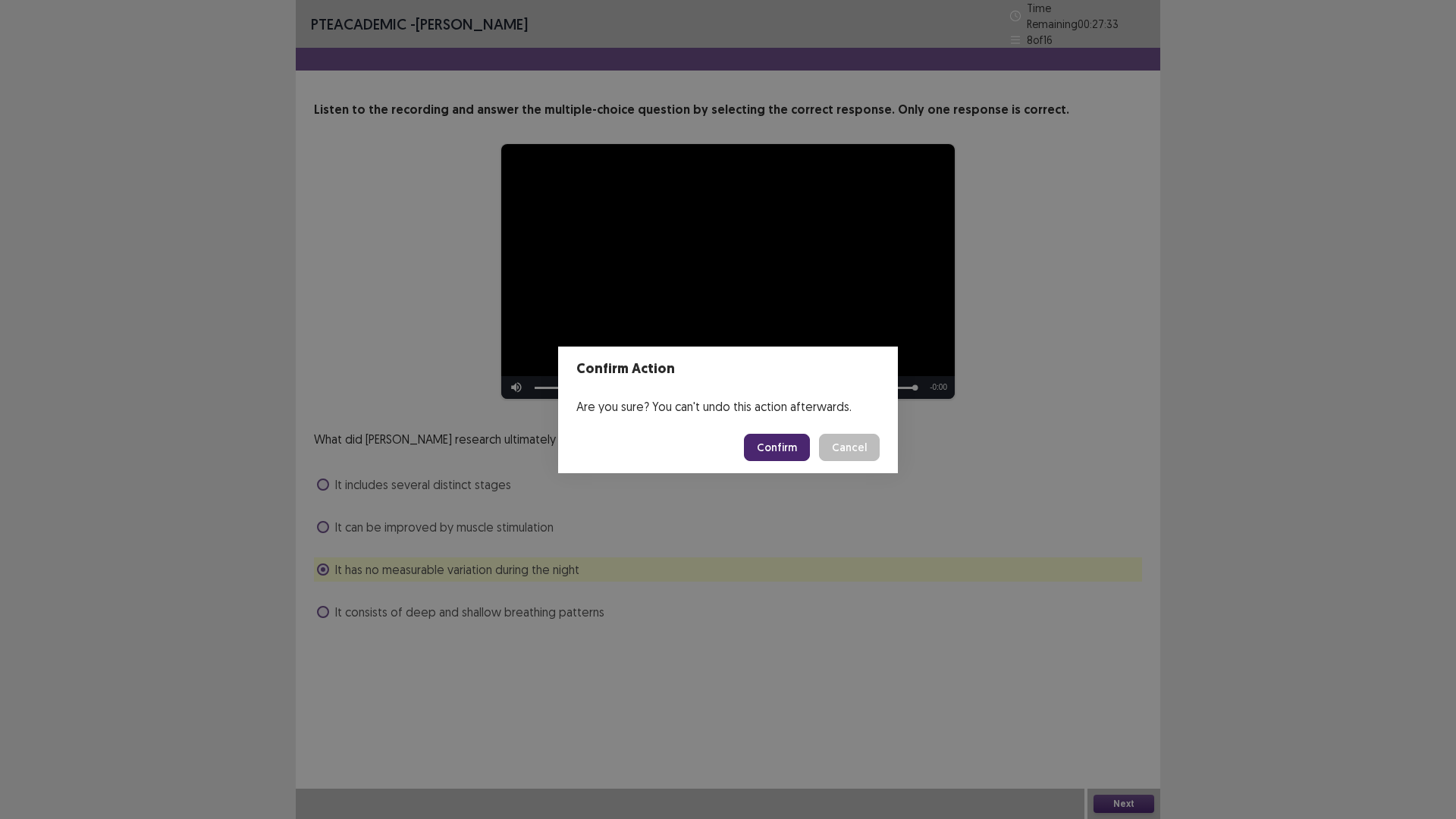
click at [789, 442] on button "Confirm" at bounding box center [776, 447] width 66 height 27
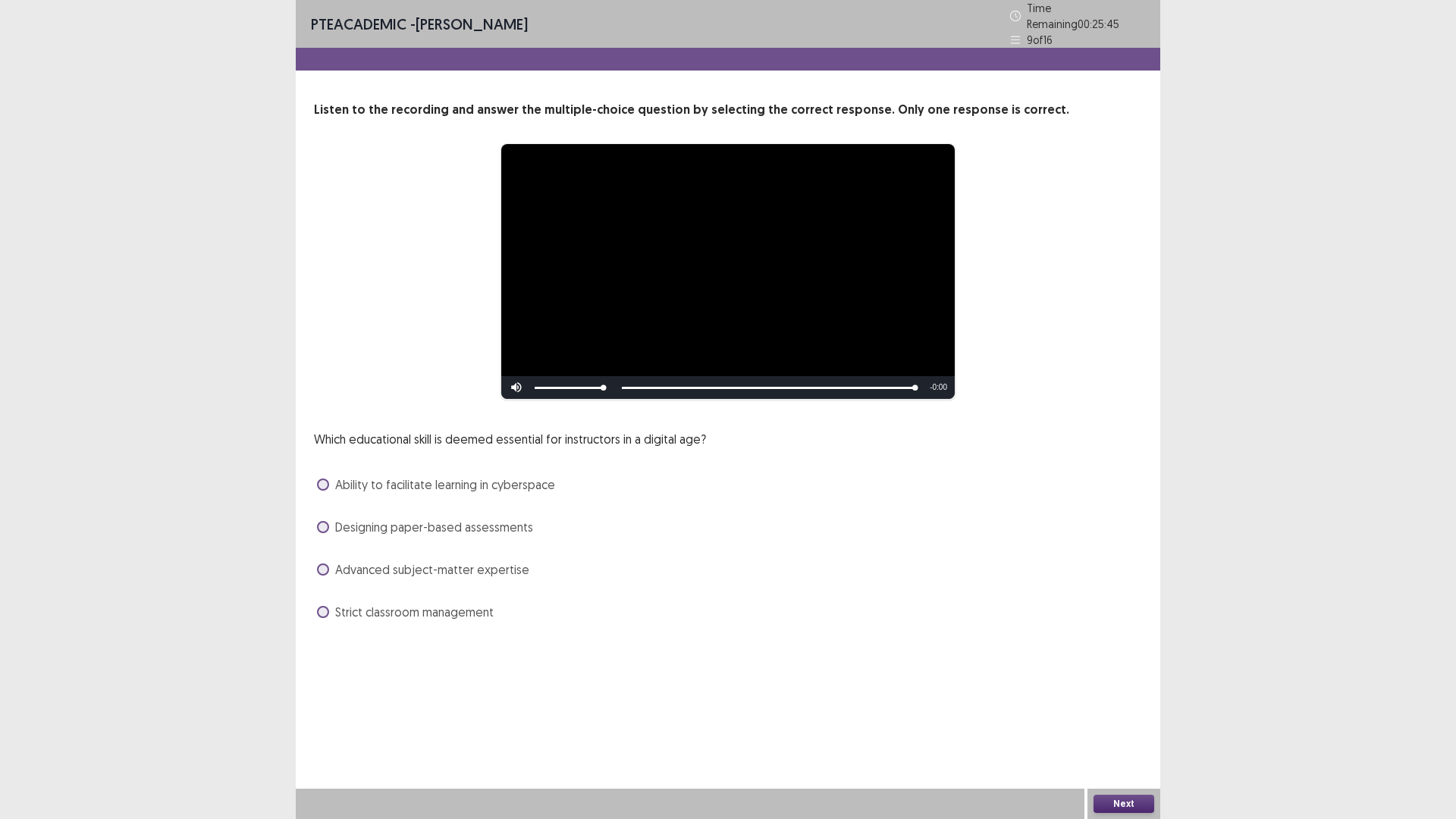
click at [321, 479] on span at bounding box center [323, 485] width 12 height 12
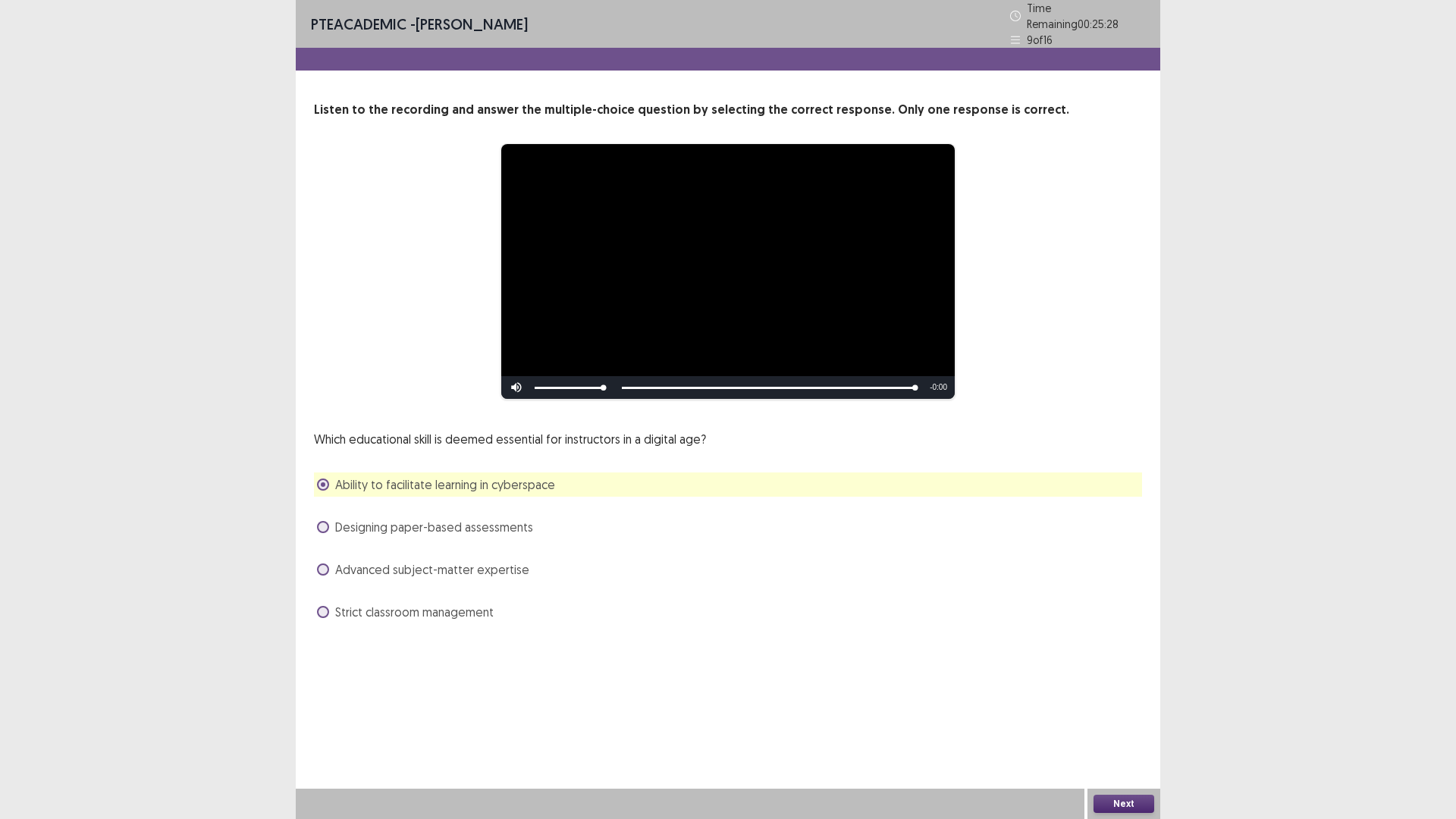
click at [1135, 715] on button "Next" at bounding box center [1123, 804] width 60 height 18
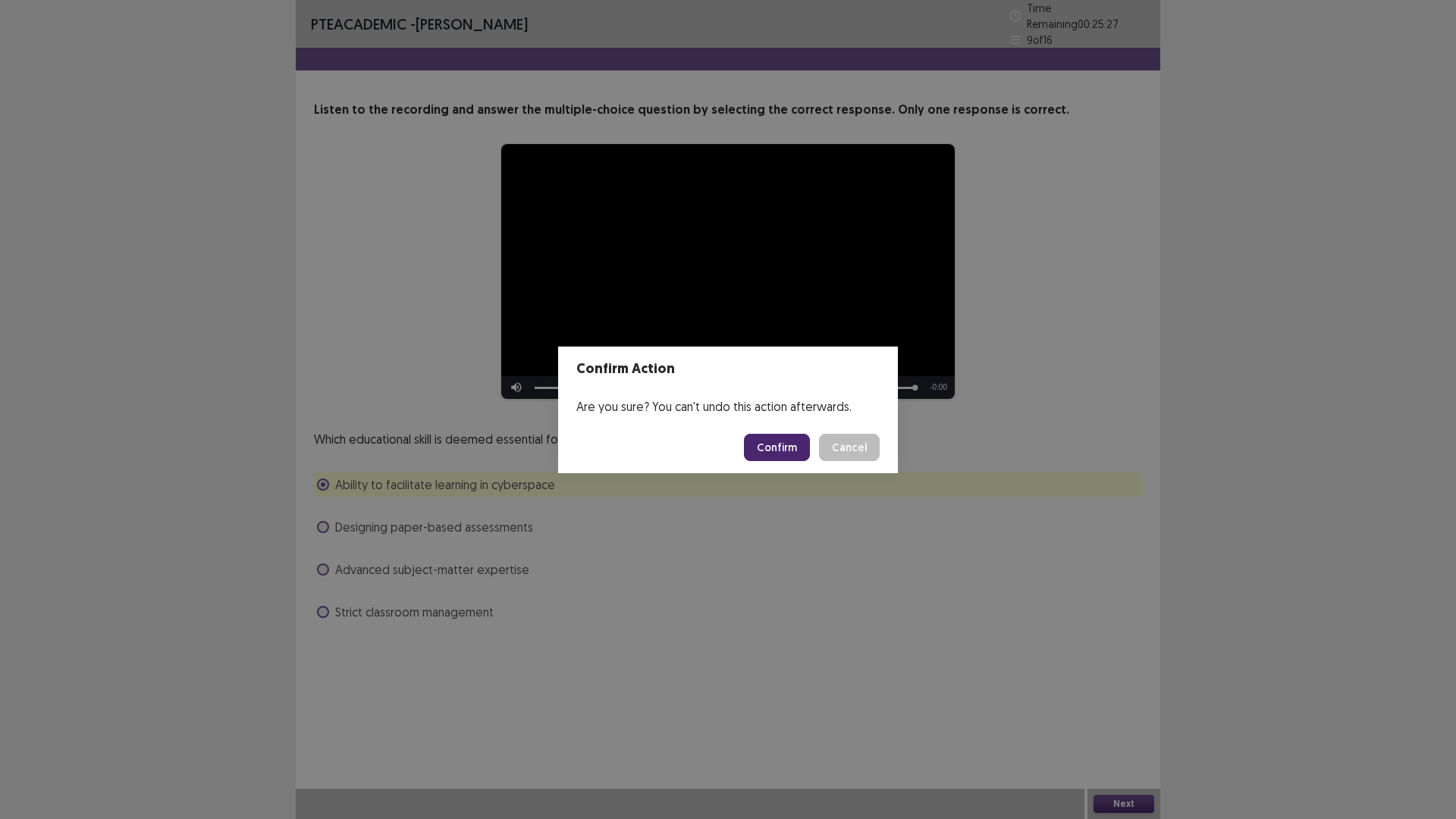
click at [779, 443] on button "Confirm" at bounding box center [776, 447] width 66 height 27
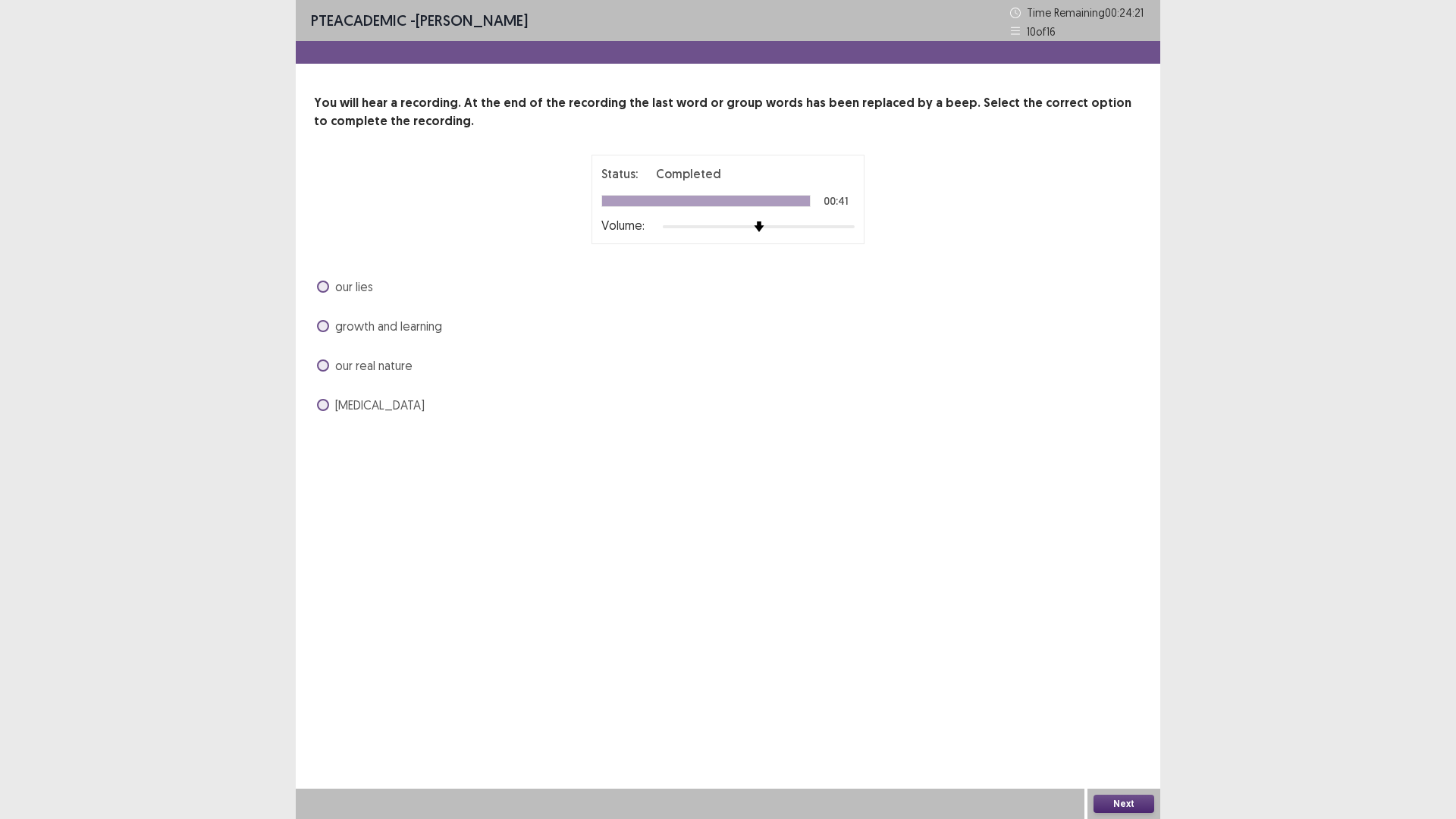
click at [319, 360] on span at bounding box center [323, 366] width 12 height 12
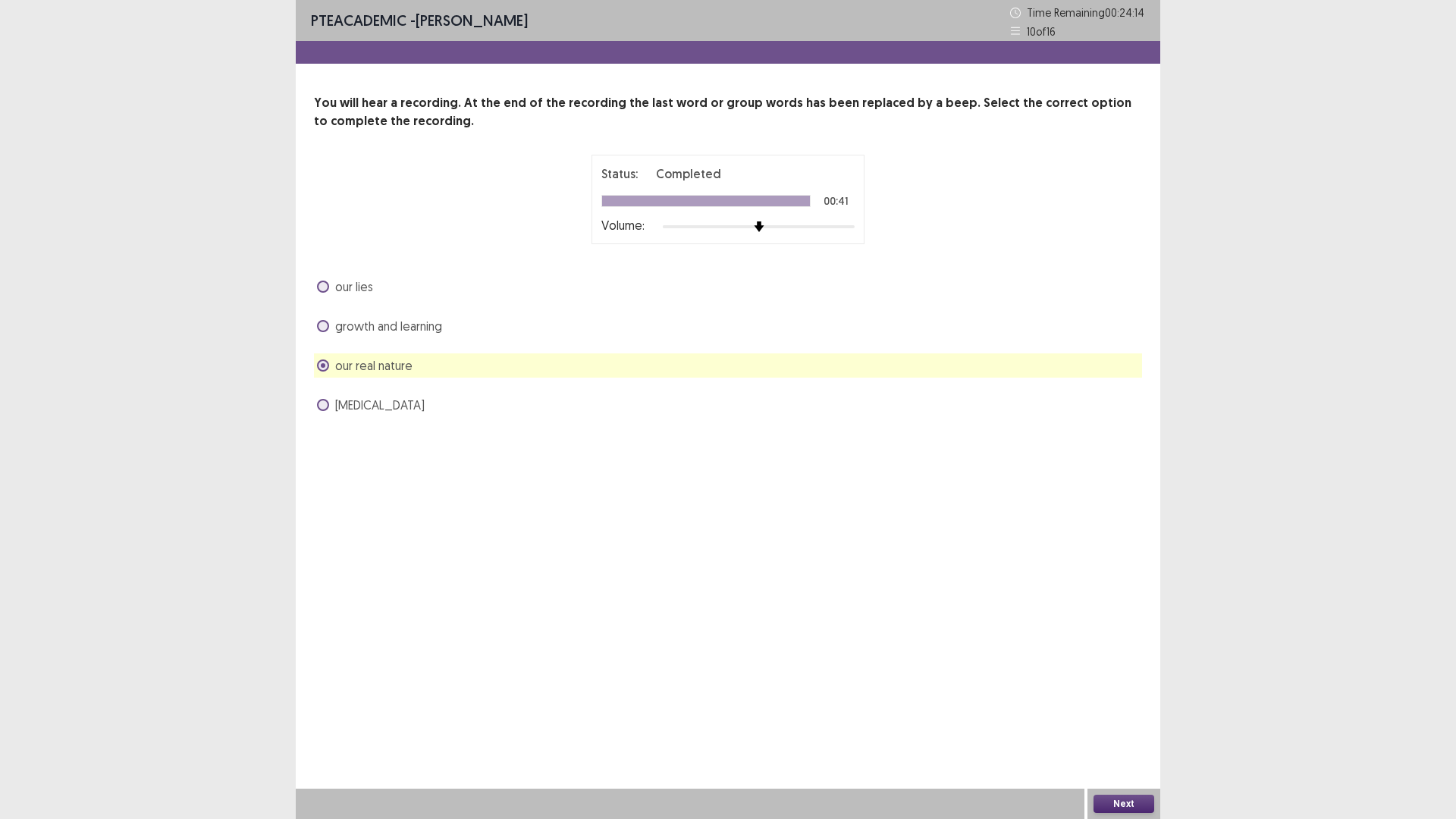
click at [319, 288] on span at bounding box center [323, 286] width 12 height 12
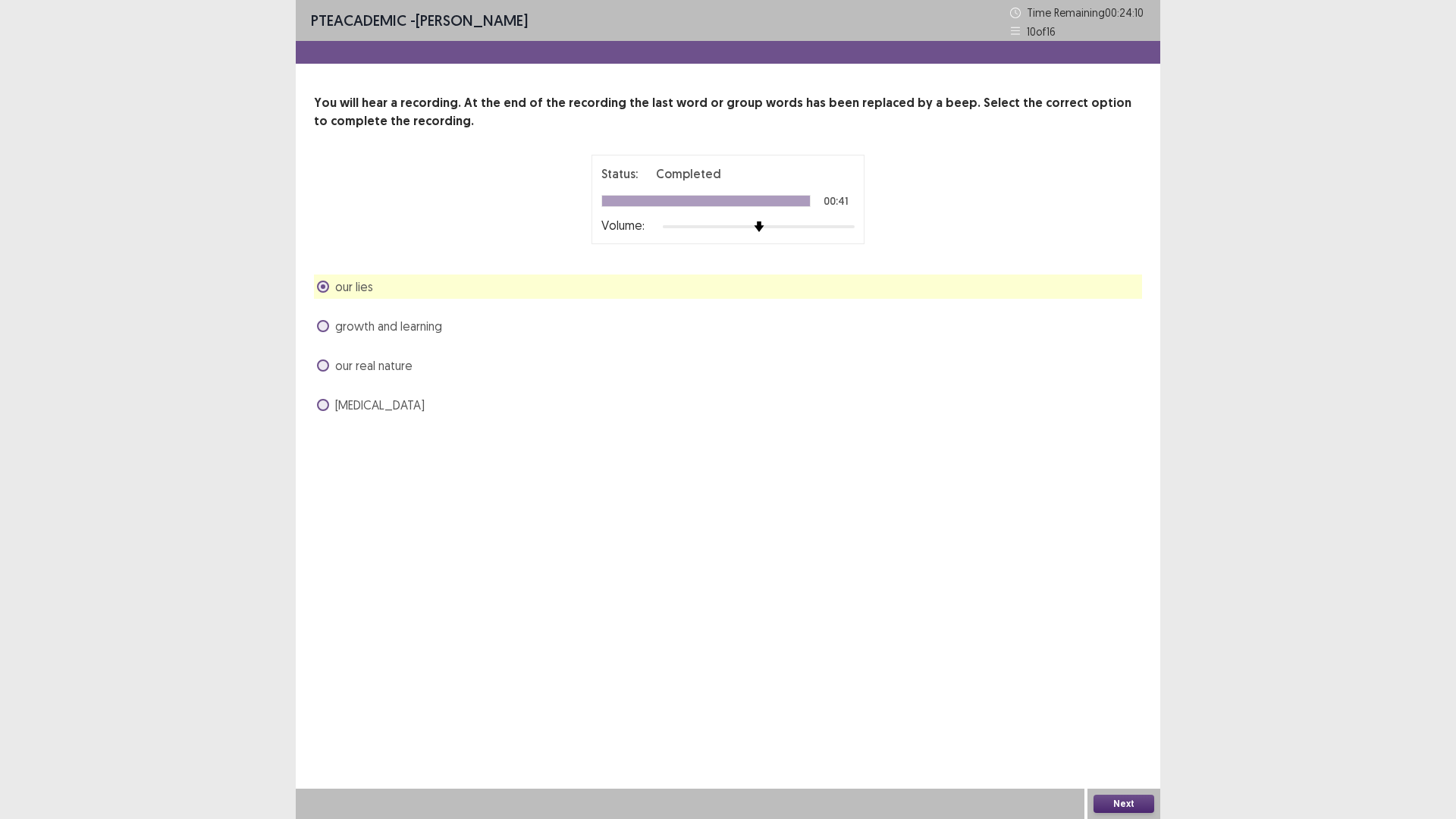
click at [1126, 715] on button "Next" at bounding box center [1123, 804] width 60 height 18
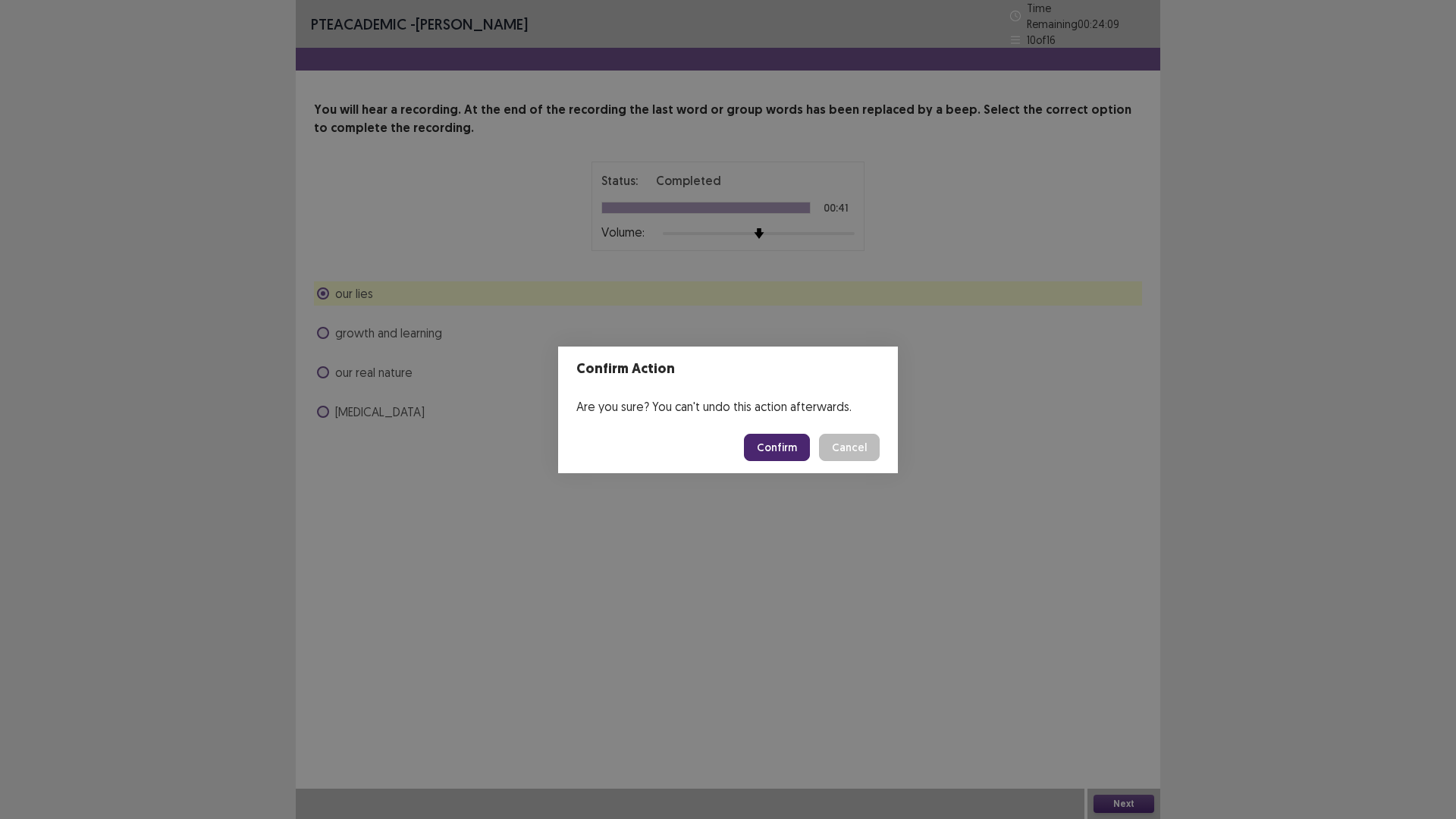
click at [771, 437] on button "Confirm" at bounding box center [776, 447] width 66 height 27
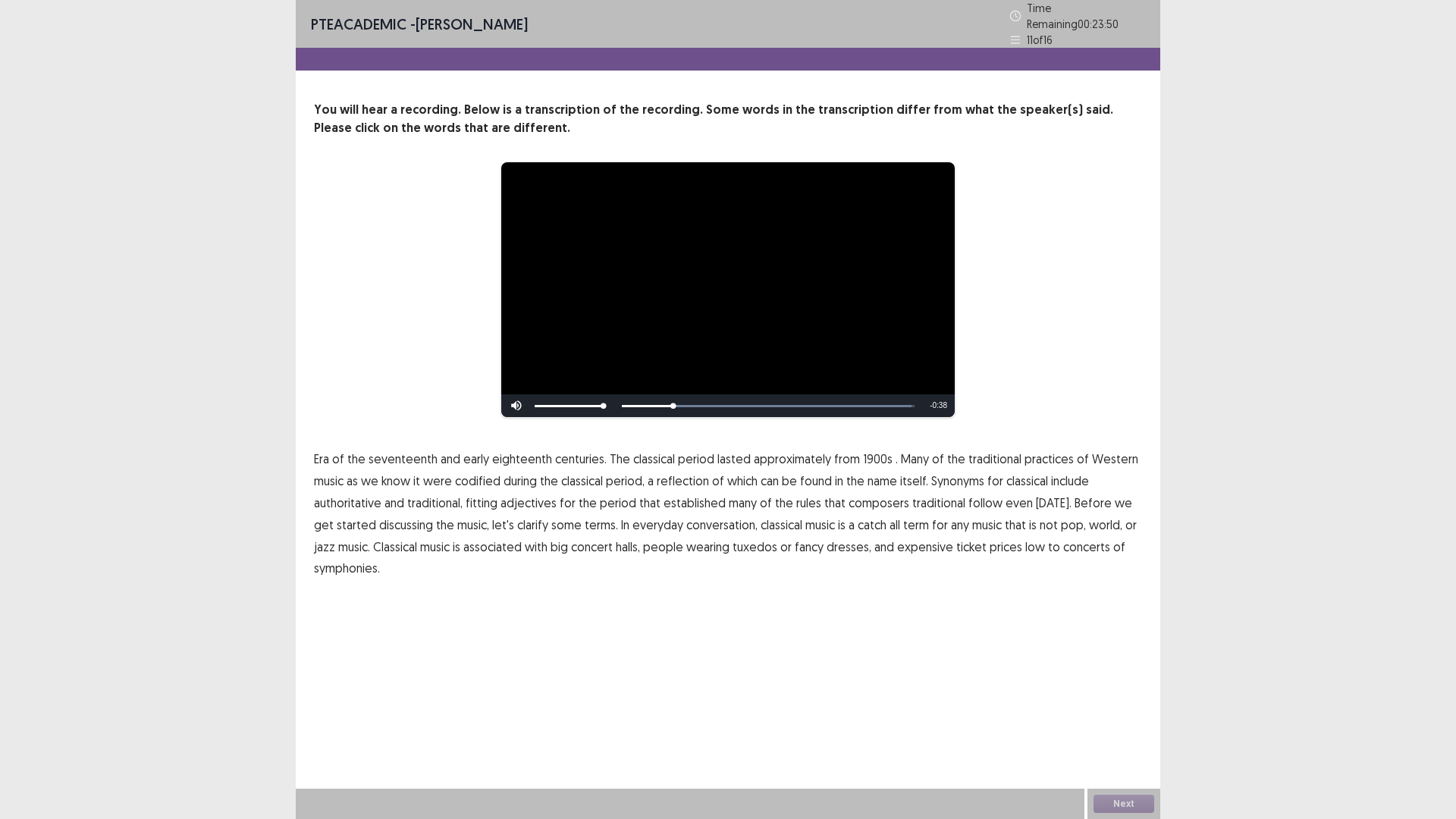
click at [895, 450] on span "." at bounding box center [896, 459] width 3 height 18
click at [908, 453] on span "Many" at bounding box center [914, 459] width 28 height 18
click at [863, 450] on span "1900s" at bounding box center [878, 459] width 30 height 18
click at [914, 453] on span "Many" at bounding box center [914, 459] width 28 height 18
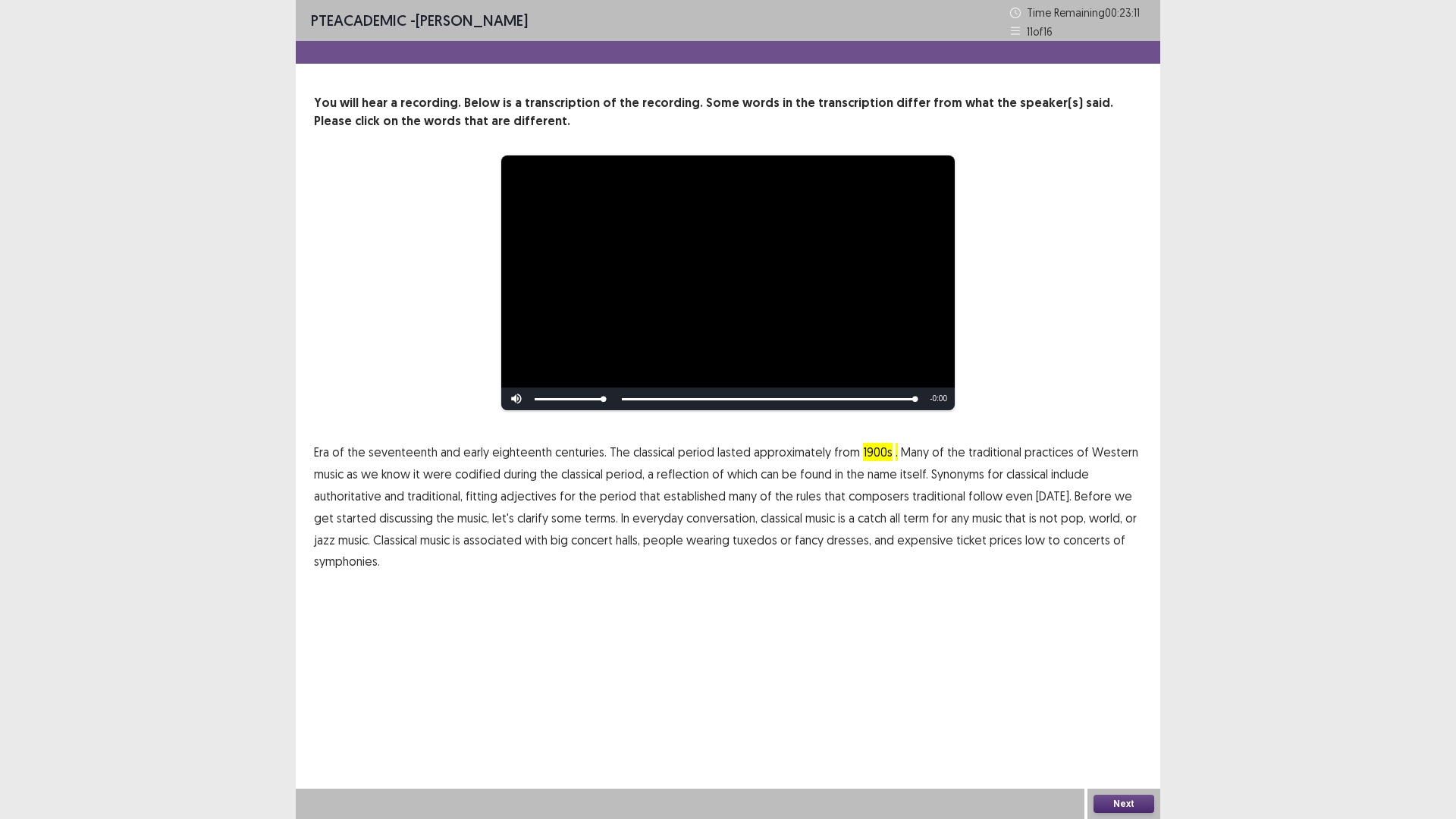
click at [348, 560] on span "symphonies." at bounding box center [346, 561] width 66 height 18
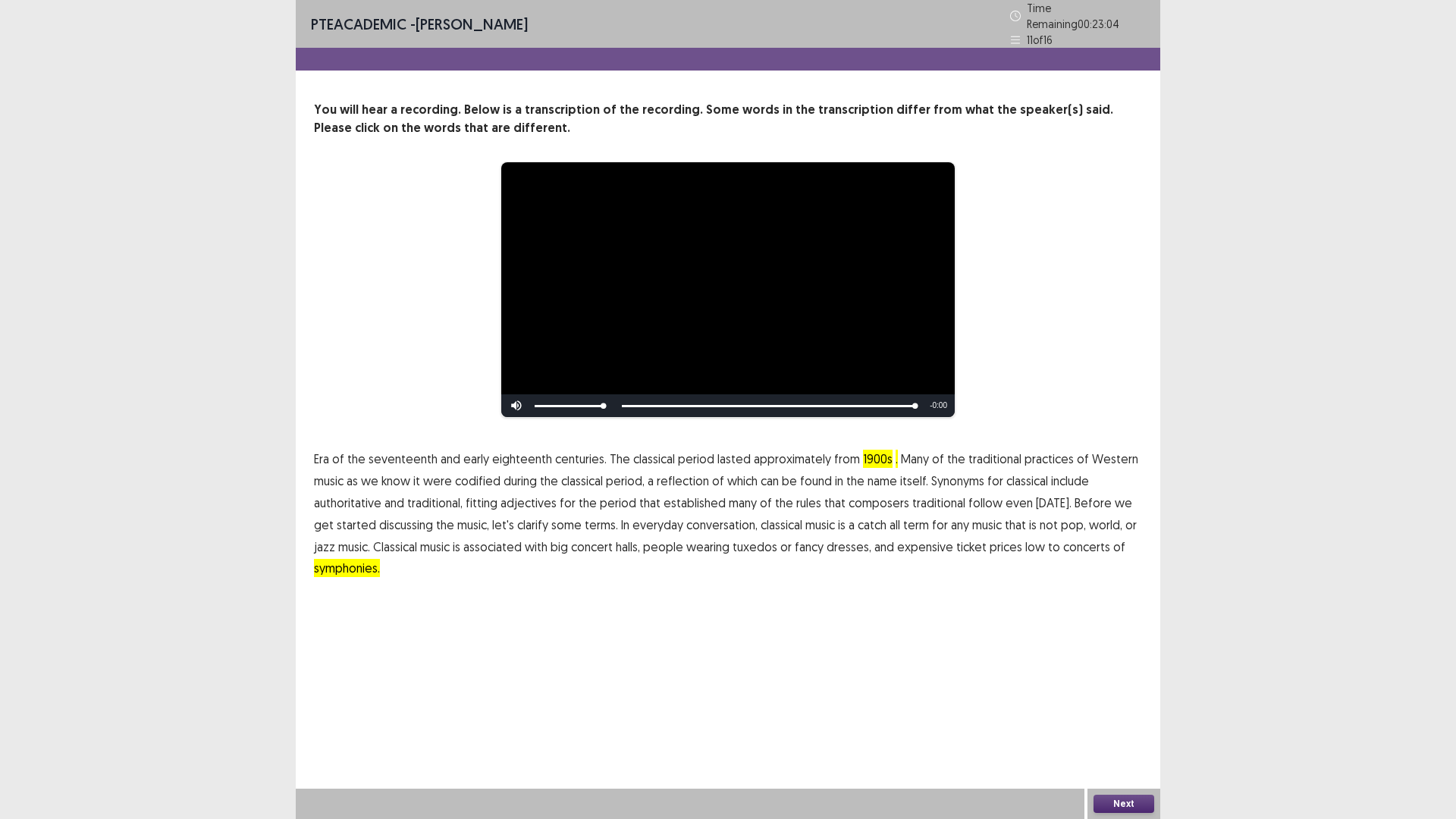
click at [379, 517] on span "discussing" at bounding box center [406, 524] width 54 height 18
click at [1126, 715] on button "Next" at bounding box center [1123, 804] width 60 height 18
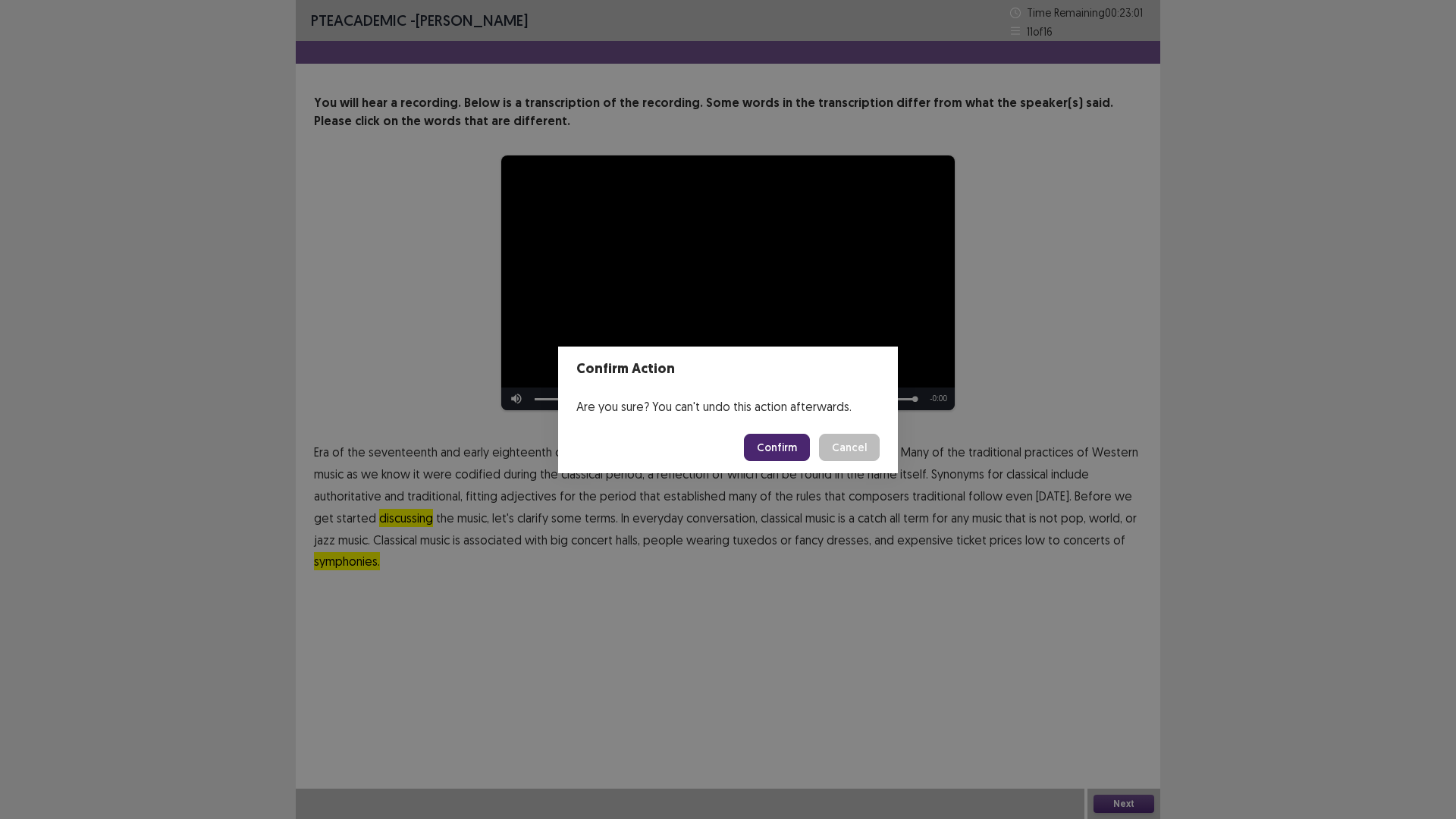
click at [793, 444] on button "Confirm" at bounding box center [776, 447] width 66 height 27
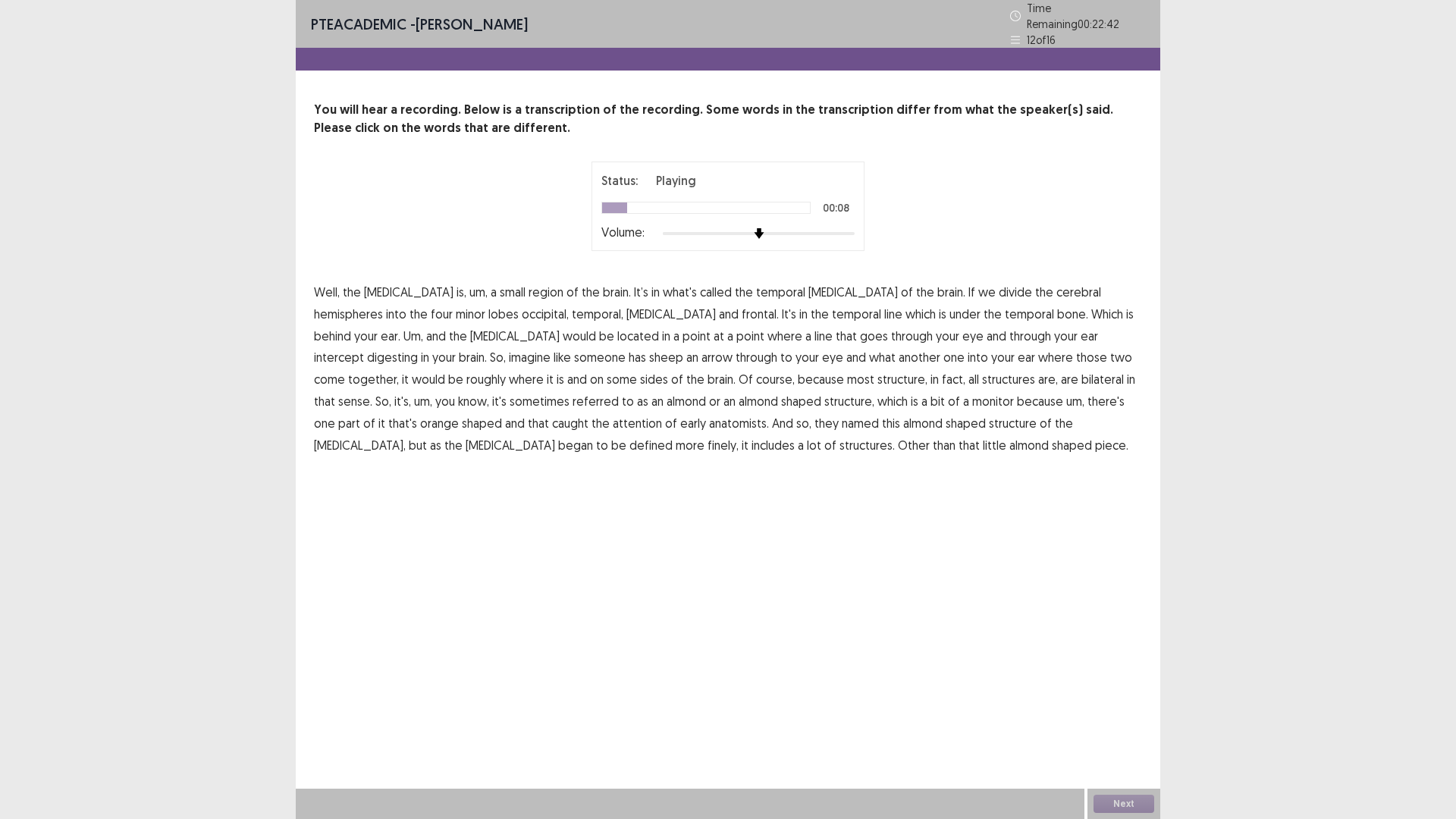
click at [998, 285] on span "divide" at bounding box center [1015, 291] width 33 height 18
click at [884, 307] on span "line" at bounding box center [893, 314] width 18 height 18
click at [400, 327] on span "ear." at bounding box center [390, 336] width 20 height 18
click at [640, 372] on span "sides" at bounding box center [653, 378] width 28 height 18
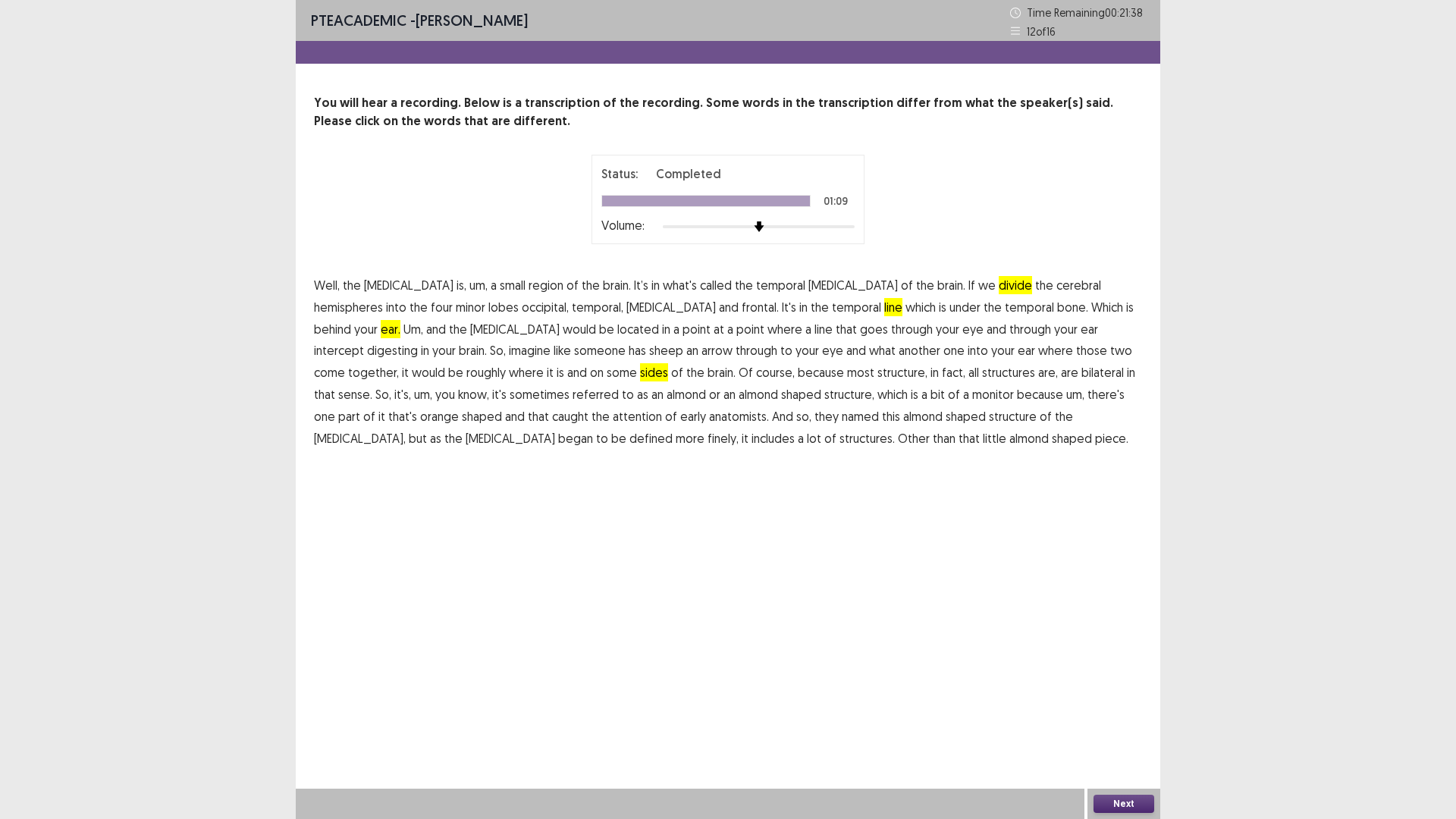
click at [693, 434] on p "Well, the [MEDICAL_DATA] is, um, a small region of the brain. It’s in what's ca…" at bounding box center [728, 361] width 828 height 175
click at [958, 440] on span "that" at bounding box center [969, 438] width 21 height 18
click at [1115, 715] on button "Next" at bounding box center [1123, 804] width 60 height 18
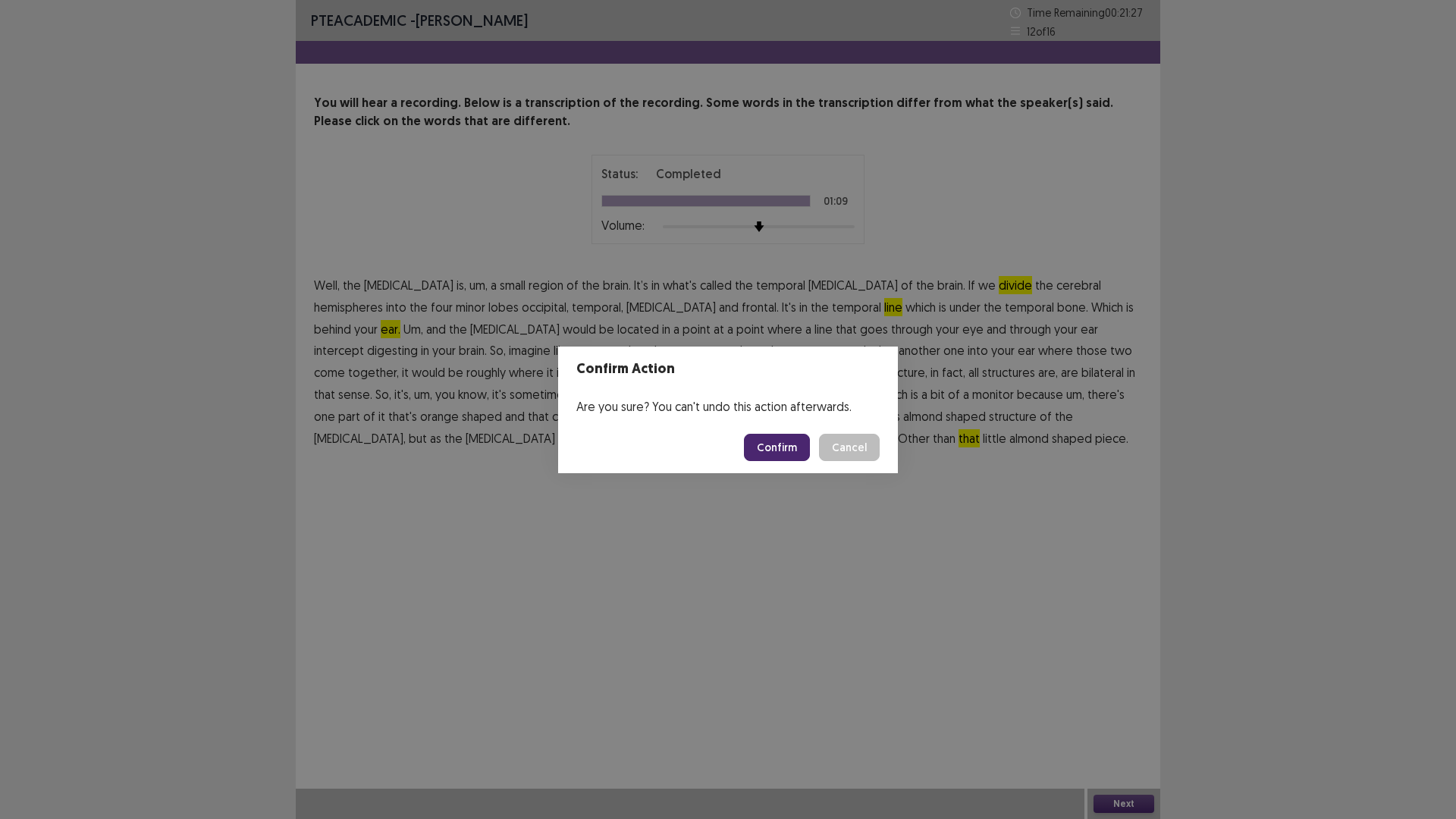
click at [792, 448] on button "Confirm" at bounding box center [776, 447] width 66 height 27
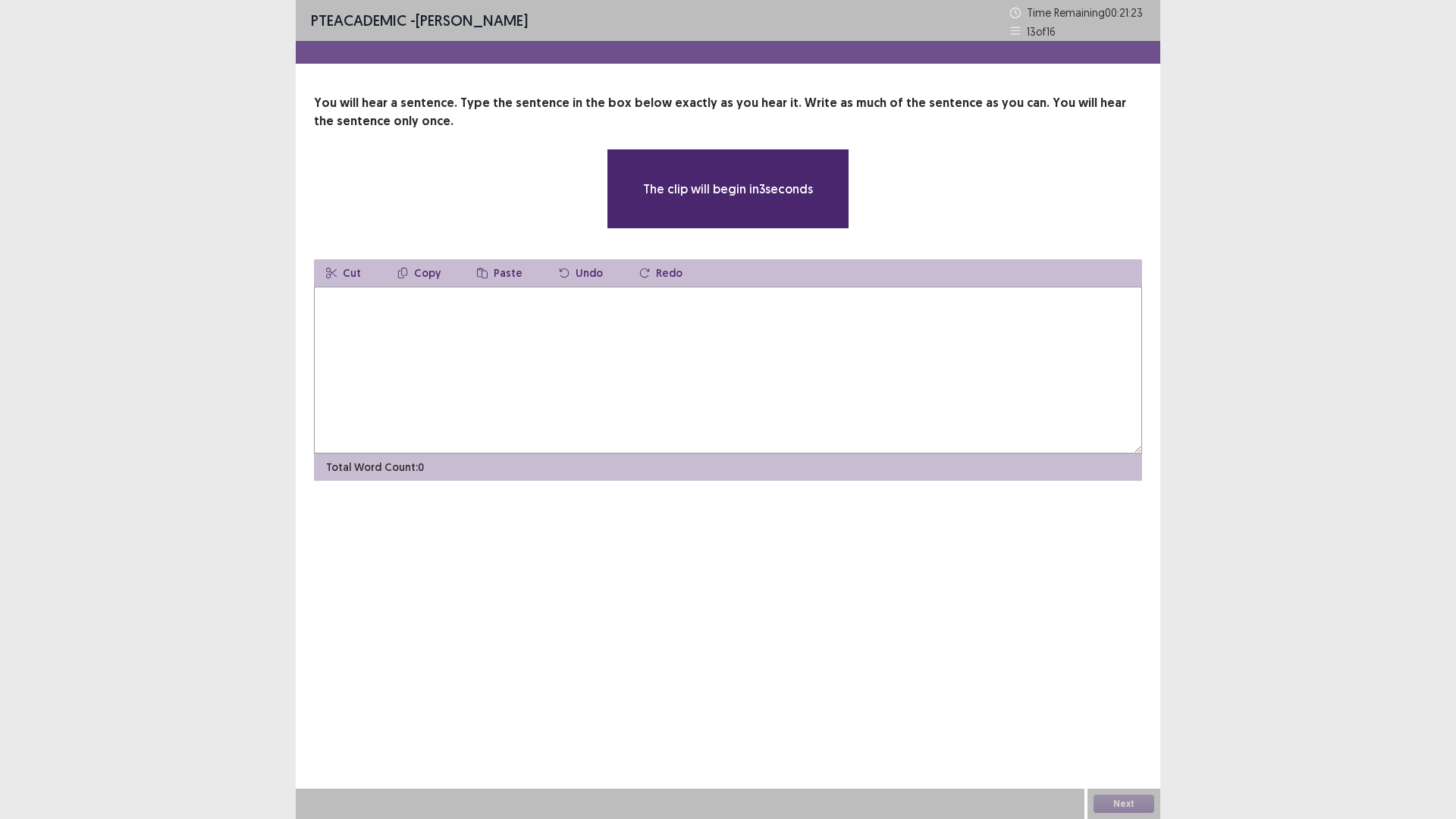
click at [498, 339] on textarea at bounding box center [728, 370] width 828 height 167
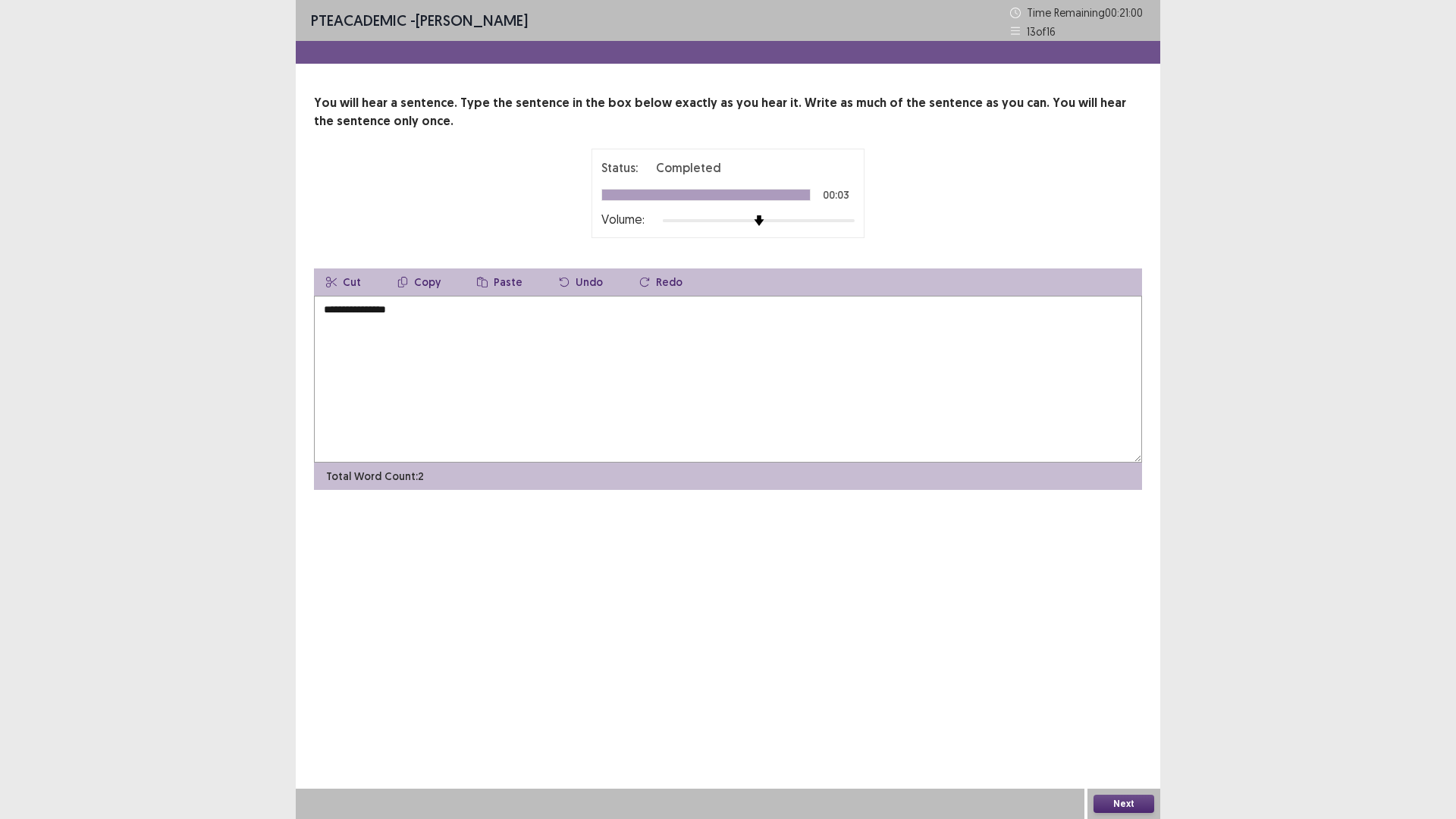
type textarea "**********"
click at [1121, 715] on button "Next" at bounding box center [1123, 804] width 60 height 18
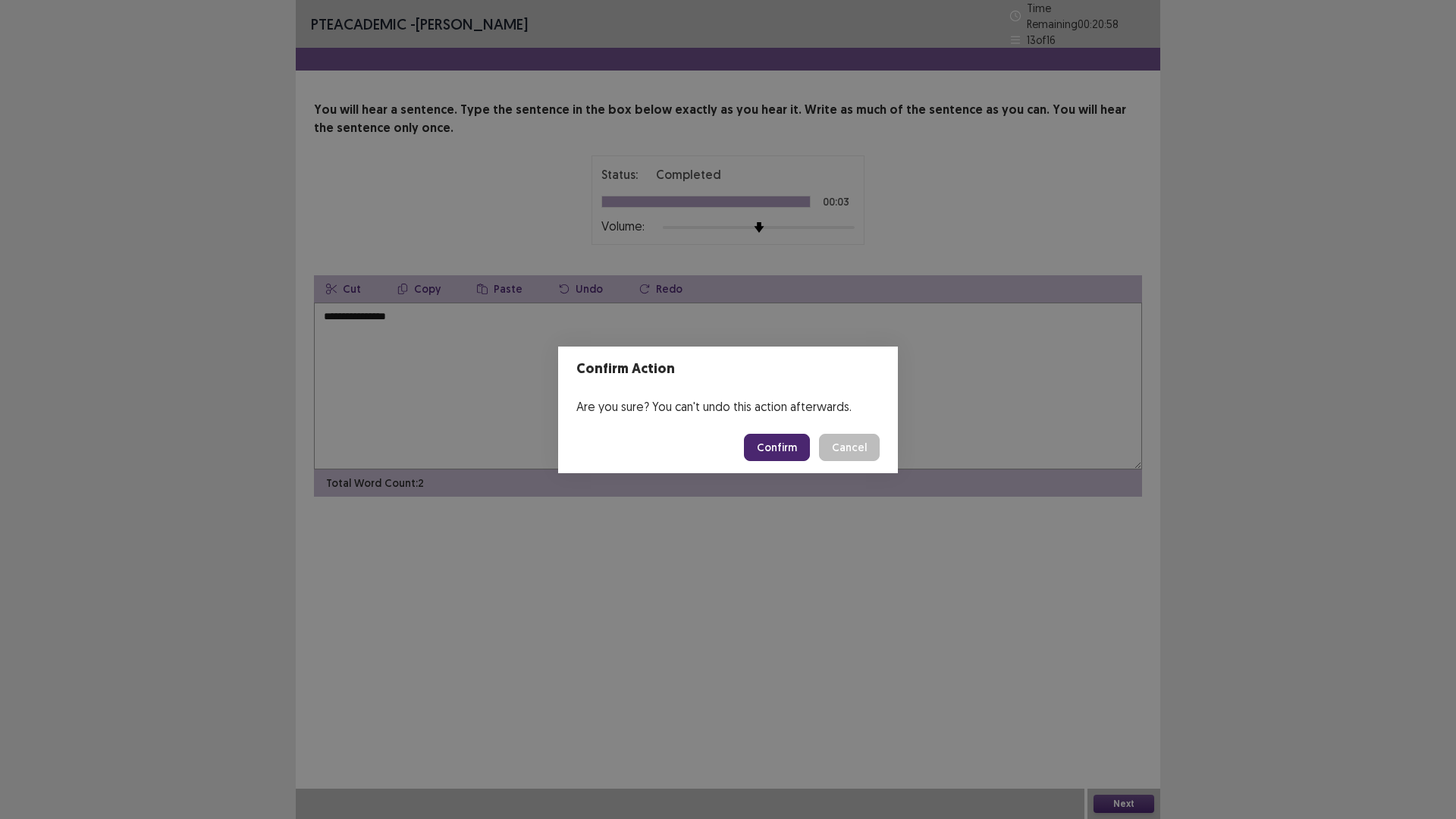
click at [791, 438] on button "Confirm" at bounding box center [776, 447] width 66 height 27
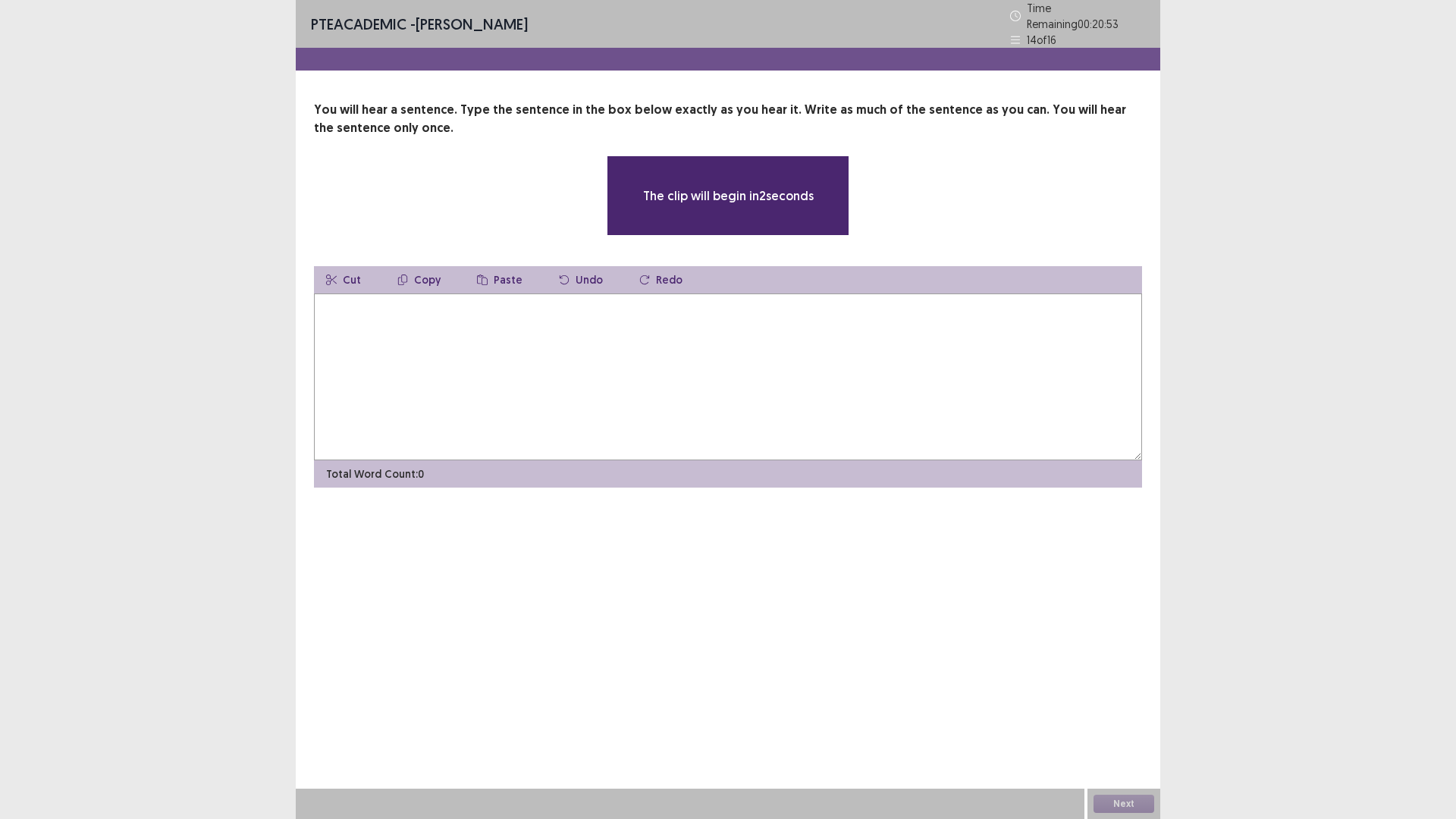
click at [734, 326] on textarea at bounding box center [728, 377] width 828 height 167
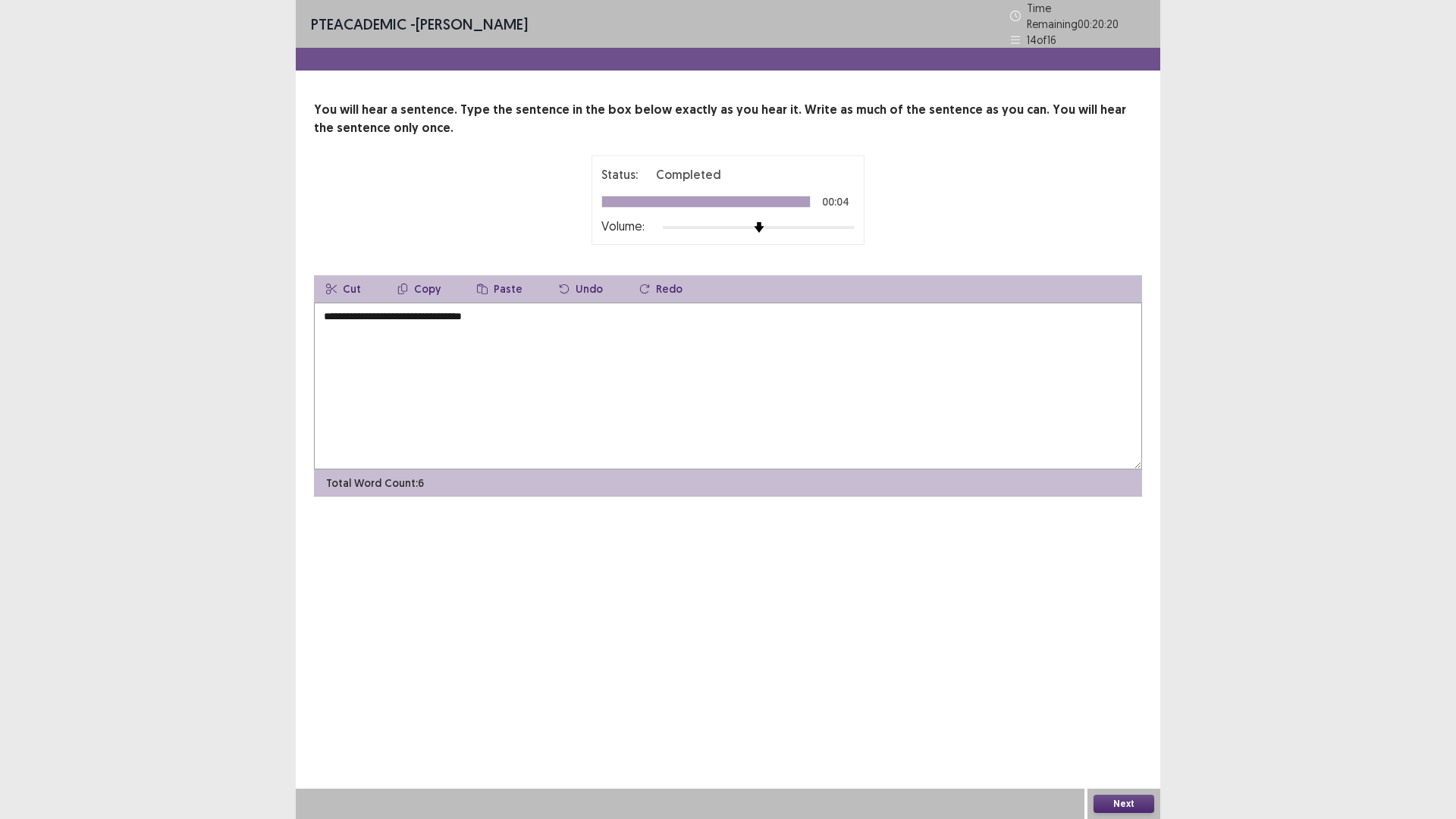
type textarea "**********"
click at [1129, 715] on button "Next" at bounding box center [1123, 804] width 60 height 18
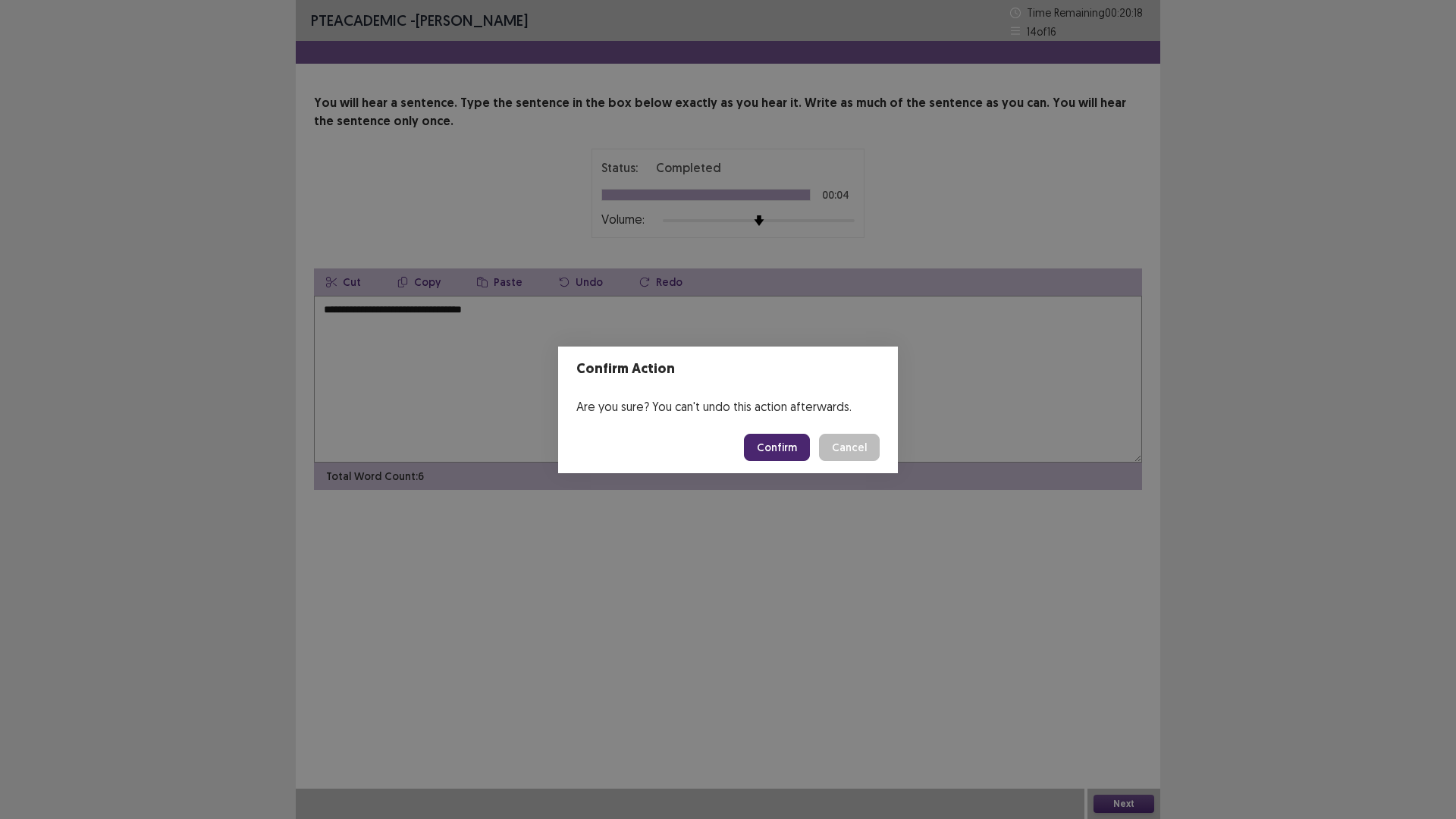
click at [769, 442] on button "Confirm" at bounding box center [776, 447] width 66 height 27
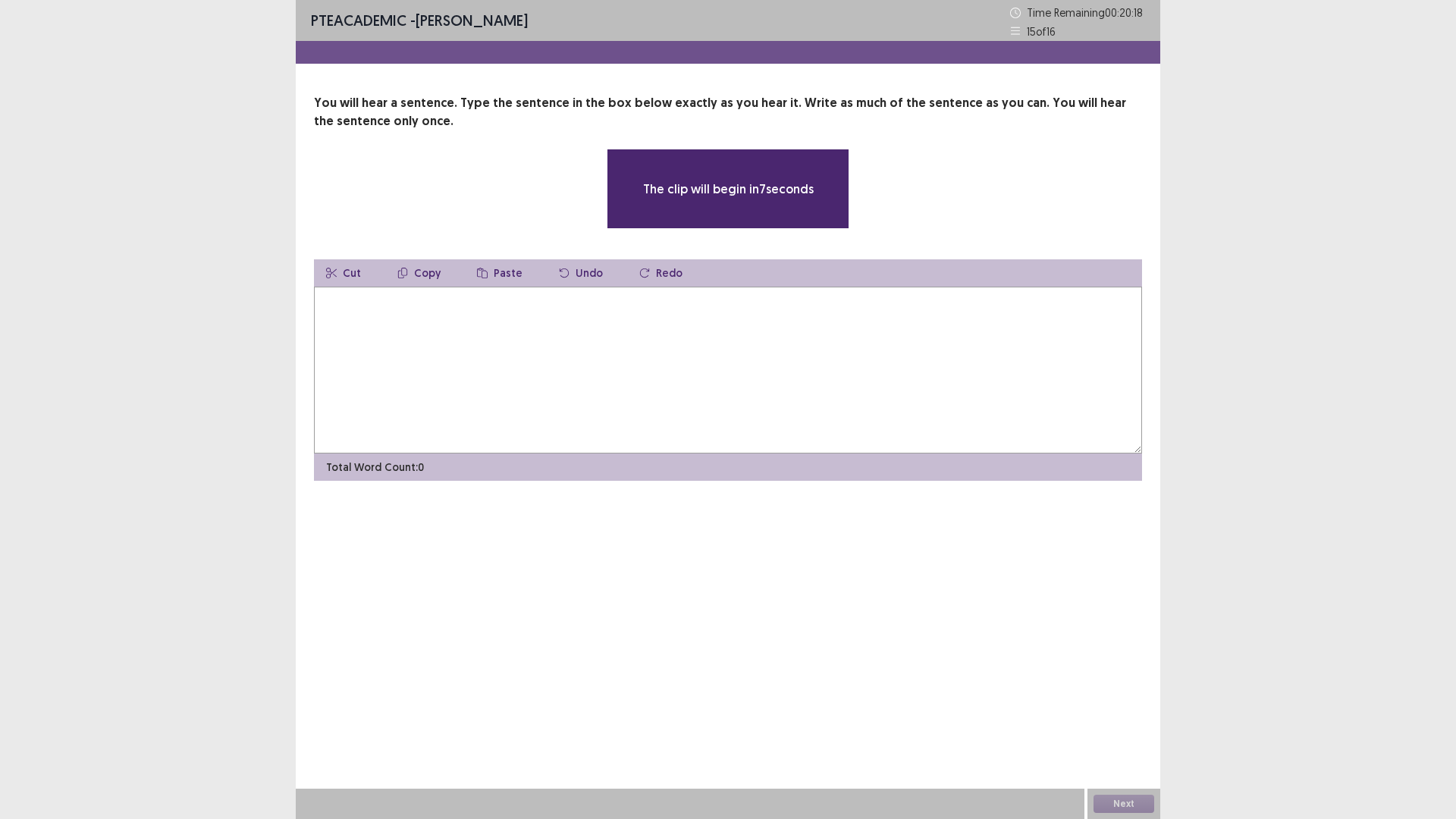
click at [700, 378] on textarea at bounding box center [728, 370] width 828 height 167
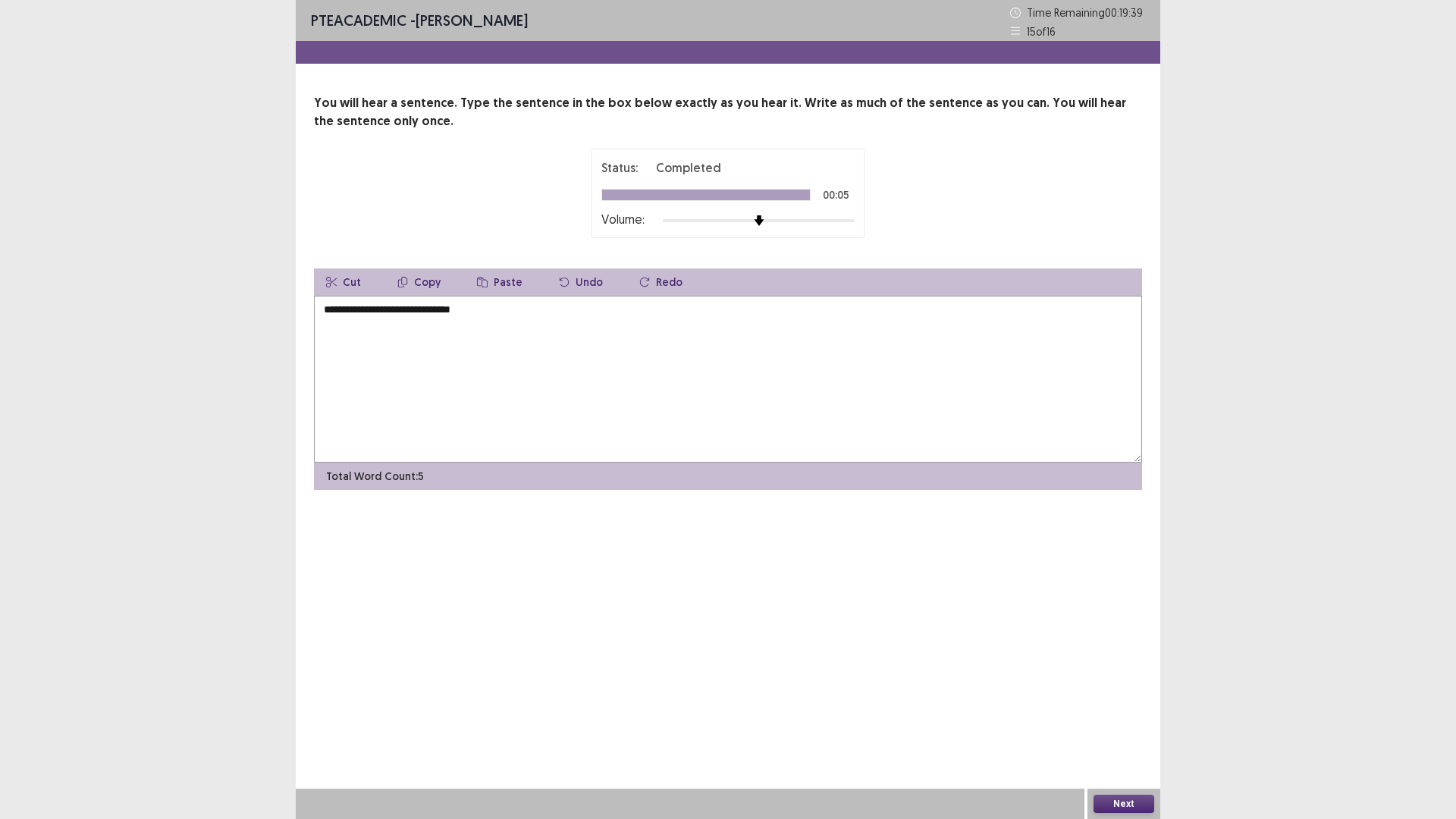
type textarea "**********"
click at [1119, 715] on button "Next" at bounding box center [1123, 804] width 60 height 18
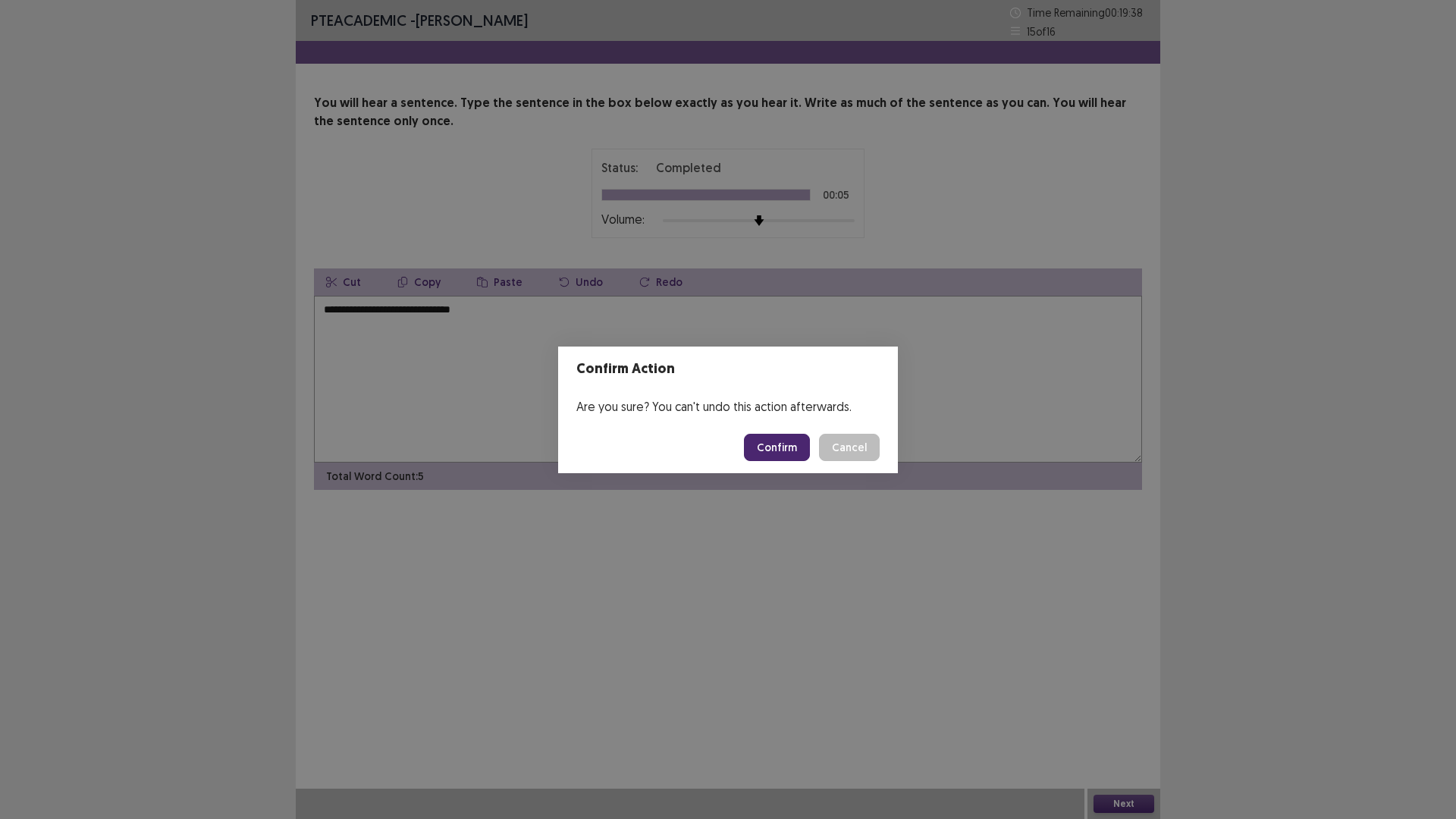
click at [785, 445] on button "Confirm" at bounding box center [776, 447] width 66 height 27
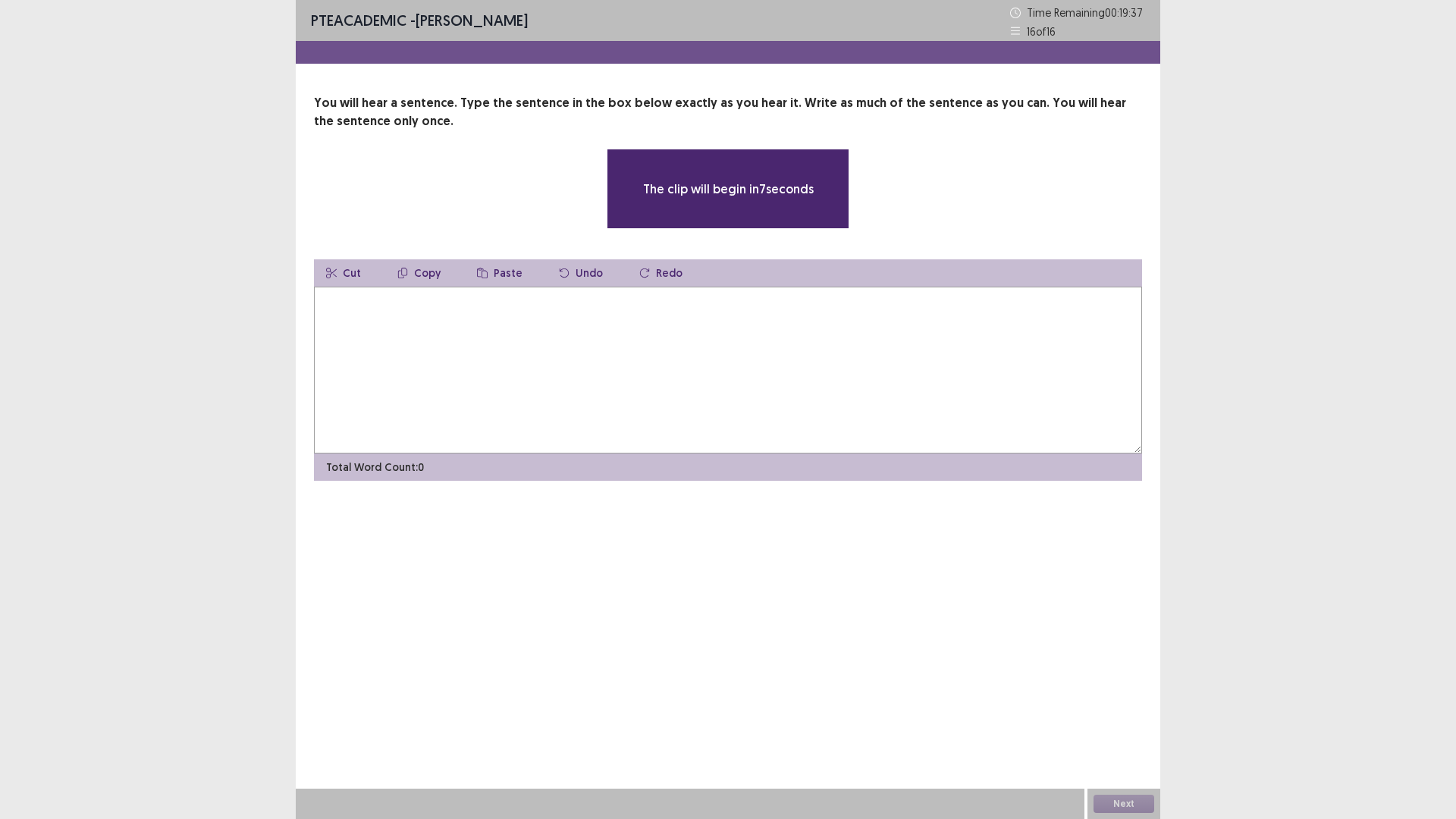
click at [641, 343] on textarea at bounding box center [728, 370] width 828 height 167
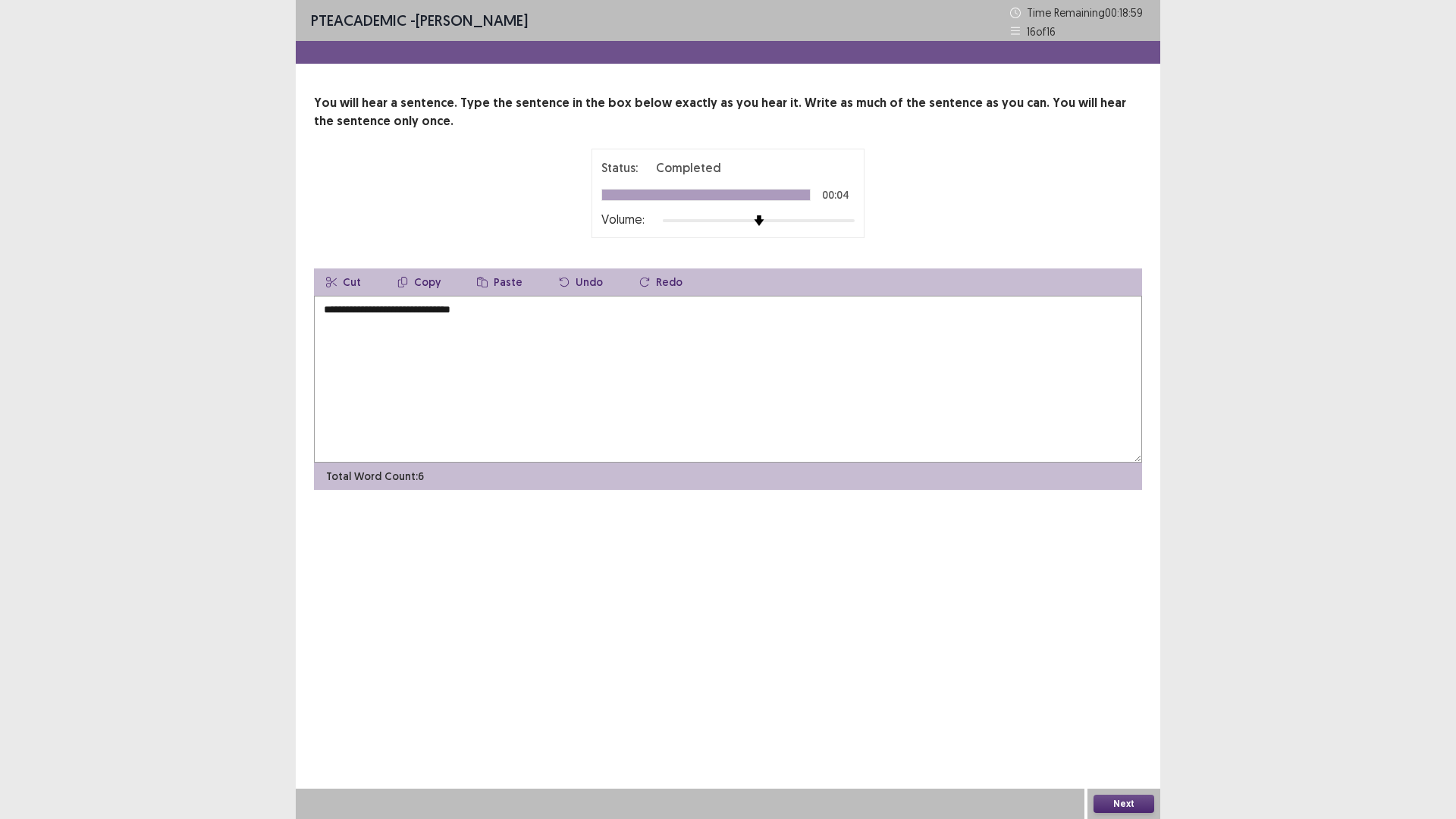
type textarea "**********"
click at [1124, 715] on button "Next" at bounding box center [1123, 804] width 60 height 18
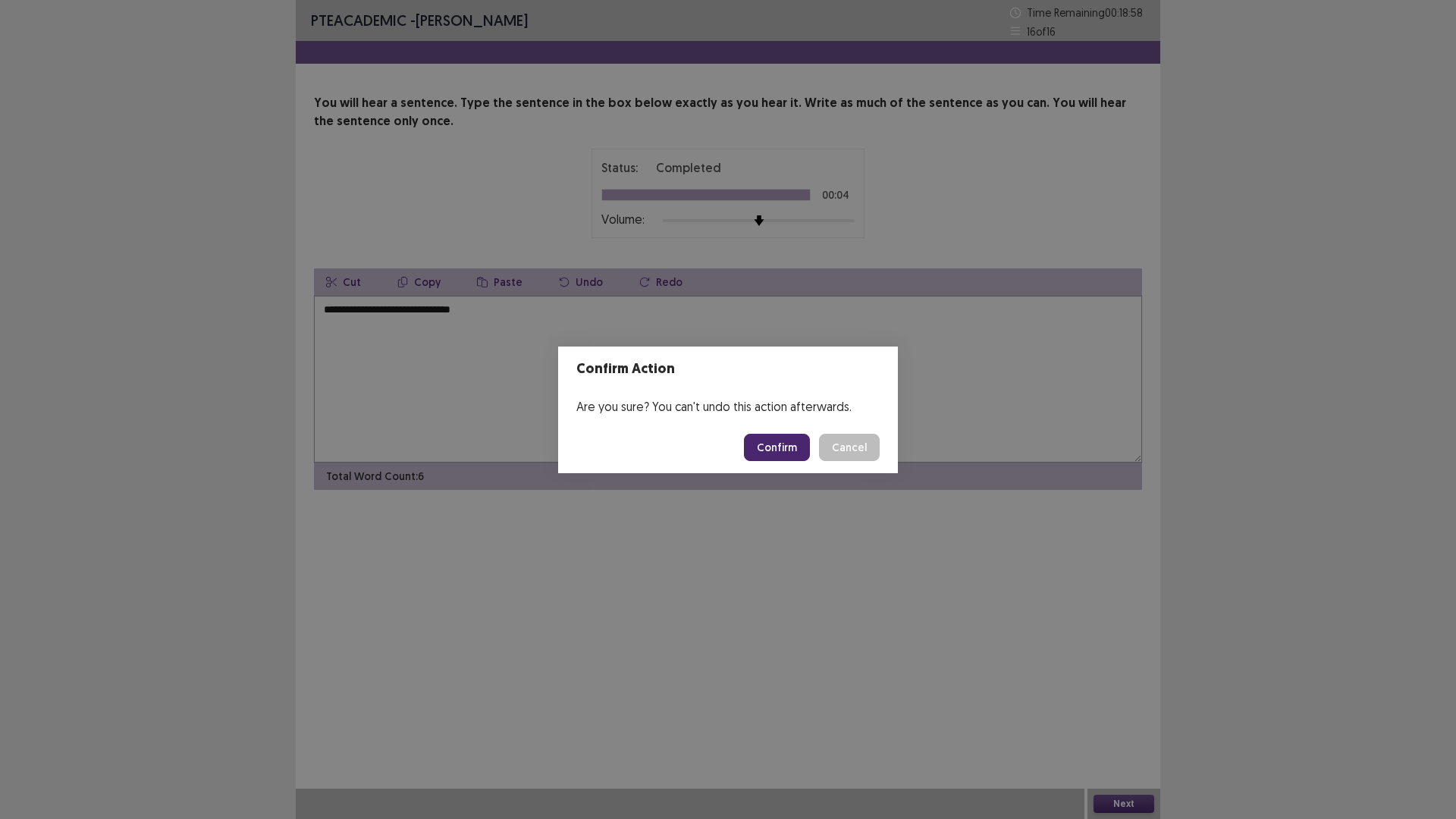
click at [781, 438] on button "Confirm" at bounding box center [776, 447] width 66 height 27
